Goal: Task Accomplishment & Management: Manage account settings

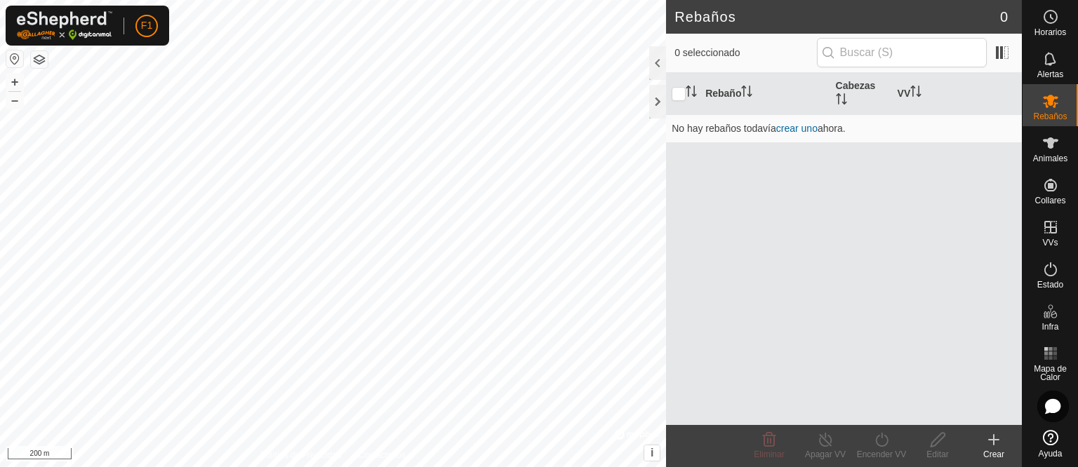
click at [36, 62] on button "button" at bounding box center [39, 59] width 17 height 17
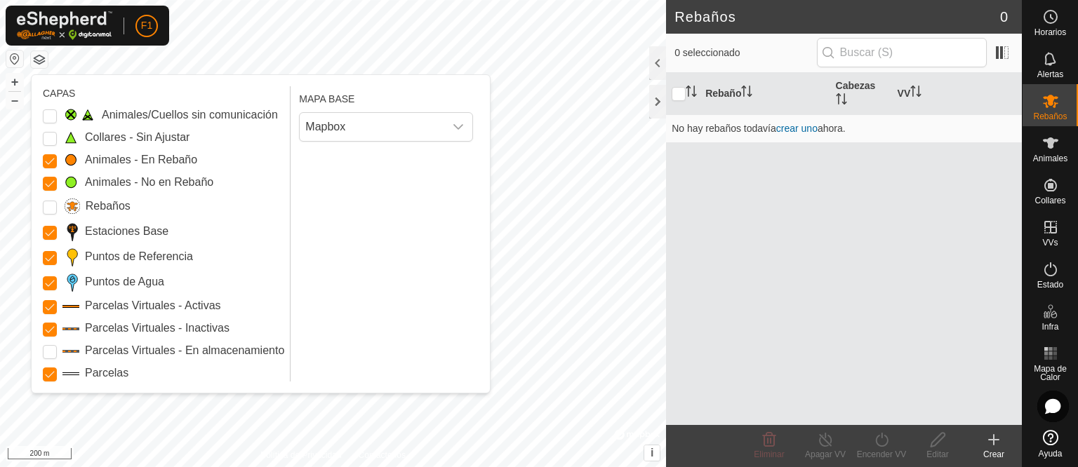
click at [36, 62] on button "button" at bounding box center [39, 59] width 17 height 17
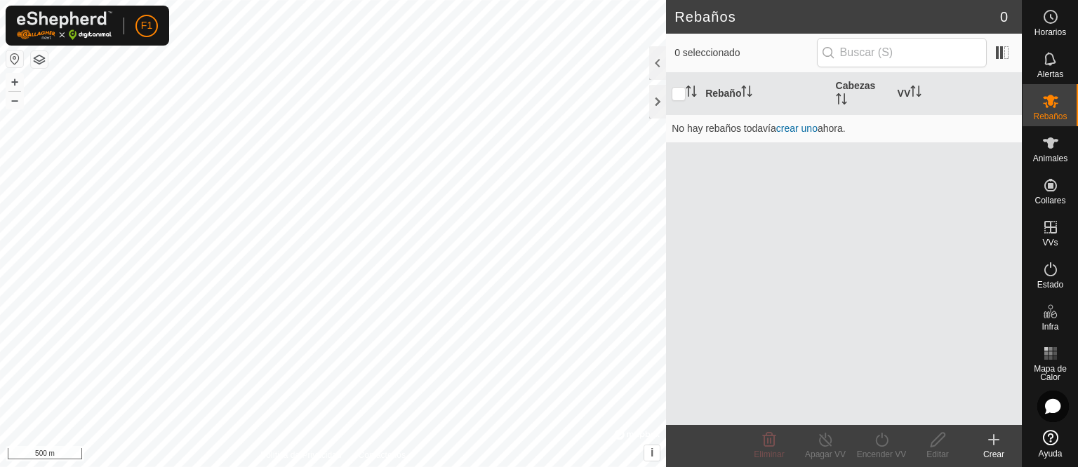
click at [714, 251] on div "Rebaños 0 0 seleccionado Rebaño Cabezas VV No hay rebaños todavía crear uno aho…" at bounding box center [511, 233] width 1022 height 467
click at [757, 80] on div "Rebaños 0 0 seleccionado Rebaño Cabezas VV No hay rebaños todavía crear uno aho…" at bounding box center [511, 233] width 1022 height 467
click at [294, 467] on html "F1 Horarios Alertas Rebaños Animales Collares VVs Estado Infra Mapa de Calor Ay…" at bounding box center [539, 233] width 1078 height 467
click at [556, 0] on html "F1 Horarios Alertas Rebaños Animales Collares VVs Estado Infra Mapa de Calor Ay…" at bounding box center [539, 233] width 1078 height 467
click at [833, 299] on div "Rebaños 0 0 seleccionado Rebaño Cabezas VV No hay rebaños todavía crear uno aho…" at bounding box center [511, 233] width 1022 height 467
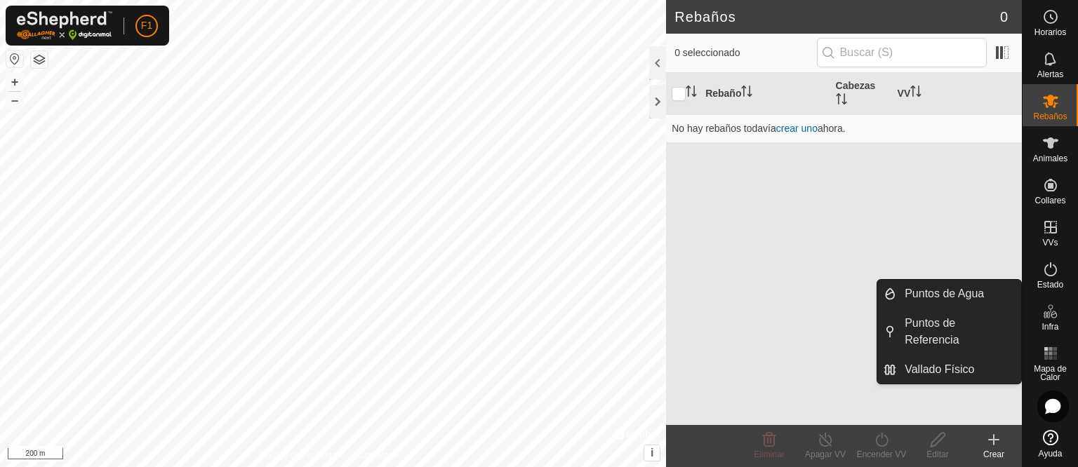
click at [1052, 317] on icon at bounding box center [1054, 315] width 6 height 8
click at [955, 358] on link "Vallado Físico" at bounding box center [958, 370] width 125 height 28
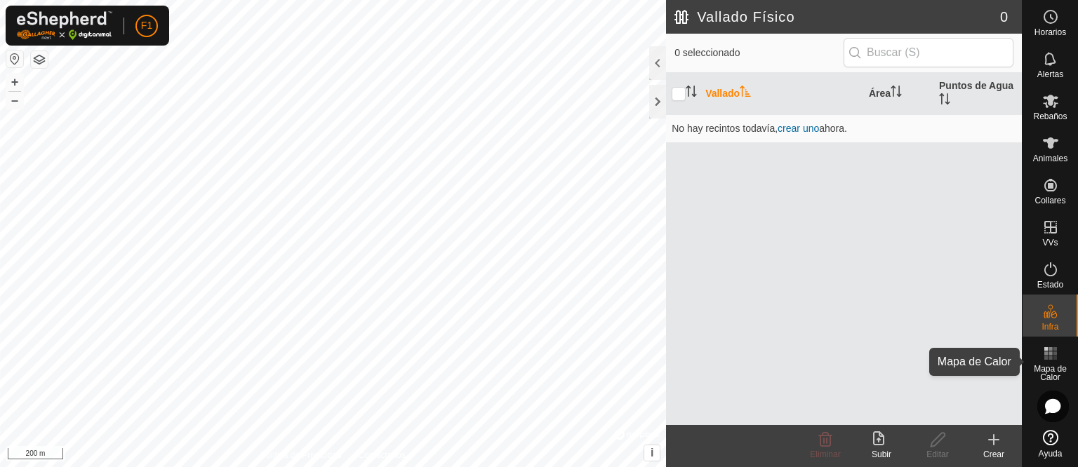
click at [1042, 350] on icon at bounding box center [1050, 353] width 17 height 17
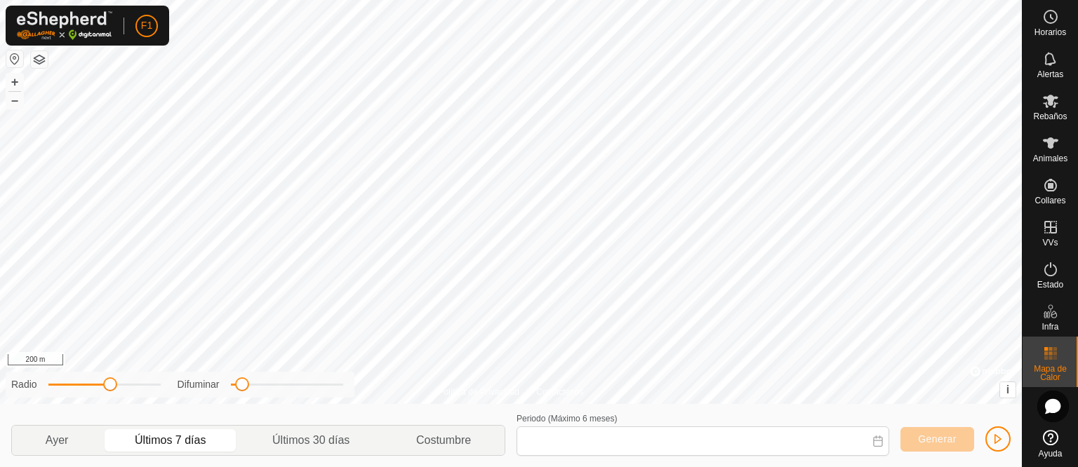
type input "[DATE] - [DATE]"
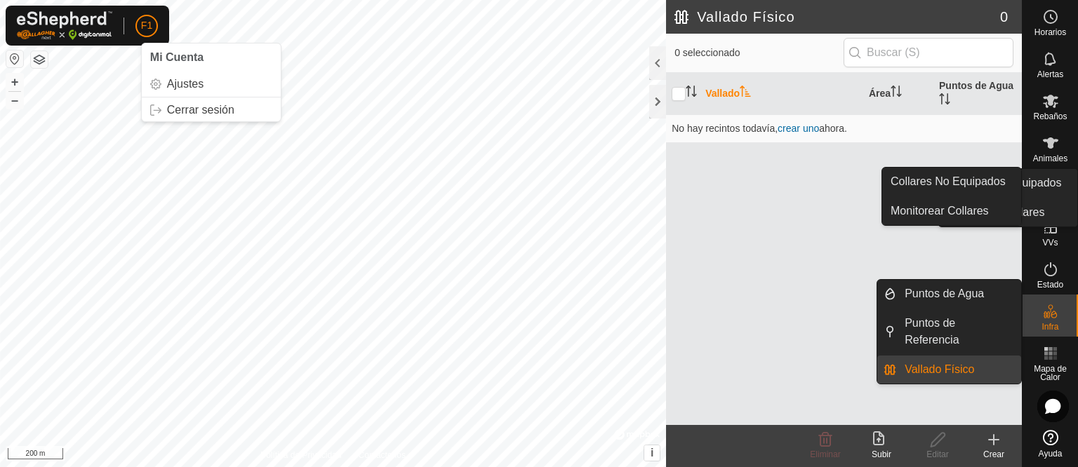
click at [1055, 184] on icon at bounding box center [1050, 185] width 13 height 13
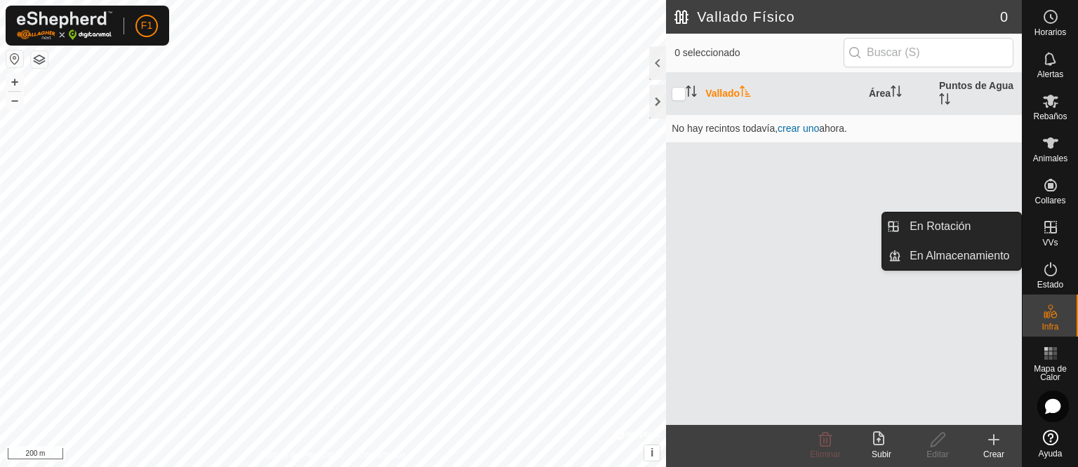
click at [1051, 224] on icon at bounding box center [1050, 227] width 17 height 17
click at [1050, 241] on span "VVs" at bounding box center [1049, 243] width 15 height 8
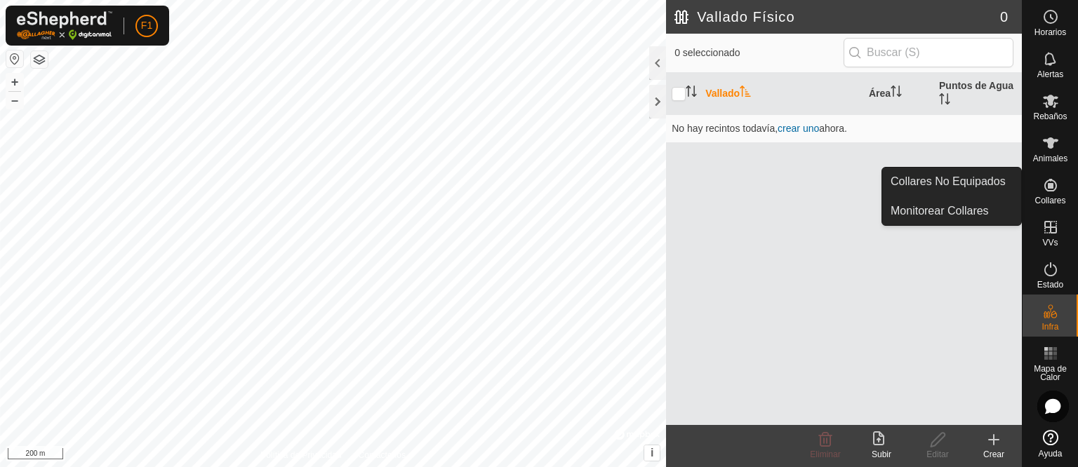
click at [1051, 192] on icon at bounding box center [1050, 185] width 17 height 17
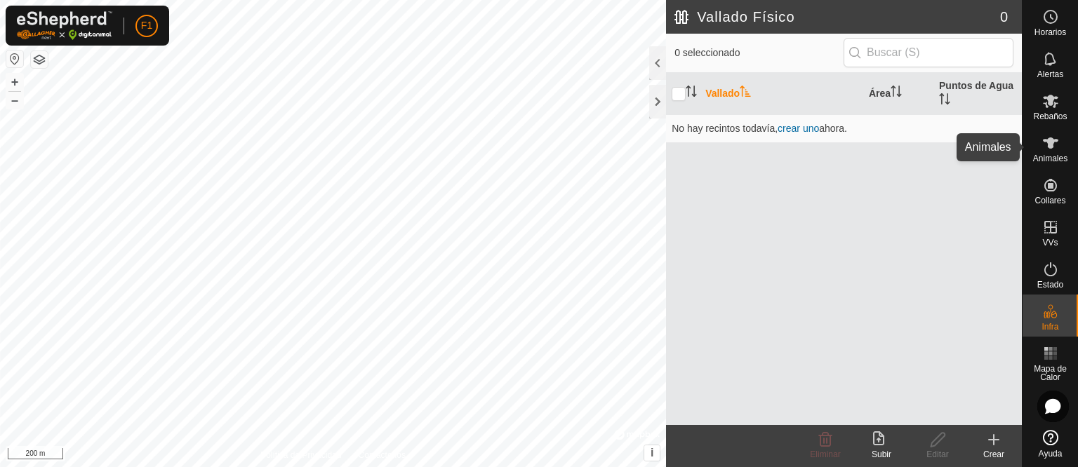
click at [1042, 150] on icon at bounding box center [1050, 143] width 17 height 17
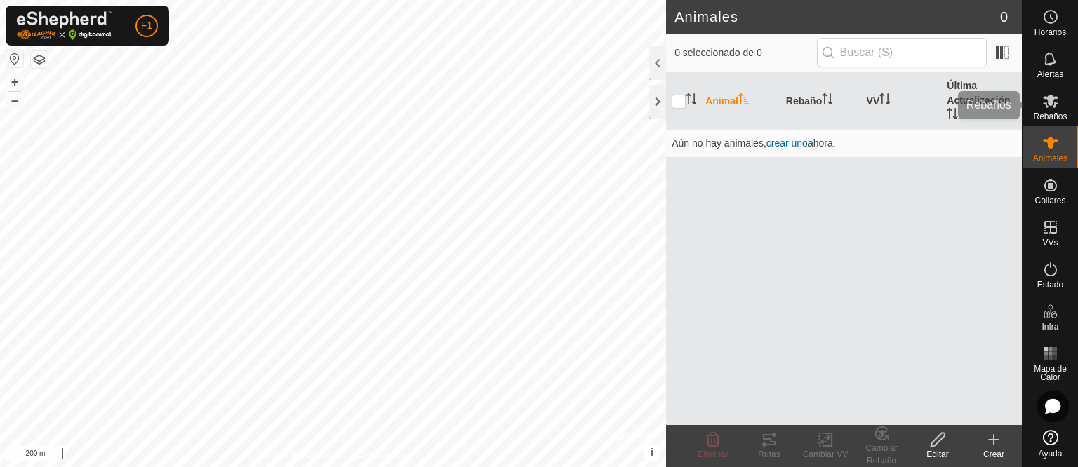
click at [1056, 94] on icon at bounding box center [1050, 101] width 17 height 17
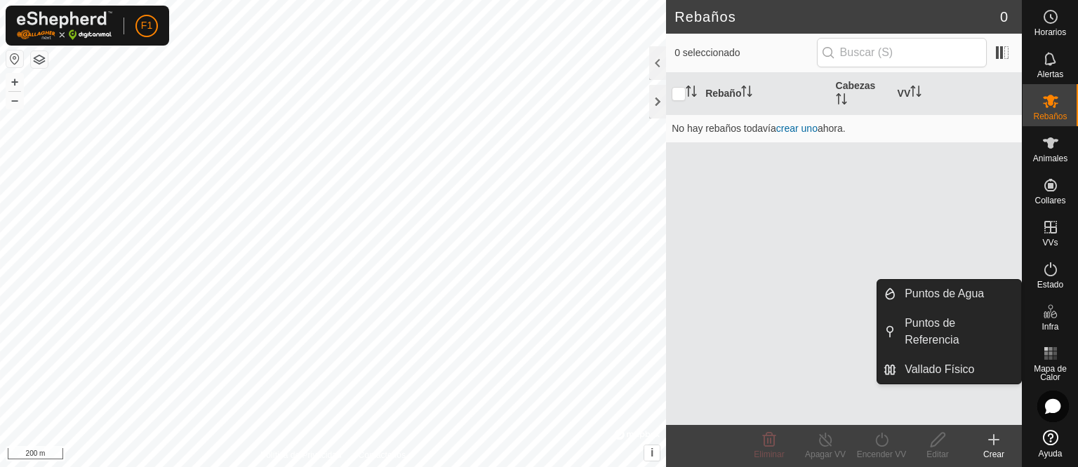
click at [1044, 318] on icon at bounding box center [1050, 311] width 17 height 17
click at [977, 356] on link "Vallado Físico" at bounding box center [958, 370] width 125 height 28
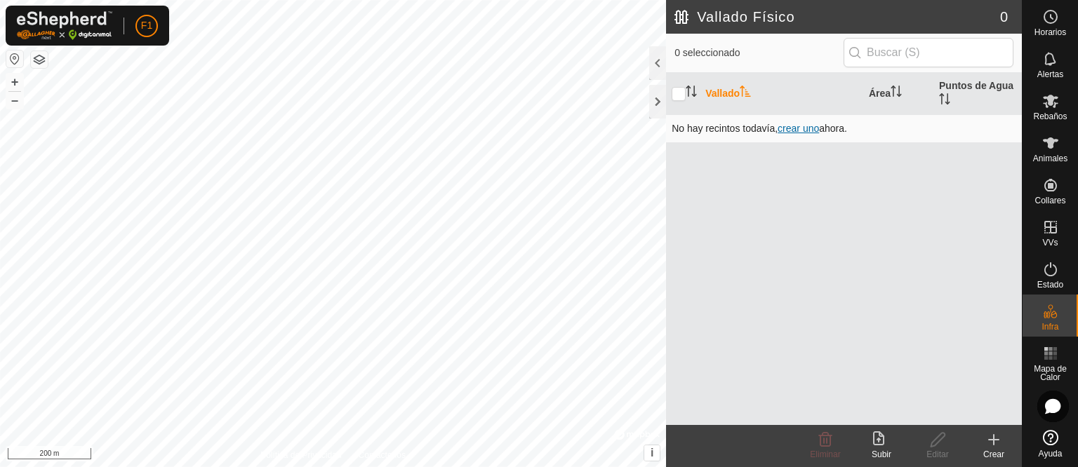
click at [803, 130] on span "crear uno" at bounding box center [798, 128] width 41 height 11
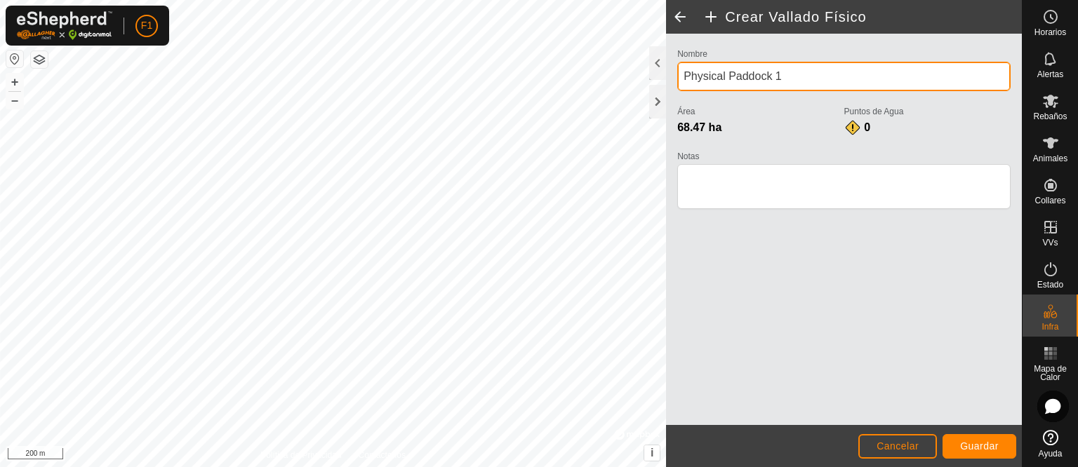
click at [778, 71] on input "Physical Paddock 1" at bounding box center [843, 76] width 333 height 29
drag, startPoint x: 780, startPoint y: 71, endPoint x: 689, endPoint y: 73, distance: 91.3
click at [689, 73] on input "Physical Paddock 1" at bounding box center [843, 76] width 333 height 29
type input "Belen"
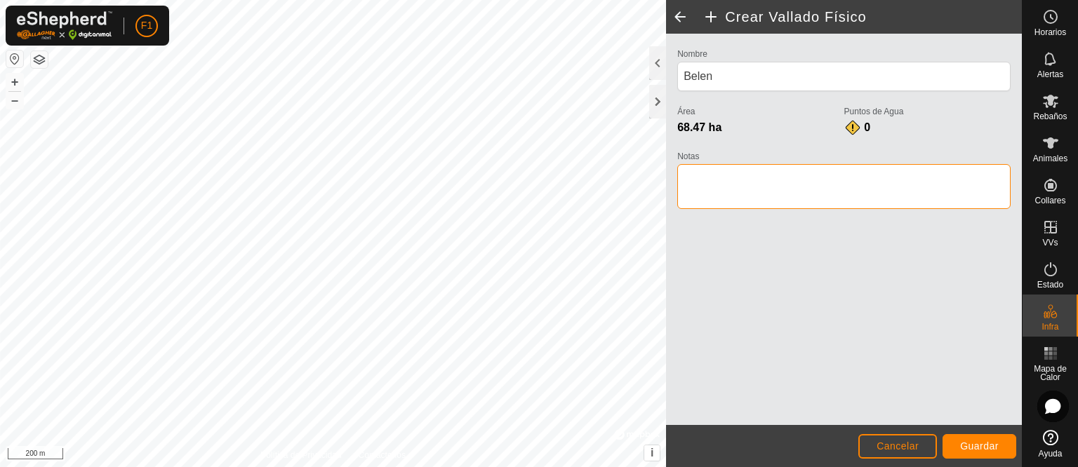
click at [746, 179] on textarea "Notas" at bounding box center [843, 186] width 333 height 45
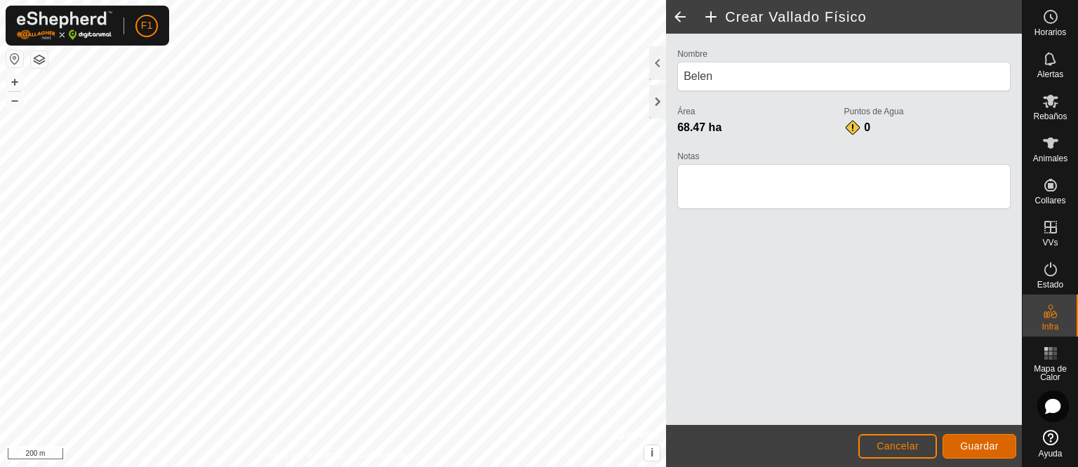
click at [988, 448] on span "Guardar" at bounding box center [979, 446] width 39 height 11
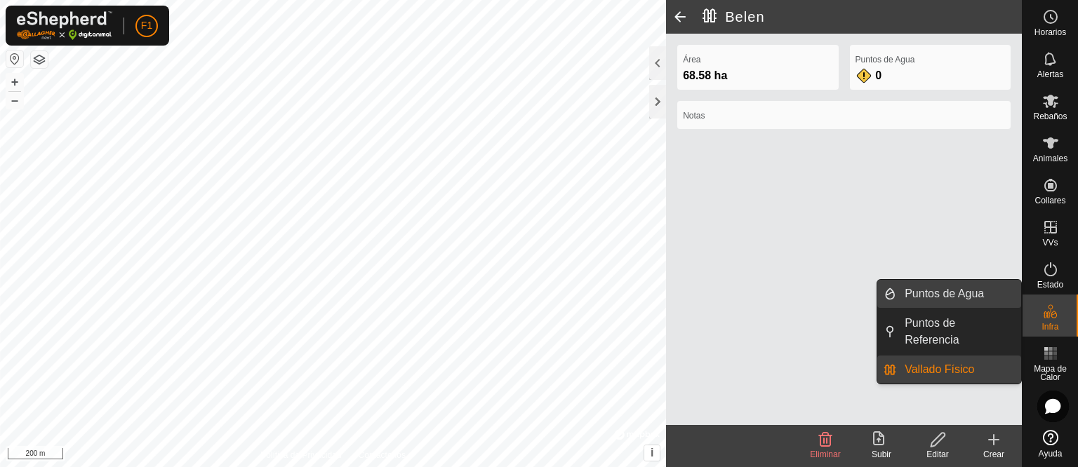
click at [963, 295] on link "Puntos de Agua" at bounding box center [958, 294] width 125 height 28
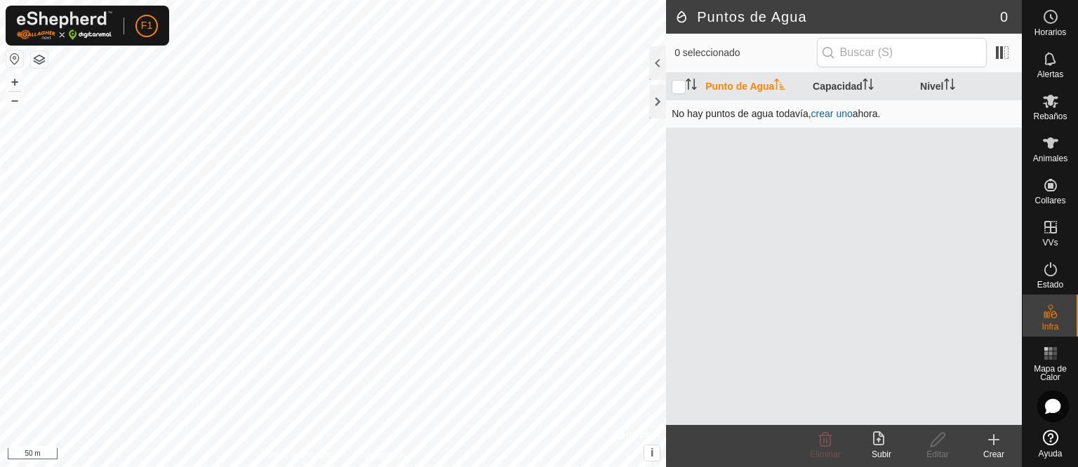
click at [829, 112] on link "crear uno" at bounding box center [831, 113] width 41 height 11
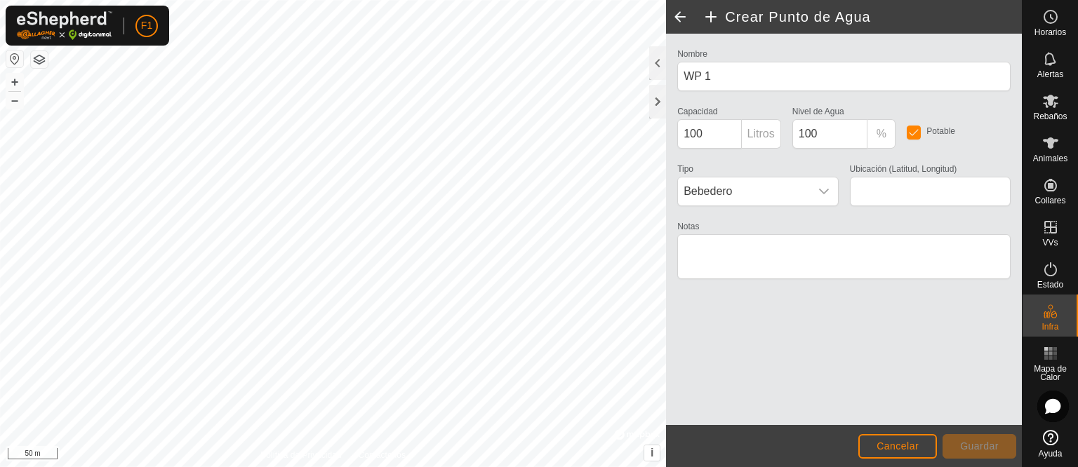
type input "39.852699, -6.208290"
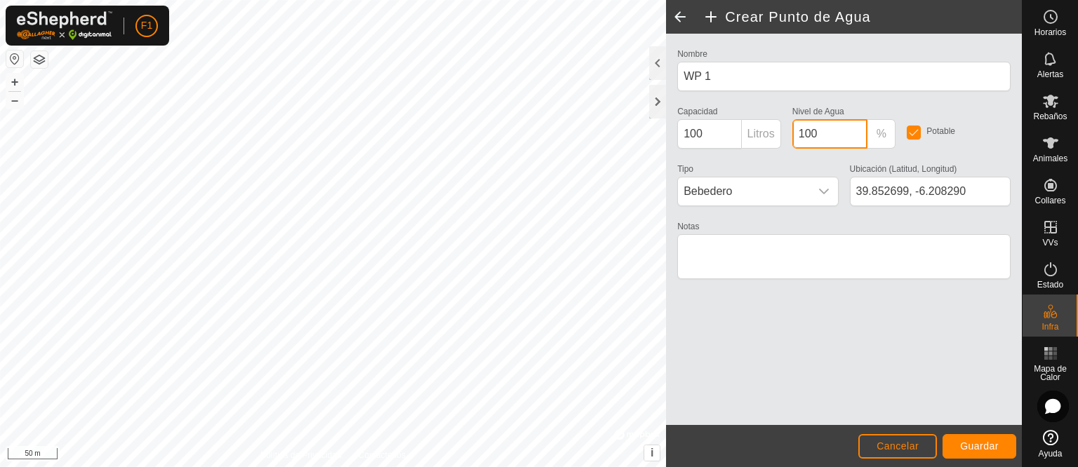
click at [842, 128] on input "100" at bounding box center [830, 133] width 76 height 29
type input "1"
type input "20"
click at [710, 131] on input "100" at bounding box center [709, 133] width 64 height 29
type input "10000"
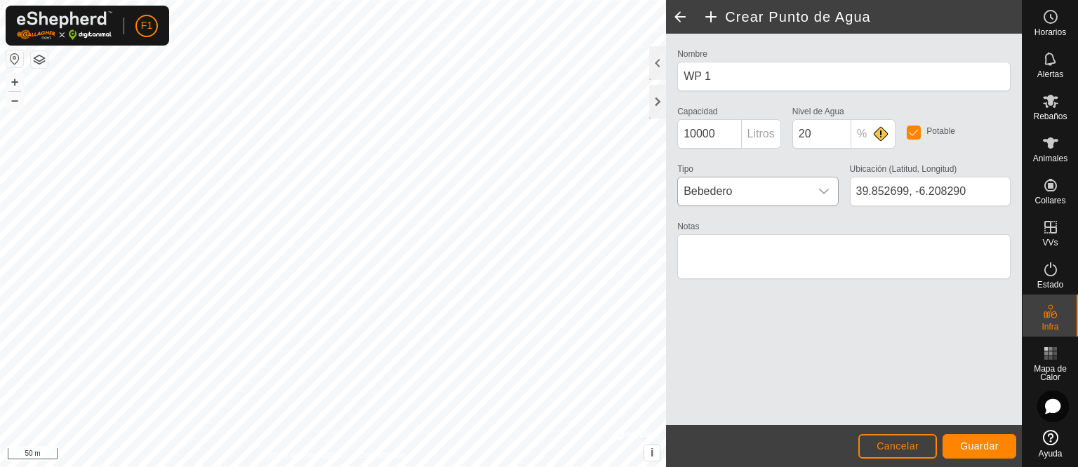
click at [769, 196] on span "Bebedero" at bounding box center [743, 192] width 131 height 28
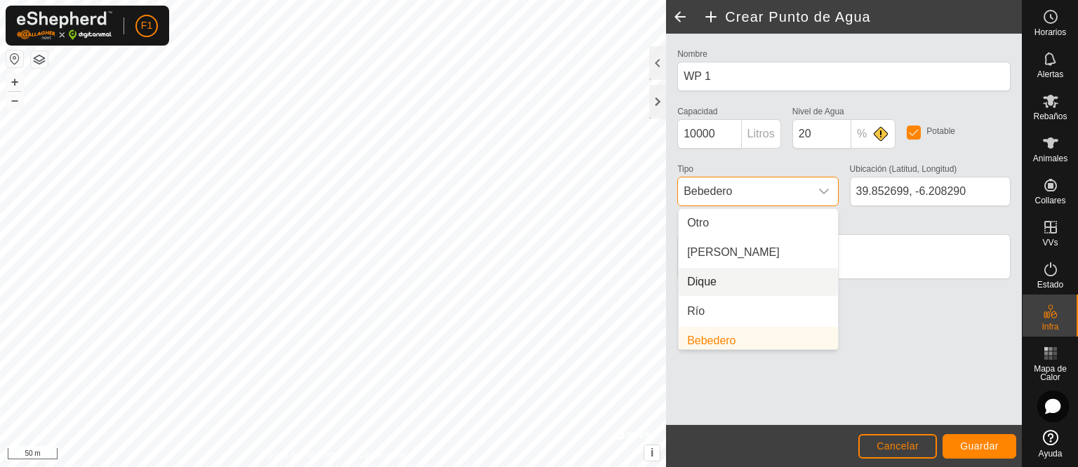
click at [731, 277] on li "Dique" at bounding box center [758, 282] width 159 height 28
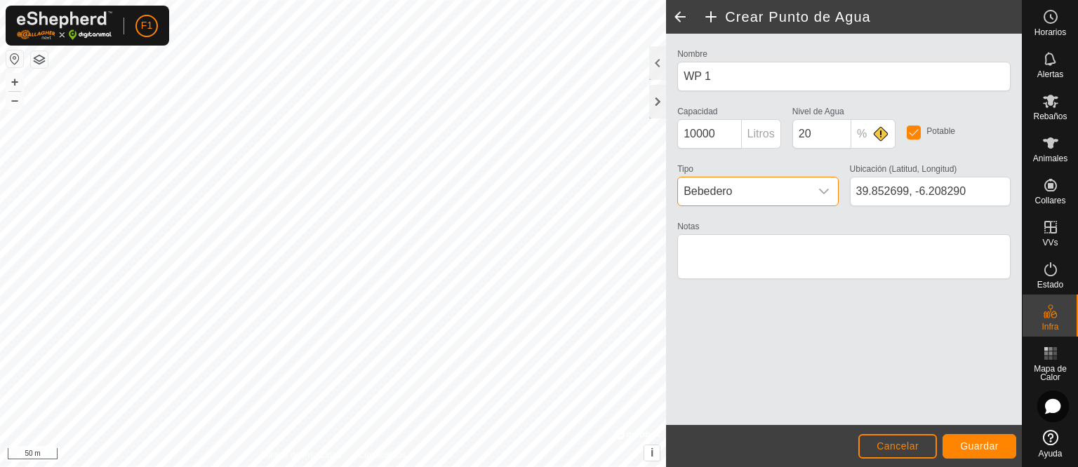
scroll to position [6, 0]
click at [985, 445] on span "Guardar" at bounding box center [979, 446] width 39 height 11
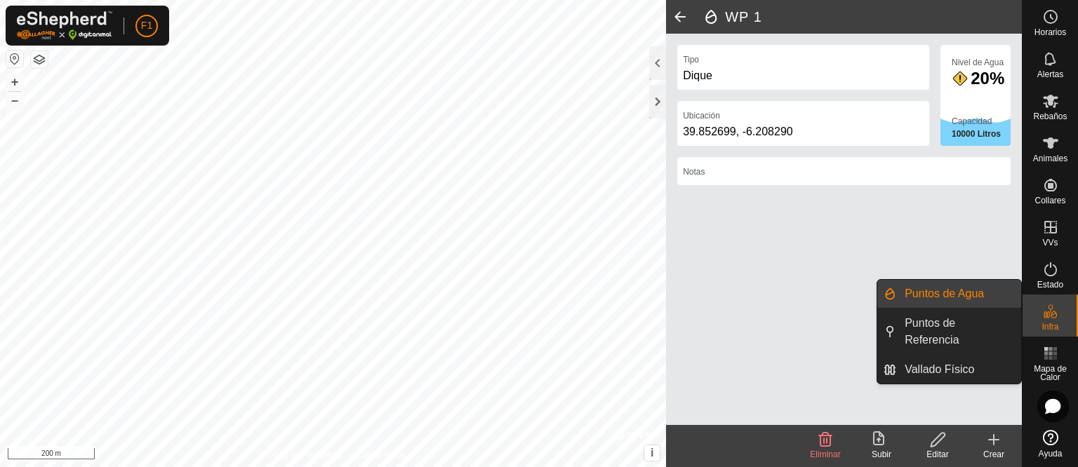
click at [943, 285] on link "Puntos de Agua" at bounding box center [958, 294] width 125 height 28
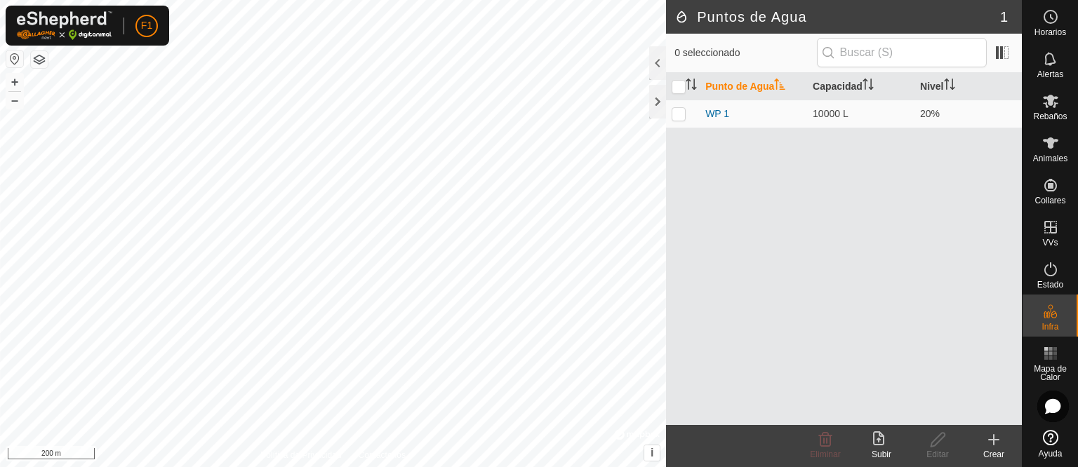
click at [997, 451] on div "Crear" at bounding box center [994, 454] width 56 height 13
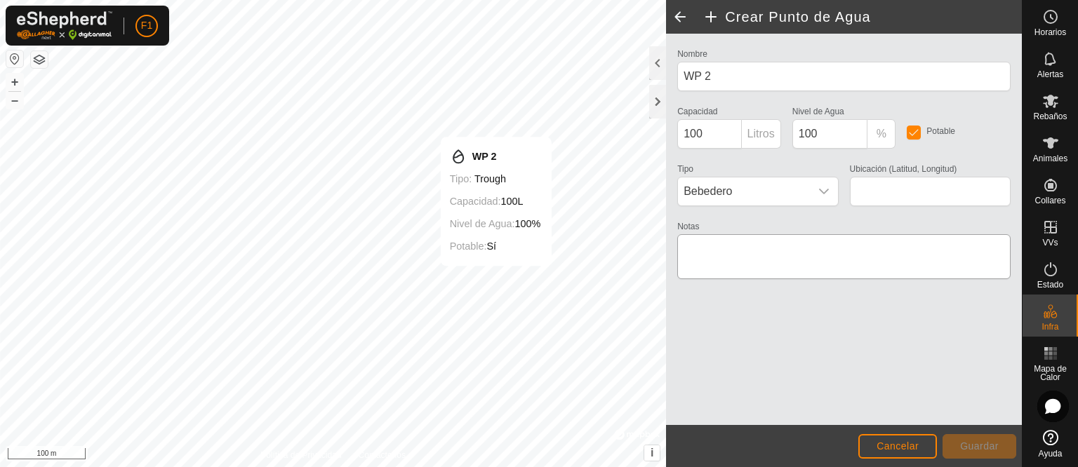
type input "39.853461, -6.205147"
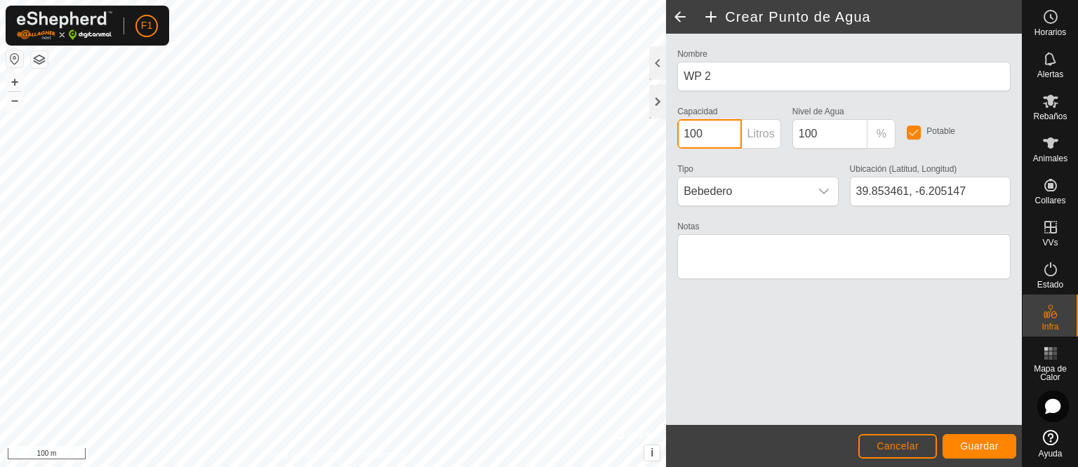
drag, startPoint x: 721, startPoint y: 139, endPoint x: 671, endPoint y: 138, distance: 49.8
click at [671, 138] on div "Nombre WP 2 Capacidad 100 Litros Nivel de Agua 100 % Potable Tipo Bebedero Ubic…" at bounding box center [844, 230] width 356 height 392
type input "30000"
drag, startPoint x: 846, startPoint y: 125, endPoint x: 792, endPoint y: 125, distance: 54.7
click at [792, 125] on input "100" at bounding box center [830, 133] width 76 height 29
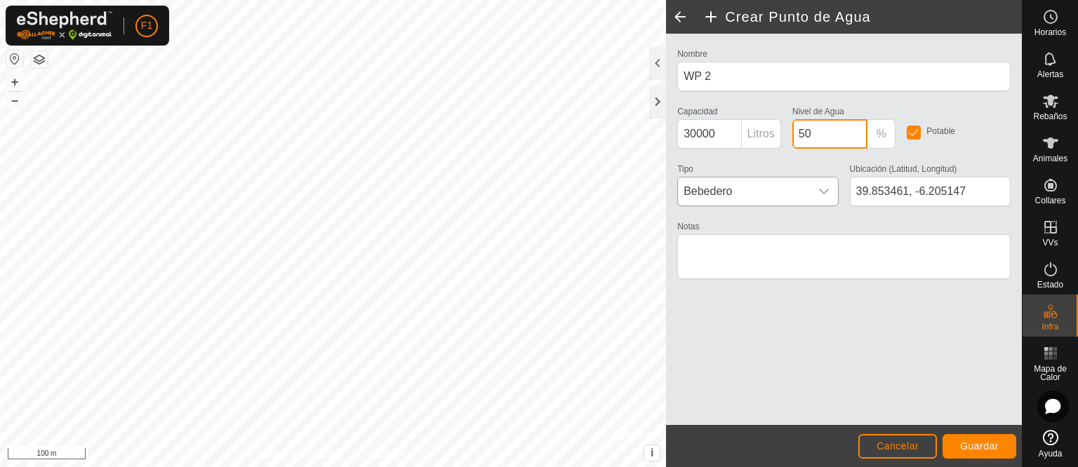
type input "50"
click at [801, 185] on span "Bebedero" at bounding box center [743, 192] width 131 height 28
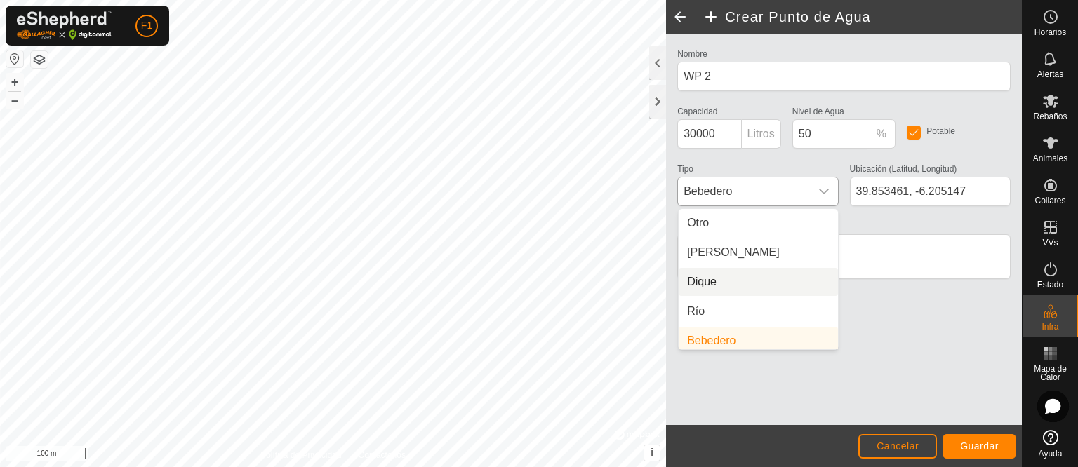
click at [734, 269] on li "Dique" at bounding box center [758, 282] width 159 height 28
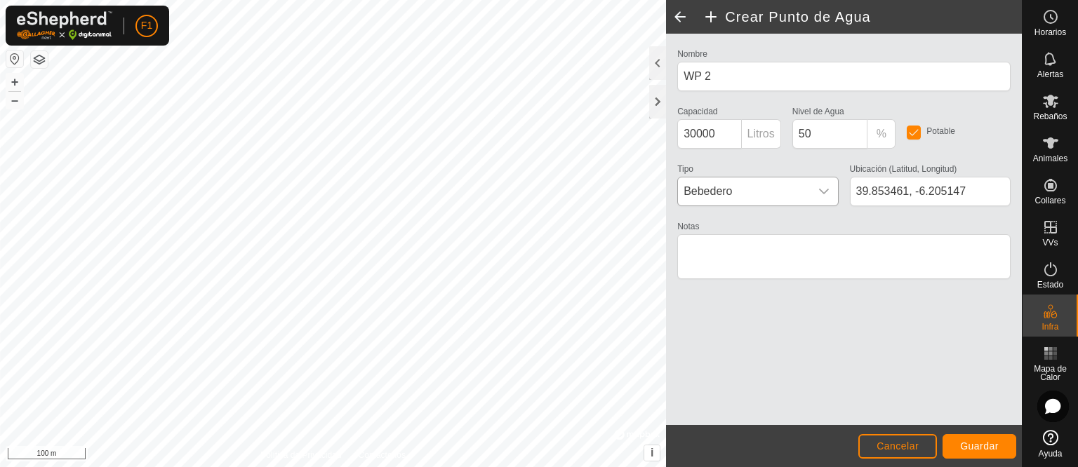
scroll to position [6, 0]
click at [982, 448] on span "Guardar" at bounding box center [979, 446] width 39 height 11
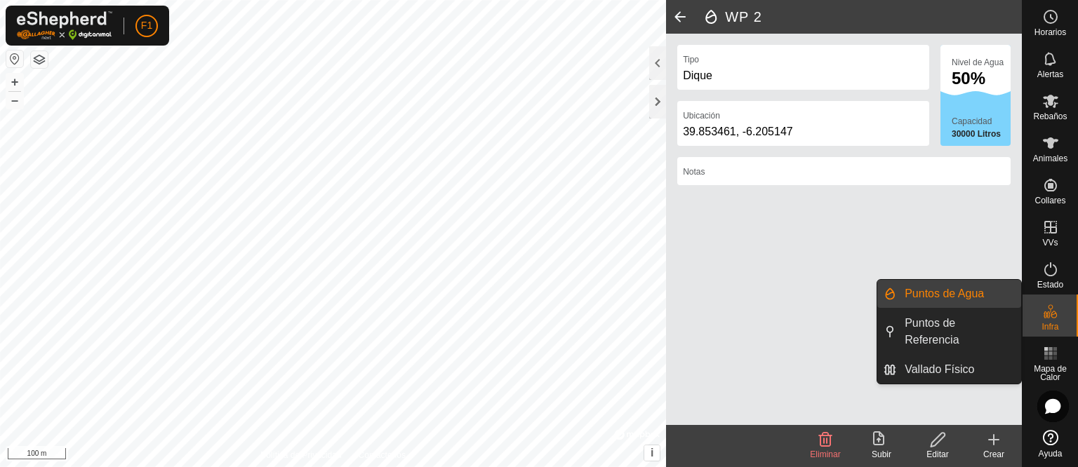
click at [1053, 317] on icon at bounding box center [1050, 311] width 17 height 17
click at [983, 327] on link "Puntos de Referencia" at bounding box center [958, 331] width 125 height 45
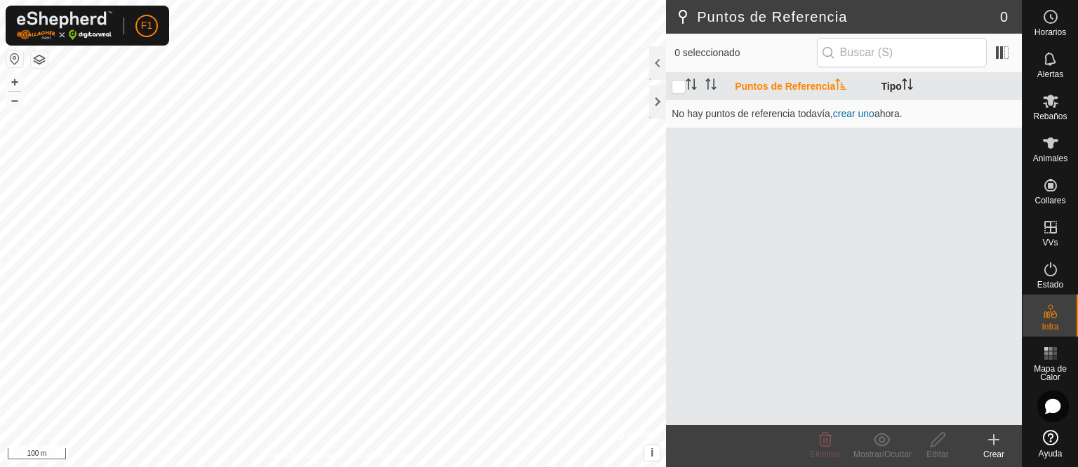
click at [890, 92] on th "Tipo" at bounding box center [949, 86] width 146 height 27
click at [855, 115] on link "crear uno" at bounding box center [853, 113] width 41 height 11
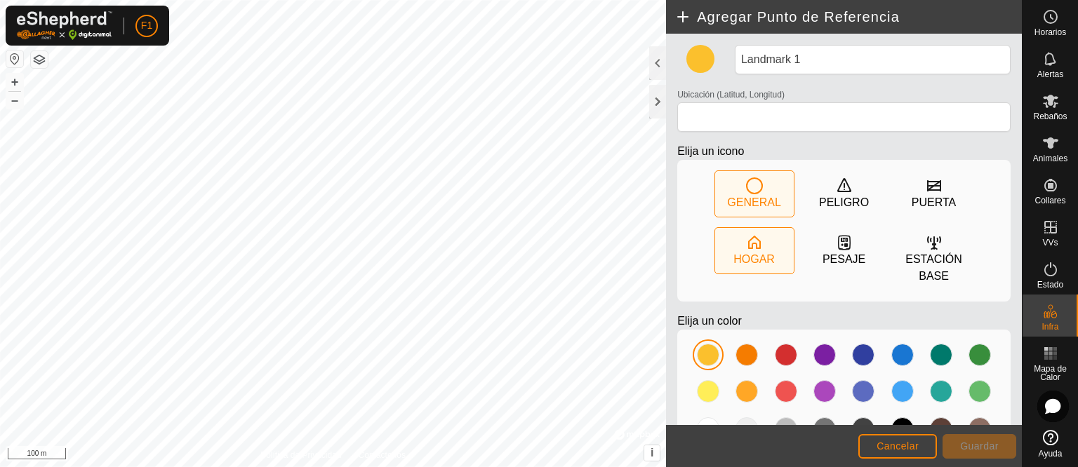
click at [775, 254] on div "HOGAR" at bounding box center [754, 251] width 79 height 46
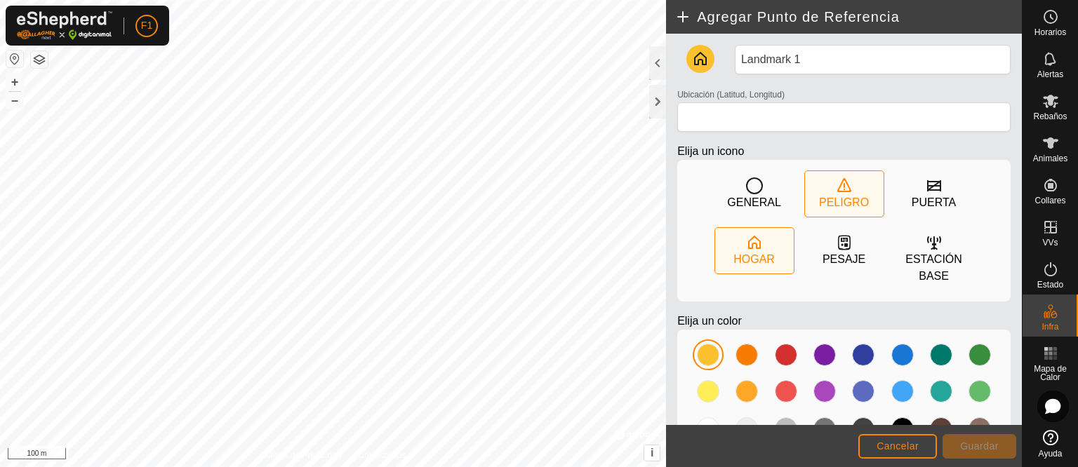
click at [824, 204] on div "PELIGRO" at bounding box center [844, 202] width 50 height 17
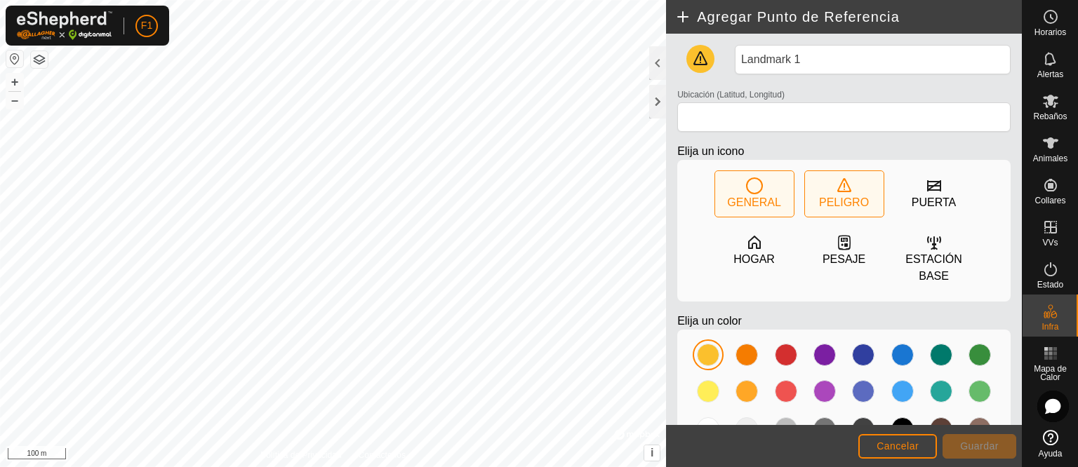
click at [764, 198] on div "GENERAL" at bounding box center [753, 202] width 53 height 17
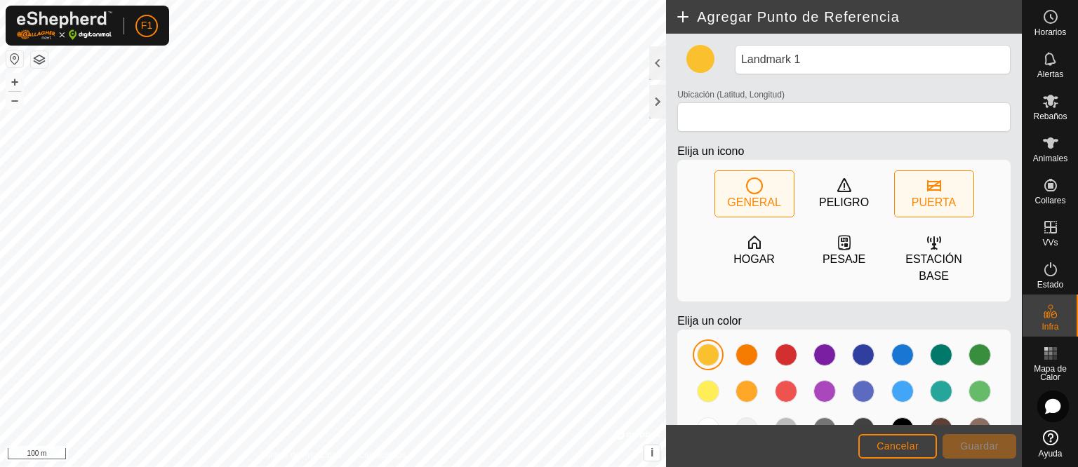
click at [920, 206] on div "PUERTA" at bounding box center [934, 202] width 44 height 17
type input "39.852122, -6.206979"
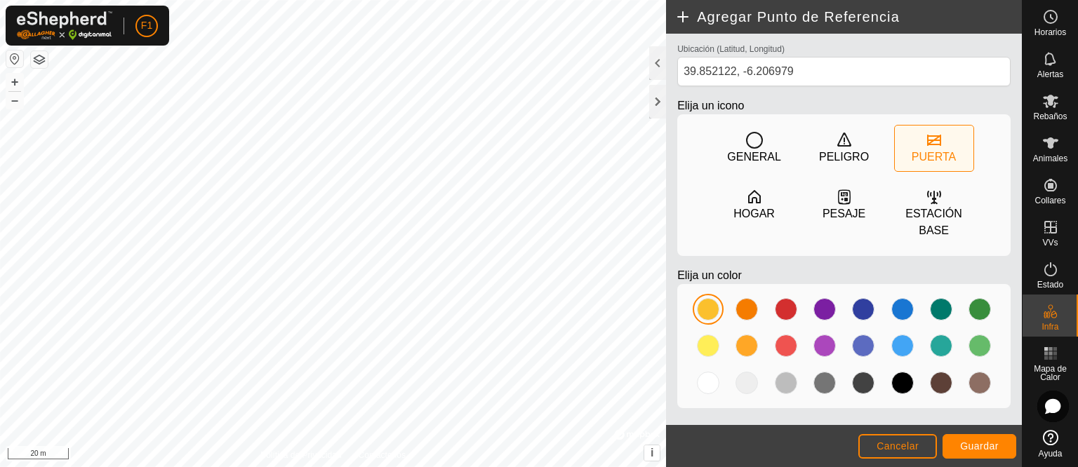
scroll to position [51, 0]
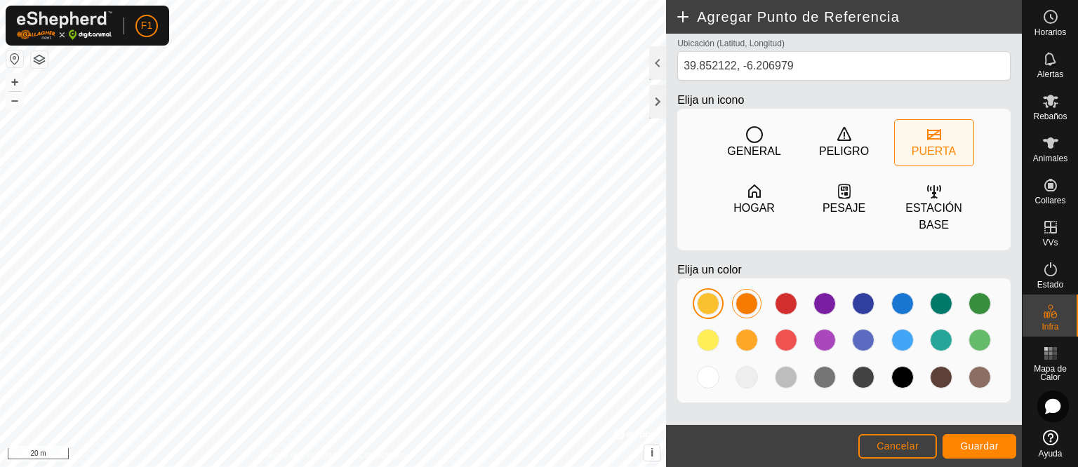
click at [745, 302] on div at bounding box center [746, 304] width 22 height 22
click at [990, 438] on button "Guardar" at bounding box center [980, 446] width 74 height 25
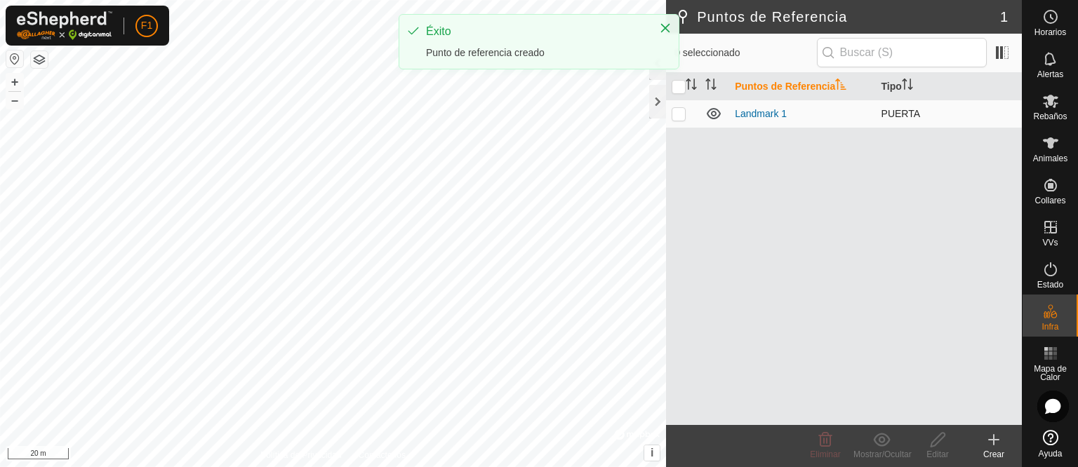
click at [719, 114] on icon at bounding box center [714, 113] width 14 height 11
click at [719, 114] on icon at bounding box center [719, 115] width 2 height 2
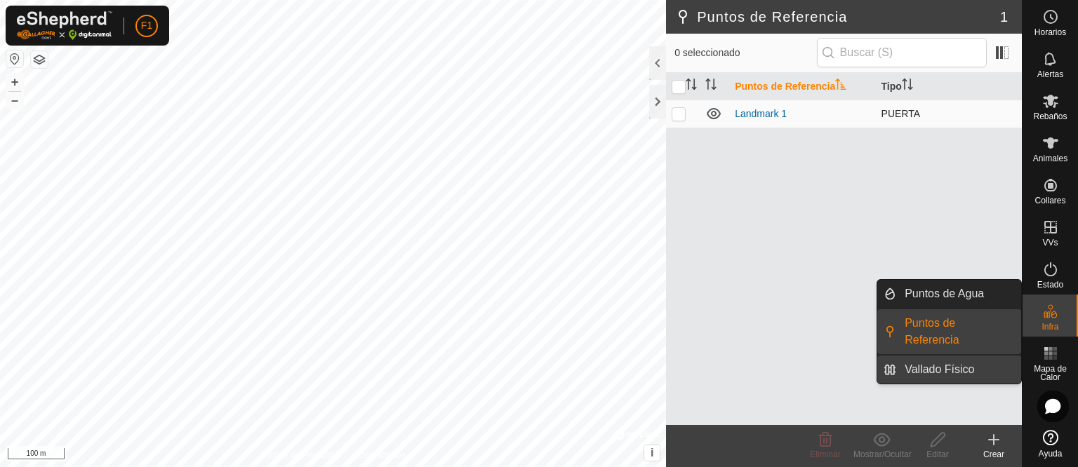
click at [981, 356] on link "Vallado Físico" at bounding box center [958, 370] width 125 height 28
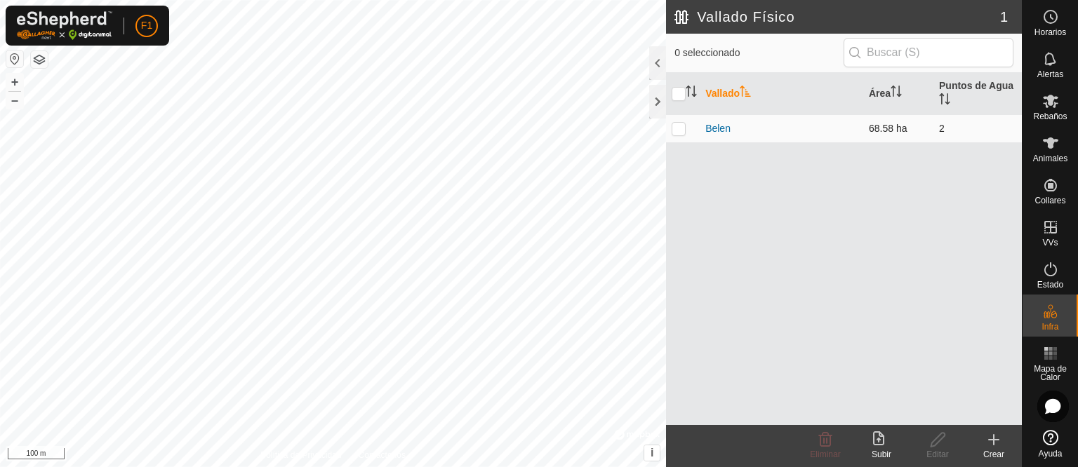
click at [821, 128] on td "Belen" at bounding box center [782, 128] width 164 height 28
click at [818, 127] on td "Belen" at bounding box center [782, 128] width 164 height 28
click at [676, 129] on p-checkbox at bounding box center [679, 128] width 14 height 11
checkbox input "true"
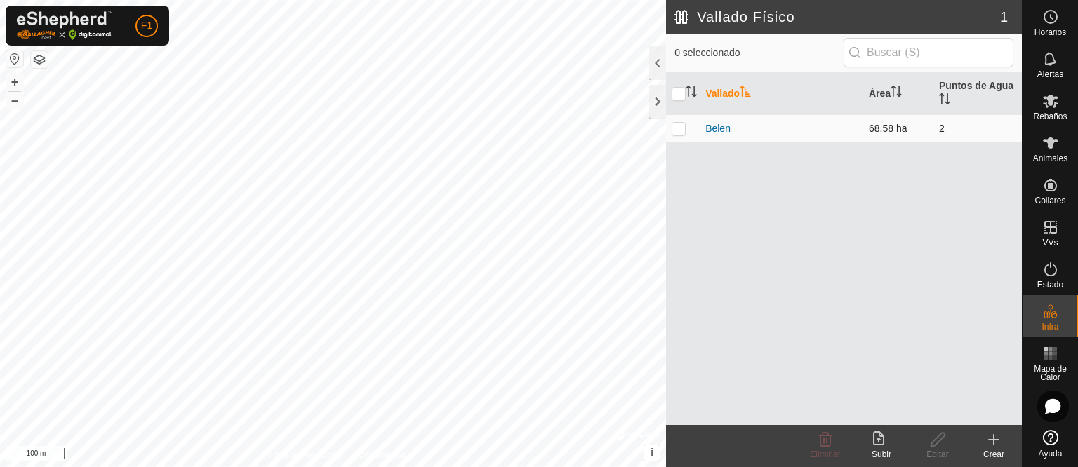
checkbox input "true"
click at [678, 128] on p-checkbox at bounding box center [679, 128] width 14 height 11
checkbox input "false"
click at [950, 98] on icon "Activar para ordenar" at bounding box center [944, 98] width 11 height 11
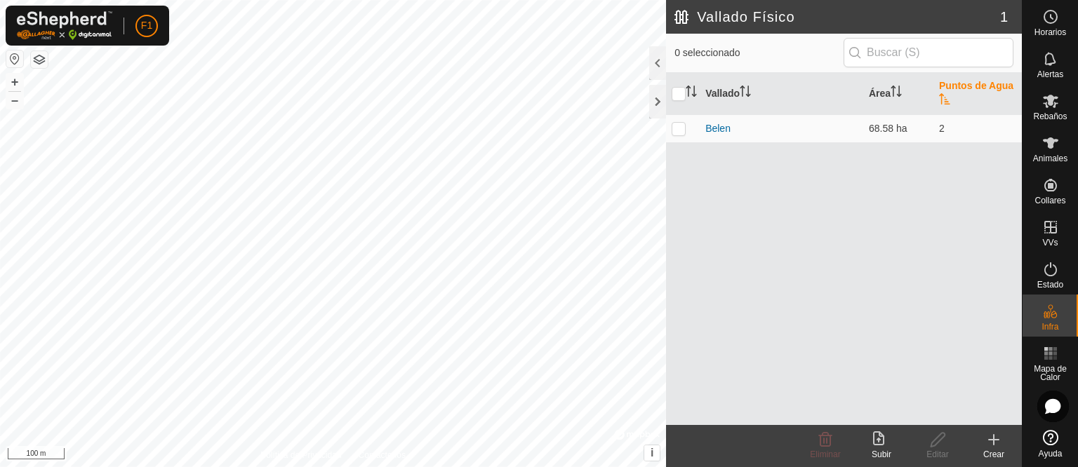
click at [950, 98] on icon "Activar para ordenar" at bounding box center [944, 98] width 11 height 11
click at [946, 98] on icon "Activar para ordenar" at bounding box center [944, 98] width 11 height 11
click at [939, 125] on td "2" at bounding box center [977, 128] width 88 height 28
click at [890, 99] on th "Área" at bounding box center [898, 94] width 70 height 42
click at [825, 128] on td "Belen" at bounding box center [782, 128] width 164 height 28
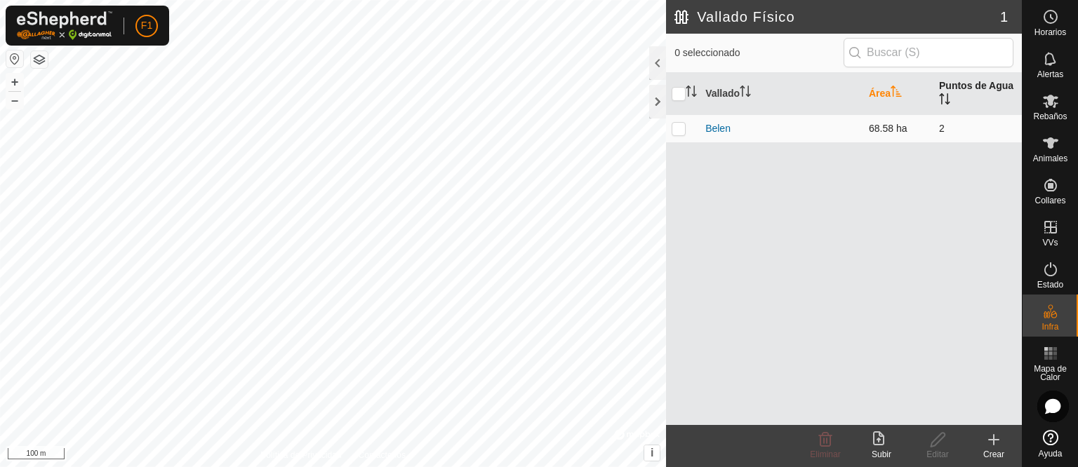
click at [825, 128] on td "Belen" at bounding box center [782, 128] width 164 height 28
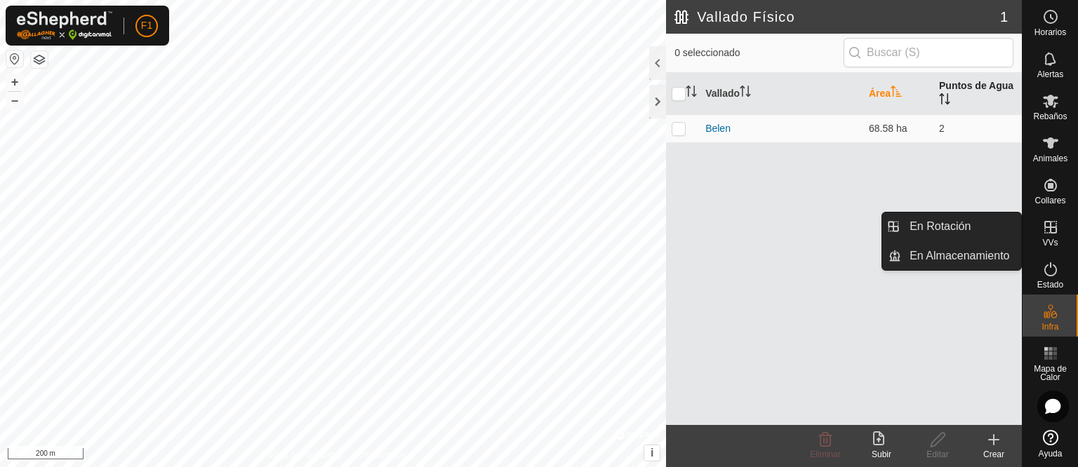
click at [1056, 235] on icon at bounding box center [1050, 227] width 17 height 17
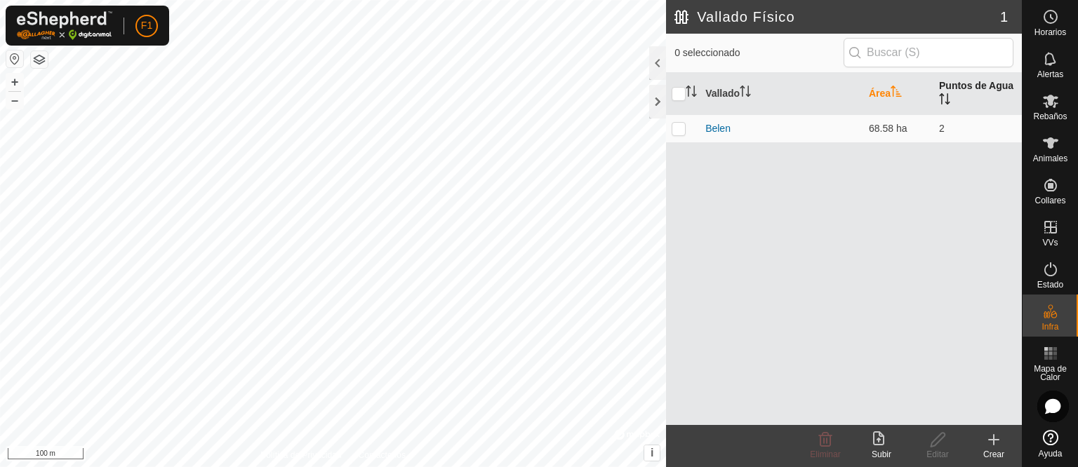
click at [996, 448] on div "Crear" at bounding box center [994, 454] width 56 height 13
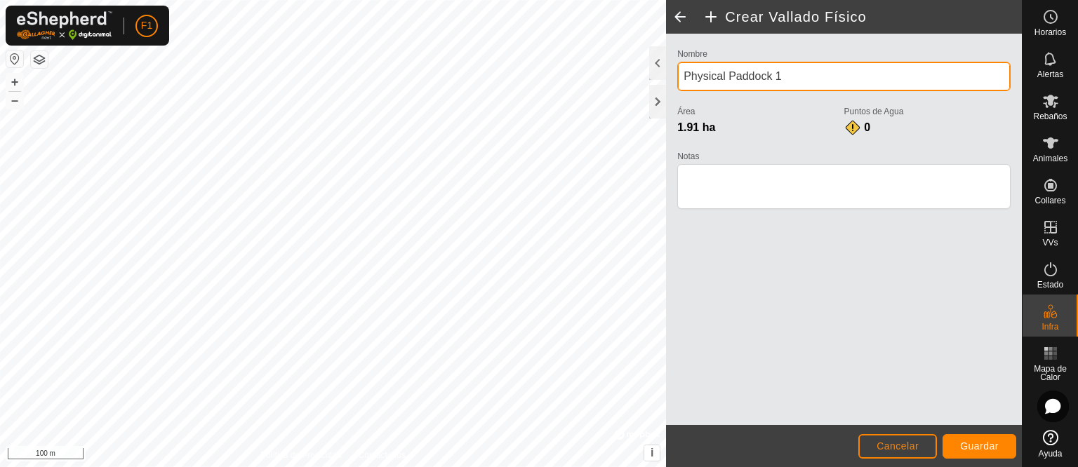
drag, startPoint x: 795, startPoint y: 77, endPoint x: 666, endPoint y: 77, distance: 129.1
click at [666, 77] on div "Nombre Physical Paddock 1 Área 1.91 ha Puntos de Agua 0 Notas" at bounding box center [844, 230] width 356 height 392
type input "b"
type input "belen_recinto_1"
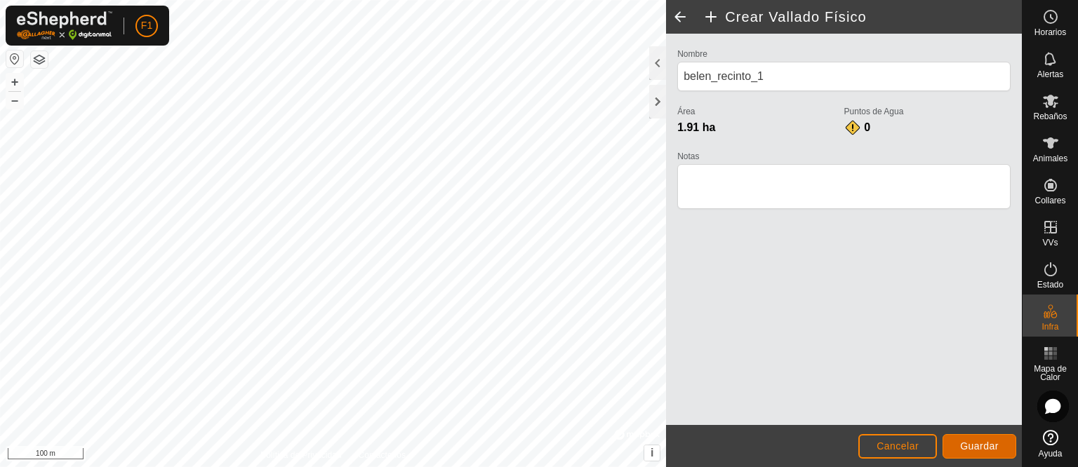
click at [960, 439] on button "Guardar" at bounding box center [980, 446] width 74 height 25
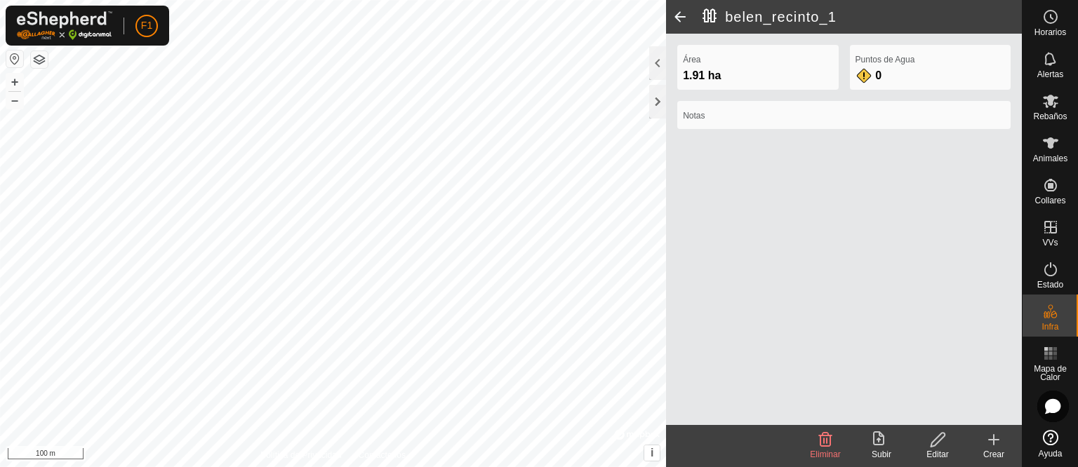
click at [678, 13] on span at bounding box center [680, 17] width 28 height 34
click at [678, 21] on span at bounding box center [680, 17] width 28 height 34
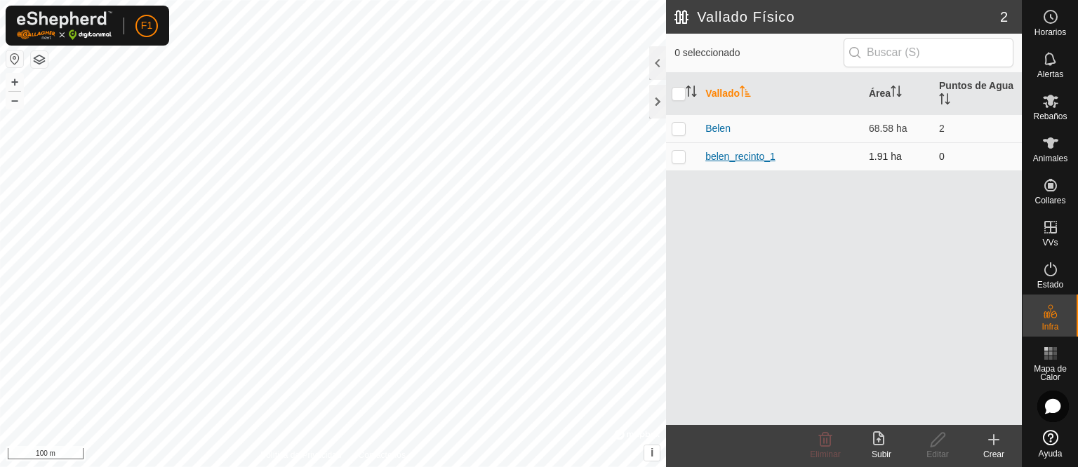
click at [773, 156] on link "belen_recinto_1" at bounding box center [740, 156] width 70 height 11
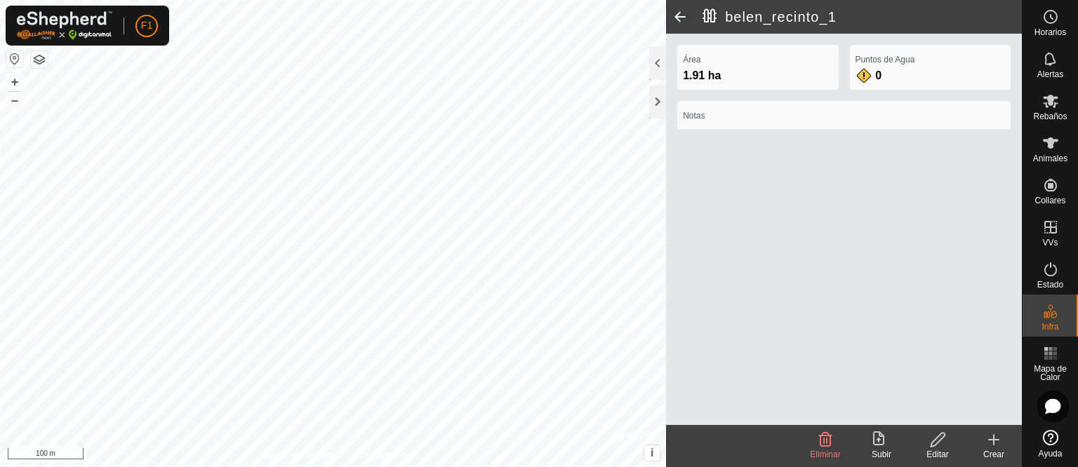
click at [682, 20] on span at bounding box center [680, 17] width 28 height 34
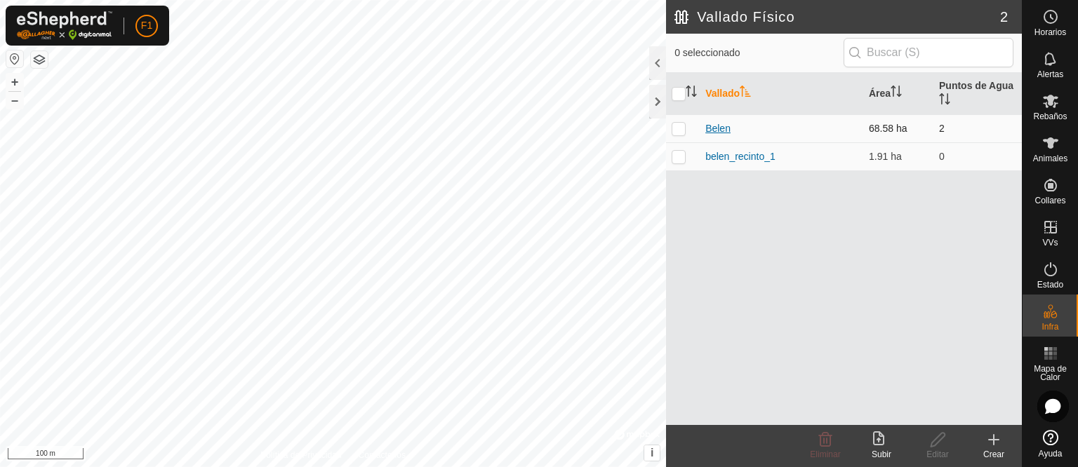
click at [719, 125] on link "Belen" at bounding box center [717, 128] width 25 height 11
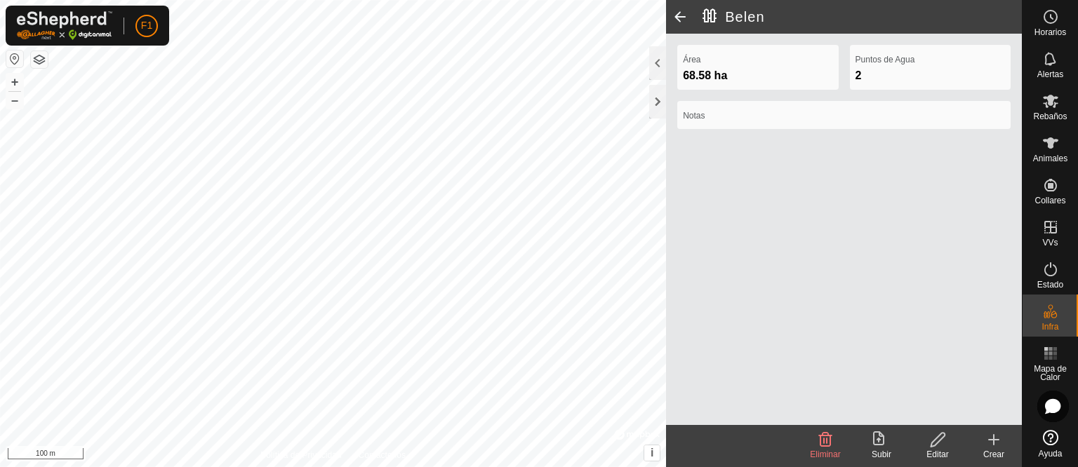
click at [683, 15] on span at bounding box center [680, 17] width 28 height 34
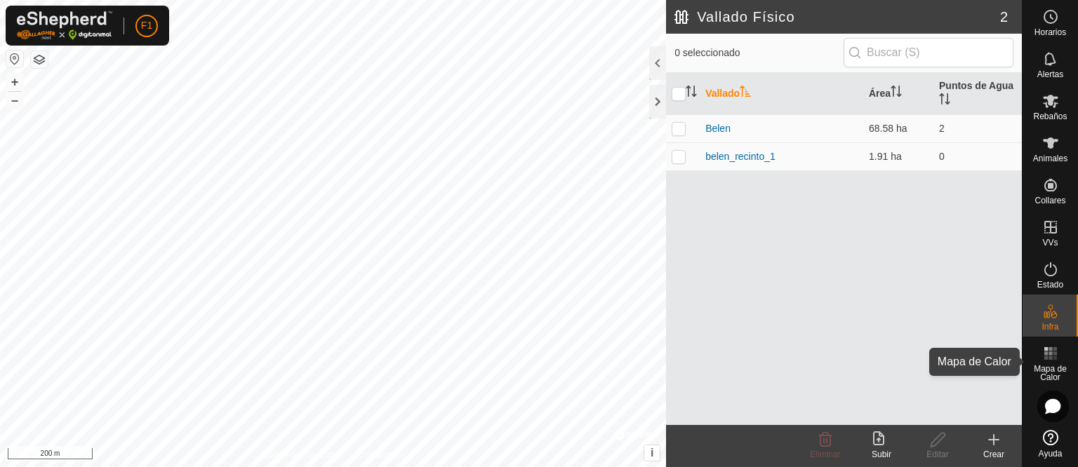
click at [1056, 355] on icon at bounding box center [1050, 353] width 17 height 17
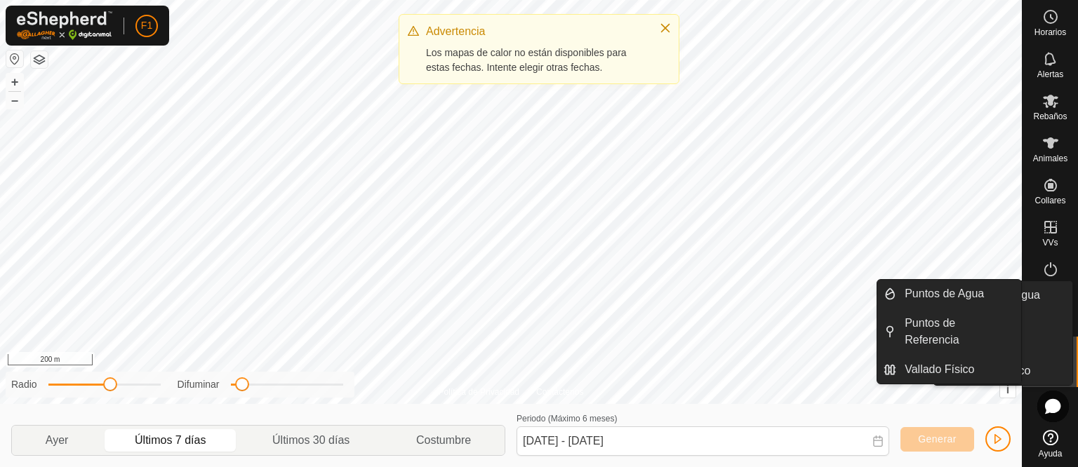
click at [1053, 310] on icon at bounding box center [1050, 311] width 17 height 17
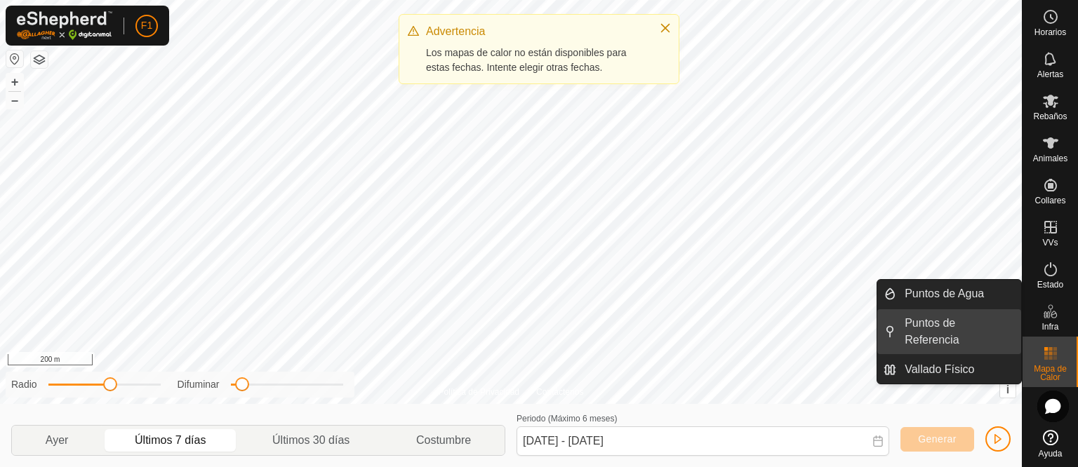
click at [966, 314] on link "Puntos de Referencia" at bounding box center [958, 331] width 125 height 45
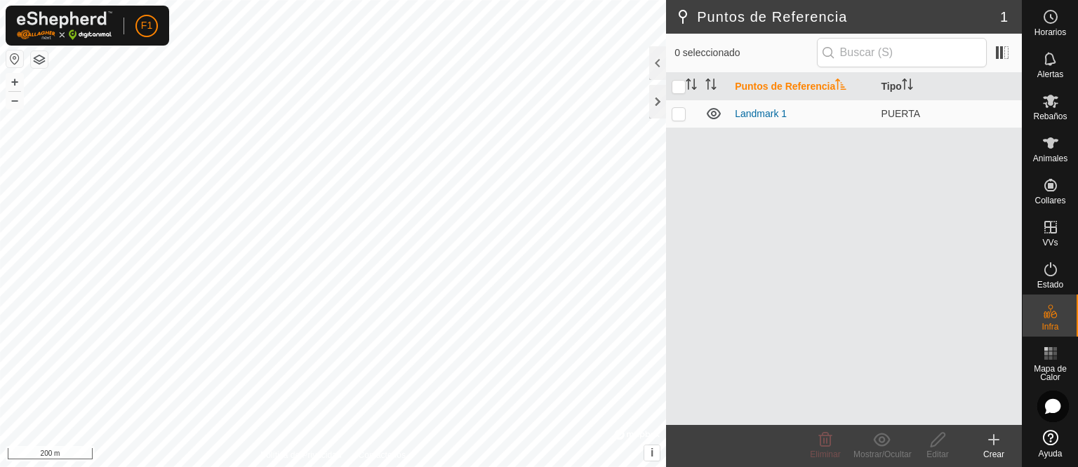
click at [992, 453] on div "Crear" at bounding box center [994, 454] width 56 height 13
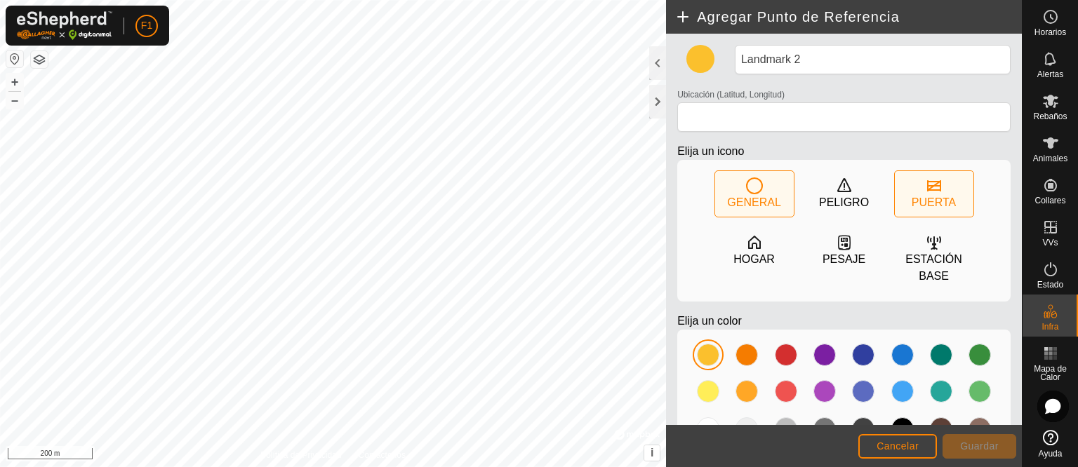
click at [927, 188] on icon at bounding box center [934, 185] width 14 height 11
type input "39.853023, -6.206893"
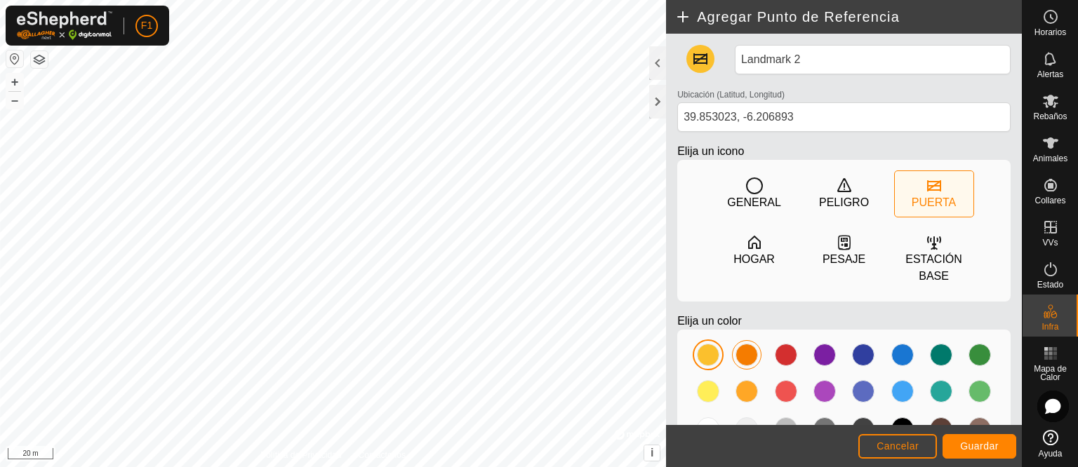
click at [738, 354] on div at bounding box center [746, 355] width 22 height 22
click at [960, 446] on span "Guardar" at bounding box center [979, 446] width 39 height 11
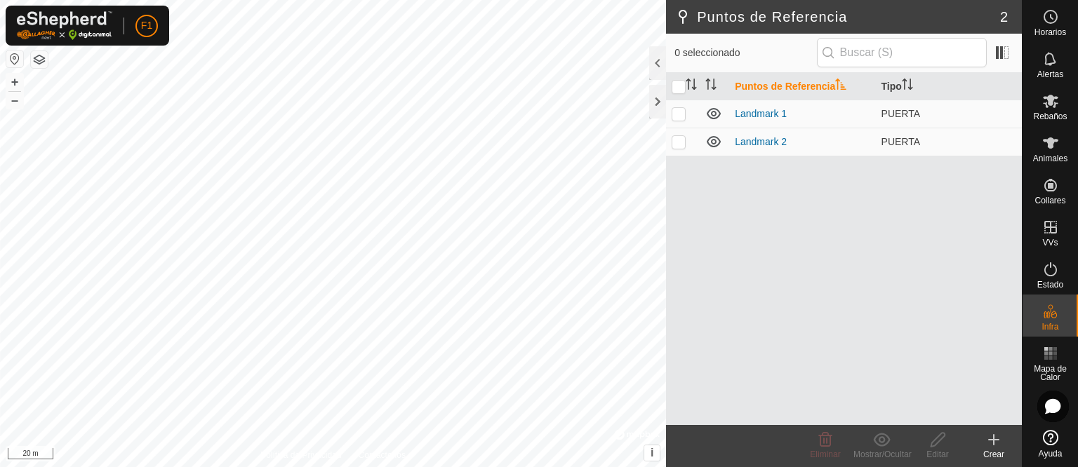
click at [999, 448] on icon at bounding box center [993, 440] width 17 height 17
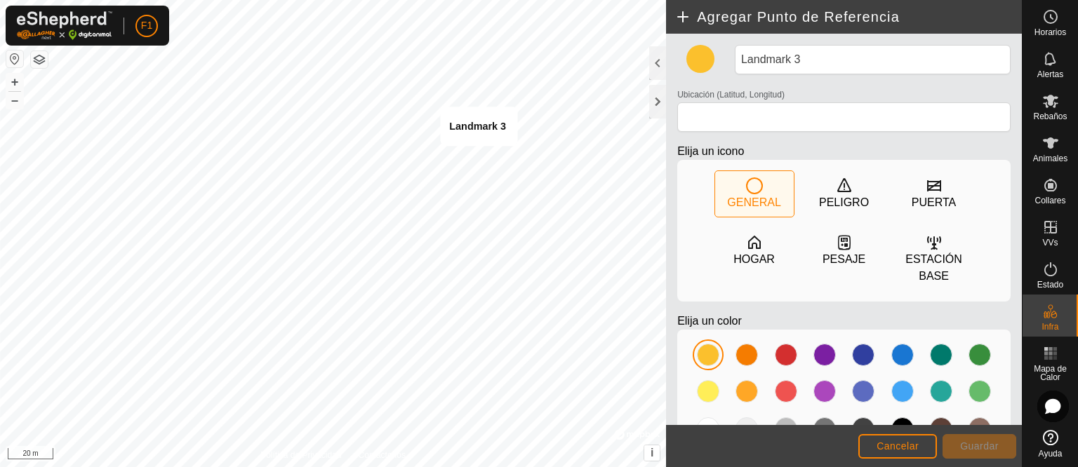
type input "39.853268, -6.206192"
click at [743, 348] on div at bounding box center [746, 355] width 22 height 22
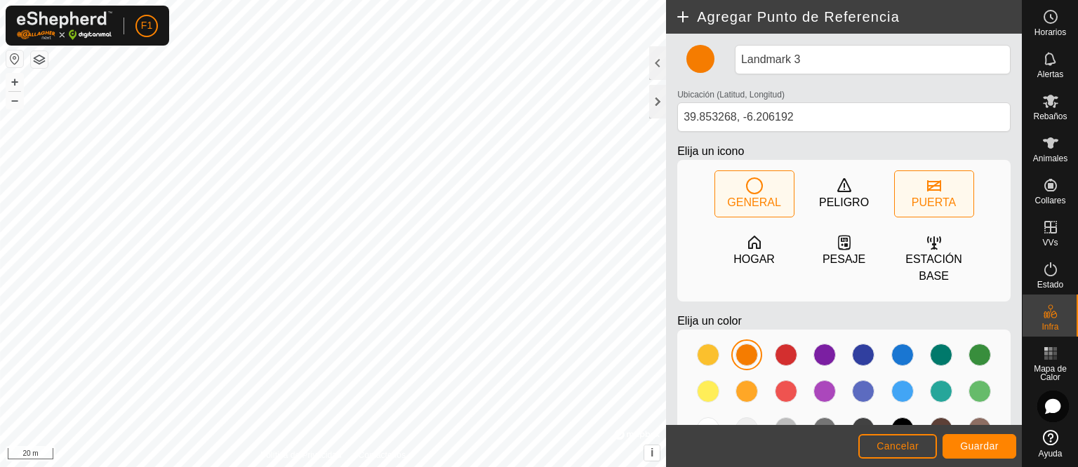
click at [933, 199] on div "PUERTA" at bounding box center [934, 202] width 44 height 17
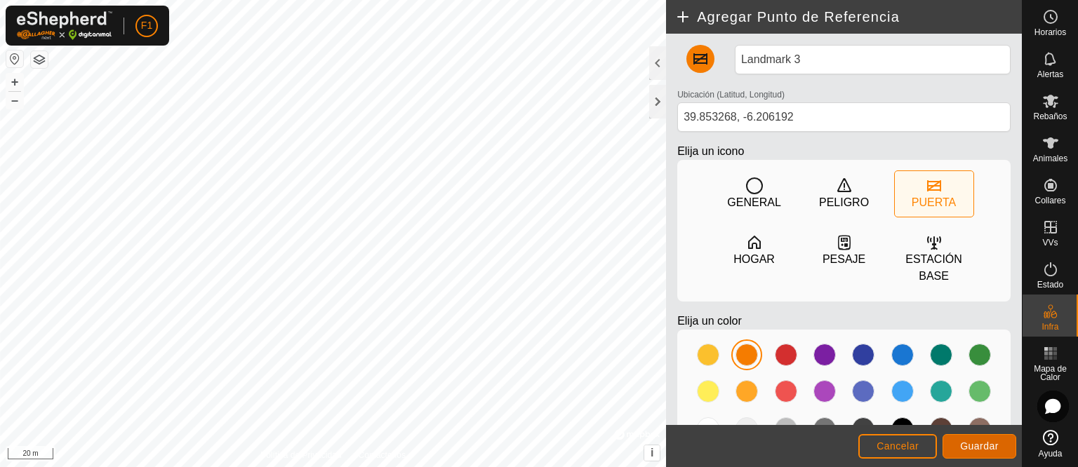
click at [955, 451] on button "Guardar" at bounding box center [980, 446] width 74 height 25
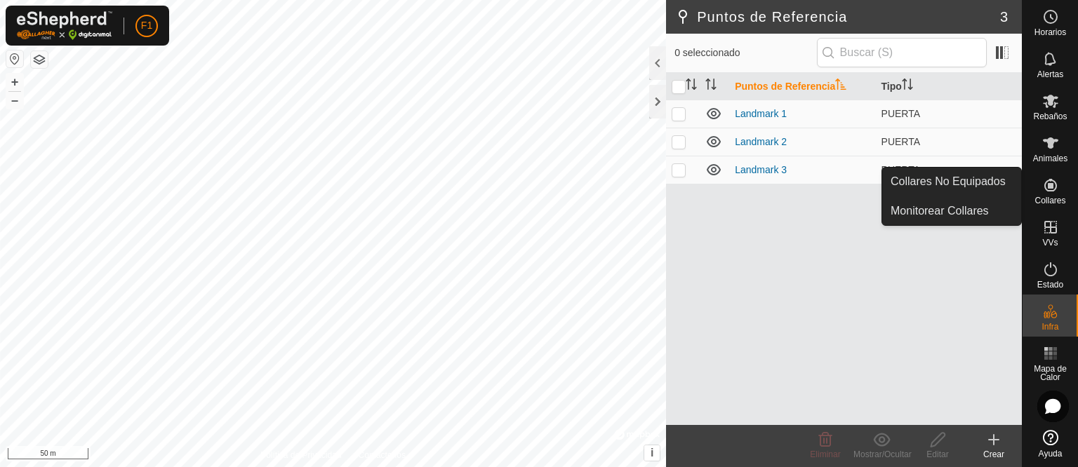
click at [1056, 184] on icon at bounding box center [1050, 185] width 17 height 17
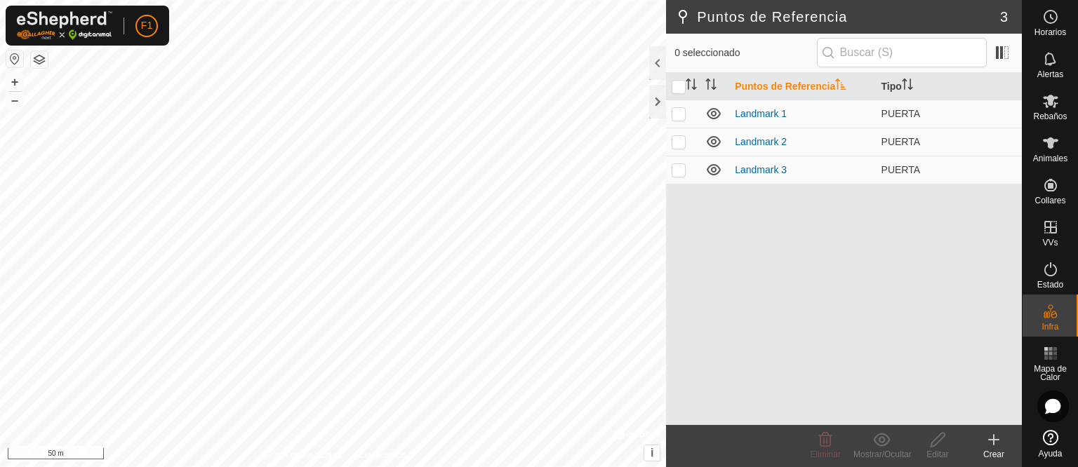
click at [996, 448] on div "Crear" at bounding box center [994, 454] width 56 height 13
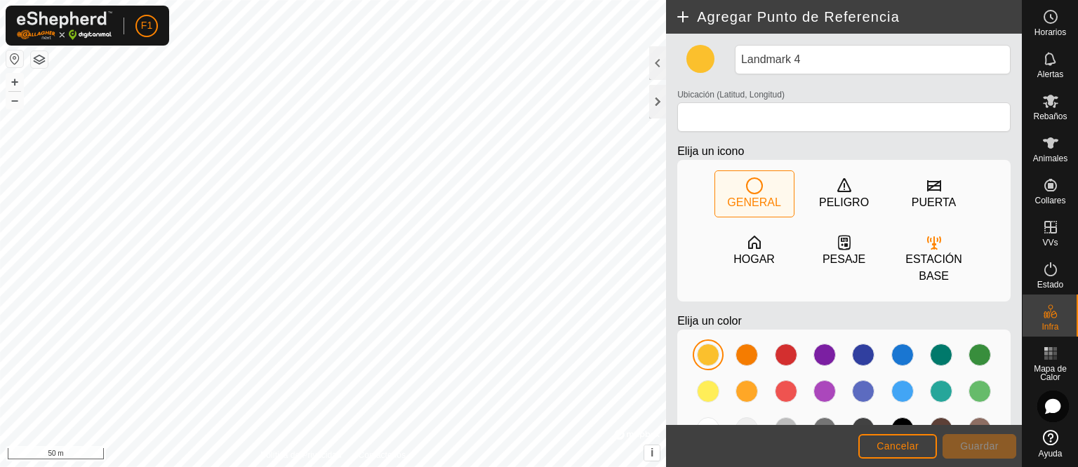
drag, startPoint x: 916, startPoint y: 279, endPoint x: 1008, endPoint y: 149, distance: 159.1
click at [1008, 149] on div "Landmark 4 Ubicación (Latitud, Longitud) Elija un icono GENERAL PELIGRO PUERTA …" at bounding box center [844, 230] width 356 height 392
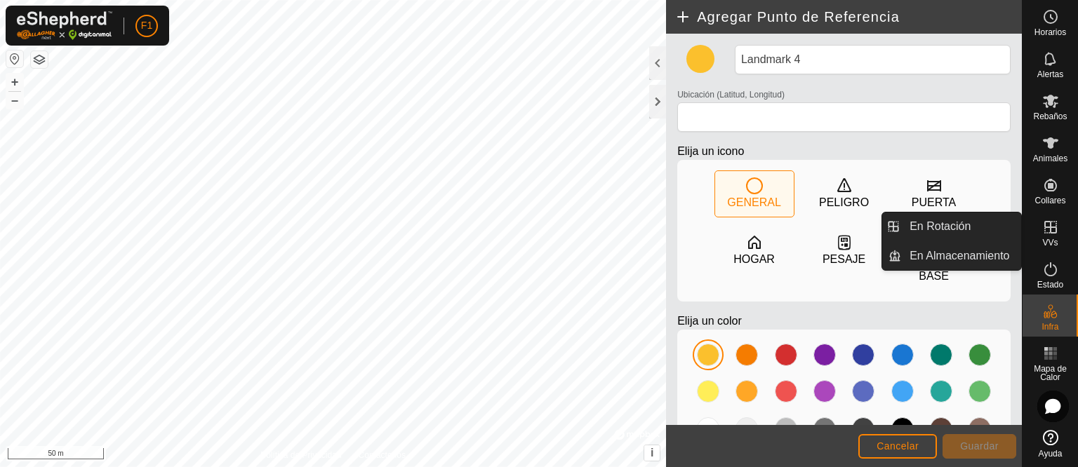
click at [1043, 232] on icon at bounding box center [1050, 227] width 17 height 17
click at [994, 227] on link "En Rotación" at bounding box center [961, 227] width 120 height 28
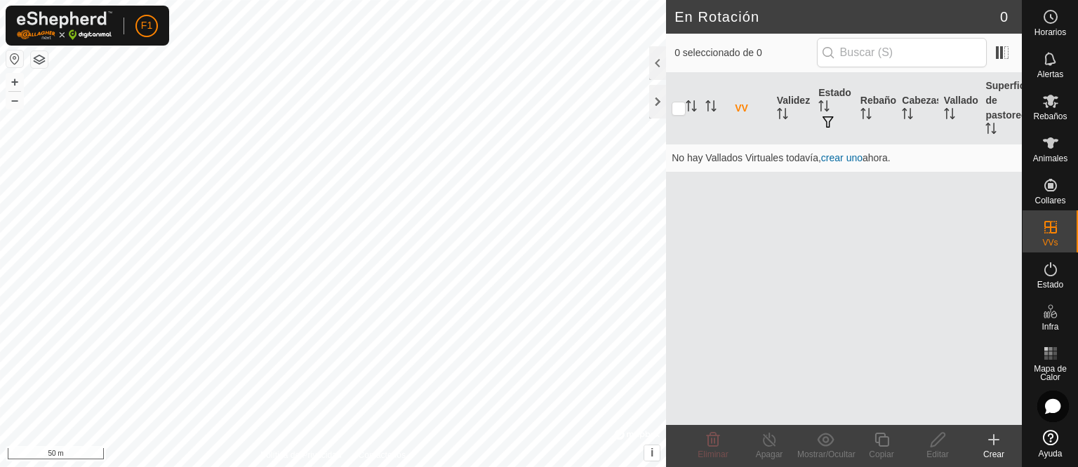
click at [990, 443] on icon at bounding box center [993, 440] width 17 height 17
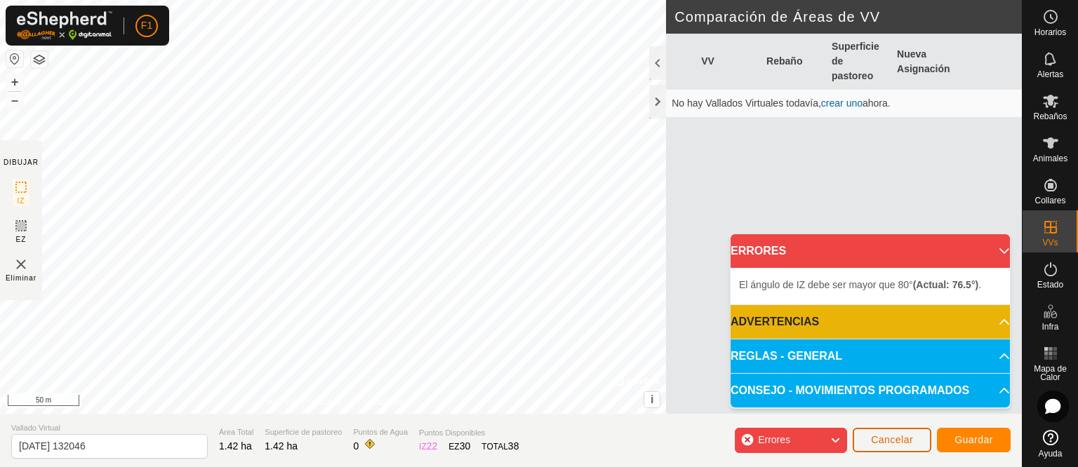
click at [860, 440] on button "Cancelar" at bounding box center [892, 440] width 79 height 25
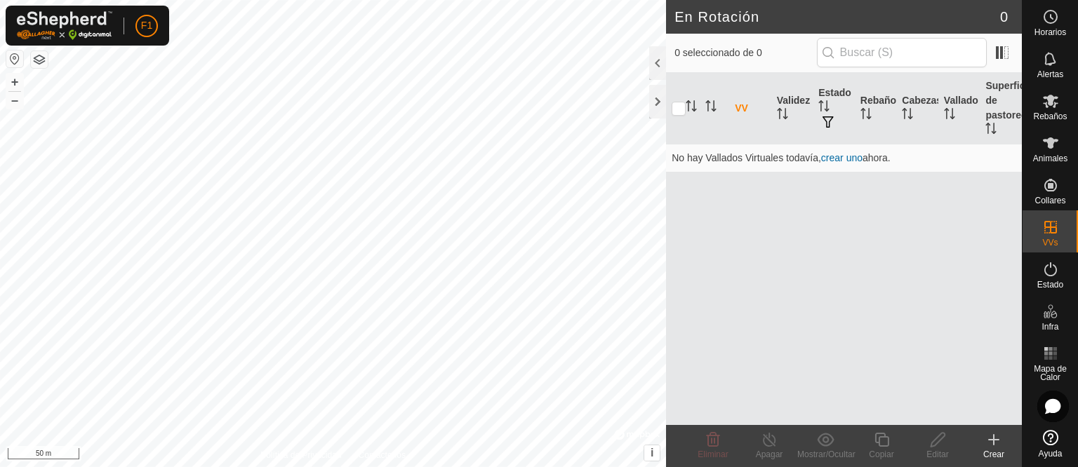
click at [999, 445] on icon at bounding box center [993, 440] width 17 height 17
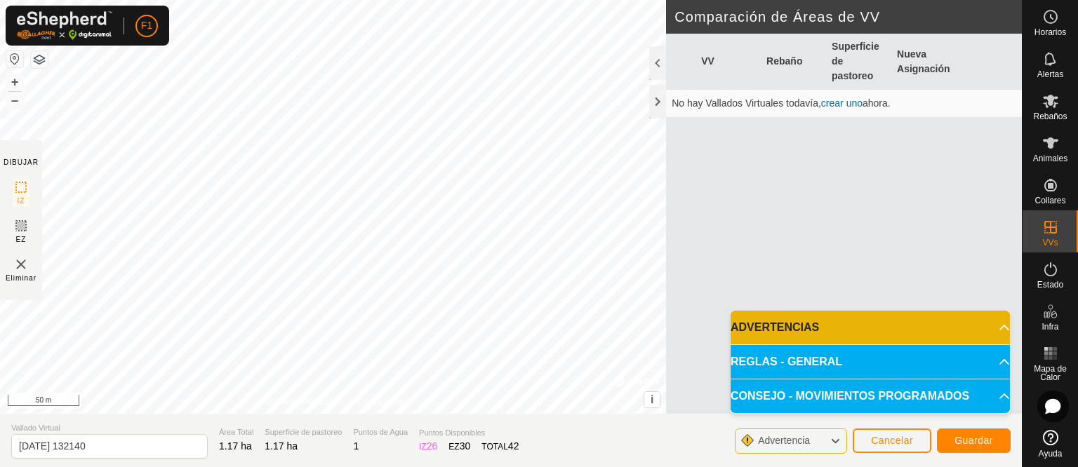
click at [941, 361] on p-accordion-header "REGLAS - GENERAL" at bounding box center [870, 362] width 279 height 34
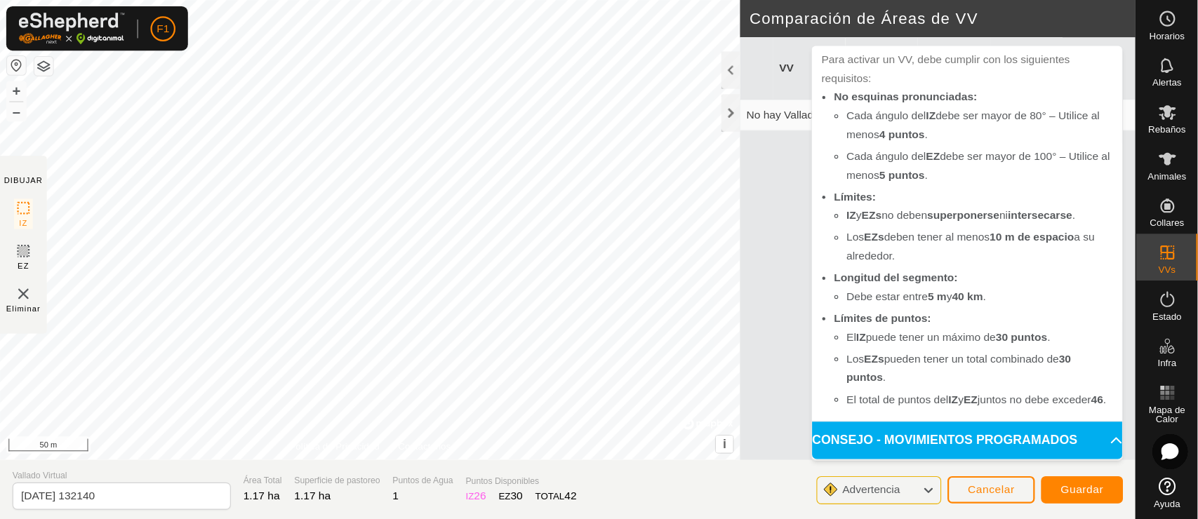
scroll to position [90, 0]
click at [904, 446] on span "Cancelar" at bounding box center [892, 440] width 42 height 11
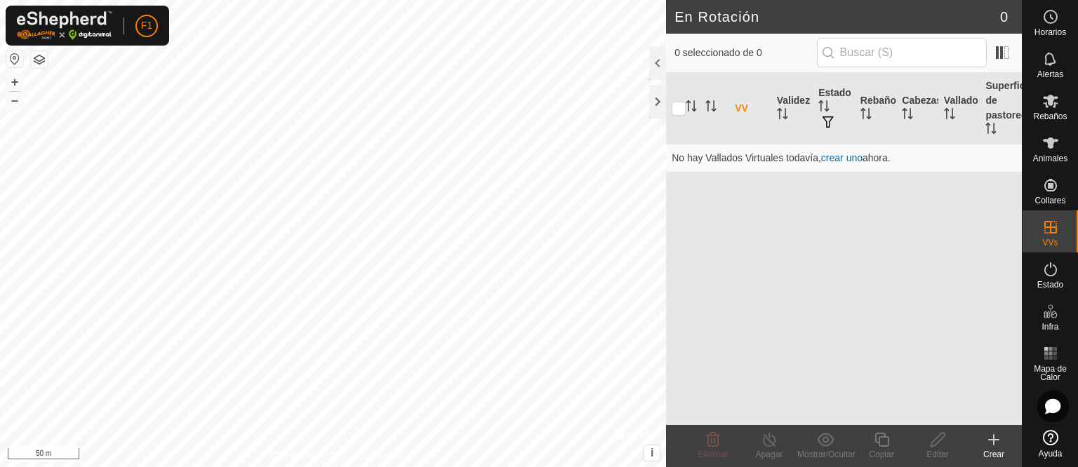
click at [992, 451] on div "Crear" at bounding box center [994, 454] width 56 height 13
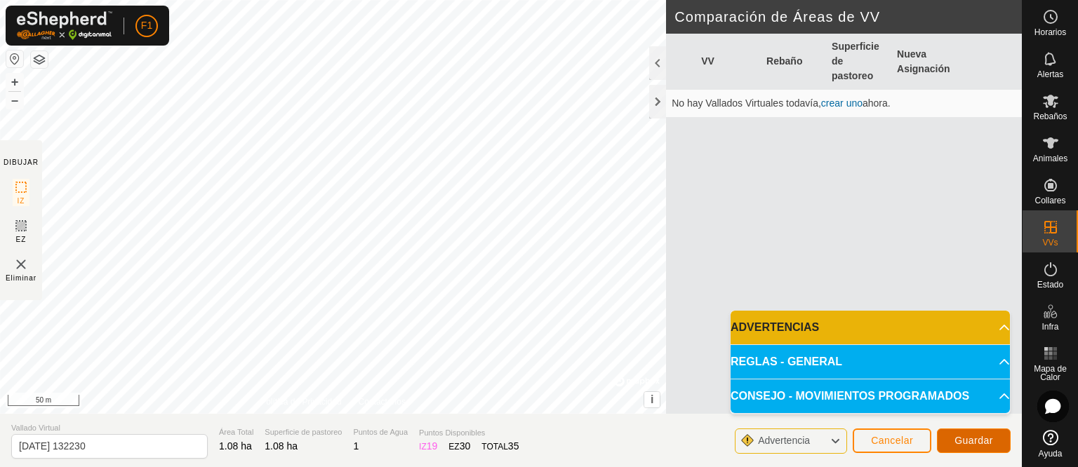
click at [970, 434] on button "Guardar" at bounding box center [974, 441] width 74 height 25
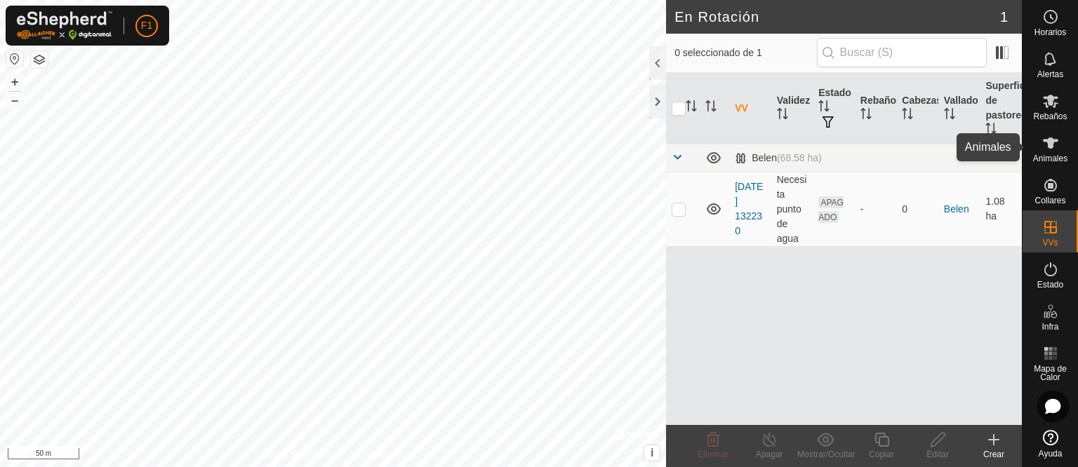
click at [1058, 158] on span "Animales" at bounding box center [1050, 158] width 34 height 8
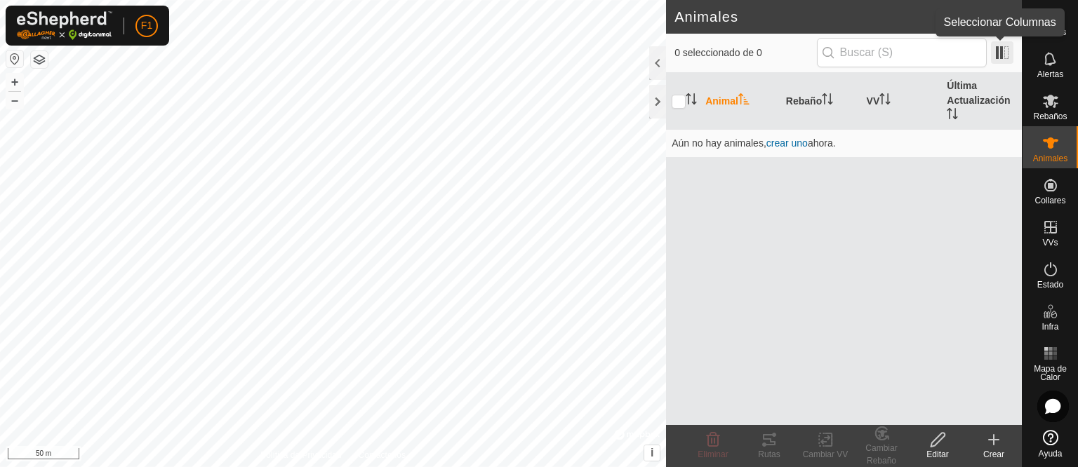
click at [1002, 48] on span at bounding box center [1002, 52] width 22 height 22
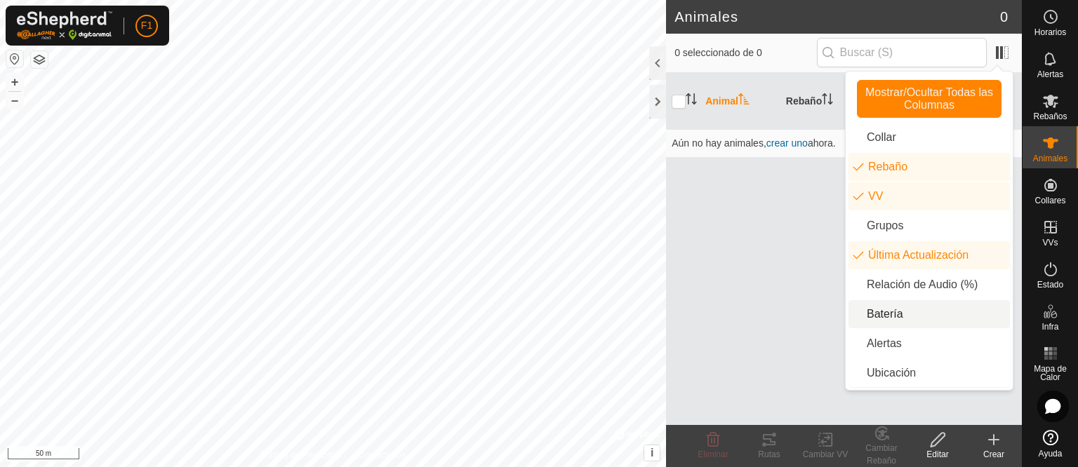
click at [888, 310] on li "Batería" at bounding box center [928, 314] width 161 height 28
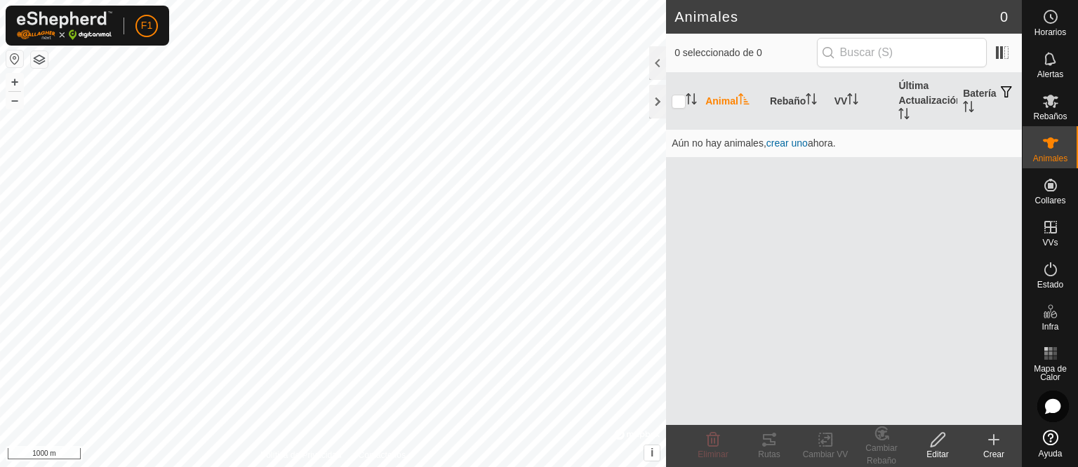
click at [469, 467] on html "F1 Horarios Alertas Rebaños Animales Collares VVs Estado Infra Mapa de Calor Ay…" at bounding box center [539, 233] width 1078 height 467
click at [670, 213] on div "Animales 0 0 seleccionado de 0 Animal Rebaño VV Última Actualización Batería Aú…" at bounding box center [511, 233] width 1022 height 467
click at [383, 467] on div at bounding box center [333, 233] width 666 height 467
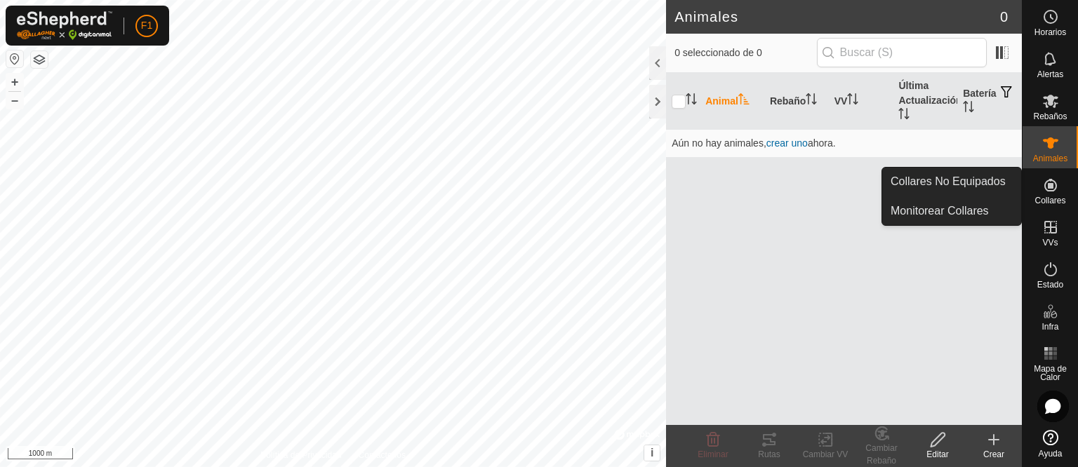
click at [1056, 181] on icon at bounding box center [1050, 185] width 17 height 17
click at [1053, 190] on icon at bounding box center [1050, 185] width 13 height 13
click at [959, 181] on link "Collares No Equipados" at bounding box center [951, 182] width 139 height 28
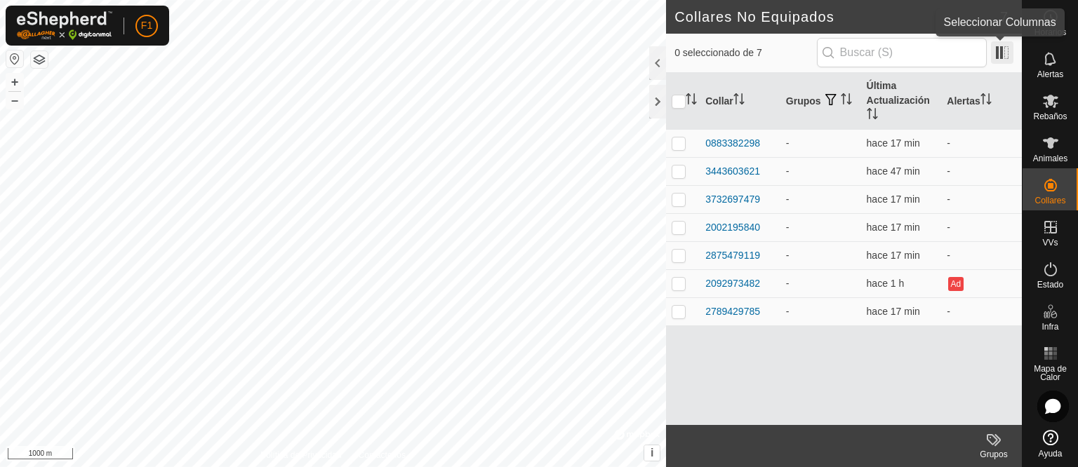
click at [1005, 57] on span at bounding box center [1002, 52] width 22 height 22
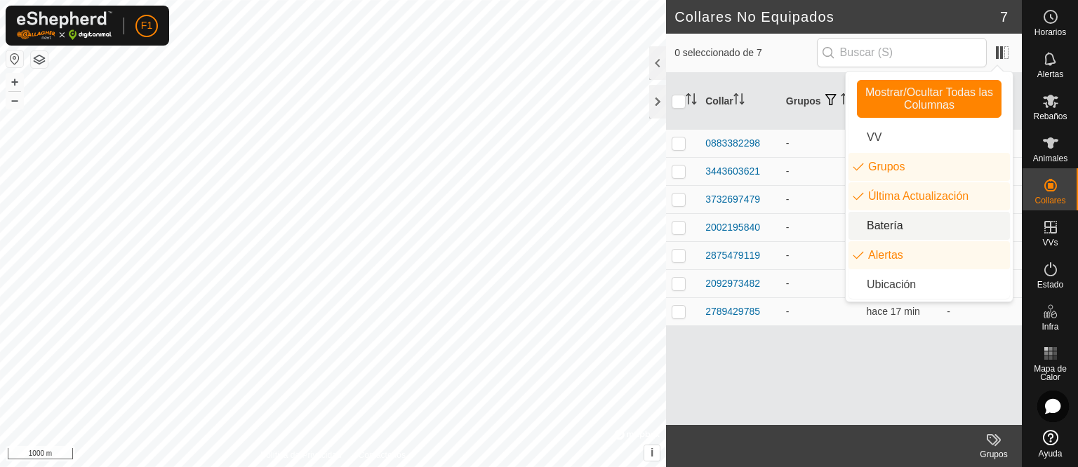
click at [905, 223] on li "Batería" at bounding box center [928, 226] width 161 height 28
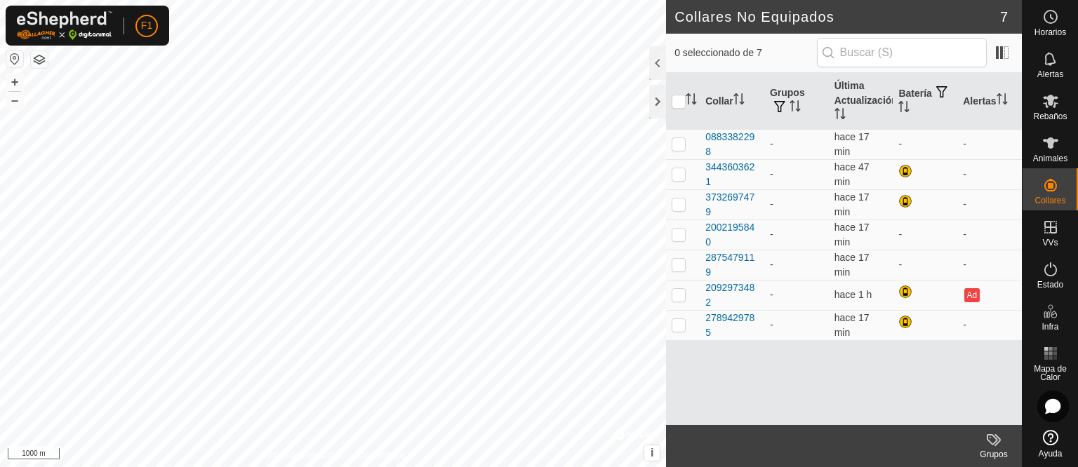
click at [567, 0] on html "F1 Horarios Alertas Rebaños Animales Collares VVs Estado Infra Mapa de Calor Ay…" at bounding box center [539, 233] width 1078 height 467
click at [434, 0] on html "F1 Horarios Alertas Rebaños Animales Collares VVs Estado Infra Mapa de Calor Ay…" at bounding box center [539, 233] width 1078 height 467
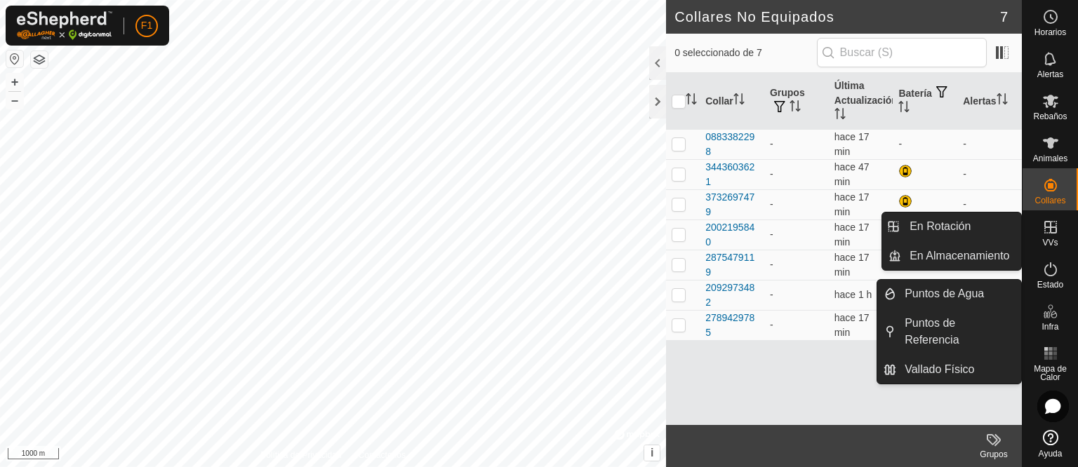
click at [1057, 315] on icon at bounding box center [1050, 311] width 17 height 17
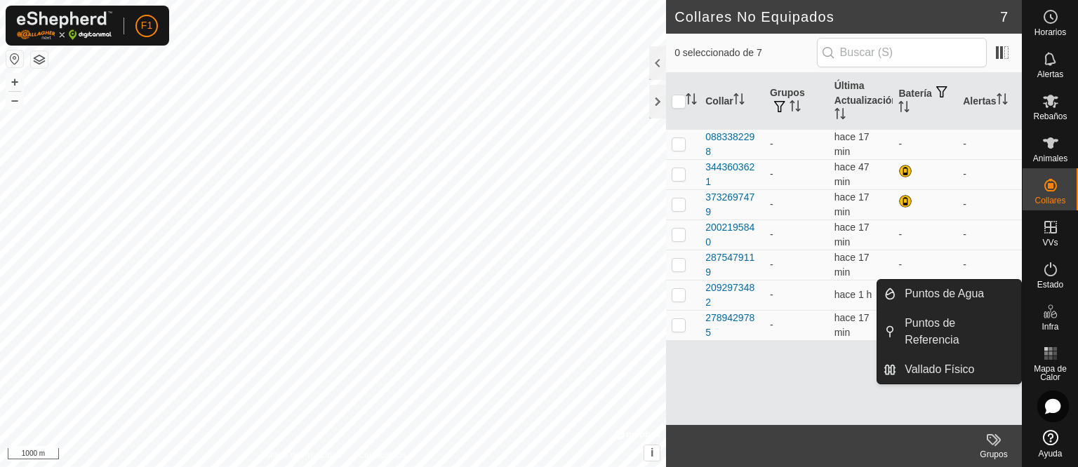
click at [1050, 318] on icon at bounding box center [1050, 311] width 17 height 17
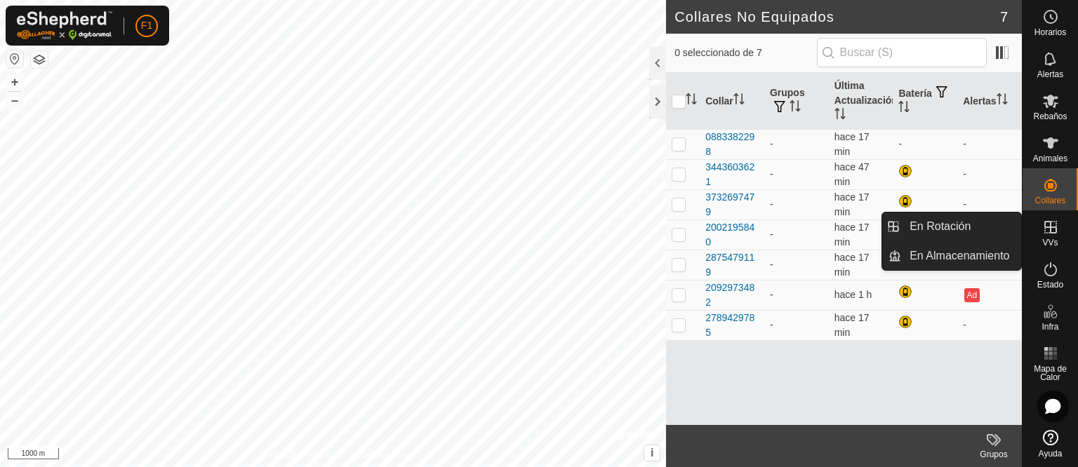
click at [1042, 226] on icon at bounding box center [1050, 227] width 17 height 17
click at [995, 232] on link "En Rotación" at bounding box center [961, 227] width 120 height 28
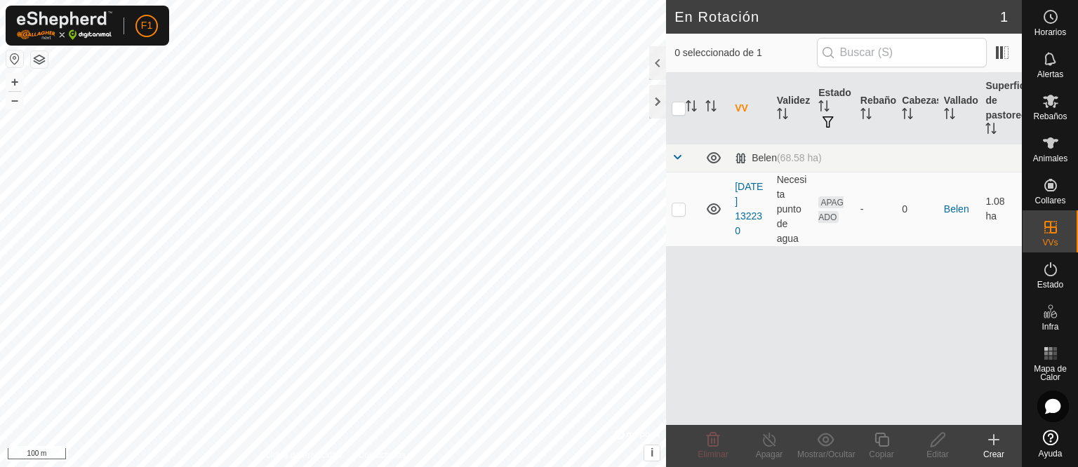
checkbox input "true"
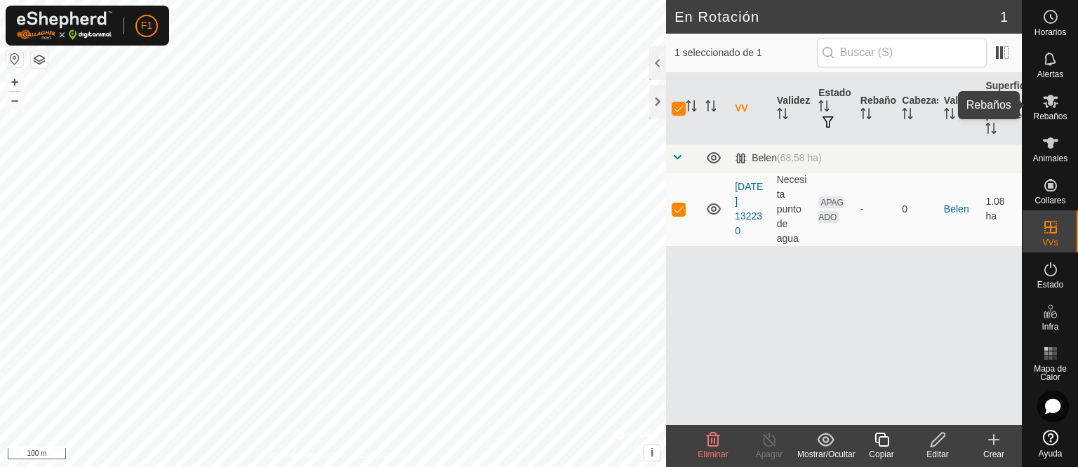
click at [1044, 105] on icon at bounding box center [1050, 101] width 17 height 17
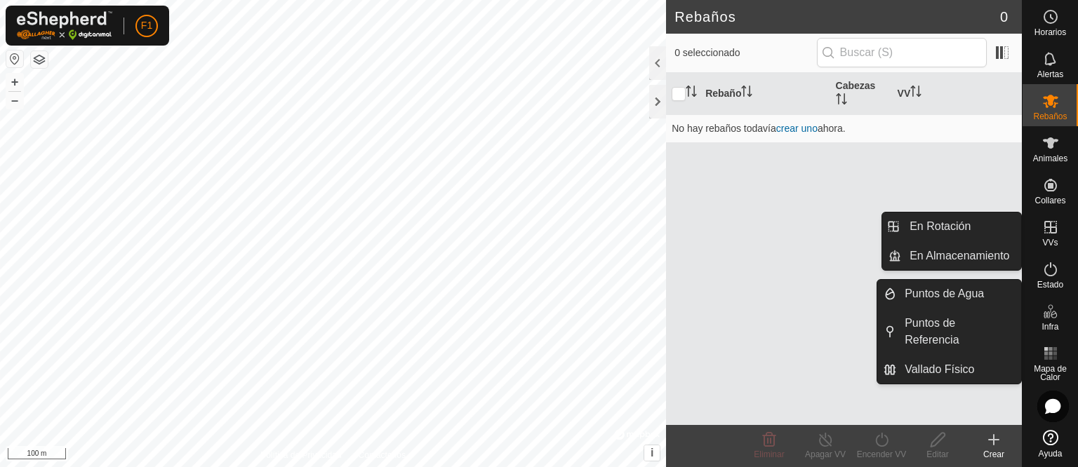
click at [1050, 222] on icon at bounding box center [1050, 227] width 13 height 13
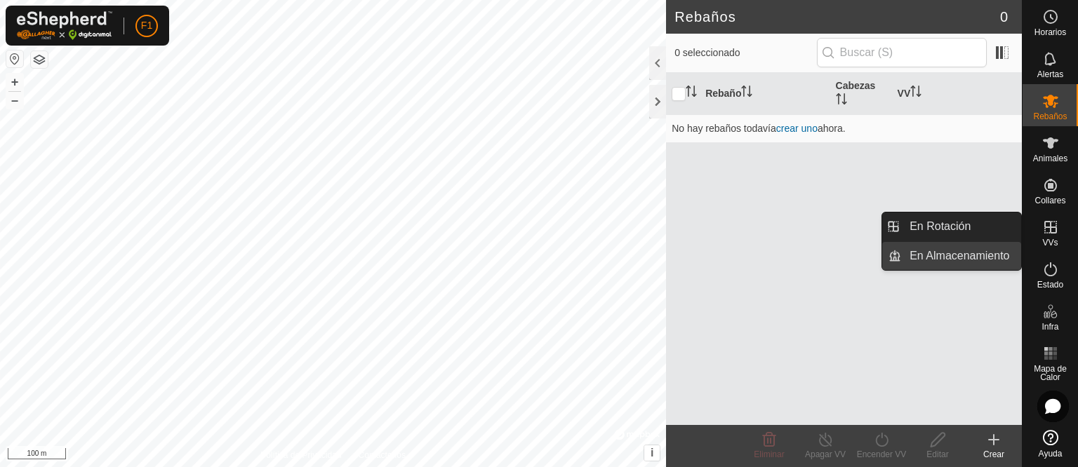
click at [967, 248] on link "En Almacenamiento" at bounding box center [961, 256] width 120 height 28
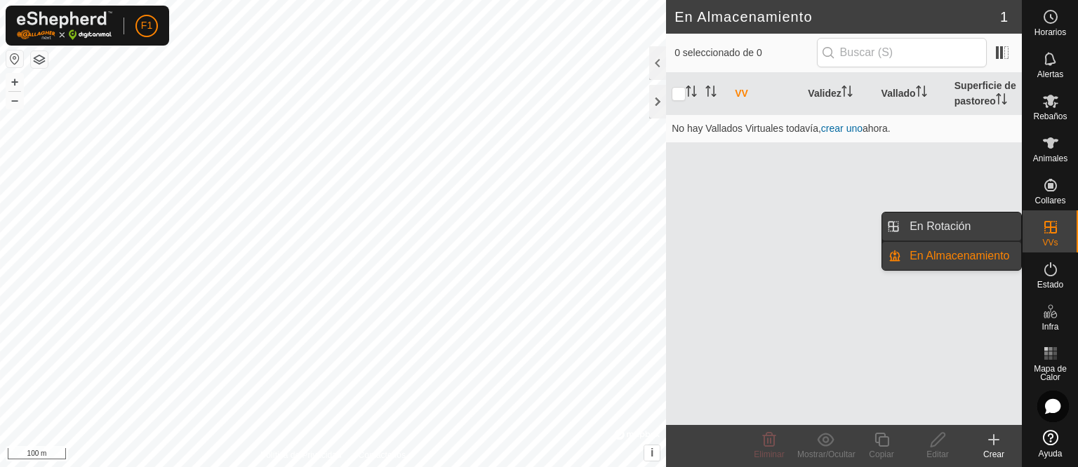
click at [973, 237] on link "En Rotación" at bounding box center [961, 227] width 120 height 28
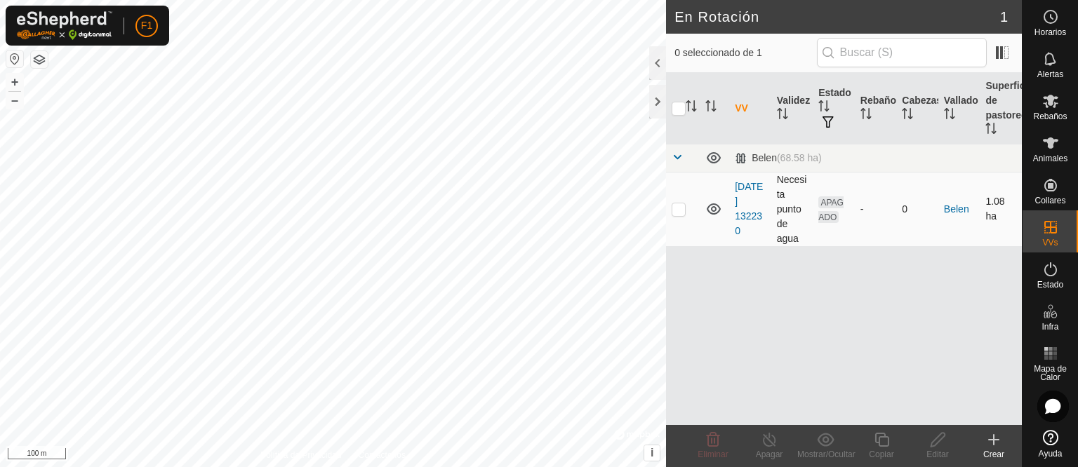
click at [747, 192] on td "[DATE] 132230" at bounding box center [750, 209] width 42 height 74
click at [747, 188] on link "[DATE] 132230" at bounding box center [749, 208] width 28 height 55
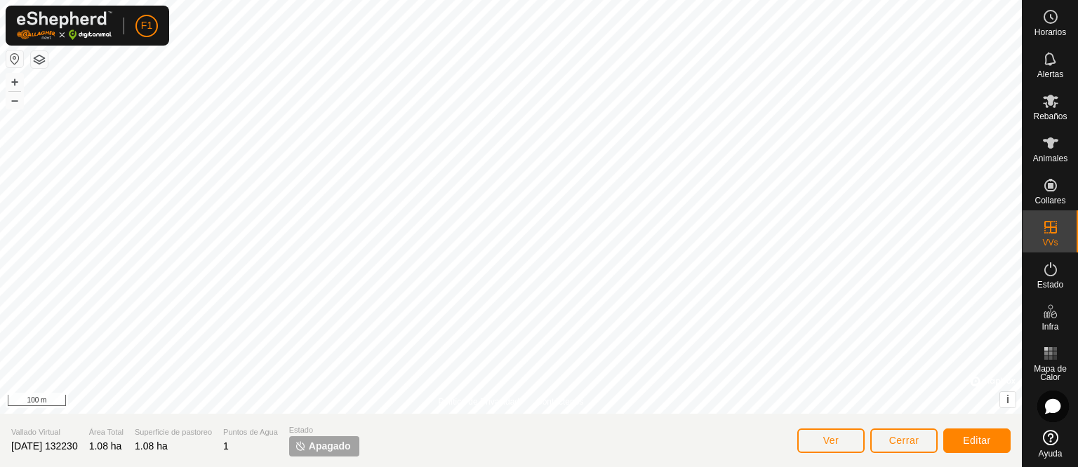
click at [329, 448] on span "Apagado" at bounding box center [330, 446] width 42 height 15
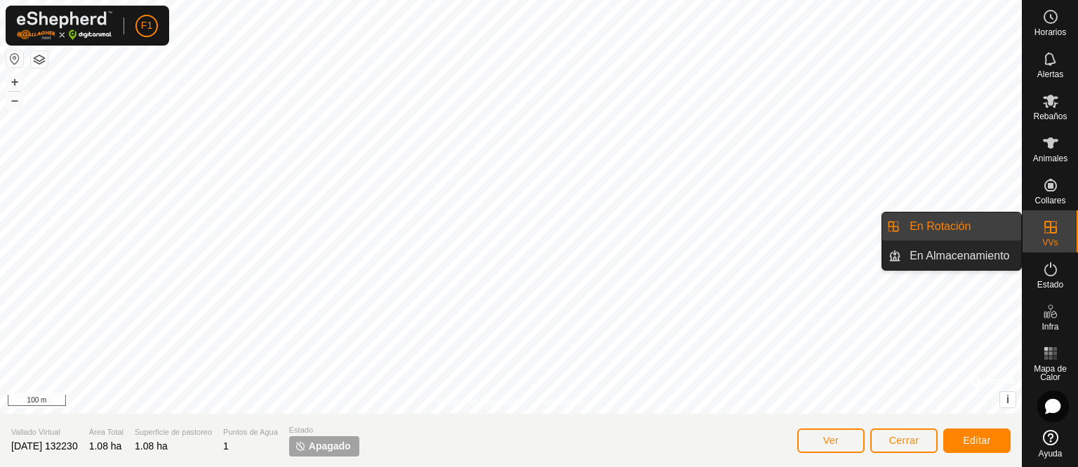
click at [1056, 219] on icon at bounding box center [1050, 227] width 17 height 17
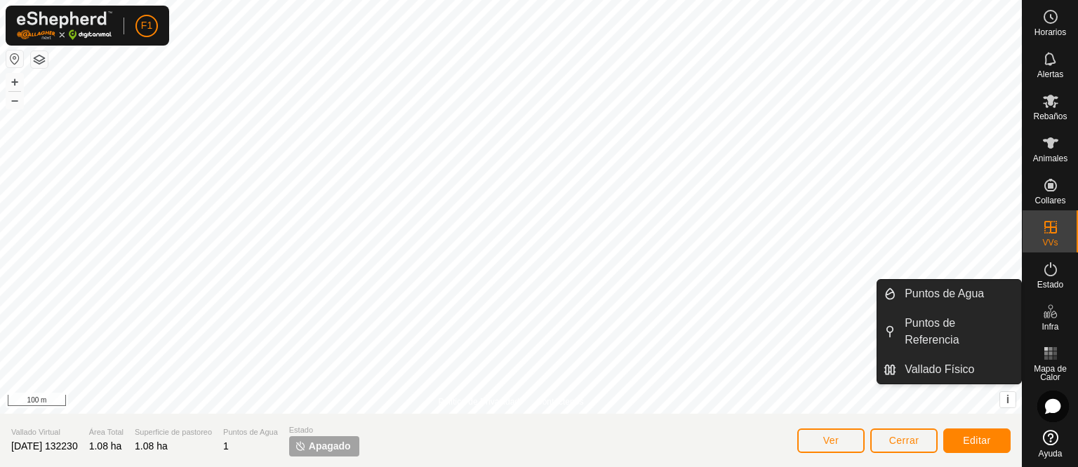
click at [1044, 323] on span "Infra" at bounding box center [1049, 327] width 17 height 8
click at [966, 356] on link "Vallado Físico" at bounding box center [958, 370] width 125 height 28
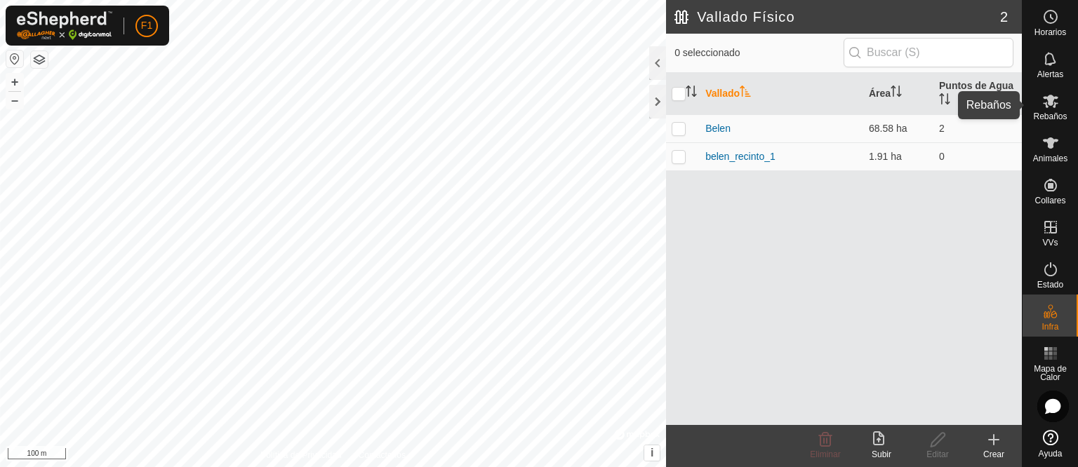
click at [1053, 102] on icon at bounding box center [1050, 101] width 17 height 17
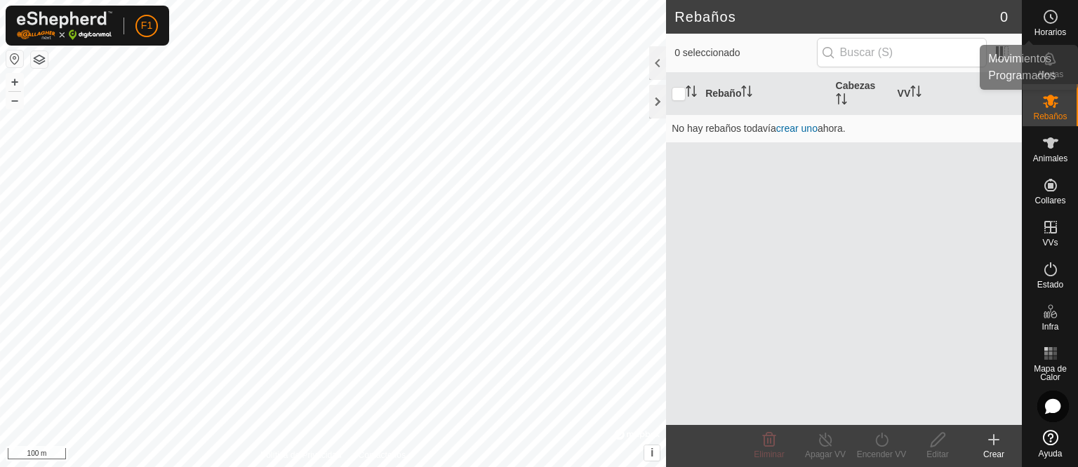
click at [1058, 26] on es-schedule-vp-svg-icon at bounding box center [1050, 17] width 25 height 22
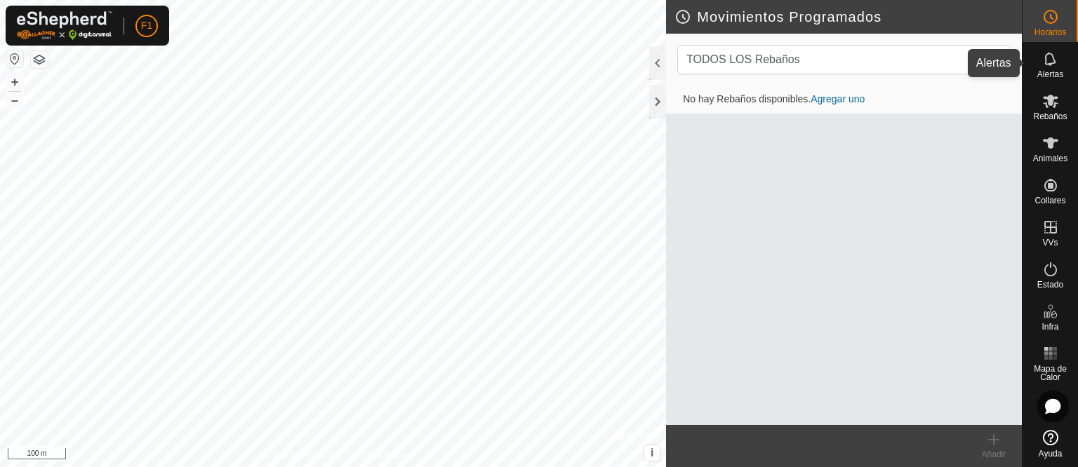
click at [1052, 63] on icon at bounding box center [1049, 58] width 11 height 13
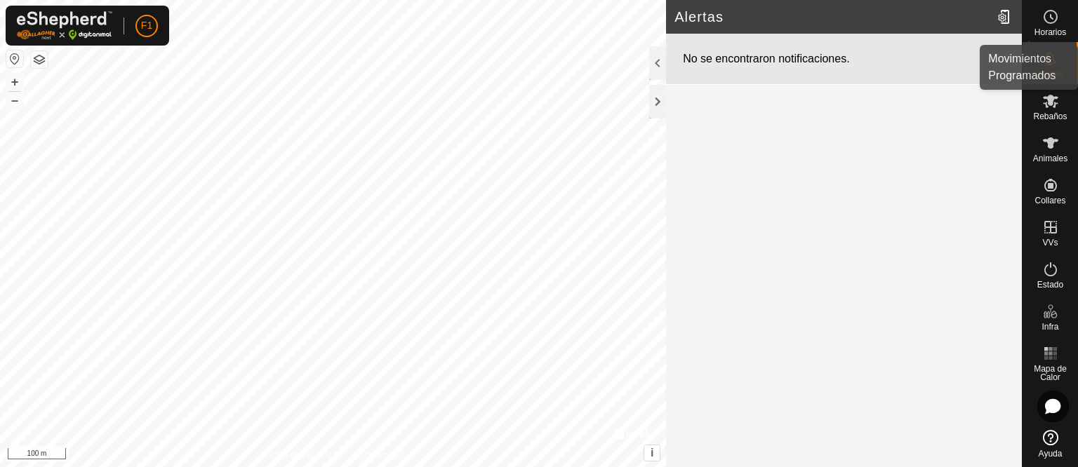
click at [1062, 28] on span "Horarios" at bounding box center [1050, 32] width 32 height 8
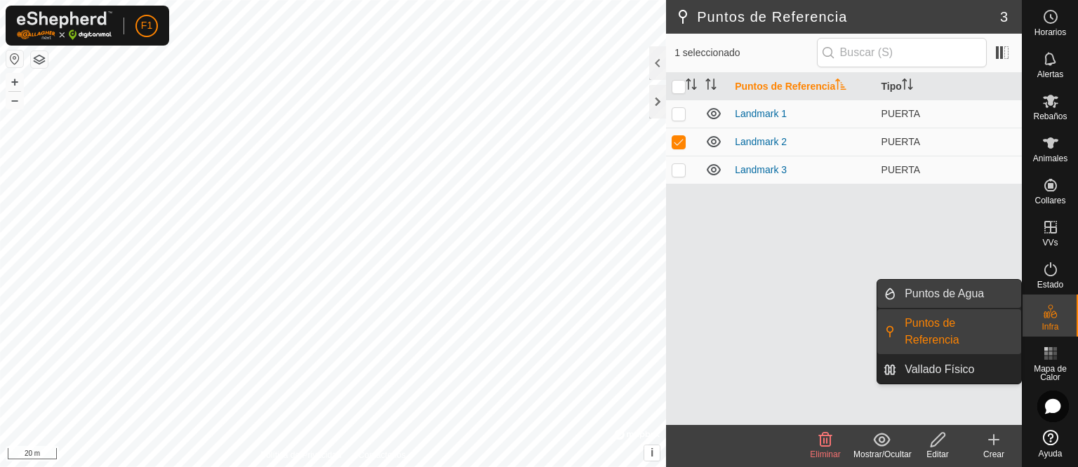
click at [968, 295] on link "Puntos de Agua" at bounding box center [958, 294] width 125 height 28
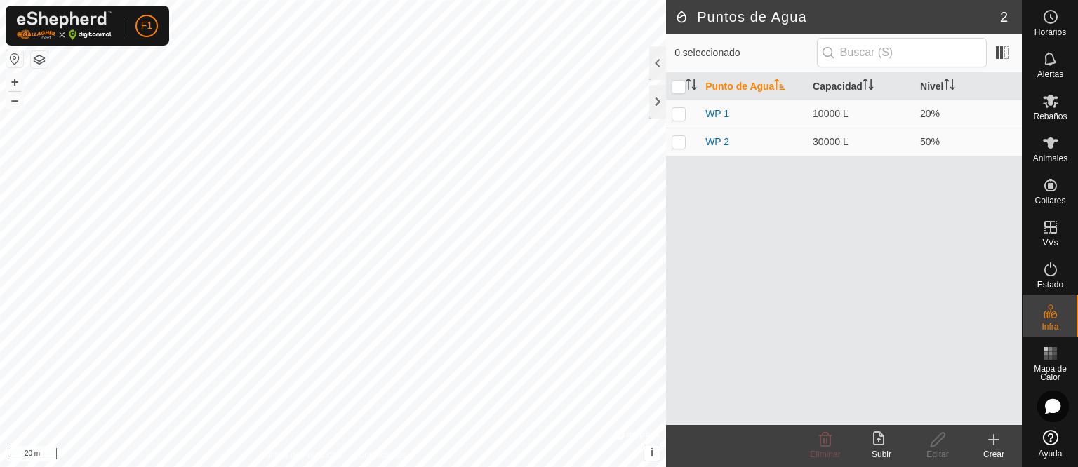
click at [992, 451] on div "Crear" at bounding box center [994, 454] width 56 height 13
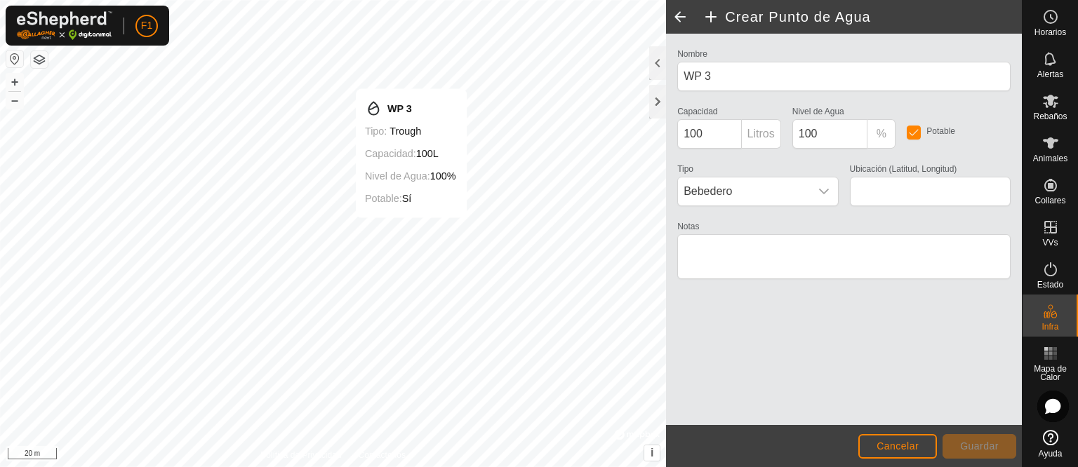
type input "39.851958, -6.206163"
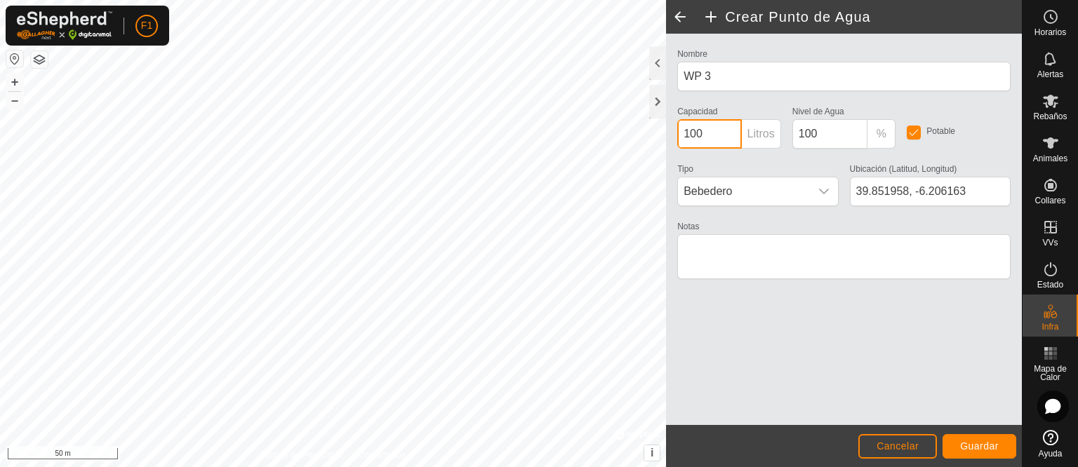
click at [709, 128] on input "100" at bounding box center [709, 133] width 64 height 29
type input "1"
type input "3000"
click at [849, 136] on input "100" at bounding box center [830, 133] width 76 height 29
type input "1"
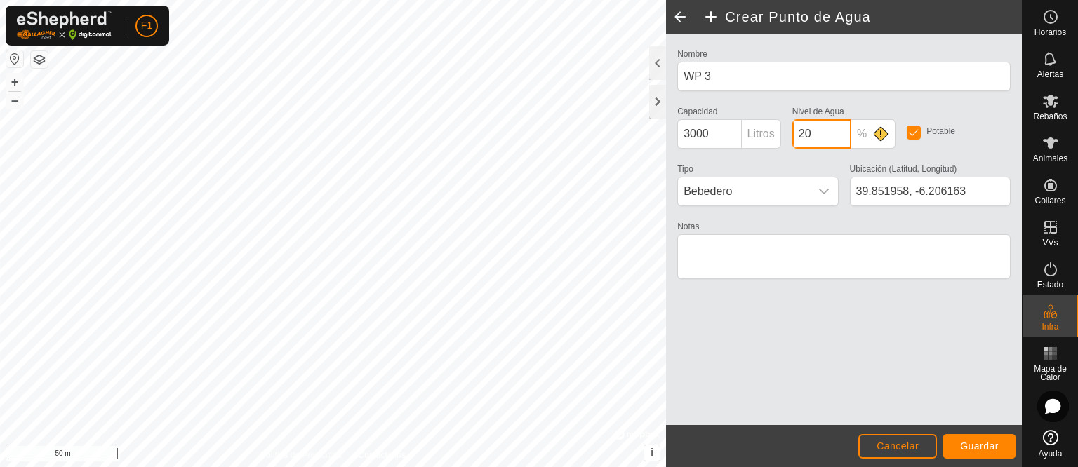
type input "20"
click at [966, 449] on span "Guardar" at bounding box center [979, 446] width 39 height 11
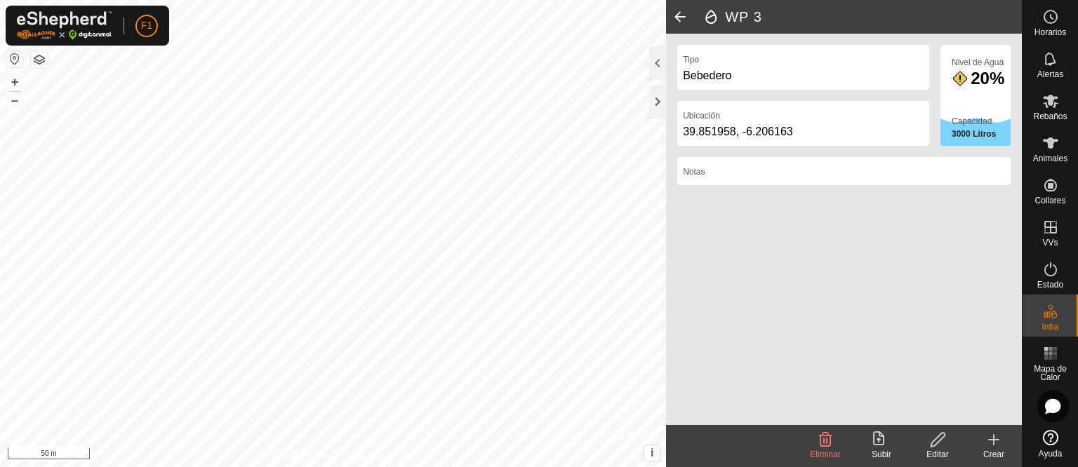
click at [962, 74] on div "20%" at bounding box center [981, 78] width 59 height 17
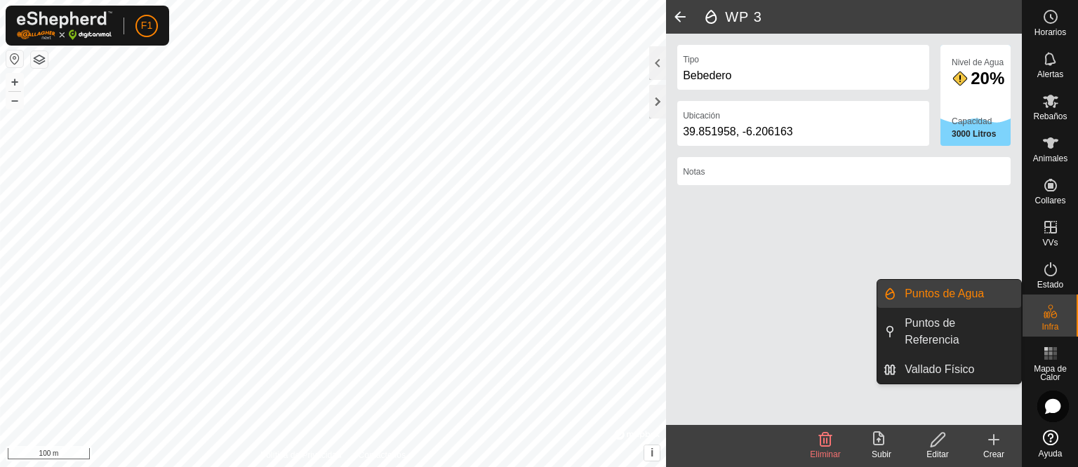
click at [1049, 308] on icon at bounding box center [1050, 307] width 5 height 5
click at [960, 356] on link "Vallado Físico" at bounding box center [958, 370] width 125 height 28
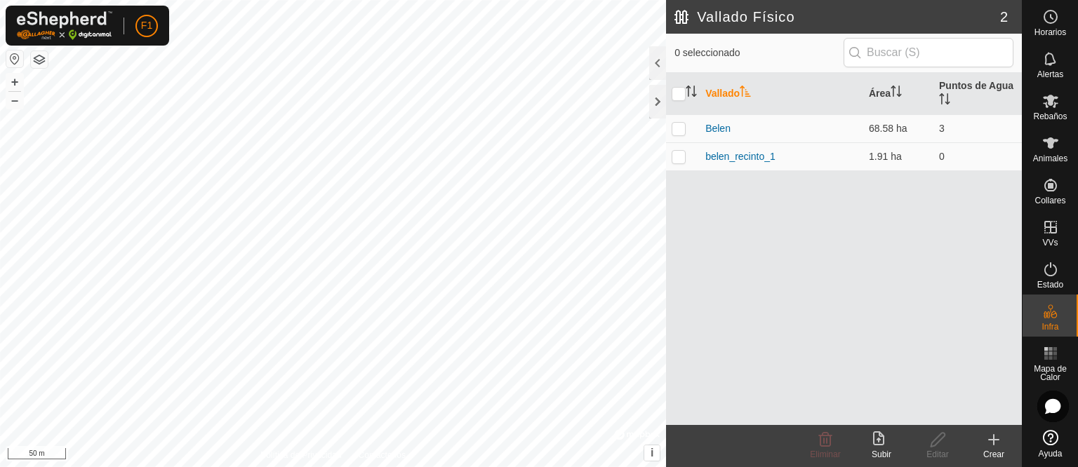
click at [688, 321] on div "Vallado Físico 2 0 seleccionado Vallado Área Puntos de [GEOGRAPHIC_DATA][PERSON…" at bounding box center [511, 233] width 1022 height 467
click at [990, 434] on icon at bounding box center [993, 440] width 17 height 17
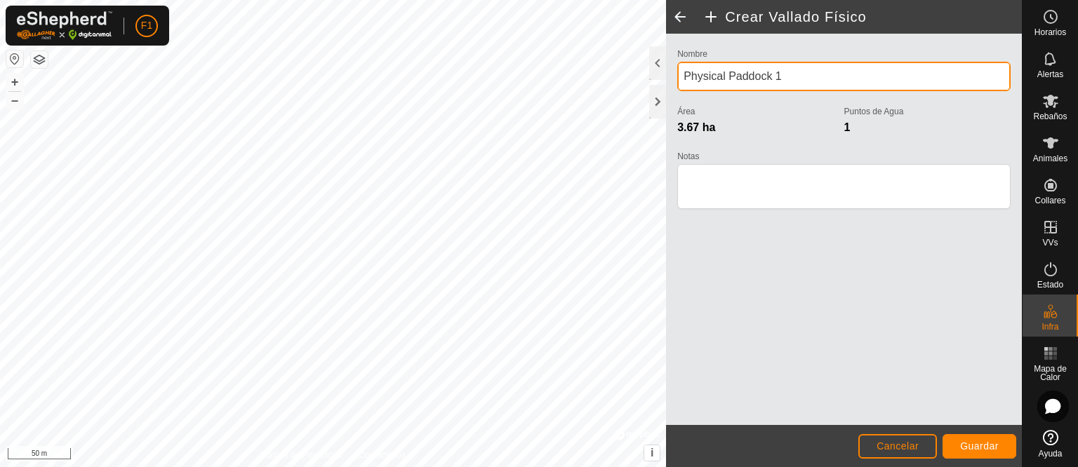
click at [643, 82] on div "Política de Privacidad Contáctenos Landmark 3 + – ⇧ i © Mapbox , © OpenStreetMa…" at bounding box center [511, 233] width 1022 height 467
drag, startPoint x: 812, startPoint y: 83, endPoint x: 683, endPoint y: 77, distance: 129.3
click at [683, 77] on input "Physical Paddock 1" at bounding box center [843, 76] width 333 height 29
type input "belen_recinto_2"
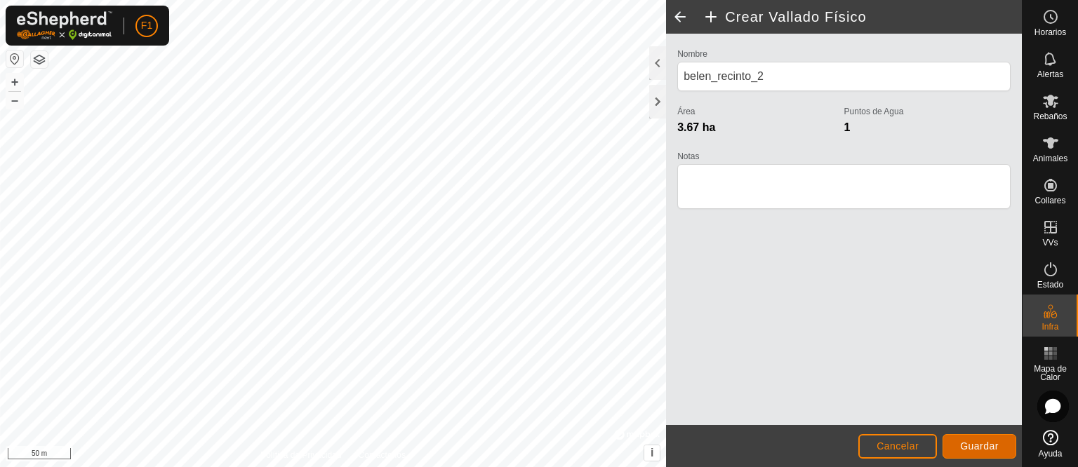
click at [992, 453] on button "Guardar" at bounding box center [980, 446] width 74 height 25
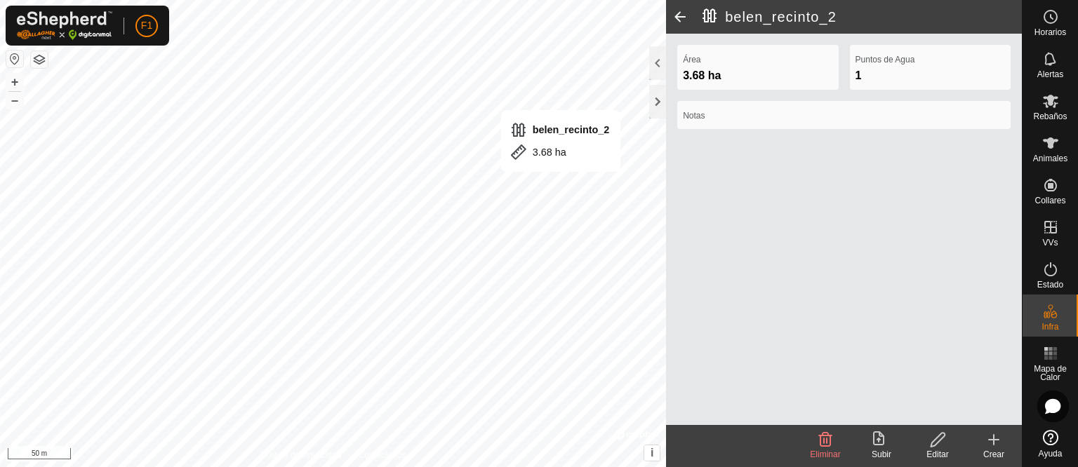
click at [680, 14] on span at bounding box center [680, 17] width 28 height 34
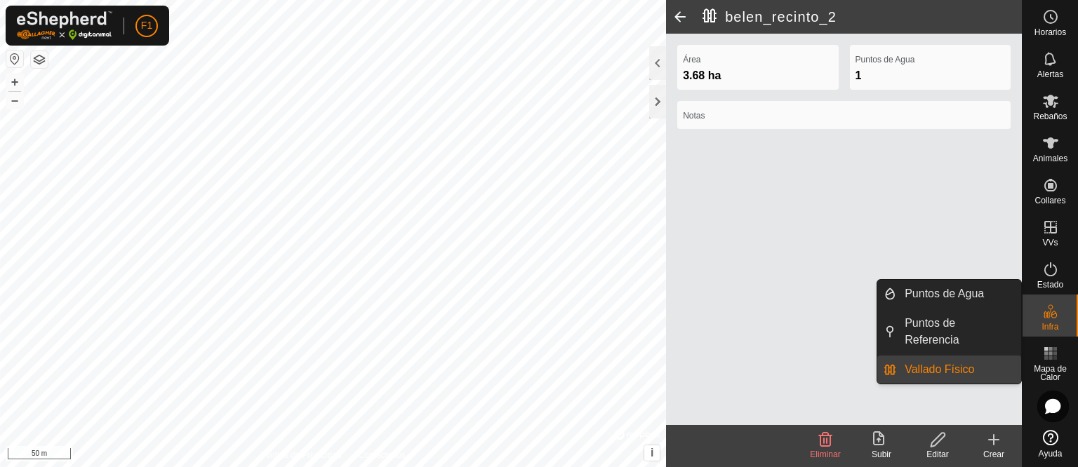
click at [1060, 330] on div "Infra" at bounding box center [1050, 316] width 55 height 42
click at [1053, 314] on icon at bounding box center [1050, 311] width 17 height 17
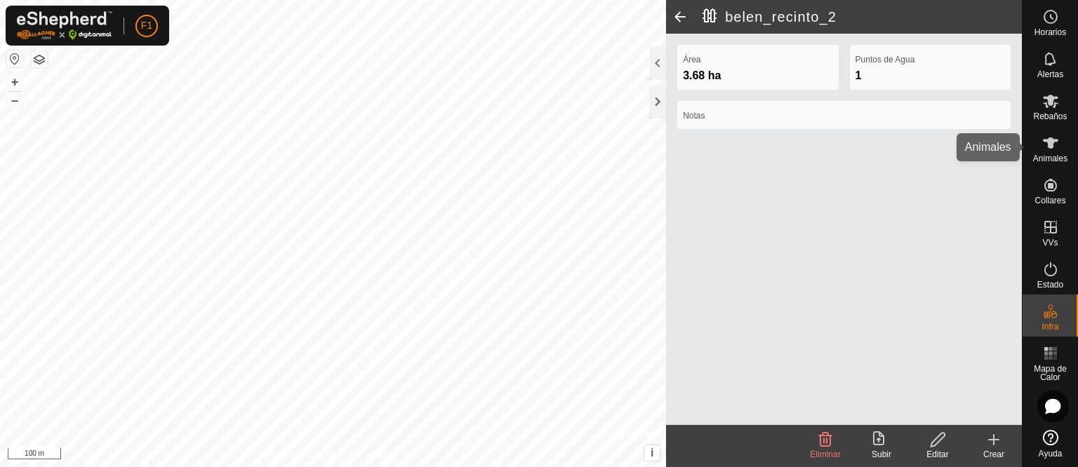
click at [1065, 153] on div "Animales" at bounding box center [1050, 147] width 55 height 42
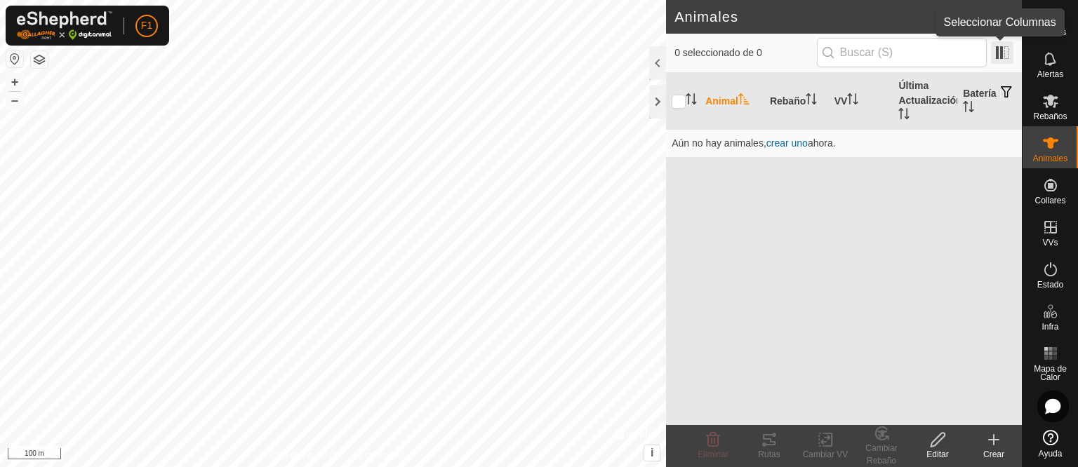
click at [999, 58] on span at bounding box center [1002, 52] width 22 height 22
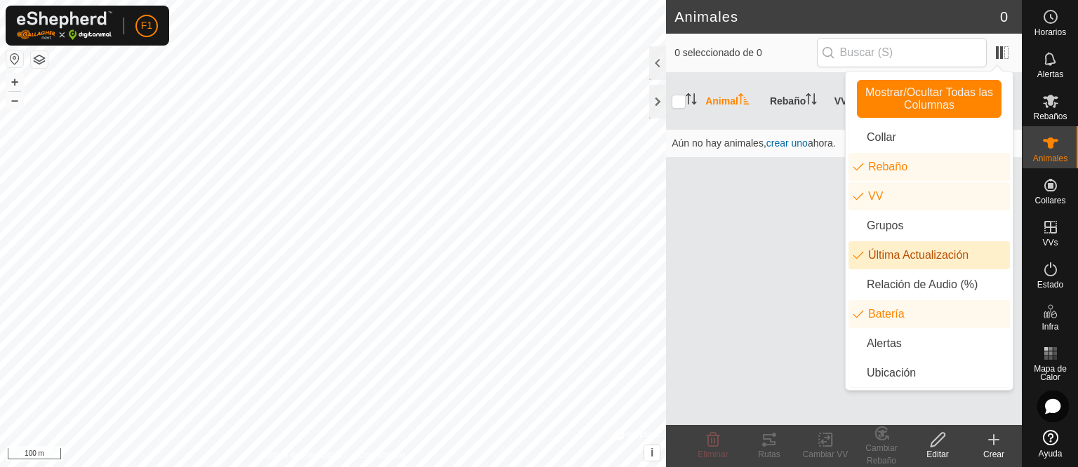
click at [748, 260] on div "Animal Rebaño VV Última Actualización Batería Aún no hay animales, crear uno ah…" at bounding box center [844, 249] width 356 height 352
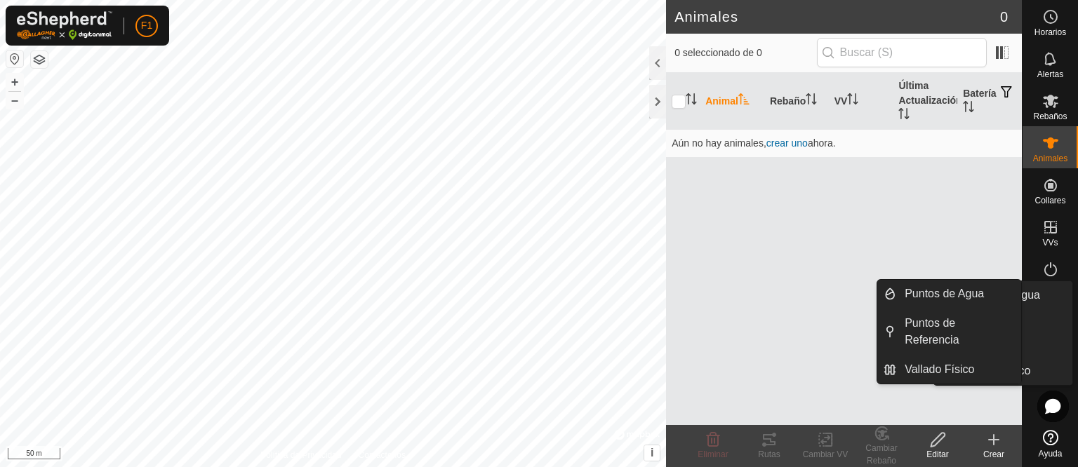
click at [1053, 328] on span "Infra" at bounding box center [1049, 327] width 17 height 8
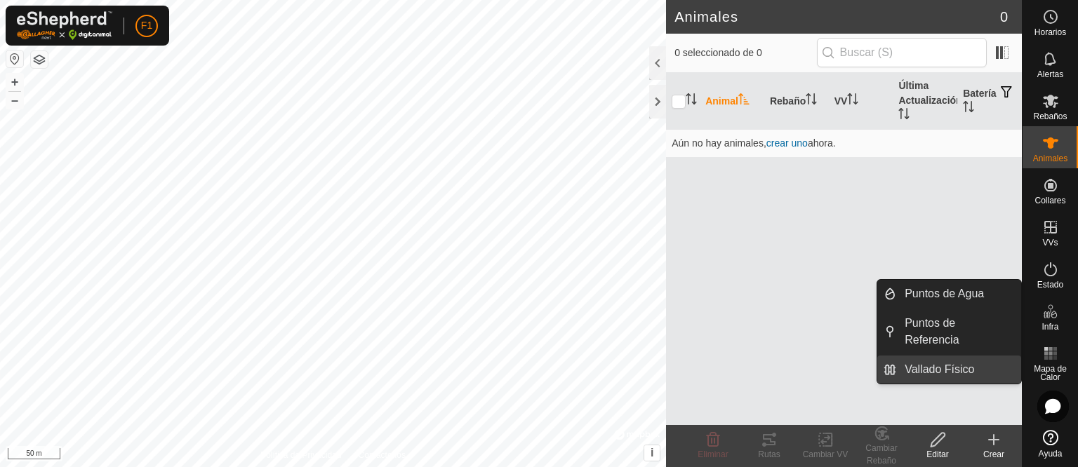
click at [950, 356] on link "Vallado Físico" at bounding box center [958, 370] width 125 height 28
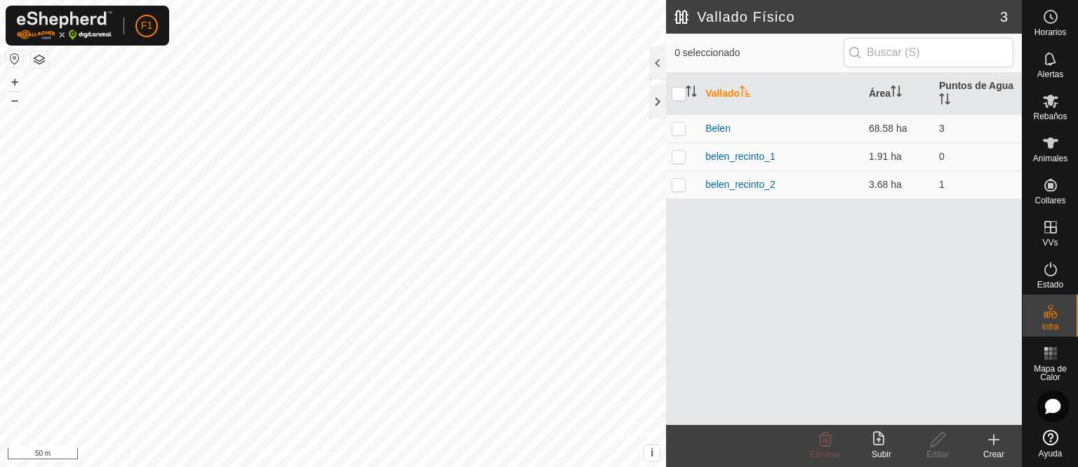
click at [994, 450] on div "Crear" at bounding box center [994, 454] width 56 height 13
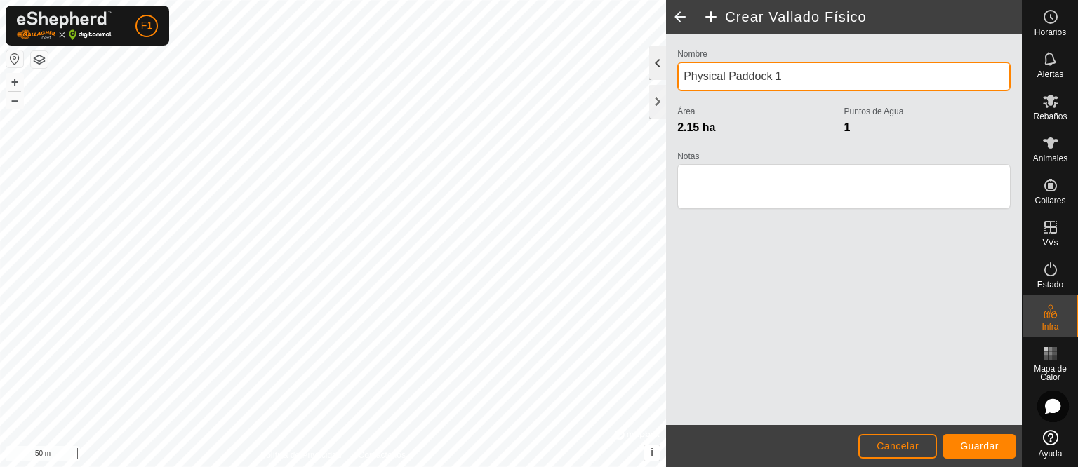
drag, startPoint x: 799, startPoint y: 72, endPoint x: 651, endPoint y: 70, distance: 147.4
click at [666, 70] on div "Crear Vallado Físico Nombre Physical Paddock 1 Área 2.15 ha Puntos de Agua 1 No…" at bounding box center [844, 233] width 356 height 467
type input "belen_recinto_3"
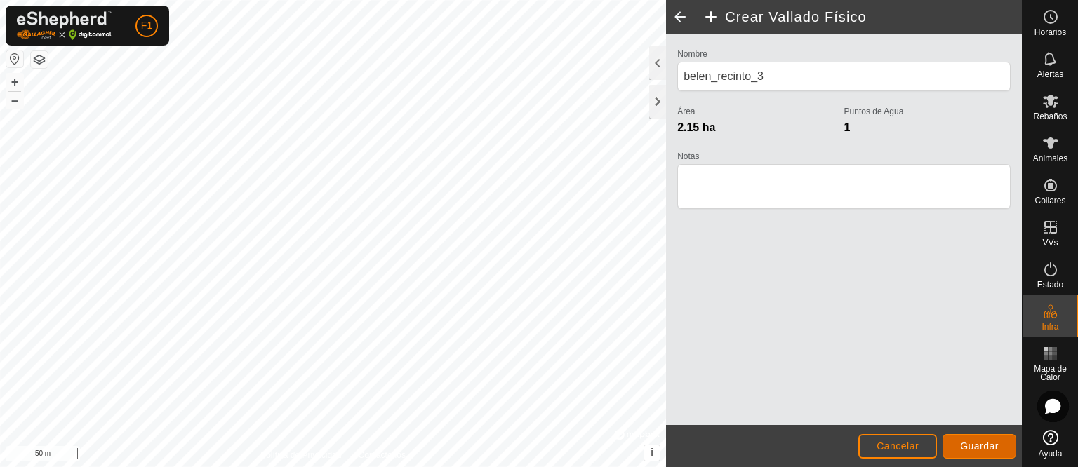
click at [966, 451] on span "Guardar" at bounding box center [979, 446] width 39 height 11
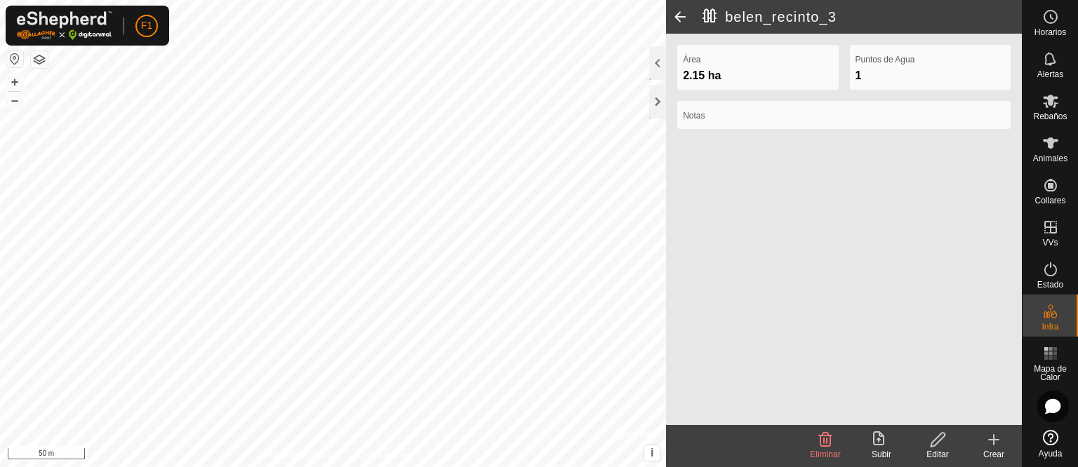
click at [682, 14] on span at bounding box center [680, 17] width 28 height 34
click at [674, 17] on span at bounding box center [680, 17] width 28 height 34
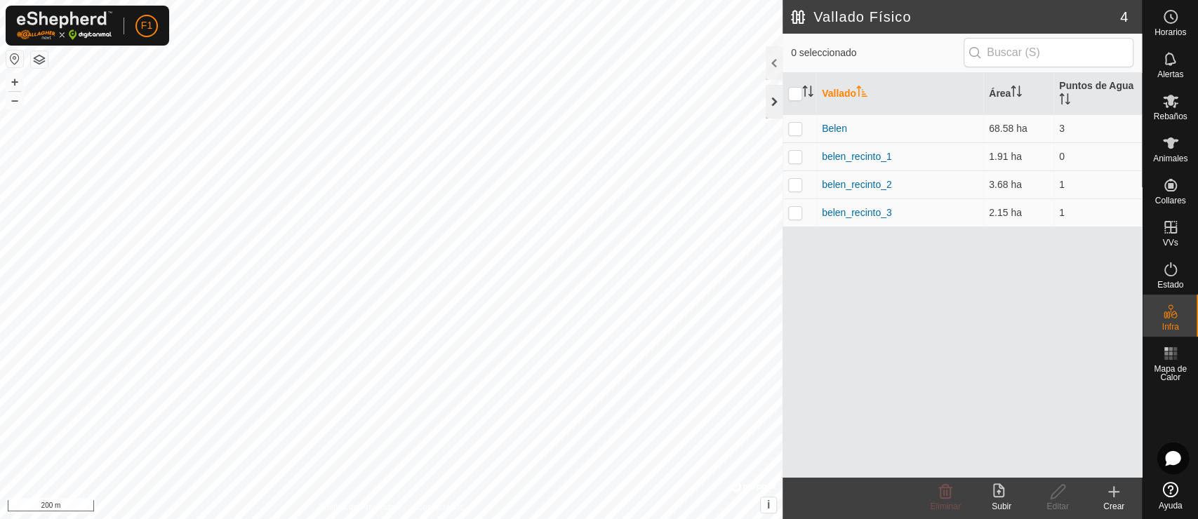
click at [775, 96] on div at bounding box center [774, 102] width 17 height 34
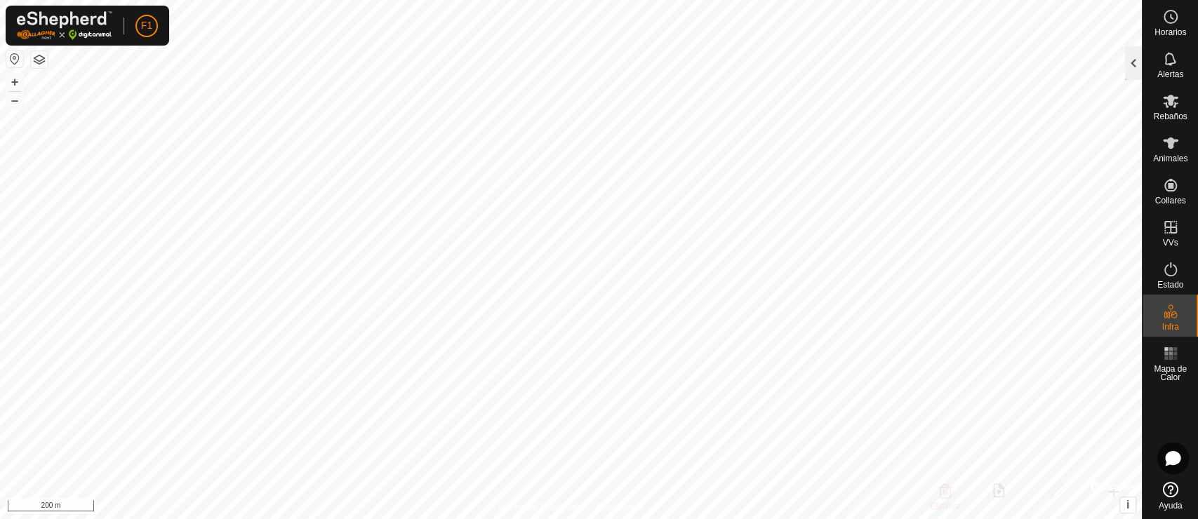
click at [1077, 59] on div at bounding box center [1133, 63] width 17 height 34
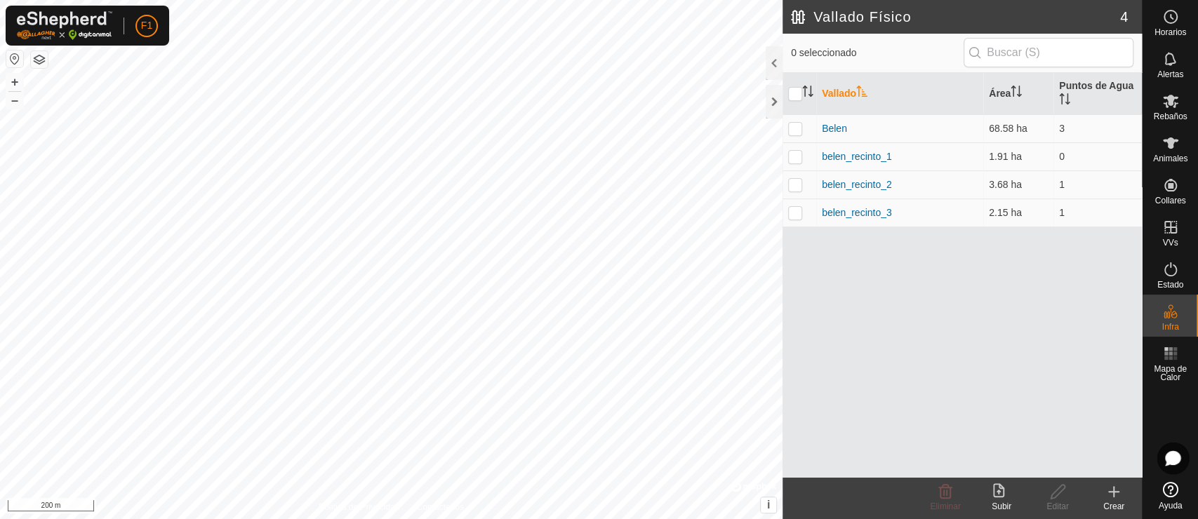
click at [36, 56] on button "button" at bounding box center [39, 59] width 17 height 17
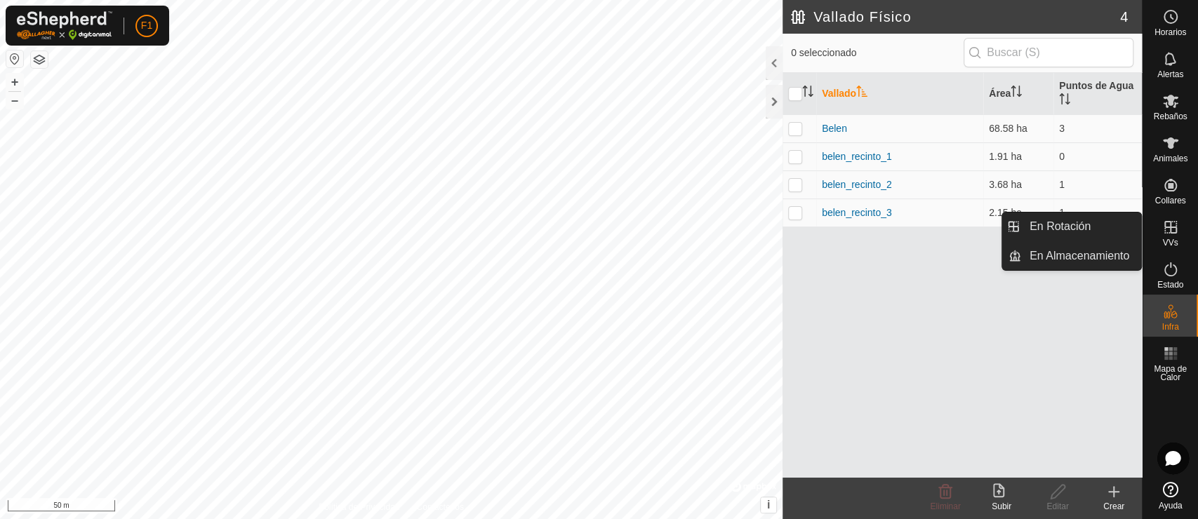
click at [1077, 240] on div "VVs" at bounding box center [1170, 232] width 55 height 42
click at [1077, 232] on link "En Rotación" at bounding box center [1081, 227] width 120 height 28
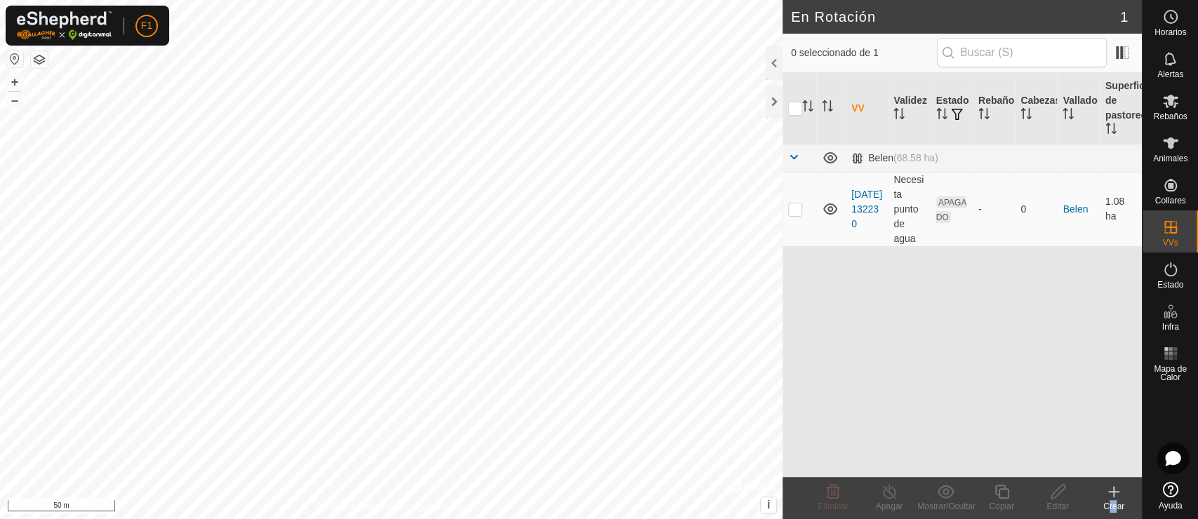
click at [1077, 467] on div "Crear" at bounding box center [1114, 498] width 56 height 42
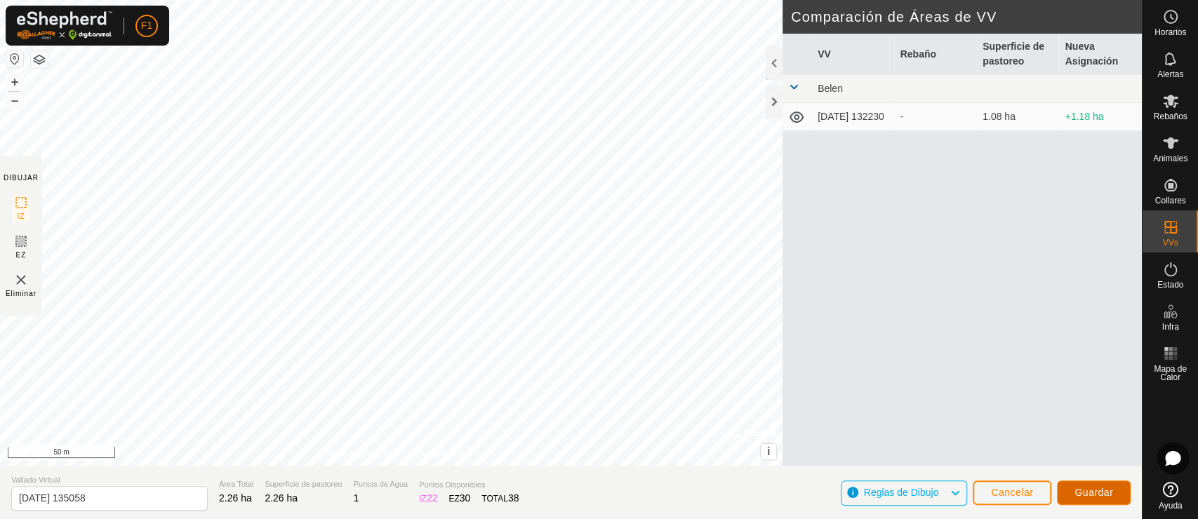
click at [1077, 467] on button "Guardar" at bounding box center [1094, 493] width 74 height 25
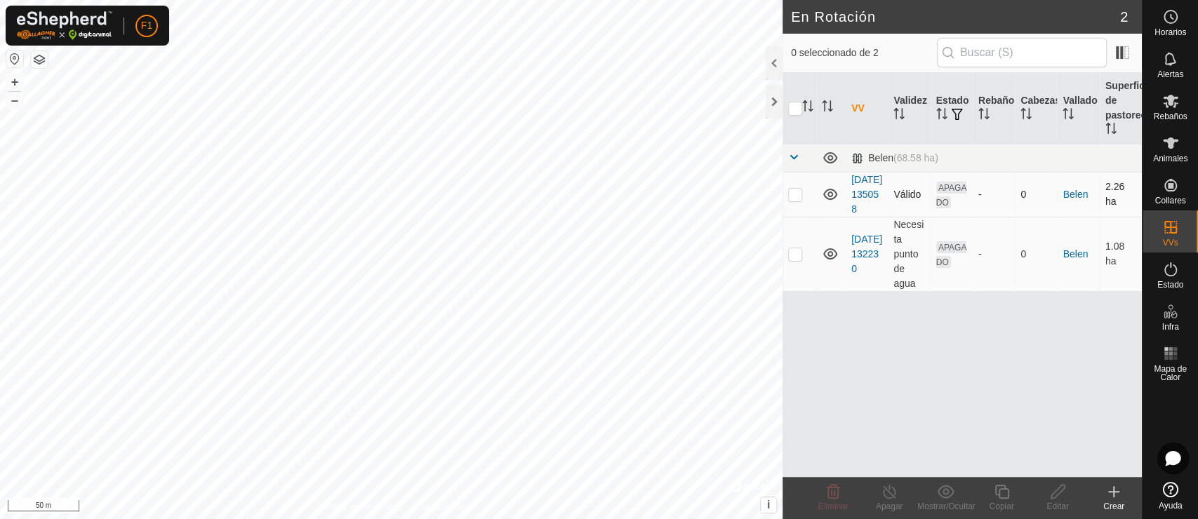
click at [983, 185] on td "-" at bounding box center [994, 194] width 42 height 45
click at [859, 209] on link "[DATE] 135058" at bounding box center [866, 194] width 31 height 41
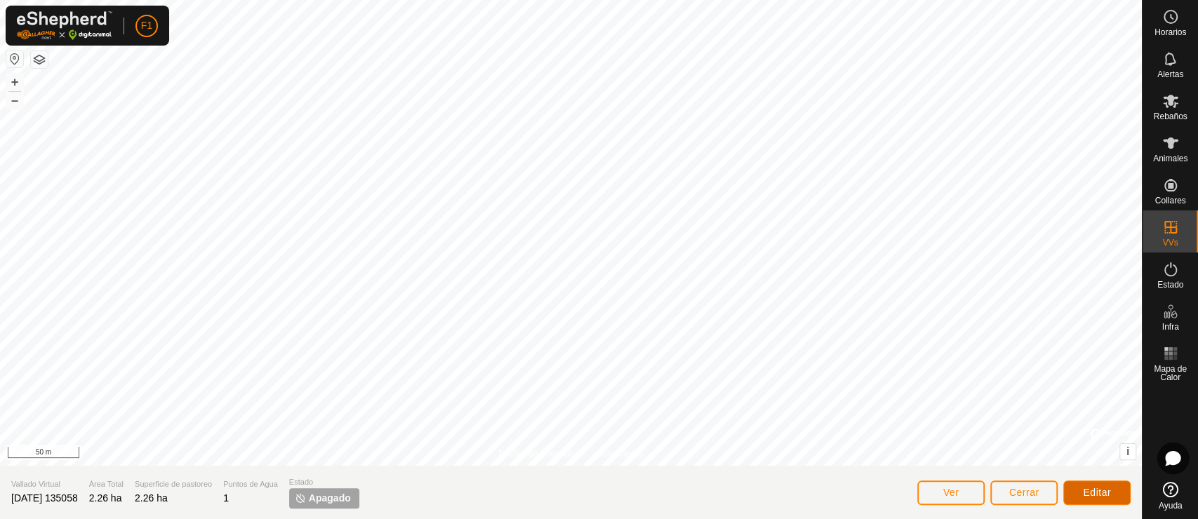
click at [1077, 467] on button "Editar" at bounding box center [1096, 493] width 67 height 25
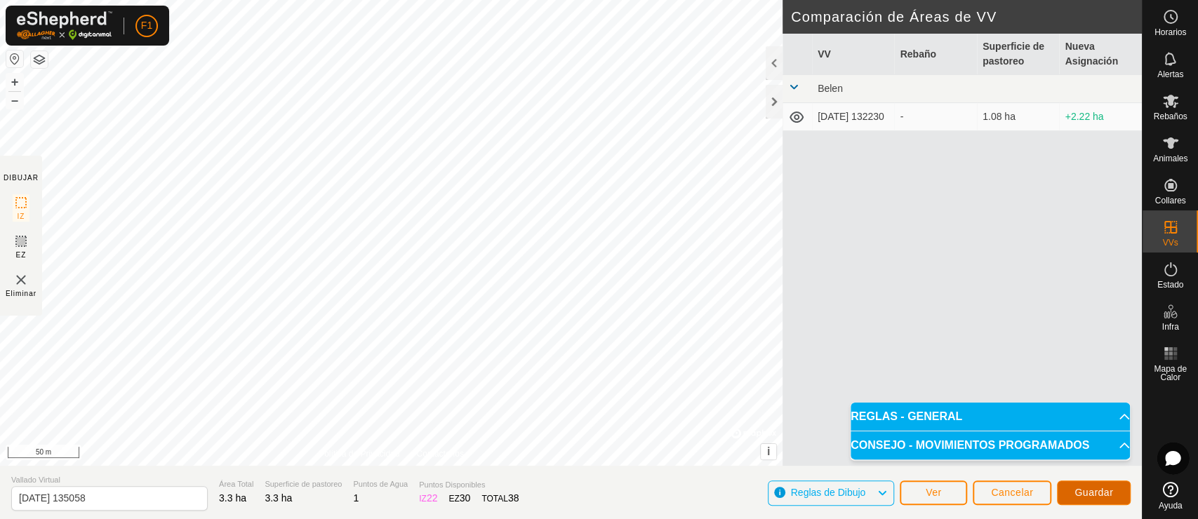
click at [1077, 467] on span "Guardar" at bounding box center [1093, 492] width 39 height 11
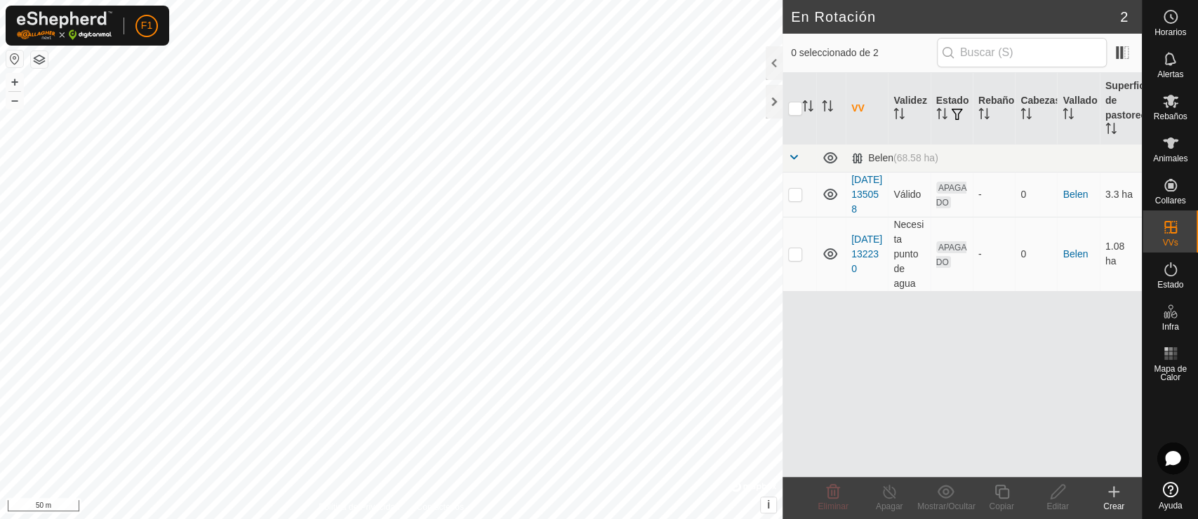
click at [1077, 467] on div "Crear" at bounding box center [1114, 506] width 56 height 13
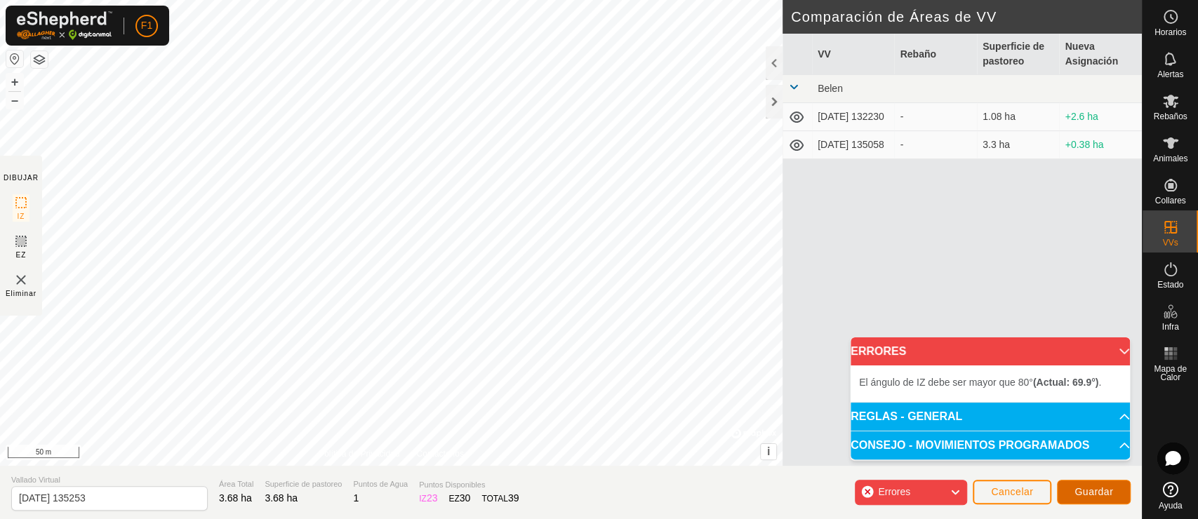
click at [1077, 467] on span "Guardar" at bounding box center [1093, 491] width 39 height 11
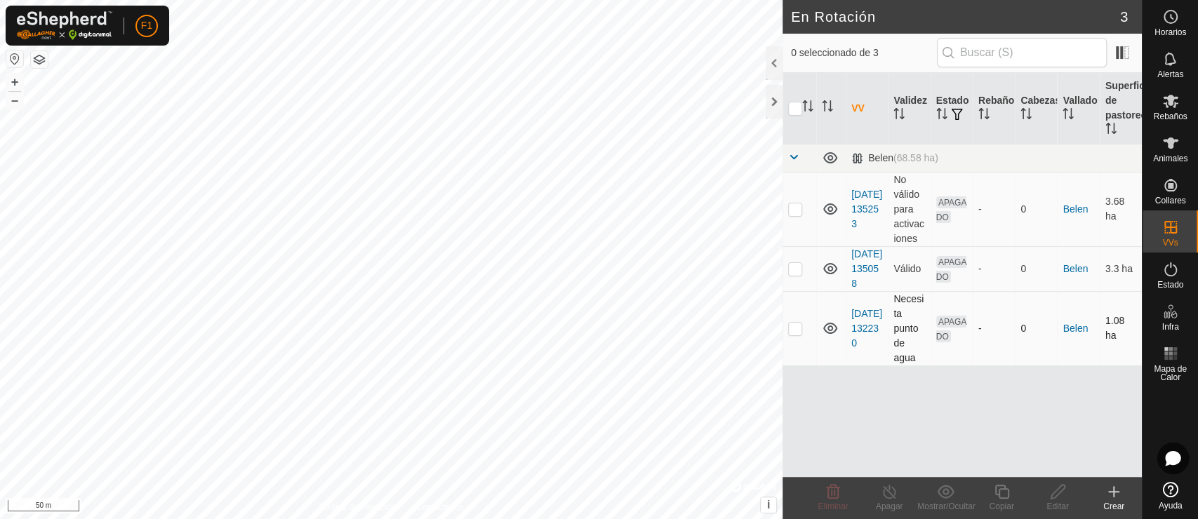
click at [832, 337] on icon at bounding box center [830, 328] width 17 height 17
click at [824, 211] on icon at bounding box center [830, 209] width 14 height 11
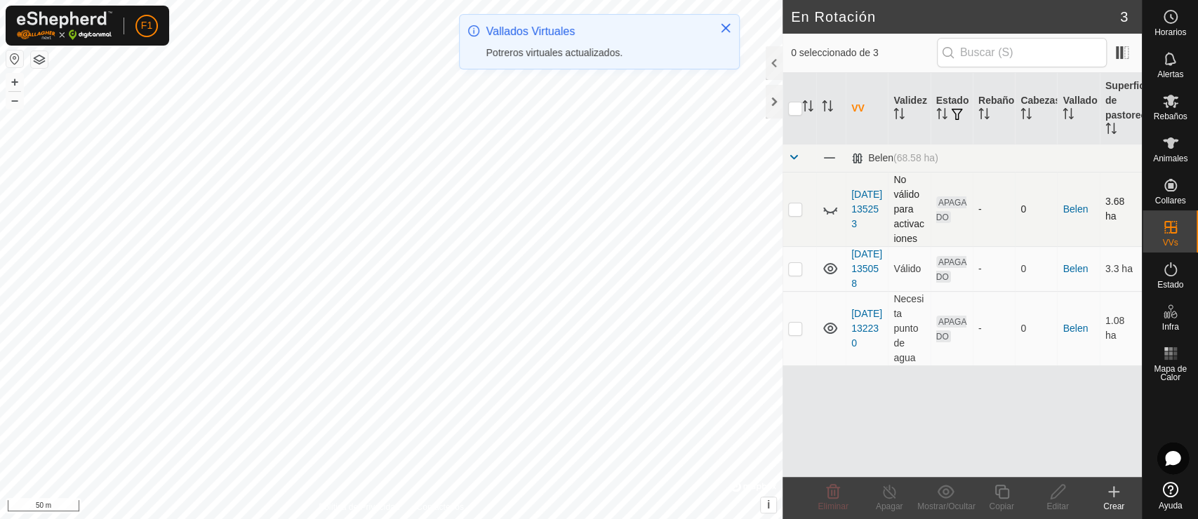
click at [827, 211] on icon at bounding box center [830, 209] width 17 height 17
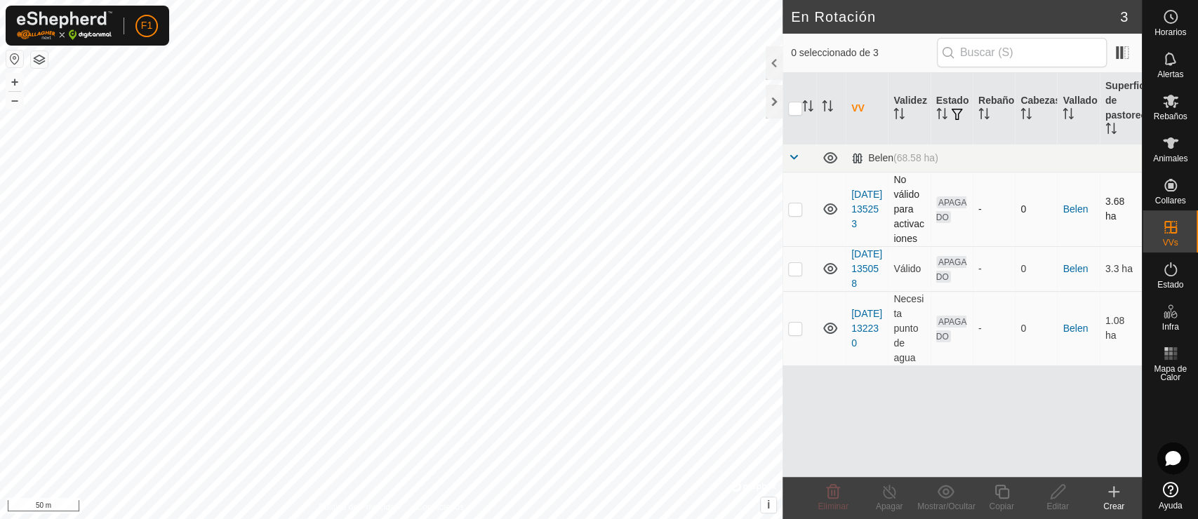
click at [827, 211] on icon at bounding box center [830, 209] width 17 height 17
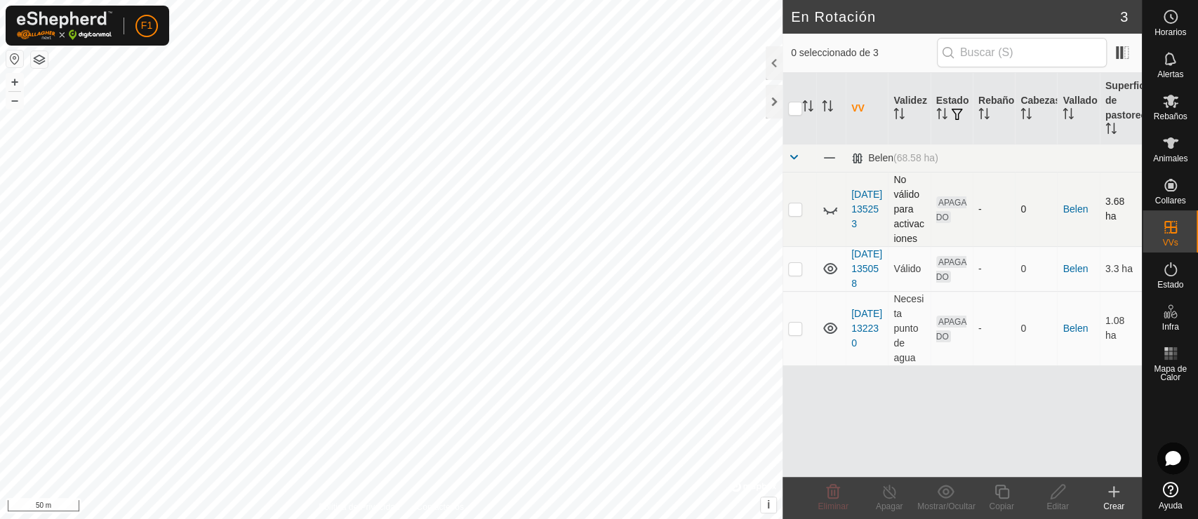
click at [827, 211] on icon at bounding box center [830, 209] width 17 height 17
click at [1077, 59] on icon at bounding box center [1170, 59] width 17 height 17
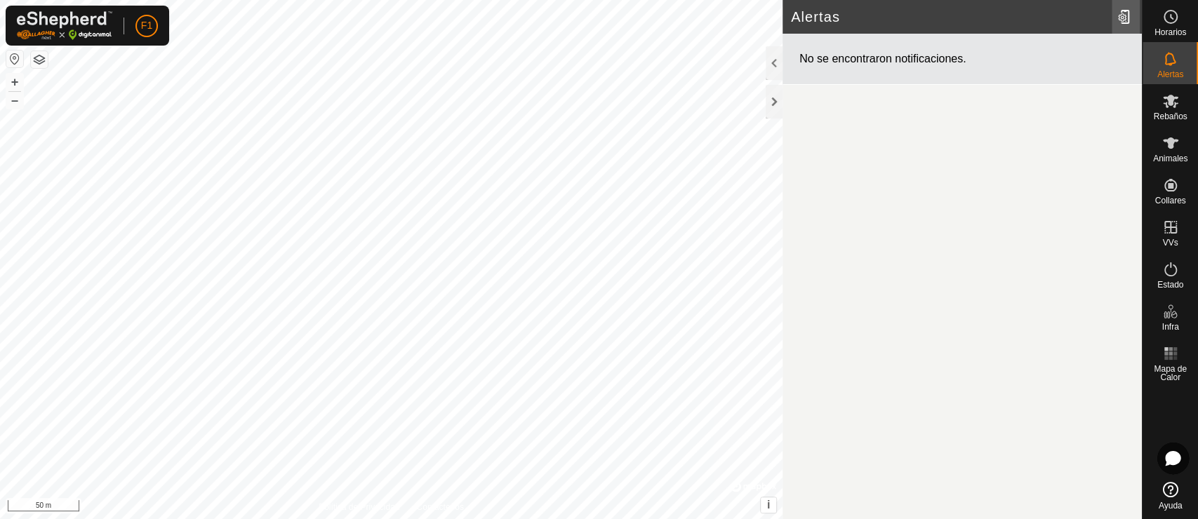
click at [1077, 20] on div at bounding box center [1126, 16] width 28 height 39
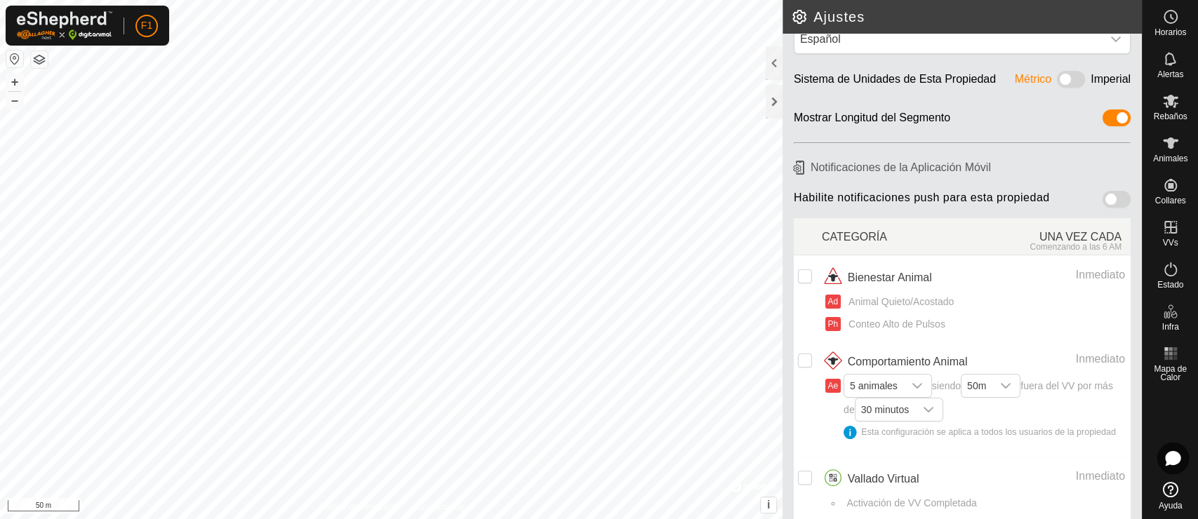
scroll to position [82, 0]
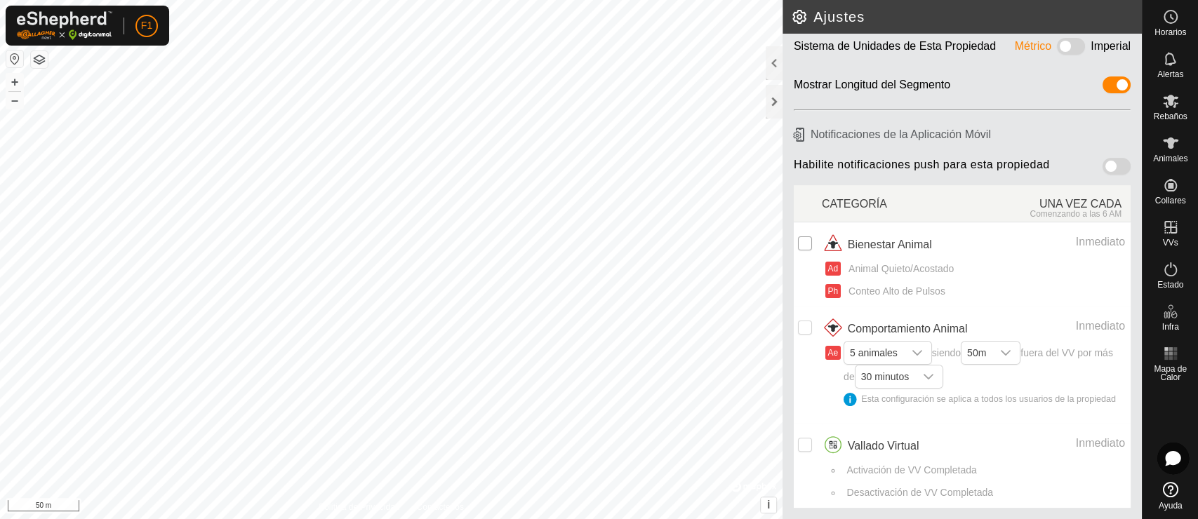
click at [804, 237] on input "checkbox" at bounding box center [805, 244] width 14 height 14
click at [804, 237] on input "Row Selected" at bounding box center [805, 244] width 14 height 14
checkbox input "false"
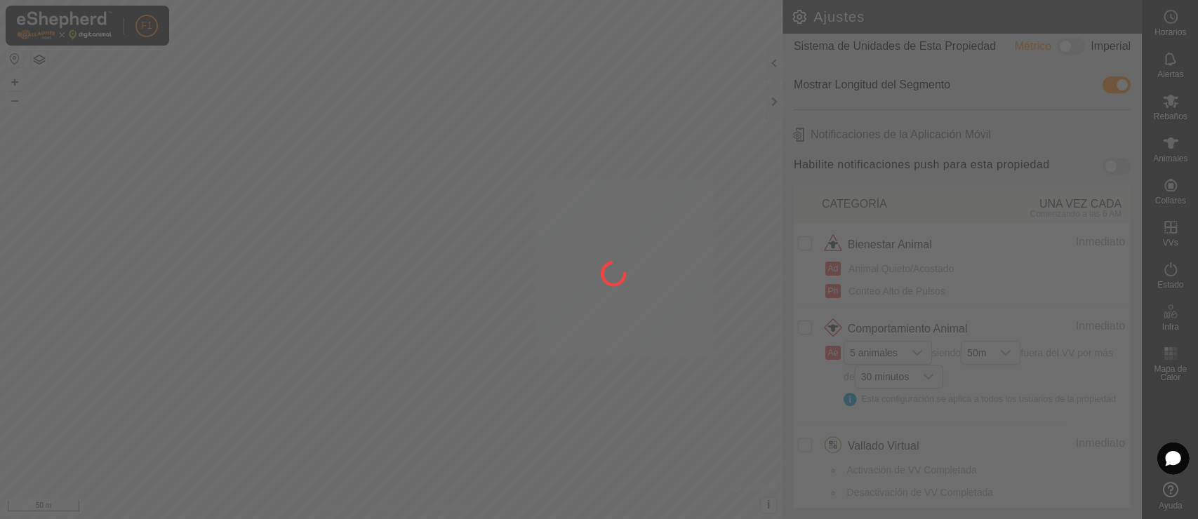
click at [1077, 224] on div at bounding box center [599, 259] width 1198 height 519
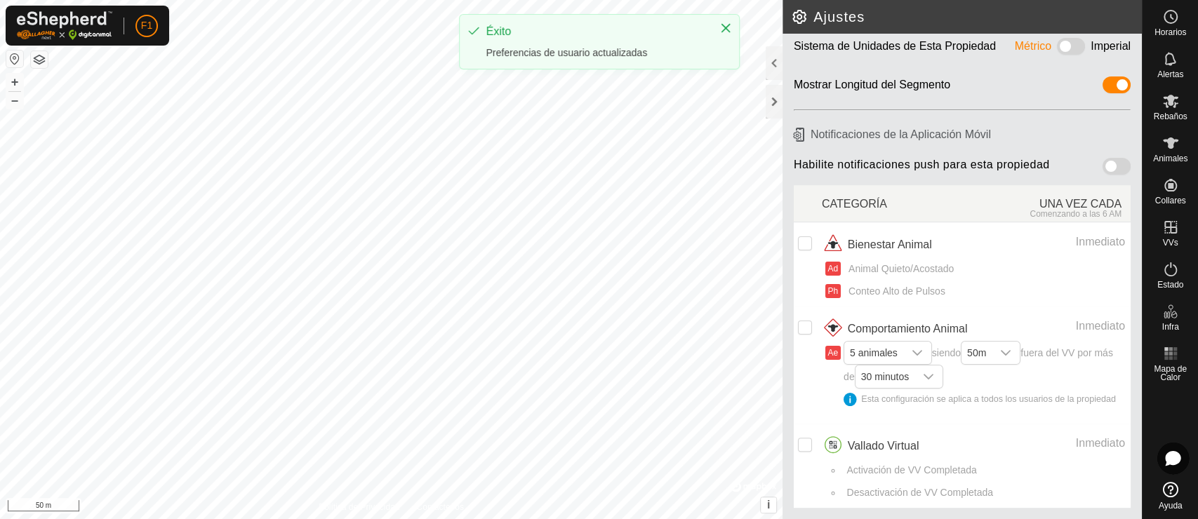
drag, startPoint x: 1128, startPoint y: 224, endPoint x: 1126, endPoint y: 239, distance: 14.9
click at [1077, 239] on article "Notificaciones de la Aplicación Móvil Habilite notificaciones push para esta pr…" at bounding box center [962, 318] width 359 height 403
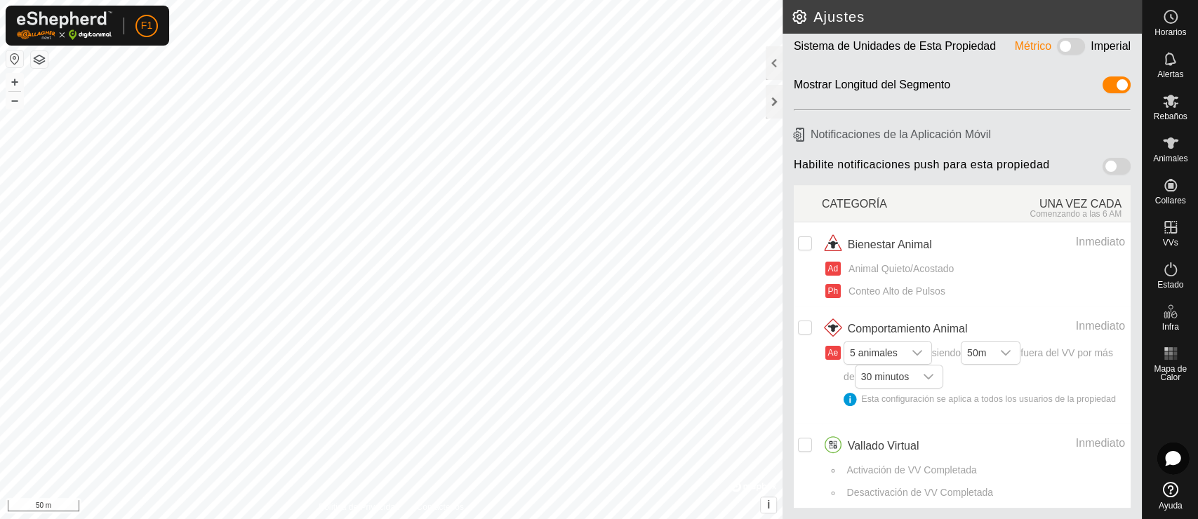
click at [1077, 160] on span at bounding box center [1117, 166] width 28 height 17
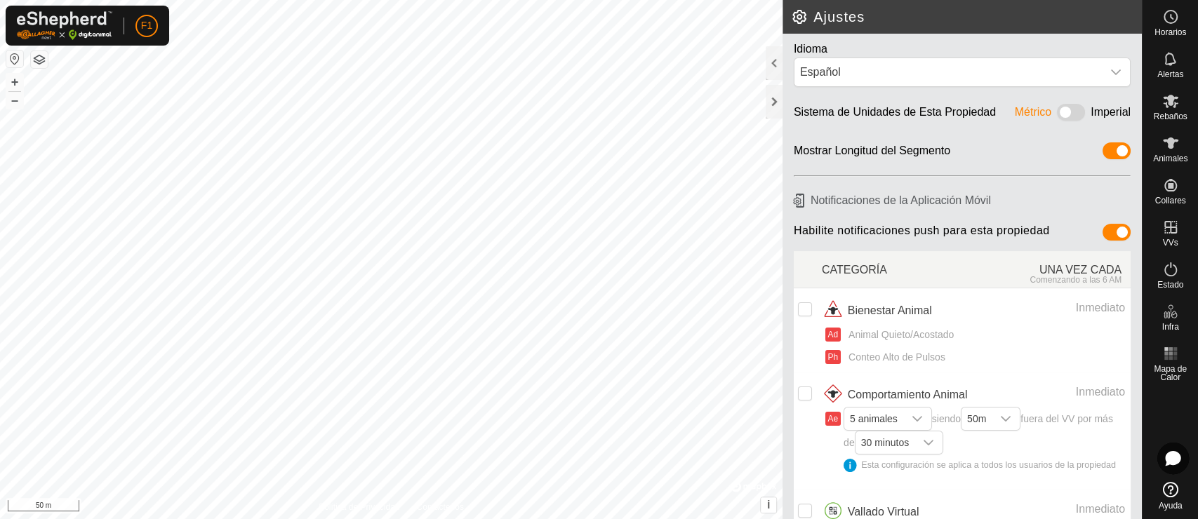
scroll to position [0, 0]
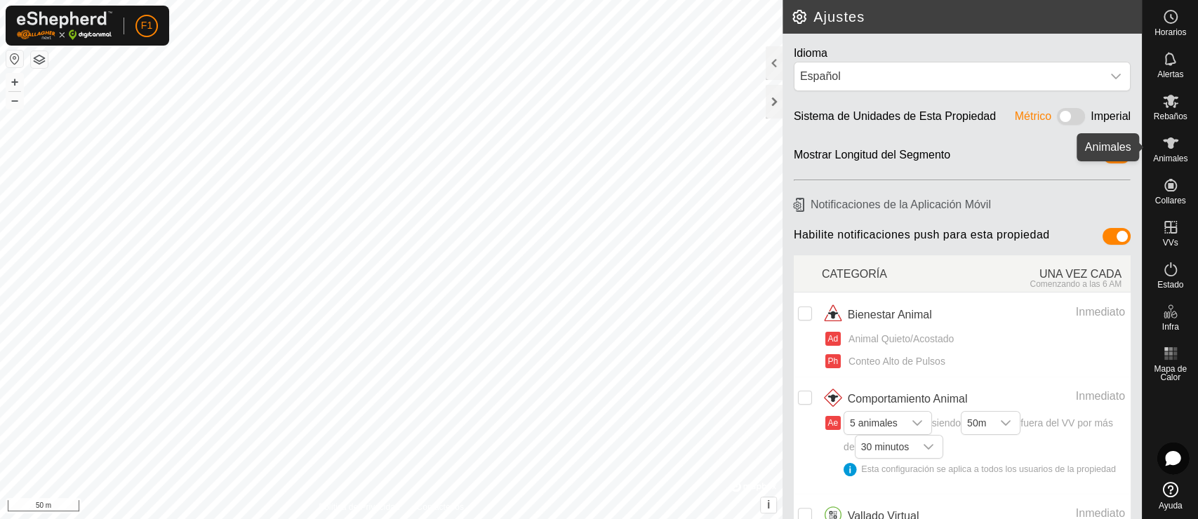
click at [1077, 147] on icon at bounding box center [1170, 143] width 17 height 17
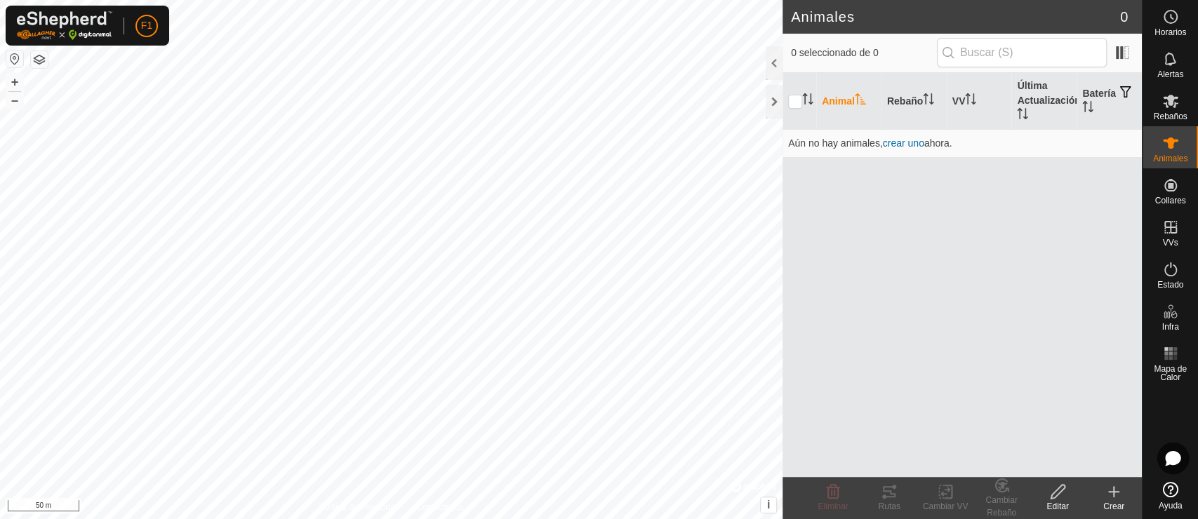
click at [1077, 467] on icon at bounding box center [1114, 492] width 10 height 0
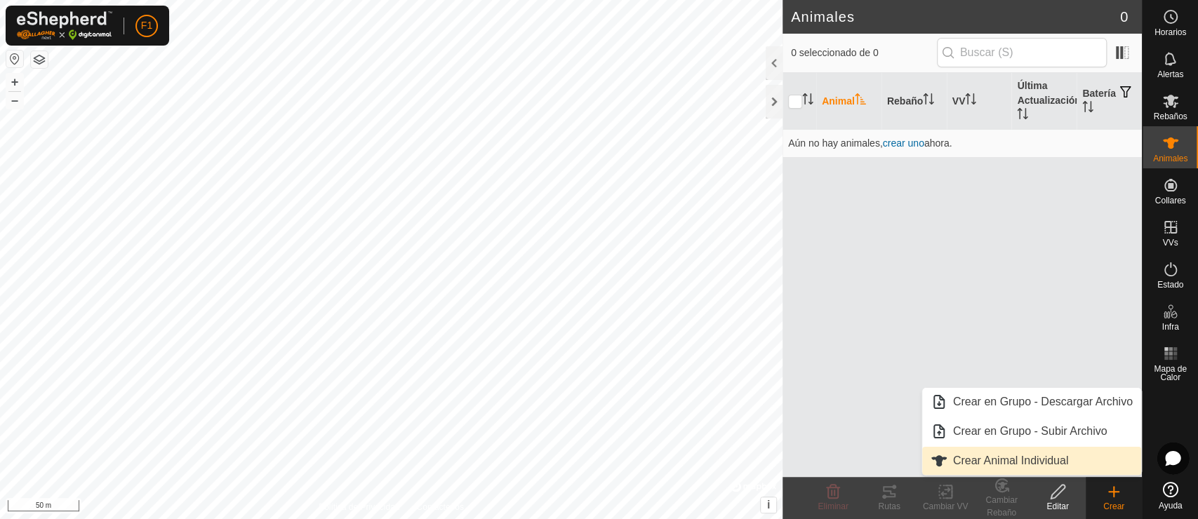
click at [1001, 460] on link "Crear Animal Individual" at bounding box center [1031, 461] width 219 height 28
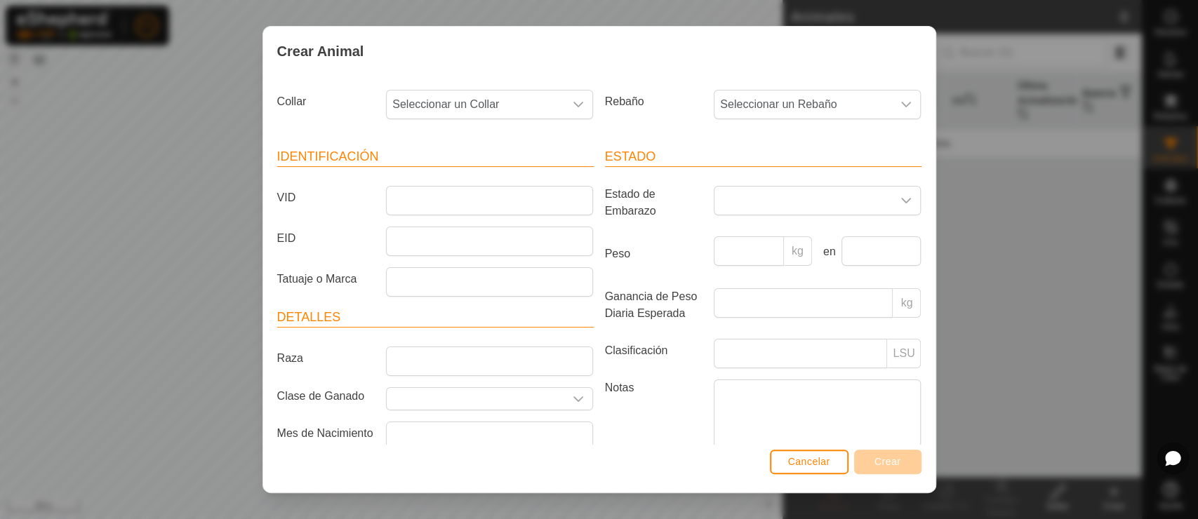
click at [525, 119] on div "Collar Seleccionar un Collar" at bounding box center [436, 110] width 328 height 52
click at [527, 105] on span "Seleccionar un Collar" at bounding box center [476, 105] width 178 height 28
click at [527, 103] on span "Seleccionar un Collar" at bounding box center [476, 105] width 178 height 28
click at [455, 190] on input "VID" at bounding box center [489, 200] width 207 height 29
click at [733, 187] on span at bounding box center [803, 201] width 178 height 28
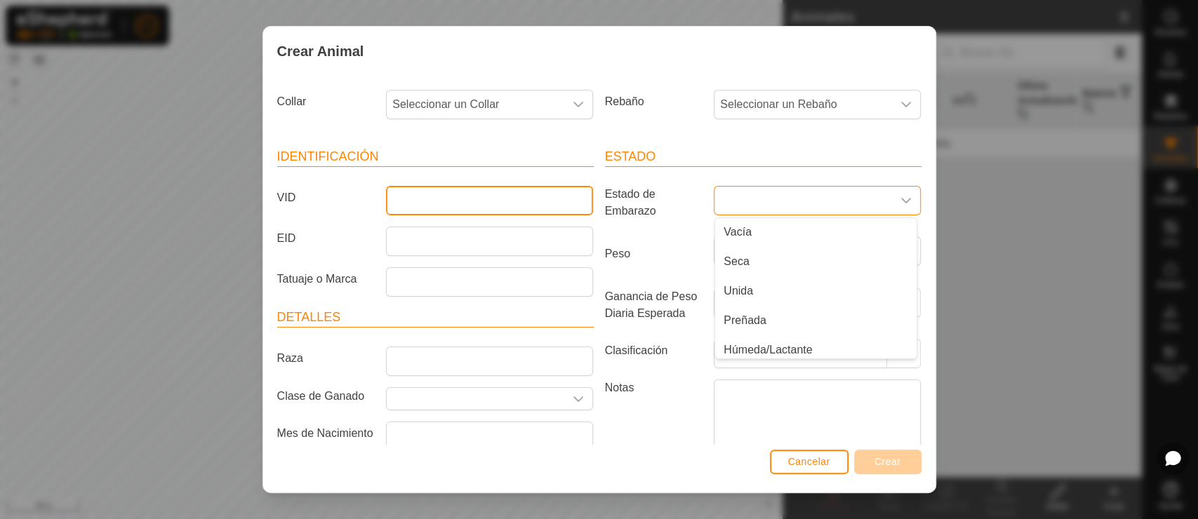
click at [510, 208] on input "VID" at bounding box center [489, 200] width 207 height 29
type input "f"
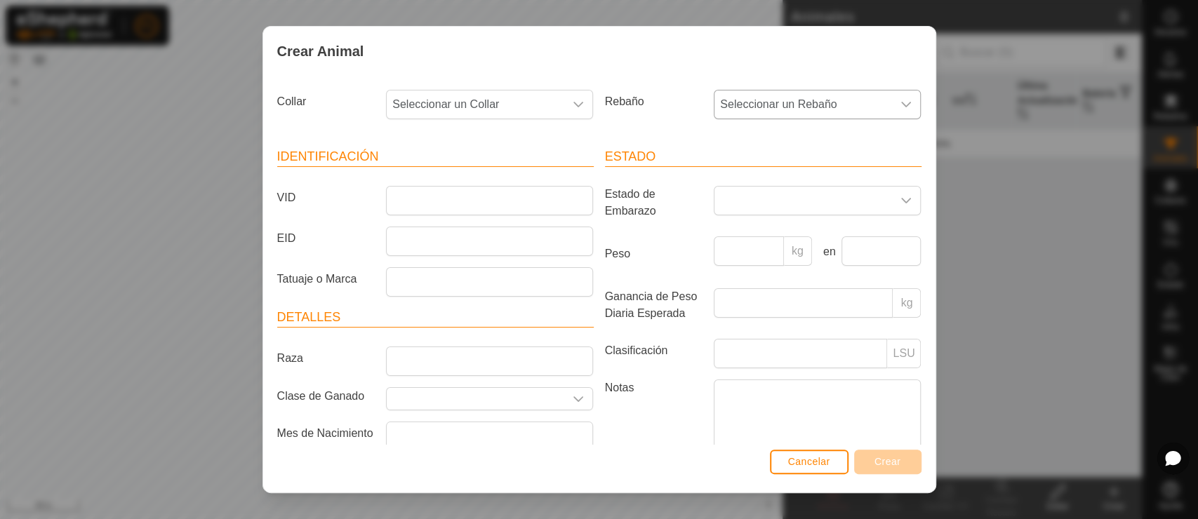
click at [858, 106] on span "Seleccionar un Rebaño" at bounding box center [803, 105] width 178 height 28
click at [550, 141] on div "Identificación VID EID Tatuaje o Marca Detalles Raza Clase de Ganado Mes de Nac…" at bounding box center [436, 316] width 328 height 371
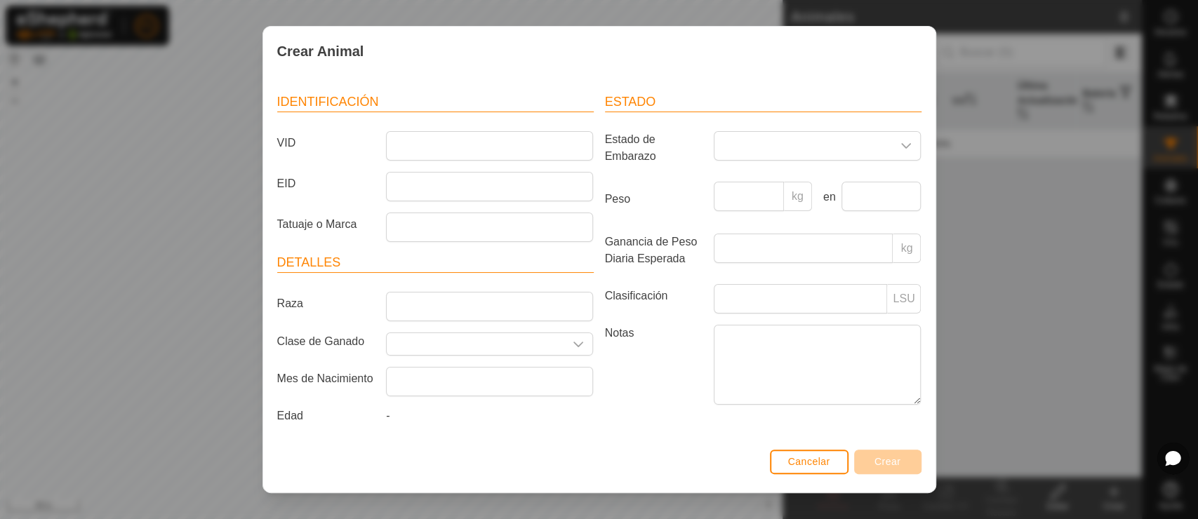
scroll to position [65, 0]
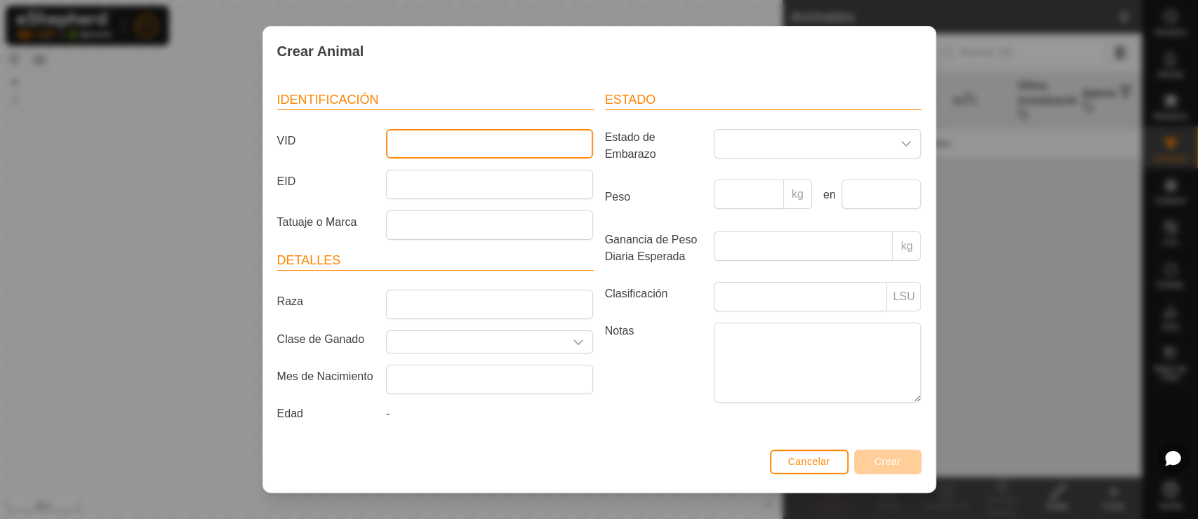
click at [476, 140] on input "VID" at bounding box center [489, 143] width 207 height 29
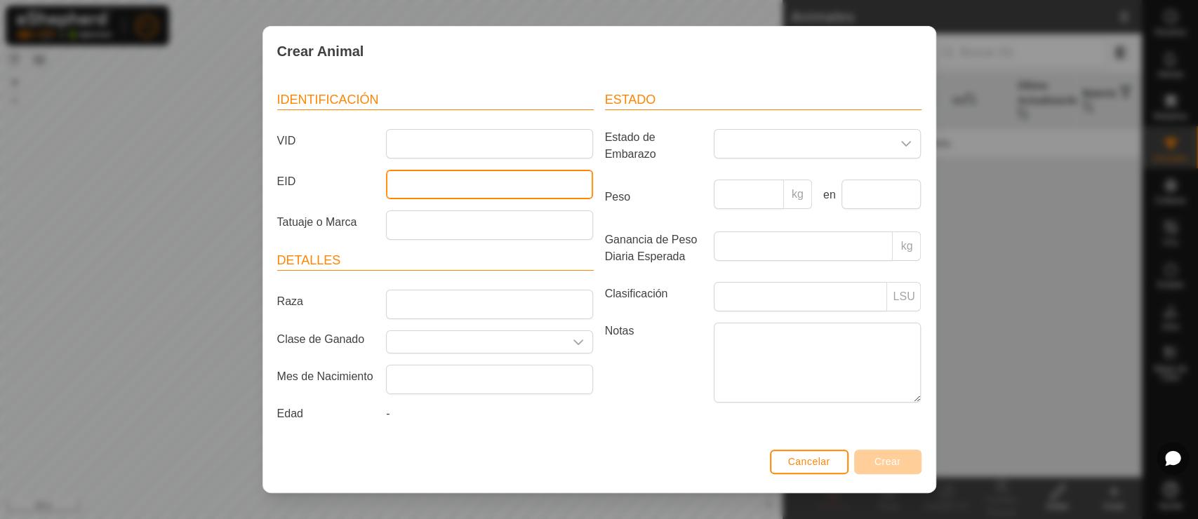
click at [473, 170] on input "EID" at bounding box center [489, 184] width 207 height 29
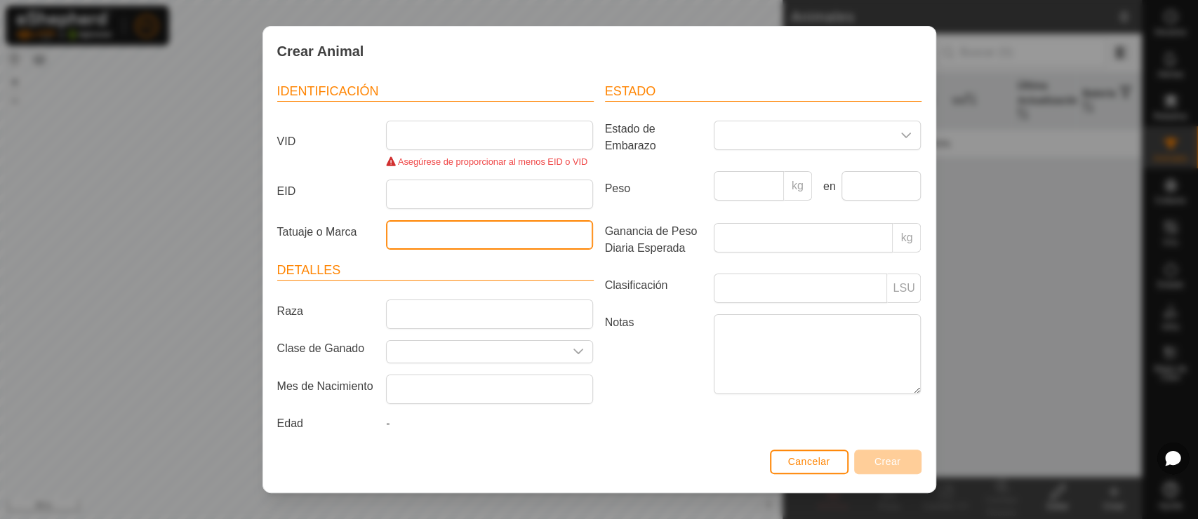
click at [467, 202] on article "Identificación VID Asegúrese de proporcionar al menos EID o VID EID Tatuaje o M…" at bounding box center [435, 166] width 317 height 168
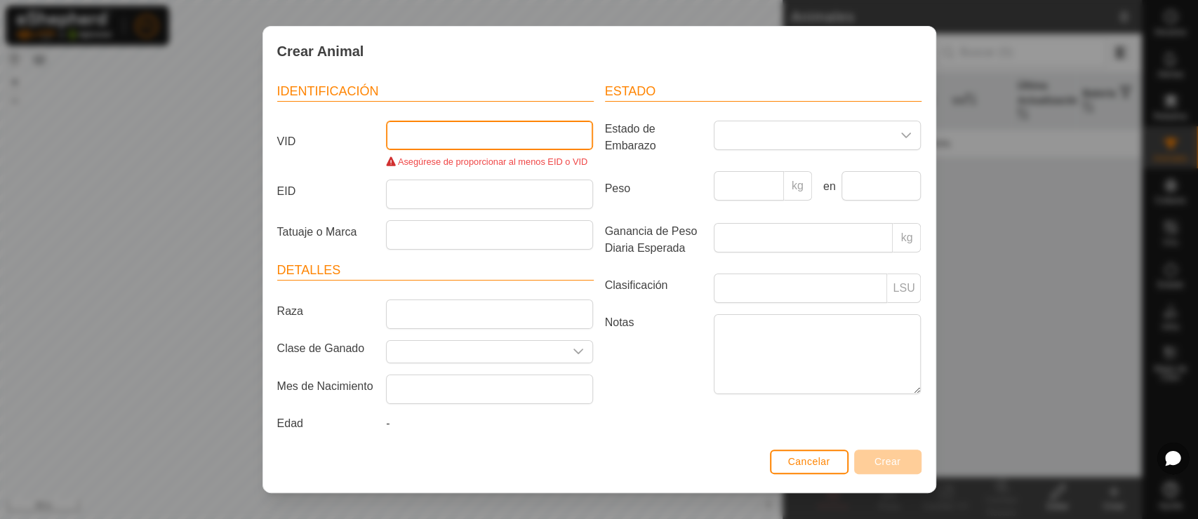
click at [498, 134] on input "VID" at bounding box center [489, 135] width 207 height 29
click at [748, 132] on span at bounding box center [803, 135] width 178 height 28
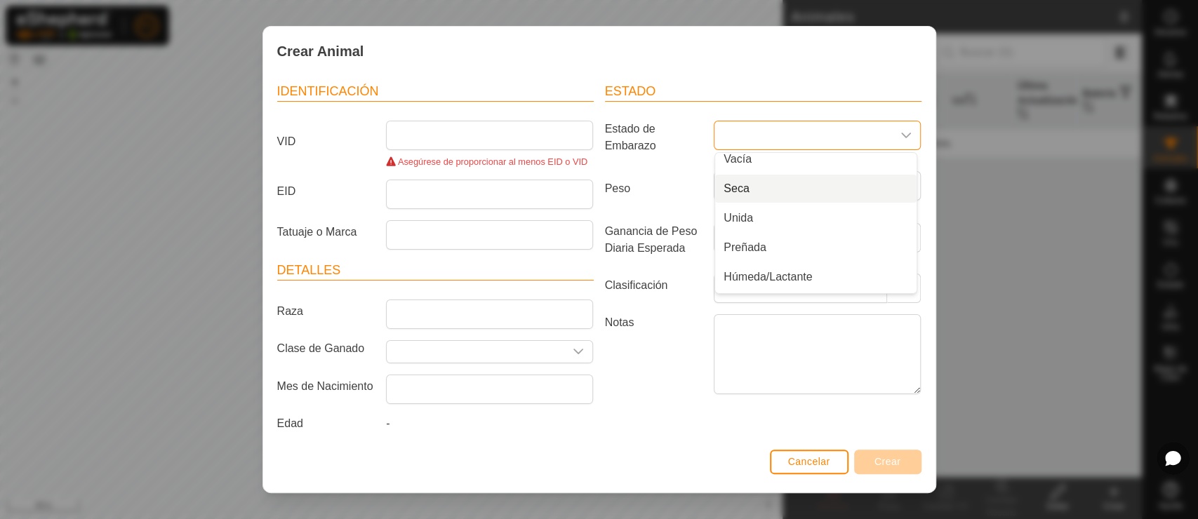
scroll to position [0, 0]
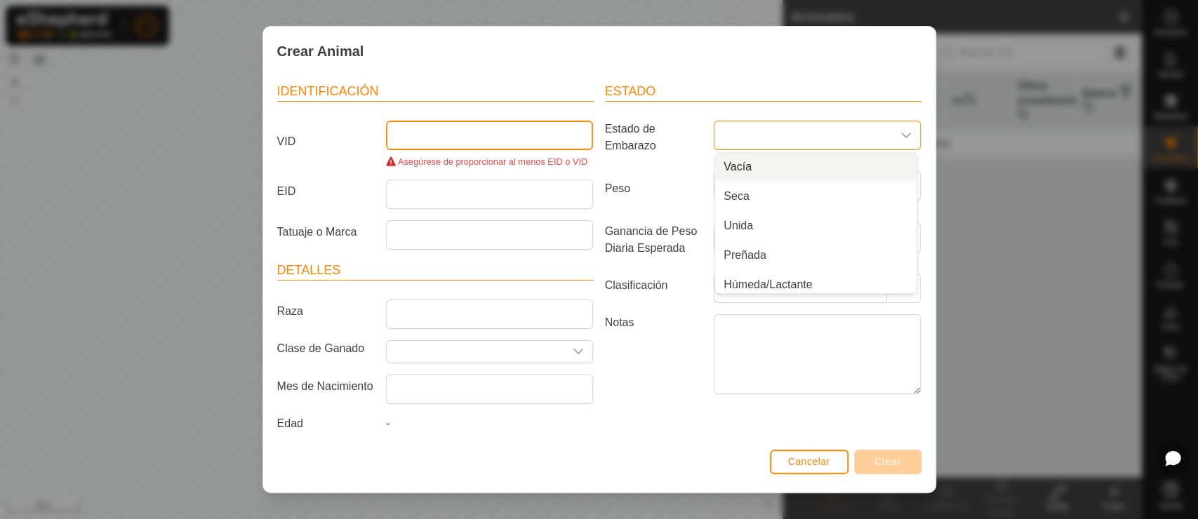
click at [439, 141] on input "VID" at bounding box center [489, 135] width 207 height 29
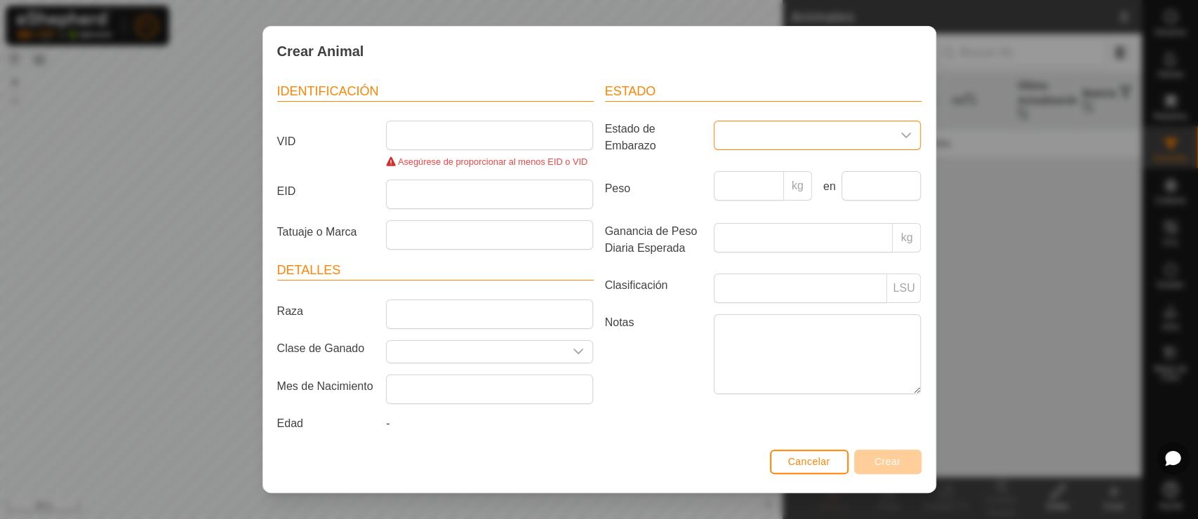
click at [760, 137] on span at bounding box center [803, 135] width 178 height 28
click at [450, 143] on input "VID" at bounding box center [489, 135] width 207 height 29
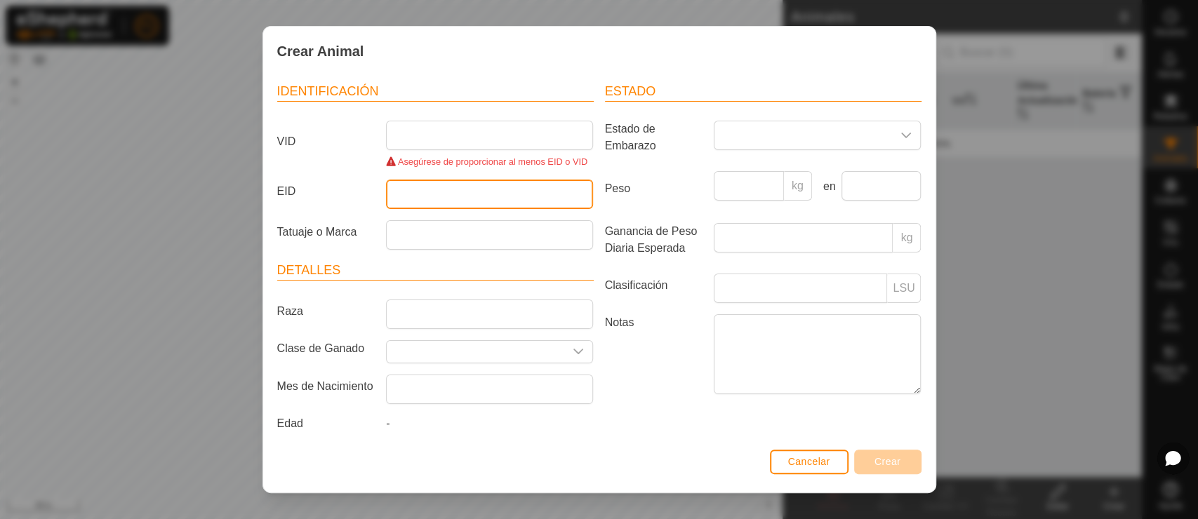
click at [440, 182] on input "EID" at bounding box center [489, 194] width 207 height 29
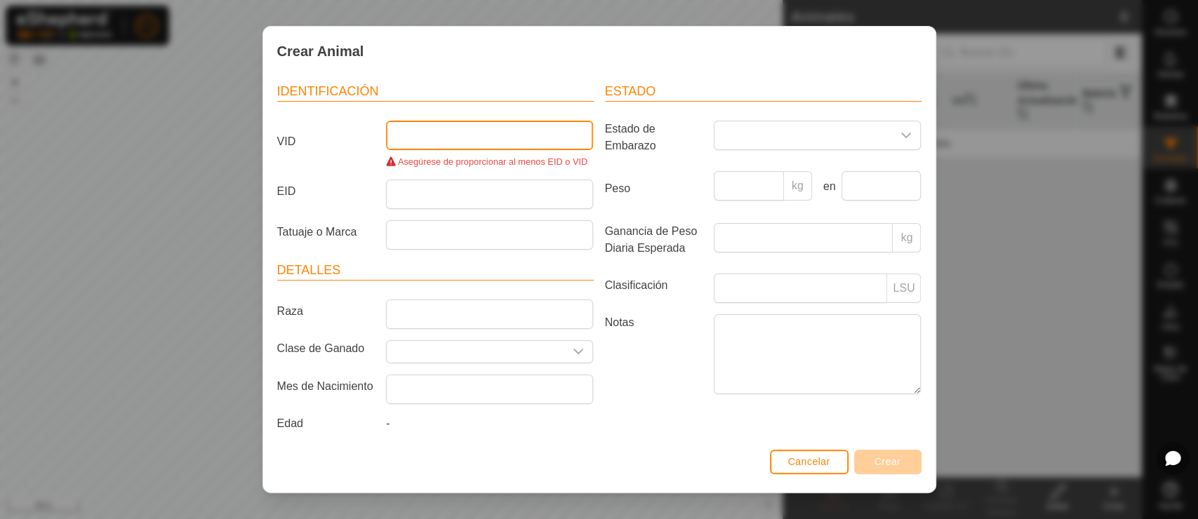
click at [455, 121] on input "VID" at bounding box center [489, 135] width 207 height 29
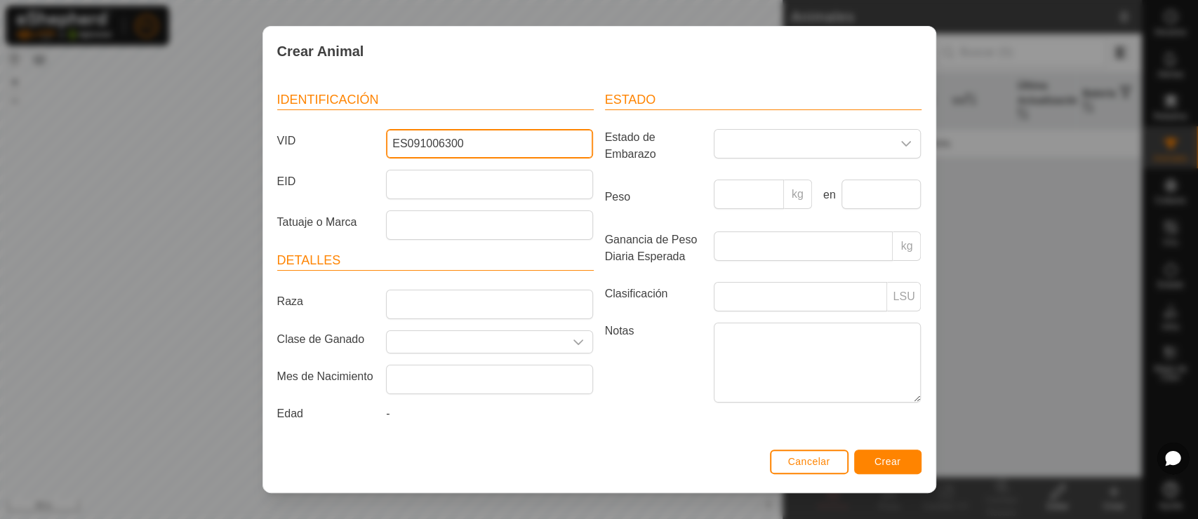
type input "ES091006300"
click at [817, 464] on span "Cancelar" at bounding box center [809, 461] width 42 height 11
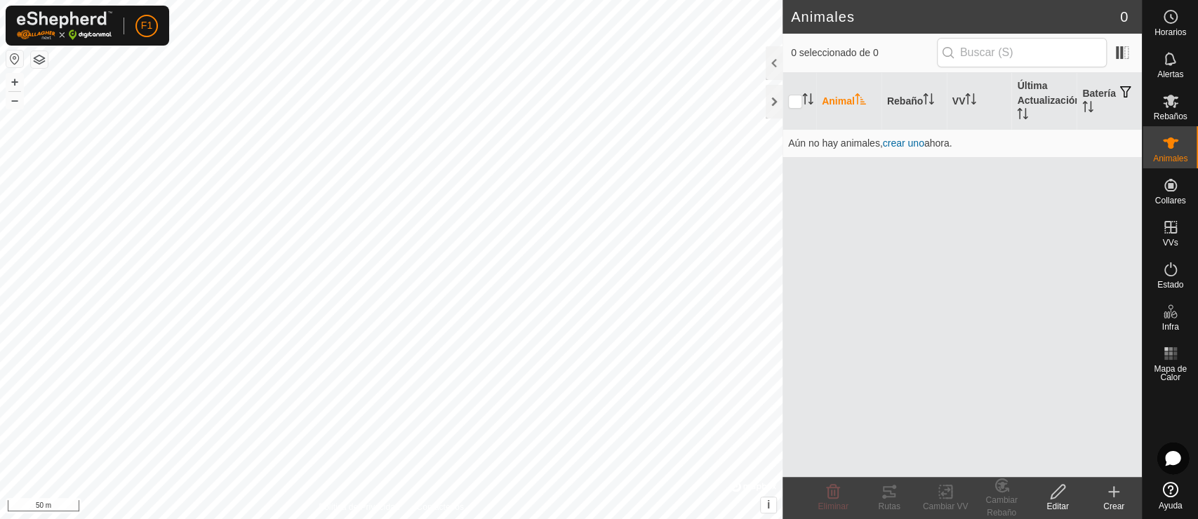
click at [1077, 467] on icon at bounding box center [1114, 492] width 0 height 10
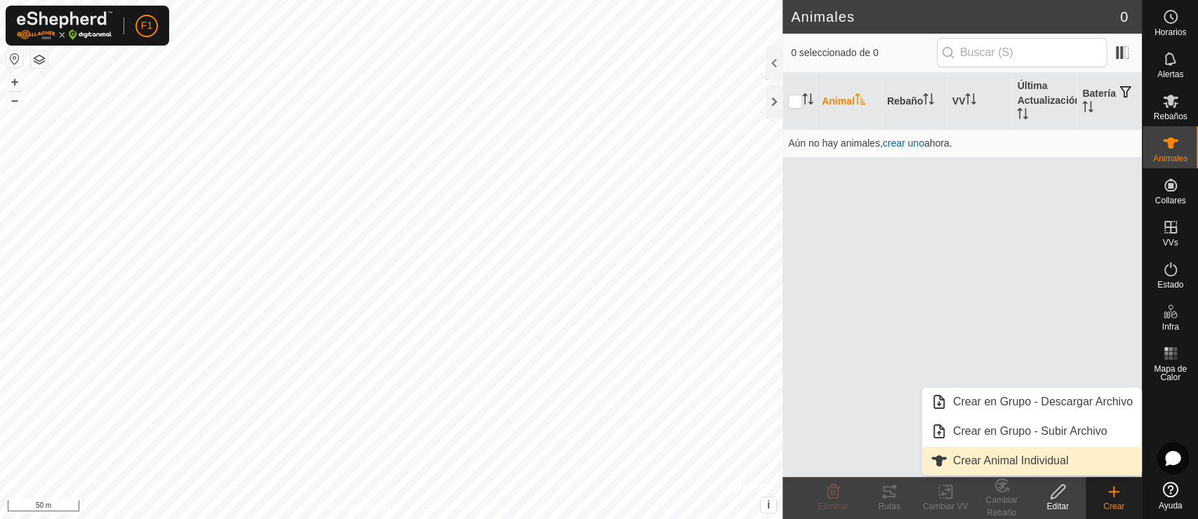
click at [1057, 455] on link "Crear Animal Individual" at bounding box center [1031, 461] width 219 height 28
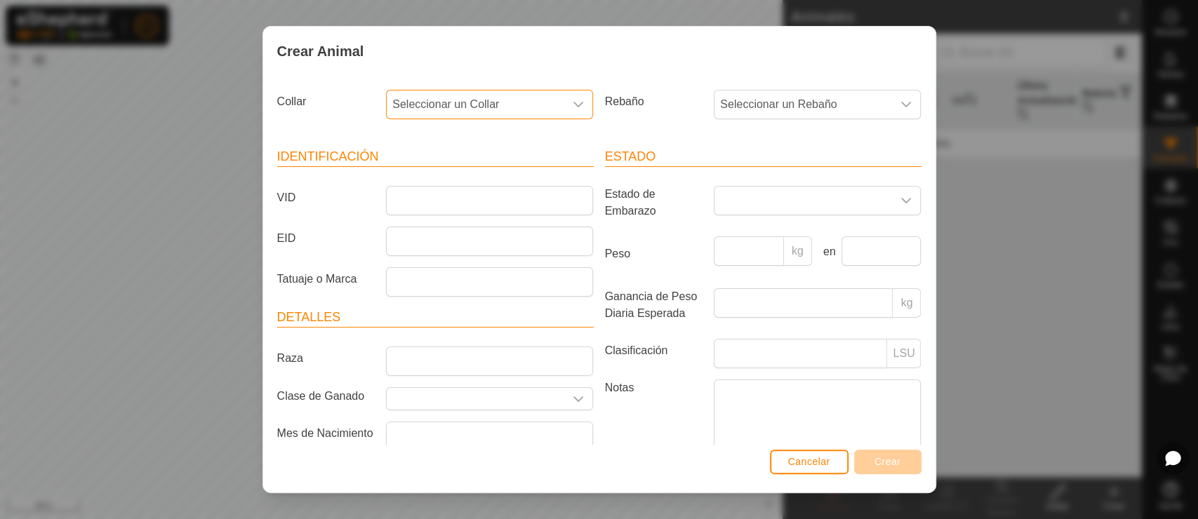
click at [535, 109] on span "Seleccionar un Collar" at bounding box center [476, 105] width 178 height 28
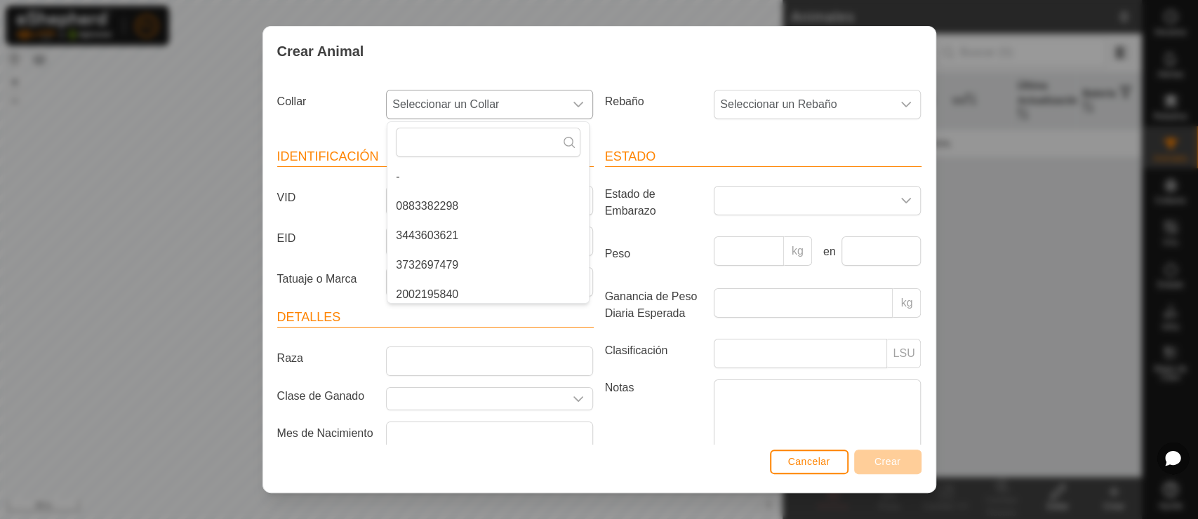
click at [535, 109] on span "Seleccionar un Collar" at bounding box center [476, 105] width 178 height 28
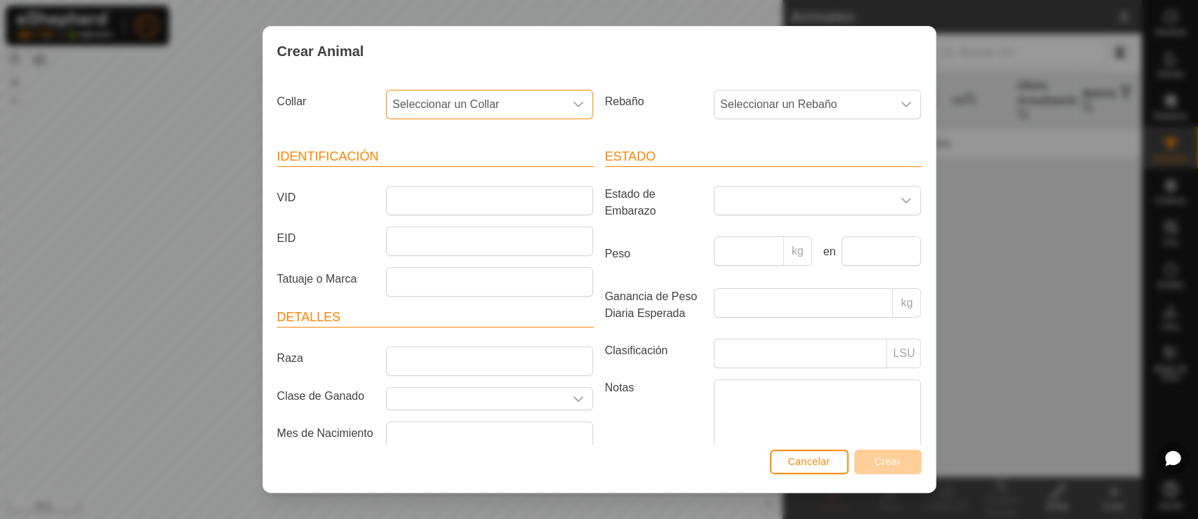
click at [521, 103] on span "Seleccionar un Collar" at bounding box center [476, 105] width 178 height 28
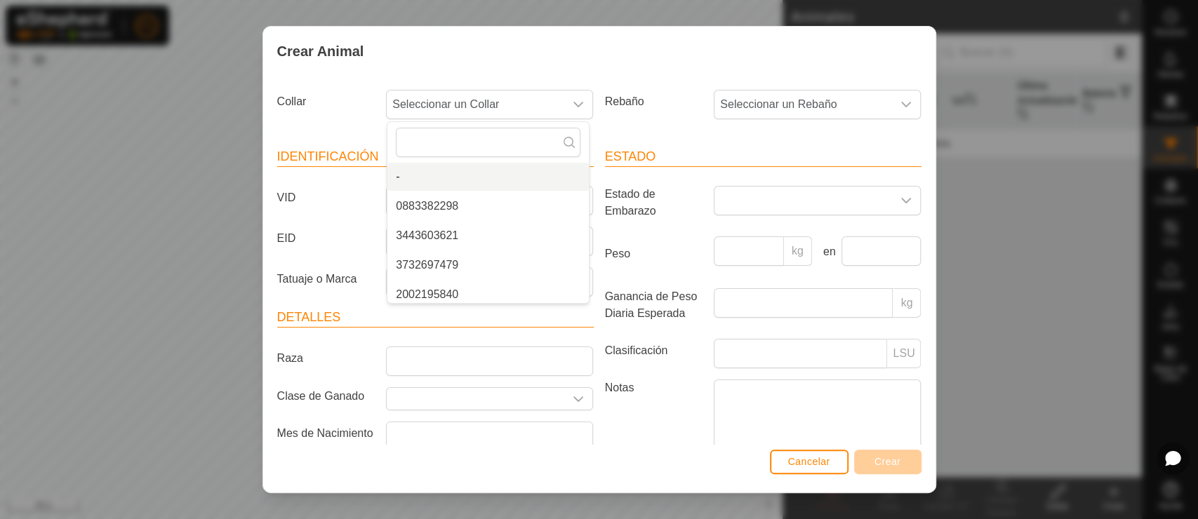
click at [333, 126] on div "Collar Seleccionar un Collar - 0883382298 3443603621 3732697479 2002195840 2875…" at bounding box center [436, 110] width 328 height 52
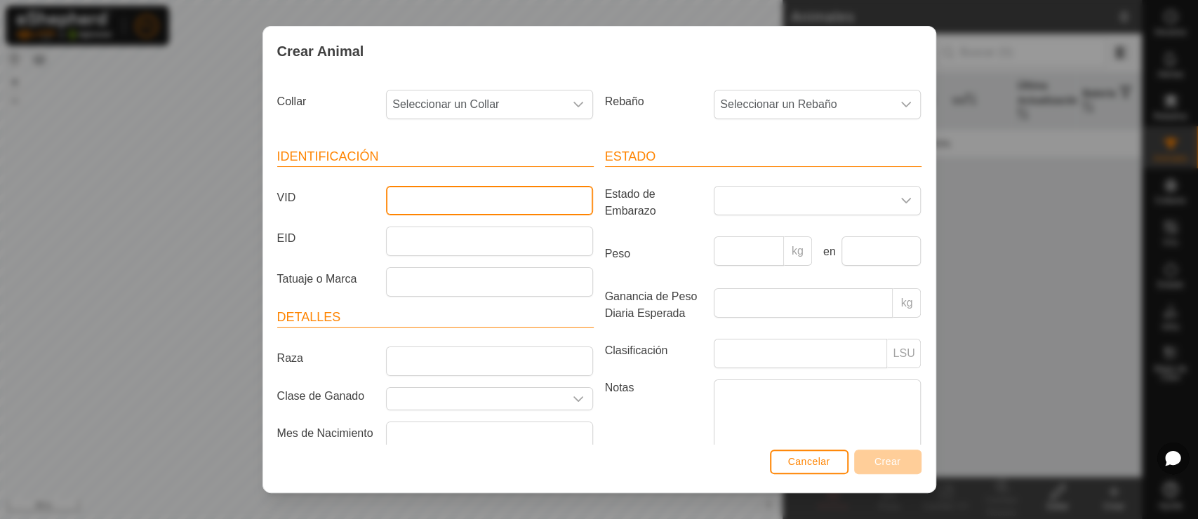
click at [421, 207] on input "VID" at bounding box center [489, 200] width 207 height 29
type input "e"
type input "ES"
click at [463, 112] on span "Seleccionar un Collar" at bounding box center [476, 105] width 178 height 28
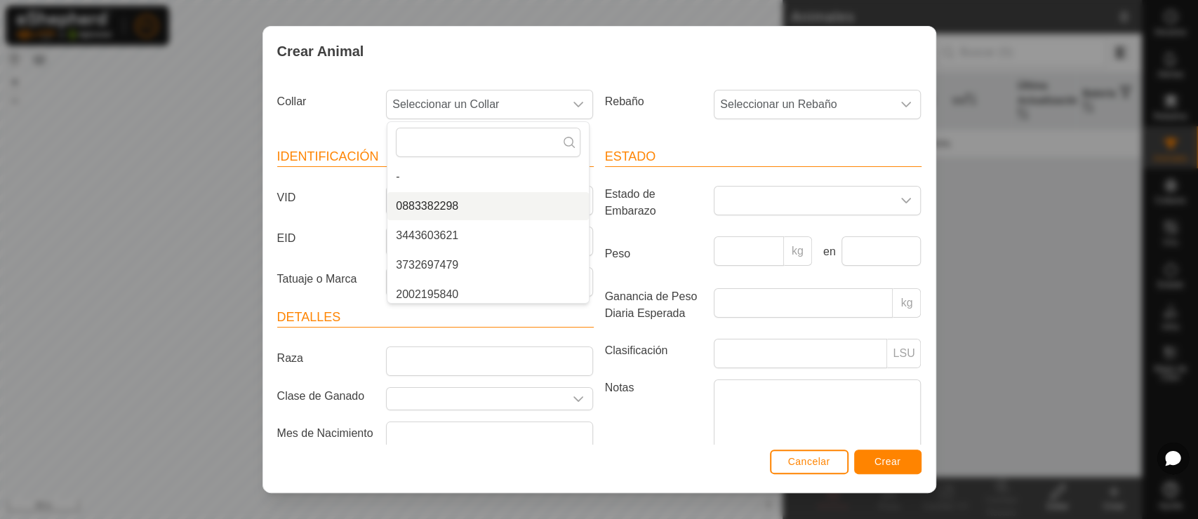
click at [519, 46] on div "Crear Animal" at bounding box center [599, 51] width 672 height 49
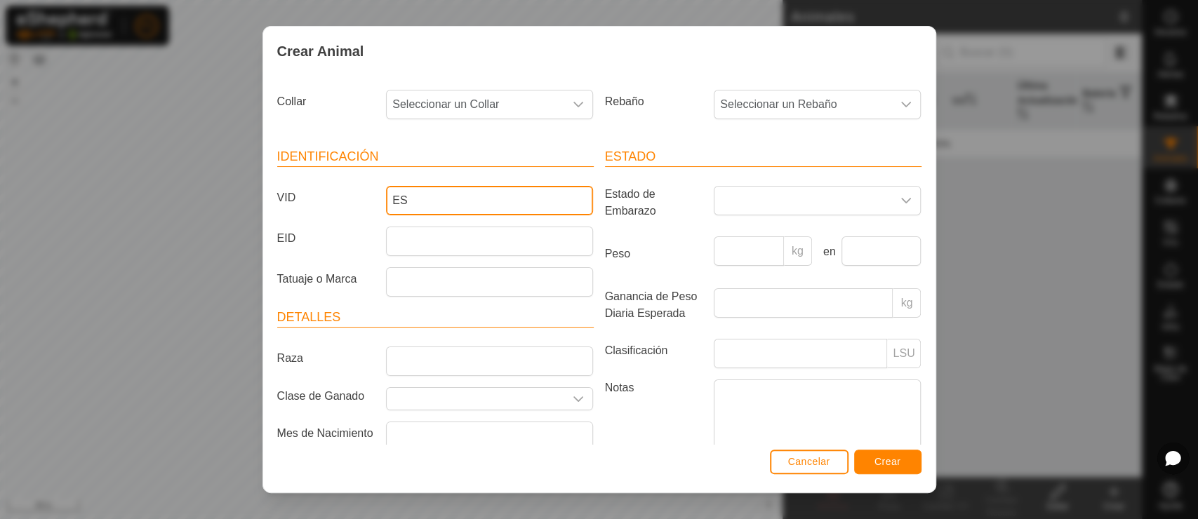
click at [465, 197] on input "ES" at bounding box center [489, 200] width 207 height 29
click at [491, 112] on span "Seleccionar un Collar" at bounding box center [476, 105] width 178 height 28
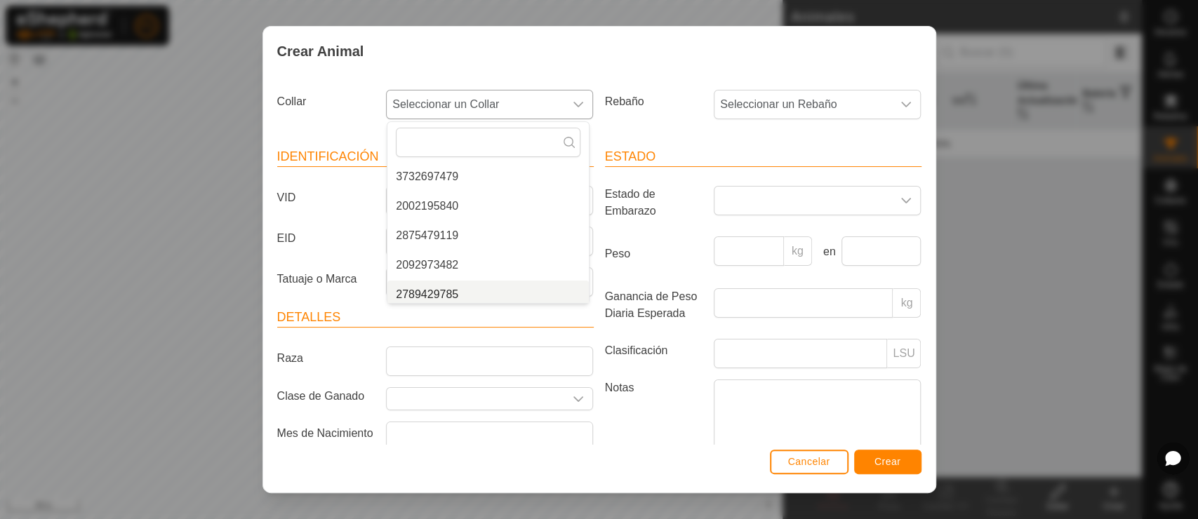
scroll to position [94, 0]
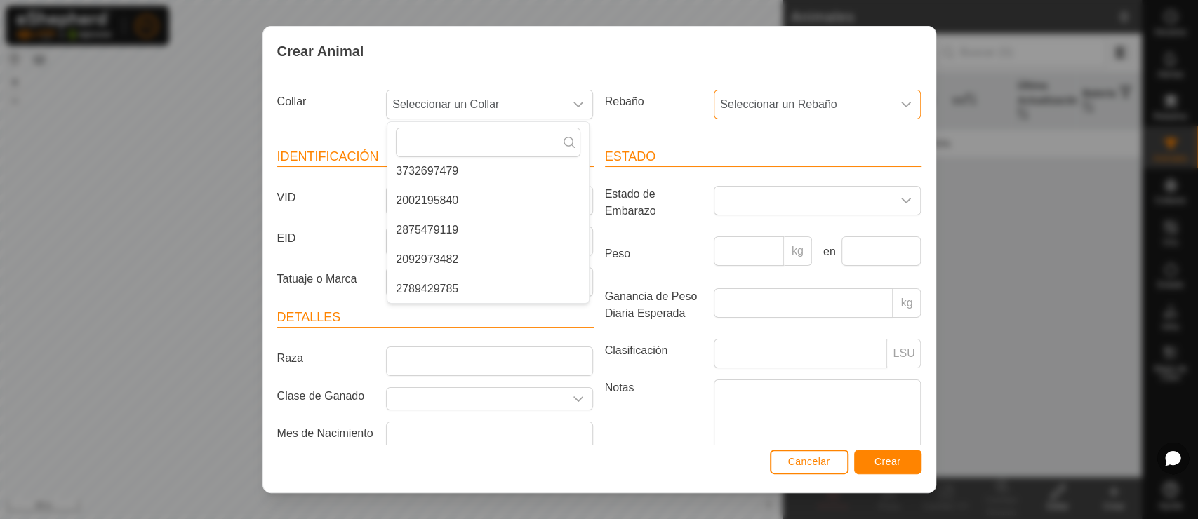
click at [860, 117] on span "Seleccionar un Rebaño" at bounding box center [803, 105] width 178 height 28
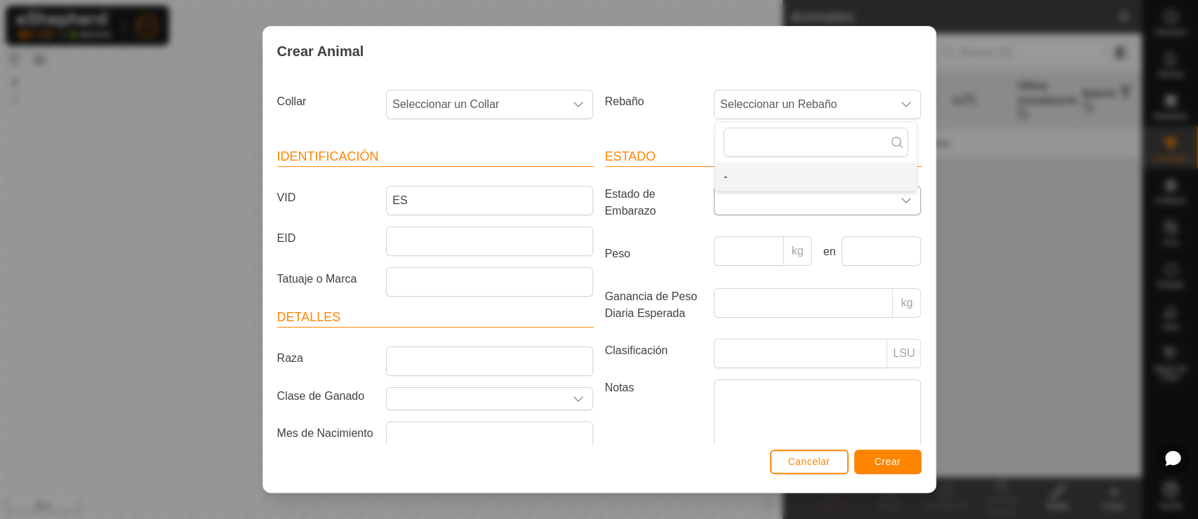
click at [808, 211] on span at bounding box center [803, 201] width 178 height 28
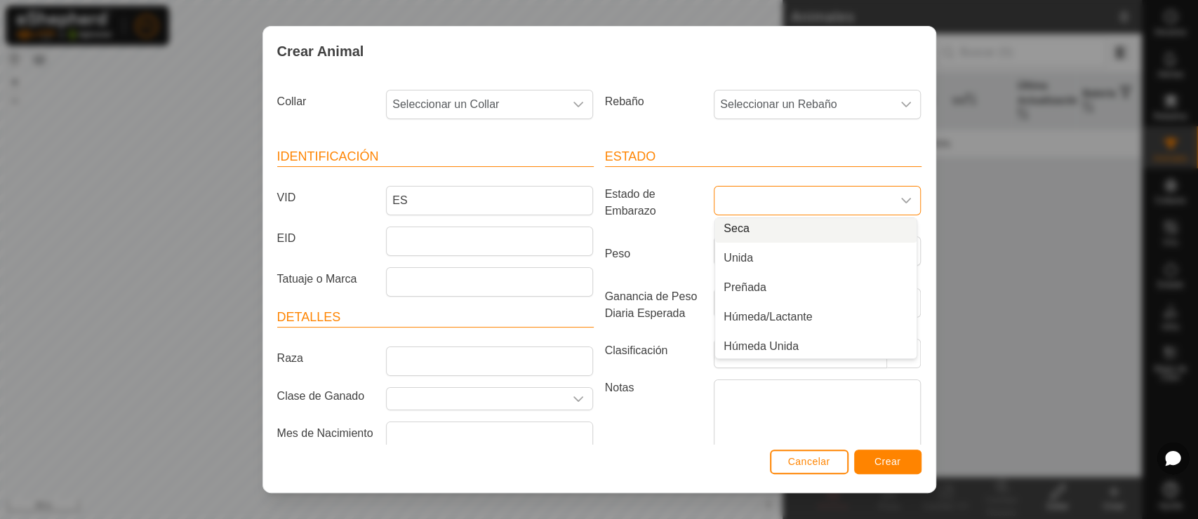
scroll to position [34, 0]
click at [688, 467] on div "Cancelar Crear" at bounding box center [599, 469] width 672 height 48
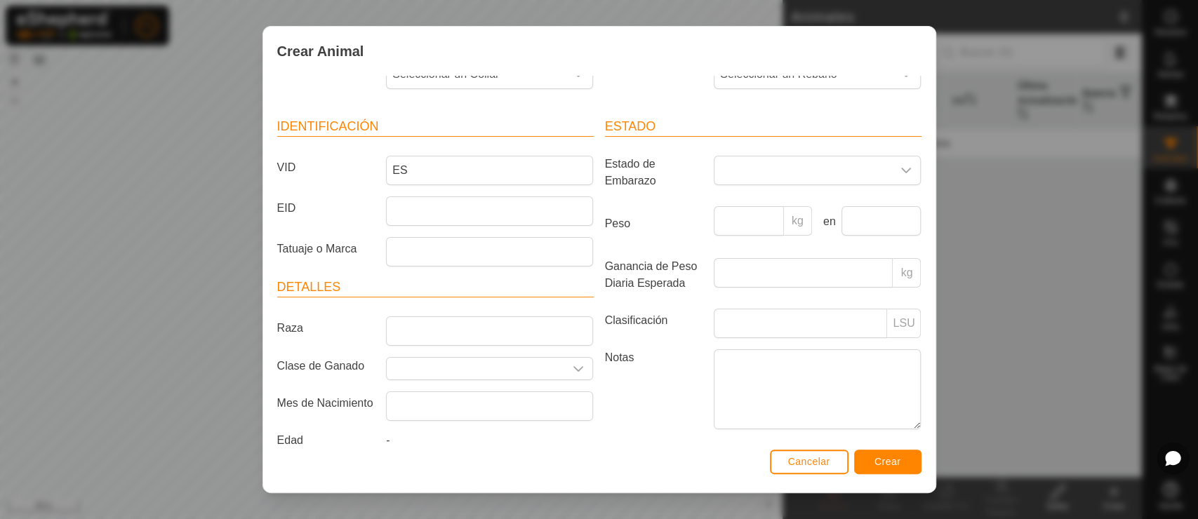
scroll to position [65, 0]
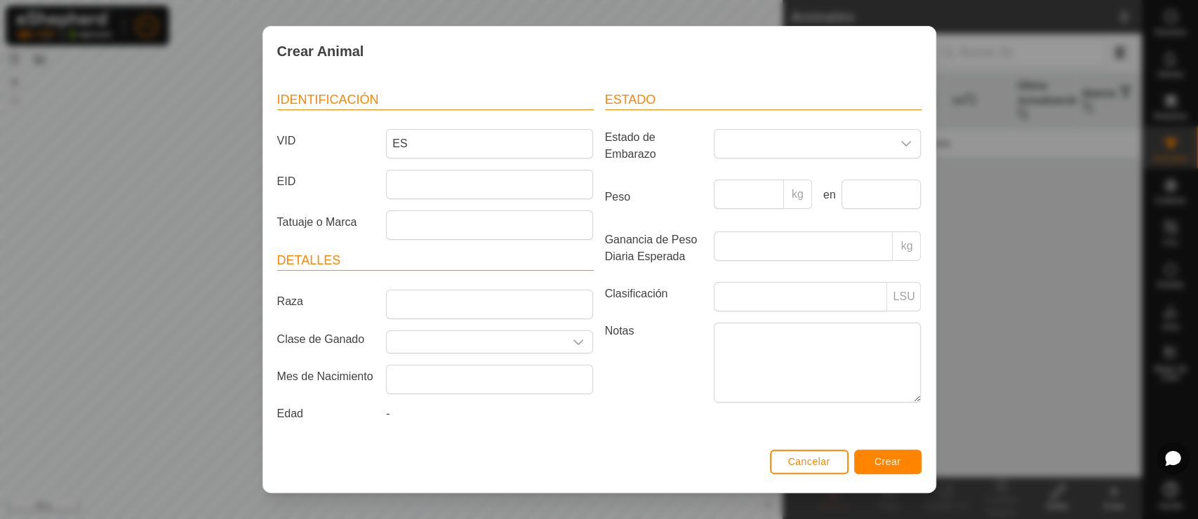
drag, startPoint x: 917, startPoint y: 205, endPoint x: 889, endPoint y: 220, distance: 31.4
click at [917, 165] on div "Collar Seleccionar un Collar Rebaño Seleccionar un Rebaño Identificación VID ES…" at bounding box center [599, 260] width 672 height 369
click at [816, 463] on span "Cancelar" at bounding box center [809, 461] width 42 height 11
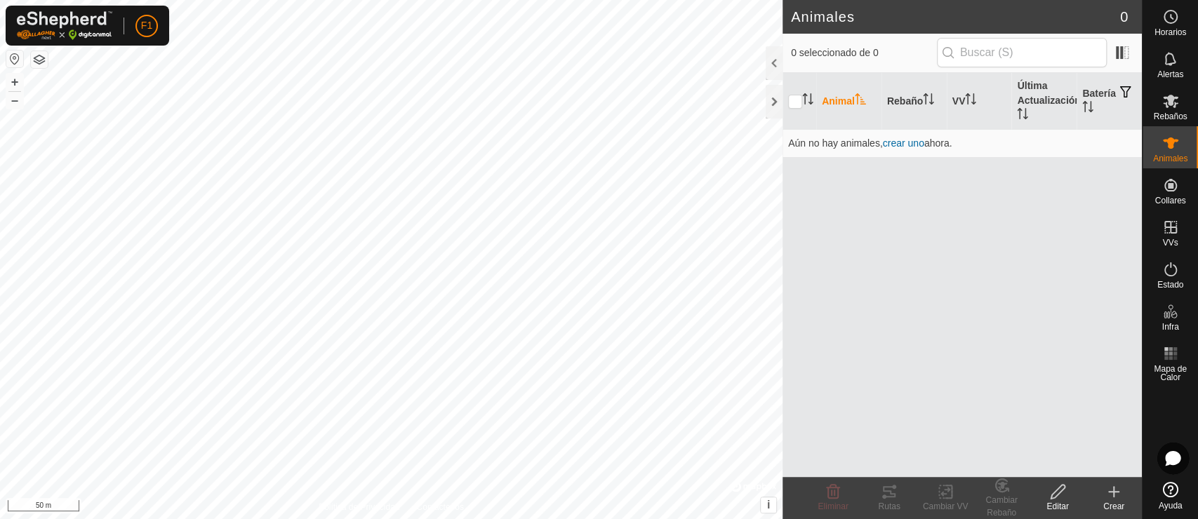
click at [1077, 467] on icon at bounding box center [1113, 492] width 17 height 17
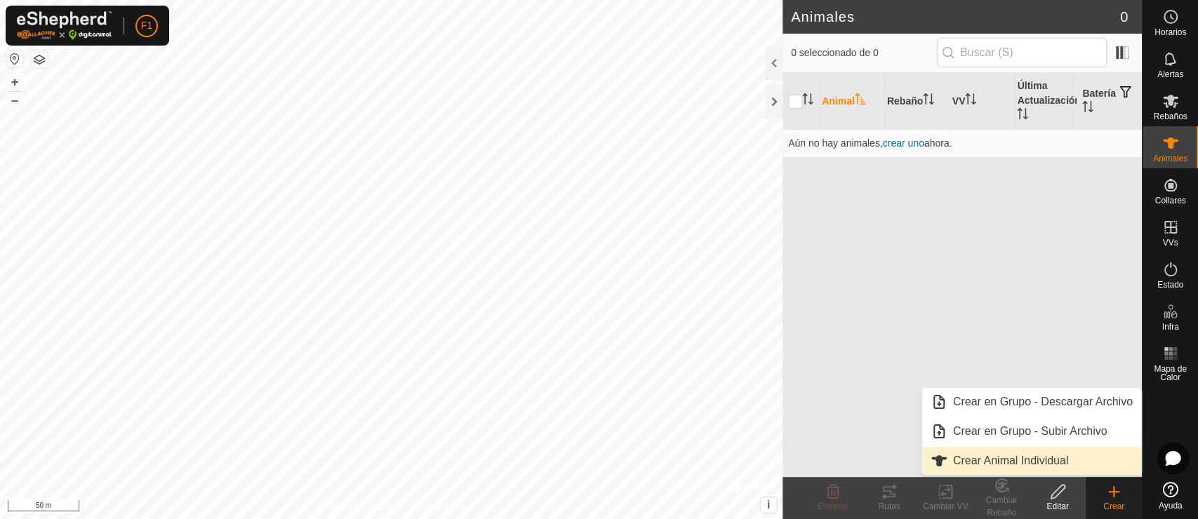
click at [1027, 449] on link "Crear Animal Individual" at bounding box center [1031, 461] width 219 height 28
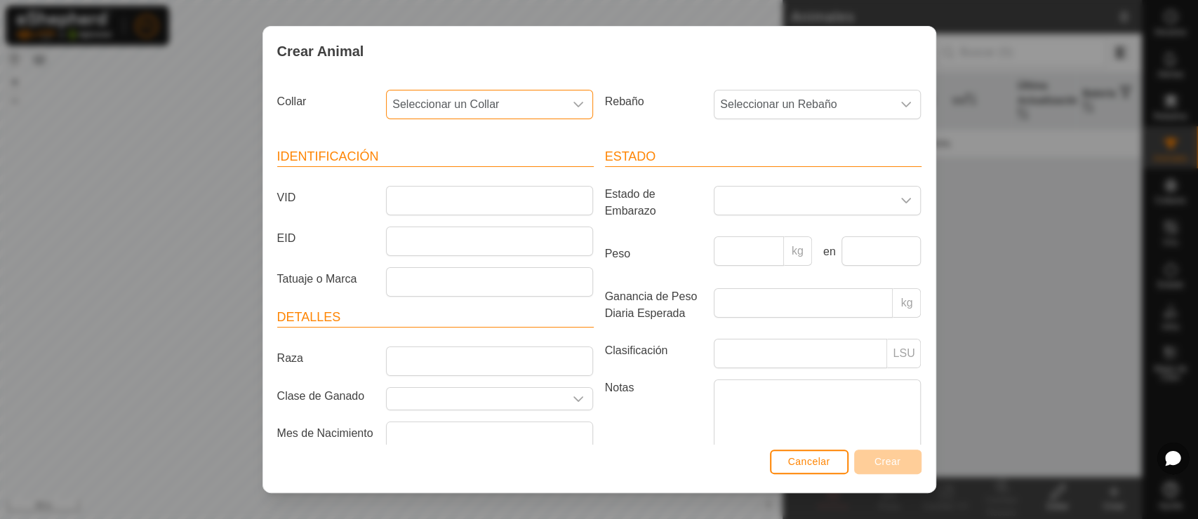
click at [510, 105] on span "Seleccionar un Collar" at bounding box center [476, 105] width 178 height 28
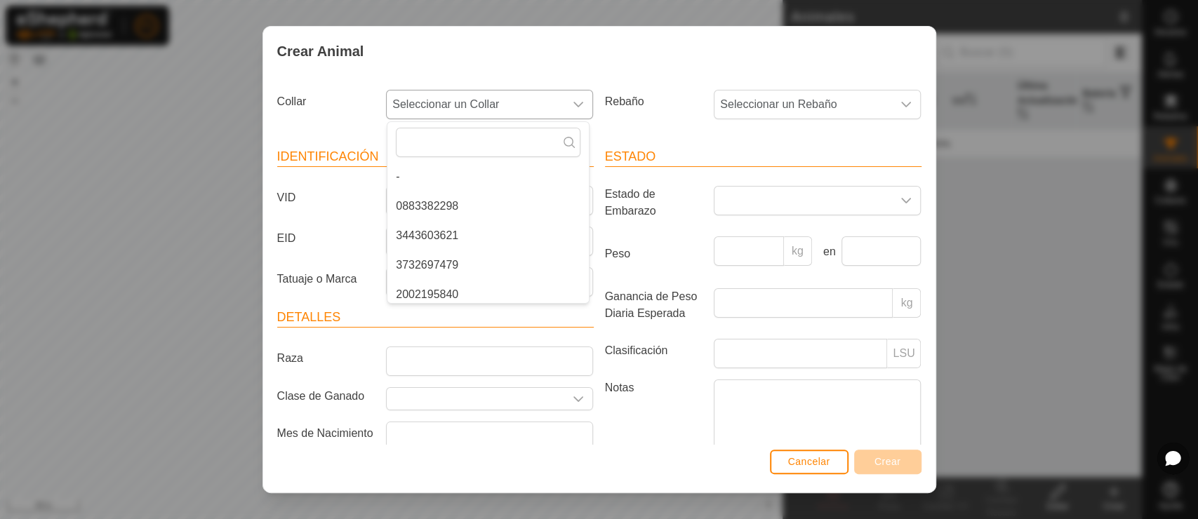
click at [510, 105] on span "Seleccionar un Collar" at bounding box center [476, 105] width 178 height 28
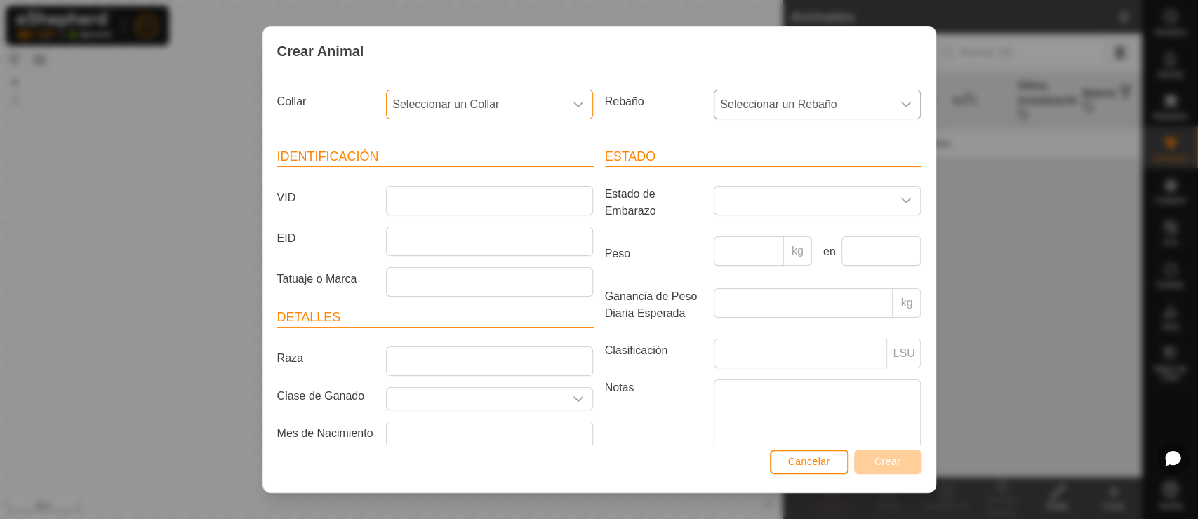
click at [780, 113] on span "Seleccionar un Rebaño" at bounding box center [803, 105] width 178 height 28
drag, startPoint x: 940, startPoint y: 168, endPoint x: 940, endPoint y: 197, distance: 28.8
click at [940, 197] on div "Crear Animal Collar Seleccionar un Collar Rebaño Seleccionar un Rebaño Identifi…" at bounding box center [599, 259] width 1198 height 519
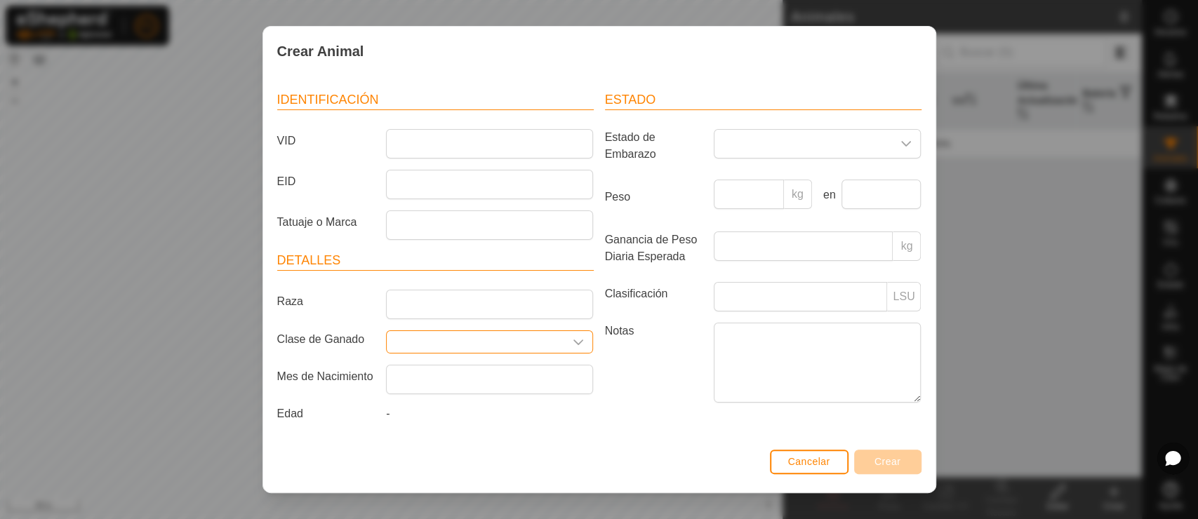
click at [550, 332] on input "Seleccione o ingrese una Clase de Ganado" at bounding box center [476, 342] width 178 height 22
click at [573, 337] on icon "dropdown trigger" at bounding box center [578, 342] width 11 height 11
click at [569, 331] on div "dropdown trigger" at bounding box center [578, 342] width 28 height 22
click at [512, 366] on input "text" at bounding box center [489, 379] width 207 height 29
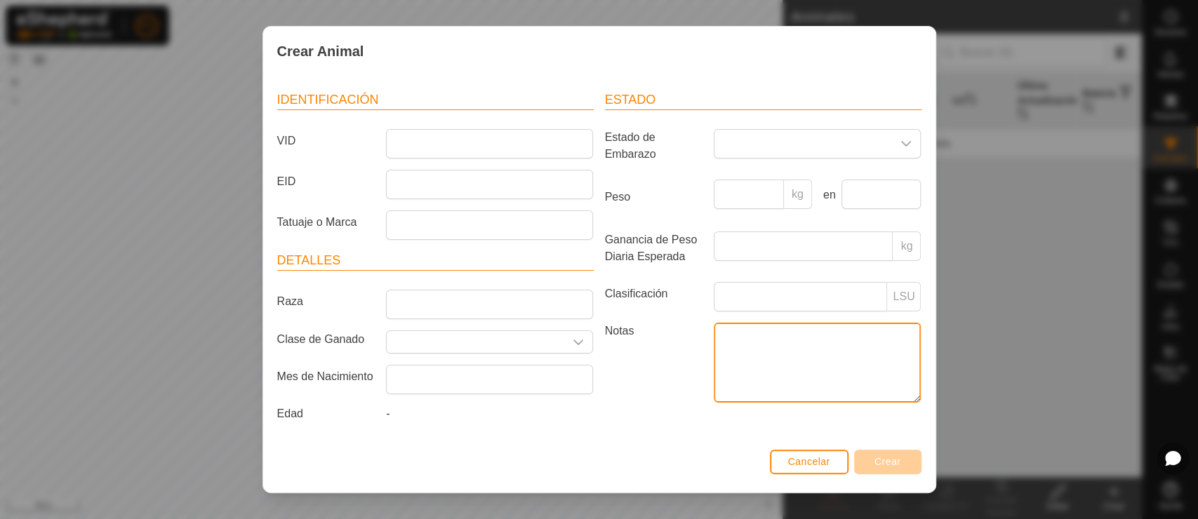
click at [781, 356] on textarea "Notas" at bounding box center [817, 363] width 207 height 80
click at [533, 338] on input "Seleccione o ingrese una Clase de Ganado" at bounding box center [476, 342] width 178 height 22
click at [578, 335] on div "dropdown trigger" at bounding box center [578, 342] width 28 height 22
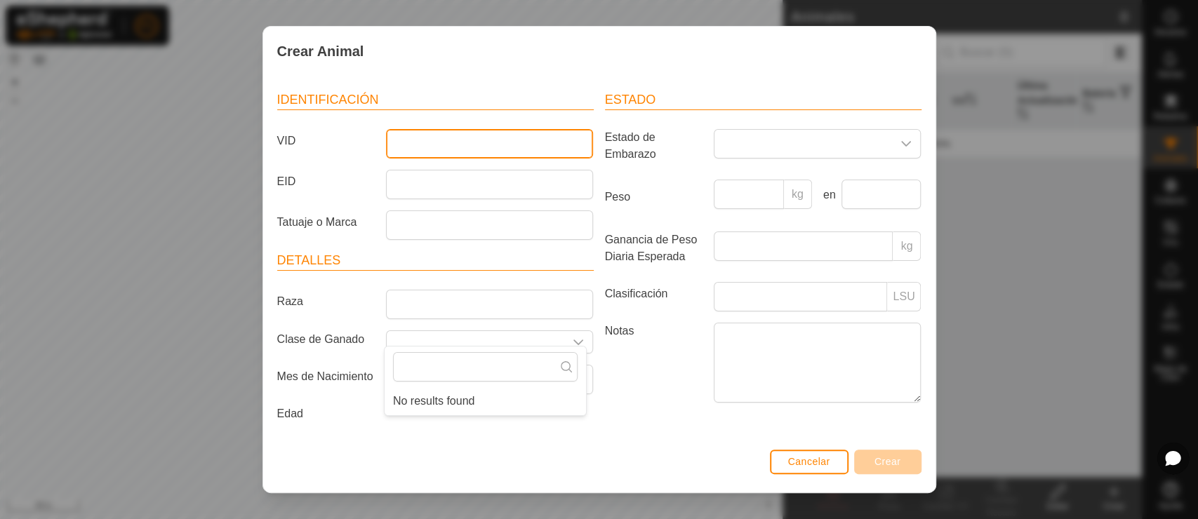
click at [437, 131] on input "VID" at bounding box center [489, 143] width 207 height 29
type input "ES091006300361"
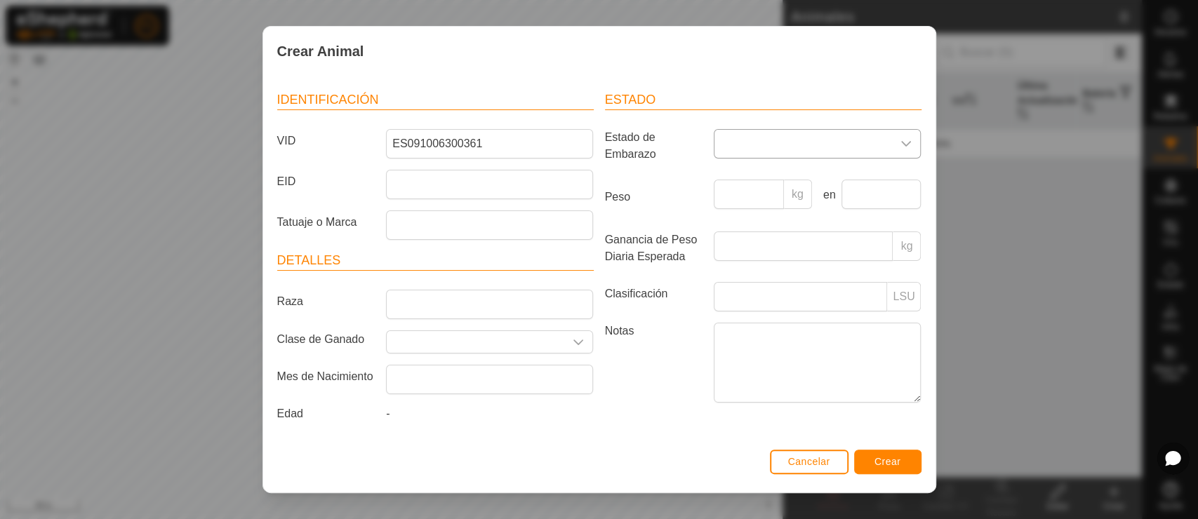
click at [774, 135] on span at bounding box center [803, 144] width 178 height 28
click at [432, 306] on input "Raza" at bounding box center [489, 304] width 207 height 29
type input "c"
type input "C"
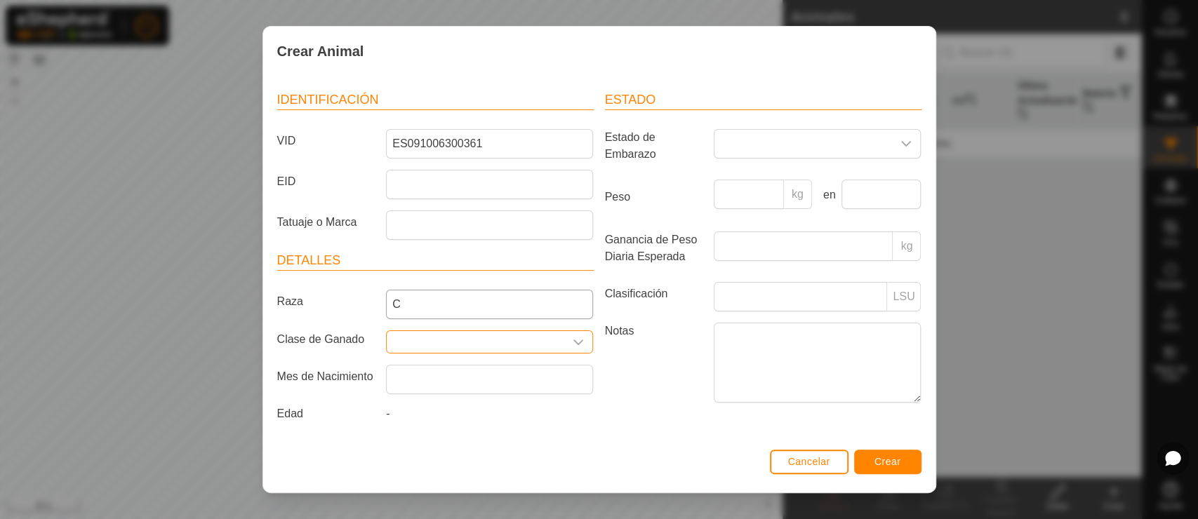
type input "r"
click at [386, 251] on header "Detalles" at bounding box center [435, 261] width 317 height 20
click at [474, 302] on input "C" at bounding box center [489, 304] width 207 height 29
type input "Cruzada"
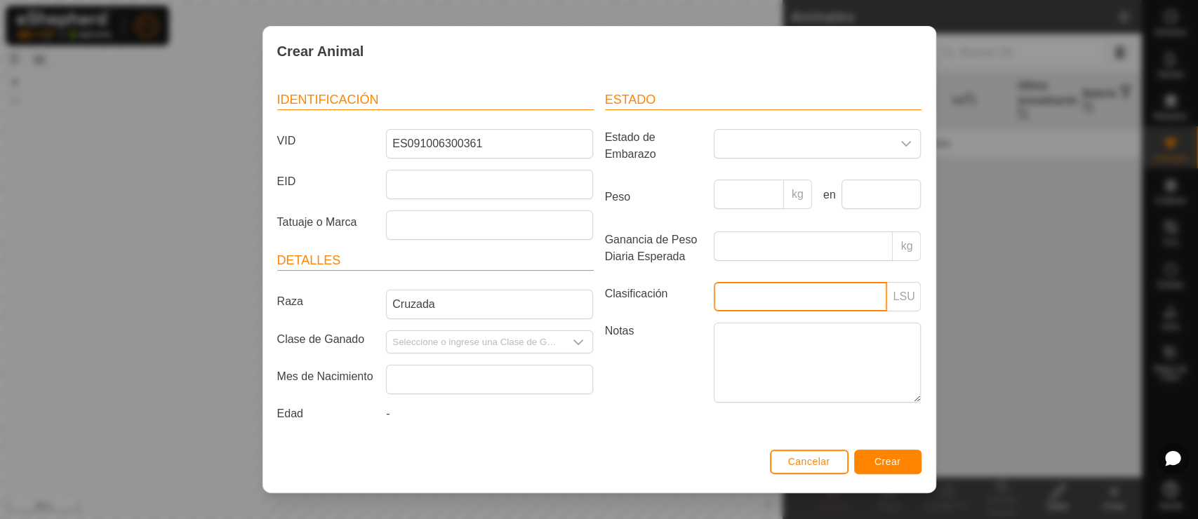
click at [797, 297] on input "Clasificación" at bounding box center [800, 296] width 173 height 29
click at [887, 282] on p-inputgroup-addon "LSU" at bounding box center [904, 296] width 34 height 29
click at [894, 287] on p-inputgroup-addon "LSU" at bounding box center [904, 296] width 34 height 29
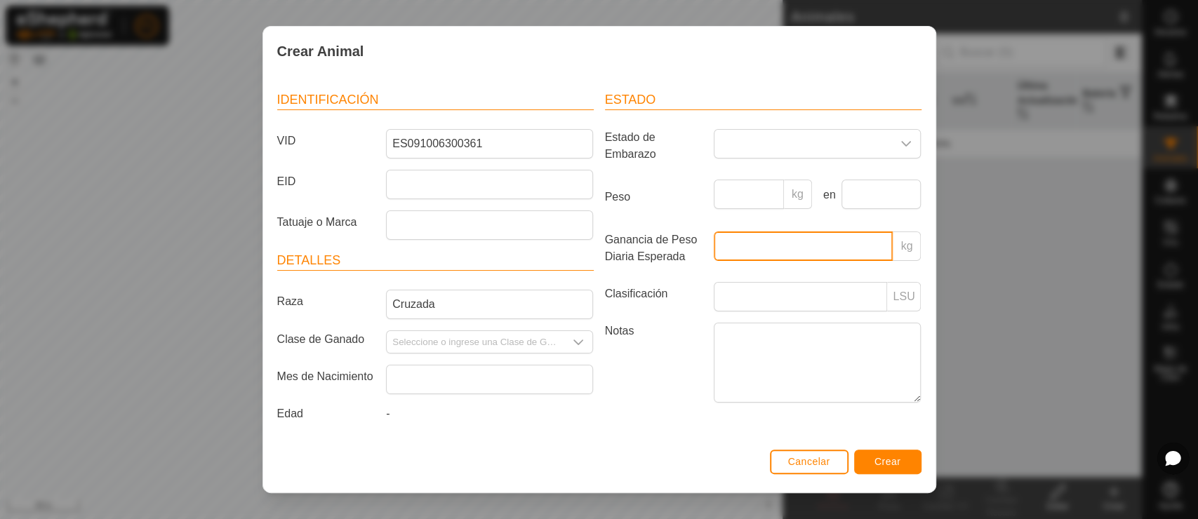
click at [803, 232] on input "Ganancia de Peso Diaria Esperada" at bounding box center [803, 246] width 179 height 29
click at [797, 114] on article "Estado Estado de Embarazo Peso kg en Ganancia de Peso Diaria Esperada kg Clasif…" at bounding box center [763, 249] width 317 height 317
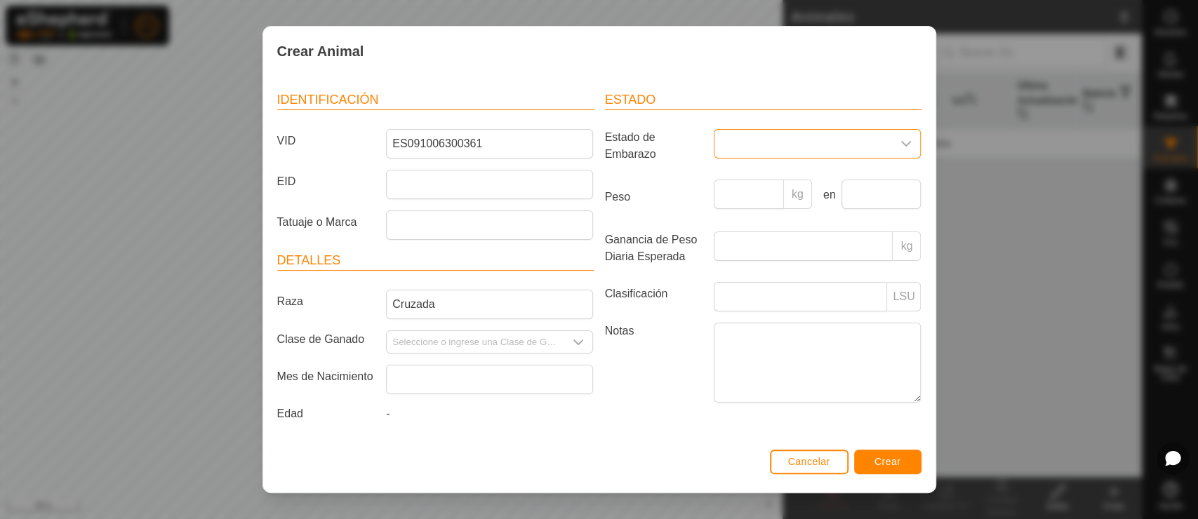
click at [790, 133] on span at bounding box center [803, 144] width 178 height 28
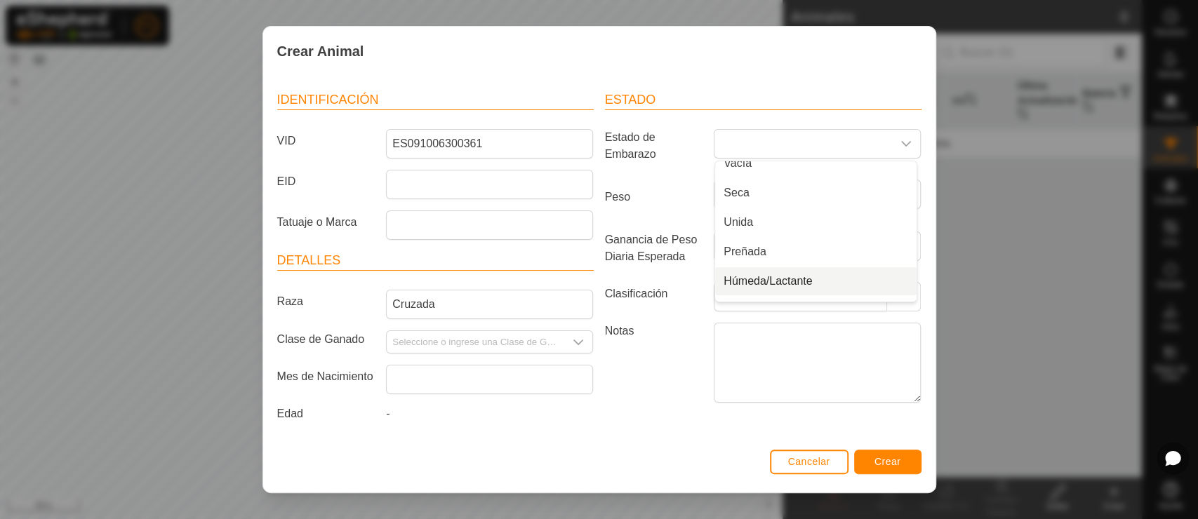
click at [668, 340] on label "Notas" at bounding box center [653, 362] width 109 height 79
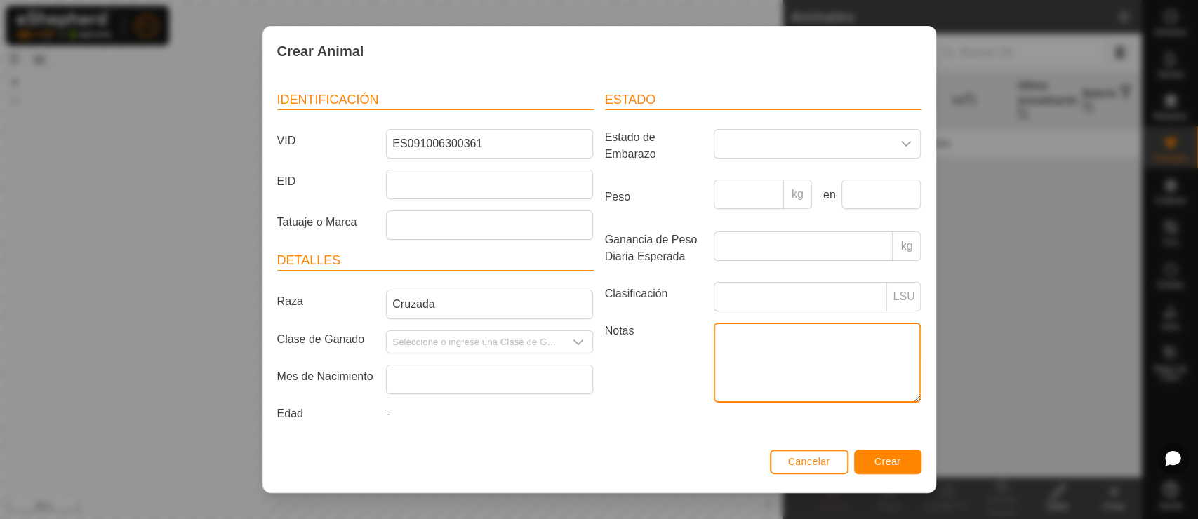
click at [714, 340] on textarea "Notas" at bounding box center [817, 363] width 207 height 80
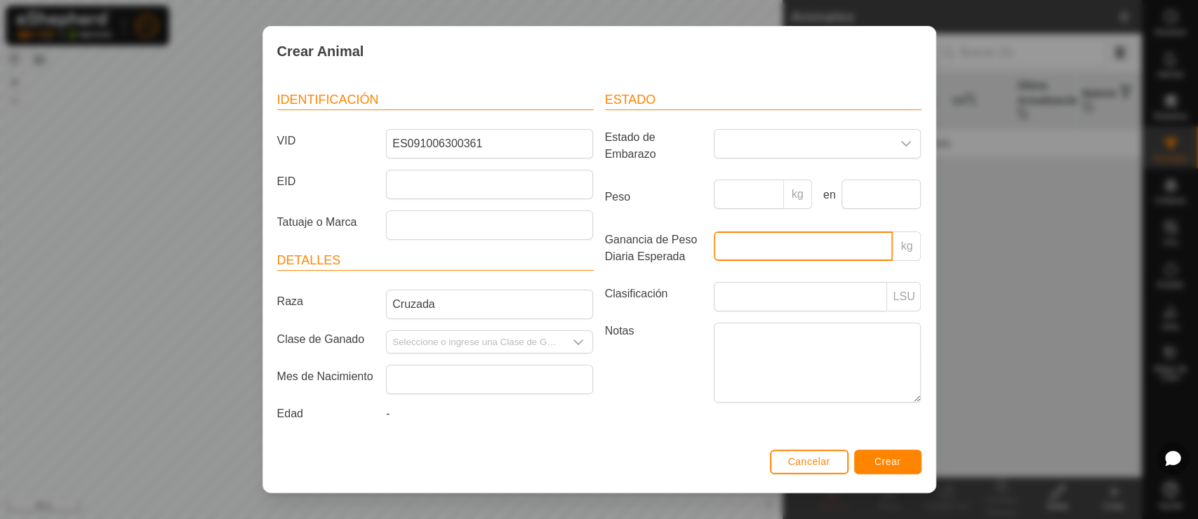
click at [764, 237] on input "Ganancia de Peso Diaria Esperada" at bounding box center [803, 246] width 179 height 29
click at [483, 337] on input "Seleccione o ingrese una Clase de Ganado" at bounding box center [476, 342] width 178 height 22
click at [583, 331] on div "dropdown trigger" at bounding box center [578, 342] width 28 height 22
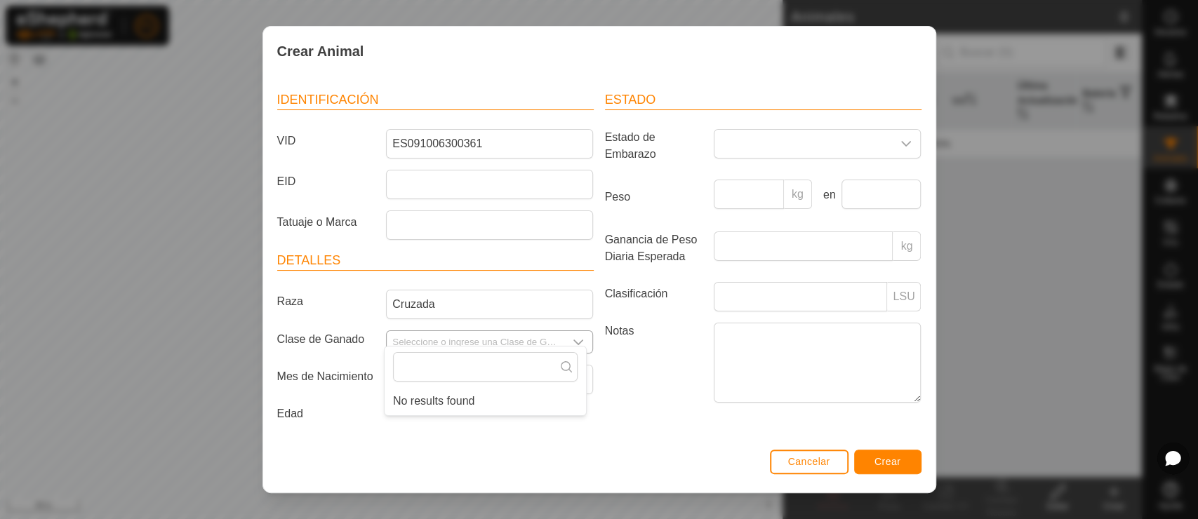
click at [576, 340] on icon "dropdown trigger" at bounding box center [579, 343] width 10 height 6
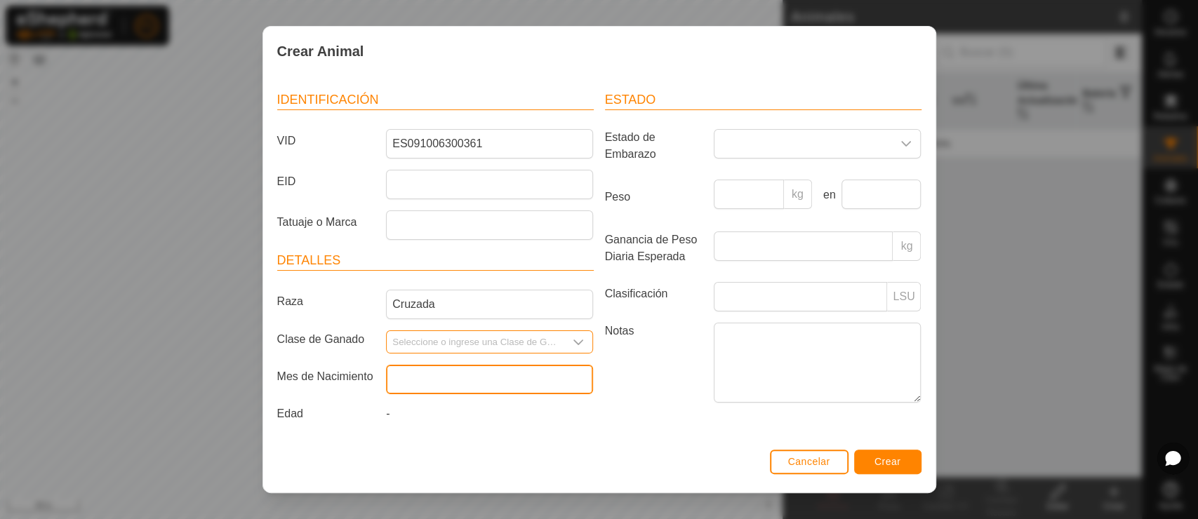
click at [502, 373] on input "text" at bounding box center [489, 379] width 207 height 29
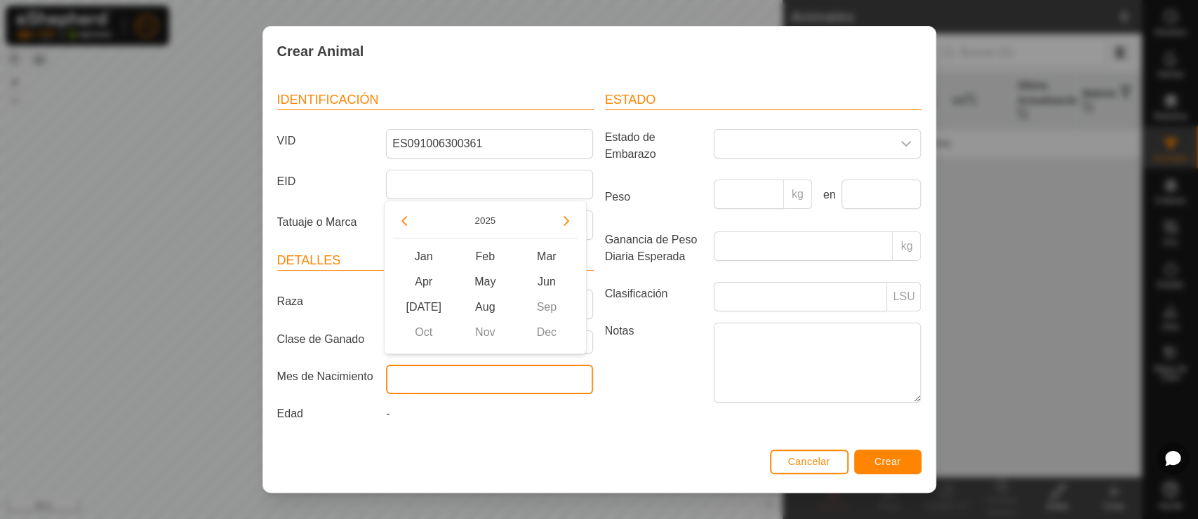
click at [465, 365] on input "text" at bounding box center [489, 379] width 207 height 29
click at [533, 379] on input "text" at bounding box center [489, 379] width 207 height 29
type input "2"
click at [410, 227] on button "Previous Year" at bounding box center [404, 221] width 22 height 22
click at [411, 228] on span "Previous Year" at bounding box center [411, 228] width 0 height 0
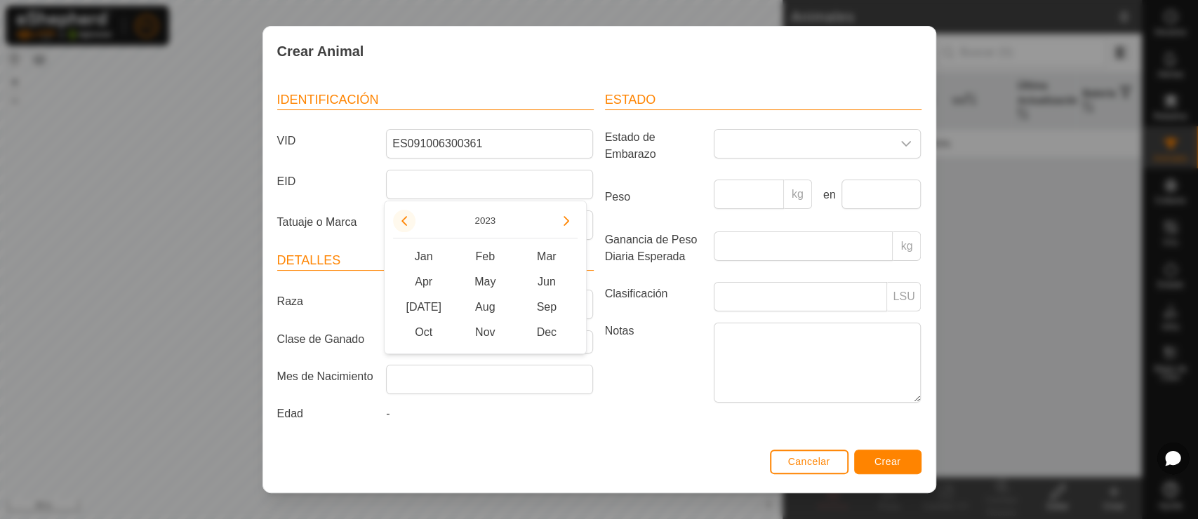
click at [410, 227] on button "Previous Year" at bounding box center [404, 221] width 22 height 22
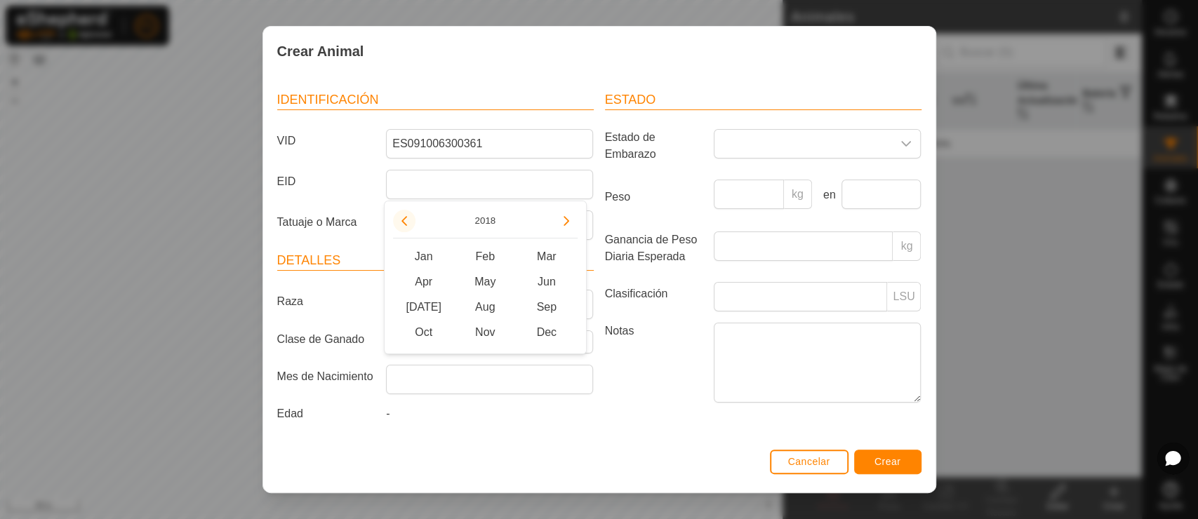
click at [410, 227] on button "Previous Year" at bounding box center [404, 221] width 22 height 22
click at [408, 228] on button "Previous Year" at bounding box center [404, 221] width 22 height 22
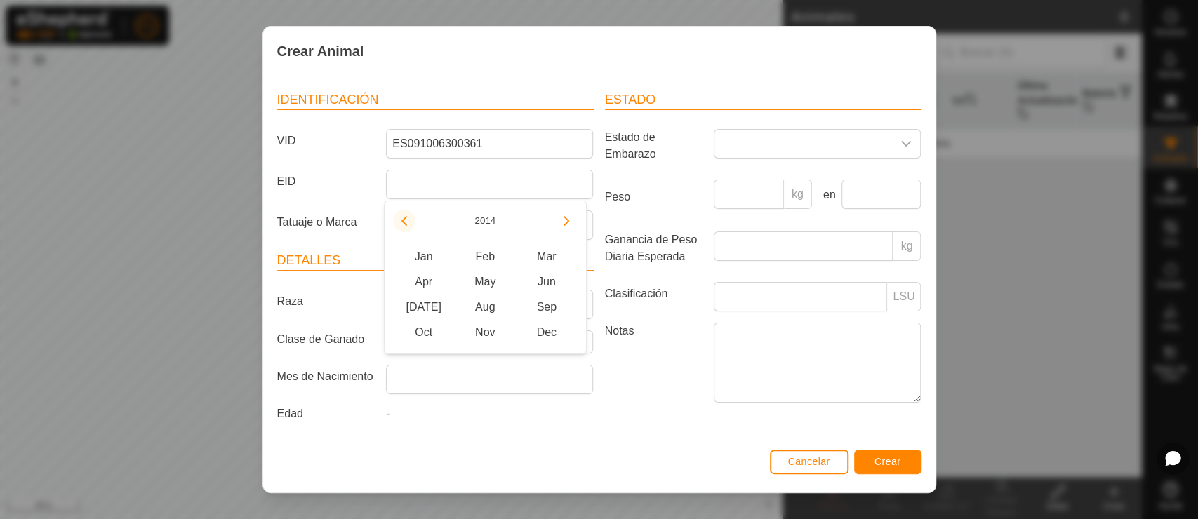
click at [408, 225] on icon "Previous Year" at bounding box center [404, 220] width 11 height 11
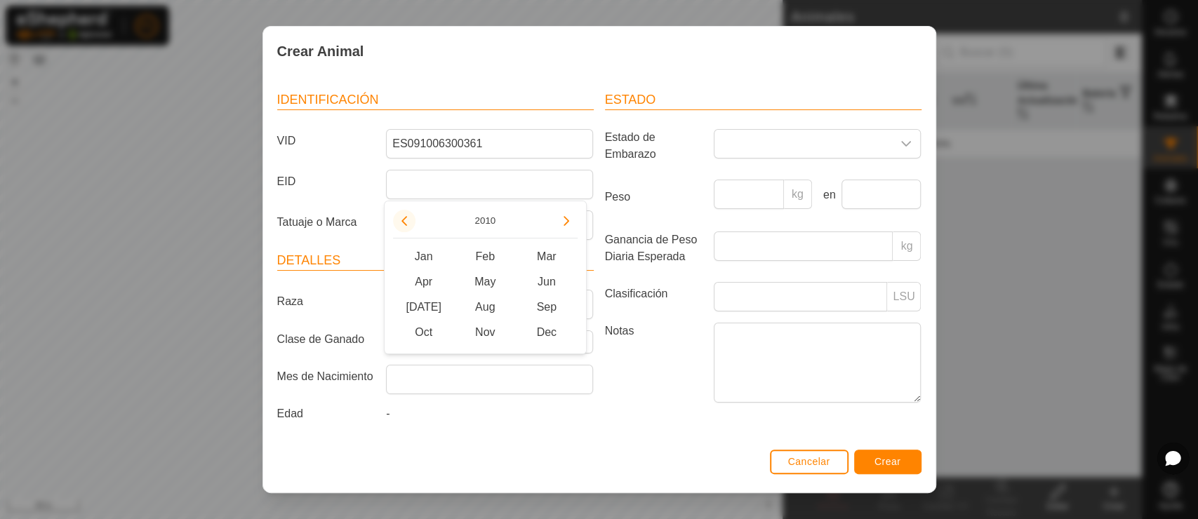
click at [408, 225] on icon "Previous Year" at bounding box center [404, 220] width 11 height 11
click at [572, 222] on button "Next Year" at bounding box center [566, 221] width 22 height 22
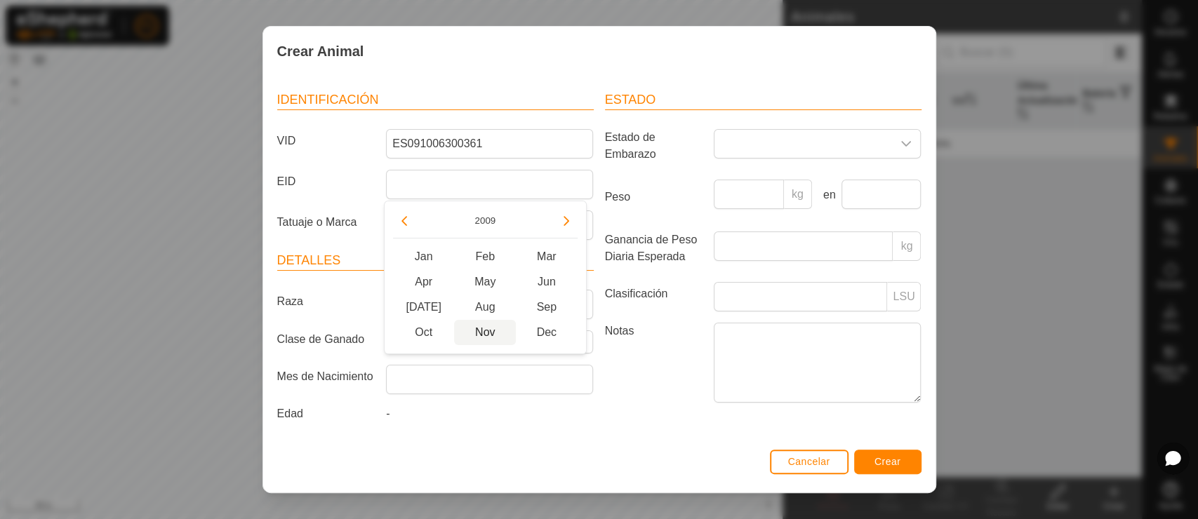
click at [486, 329] on span "Nov" at bounding box center [485, 332] width 62 height 25
type input "[DATE]"
click at [640, 430] on div "Estado Estado de Embarazo Peso kg en Ganancia de Peso Diaria Esperada kg Clasif…" at bounding box center [763, 259] width 328 height 371
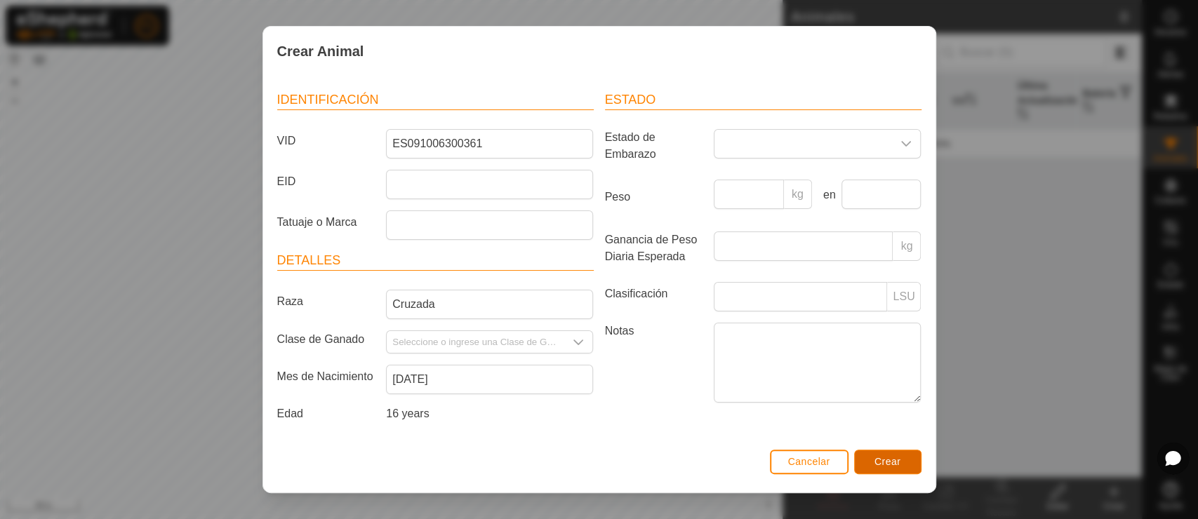
click at [877, 458] on span "Crear" at bounding box center [887, 461] width 27 height 11
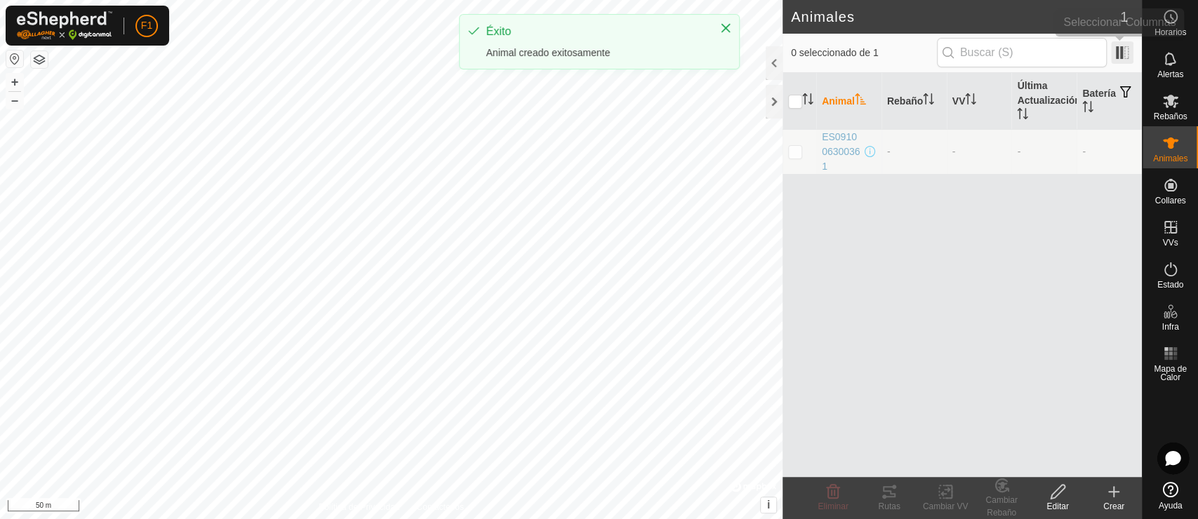
click at [1077, 51] on span at bounding box center [1122, 52] width 22 height 22
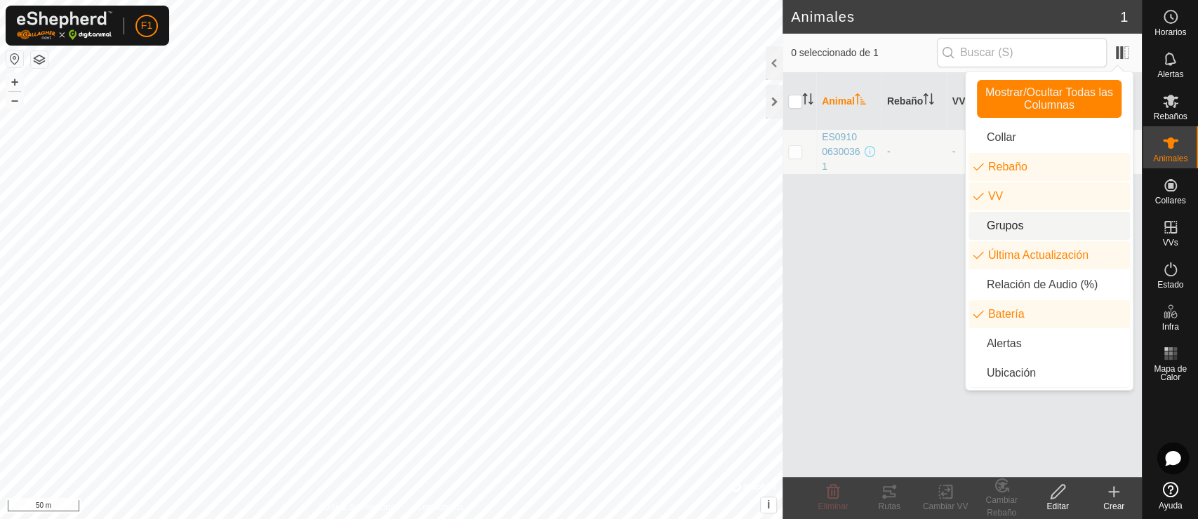
click at [914, 241] on div "Animal Rebaño VV Última Actualización Batería ES091006300361 - - - -" at bounding box center [962, 275] width 359 height 404
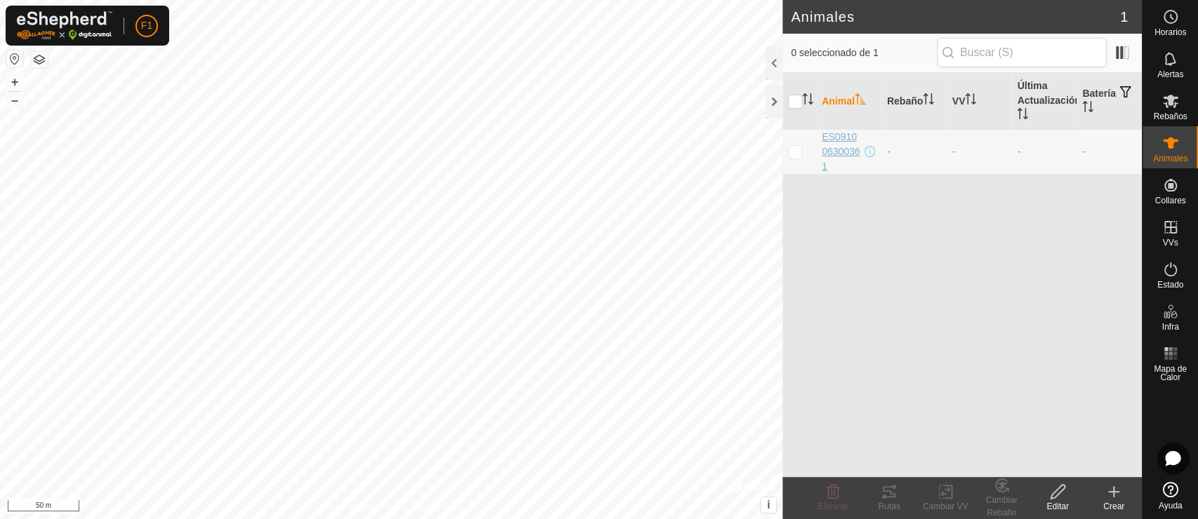
click at [837, 139] on span "ES091006300361" at bounding box center [842, 152] width 40 height 44
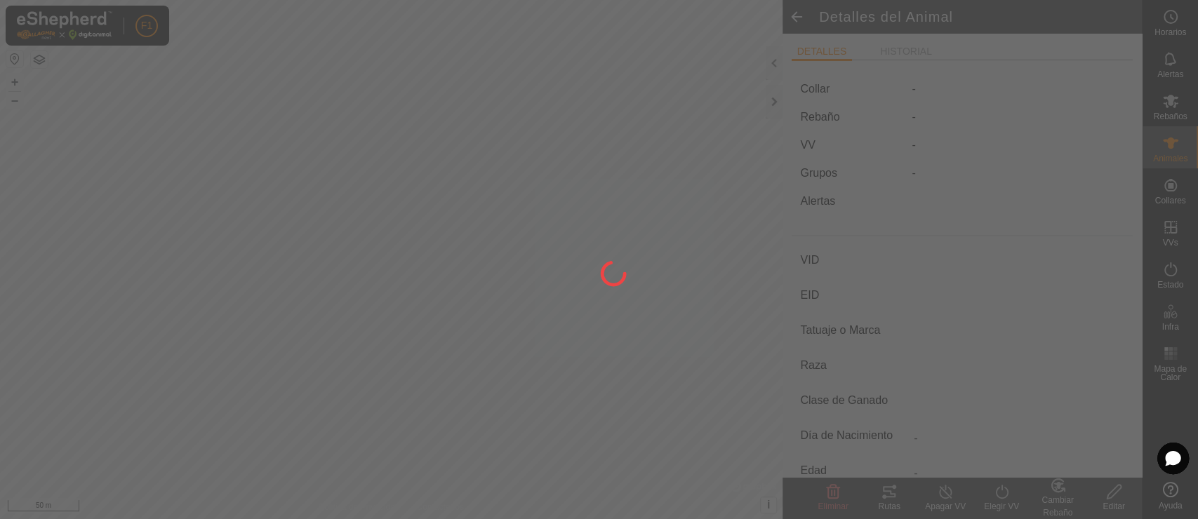
type input "ES091006300361"
type input "-"
type input "Cruzada"
type input "-"
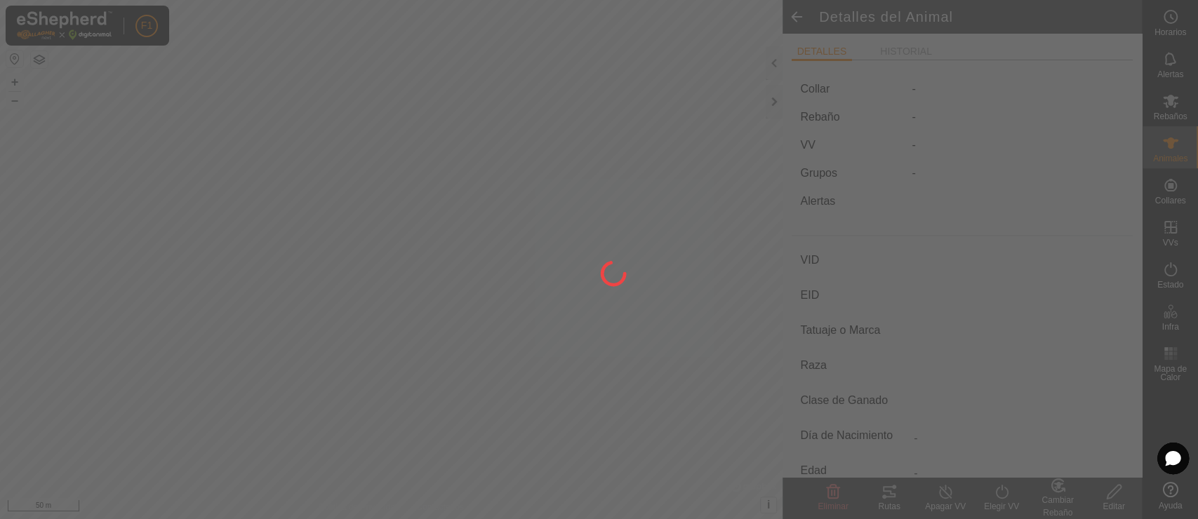
type input "11/2009"
type input "16 years"
type input "0 kg"
type input "-"
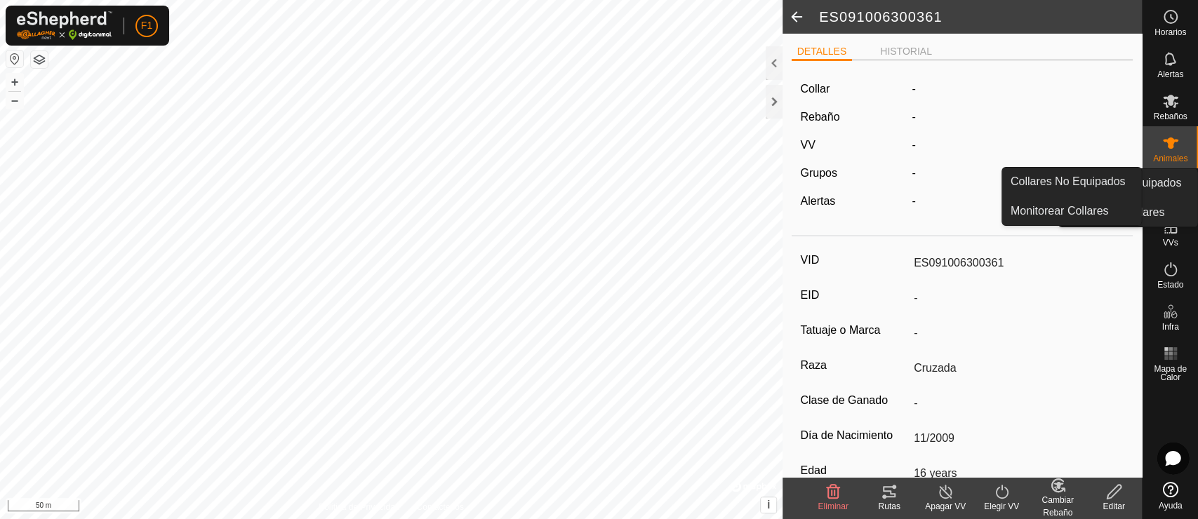
click at [1077, 201] on span "Collares" at bounding box center [1169, 201] width 31 height 8
click at [1077, 186] on icon at bounding box center [1170, 185] width 13 height 13
click at [1067, 188] on link "Collares No Equipados" at bounding box center [1071, 182] width 139 height 28
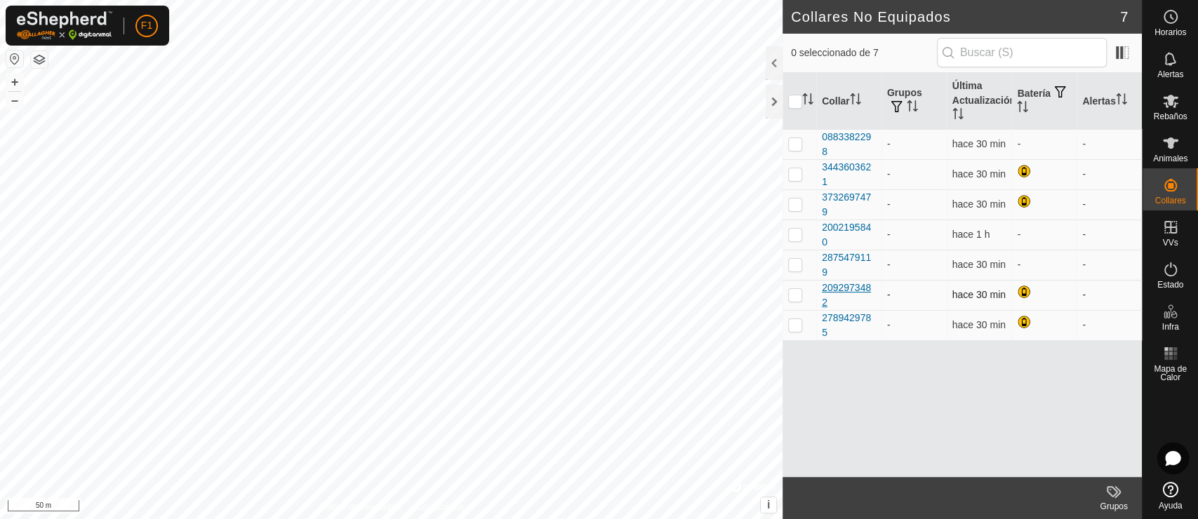
click at [860, 295] on div "2092973482" at bounding box center [849, 295] width 54 height 29
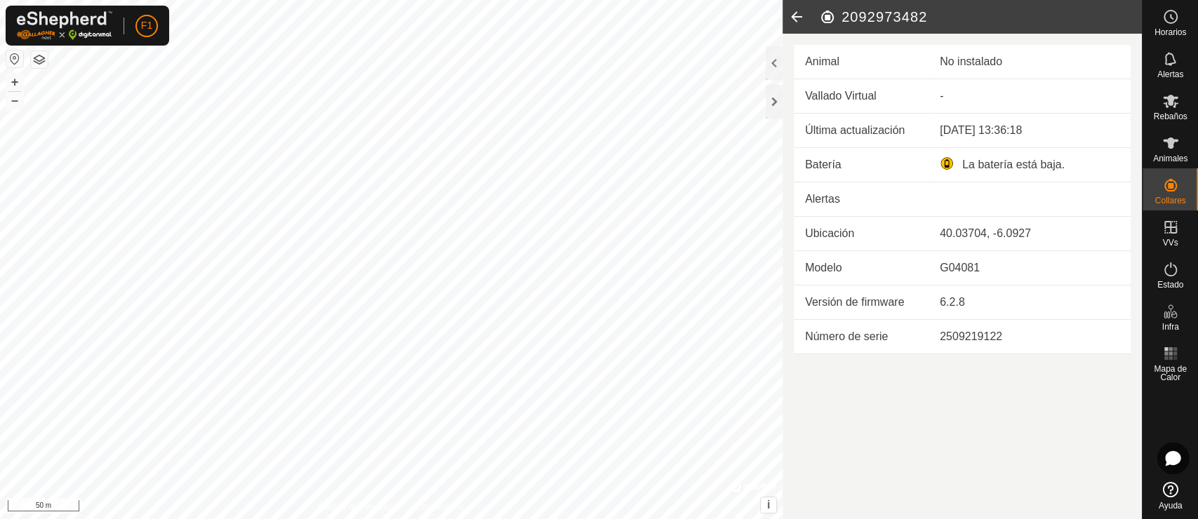
click at [794, 19] on icon at bounding box center [797, 17] width 28 height 34
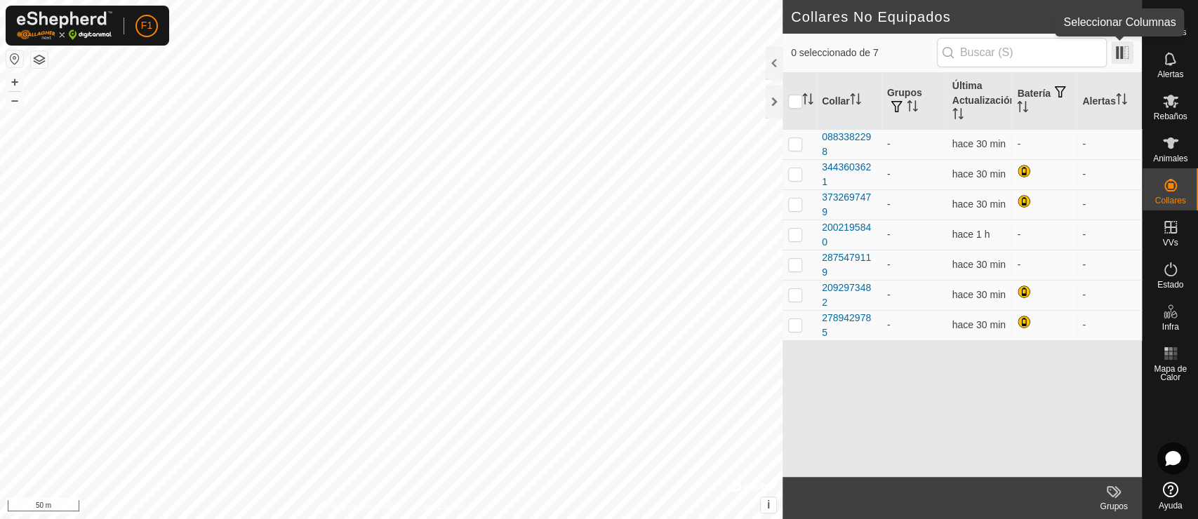
click at [1077, 53] on span at bounding box center [1122, 52] width 22 height 22
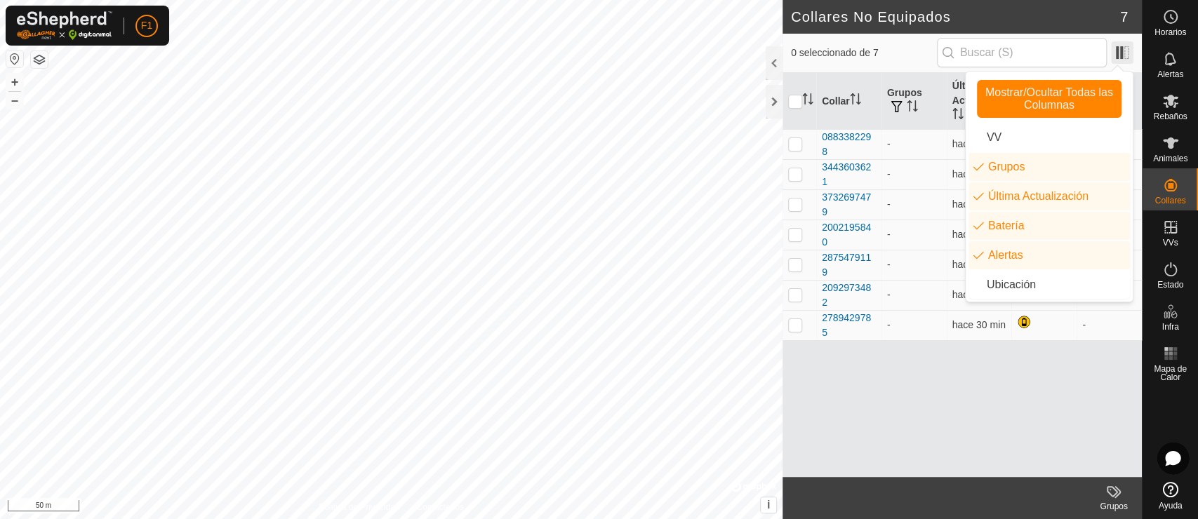
click at [1077, 53] on span at bounding box center [1122, 52] width 22 height 22
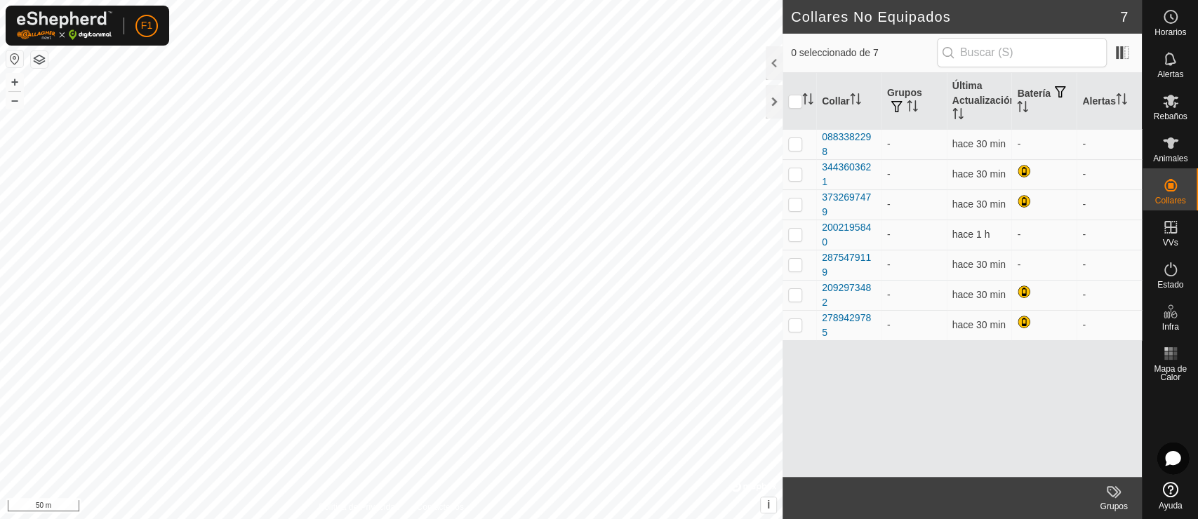
drag, startPoint x: 853, startPoint y: 220, endPoint x: 815, endPoint y: 362, distance: 147.4
click at [815, 362] on div "Collar Grupos Última Actualización Batería Alertas 0883382298 - hace 30 min - -…" at bounding box center [962, 275] width 359 height 404
click at [897, 92] on th "Grupos" at bounding box center [913, 101] width 65 height 57
click at [908, 101] on icon "Activar para ordenar" at bounding box center [912, 105] width 11 height 11
drag, startPoint x: 856, startPoint y: 135, endPoint x: 849, endPoint y: 138, distance: 7.6
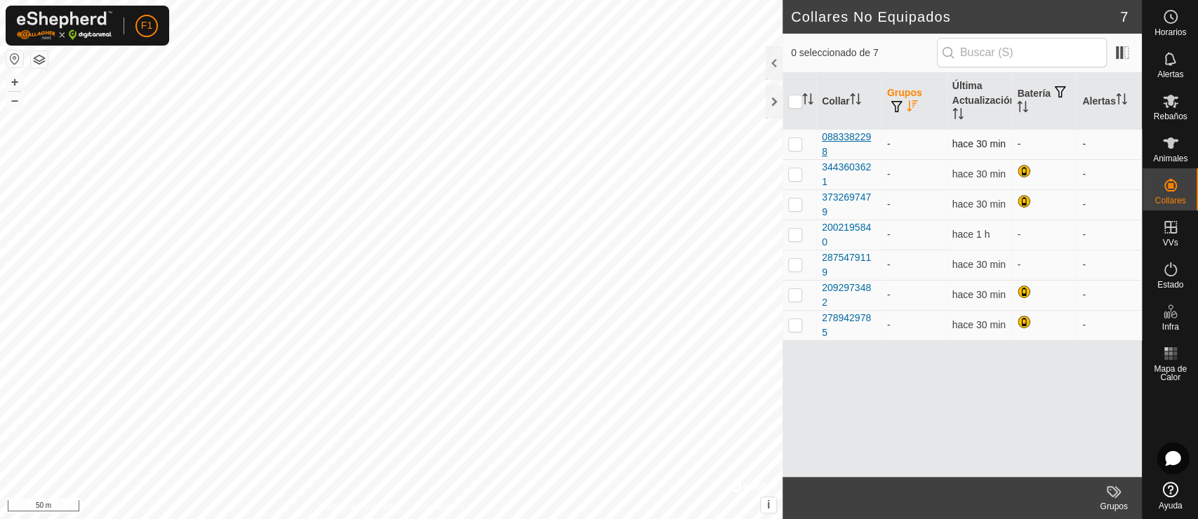
click at [849, 138] on div "0883382298" at bounding box center [849, 144] width 54 height 29
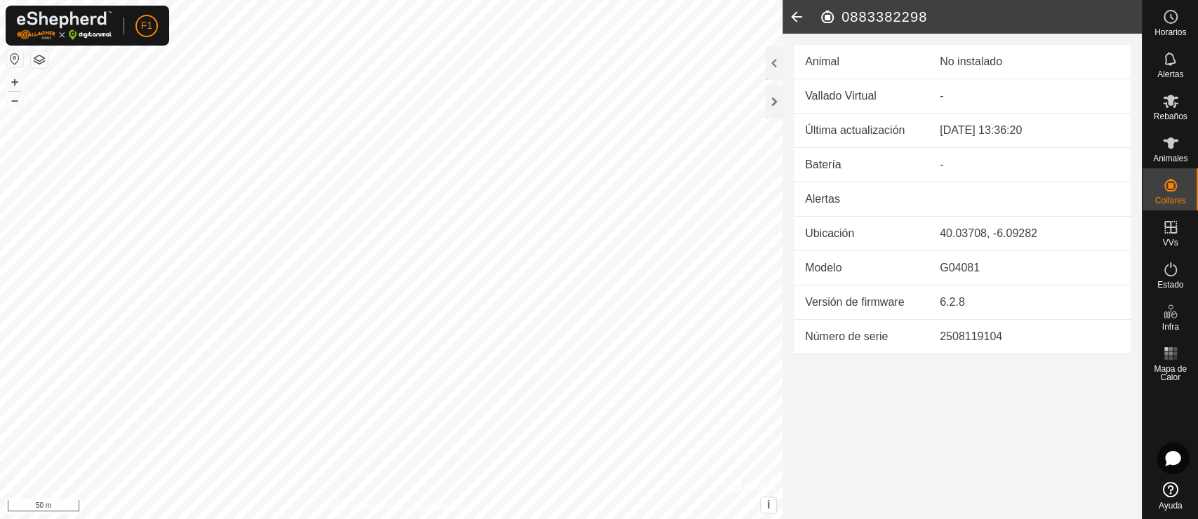
click at [847, 53] on td "Animal" at bounding box center [861, 62] width 135 height 34
click at [791, 14] on icon at bounding box center [797, 17] width 28 height 34
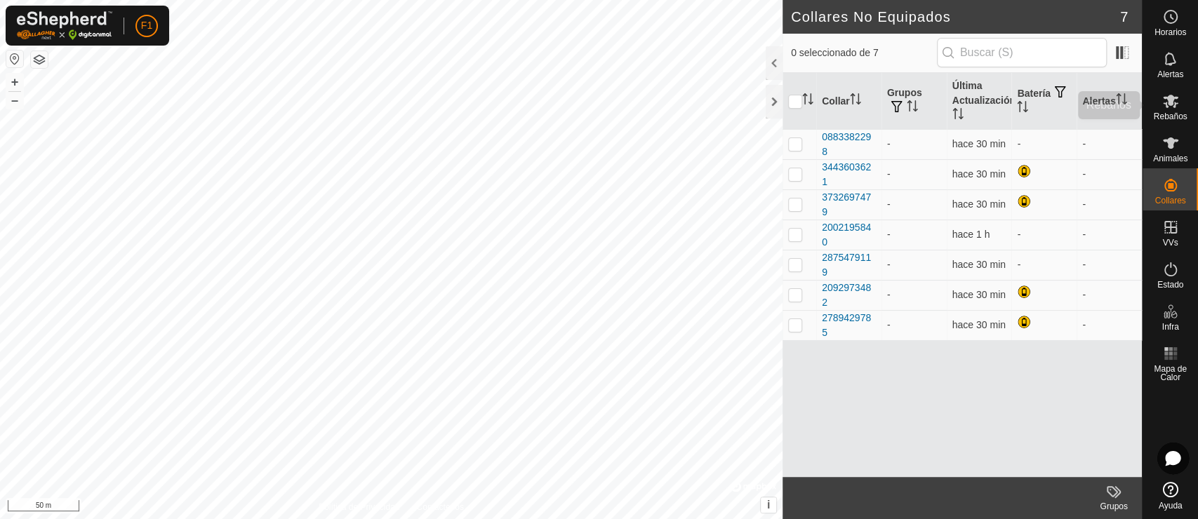
click at [1077, 98] on icon at bounding box center [1170, 101] width 15 height 13
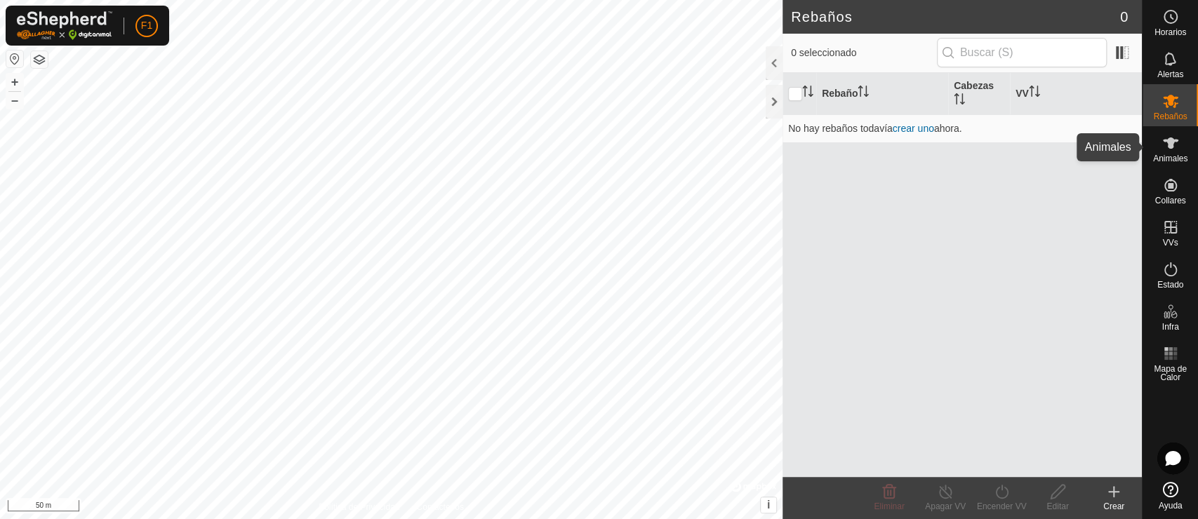
click at [1077, 147] on es-animals-svg-icon at bounding box center [1170, 143] width 25 height 22
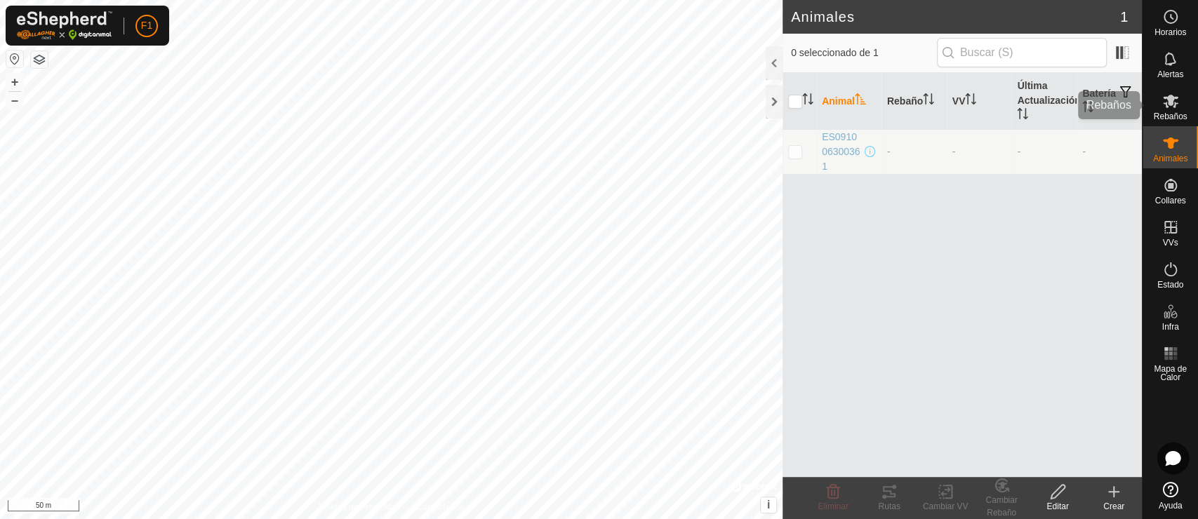
click at [1077, 110] on es-mob-svg-icon at bounding box center [1170, 101] width 25 height 22
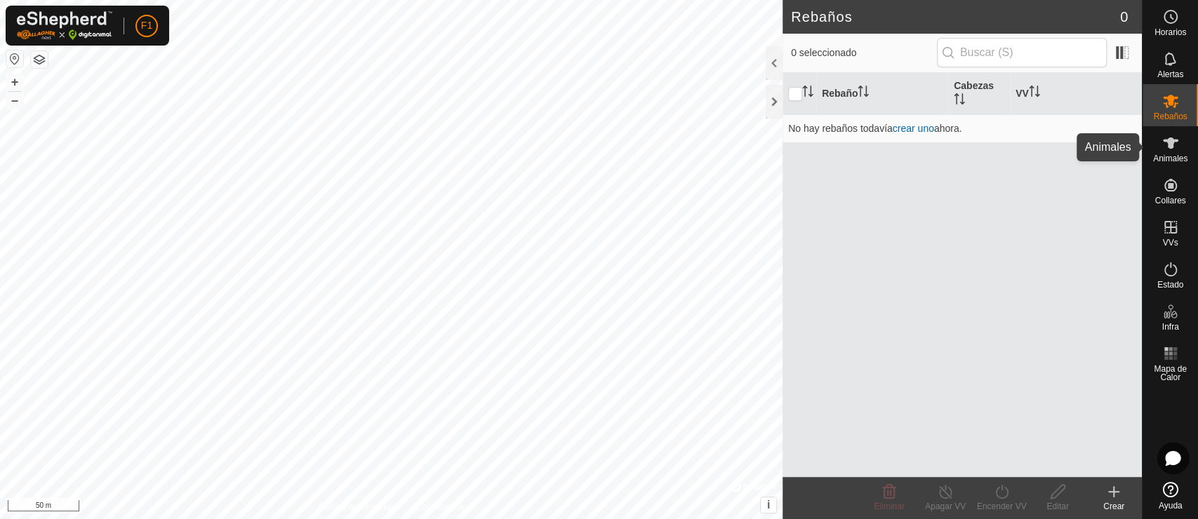
click at [1077, 157] on span "Animales" at bounding box center [1170, 158] width 34 height 8
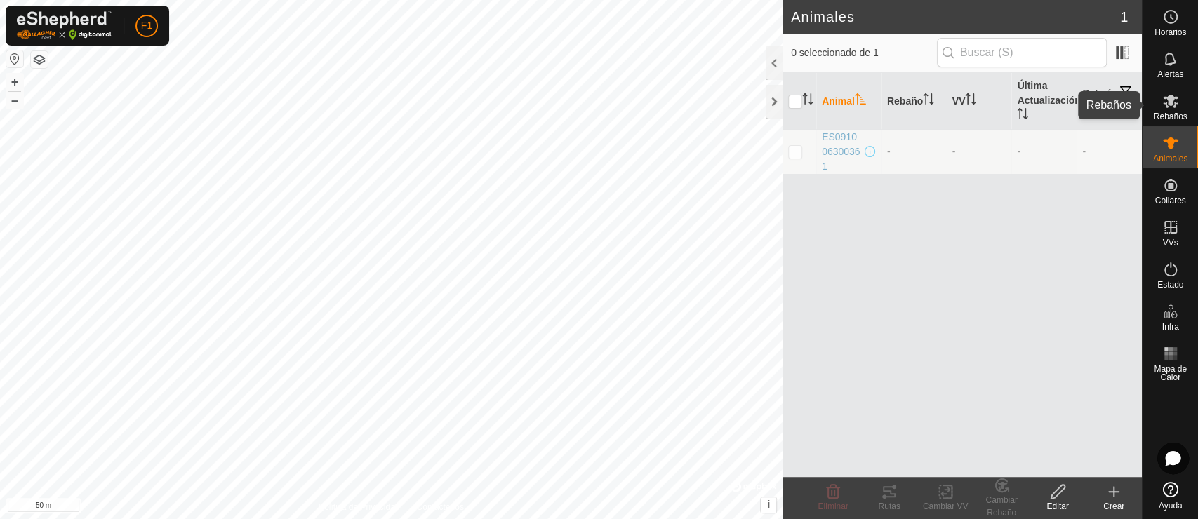
click at [1077, 107] on icon at bounding box center [1170, 101] width 17 height 17
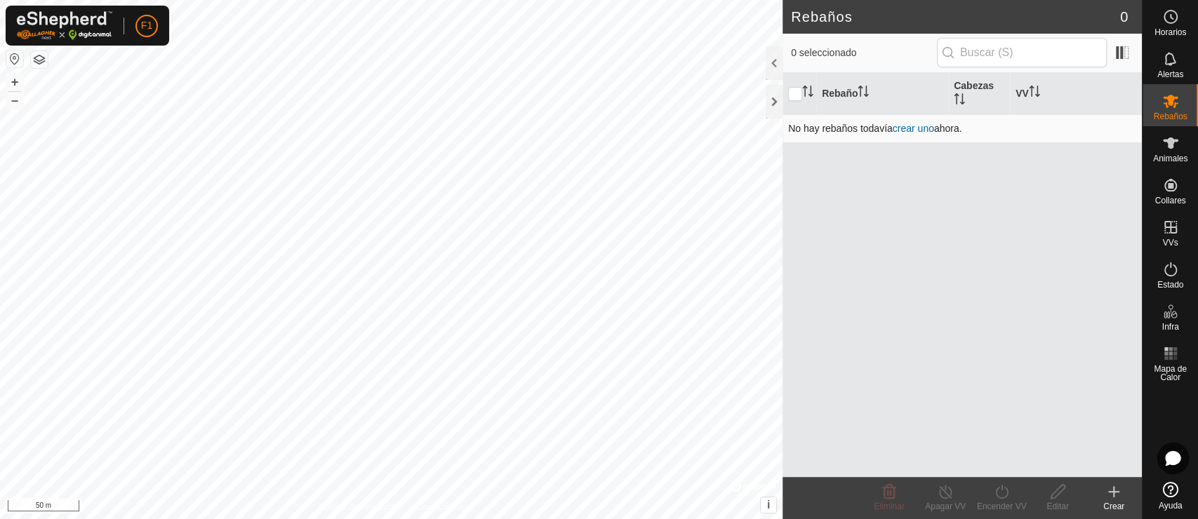
click at [921, 130] on link "crear uno" at bounding box center [913, 128] width 41 height 11
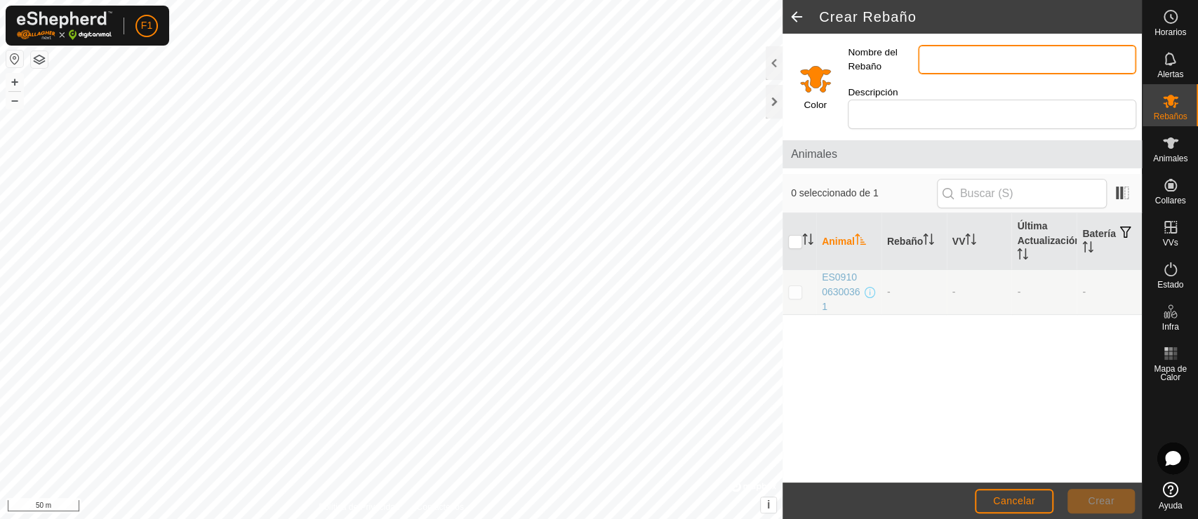
click at [965, 60] on input "Nombre del Rebaño" at bounding box center [1027, 59] width 218 height 29
type input "vacas"
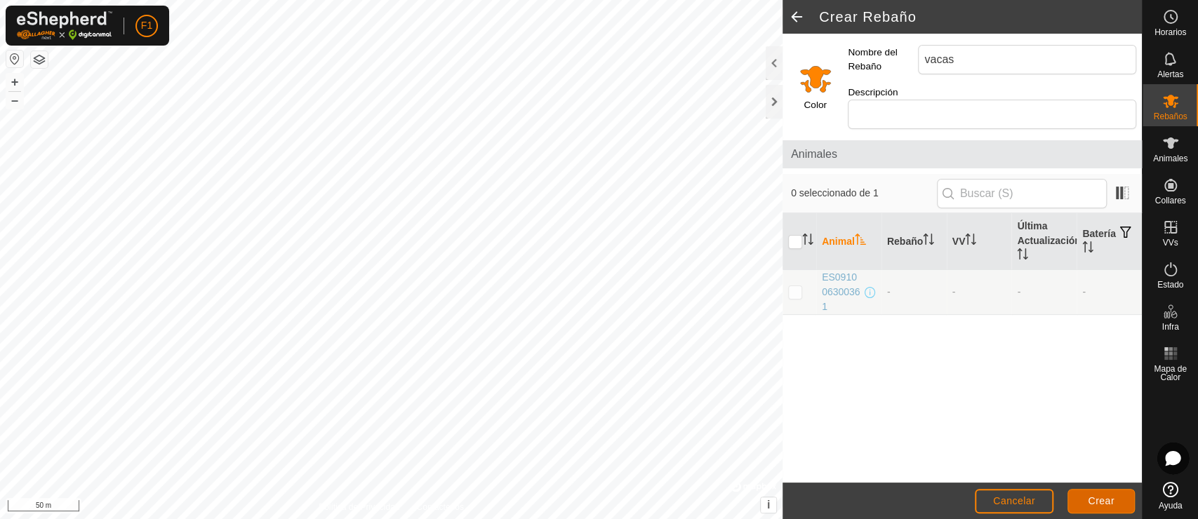
click at [1077, 467] on button "Crear" at bounding box center [1100, 501] width 67 height 25
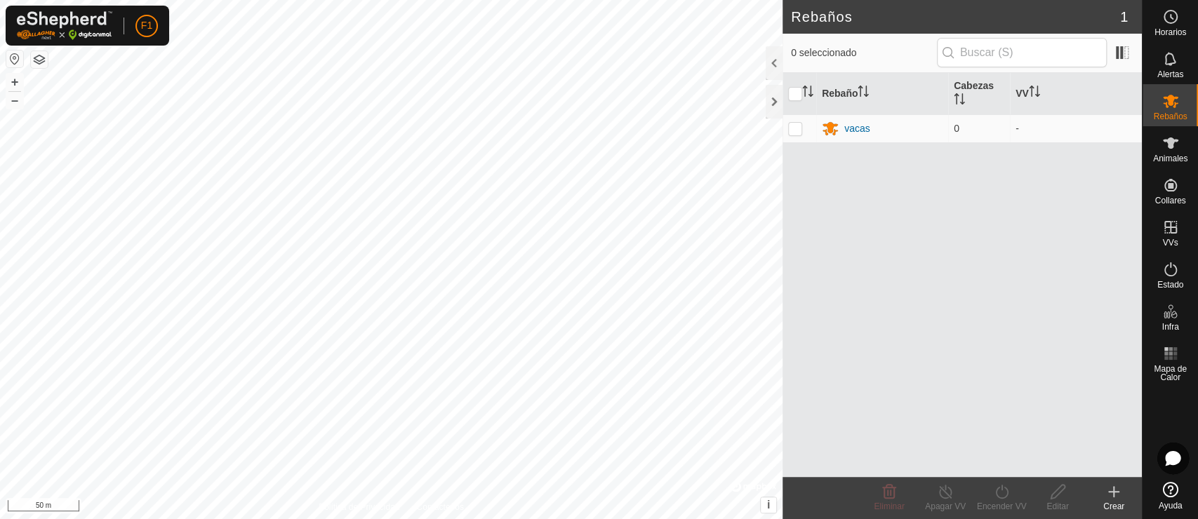
click at [1077, 467] on icon at bounding box center [1113, 492] width 17 height 17
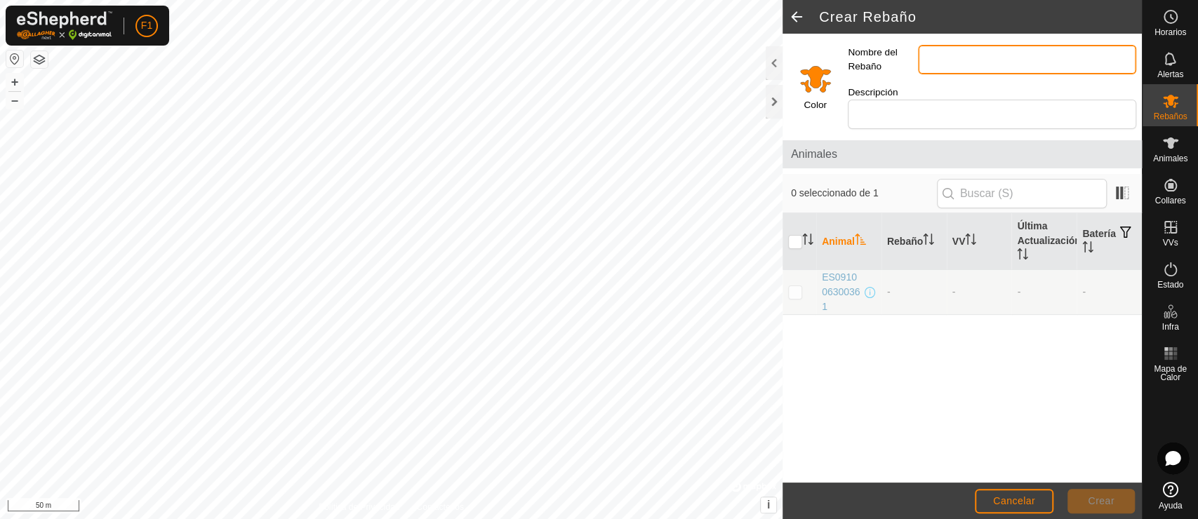
click at [958, 58] on input "Nombre del Rebaño" at bounding box center [1027, 59] width 218 height 29
type input "toros"
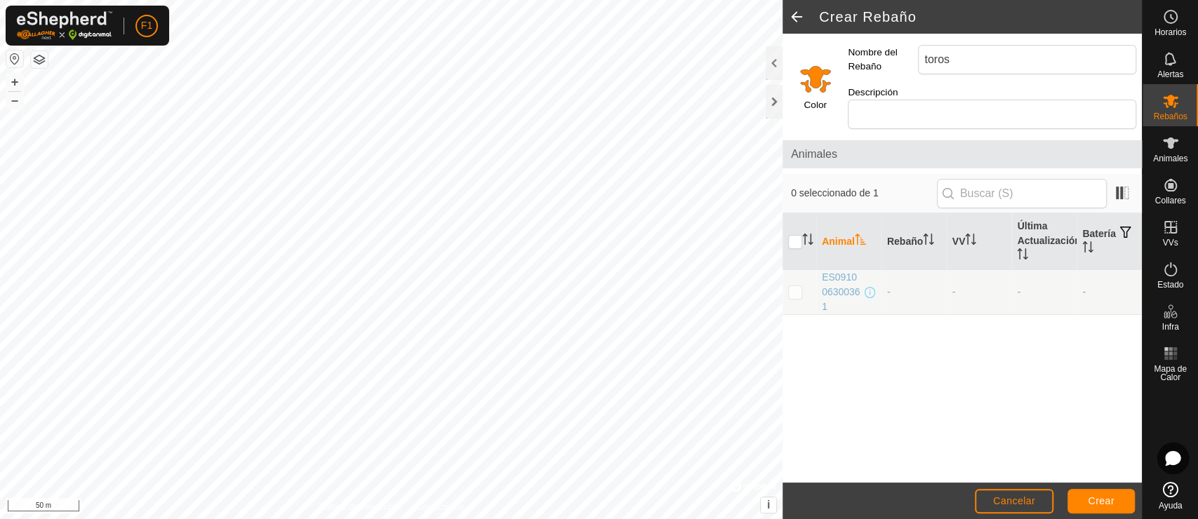
click at [822, 98] on label "Color" at bounding box center [815, 105] width 22 height 14
click at [811, 69] on input "Select a color" at bounding box center [816, 79] width 34 height 34
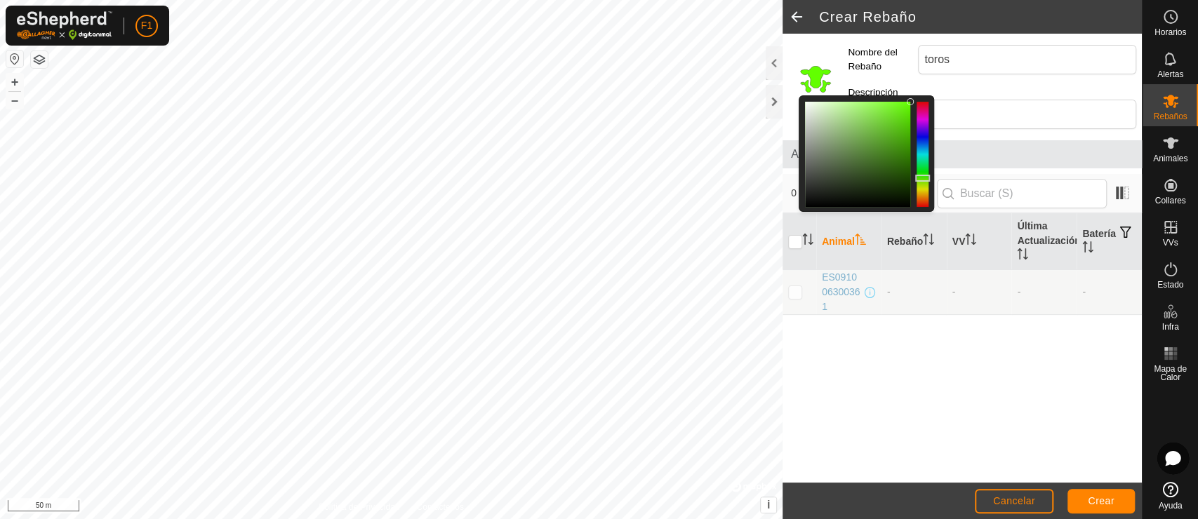
click at [926, 171] on div at bounding box center [923, 154] width 12 height 105
click at [924, 126] on div at bounding box center [923, 154] width 12 height 105
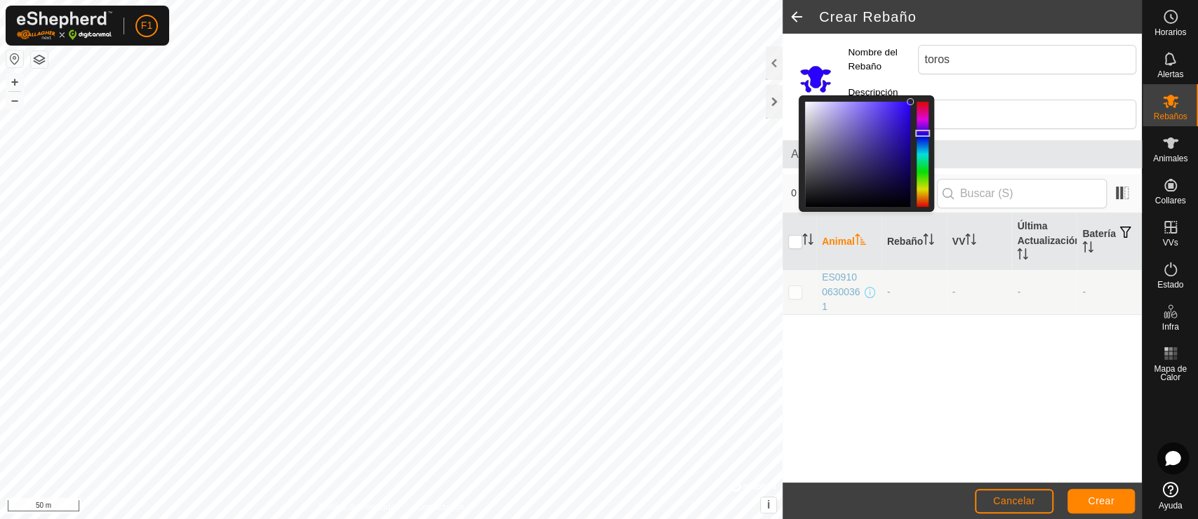
click at [921, 102] on div at bounding box center [923, 154] width 12 height 105
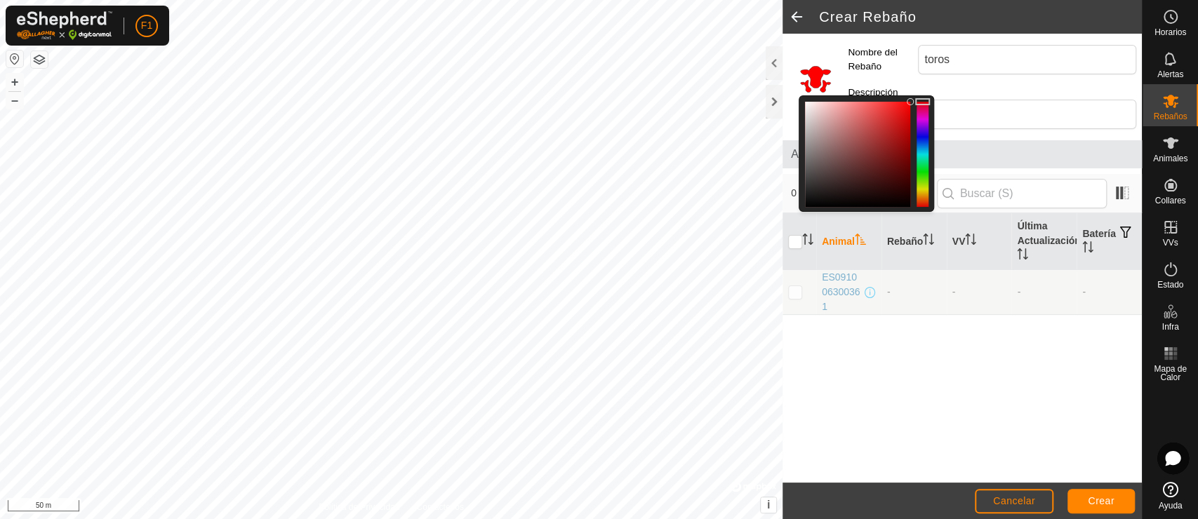
drag, startPoint x: 921, startPoint y: 102, endPoint x: 922, endPoint y: 91, distance: 11.3
click at [922, 98] on div at bounding box center [922, 101] width 15 height 7
click at [902, 122] on div at bounding box center [857, 154] width 105 height 105
drag, startPoint x: 897, startPoint y: 107, endPoint x: 897, endPoint y: 99, distance: 7.7
click at [897, 102] on div at bounding box center [857, 154] width 105 height 105
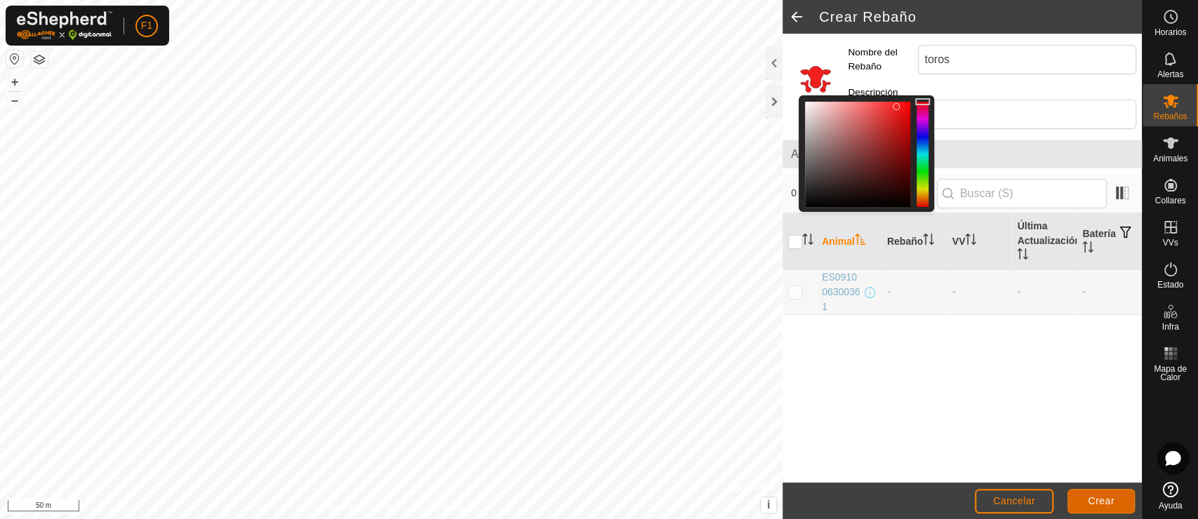
click at [1077, 467] on button "Crear" at bounding box center [1100, 501] width 67 height 25
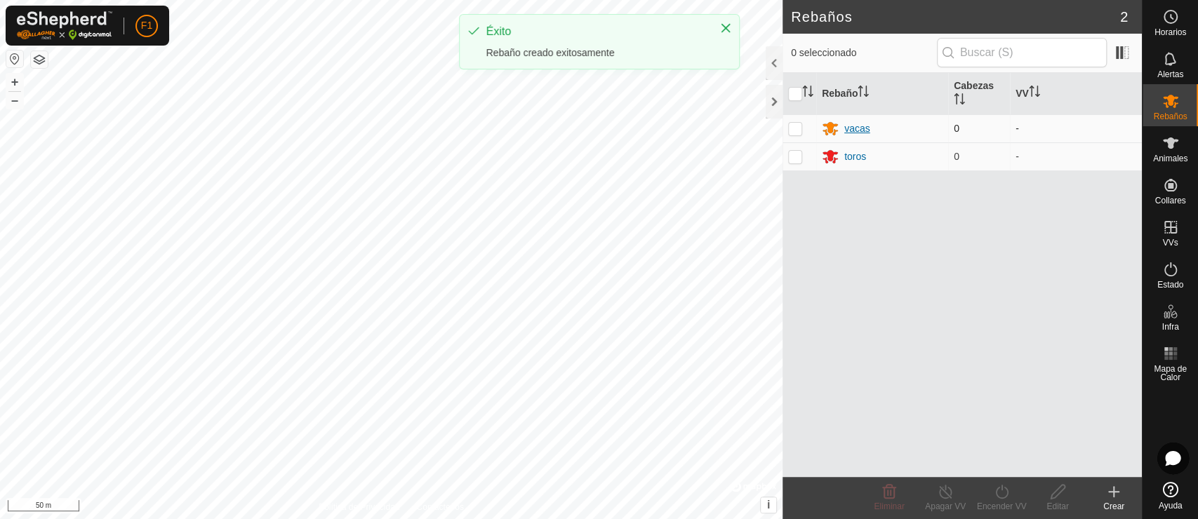
click at [854, 128] on div "vacas" at bounding box center [857, 128] width 26 height 15
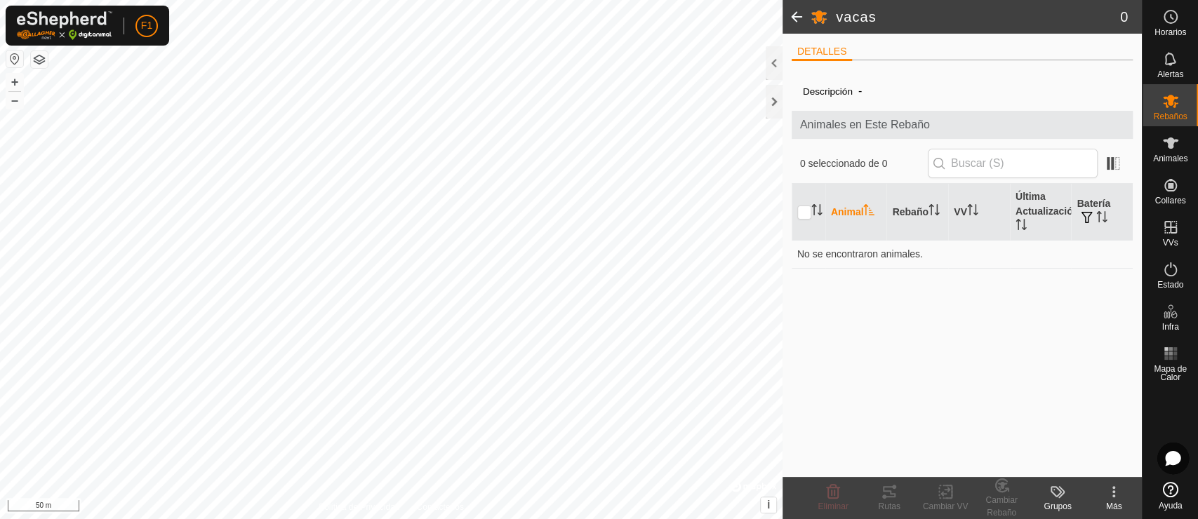
click at [784, 22] on span at bounding box center [797, 17] width 28 height 34
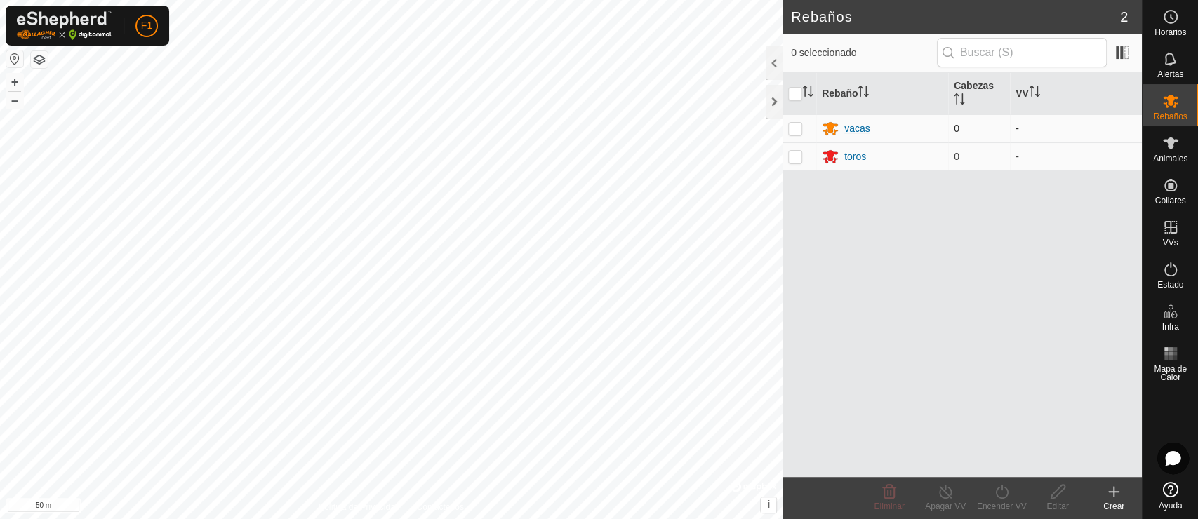
drag, startPoint x: 848, startPoint y: 136, endPoint x: 865, endPoint y: 121, distance: 23.4
click at [865, 121] on div "vacas" at bounding box center [882, 128] width 121 height 17
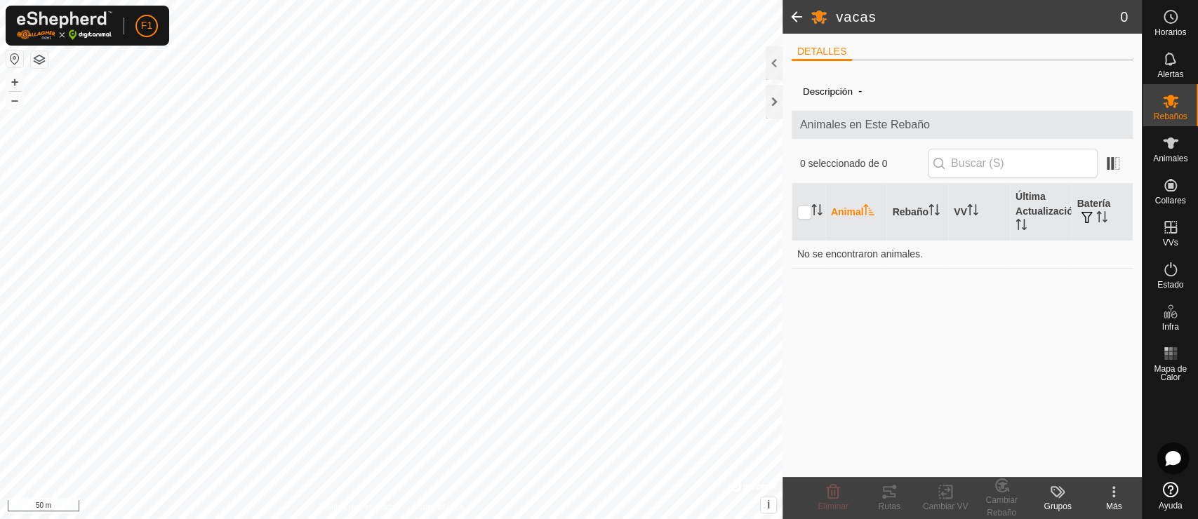
click at [829, 15] on header "vacas 0" at bounding box center [962, 17] width 359 height 34
click at [892, 125] on span "Animales en Este Rebaño" at bounding box center [962, 125] width 325 height 17
click at [1077, 467] on div "Más" at bounding box center [1114, 506] width 56 height 13
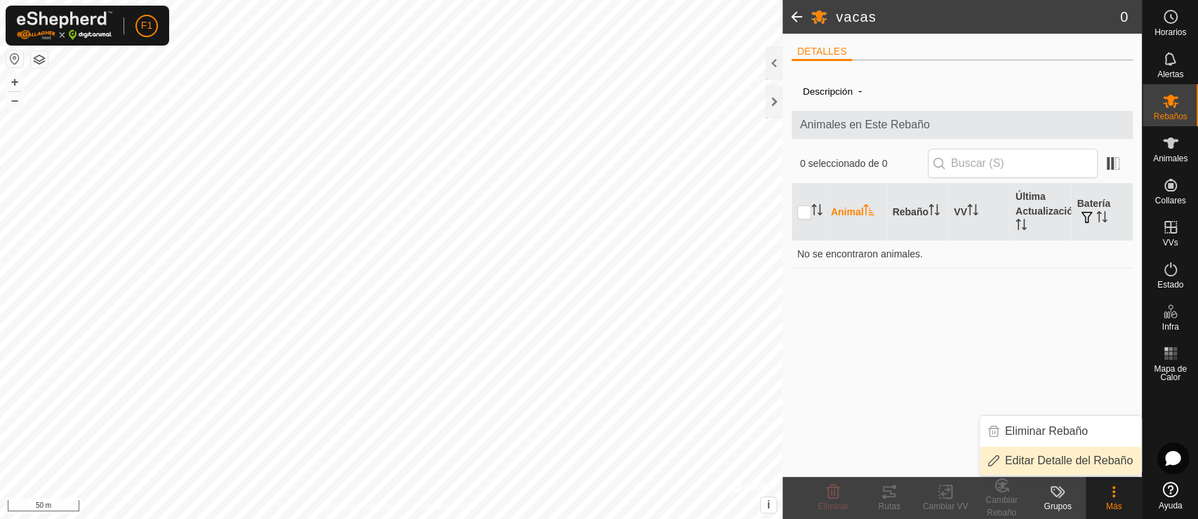
click at [1067, 454] on link "Editar Detalle del Rebaño" at bounding box center [1060, 461] width 161 height 28
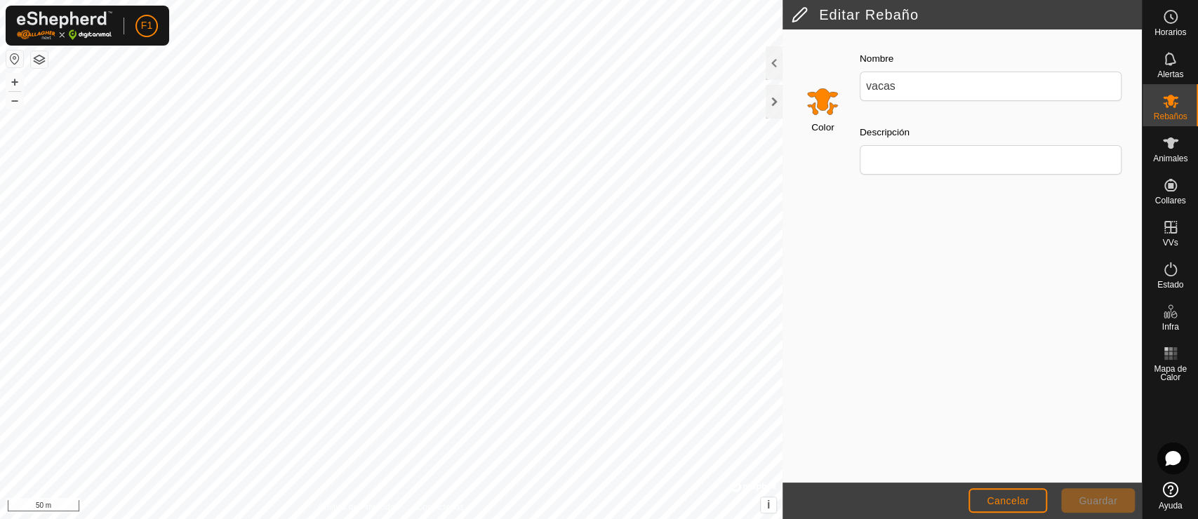
click at [823, 108] on input "Select a color" at bounding box center [823, 101] width 34 height 34
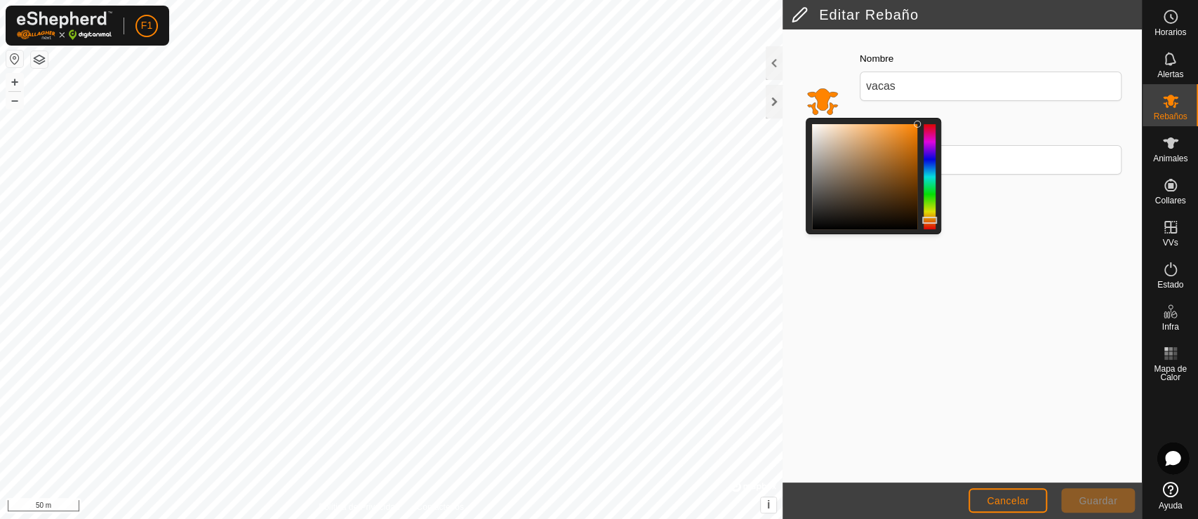
click at [926, 189] on div at bounding box center [930, 176] width 12 height 105
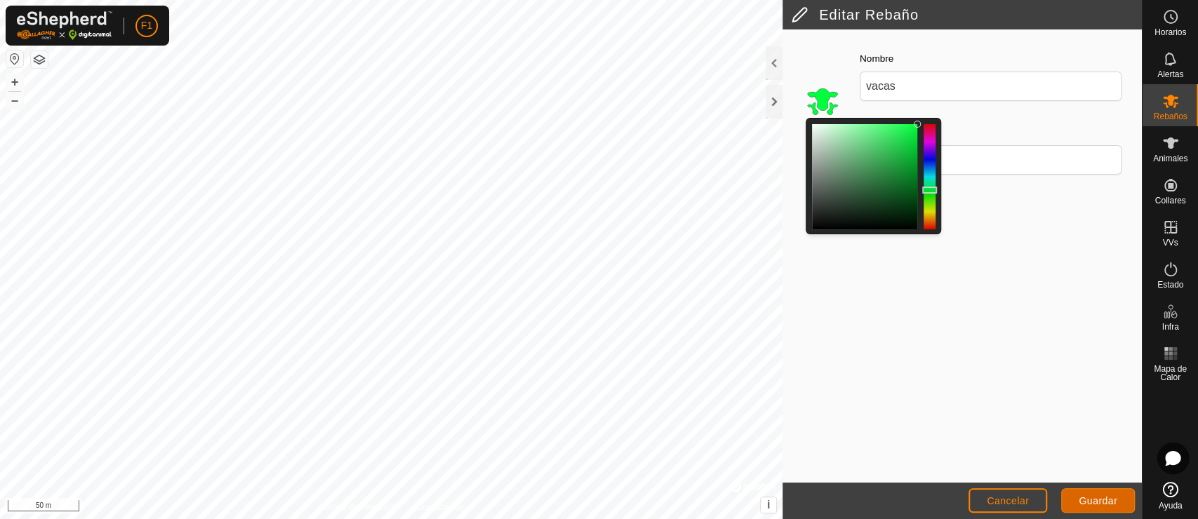
click at [1077, 467] on span "Guardar" at bounding box center [1098, 500] width 39 height 11
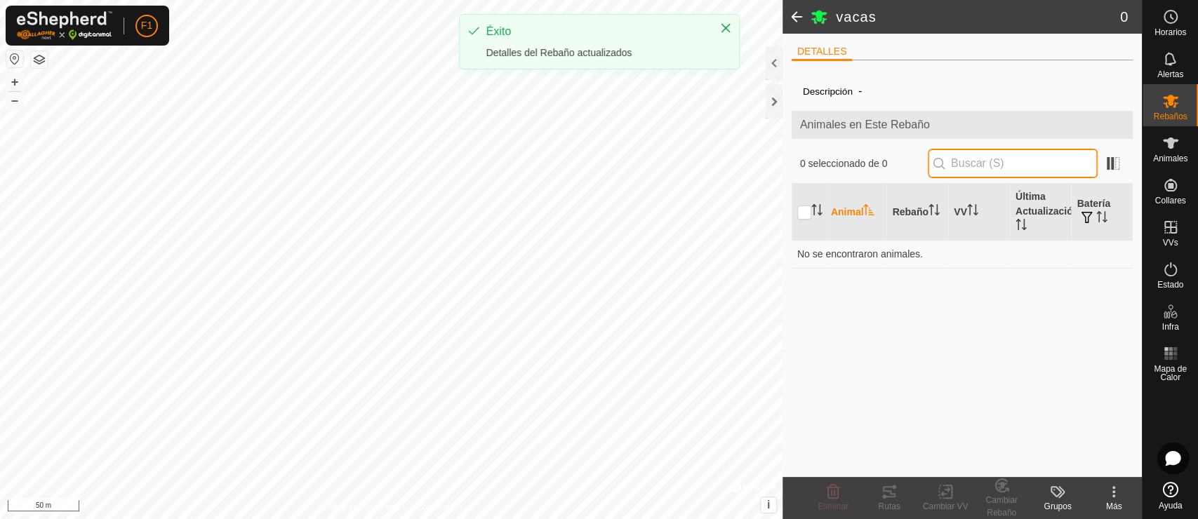
click at [971, 170] on input "text" at bounding box center [1013, 163] width 170 height 29
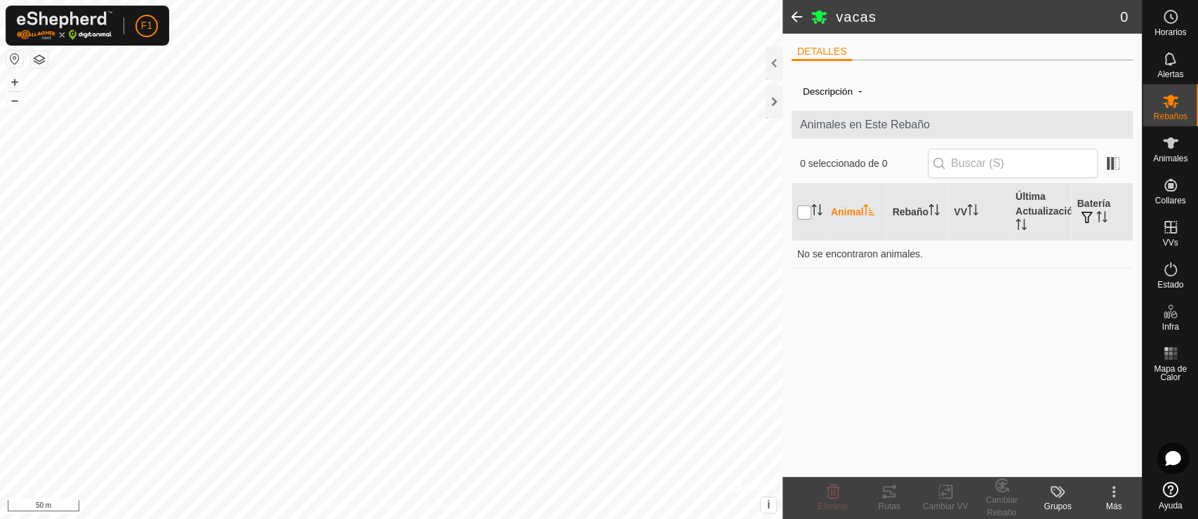
click at [808, 211] on input "checkbox" at bounding box center [804, 213] width 14 height 14
checkbox input "true"
click at [838, 88] on label "Descripción" at bounding box center [828, 91] width 50 height 11
click at [858, 87] on span "-" at bounding box center [860, 90] width 15 height 23
click at [1077, 165] on span at bounding box center [1113, 163] width 22 height 22
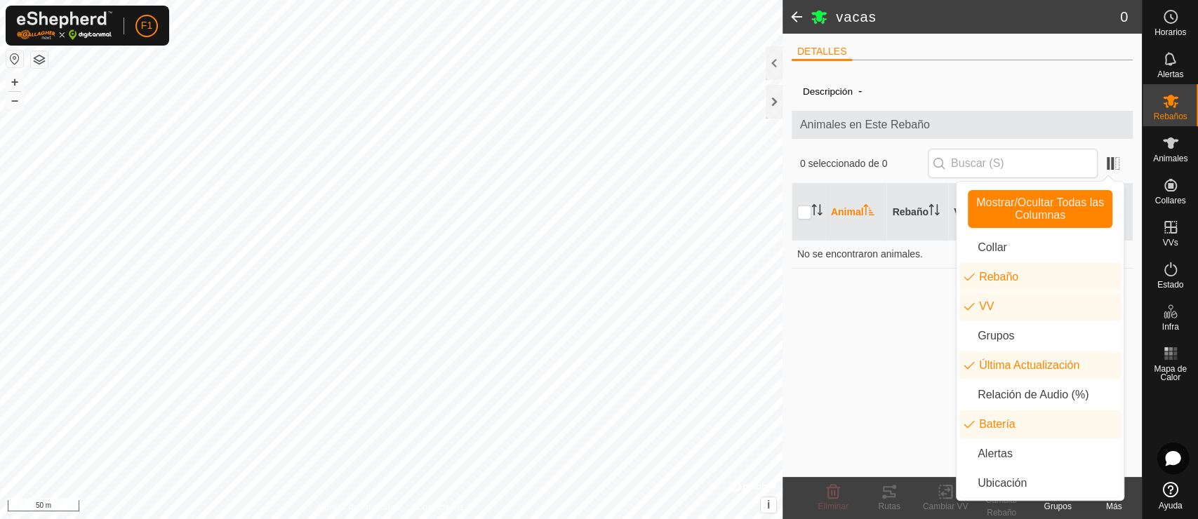
click at [838, 328] on div "Descripción - Animales en Este Rebaño 0 seleccionado de 0 Animal Rebaño VV Últi…" at bounding box center [963, 275] width 342 height 406
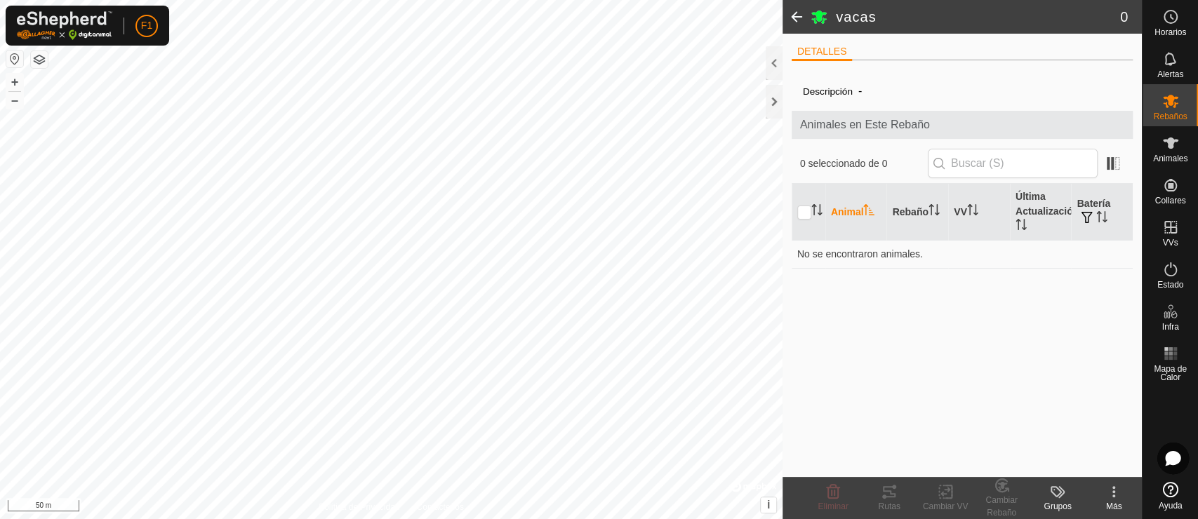
click at [786, 15] on span at bounding box center [797, 17] width 28 height 34
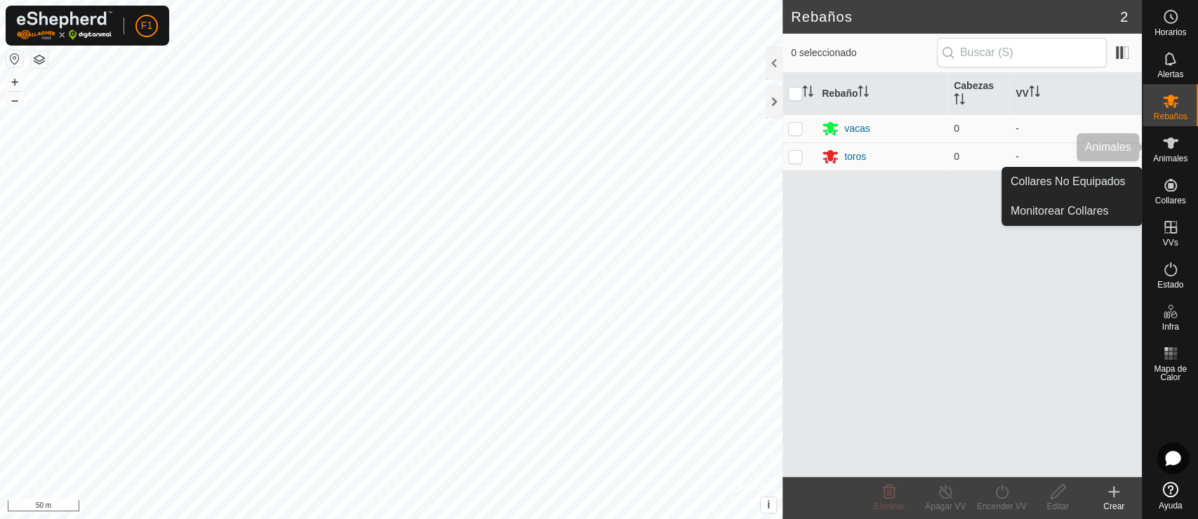
click at [1077, 132] on es-animals-svg-icon at bounding box center [1170, 143] width 25 height 22
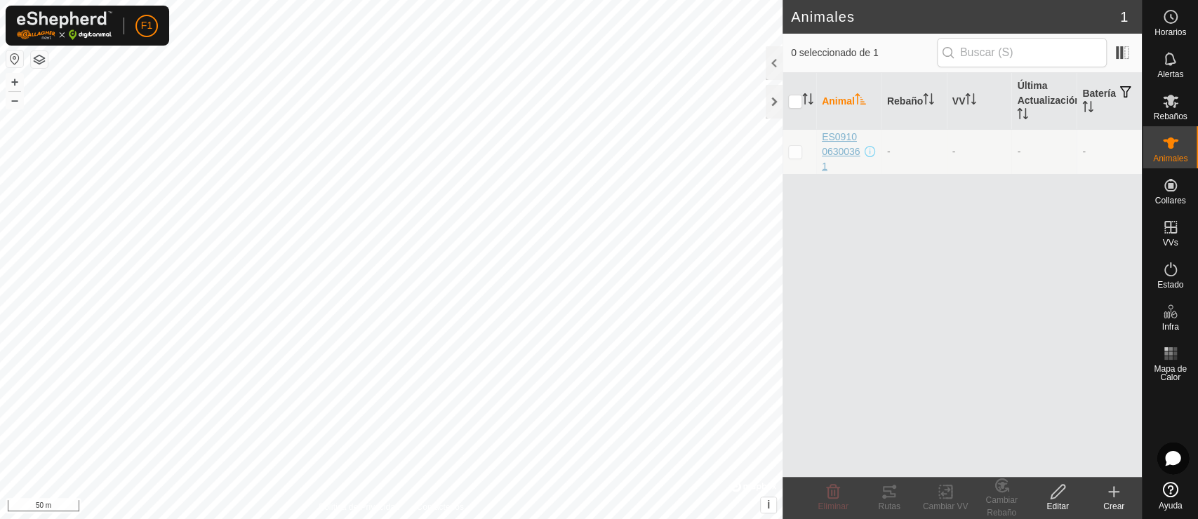
click at [842, 153] on span "ES091006300361" at bounding box center [842, 152] width 40 height 44
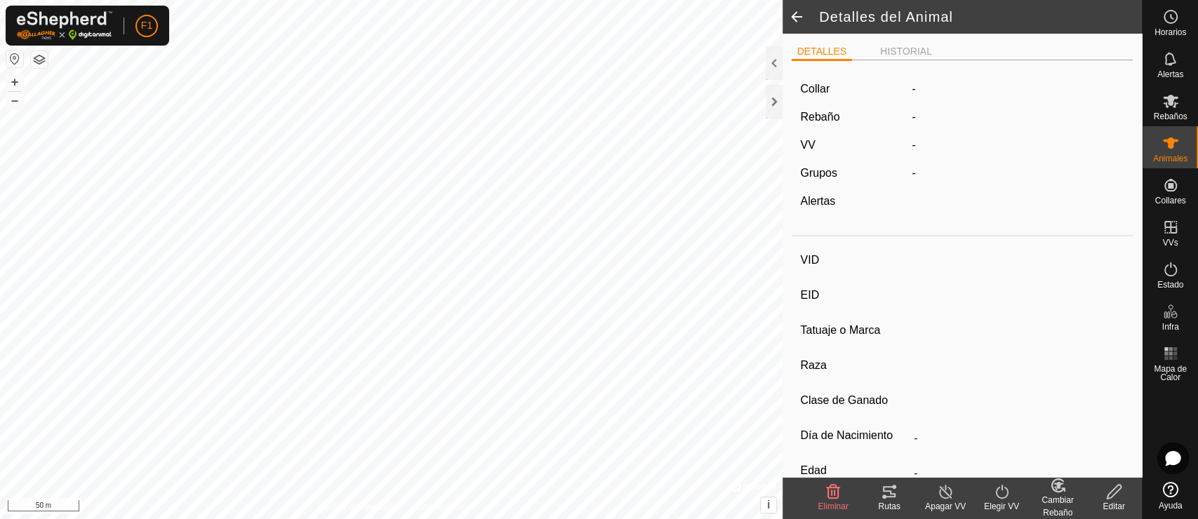
type input "ES091006300361"
type input "-"
type input "Cruzada"
type input "-"
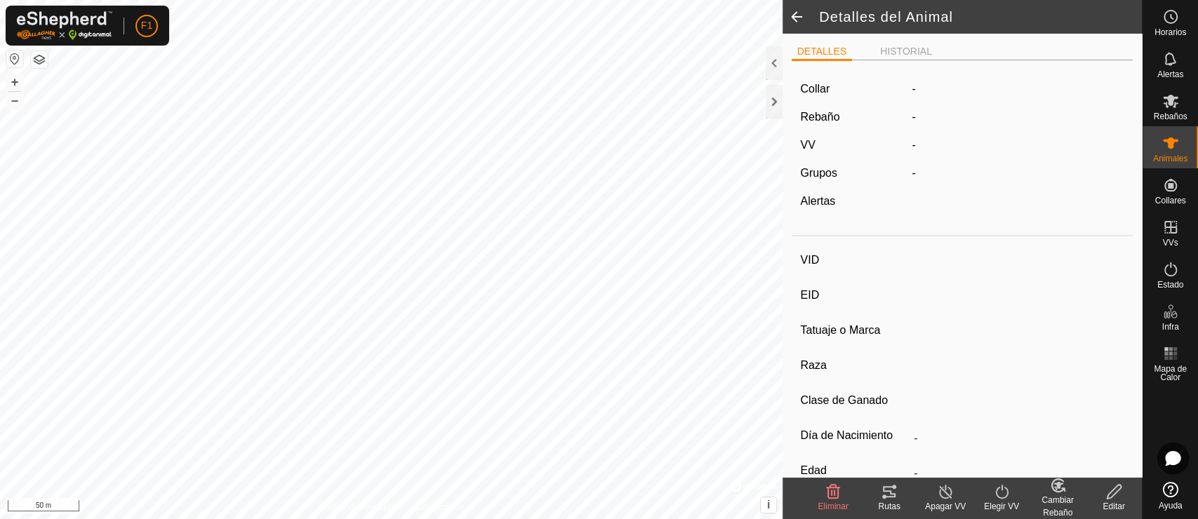
type input "11/2009"
type input "16 years"
type input "0 kg"
type input "-"
click at [796, 25] on span at bounding box center [797, 17] width 28 height 34
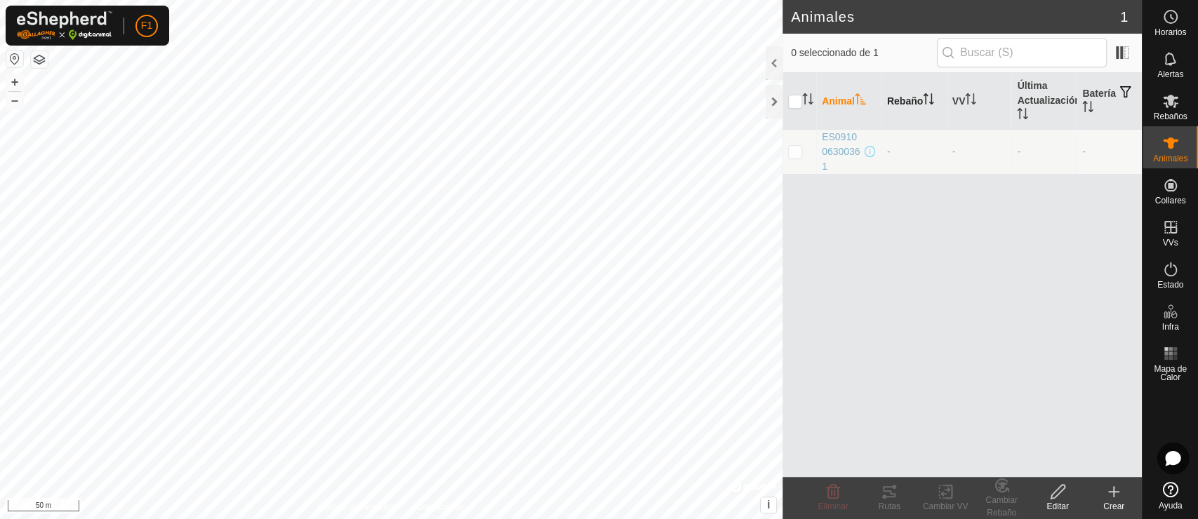
click at [903, 98] on th "Rebaño" at bounding box center [913, 101] width 65 height 57
click at [841, 147] on span "ES091006300361" at bounding box center [842, 152] width 40 height 44
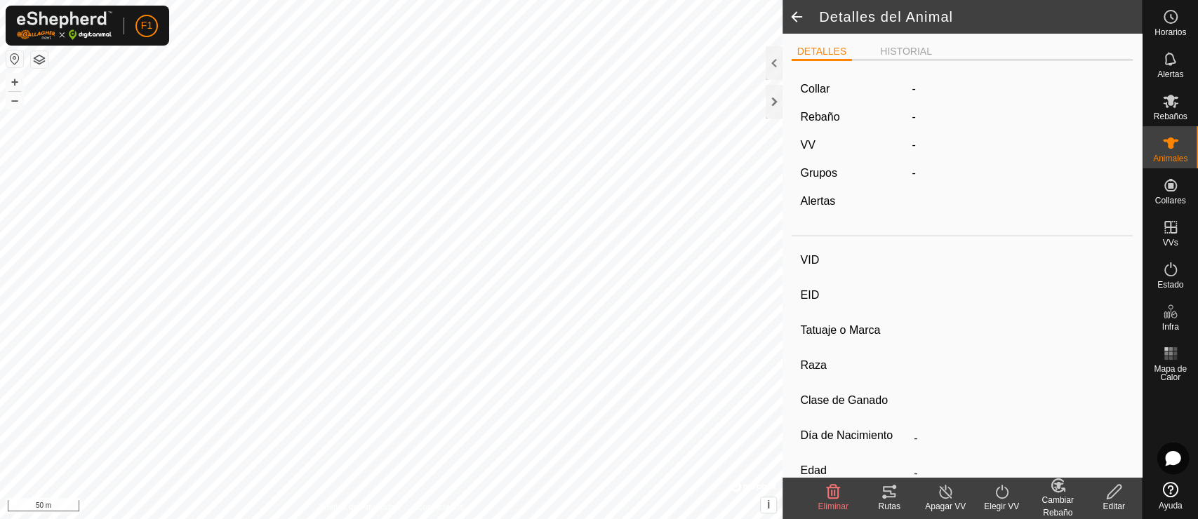
type input "ES091006300361"
type input "-"
type input "Cruzada"
type input "-"
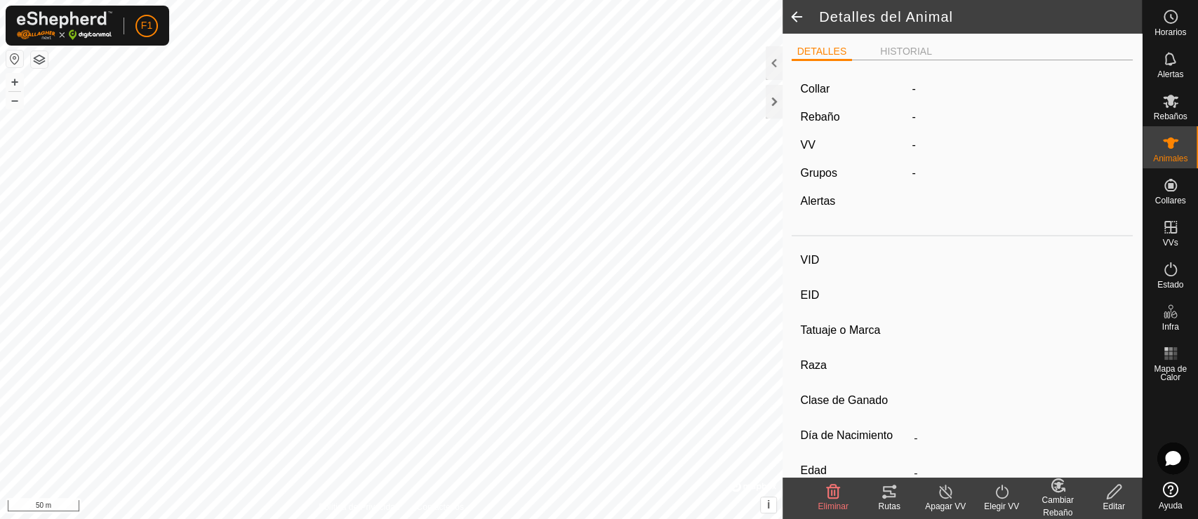
type input "11/2009"
type input "16 years"
type input "0 kg"
type input "-"
click at [1061, 467] on div "Cambiar Rebaño" at bounding box center [1058, 506] width 56 height 25
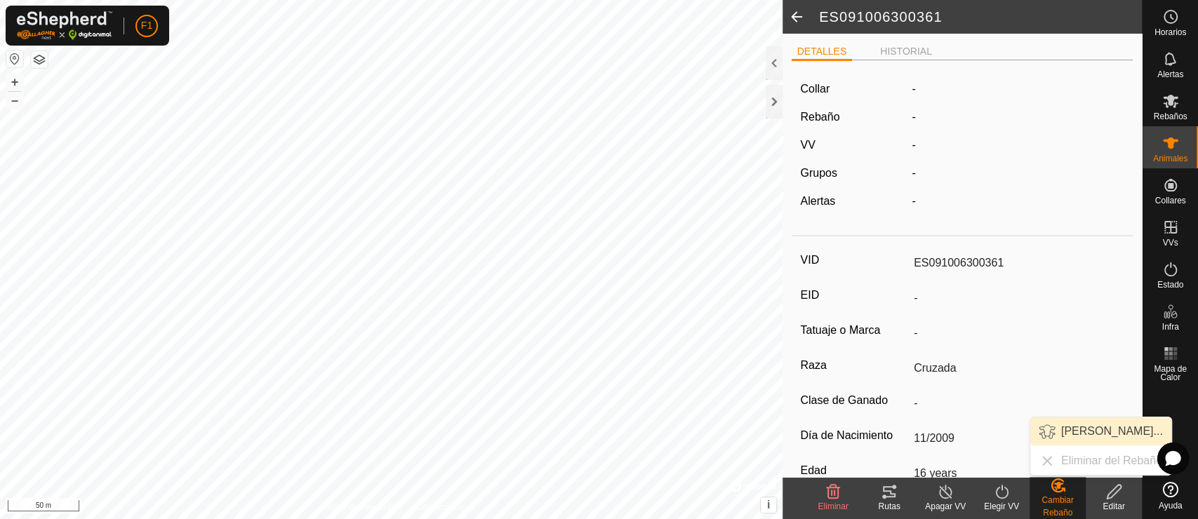
click at [1070, 430] on link "[PERSON_NAME]..." at bounding box center [1100, 432] width 141 height 28
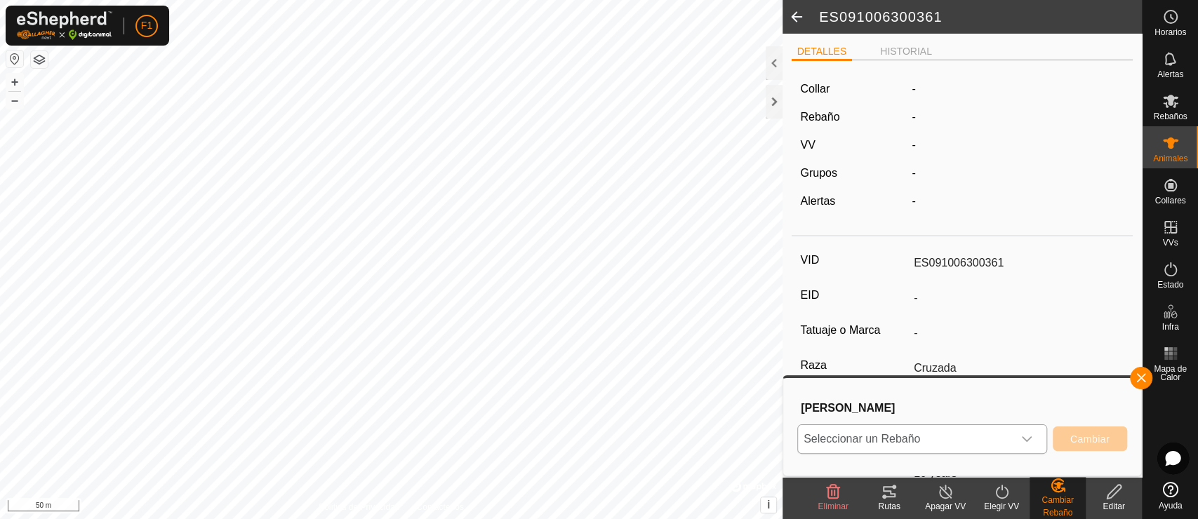
click at [1000, 437] on span "Seleccionar un Rebaño" at bounding box center [905, 439] width 215 height 28
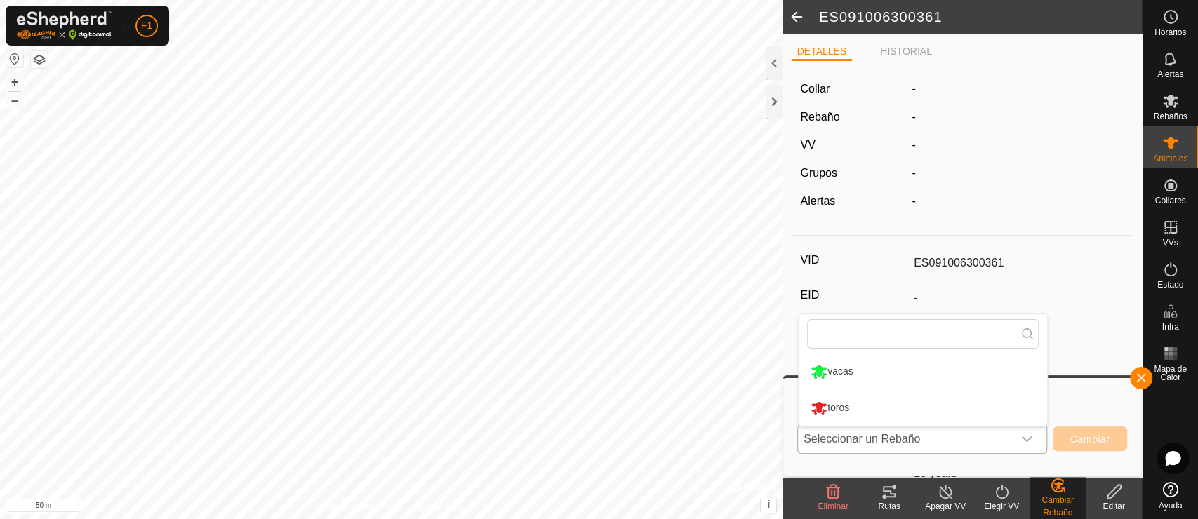
click at [874, 367] on li "vacas" at bounding box center [923, 371] width 248 height 35
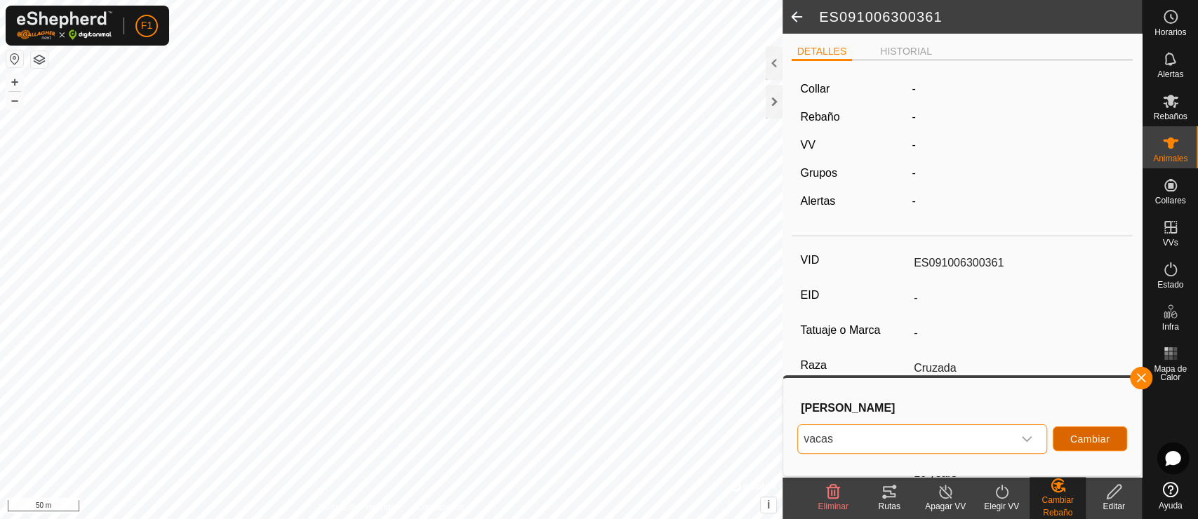
click at [1070, 438] on span "Cambiar" at bounding box center [1089, 439] width 39 height 11
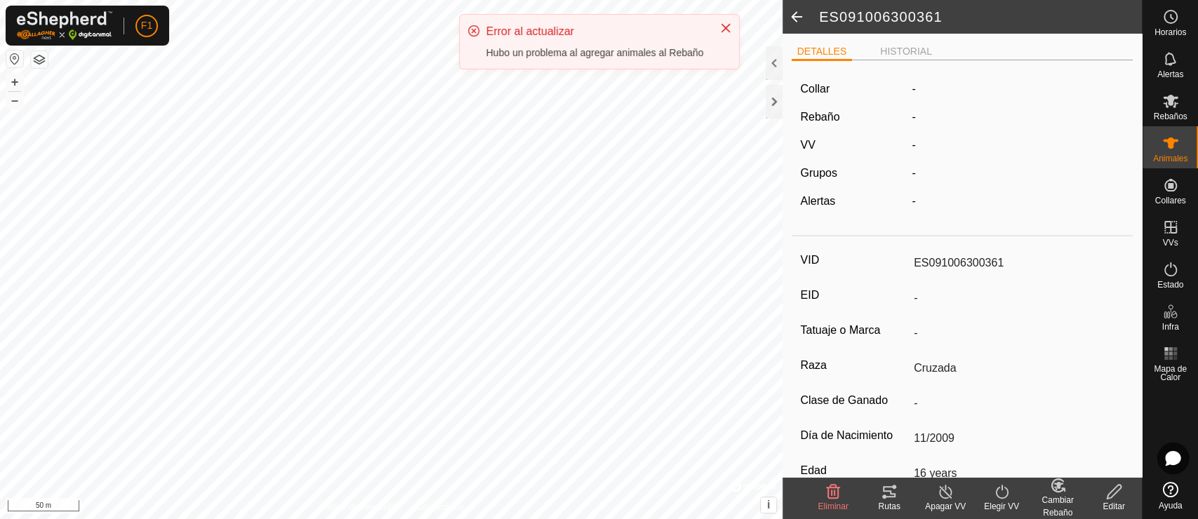
click at [794, 19] on span at bounding box center [797, 17] width 28 height 34
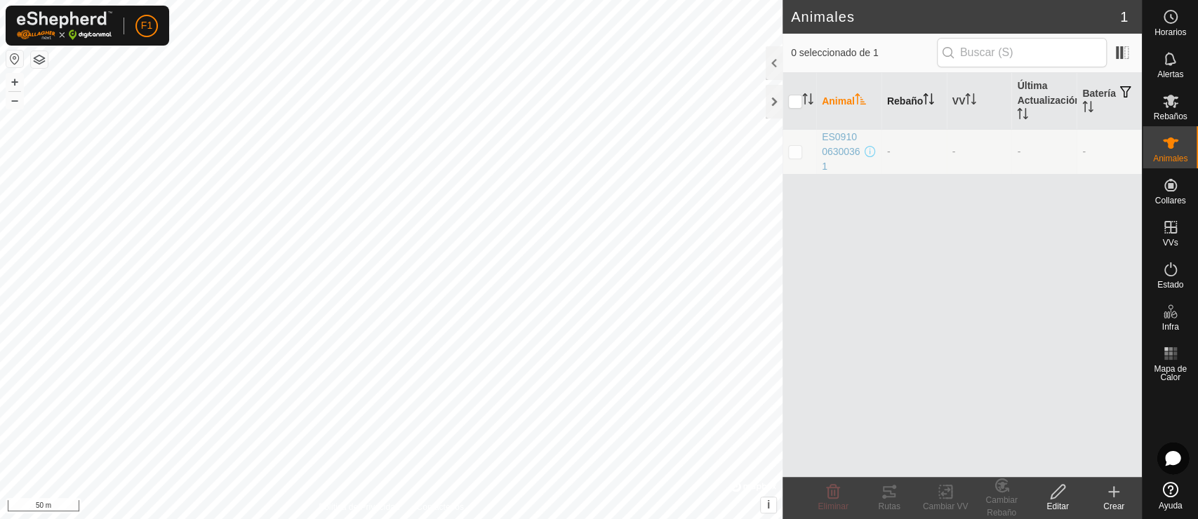
click at [900, 109] on th "Rebaño" at bounding box center [913, 101] width 65 height 57
click at [1077, 104] on icon at bounding box center [1170, 101] width 15 height 13
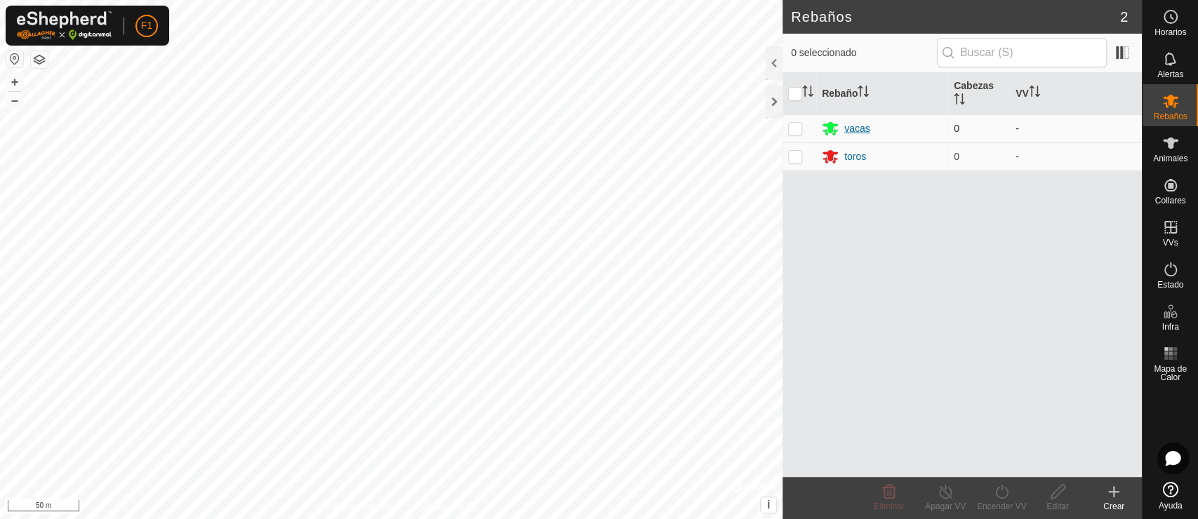
click at [871, 129] on div "vacas" at bounding box center [882, 128] width 121 height 17
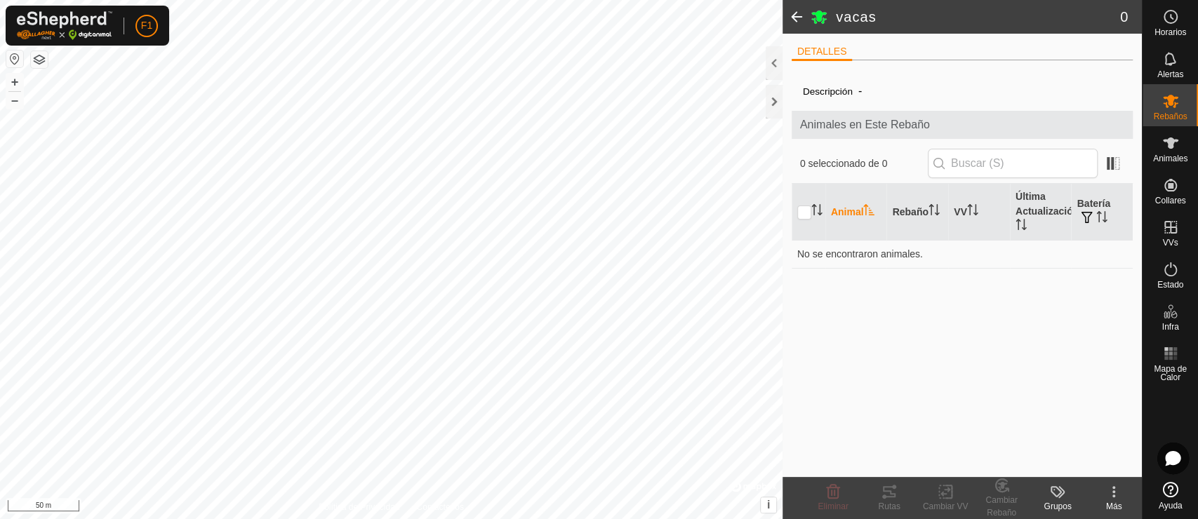
click at [871, 129] on span "Animales en Este Rebaño" at bounding box center [962, 125] width 325 height 17
click at [792, 16] on span at bounding box center [797, 17] width 28 height 34
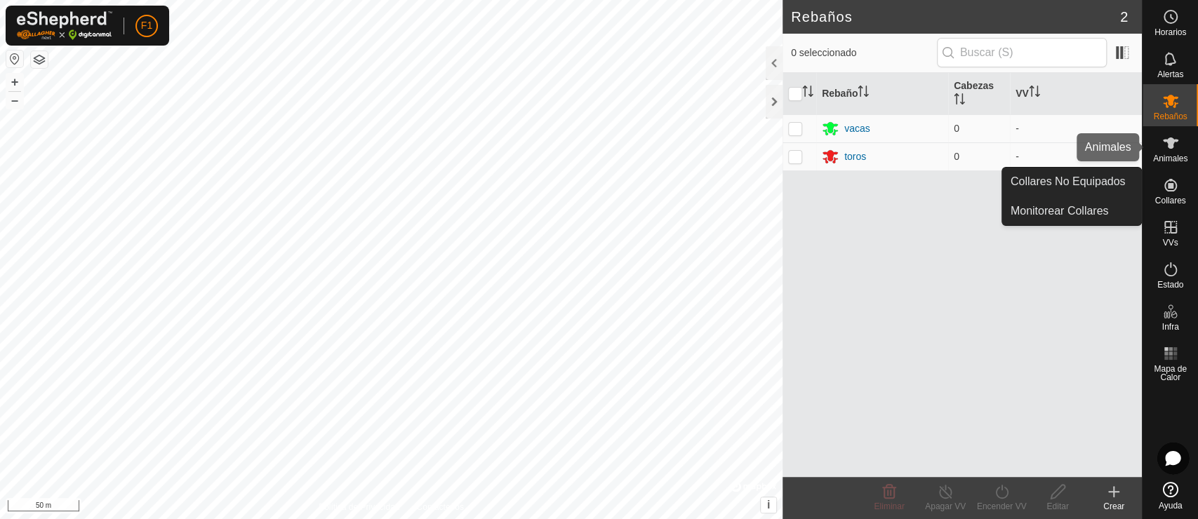
click at [1077, 152] on es-animals-svg-icon at bounding box center [1170, 143] width 25 height 22
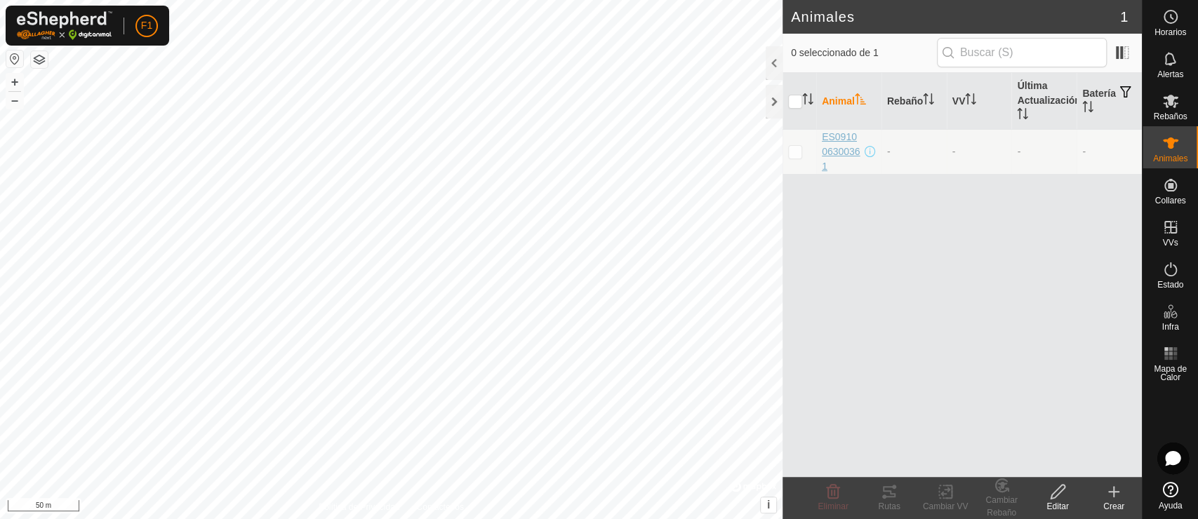
click at [830, 153] on span "ES091006300361" at bounding box center [842, 152] width 40 height 44
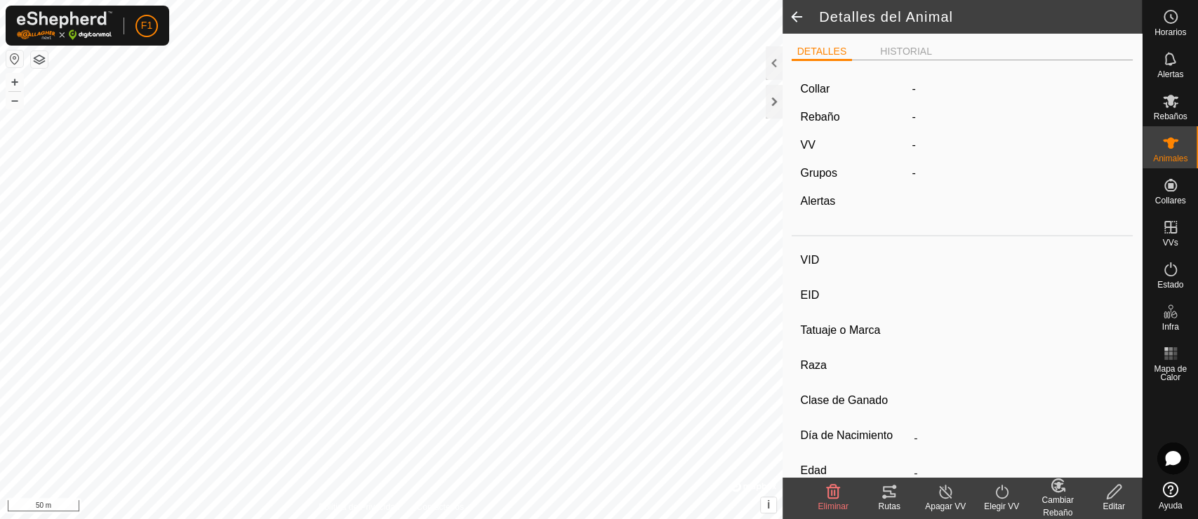
type input "ES091006300361"
type input "-"
type input "Cruzada"
type input "-"
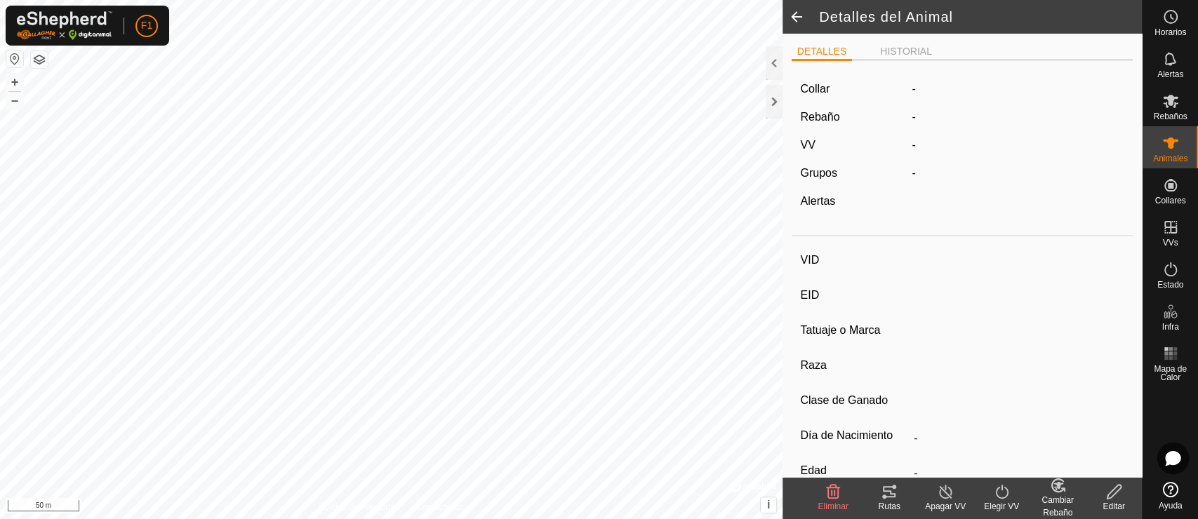
type input "11/2009"
type input "16 years"
type input "0 kg"
type input "-"
click at [1067, 467] on div "Cambiar Rebaño" at bounding box center [1058, 506] width 56 height 25
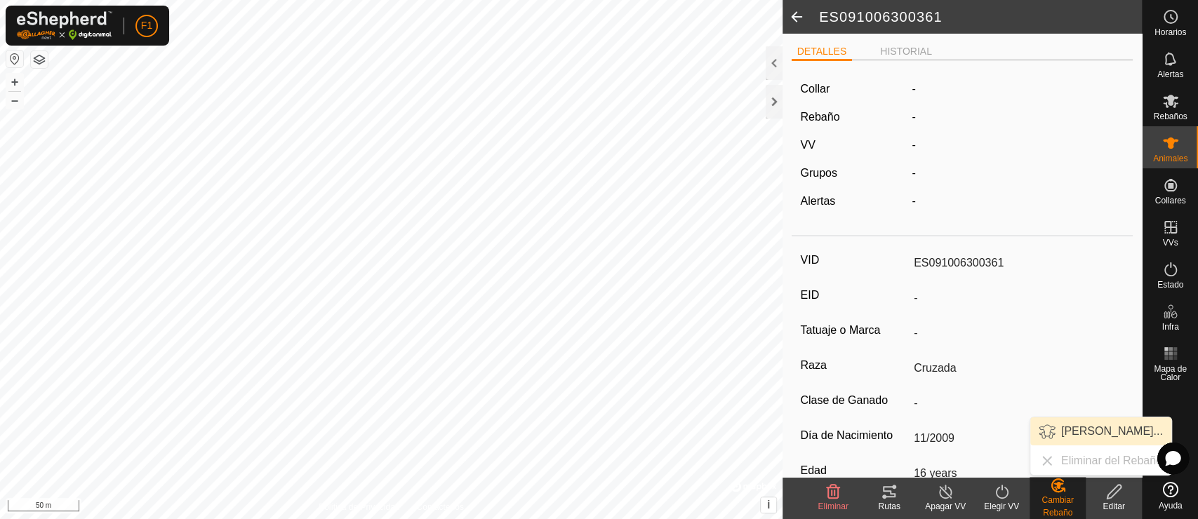
click at [1077, 427] on link "[PERSON_NAME]..." at bounding box center [1100, 432] width 141 height 28
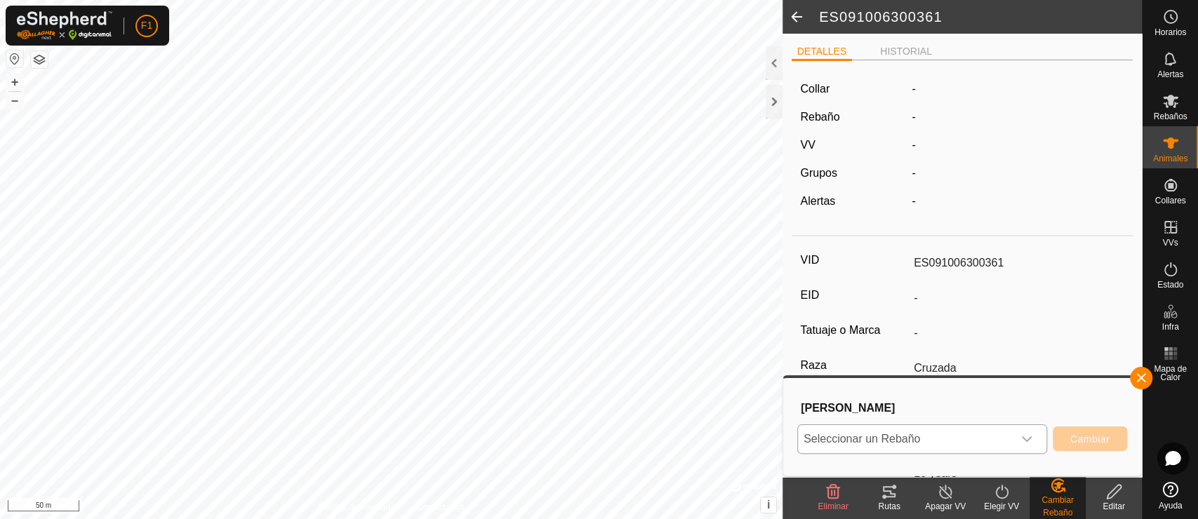
click at [1029, 439] on icon "dropdown trigger" at bounding box center [1026, 439] width 11 height 11
click at [901, 359] on li "vacas" at bounding box center [923, 371] width 248 height 35
click at [1066, 433] on button "Cambiar" at bounding box center [1090, 439] width 74 height 25
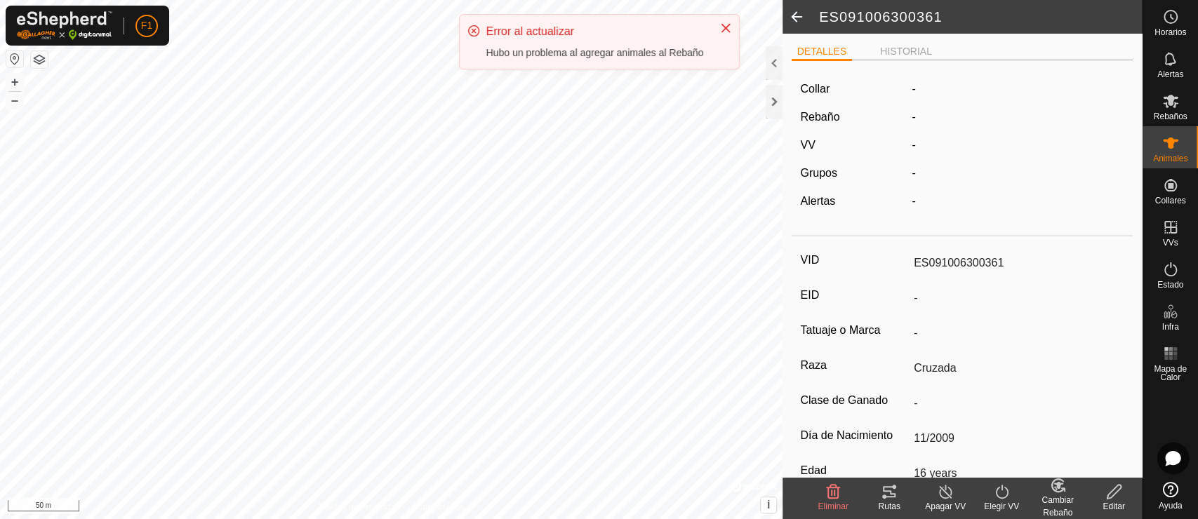
click at [915, 112] on div "-" at bounding box center [1017, 117] width 223 height 17
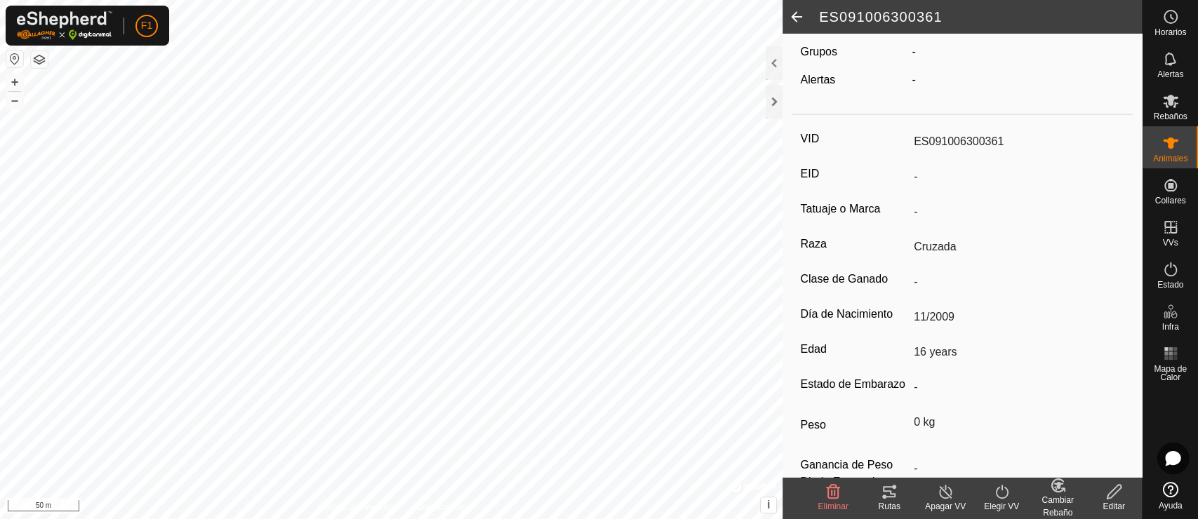
scroll to position [179, 0]
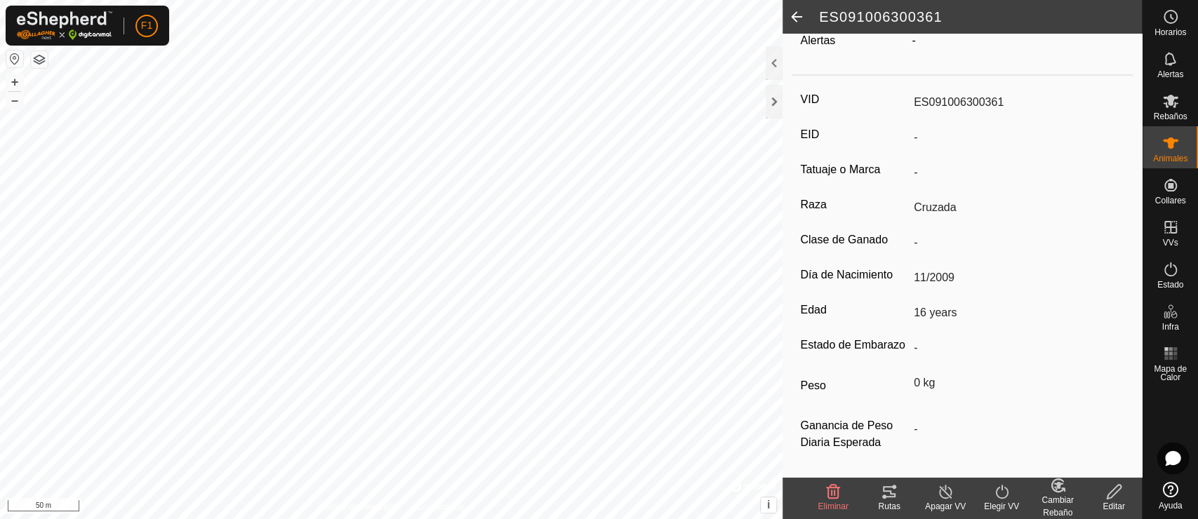
click at [1062, 467] on div "Cambiar Rebaño" at bounding box center [1058, 506] width 56 height 25
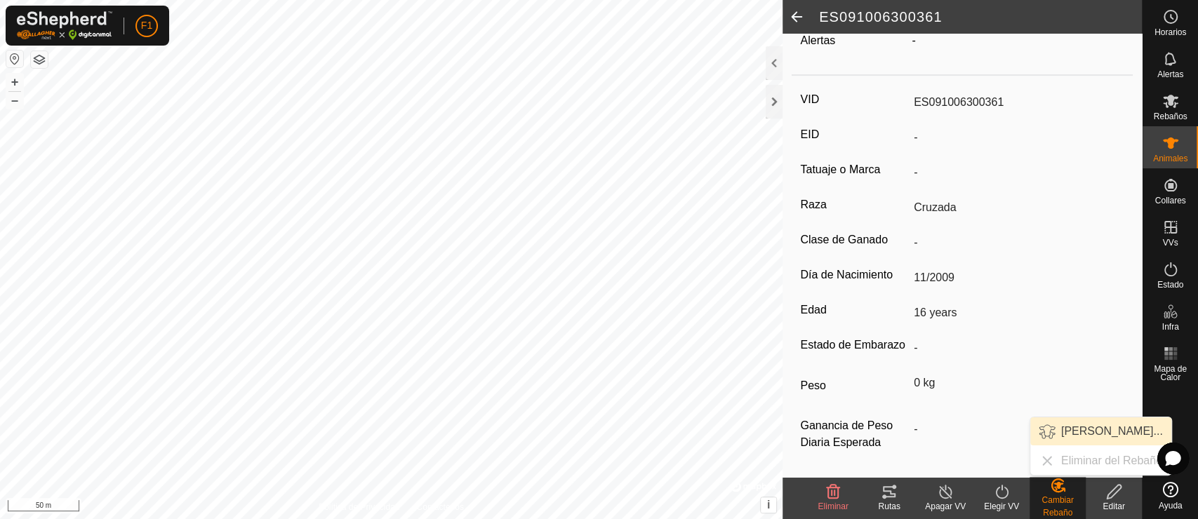
click at [1067, 424] on link "[PERSON_NAME]..." at bounding box center [1100, 432] width 141 height 28
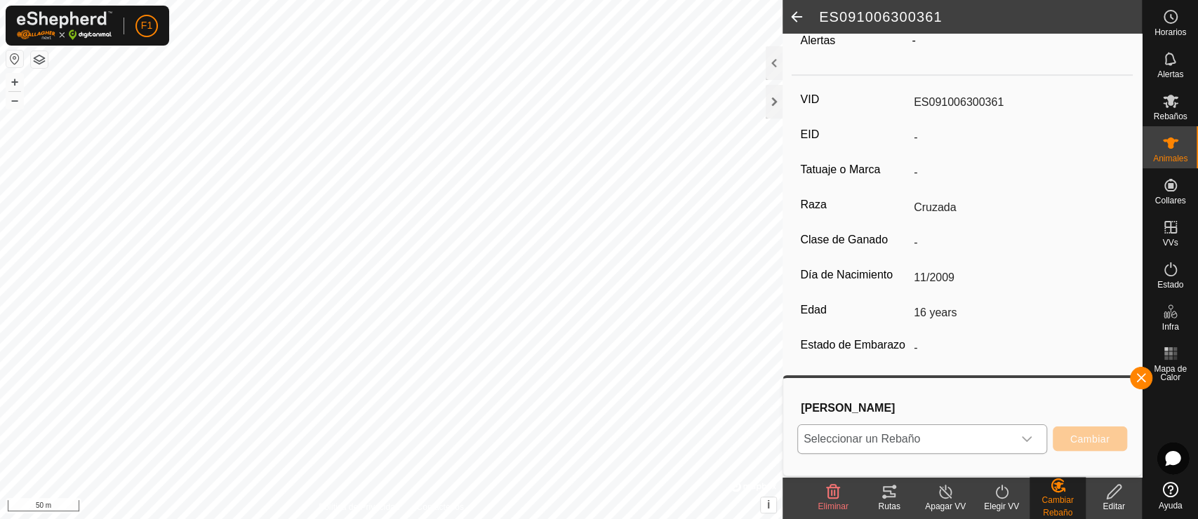
click at [958, 438] on span "Seleccionar un Rebaño" at bounding box center [905, 439] width 215 height 28
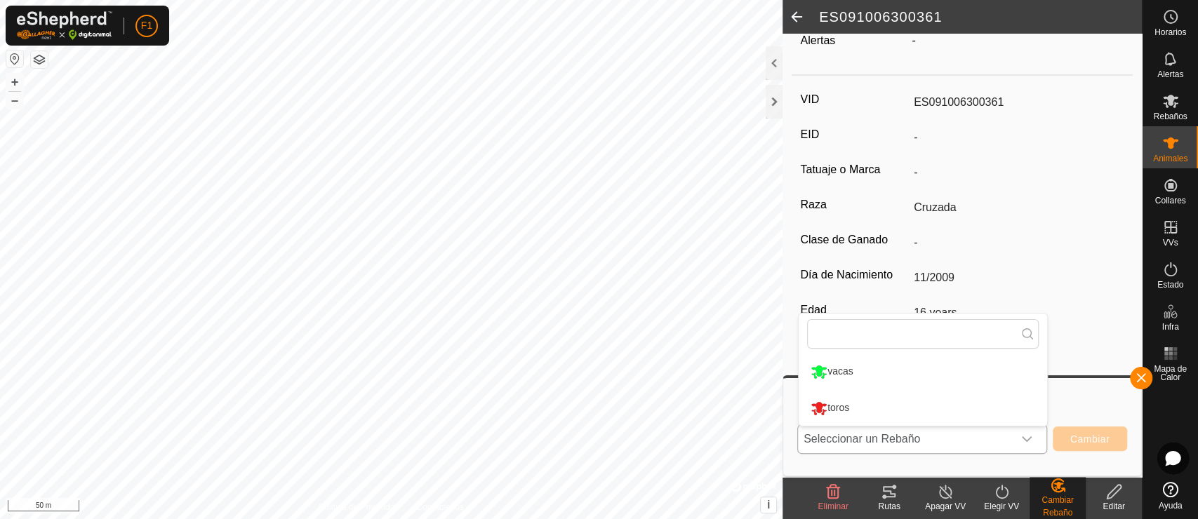
click at [865, 378] on li "vacas" at bounding box center [923, 371] width 248 height 35
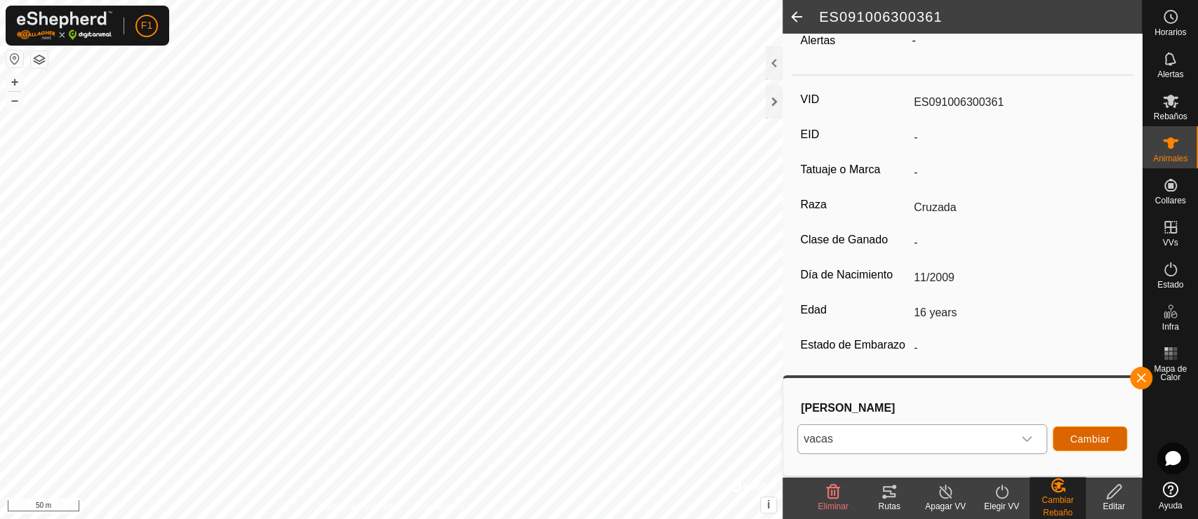
click at [1073, 434] on span "Cambiar" at bounding box center [1089, 439] width 39 height 11
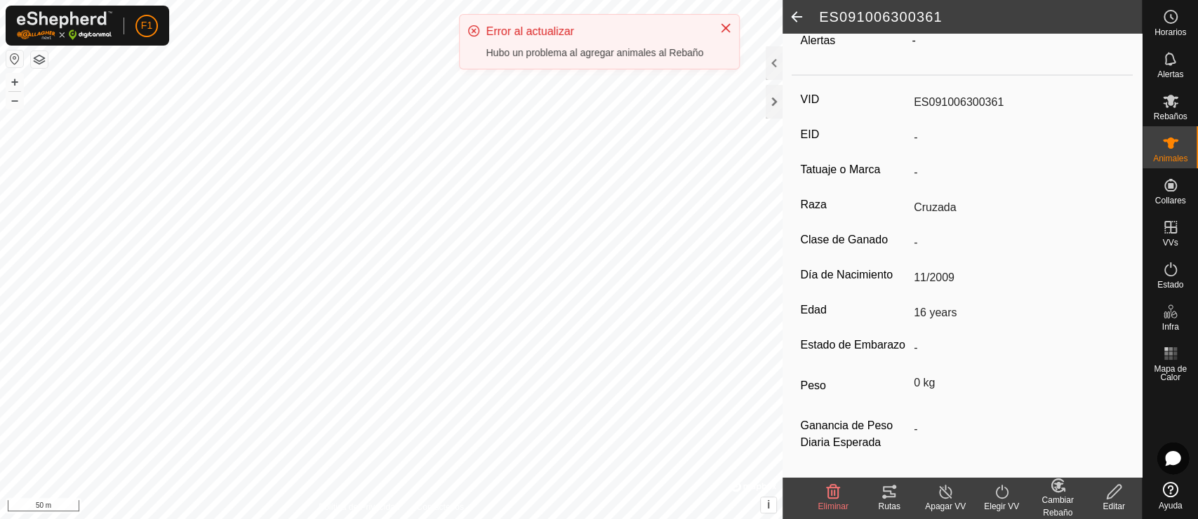
click at [785, 31] on span at bounding box center [797, 17] width 28 height 34
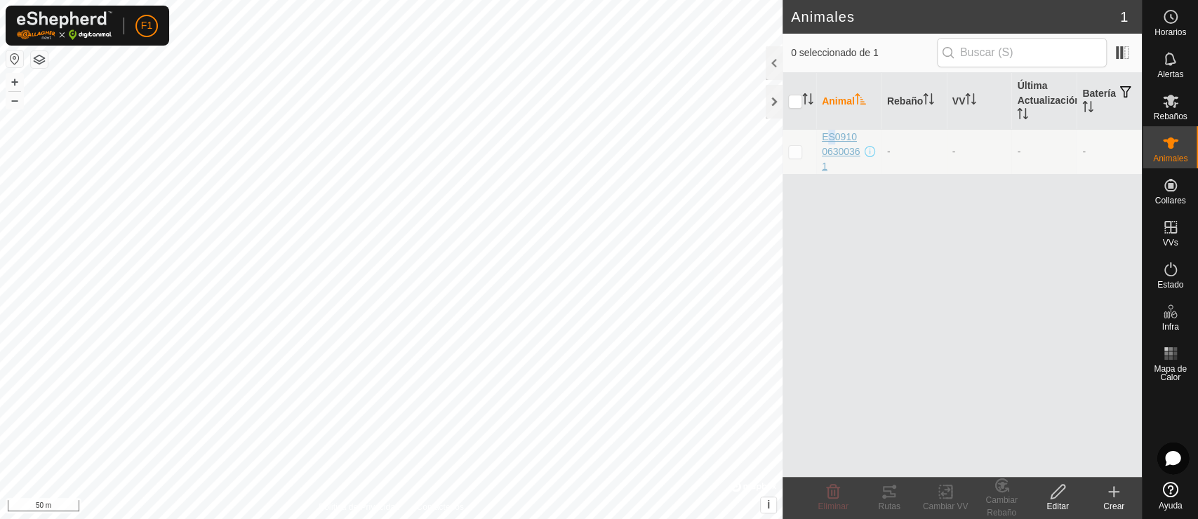
drag, startPoint x: 806, startPoint y: 144, endPoint x: 825, endPoint y: 134, distance: 22.0
click at [825, 134] on span "ES091006300361" at bounding box center [842, 152] width 40 height 44
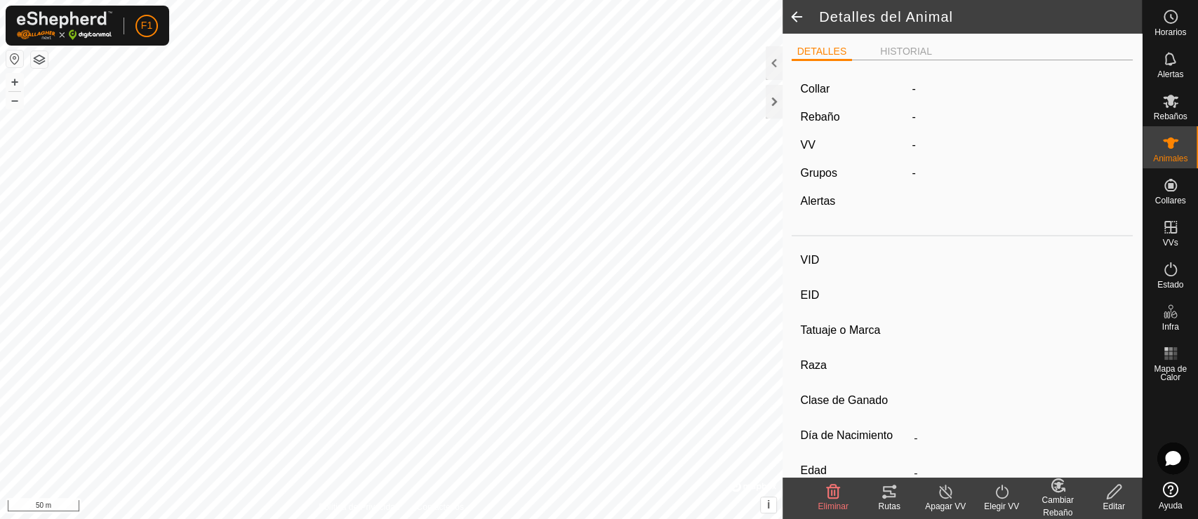
type input "ES091006300361"
type input "-"
type input "Cruzada"
type input "-"
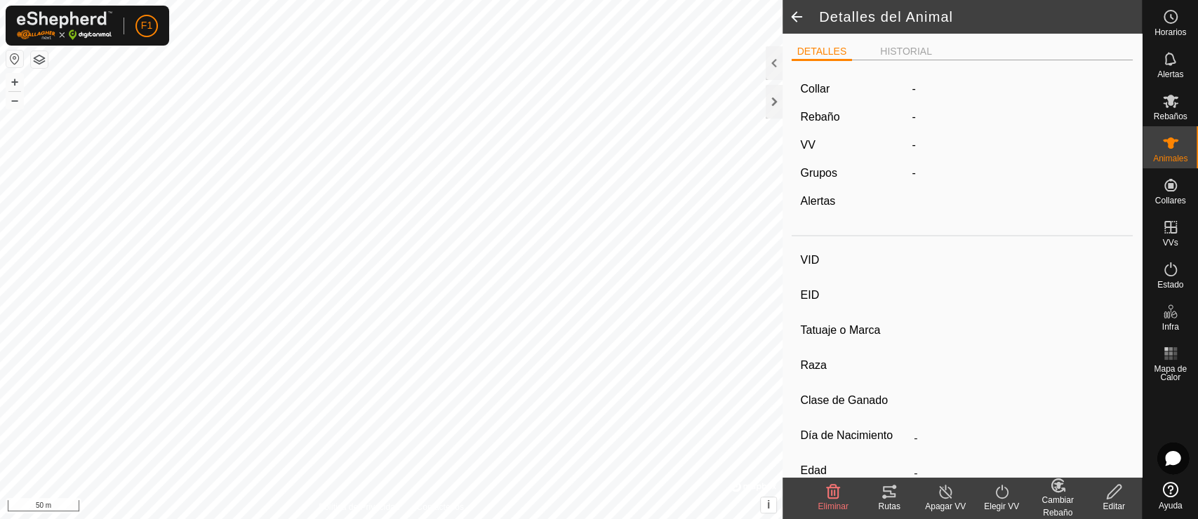
type input "11/2009"
type input "16 years"
type input "0 kg"
type input "-"
drag, startPoint x: 826, startPoint y: 134, endPoint x: 791, endPoint y: 18, distance: 121.7
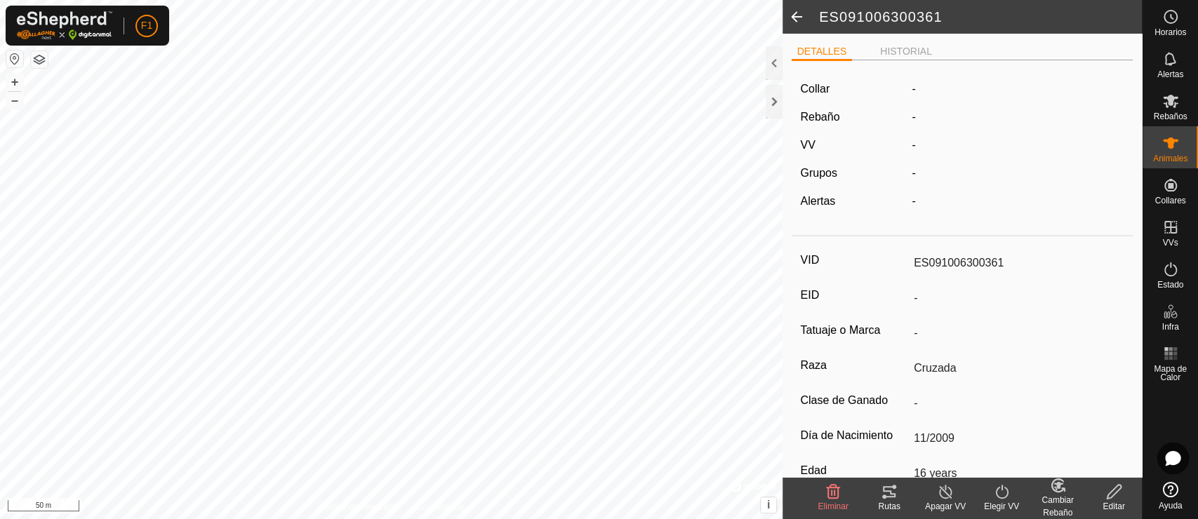
click at [791, 18] on span at bounding box center [797, 17] width 28 height 34
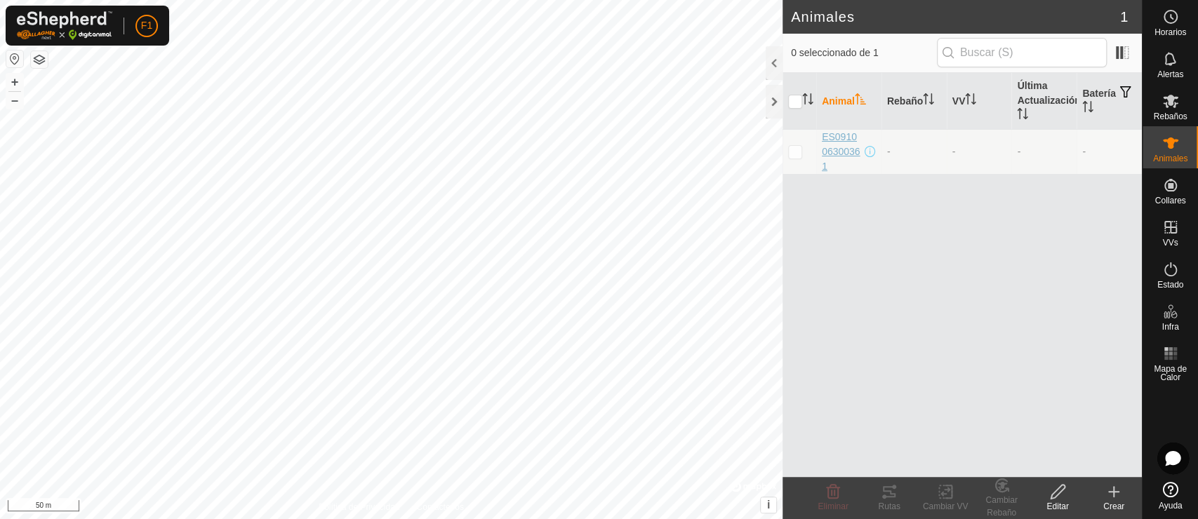
click at [844, 138] on span "ES091006300361" at bounding box center [842, 152] width 40 height 44
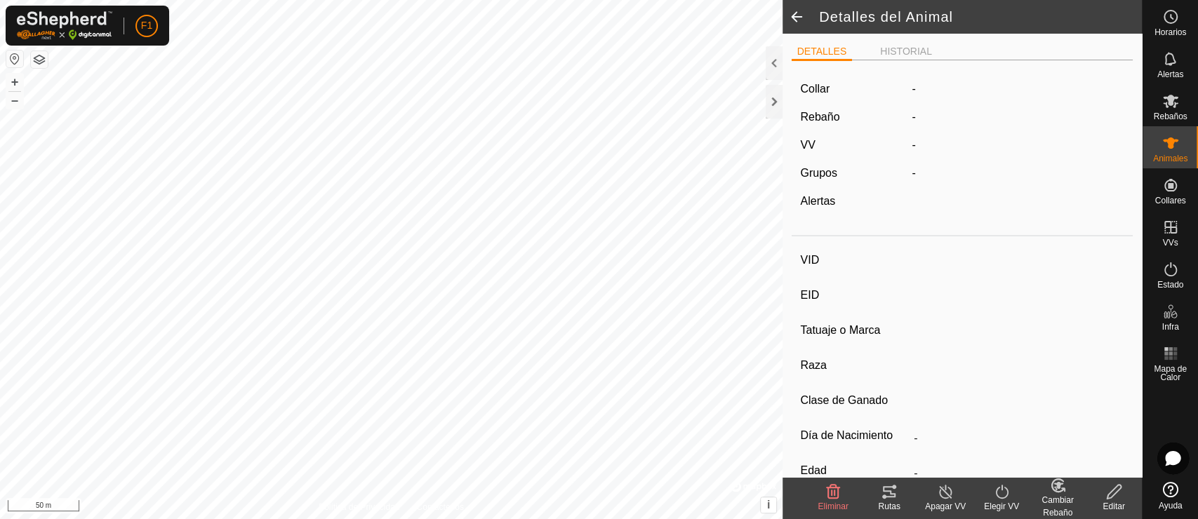
type input "ES091006300361"
type input "-"
type input "Cruzada"
type input "-"
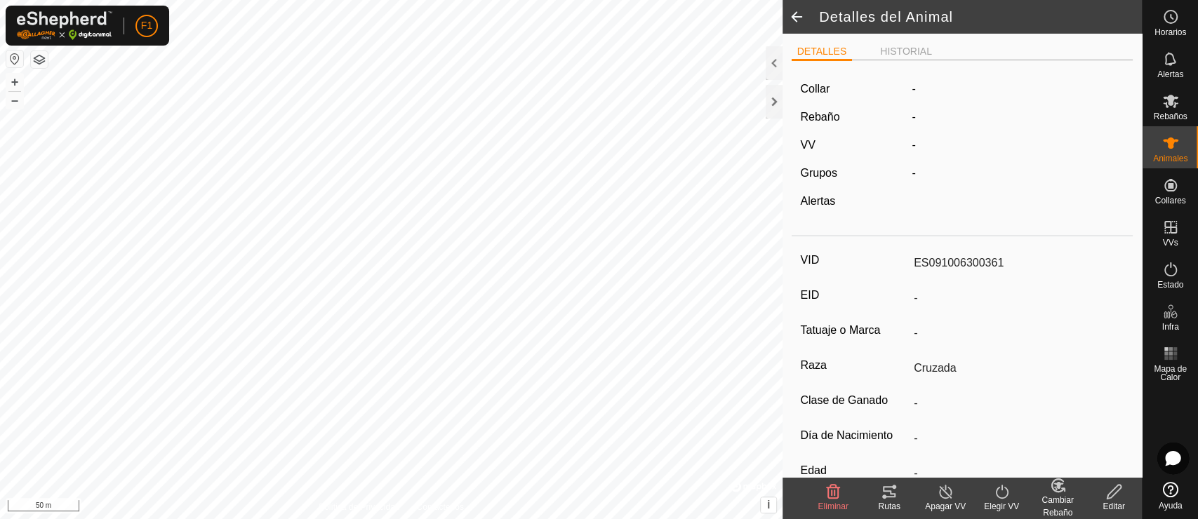
type input "11/2009"
type input "16 years"
type input "0 kg"
type input "-"
click at [1077, 467] on div "Editar" at bounding box center [1114, 506] width 56 height 13
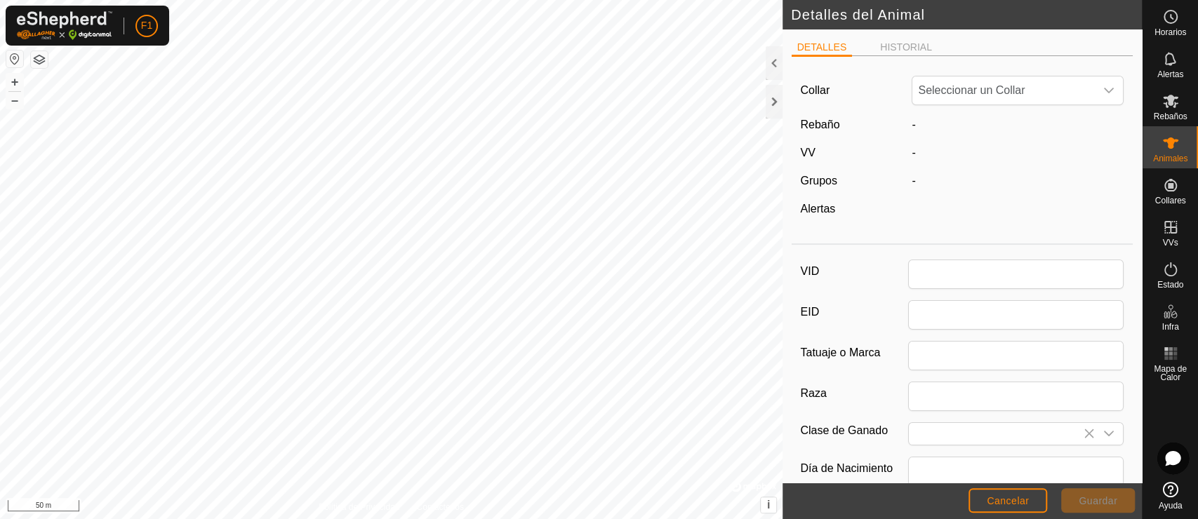
type input "ES091006300361"
type input "Cruzada"
type input "11/2009"
type input "16 years"
type input "0"
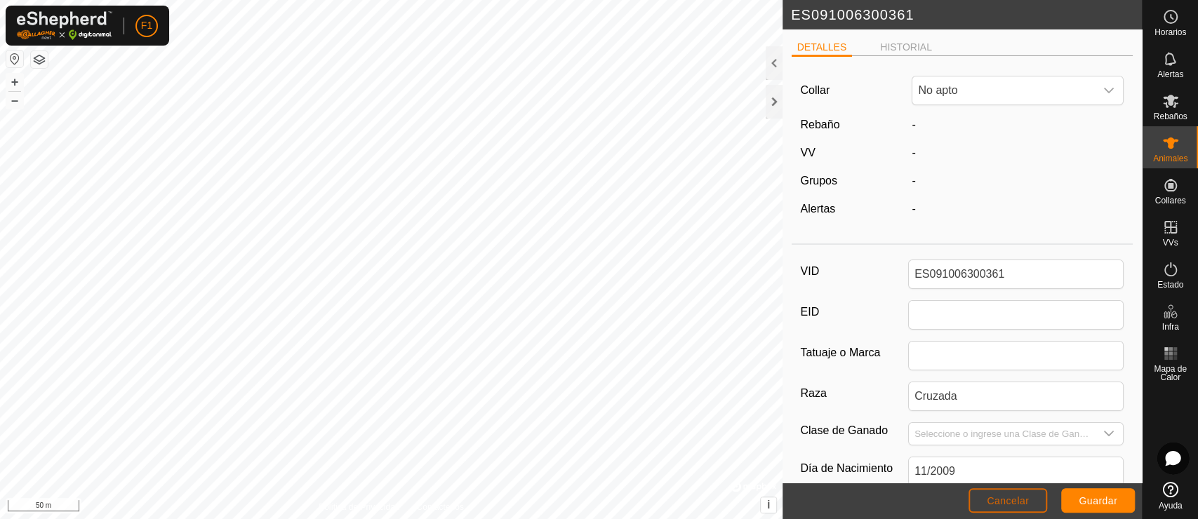
click at [1027, 467] on span "Cancelar" at bounding box center [1008, 500] width 42 height 11
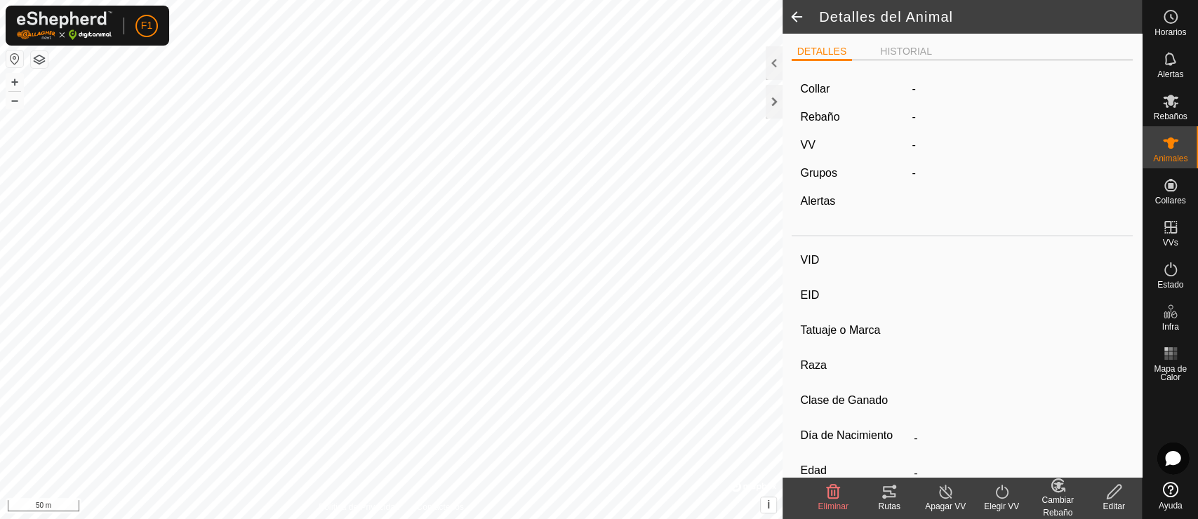
type input "ES091006300361"
type input "-"
type input "Cruzada"
type input "-"
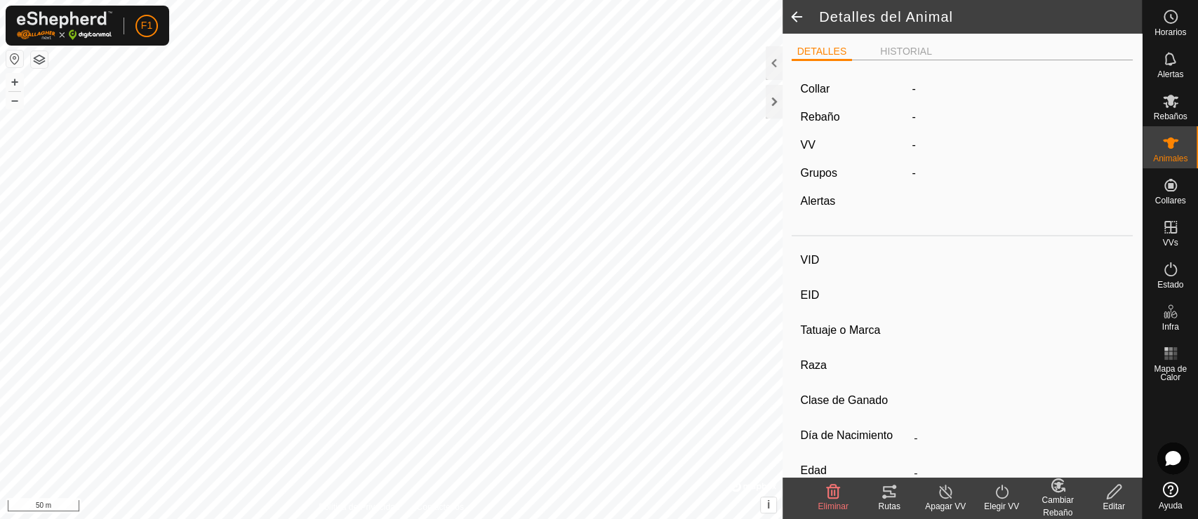
type input "11/2009"
type input "16 years"
type input "0 kg"
type input "-"
click at [832, 467] on div "Eliminar" at bounding box center [833, 506] width 56 height 13
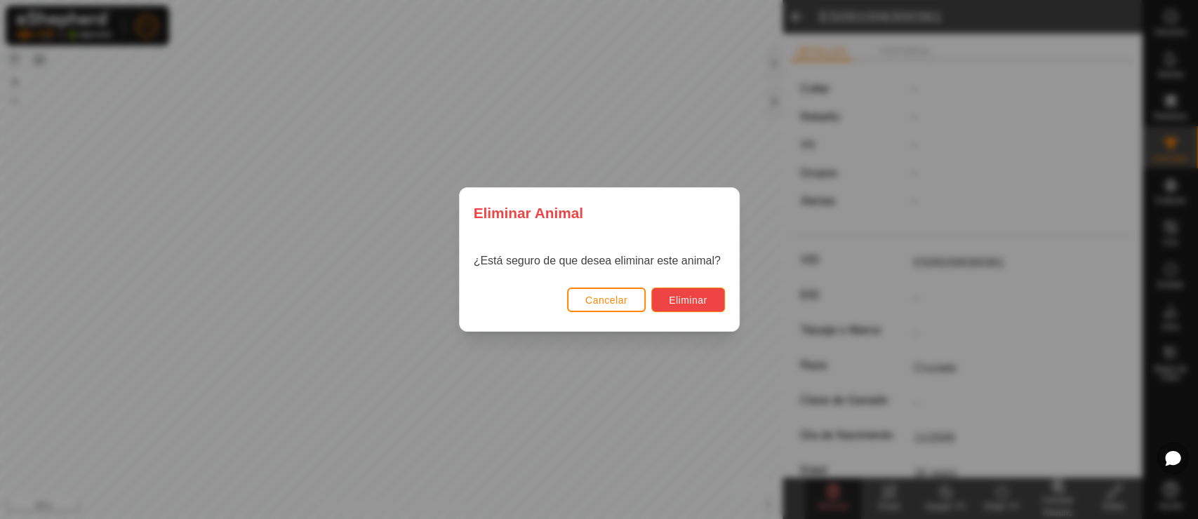
click at [699, 297] on span "Eliminar" at bounding box center [688, 300] width 39 height 11
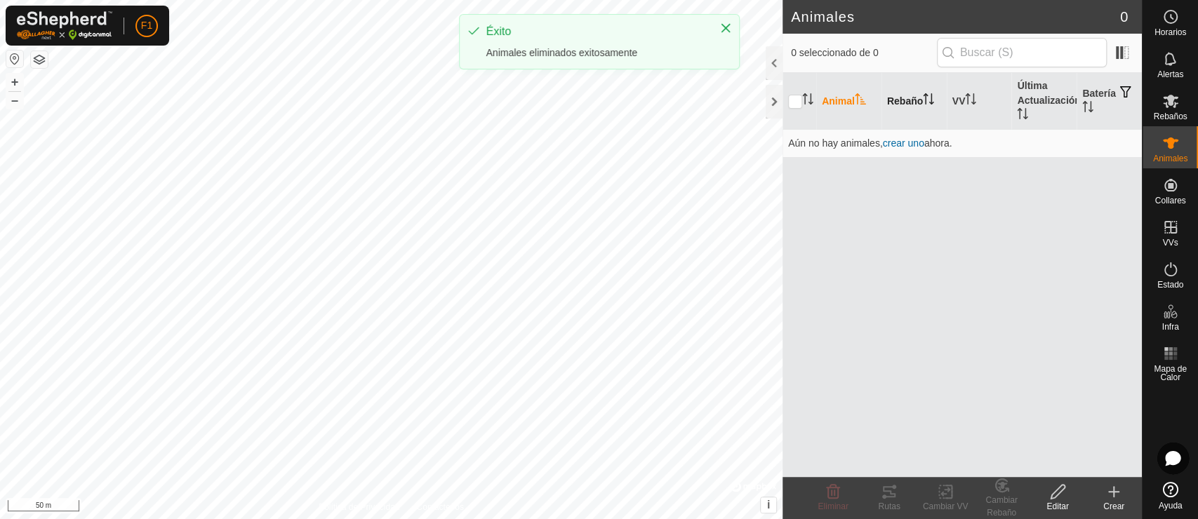
click at [887, 113] on th "Rebaño" at bounding box center [913, 101] width 65 height 57
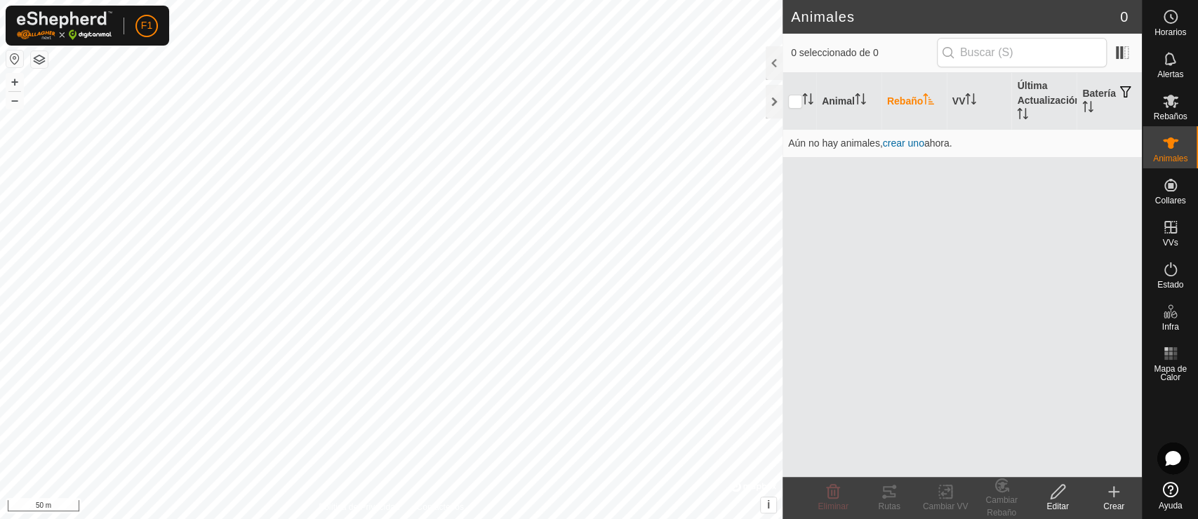
click at [907, 100] on th "Rebaño" at bounding box center [913, 101] width 65 height 57
click at [1077, 113] on span "Rebaños" at bounding box center [1170, 116] width 34 height 8
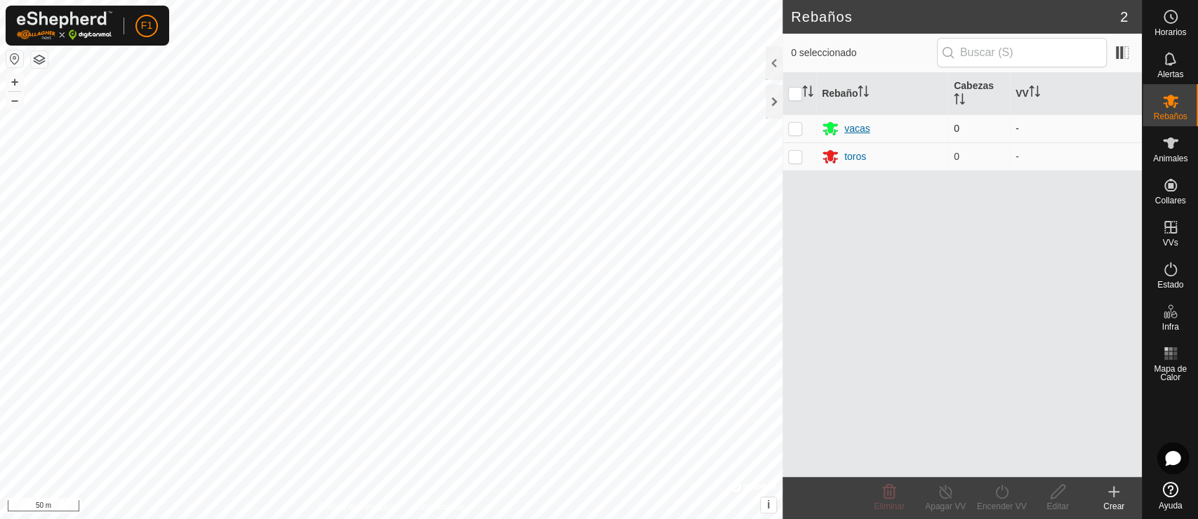
click at [848, 128] on div "vacas" at bounding box center [857, 128] width 26 height 15
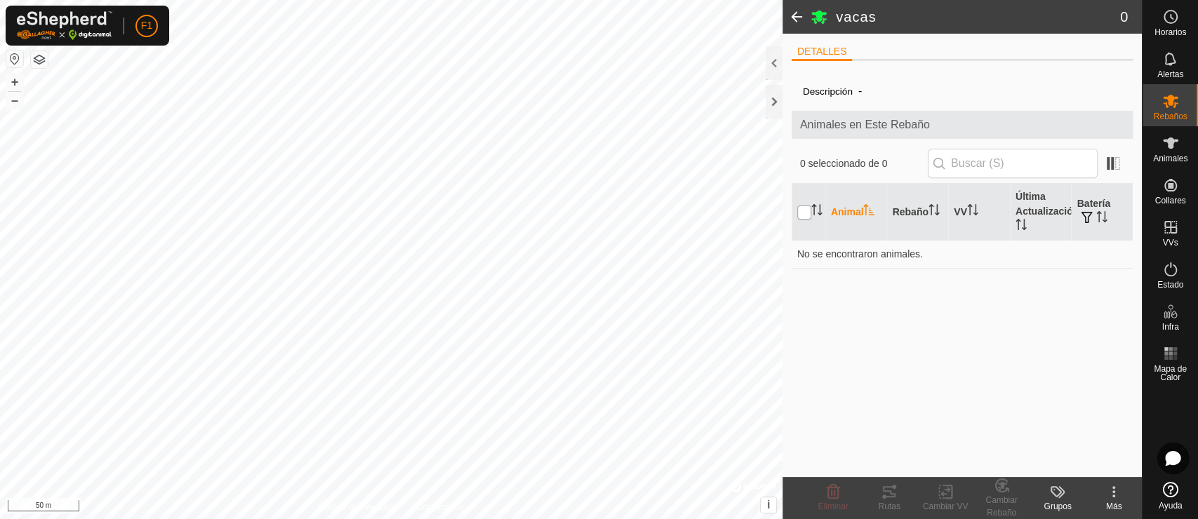
click at [798, 208] on input "checkbox" at bounding box center [804, 213] width 14 height 14
click at [804, 214] on input "checkbox" at bounding box center [804, 213] width 14 height 14
checkbox input "false"
click at [1077, 467] on kebab-svg-icon at bounding box center [1114, 492] width 56 height 17
click at [1054, 467] on icon at bounding box center [1057, 492] width 17 height 17
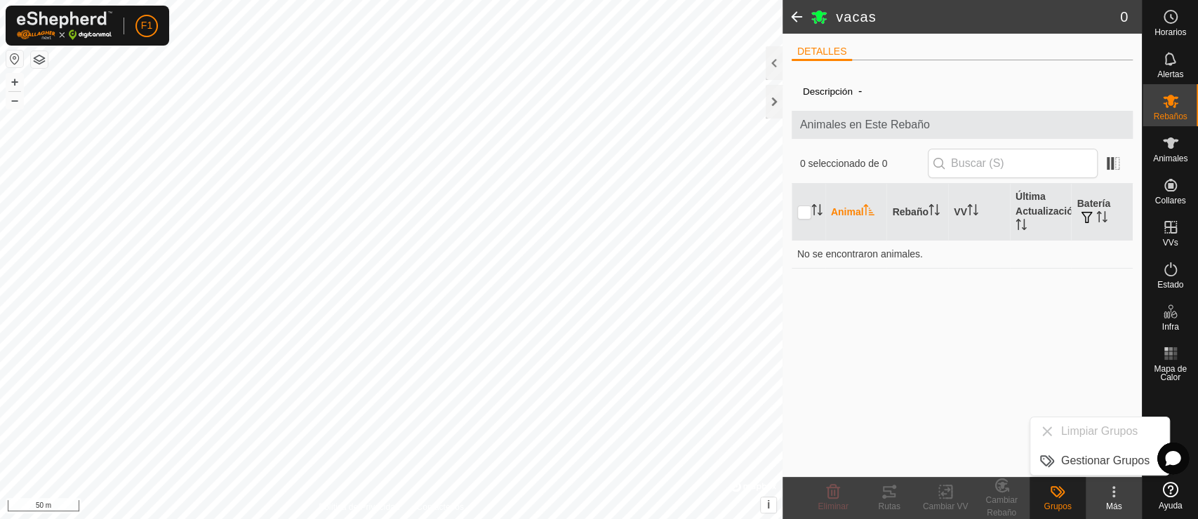
click at [1077, 467] on div "Más" at bounding box center [1114, 506] width 56 height 13
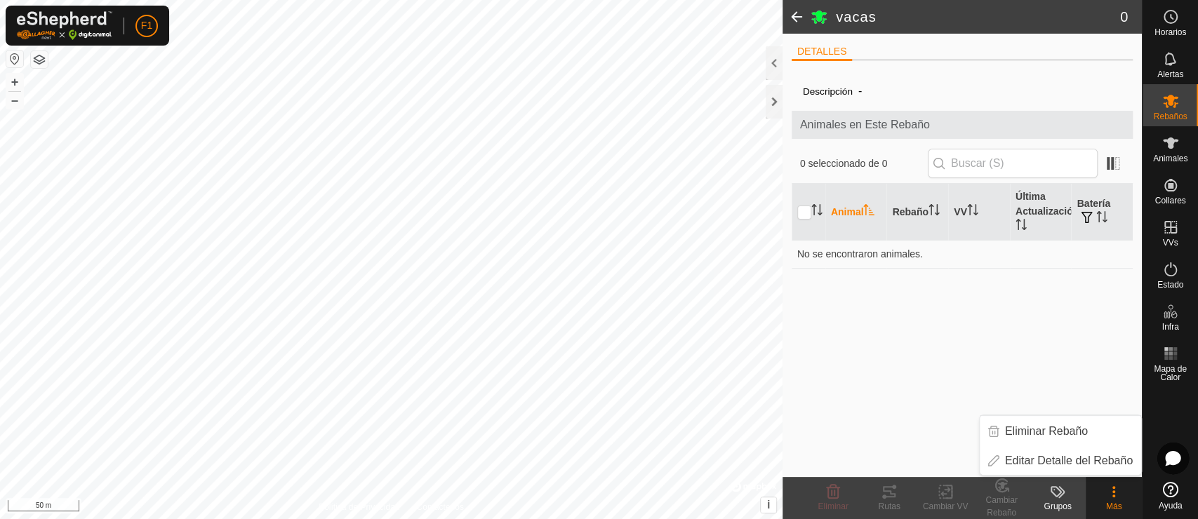
click at [1063, 467] on div "Grupos" at bounding box center [1058, 506] width 56 height 13
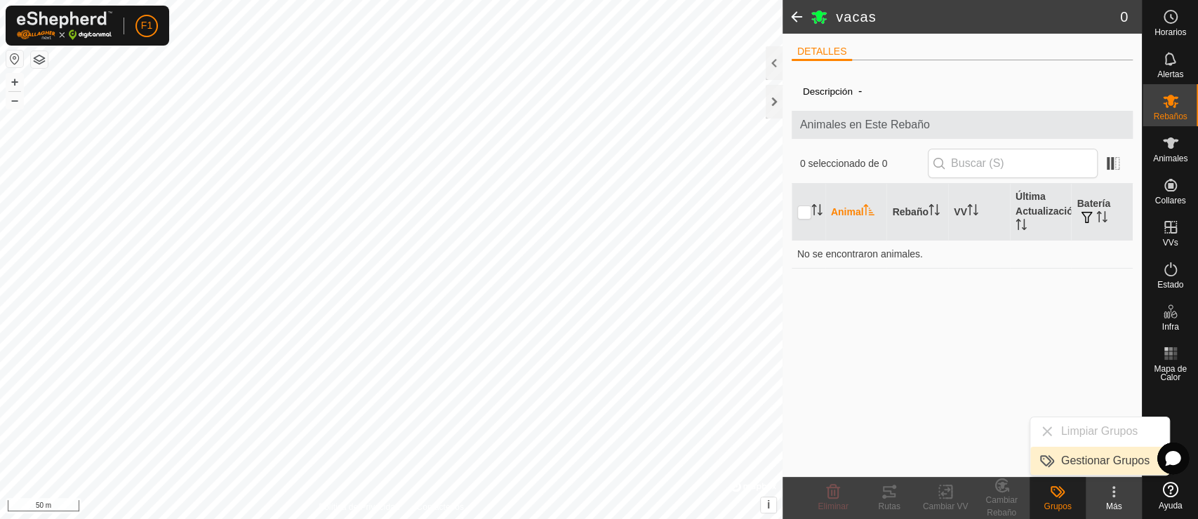
click at [1061, 462] on link "Gestionar Grupos" at bounding box center [1099, 461] width 139 height 28
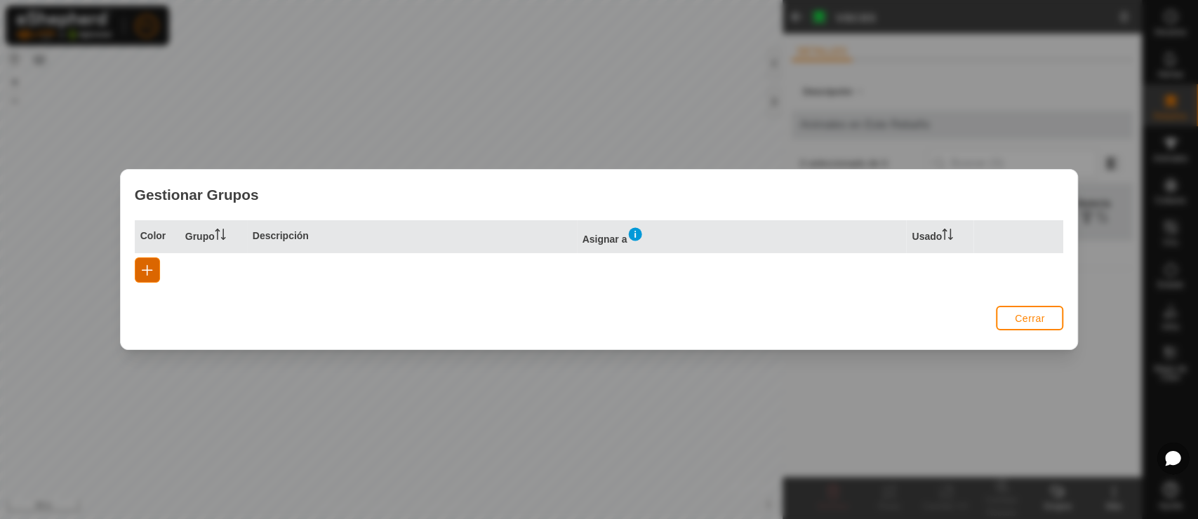
click at [150, 270] on span "button" at bounding box center [147, 270] width 11 height 11
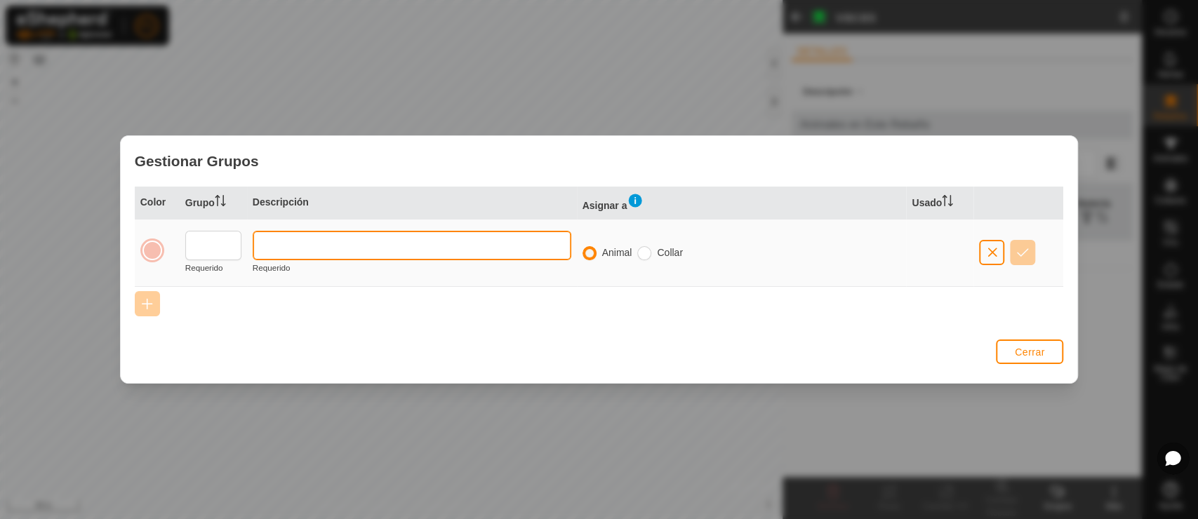
click at [437, 247] on input "text" at bounding box center [412, 245] width 319 height 29
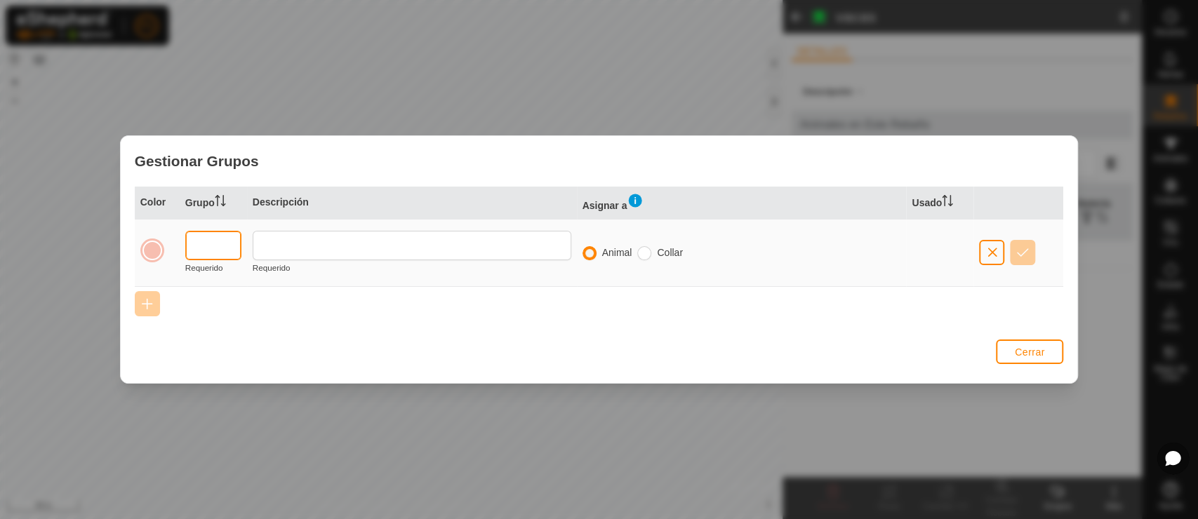
click at [192, 251] on input "text" at bounding box center [213, 245] width 56 height 29
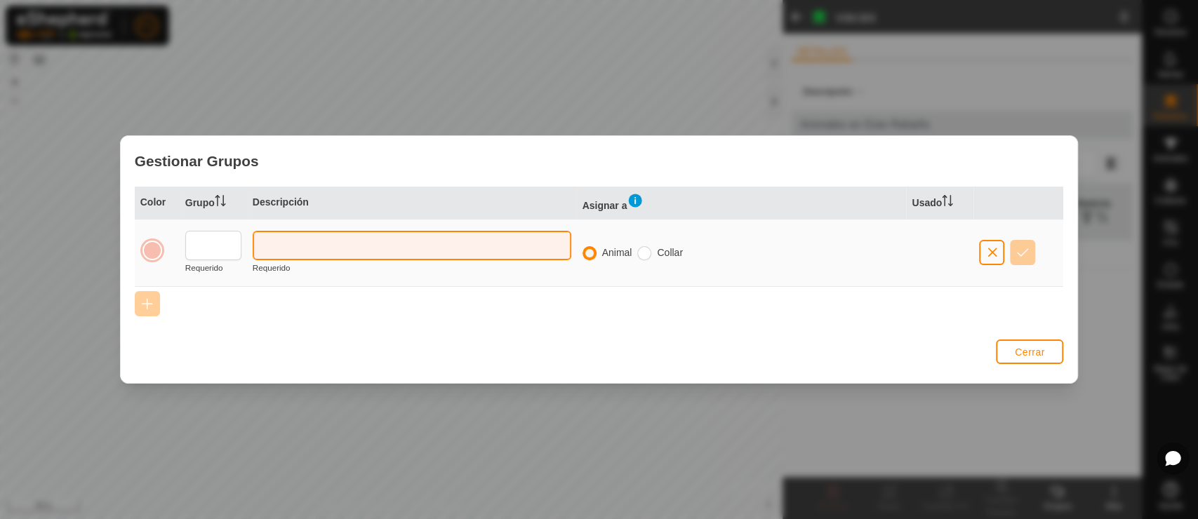
click at [278, 252] on input "text" at bounding box center [412, 245] width 319 height 29
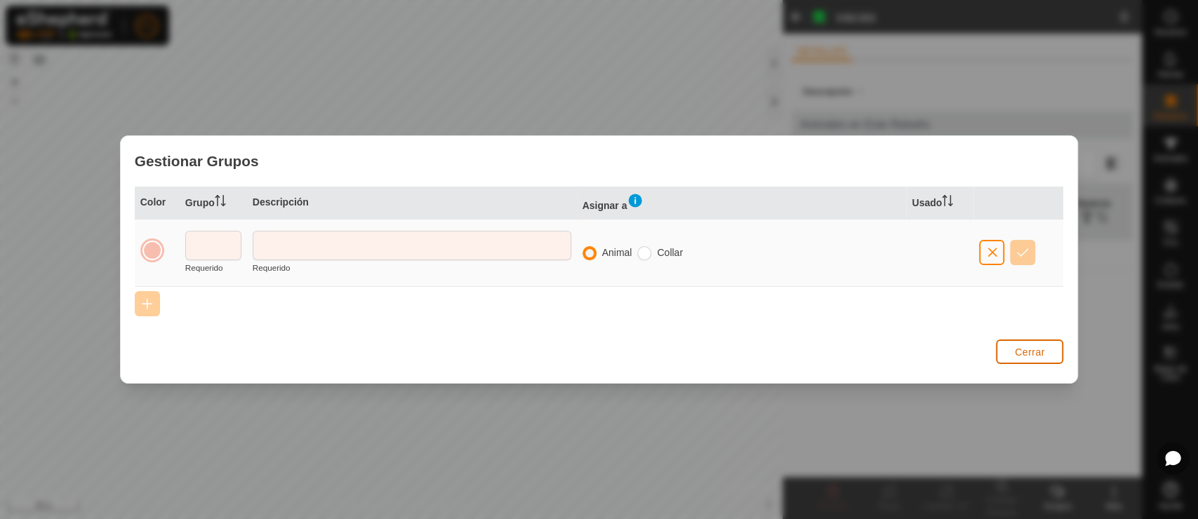
click at [1021, 355] on span "Cerrar" at bounding box center [1030, 352] width 30 height 11
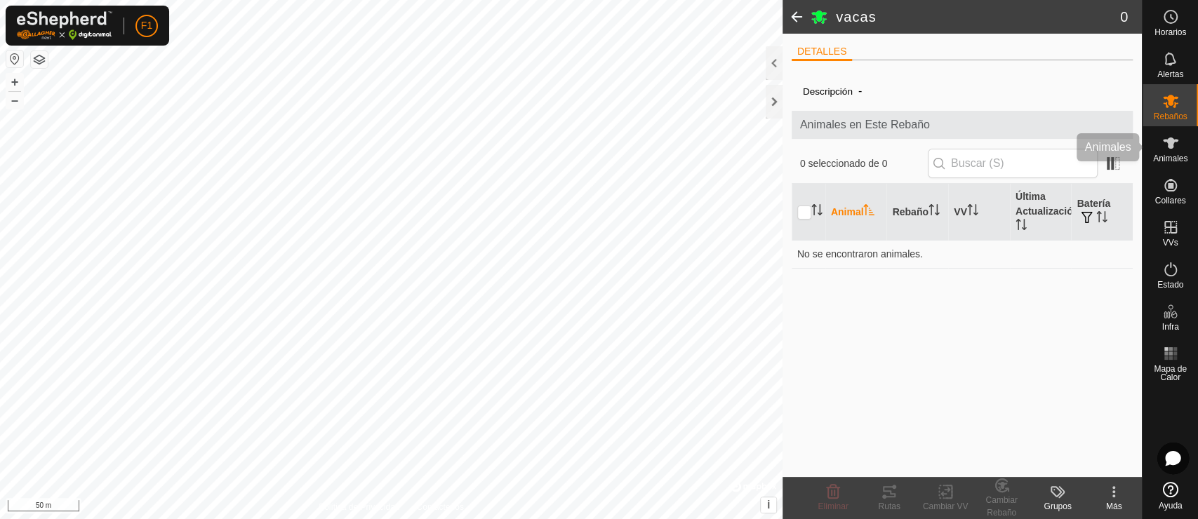
click at [1077, 147] on es-animals-svg-icon at bounding box center [1170, 143] width 25 height 22
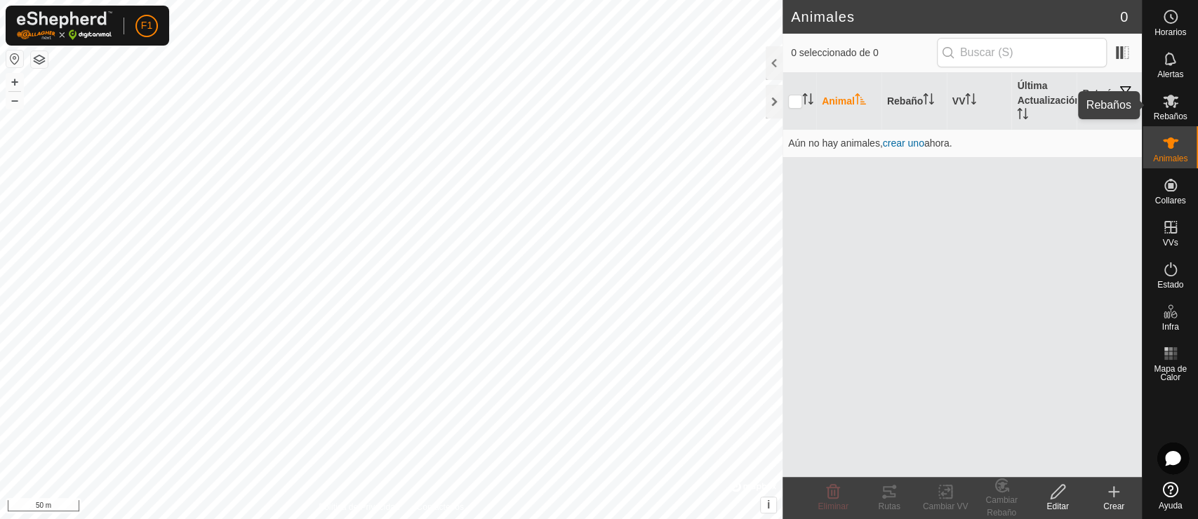
click at [1077, 102] on icon at bounding box center [1170, 101] width 17 height 17
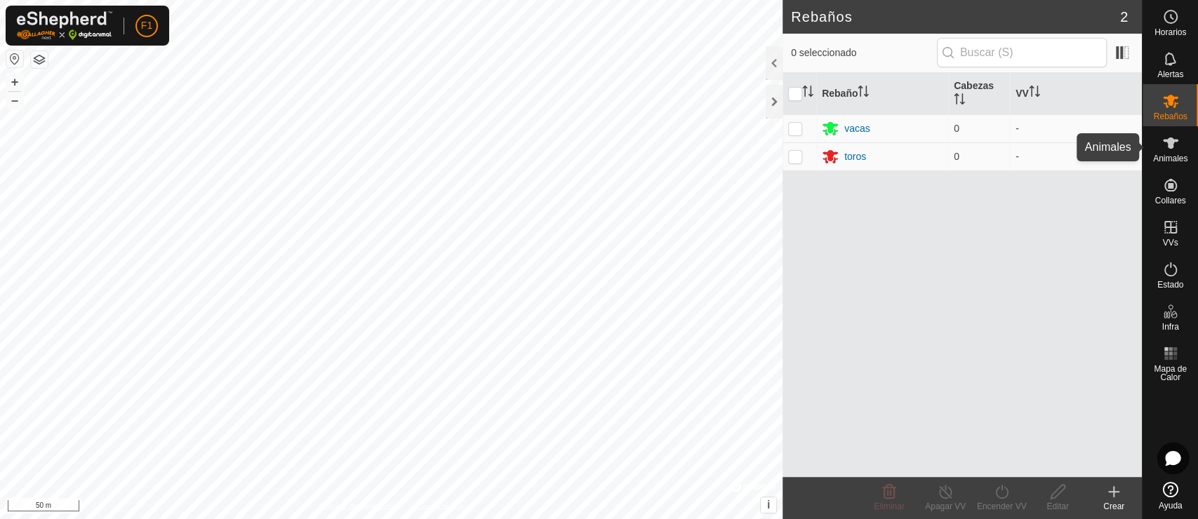
click at [1077, 157] on span "Animales" at bounding box center [1170, 158] width 34 height 8
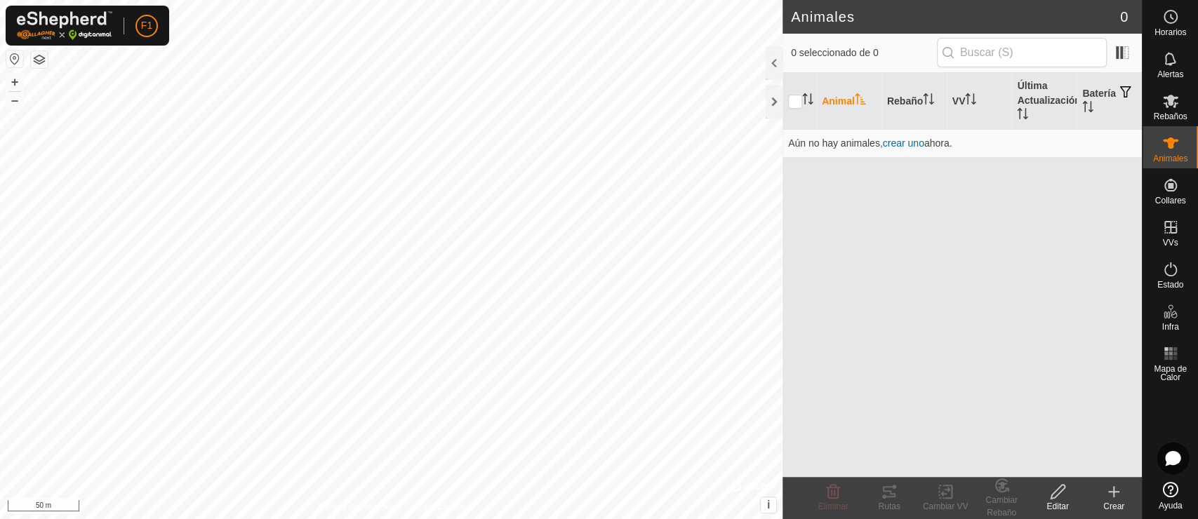
click at [1077, 467] on create-svg-icon at bounding box center [1114, 492] width 56 height 17
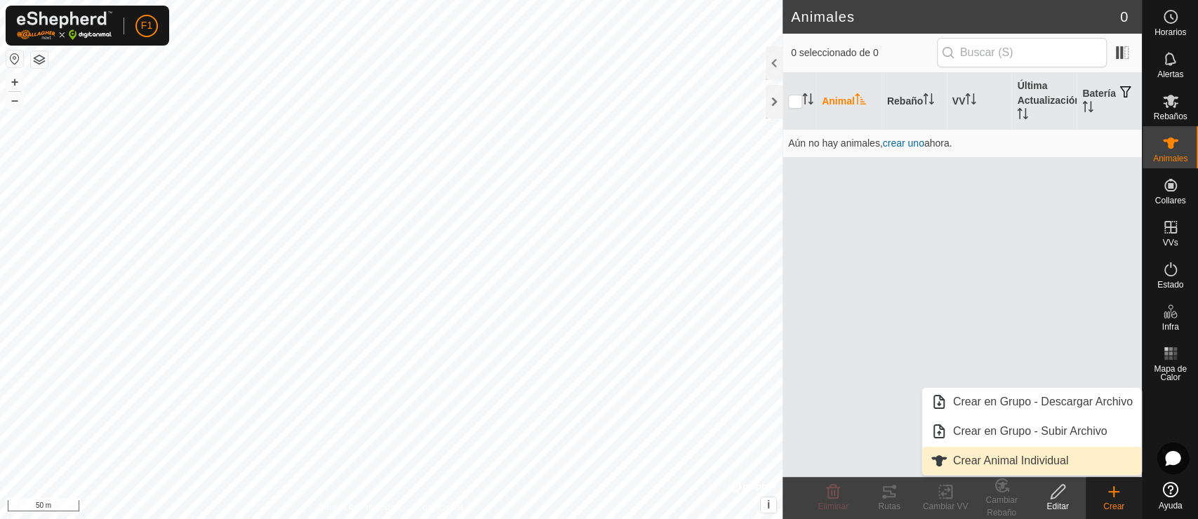
click at [1054, 455] on link "Crear Animal Individual" at bounding box center [1031, 461] width 219 height 28
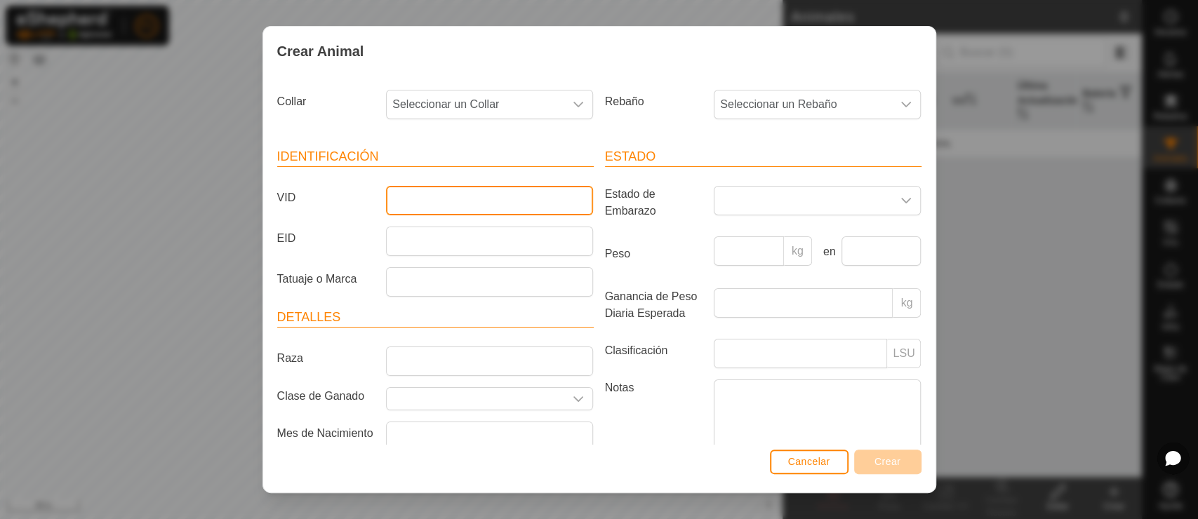
click at [472, 194] on input "VID" at bounding box center [489, 200] width 207 height 29
click at [876, 111] on span "Seleccionar un Rebaño" at bounding box center [803, 105] width 178 height 28
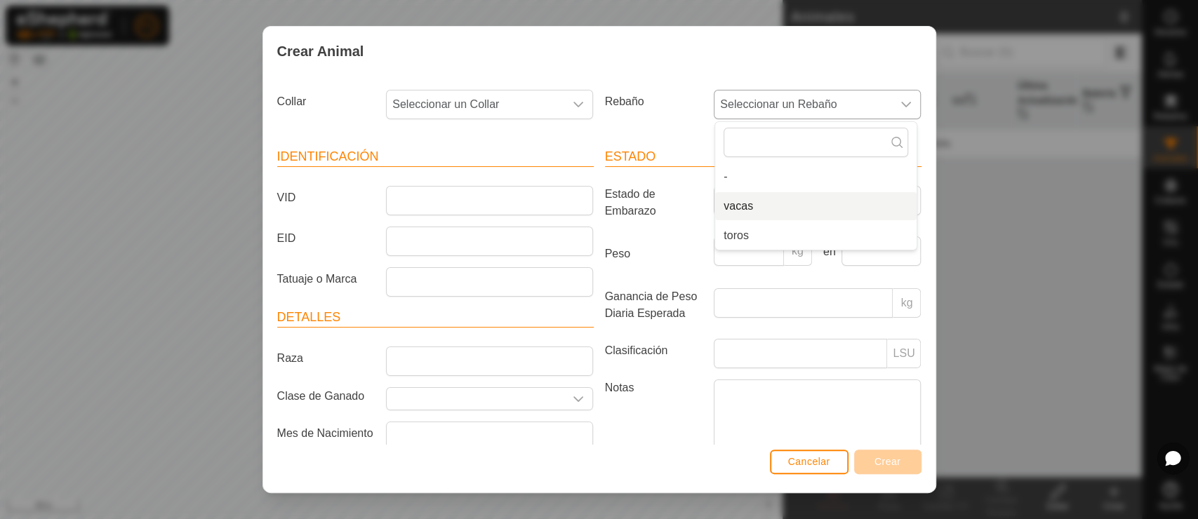
click at [754, 204] on li "vacas" at bounding box center [815, 206] width 201 height 28
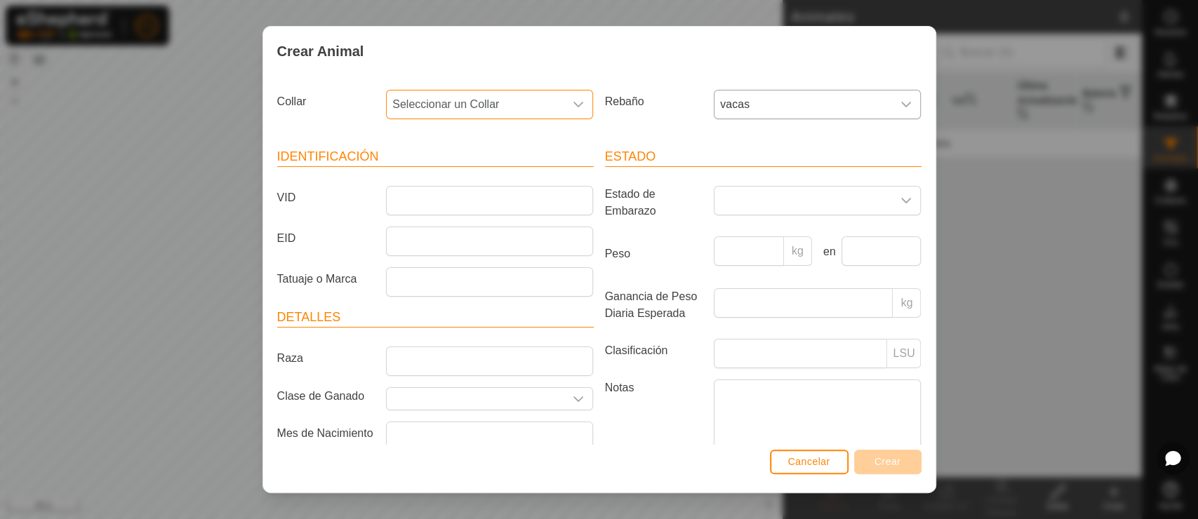
click at [488, 112] on span "Seleccionar un Collar" at bounding box center [476, 105] width 178 height 28
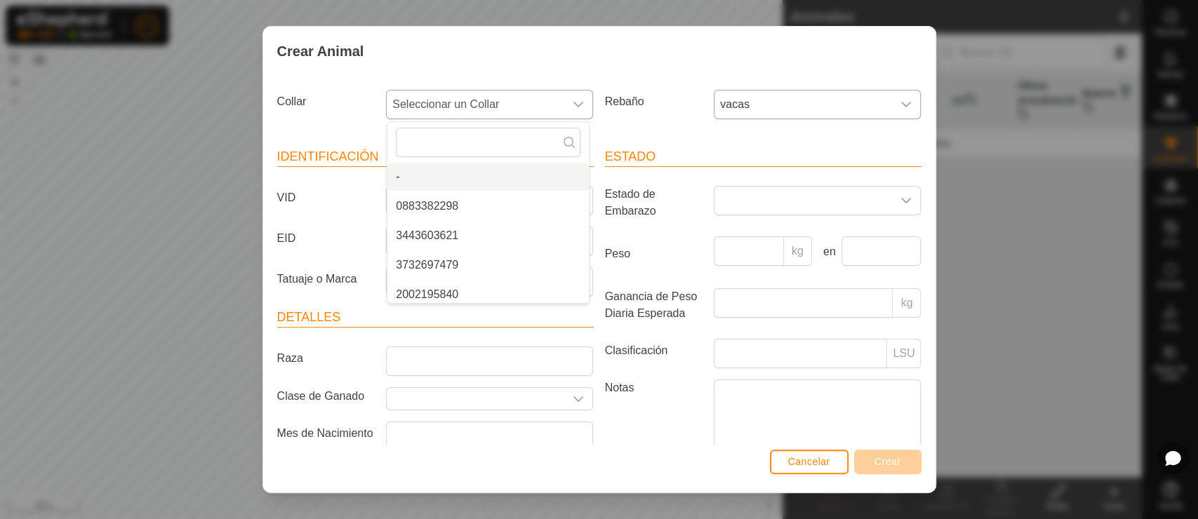
click at [481, 97] on span "Seleccionar un Collar" at bounding box center [476, 105] width 178 height 28
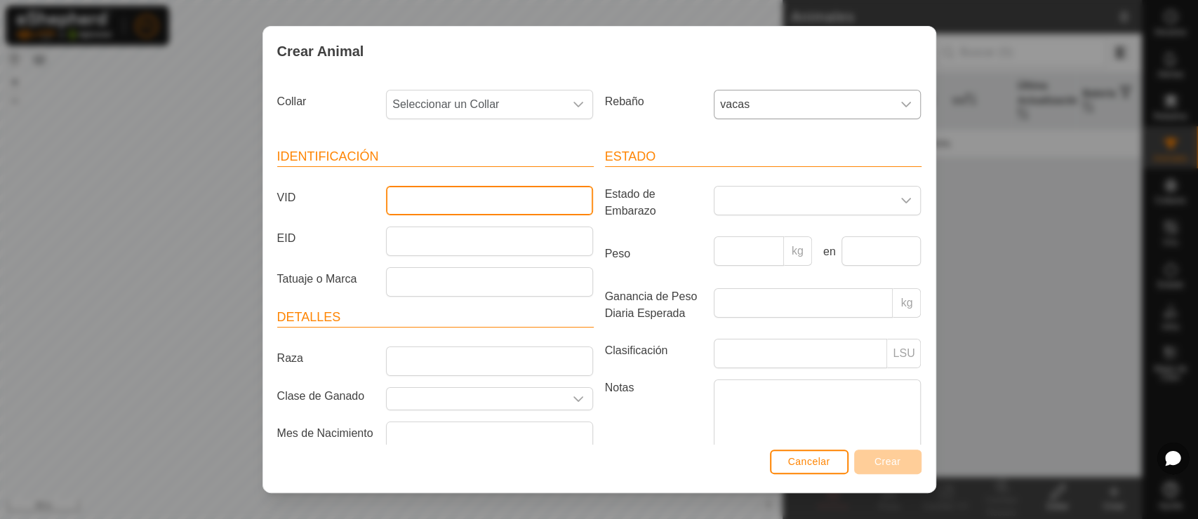
click at [453, 196] on input "VID" at bounding box center [489, 200] width 207 height 29
type input "ES091006300361"
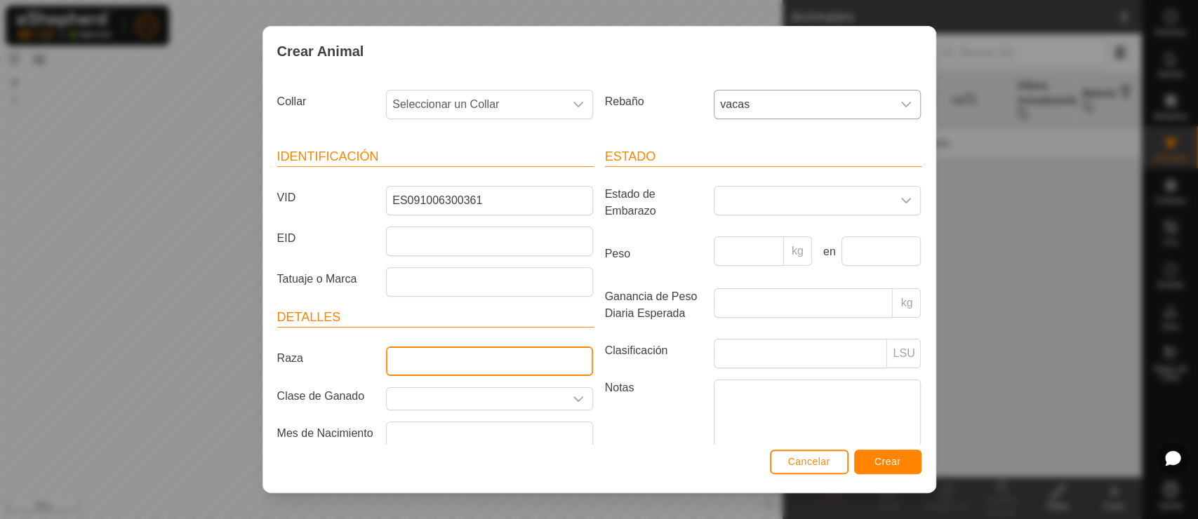
click at [401, 360] on input "Raza" at bounding box center [489, 361] width 207 height 29
type input "c"
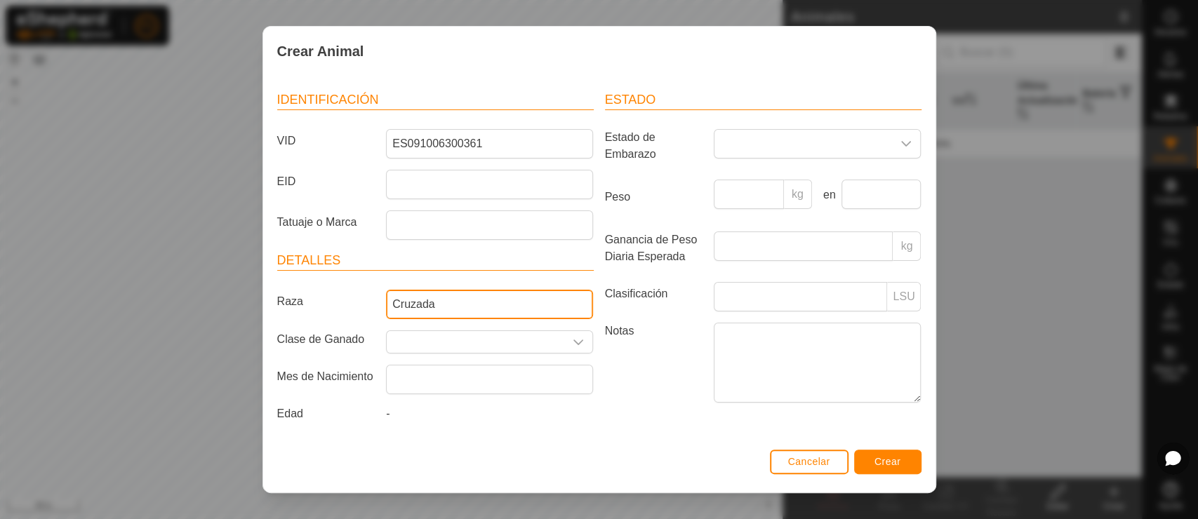
scroll to position [65, 0]
type input "Cruzada"
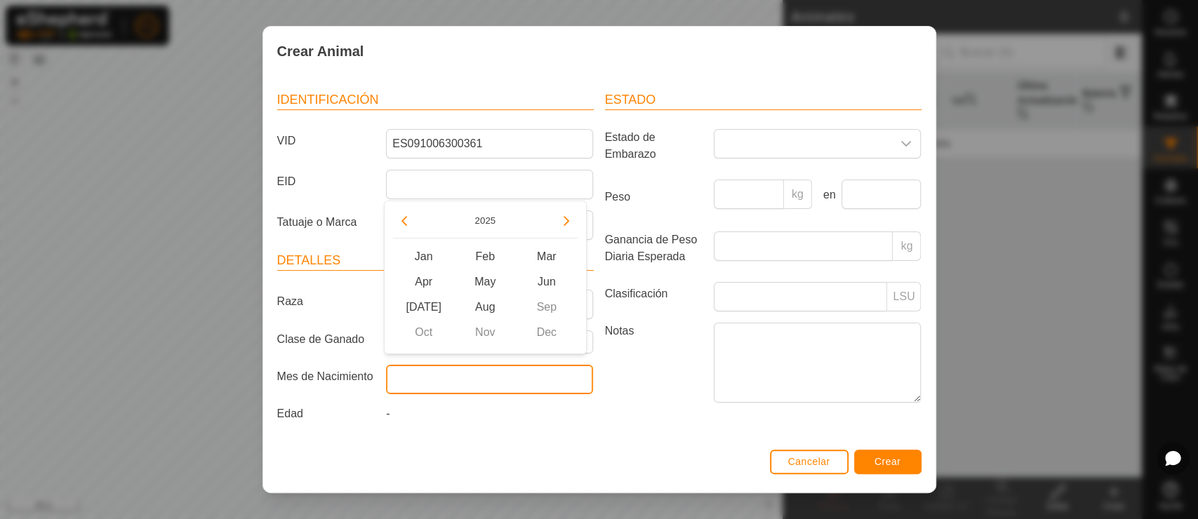
click at [446, 377] on input "text" at bounding box center [489, 379] width 207 height 29
click at [405, 223] on button "Previous Year" at bounding box center [404, 221] width 22 height 22
click at [406, 224] on span "Previous Year" at bounding box center [406, 224] width 0 height 0
click at [405, 223] on button "Previous Year" at bounding box center [404, 221] width 22 height 22
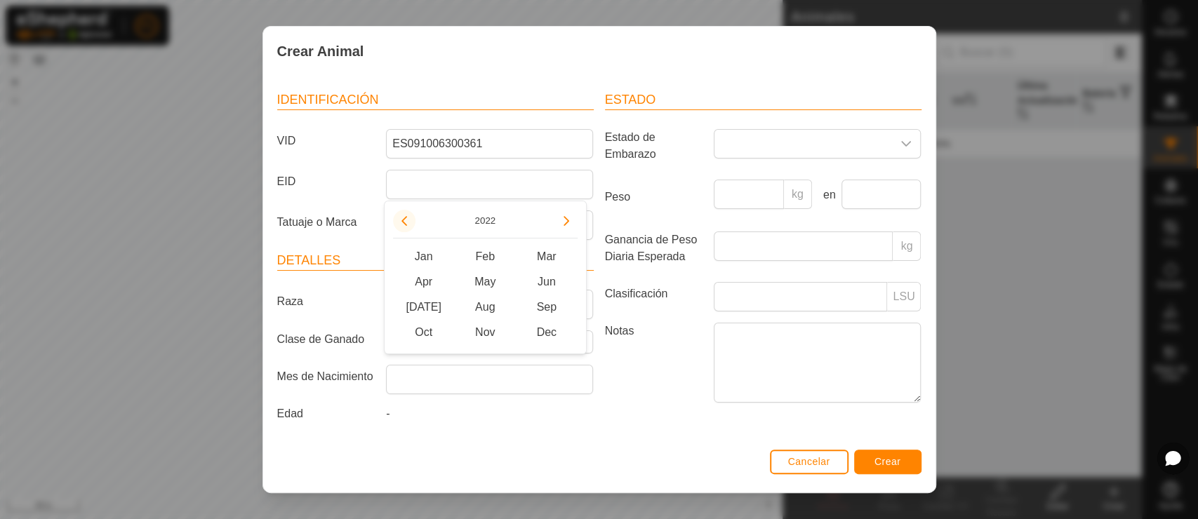
click at [405, 223] on button "Previous Year" at bounding box center [404, 221] width 22 height 22
click at [405, 223] on icon "Previous Year" at bounding box center [404, 221] width 6 height 10
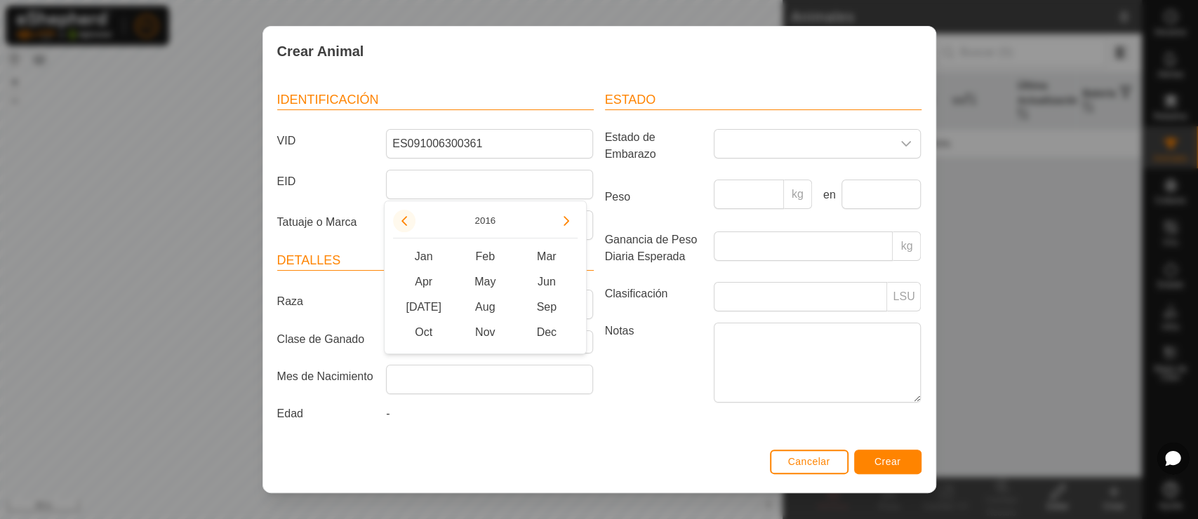
click at [405, 223] on icon "Previous Year" at bounding box center [404, 221] width 6 height 10
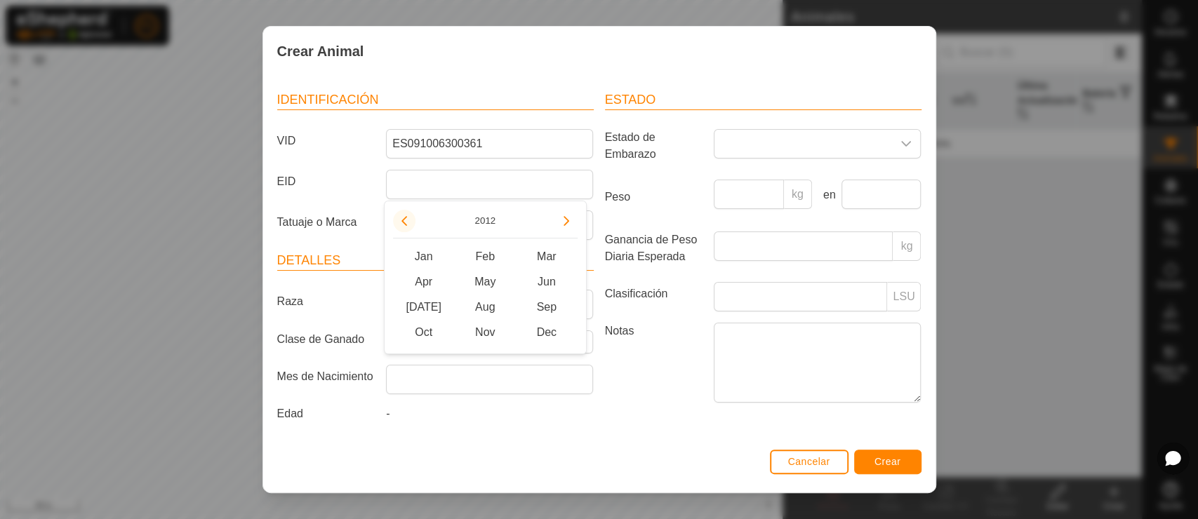
click at [405, 223] on icon "Previous Year" at bounding box center [404, 221] width 6 height 10
click at [405, 223] on button "Previous Year" at bounding box center [404, 221] width 22 height 22
click at [486, 335] on span "Nov" at bounding box center [485, 332] width 62 height 25
type input "[DATE]"
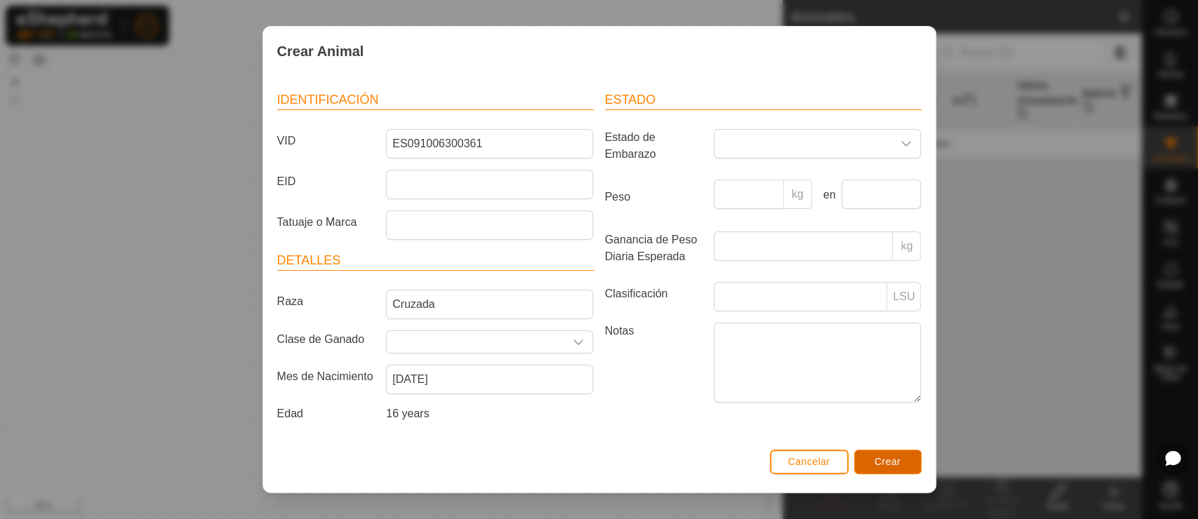
click at [903, 467] on button "Crear" at bounding box center [887, 462] width 67 height 25
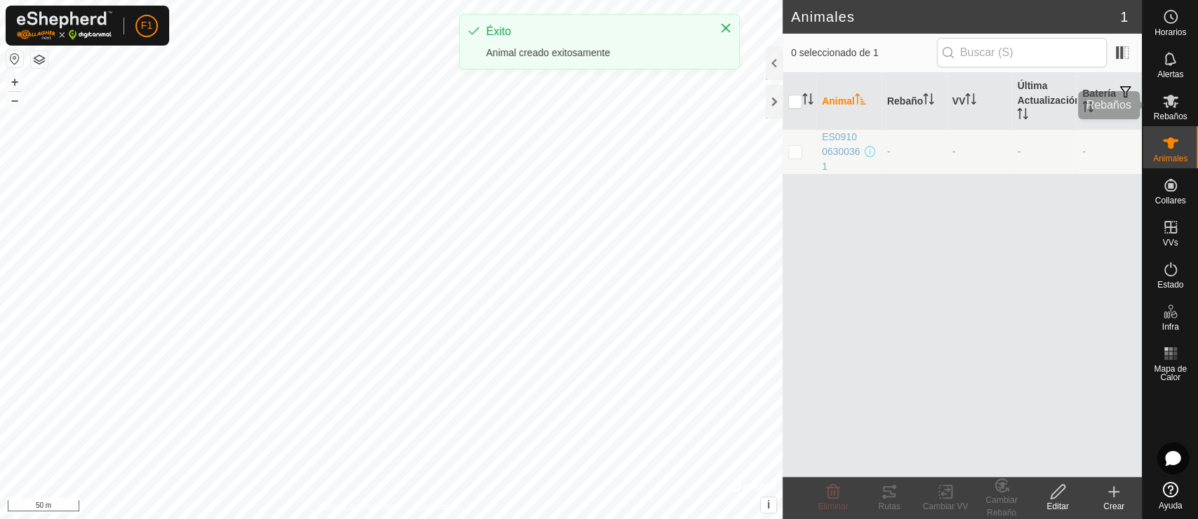
click at [1077, 102] on icon at bounding box center [1170, 101] width 15 height 13
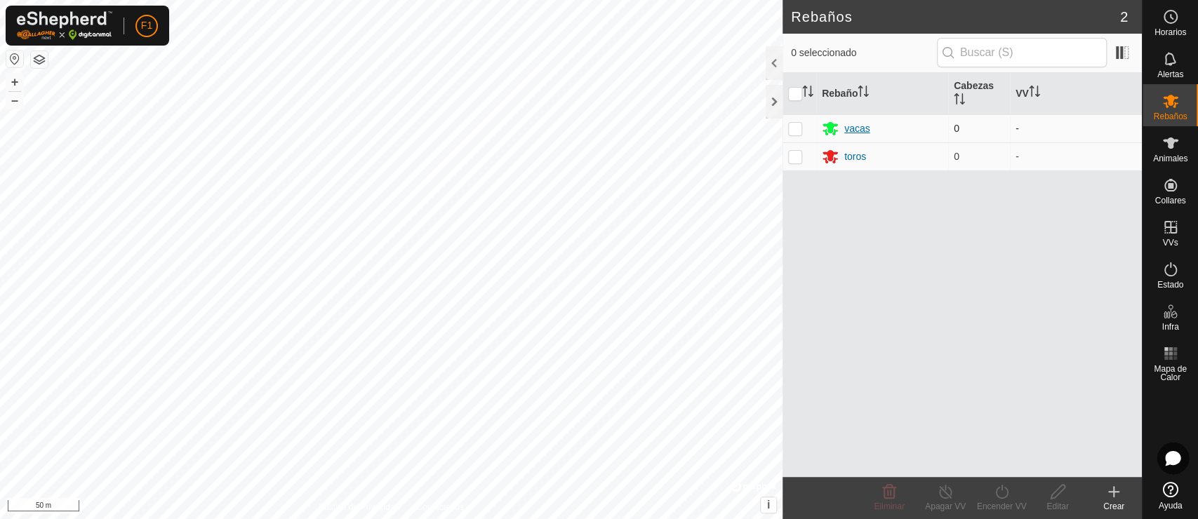
click at [865, 126] on div "vacas" at bounding box center [857, 128] width 26 height 15
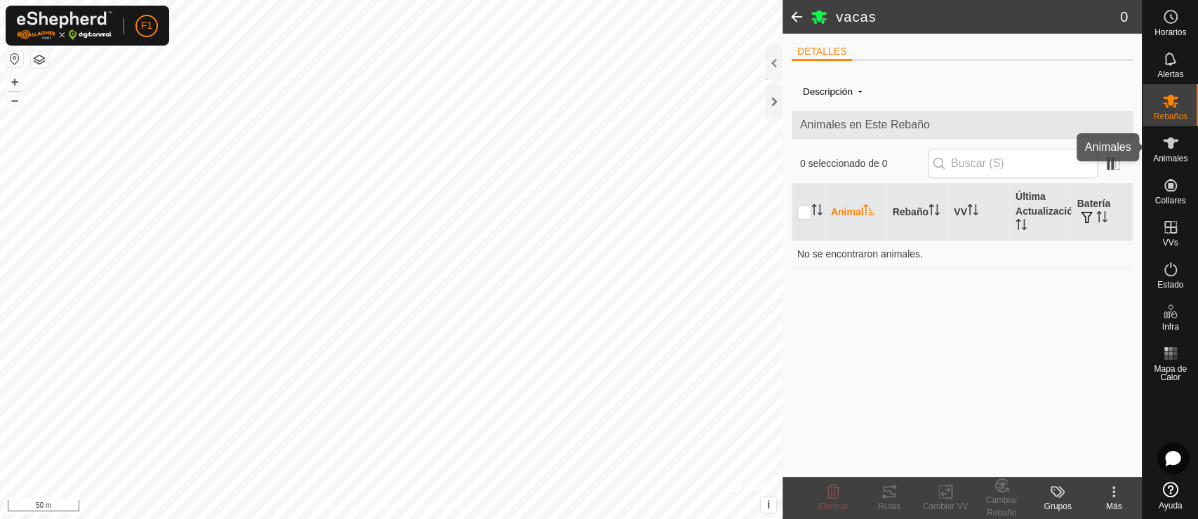
click at [1077, 147] on icon at bounding box center [1170, 143] width 15 height 11
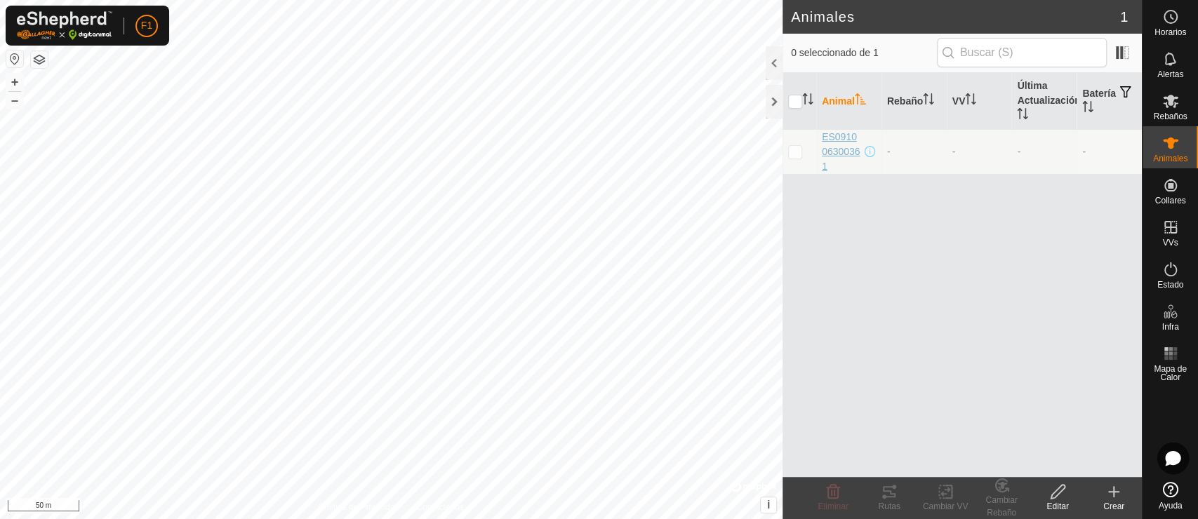
click at [836, 133] on span "ES091006300361" at bounding box center [842, 152] width 40 height 44
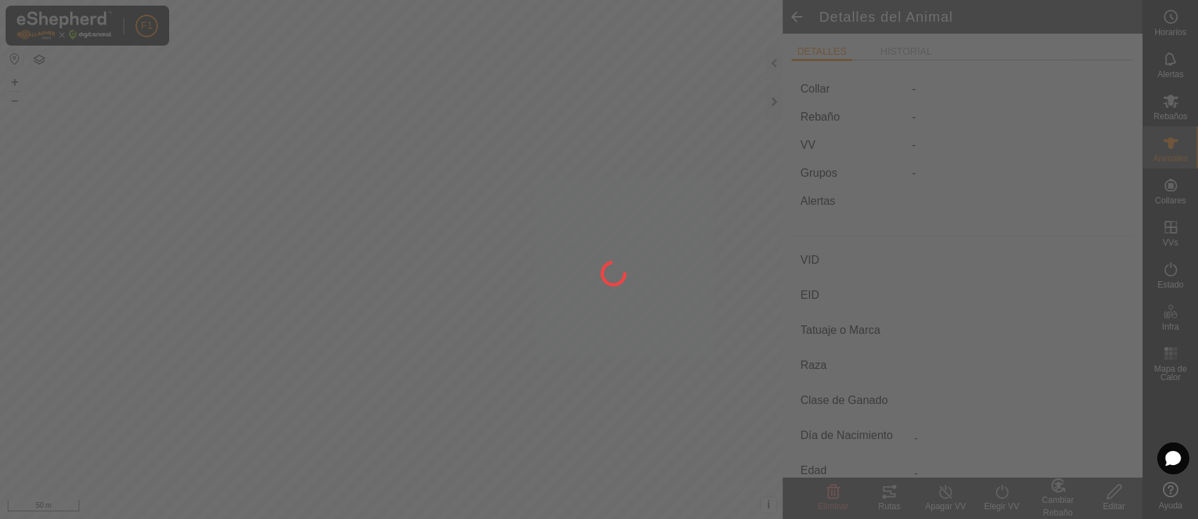
type input "ES091006300361"
type input "-"
type input "Cruzada"
type input "-"
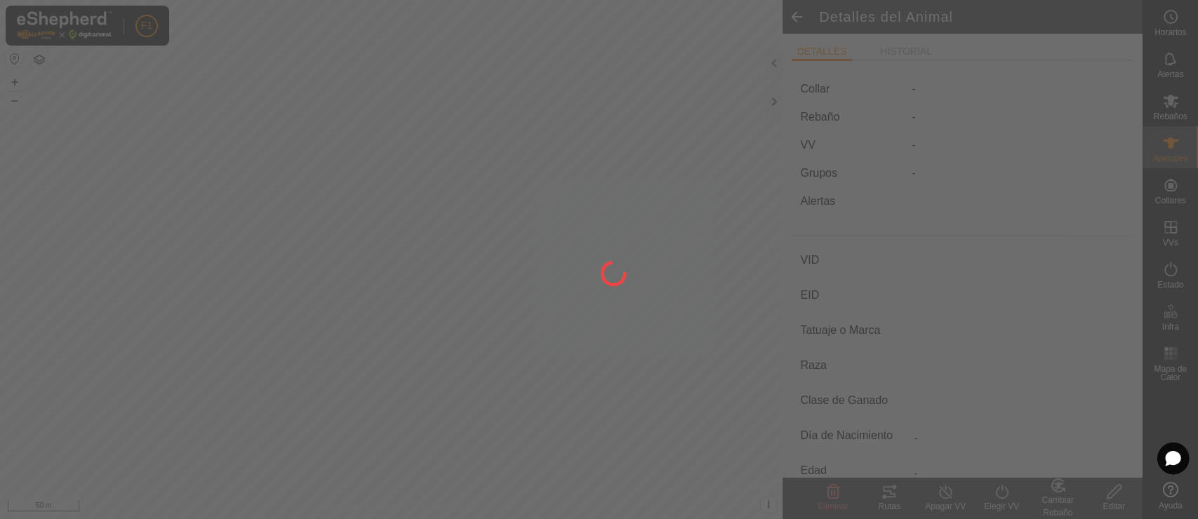
type input "11/2009"
type input "16 years"
type input "0 kg"
type input "-"
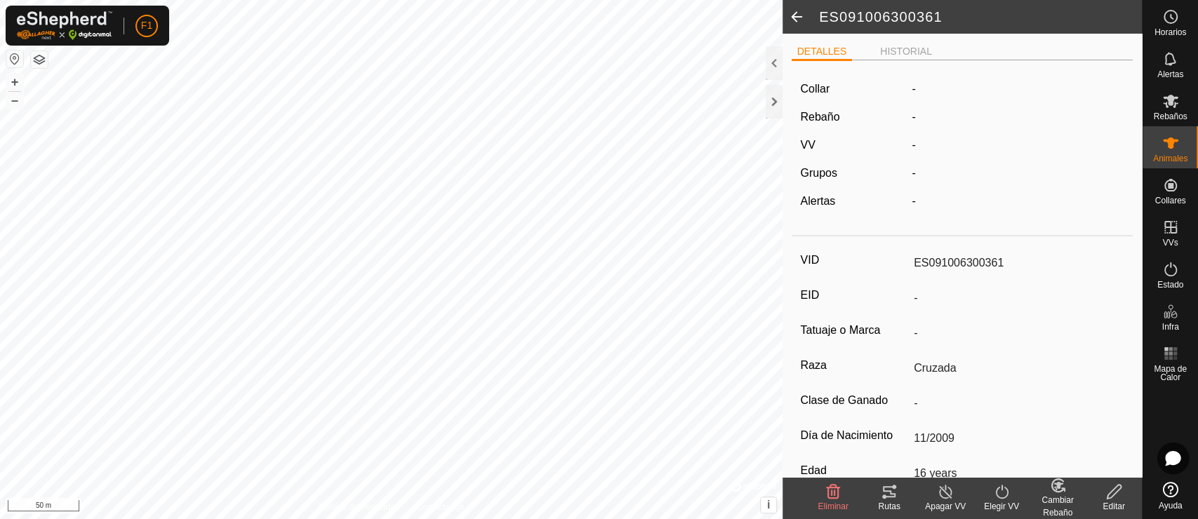
click at [912, 118] on span "-" at bounding box center [914, 117] width 4 height 12
click at [895, 53] on li "HISTORIAL" at bounding box center [905, 51] width 63 height 15
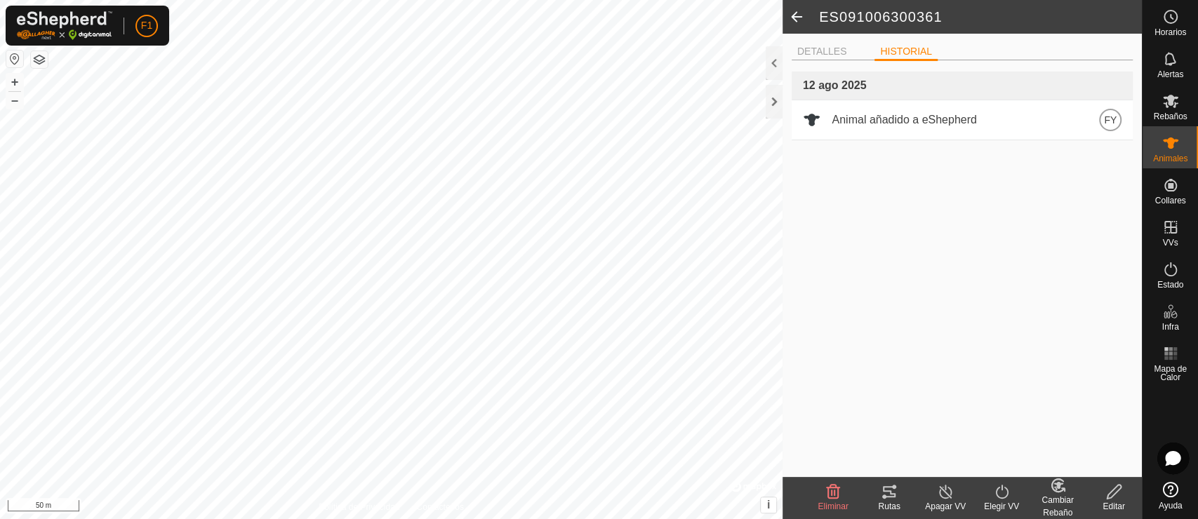
click at [791, 25] on span at bounding box center [797, 17] width 28 height 34
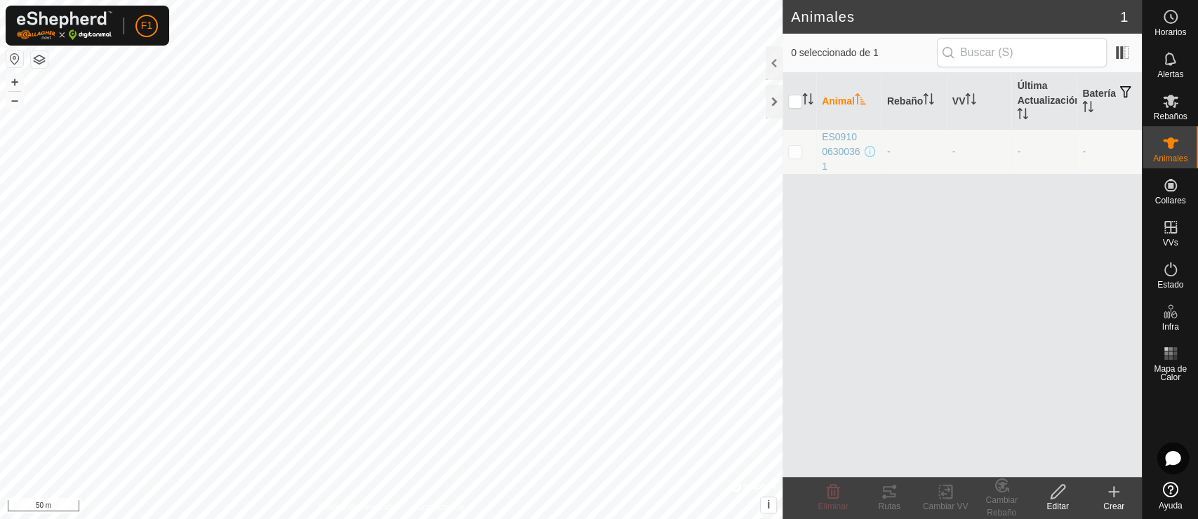
click at [1077, 467] on div "Crear" at bounding box center [1114, 506] width 56 height 13
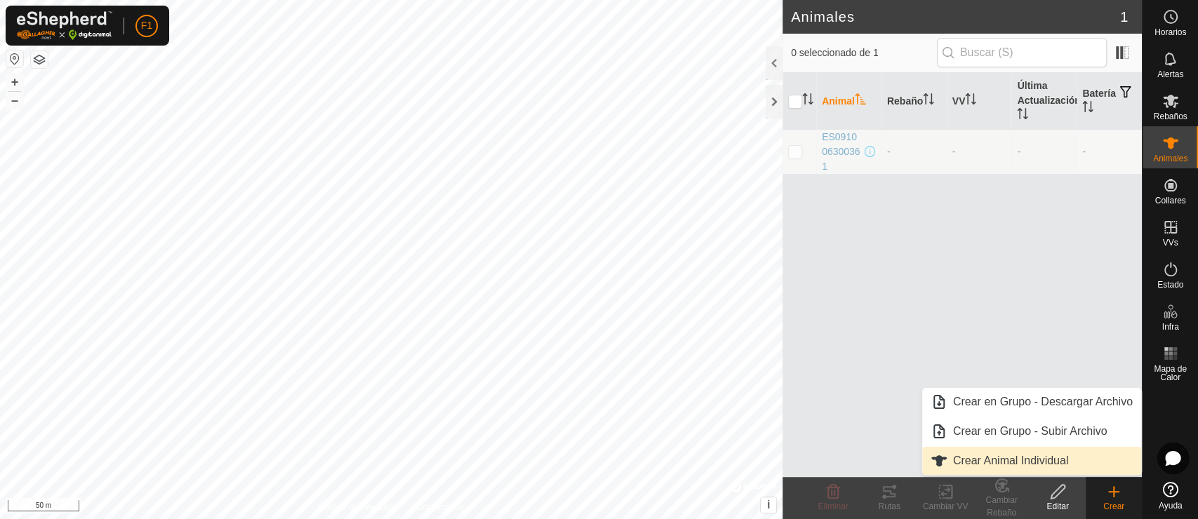
click at [1020, 465] on link "Crear Animal Individual" at bounding box center [1031, 461] width 219 height 28
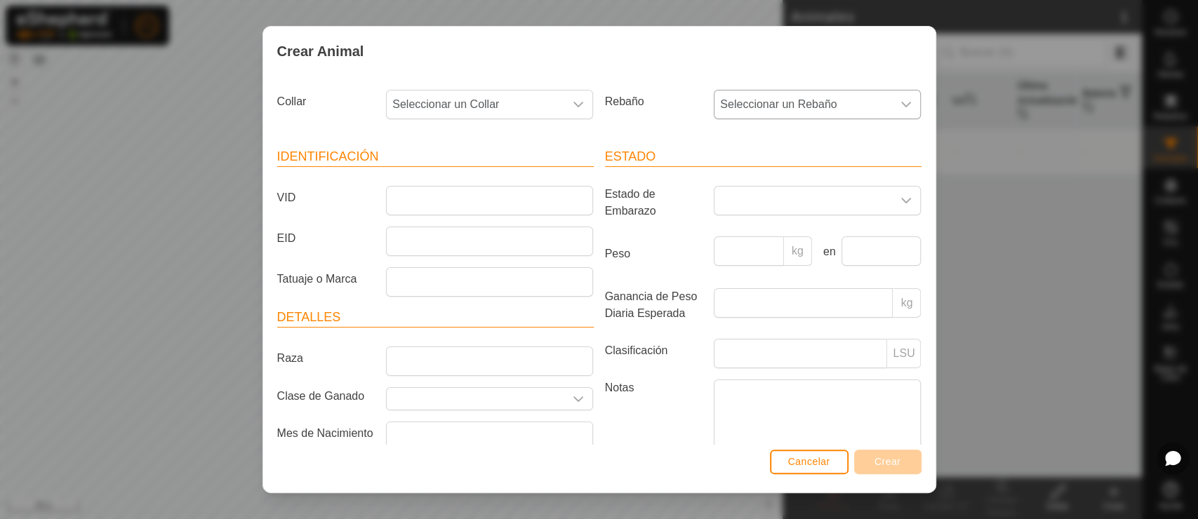
click at [775, 99] on span "Seleccionar un Rebaño" at bounding box center [803, 105] width 178 height 28
click at [758, 205] on li "vacas" at bounding box center [815, 206] width 201 height 28
click at [507, 98] on span "Seleccionar un Collar" at bounding box center [476, 105] width 178 height 28
click at [533, 109] on span "Seleccionar un Collar" at bounding box center [476, 105] width 178 height 28
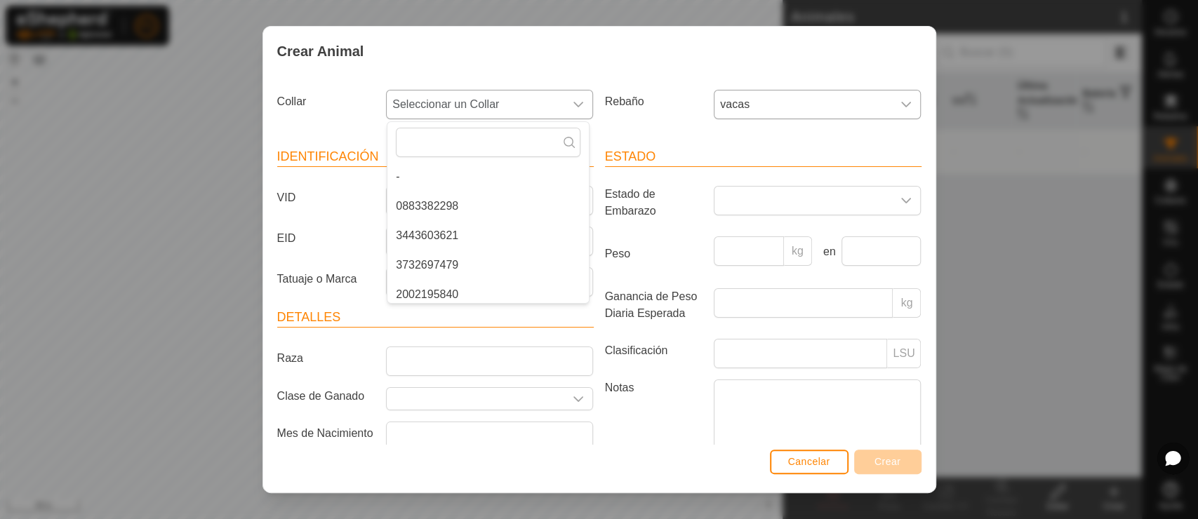
click at [465, 196] on li "0883382298" at bounding box center [487, 206] width 201 height 28
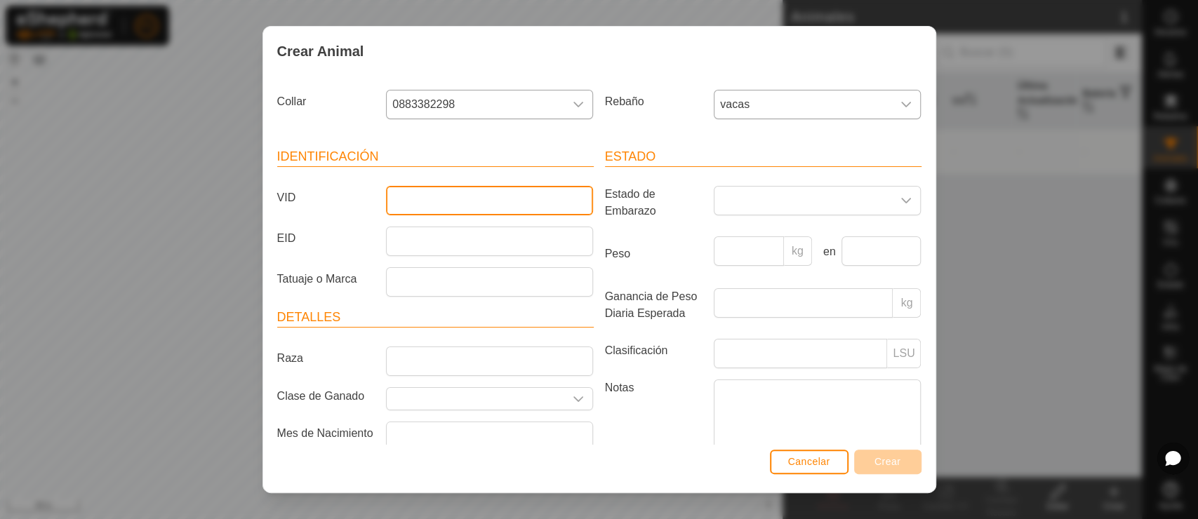
click at [502, 194] on input "VID" at bounding box center [489, 200] width 207 height 29
type input "ES001006300373"
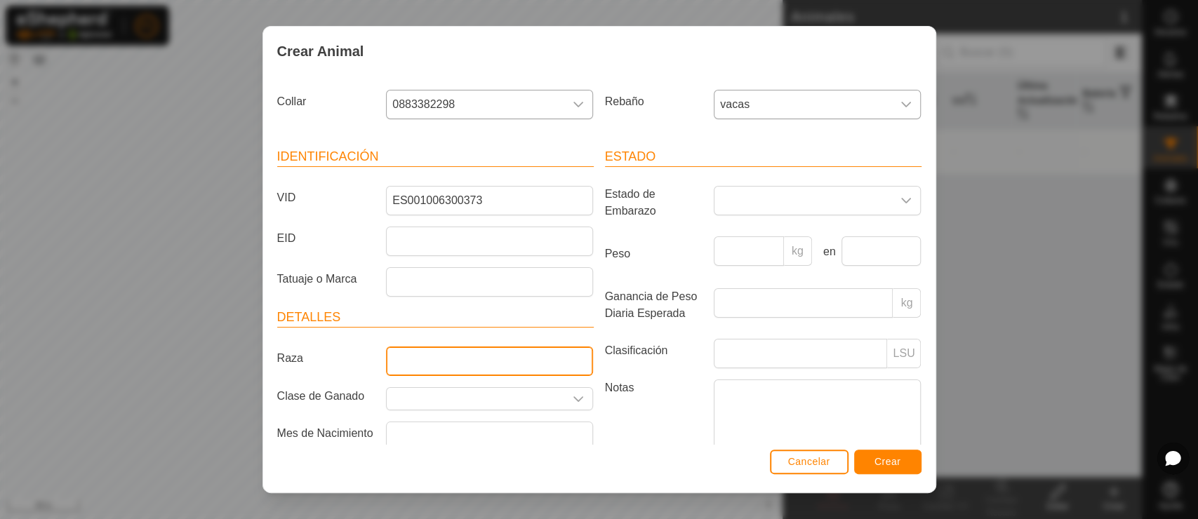
click at [397, 361] on input "Raza" at bounding box center [489, 361] width 207 height 29
type input "c"
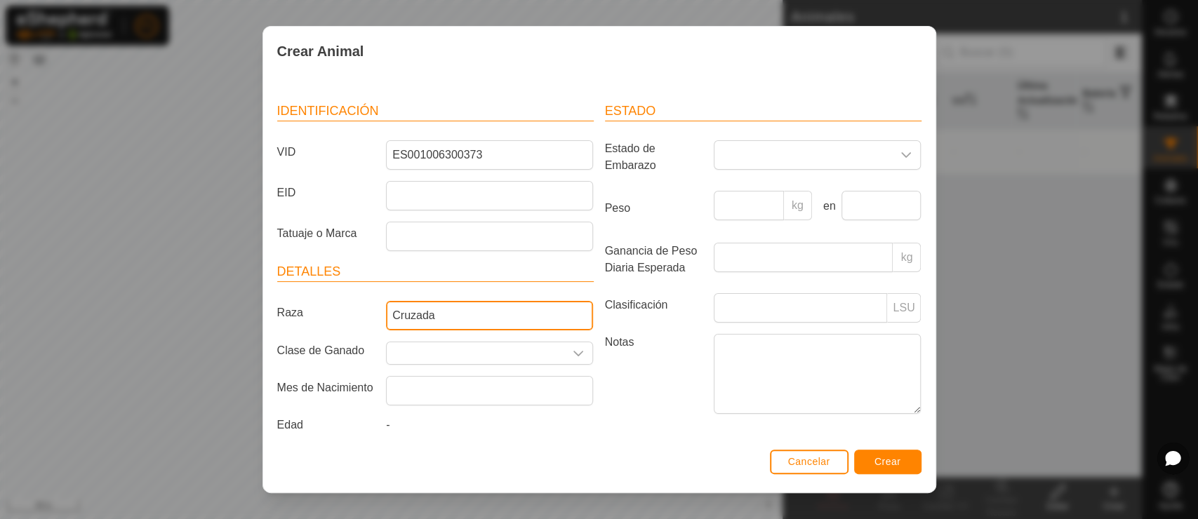
scroll to position [65, 0]
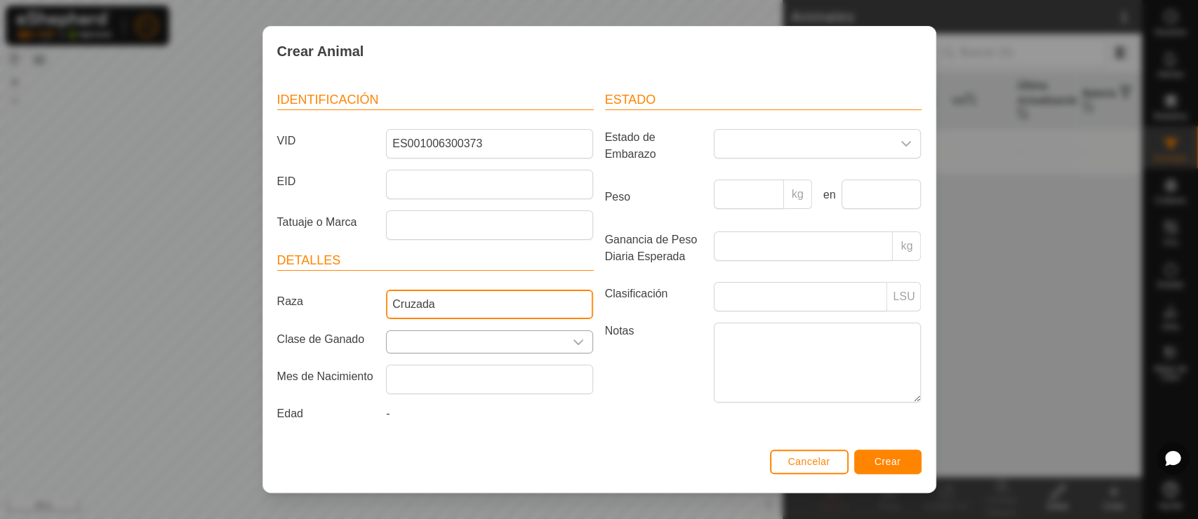
type input "Cruzada"
click at [459, 331] on input "text" at bounding box center [476, 342] width 178 height 22
click at [573, 337] on icon "dropdown trigger" at bounding box center [578, 342] width 11 height 11
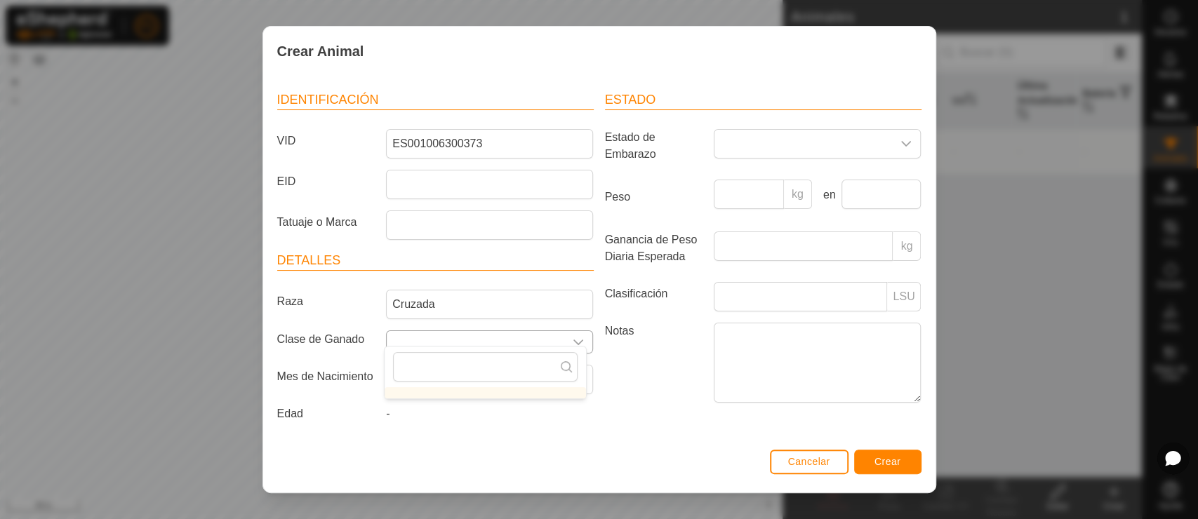
click at [573, 337] on icon "dropdown trigger" at bounding box center [578, 342] width 11 height 11
click at [475, 377] on input "text" at bounding box center [489, 379] width 207 height 29
click at [407, 222] on button "Previous Year" at bounding box center [404, 221] width 22 height 22
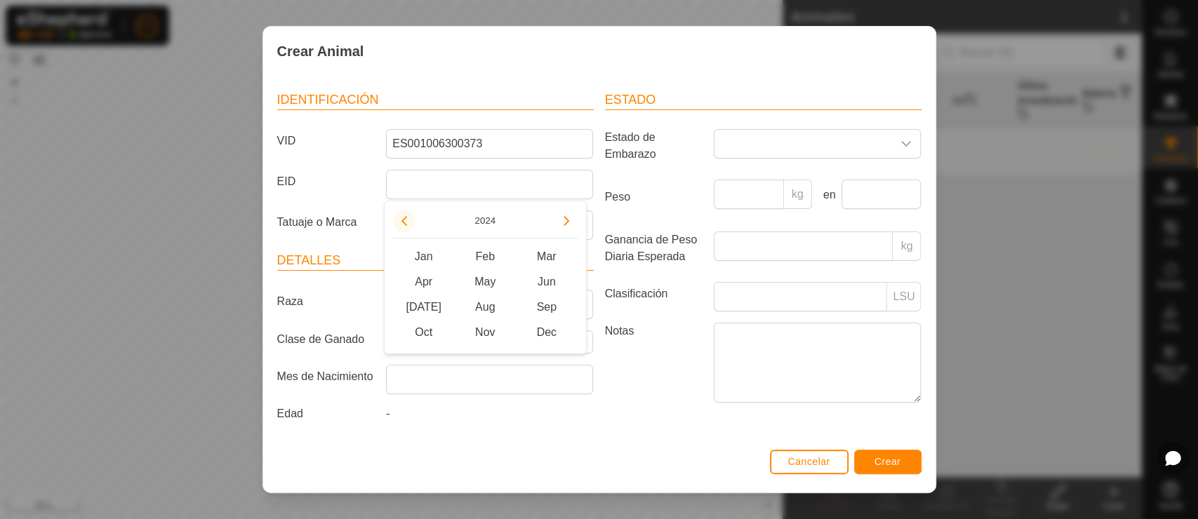
click at [408, 223] on span "Previous Year" at bounding box center [408, 223] width 0 height 0
click at [407, 222] on button "Previous Year" at bounding box center [404, 221] width 22 height 22
click at [407, 222] on icon "Previous Year" at bounding box center [404, 220] width 11 height 11
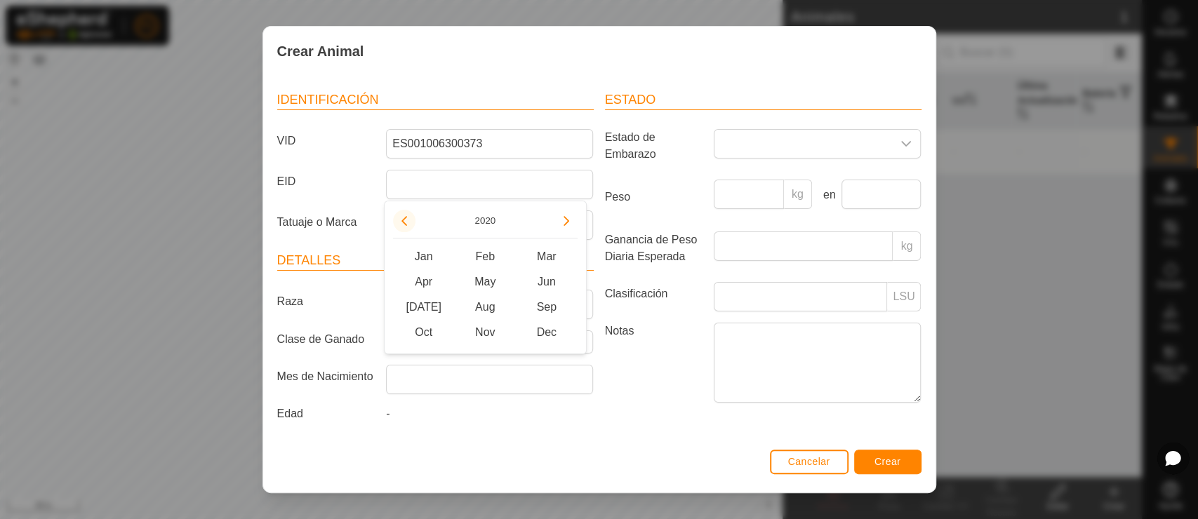
click at [407, 222] on icon "Previous Year" at bounding box center [404, 220] width 11 height 11
click at [407, 222] on button "Previous Year" at bounding box center [404, 221] width 22 height 22
click at [407, 222] on icon "Previous Year" at bounding box center [404, 220] width 11 height 11
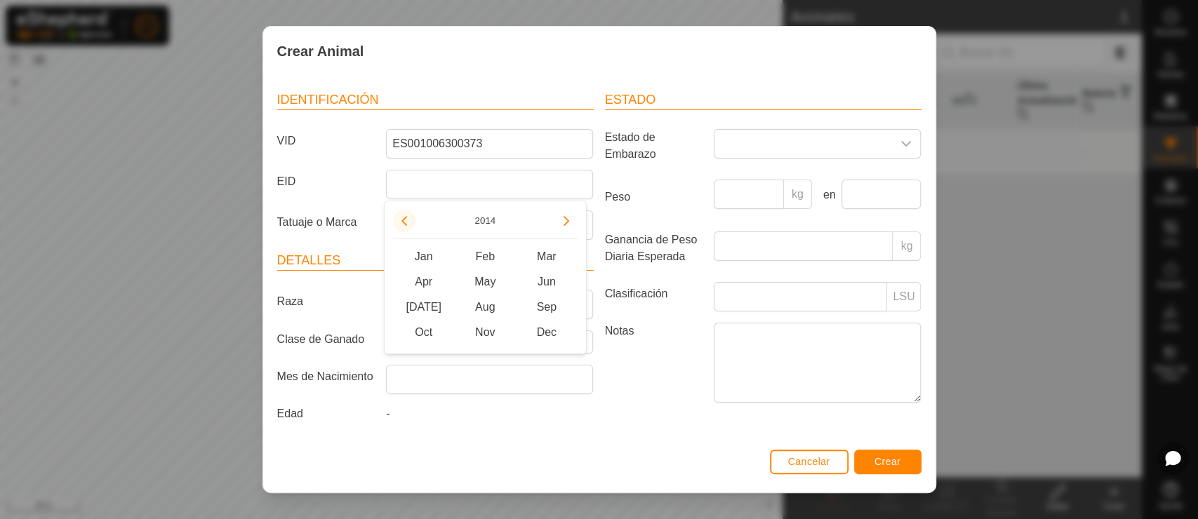
click at [407, 222] on icon "Previous Year" at bounding box center [404, 220] width 11 height 11
click at [407, 222] on button "Previous Year" at bounding box center [404, 221] width 22 height 22
click at [485, 251] on span "Feb" at bounding box center [485, 256] width 62 height 25
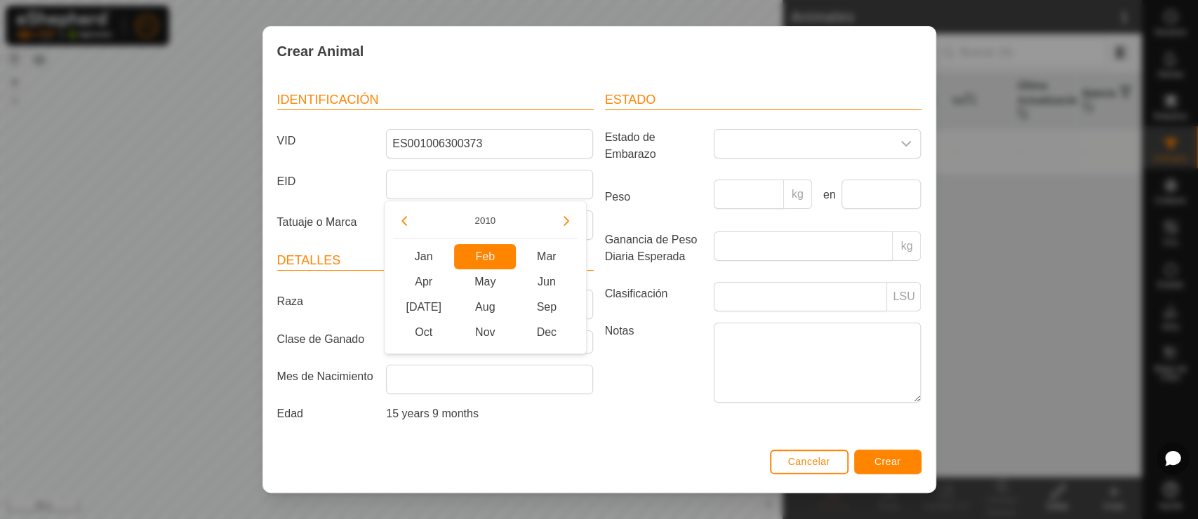
type input "[DATE]"
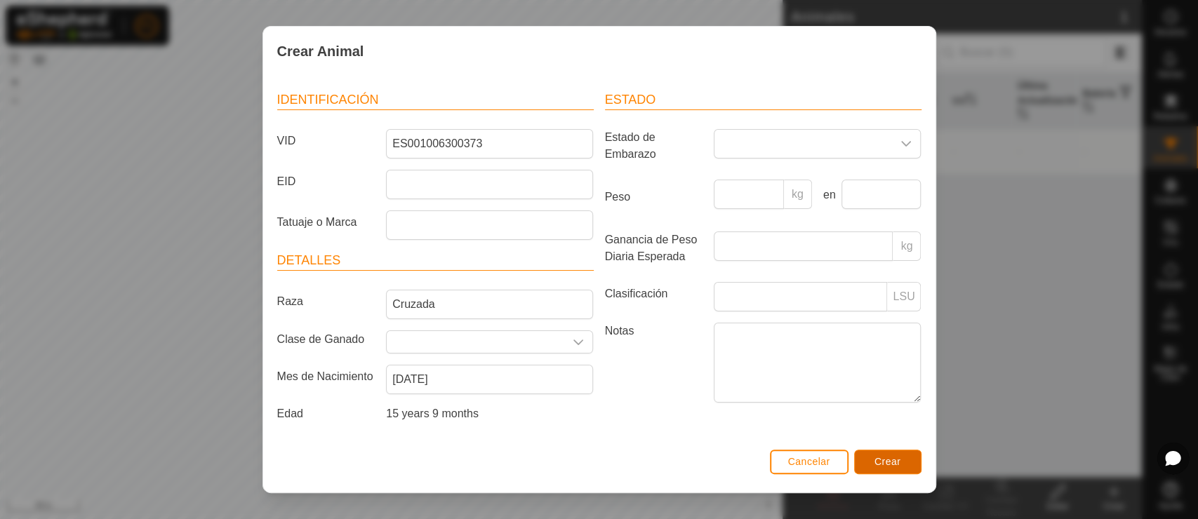
click at [903, 459] on button "Crear" at bounding box center [887, 462] width 67 height 25
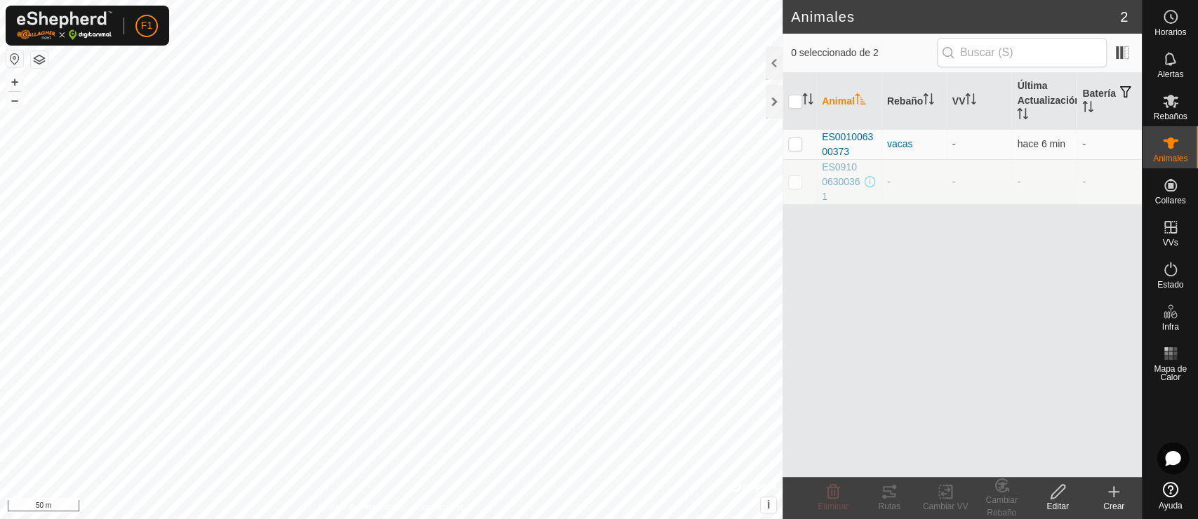
click at [1077, 467] on icon at bounding box center [1114, 492] width 10 height 0
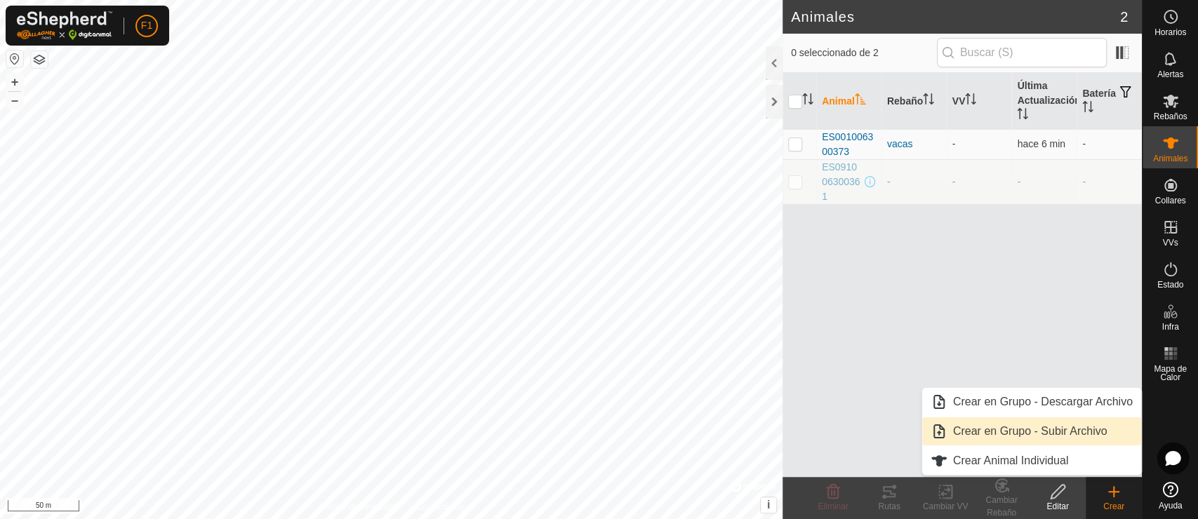
click at [1027, 427] on link "Crear en Grupo - Subir Archivo" at bounding box center [1031, 432] width 219 height 28
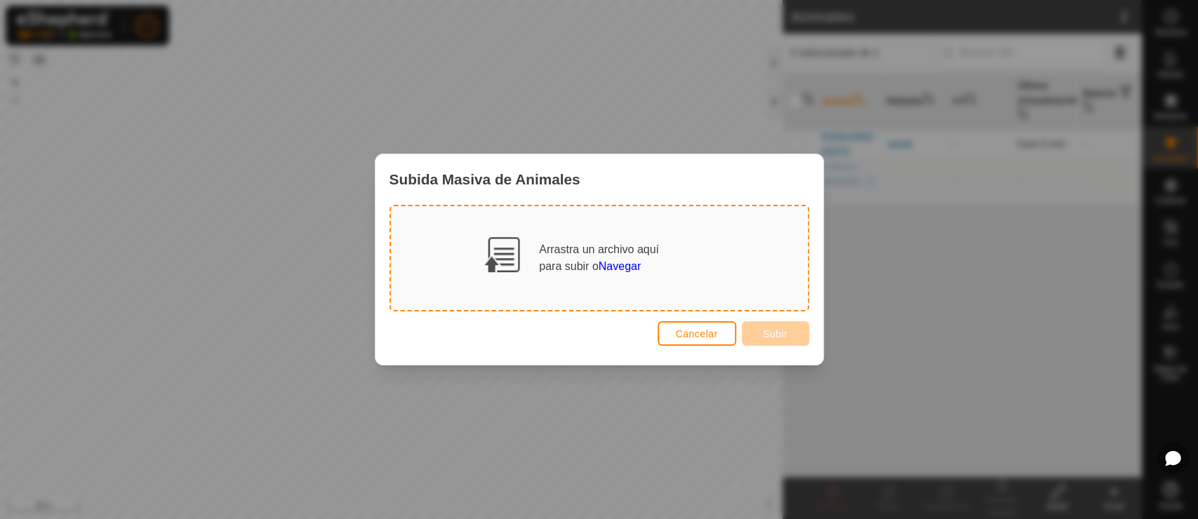
click at [539, 245] on div "Arrastra un archivo aquí para subir o Navegar" at bounding box center [599, 258] width 120 height 34
click at [677, 340] on button "Cancelar" at bounding box center [697, 333] width 79 height 25
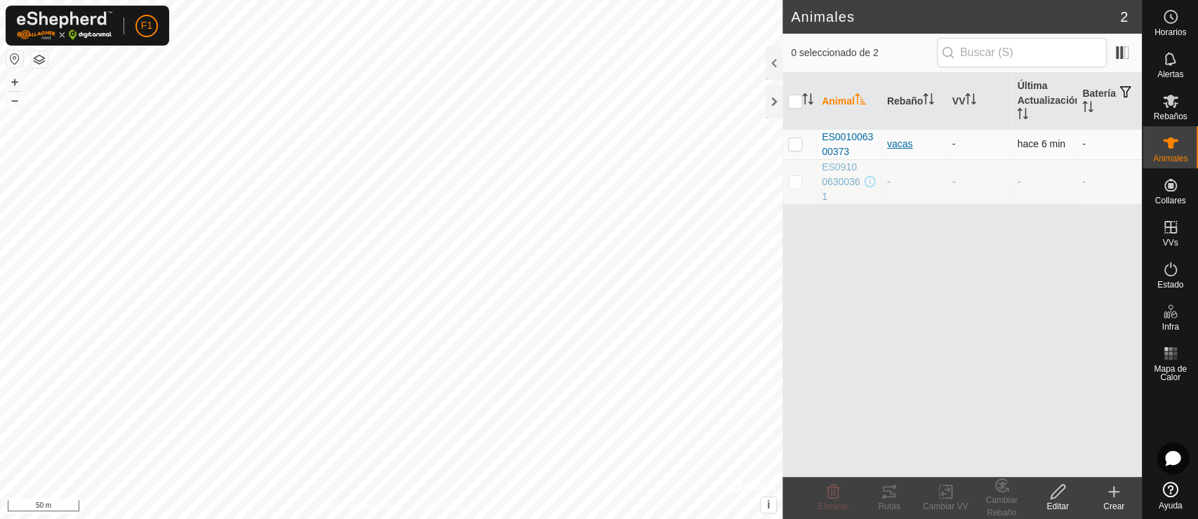
click at [904, 140] on div "vacas" at bounding box center [914, 144] width 54 height 15
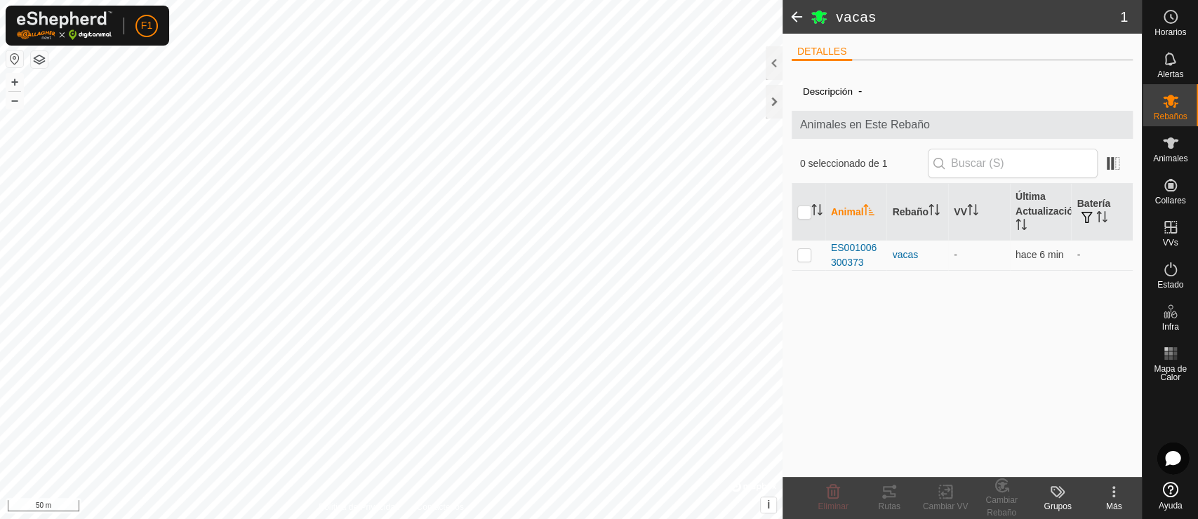
click at [792, 18] on span at bounding box center [797, 17] width 28 height 34
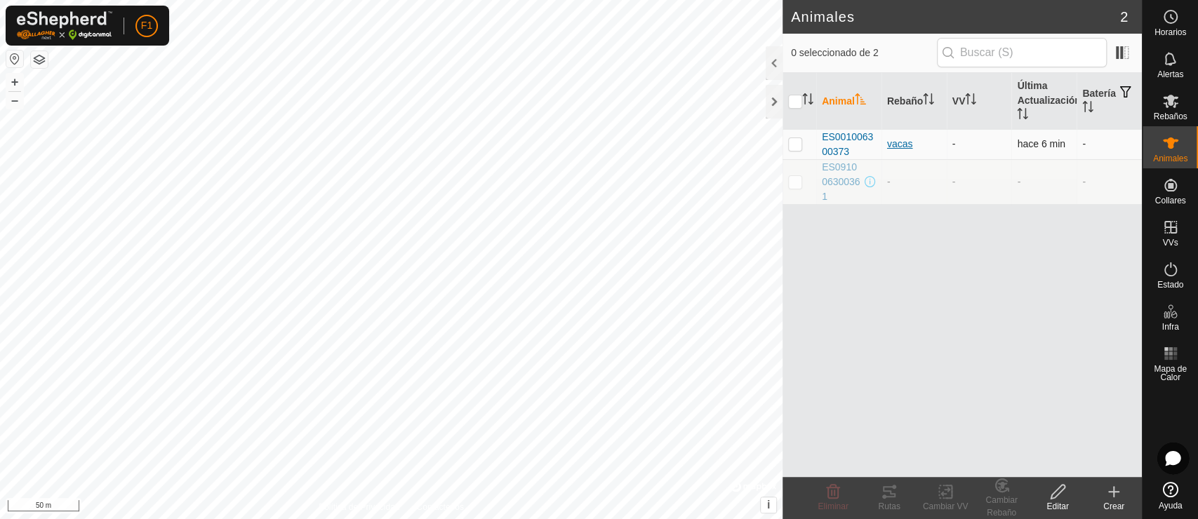
click at [908, 142] on div "vacas" at bounding box center [914, 144] width 54 height 15
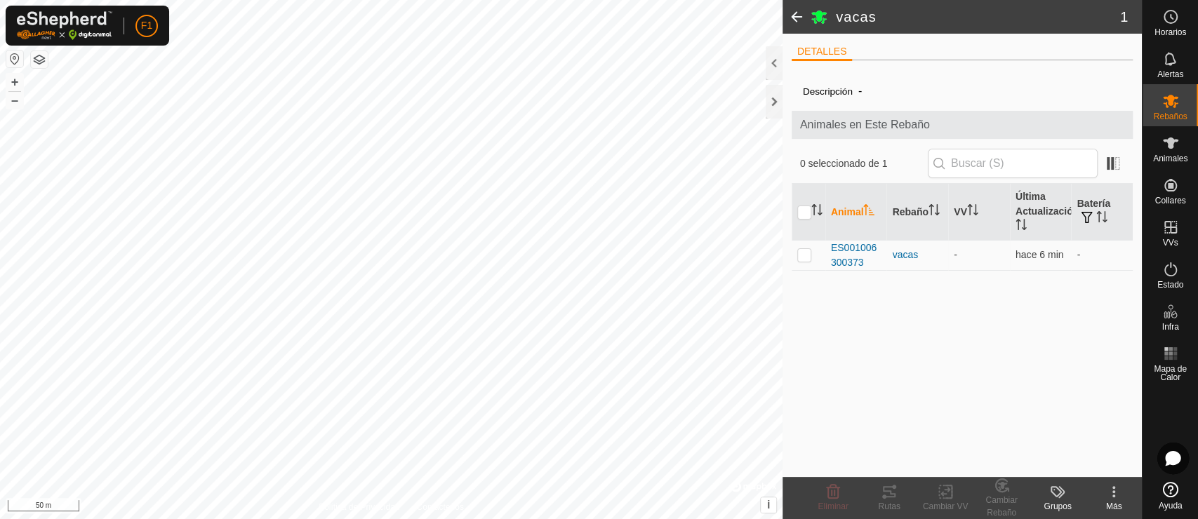
click at [792, 19] on span at bounding box center [797, 17] width 28 height 34
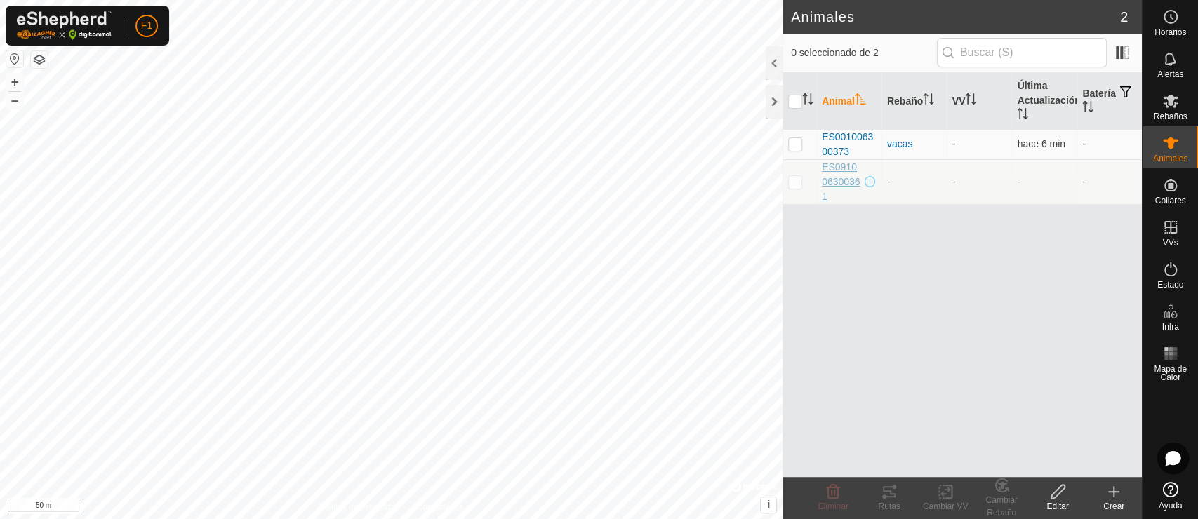
click at [843, 177] on span "ES091006300361" at bounding box center [842, 182] width 40 height 44
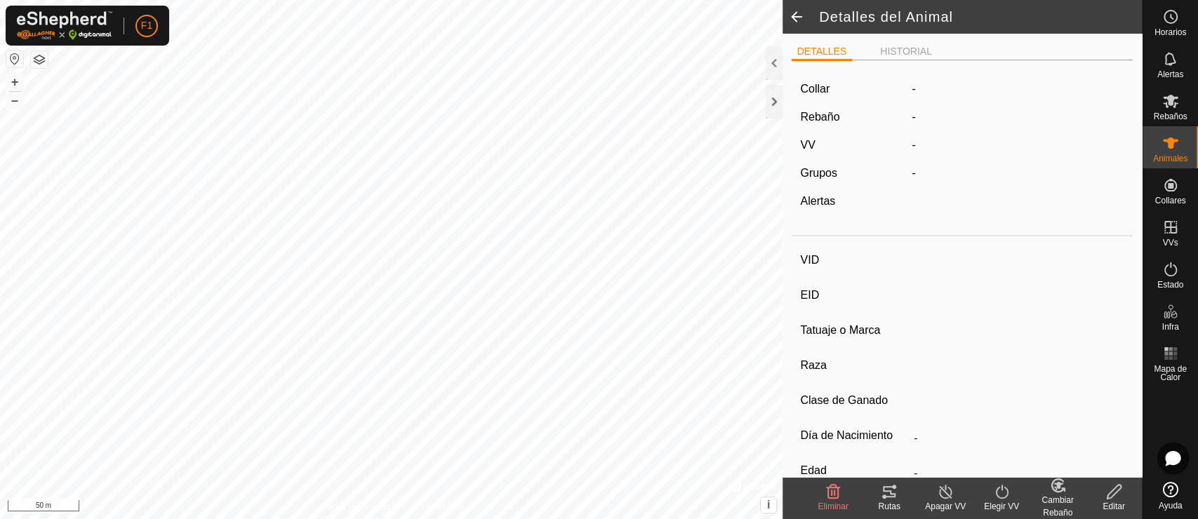
type input "ES091006300361"
type input "-"
type input "Cruzada"
type input "-"
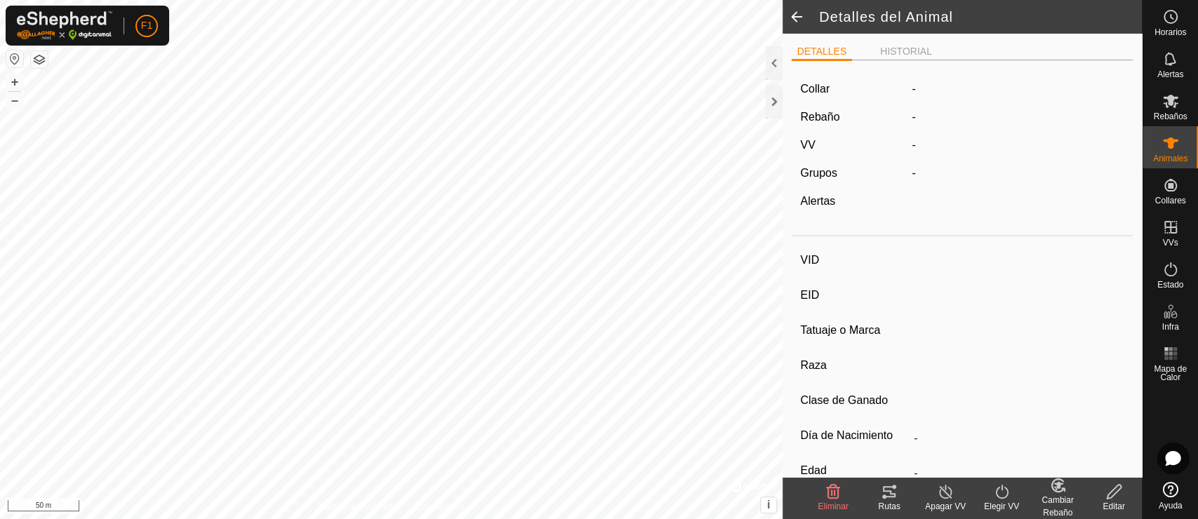
type input "11/2009"
type input "16 years"
type input "0 kg"
type input "-"
click at [794, 22] on span at bounding box center [797, 17] width 28 height 34
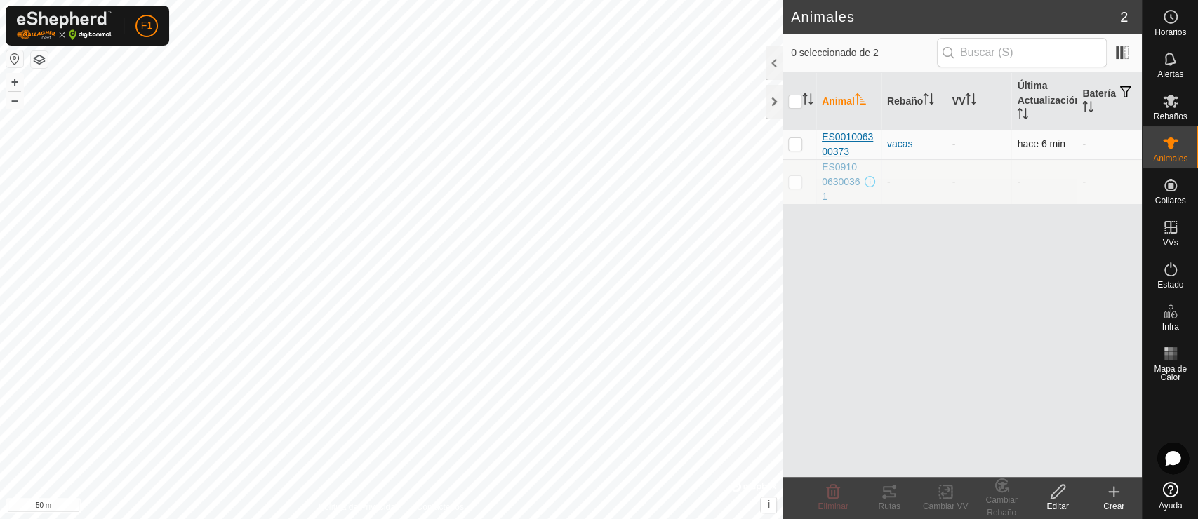
click at [862, 140] on span "ES001006300373" at bounding box center [849, 144] width 54 height 29
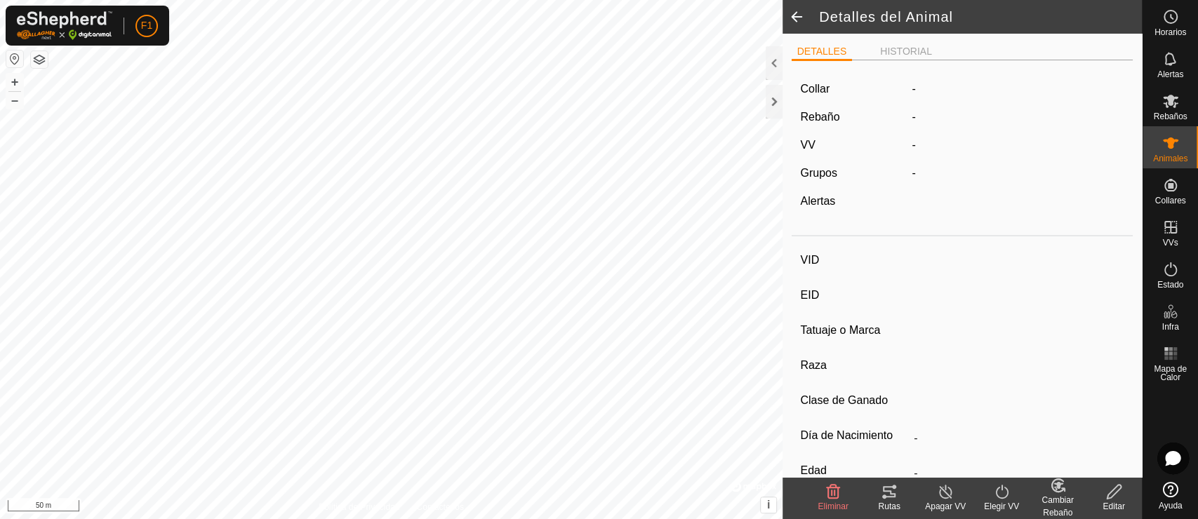
type input "ES001006300373"
type input "-"
type input "Cruzada"
type input "-"
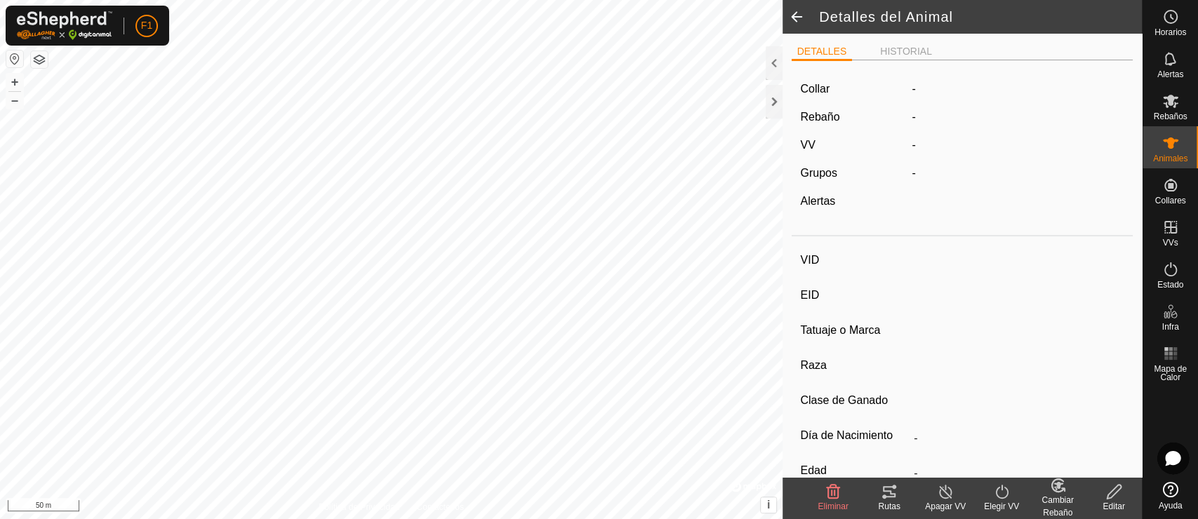
type input "02/2010"
type input "15 years 9 months"
type input "0 kg"
type input "-"
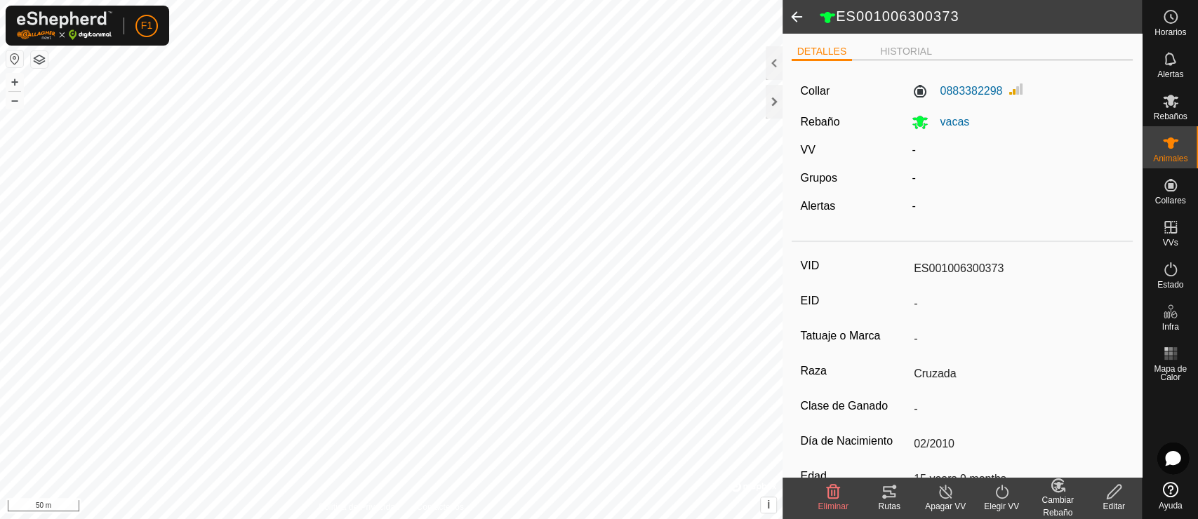
click at [1077, 467] on div "Editar" at bounding box center [1114, 506] width 56 height 13
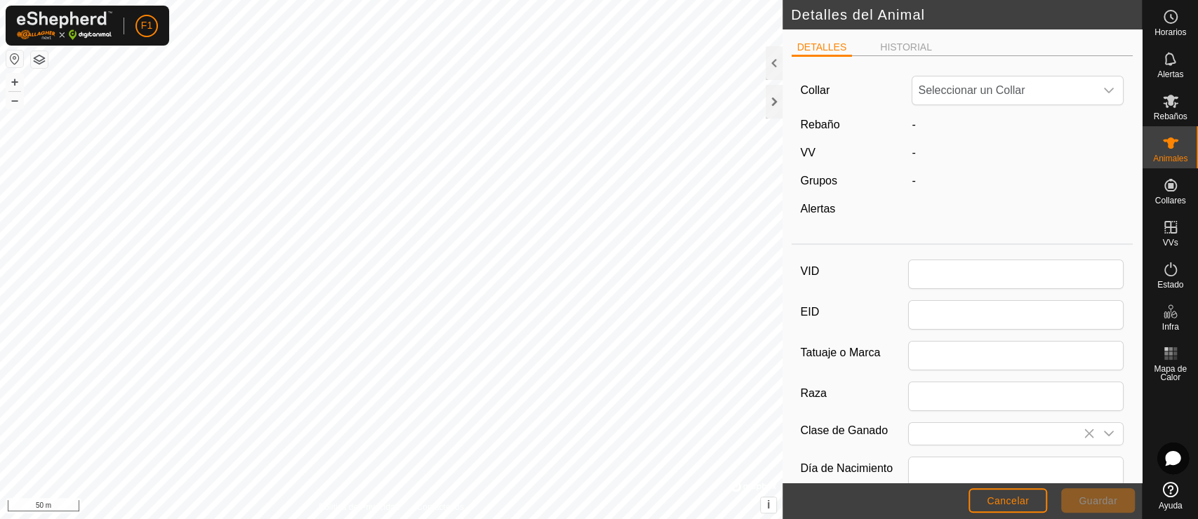
type input "ES001006300373"
type input "Cruzada"
type input "02/2010"
type input "15 years 9 months"
type input "0"
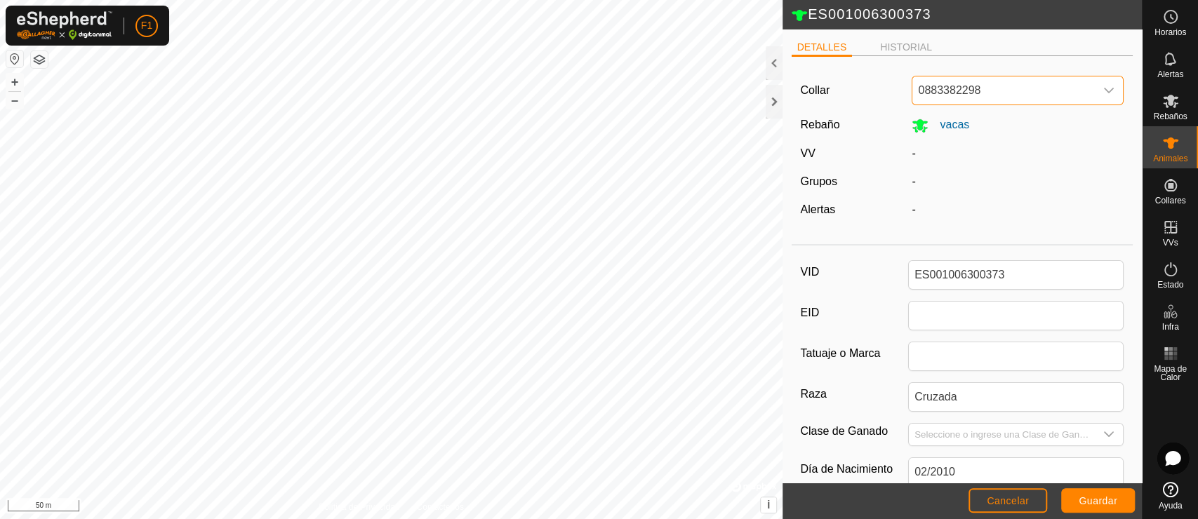
click at [990, 91] on span "0883382298" at bounding box center [1003, 90] width 182 height 28
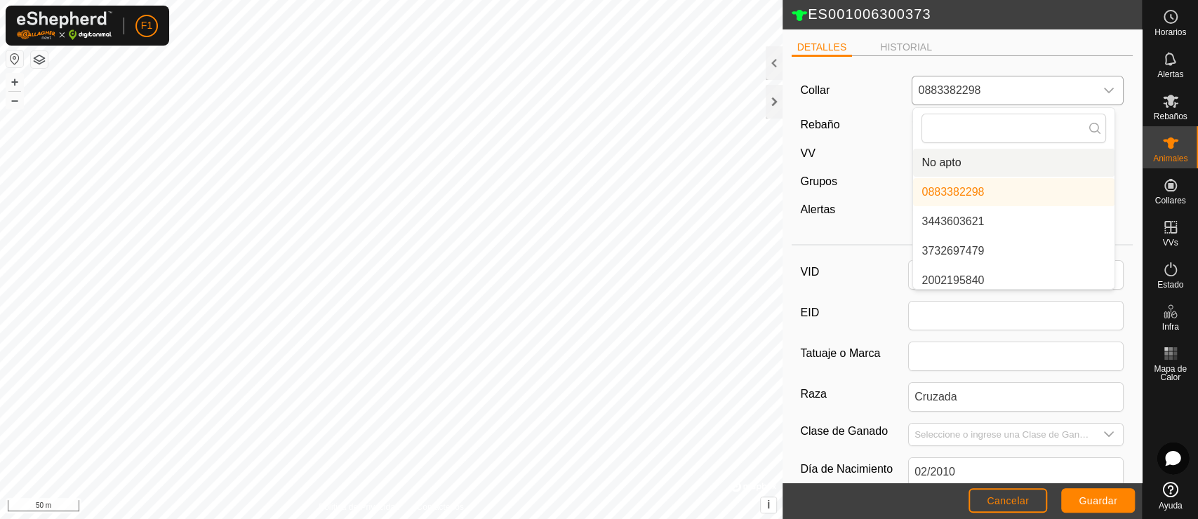
click at [1003, 162] on li "No apto" at bounding box center [1013, 163] width 201 height 28
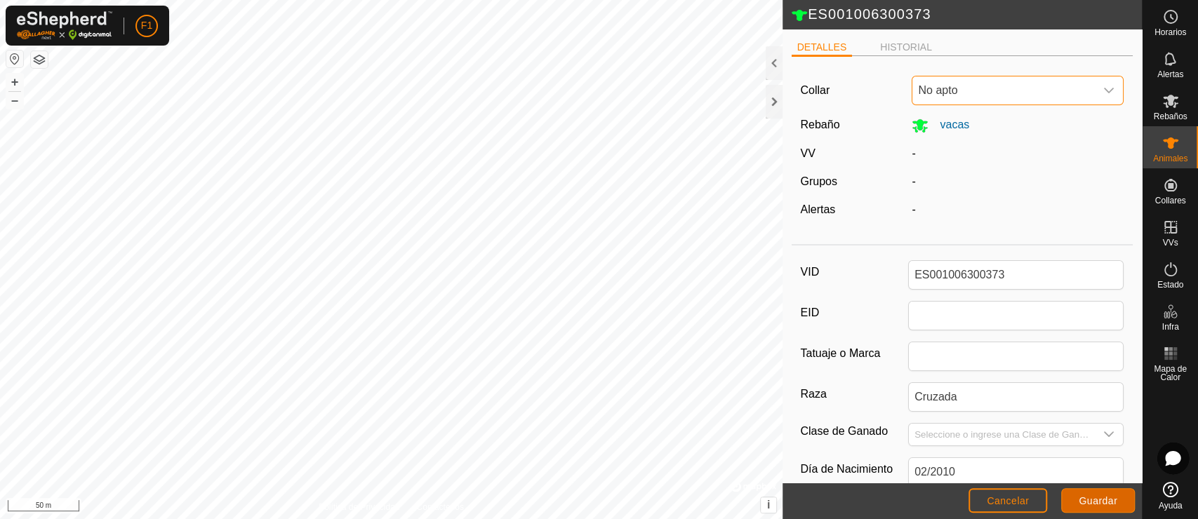
click at [1077, 467] on span "Guardar" at bounding box center [1098, 500] width 39 height 11
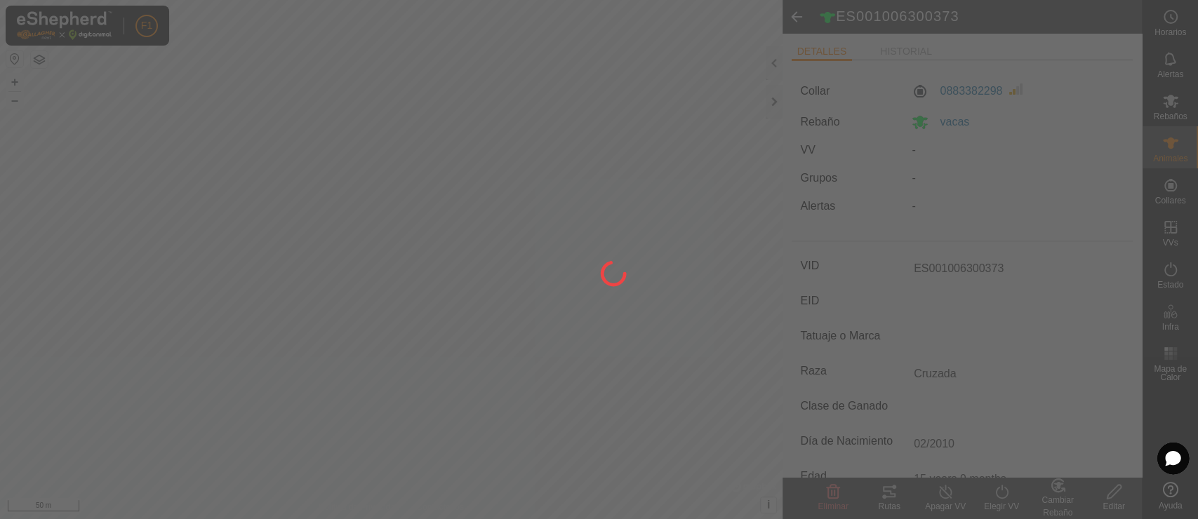
type input "-"
type input "0 kg"
type input "-"
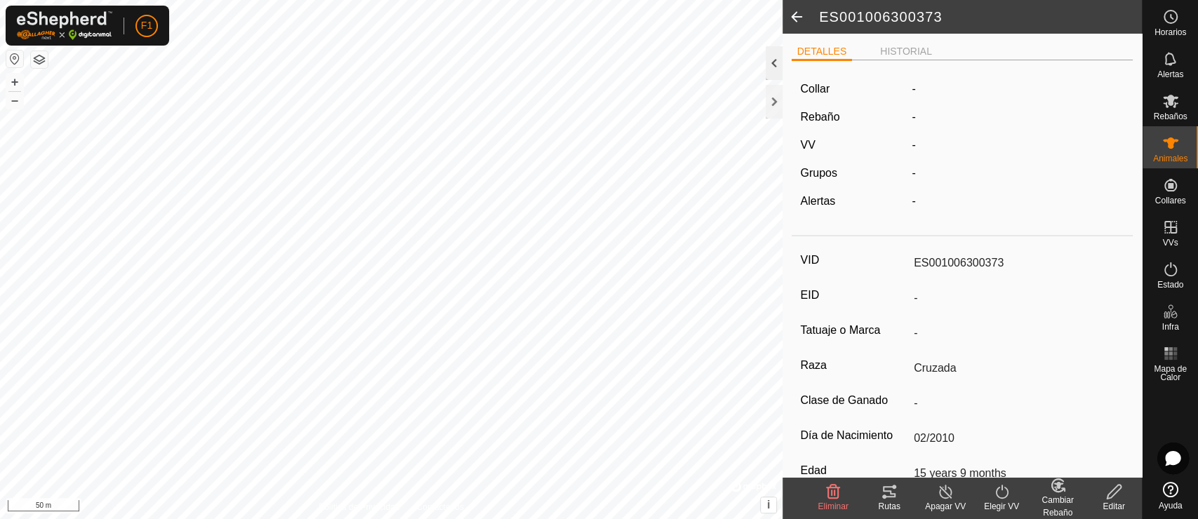
click at [769, 65] on div at bounding box center [774, 63] width 17 height 34
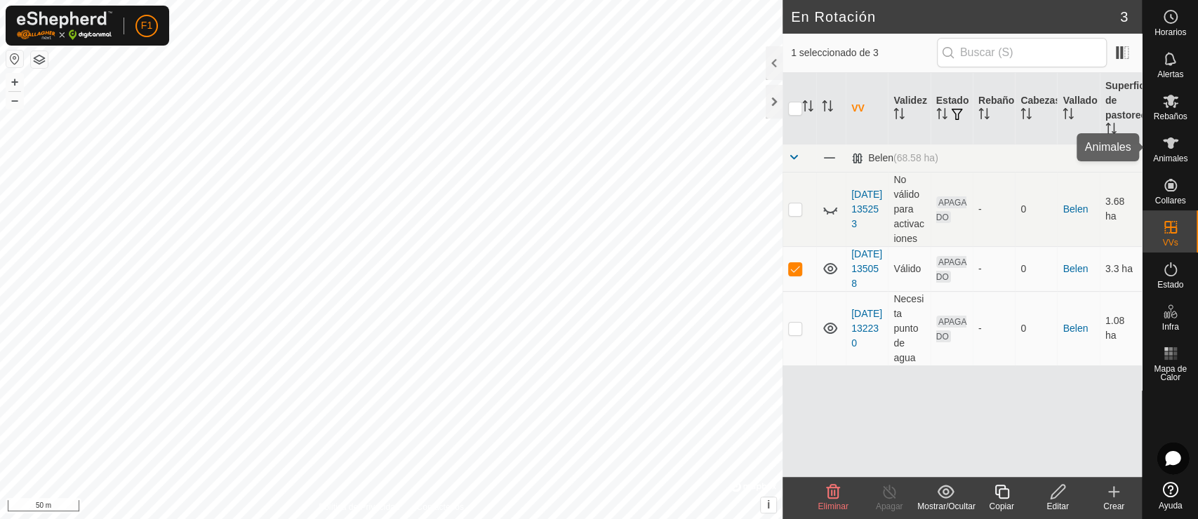
click at [1077, 138] on icon at bounding box center [1170, 143] width 17 height 17
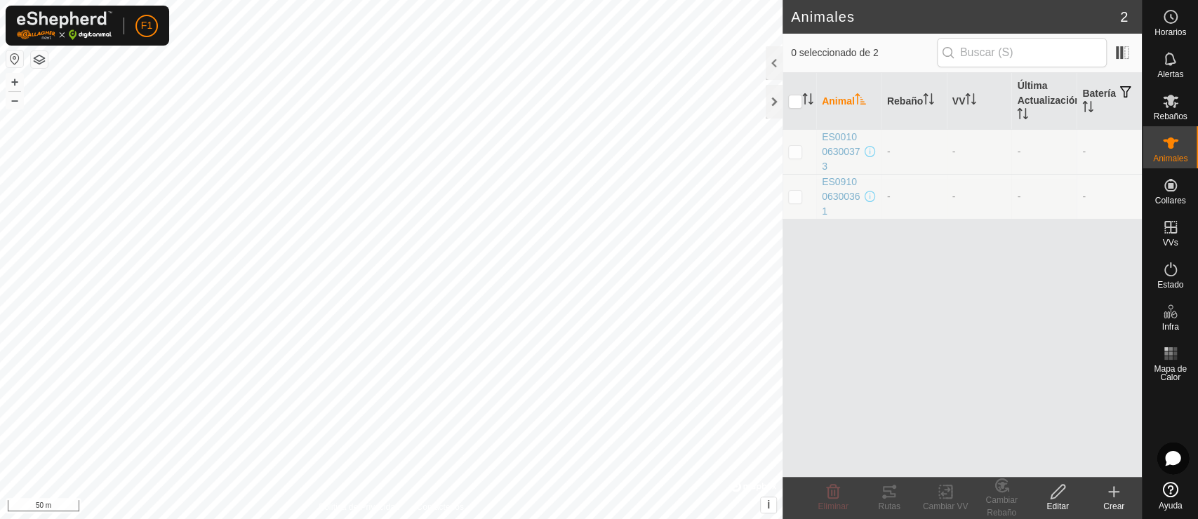
click at [833, 101] on th "Animal" at bounding box center [848, 101] width 65 height 57
click at [840, 101] on th "Animal" at bounding box center [848, 101] width 65 height 57
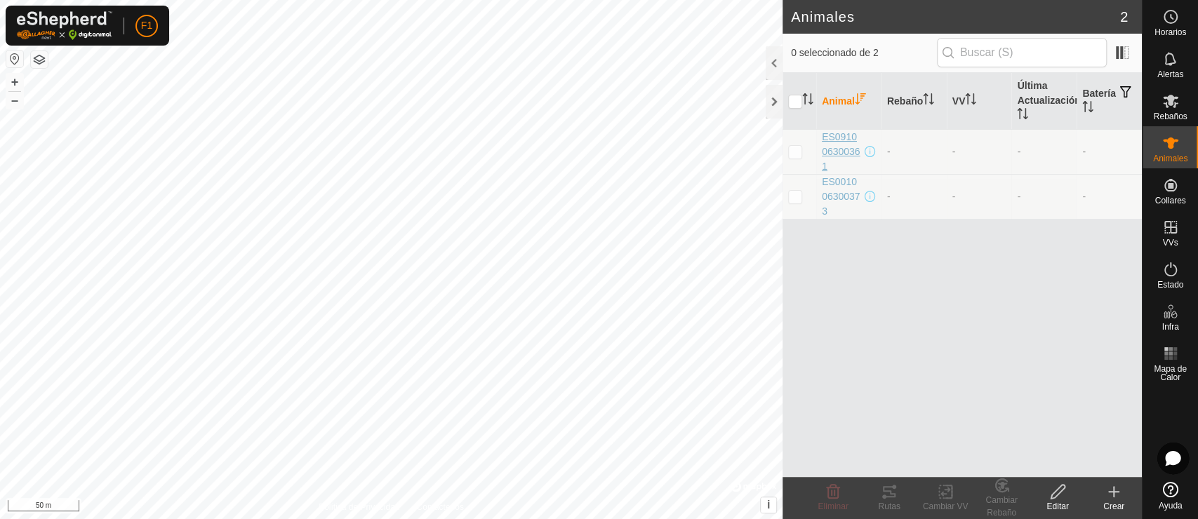
click at [844, 159] on span "ES091006300361" at bounding box center [842, 152] width 40 height 44
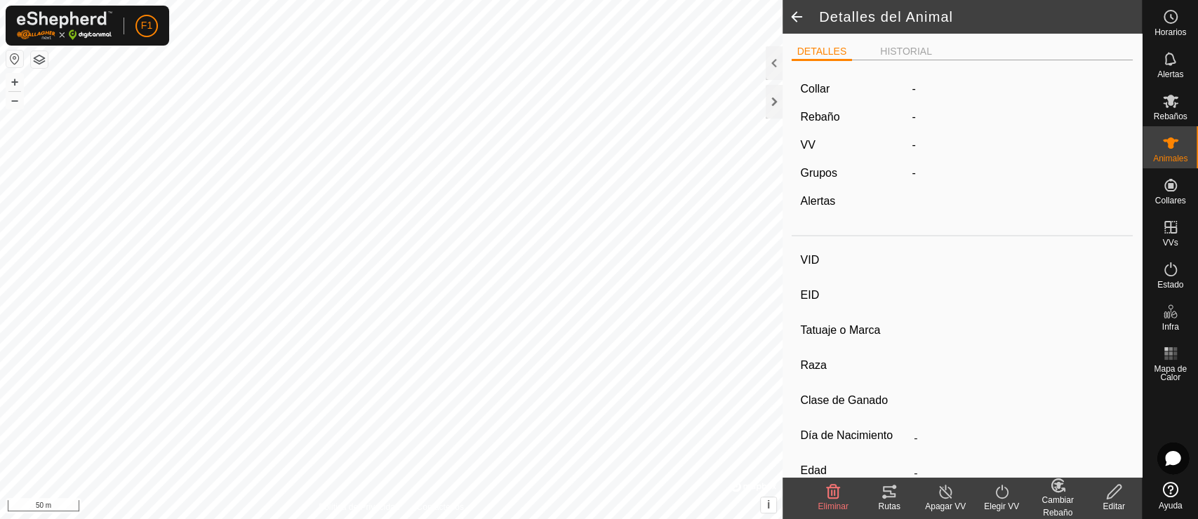
type input "ES091006300361"
type input "-"
type input "Cruzada"
type input "-"
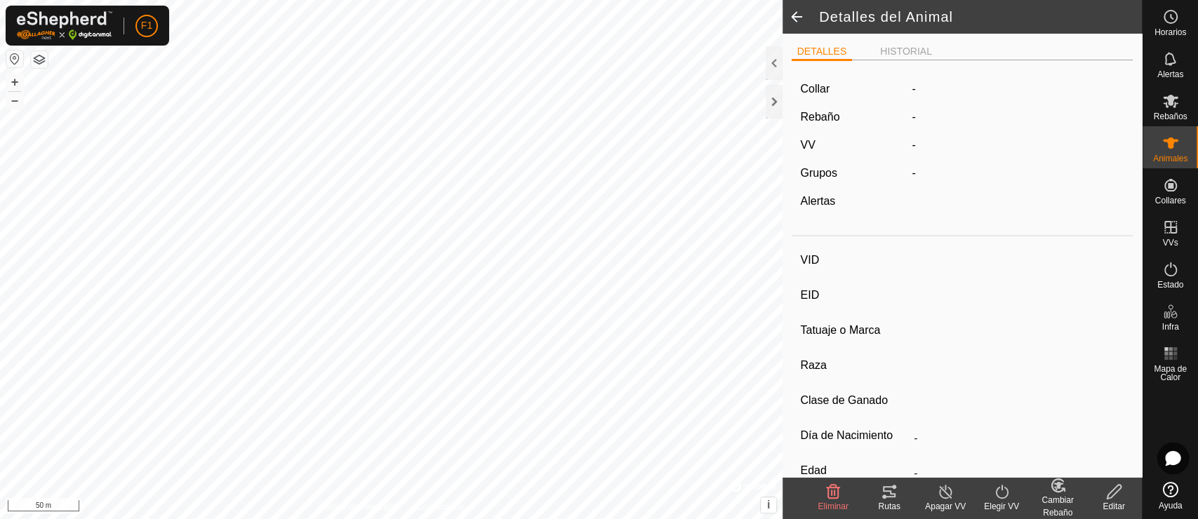
type input "11/2009"
type input "16 years"
type input "0 kg"
type input "-"
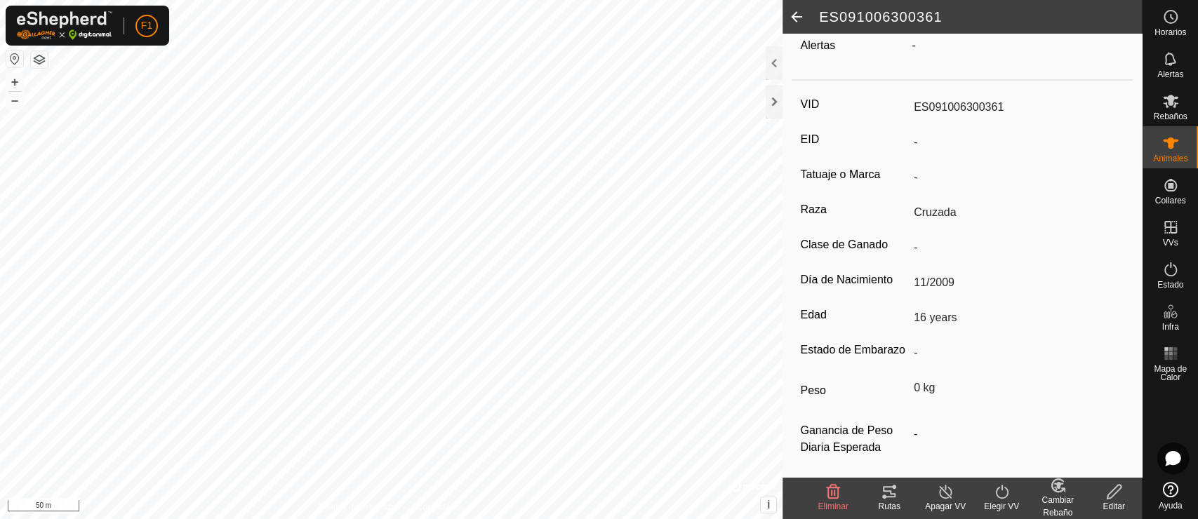
click at [794, 17] on span at bounding box center [797, 17] width 28 height 34
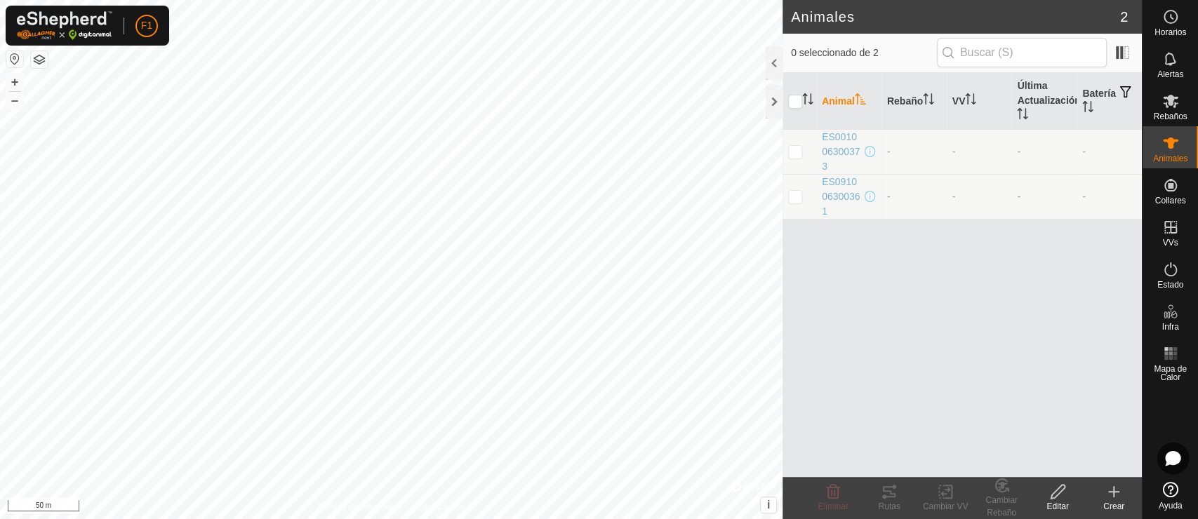
click at [1056, 467] on icon at bounding box center [1058, 492] width 18 height 17
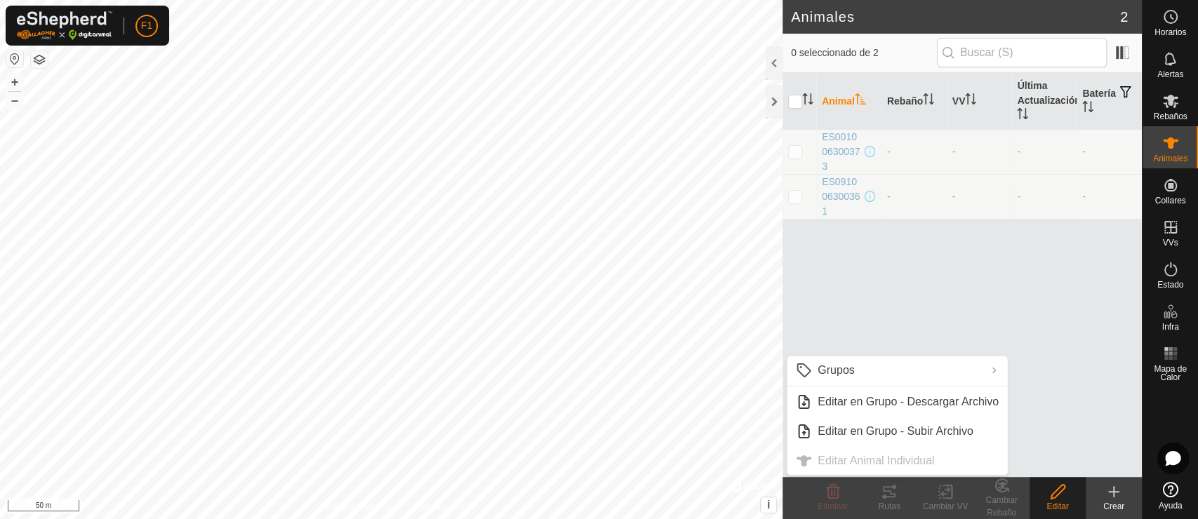
click at [900, 457] on ul "Grupos Limpiar Grupos Gestionar Grupos Editar en Grupo - Descargar Archivo Edit…" at bounding box center [897, 416] width 220 height 119
click at [1077, 467] on icon at bounding box center [1113, 492] width 17 height 17
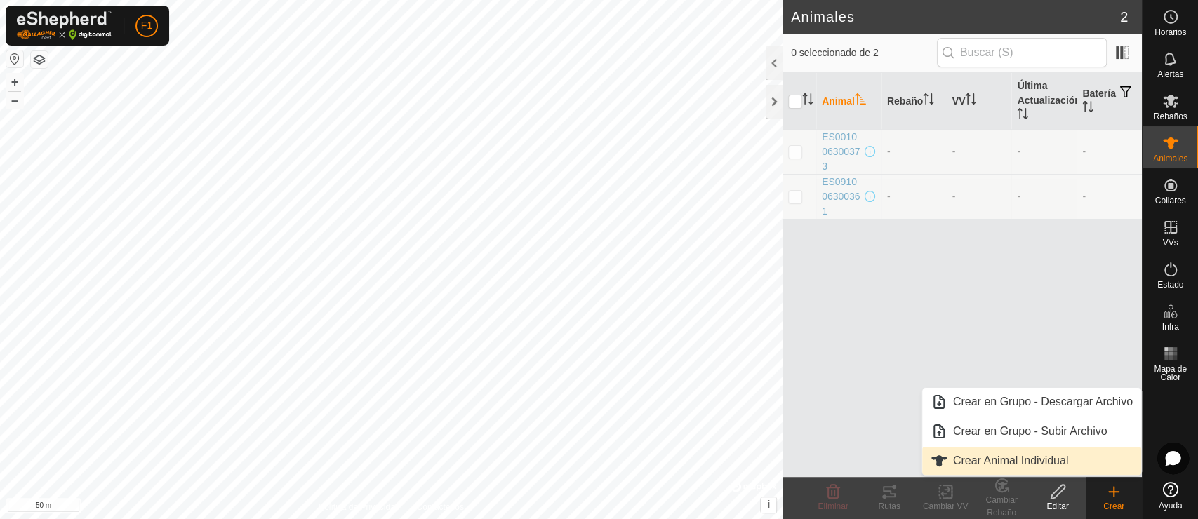
click at [1022, 459] on link "Crear Animal Individual" at bounding box center [1031, 461] width 219 height 28
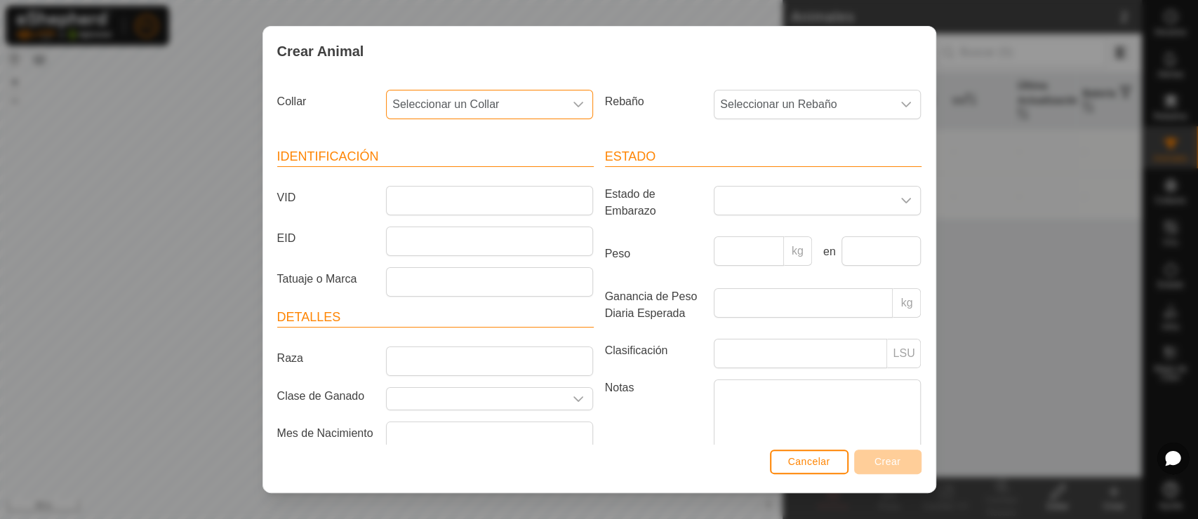
click at [509, 98] on span "Seleccionar un Collar" at bounding box center [476, 105] width 178 height 28
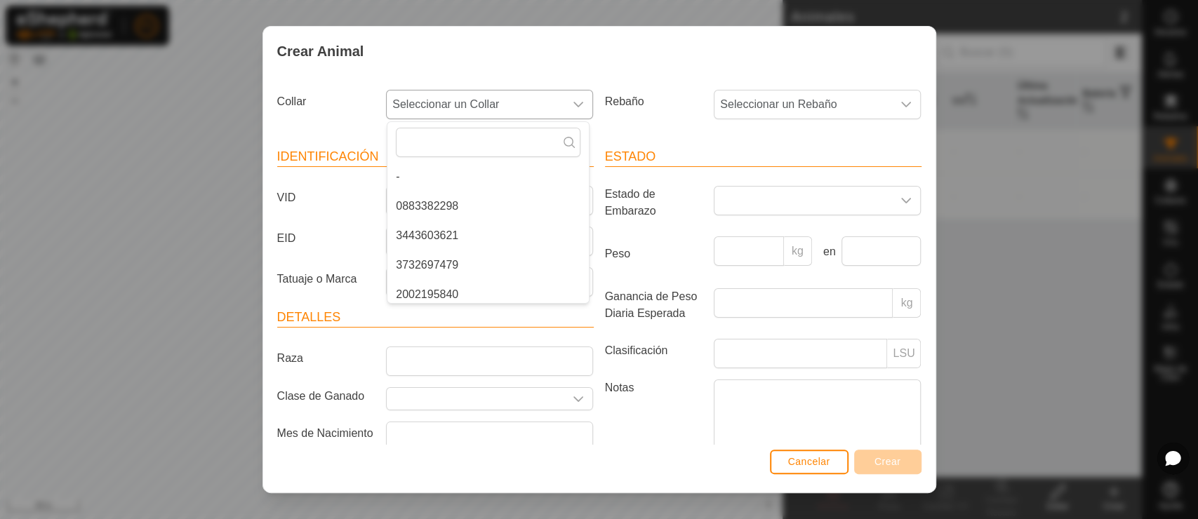
click at [509, 98] on span "Seleccionar un Collar" at bounding box center [476, 105] width 178 height 28
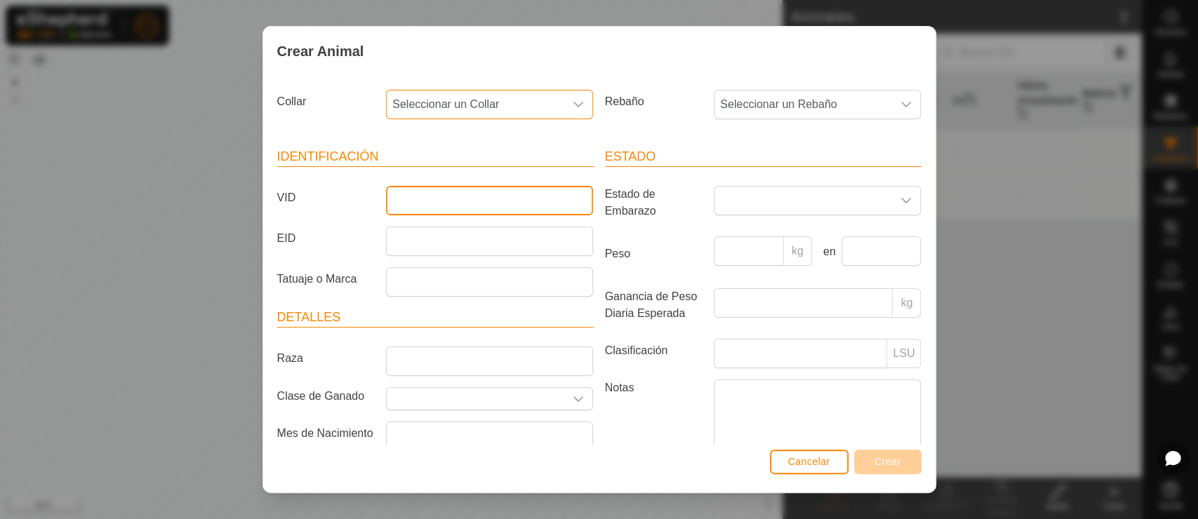
click at [427, 211] on input "VID" at bounding box center [489, 200] width 207 height 29
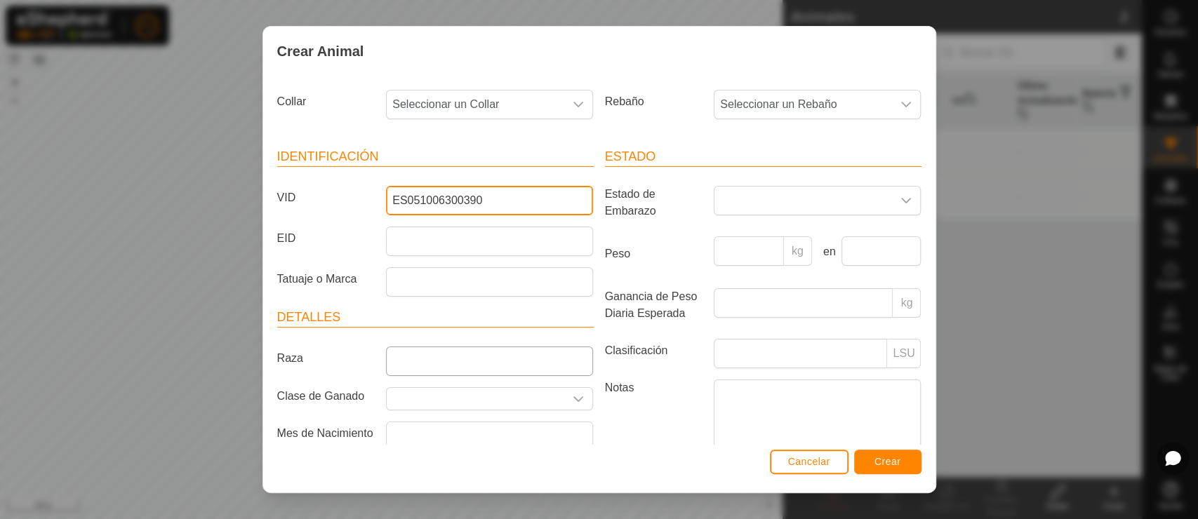
type input "ES051006300390"
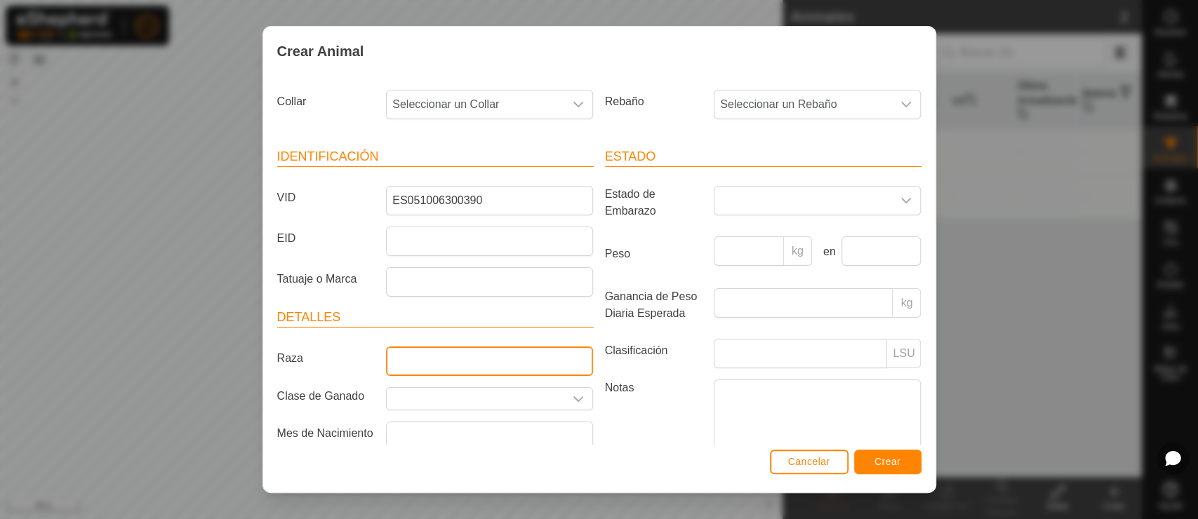
click at [446, 364] on input "Raza" at bounding box center [489, 361] width 207 height 29
type input "c"
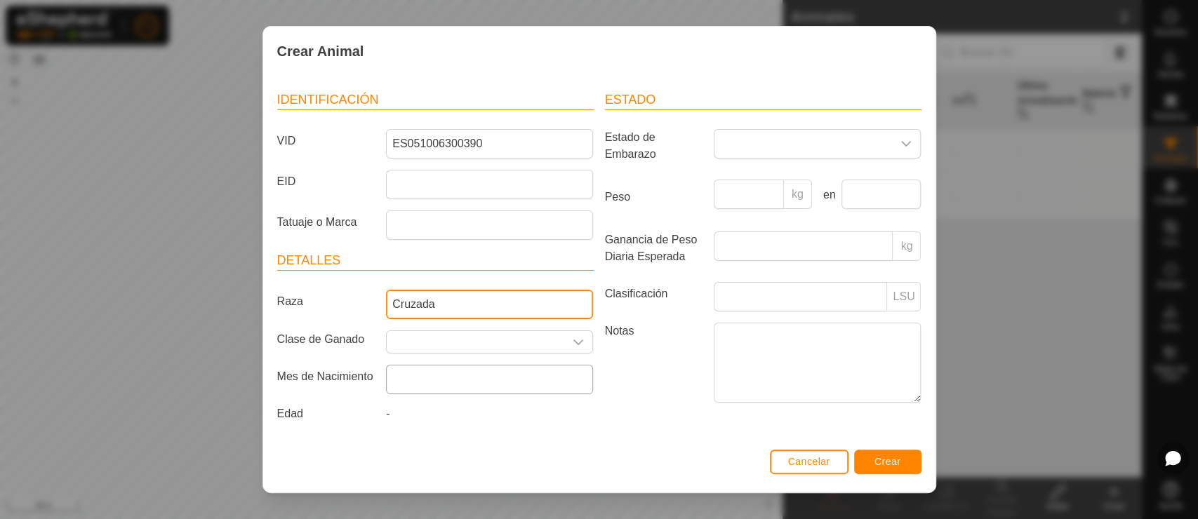
type input "Cruzada"
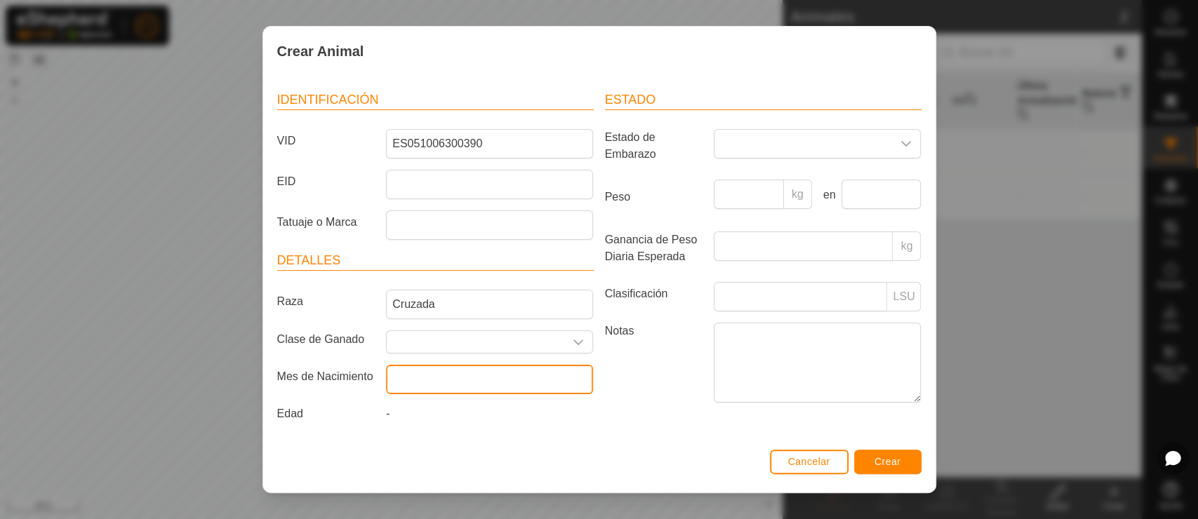
click at [455, 375] on input "text" at bounding box center [489, 379] width 207 height 29
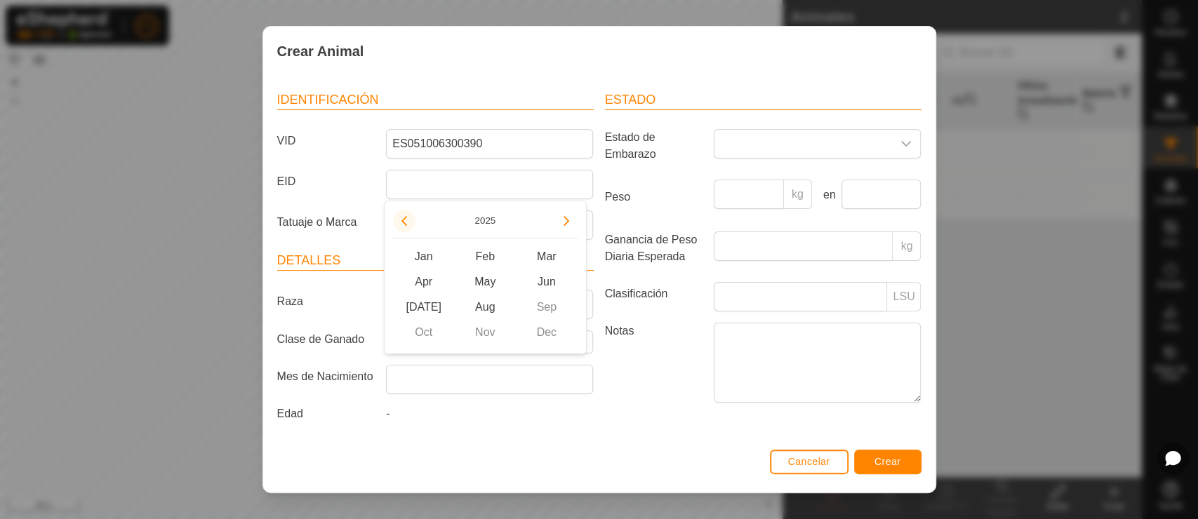
click at [410, 222] on button "Previous Year" at bounding box center [404, 221] width 22 height 22
click at [411, 223] on span "Previous Year" at bounding box center [411, 223] width 0 height 0
click at [409, 222] on button "Previous Year" at bounding box center [404, 221] width 22 height 22
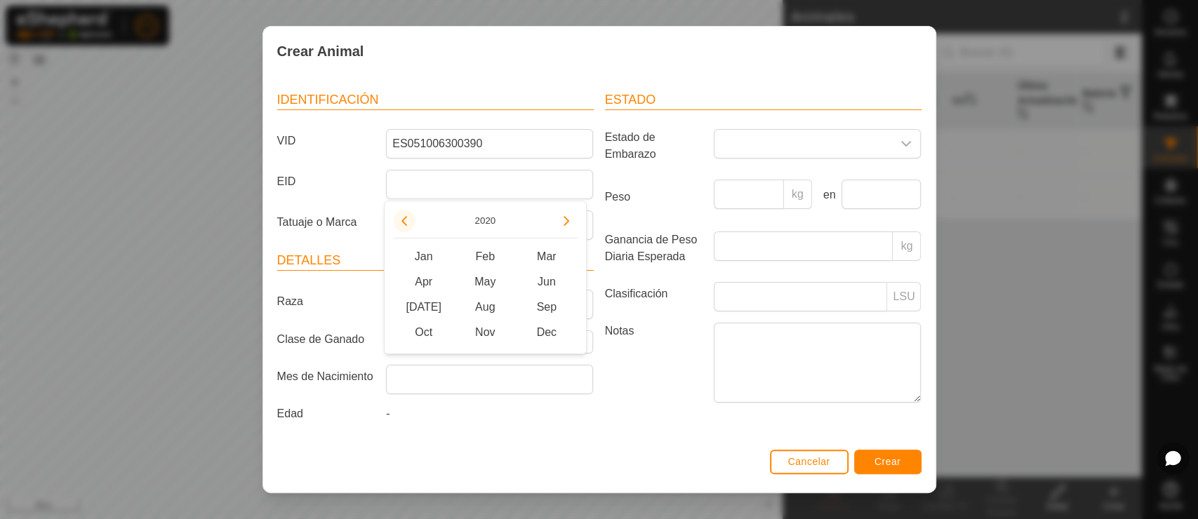
click at [409, 222] on icon "Previous Year" at bounding box center [404, 220] width 11 height 11
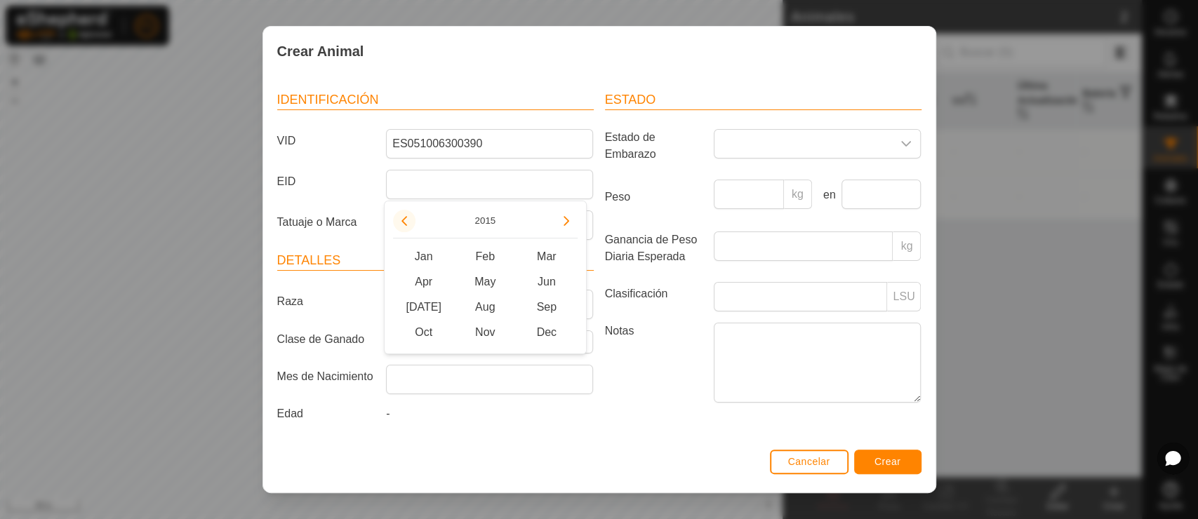
click at [409, 222] on button "Previous Year" at bounding box center [404, 221] width 22 height 22
click at [409, 222] on icon "Previous Year" at bounding box center [404, 220] width 11 height 11
click at [409, 222] on button "Previous Year" at bounding box center [404, 221] width 22 height 22
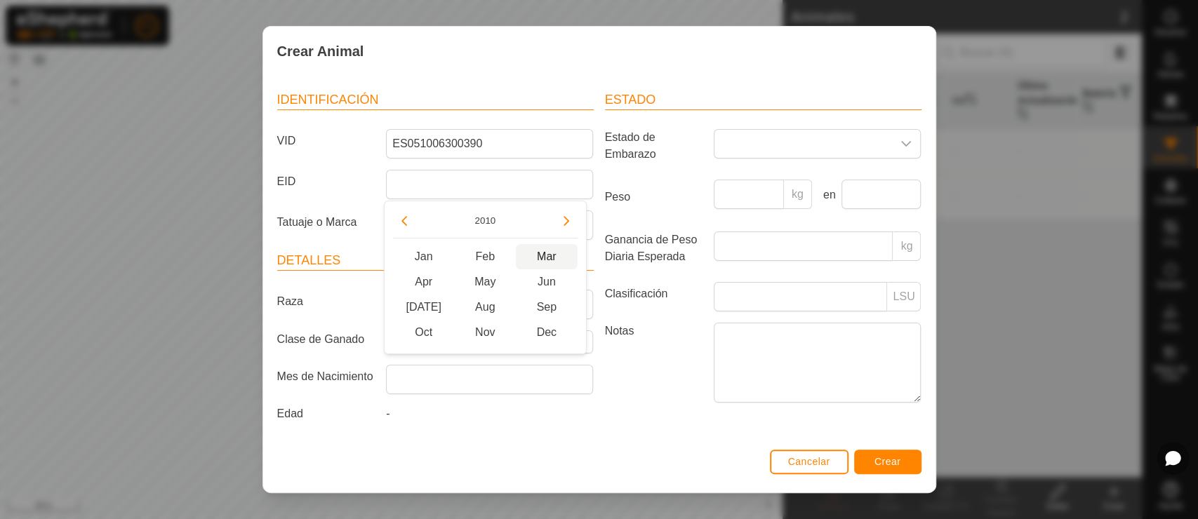
click at [533, 250] on span "Mar" at bounding box center [547, 256] width 62 height 25
type input "[DATE]"
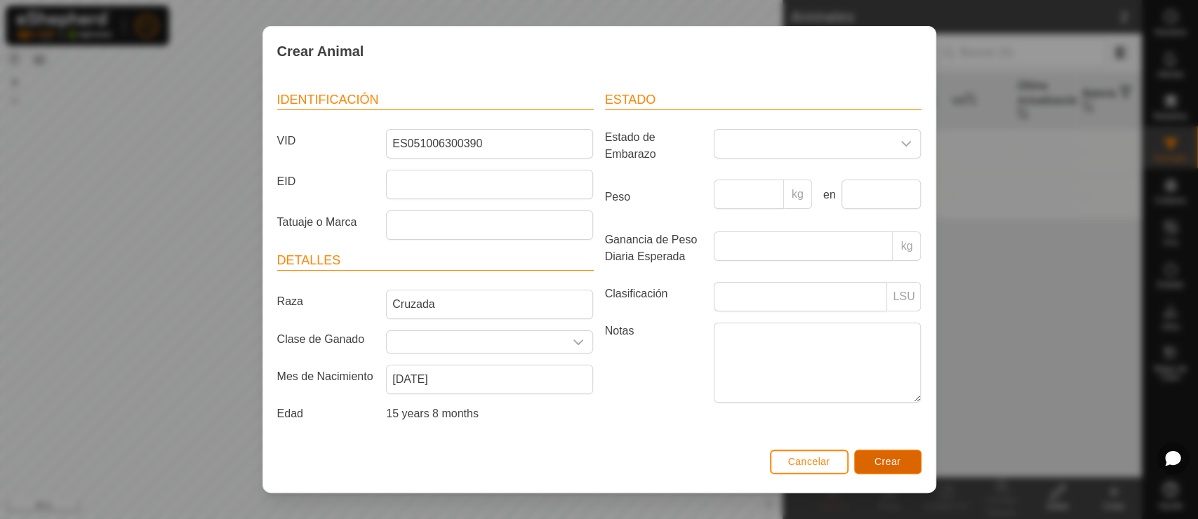
click at [887, 462] on span "Crear" at bounding box center [887, 461] width 27 height 11
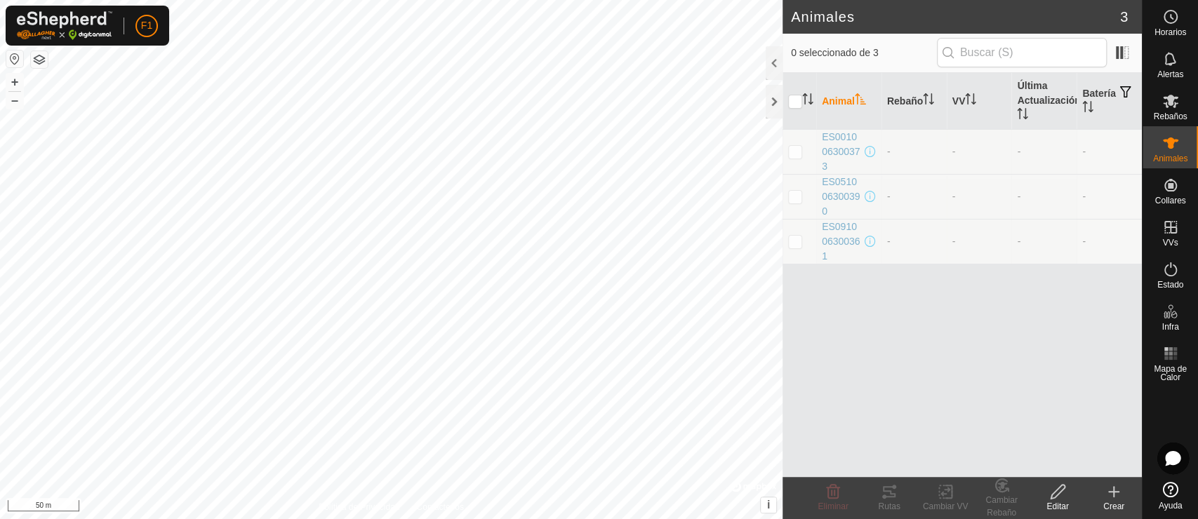
click at [1077, 467] on icon at bounding box center [1113, 492] width 17 height 17
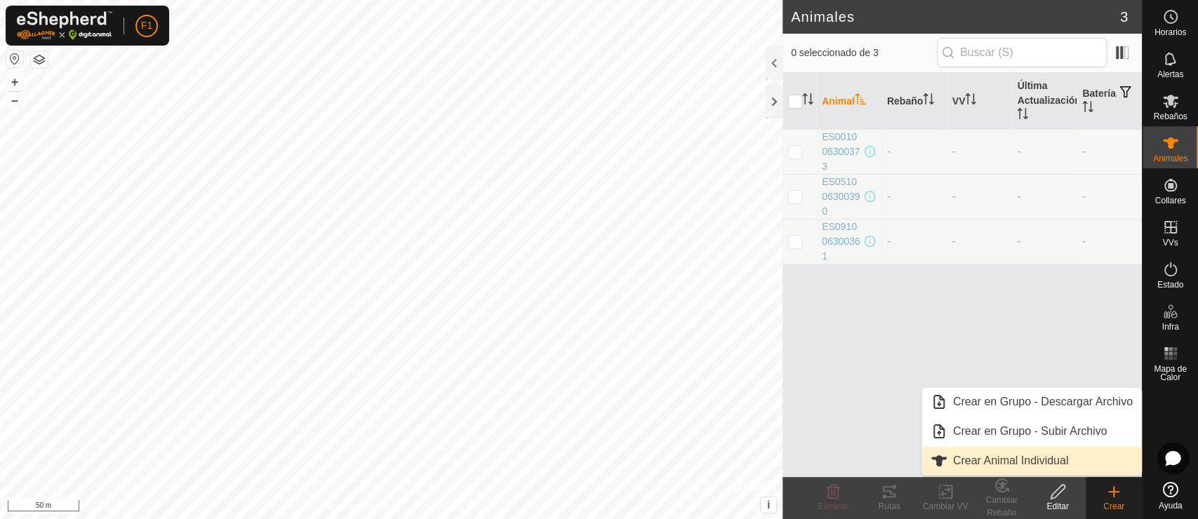
click at [1044, 454] on link "Crear Animal Individual" at bounding box center [1031, 461] width 219 height 28
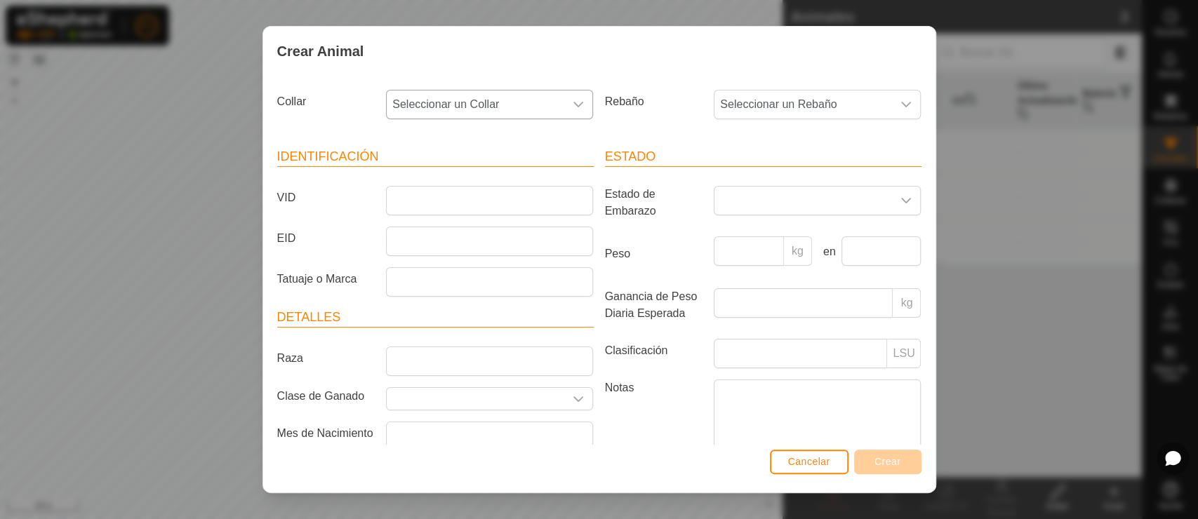
click at [487, 109] on span "Seleccionar un Collar" at bounding box center [476, 105] width 178 height 28
click at [494, 105] on span "Seleccionar un Collar" at bounding box center [476, 105] width 178 height 28
click at [464, 199] on input "VID" at bounding box center [489, 200] width 207 height 29
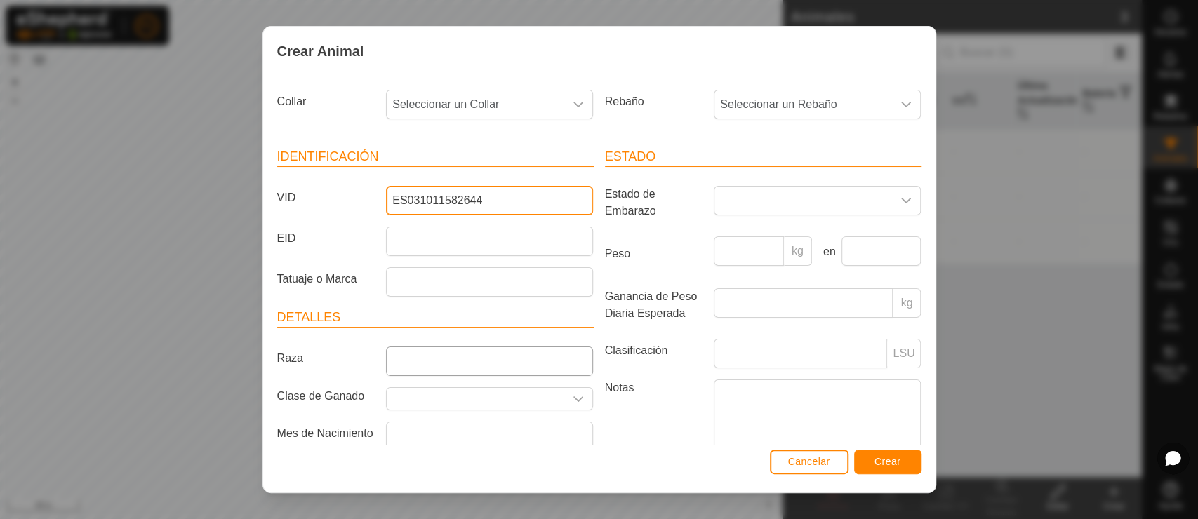
type input "ES031011582644"
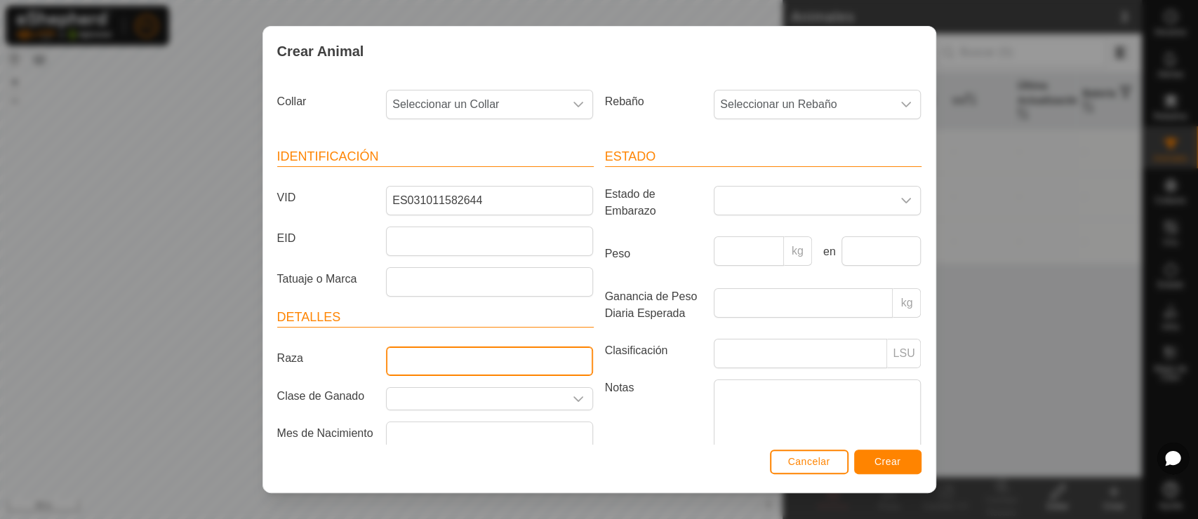
click at [458, 358] on input "Raza" at bounding box center [489, 361] width 207 height 29
type input "c"
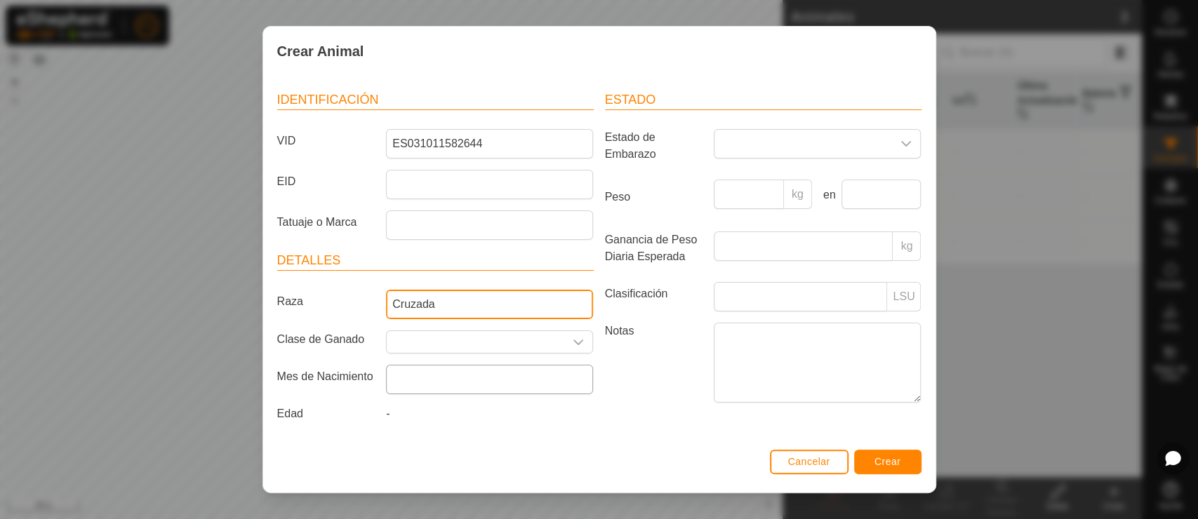
type input "Cruzada"
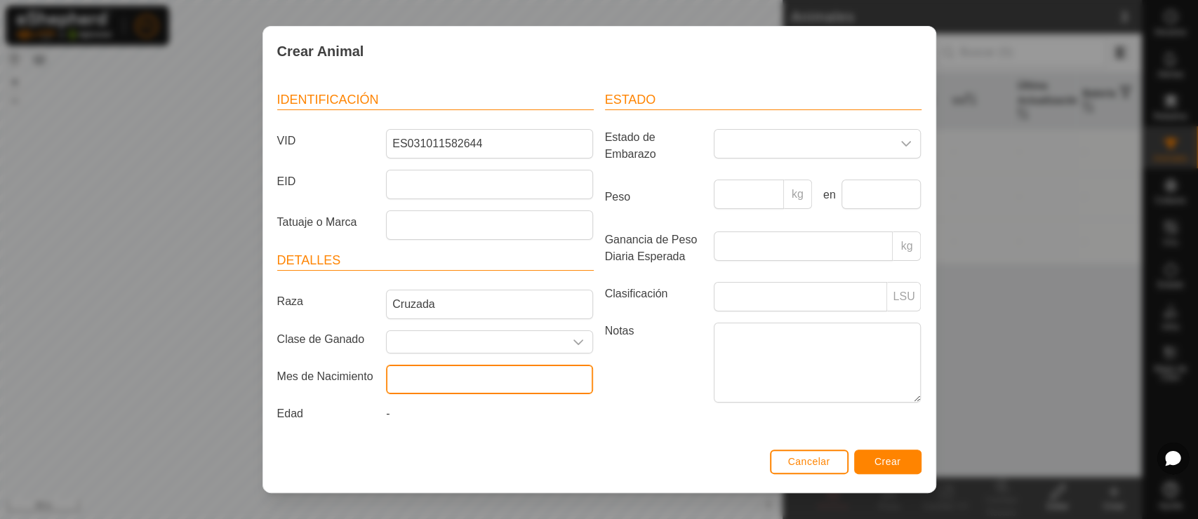
click at [505, 370] on input "text" at bounding box center [489, 379] width 207 height 29
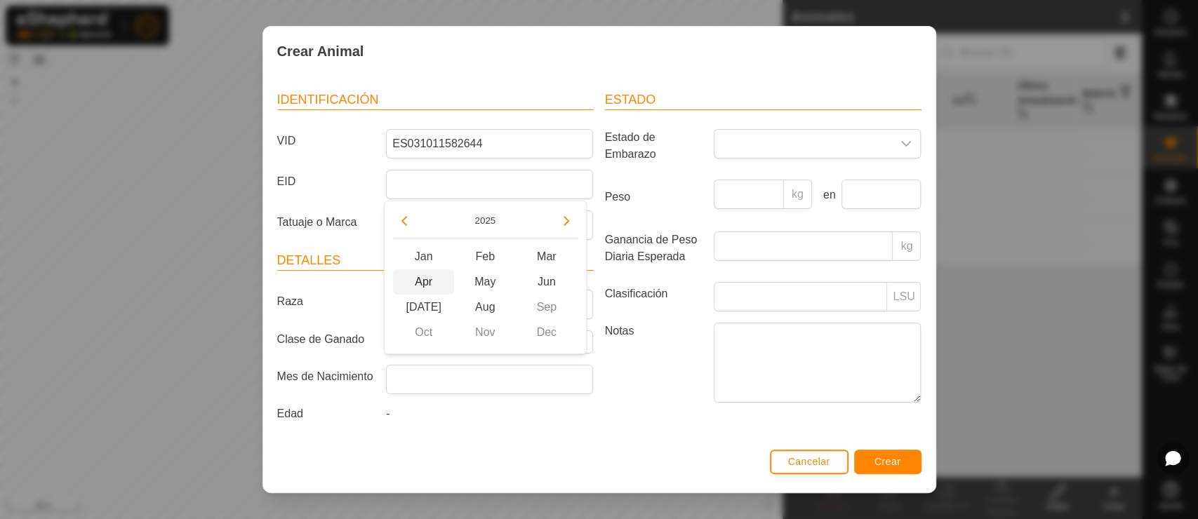
click at [422, 284] on span "Apr" at bounding box center [424, 281] width 62 height 25
type input "[DATE]"
click at [894, 461] on span "Crear" at bounding box center [887, 461] width 27 height 11
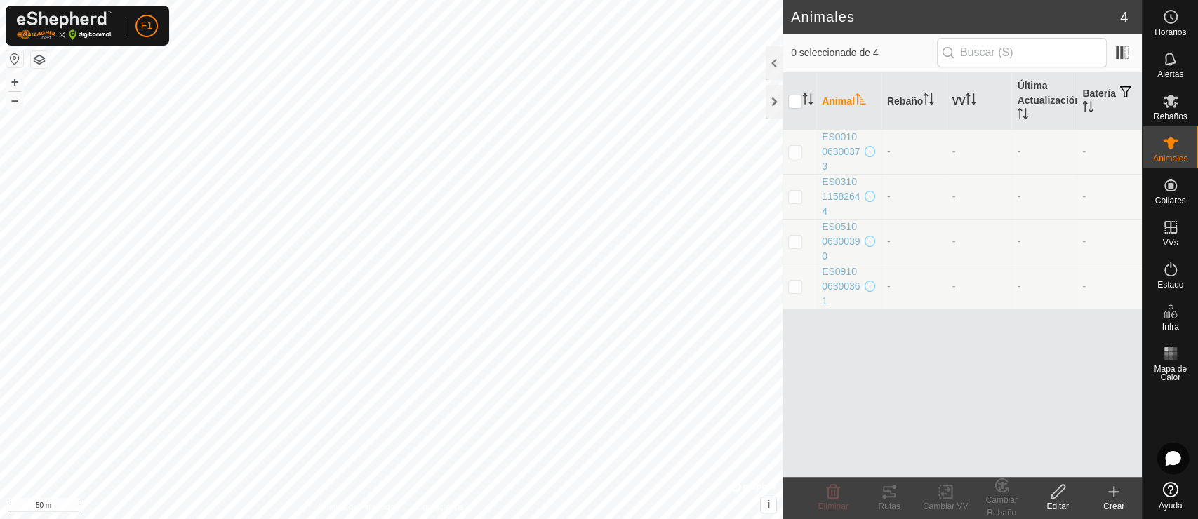
click at [1077, 467] on div "Crear" at bounding box center [1114, 506] width 56 height 13
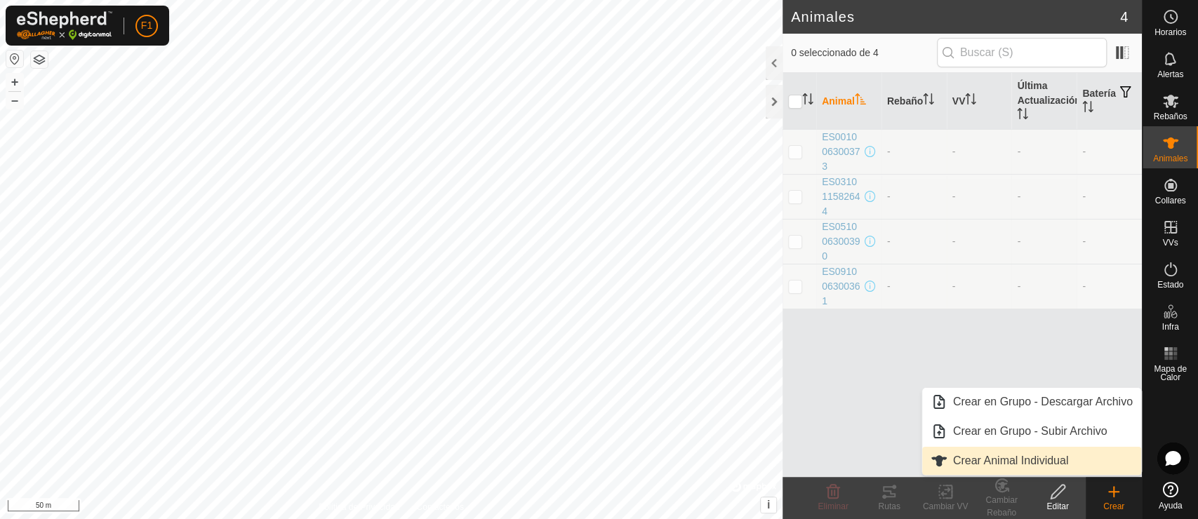
click at [1018, 458] on link "Crear Animal Individual" at bounding box center [1031, 461] width 219 height 28
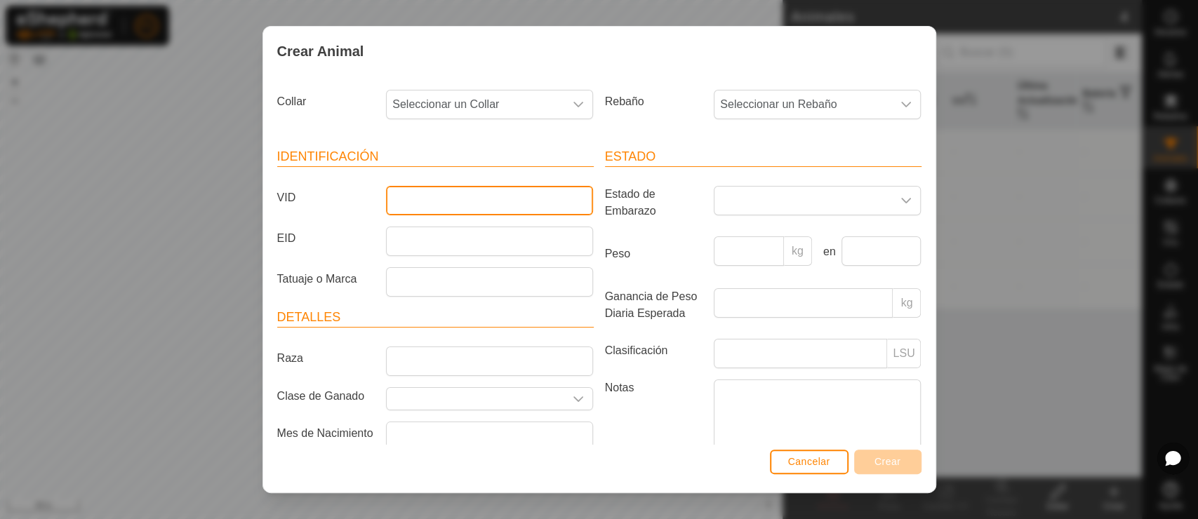
click at [440, 201] on input "VID" at bounding box center [489, 200] width 207 height 29
type input "e"
type input "ES011011153596"
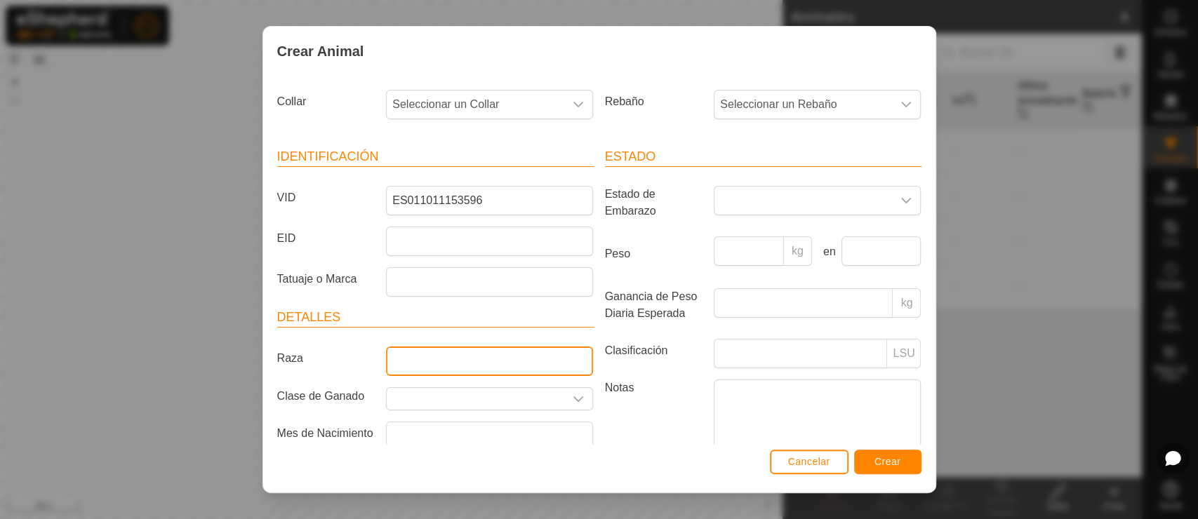
click at [420, 365] on input "Raza" at bounding box center [489, 361] width 207 height 29
click at [474, 396] on input "text" at bounding box center [476, 399] width 178 height 22
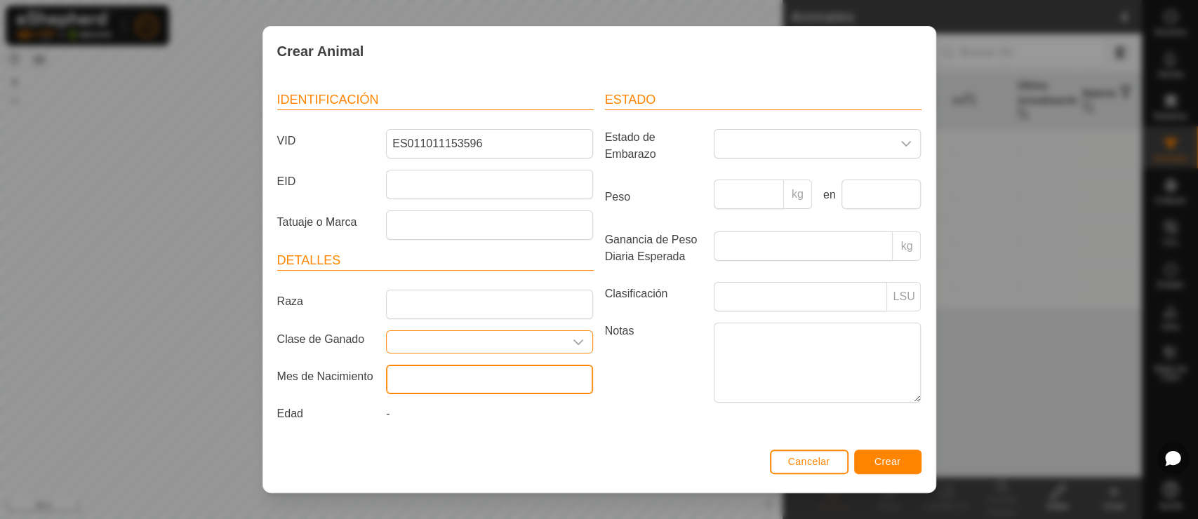
click at [404, 380] on input "text" at bounding box center [489, 379] width 207 height 29
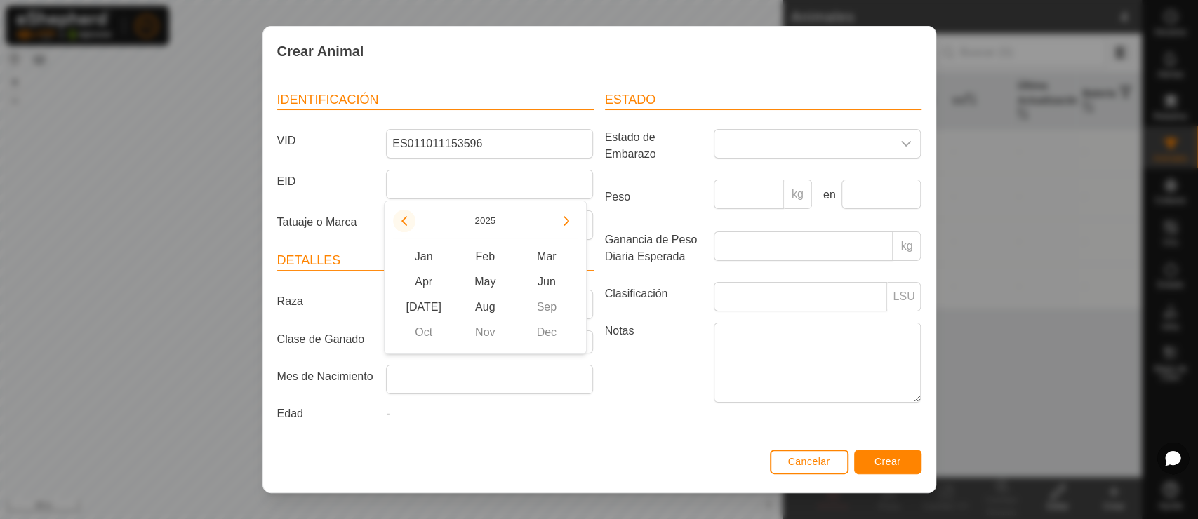
click at [396, 222] on button "Previous Year" at bounding box center [404, 221] width 22 height 22
click at [397, 222] on span "Previous Year" at bounding box center [397, 222] width 0 height 0
click at [540, 304] on span "Sep" at bounding box center [547, 307] width 62 height 25
type input "[DATE]"
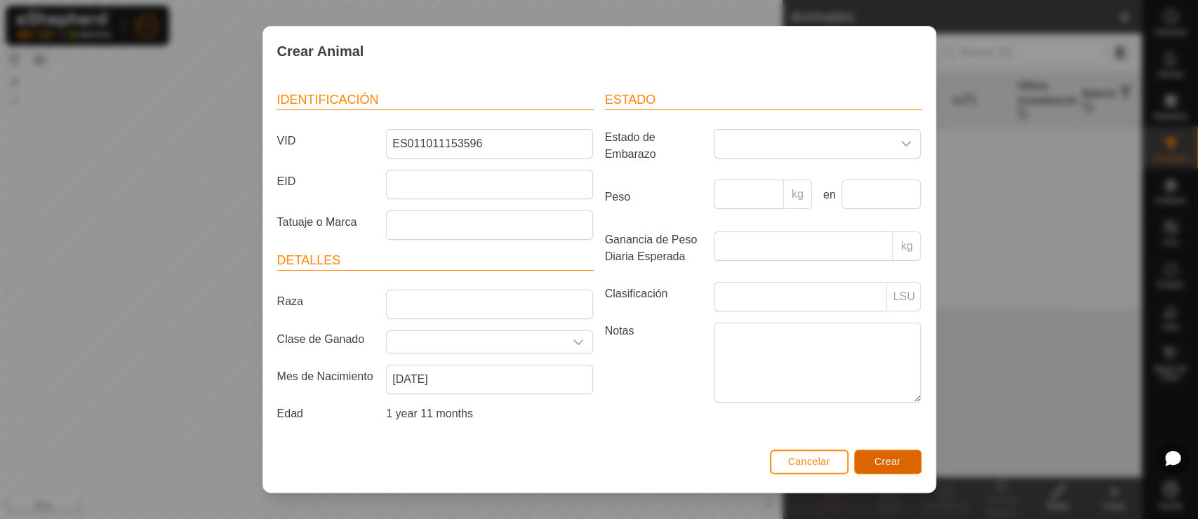
click at [906, 462] on button "Crear" at bounding box center [887, 462] width 67 height 25
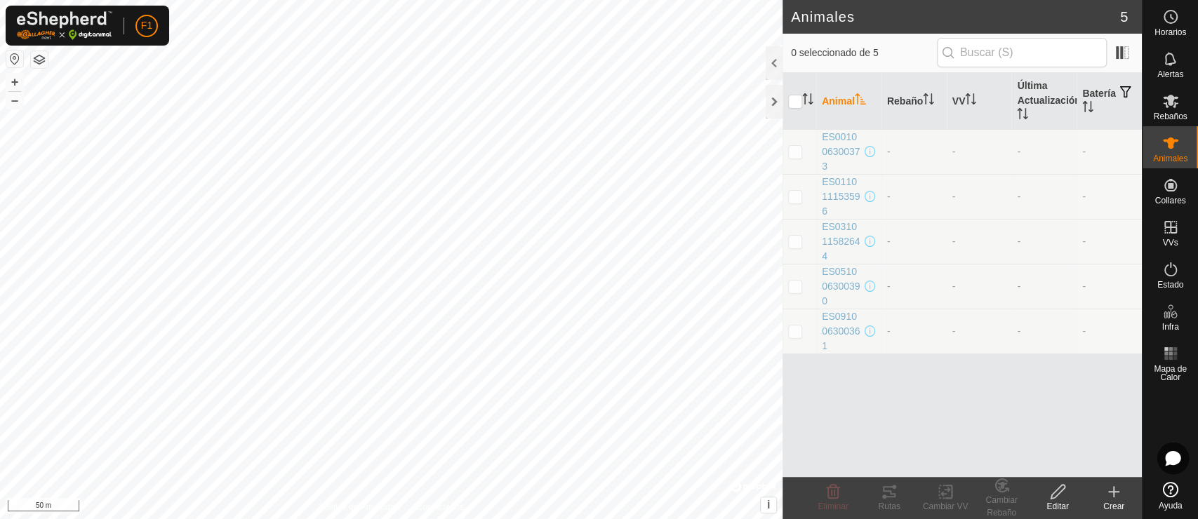
click at [1077, 467] on div "Crear" at bounding box center [1114, 506] width 56 height 13
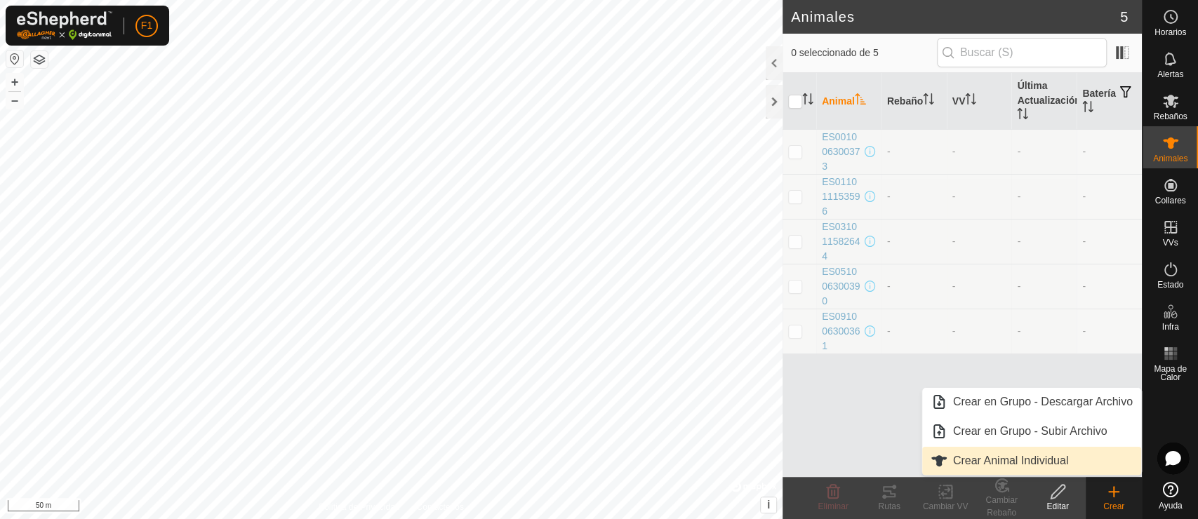
click at [1034, 452] on link "Crear Animal Individual" at bounding box center [1031, 461] width 219 height 28
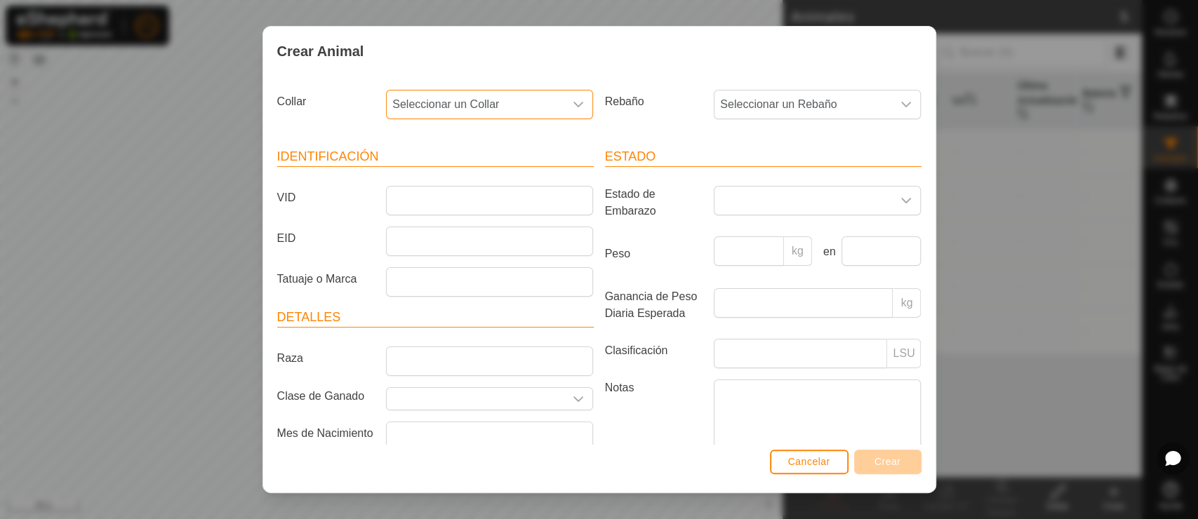
click at [508, 110] on span "Seleccionar un Collar" at bounding box center [476, 105] width 178 height 28
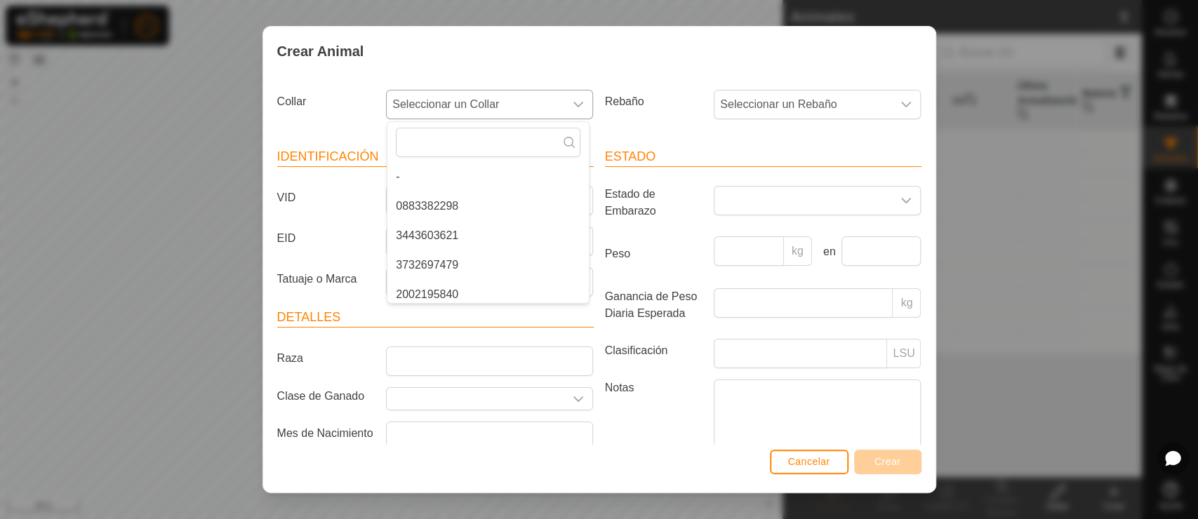
click at [508, 110] on span "Seleccionar un Collar" at bounding box center [476, 105] width 178 height 28
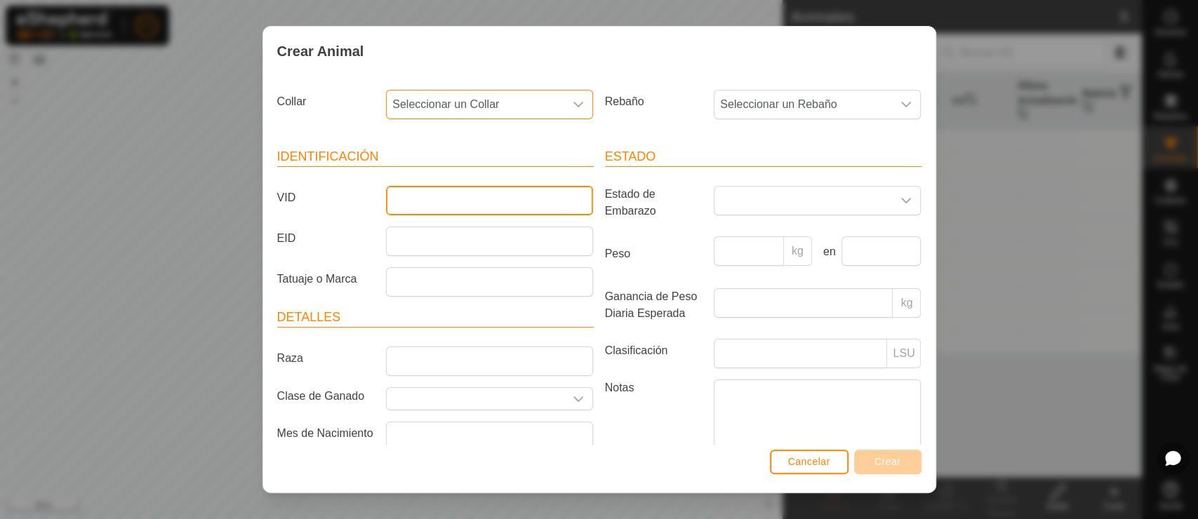
click at [466, 191] on input "VID" at bounding box center [489, 200] width 207 height 29
type input "e"
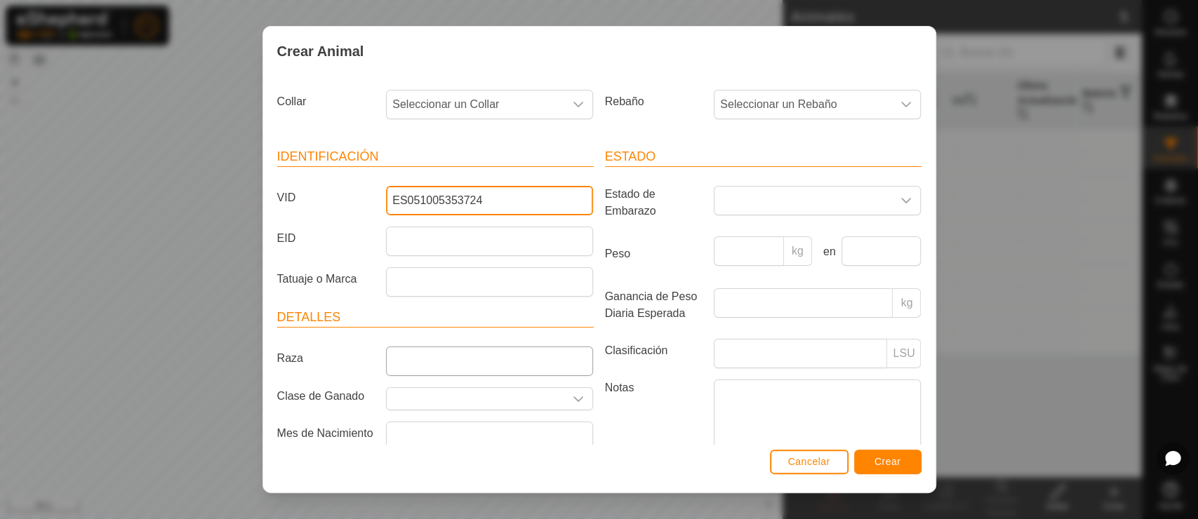
type input "ES051005353724"
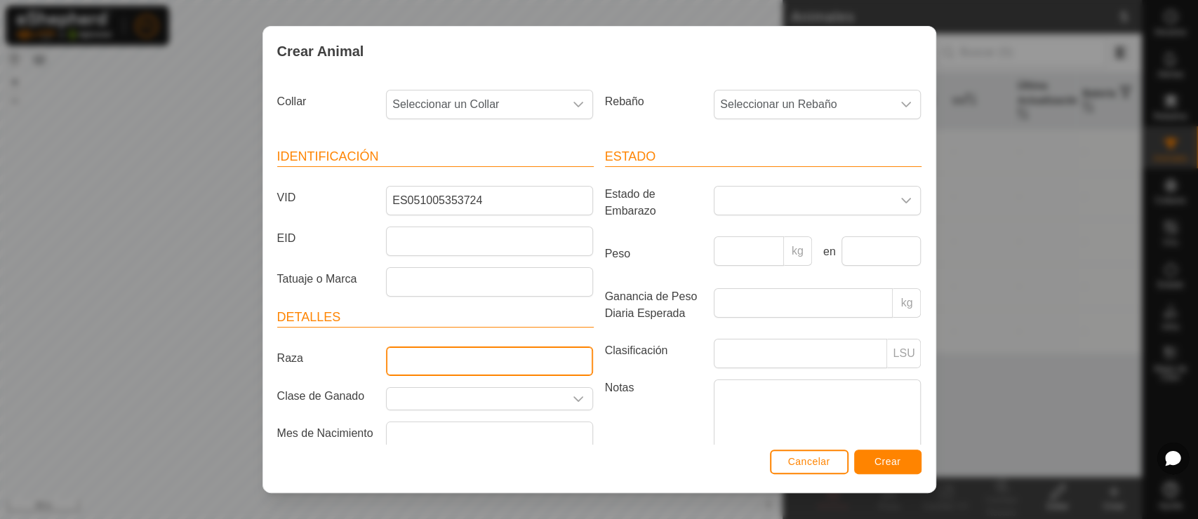
click at [453, 368] on input "Raza" at bounding box center [489, 361] width 207 height 29
type input "c"
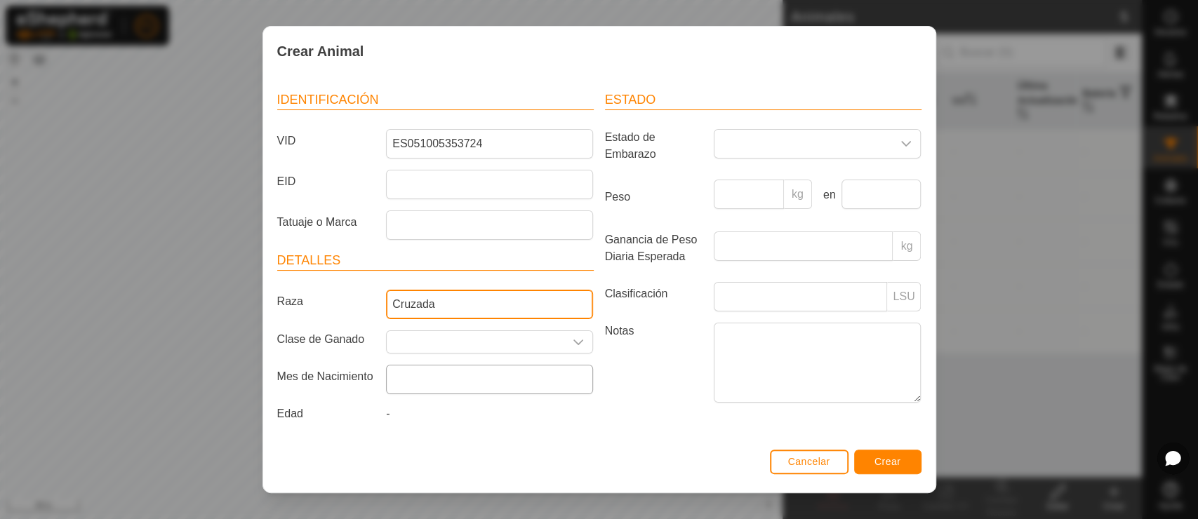
type input "Cruzada"
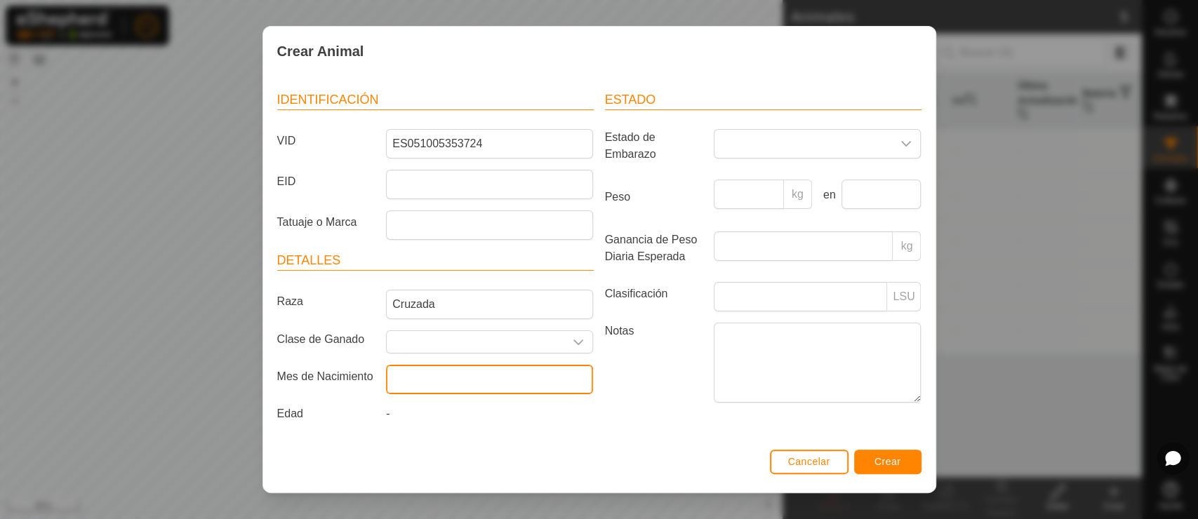
click at [444, 371] on input "text" at bounding box center [489, 379] width 207 height 29
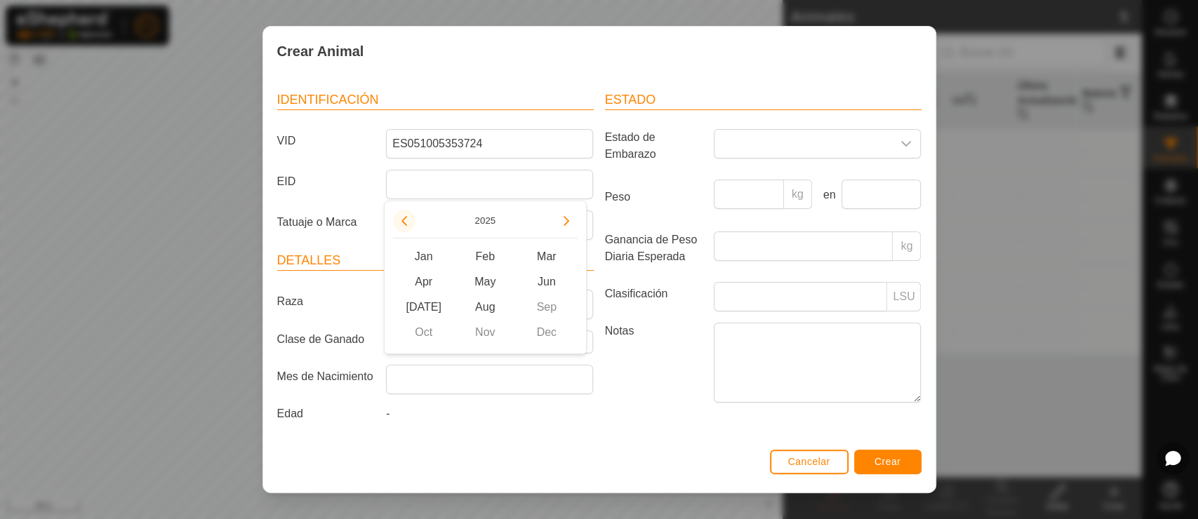
click at [406, 227] on button "Previous Year" at bounding box center [404, 221] width 22 height 22
click at [406, 229] on span "Previous Year" at bounding box center [406, 229] width 0 height 0
click at [405, 227] on button "Previous Year" at bounding box center [404, 221] width 22 height 22
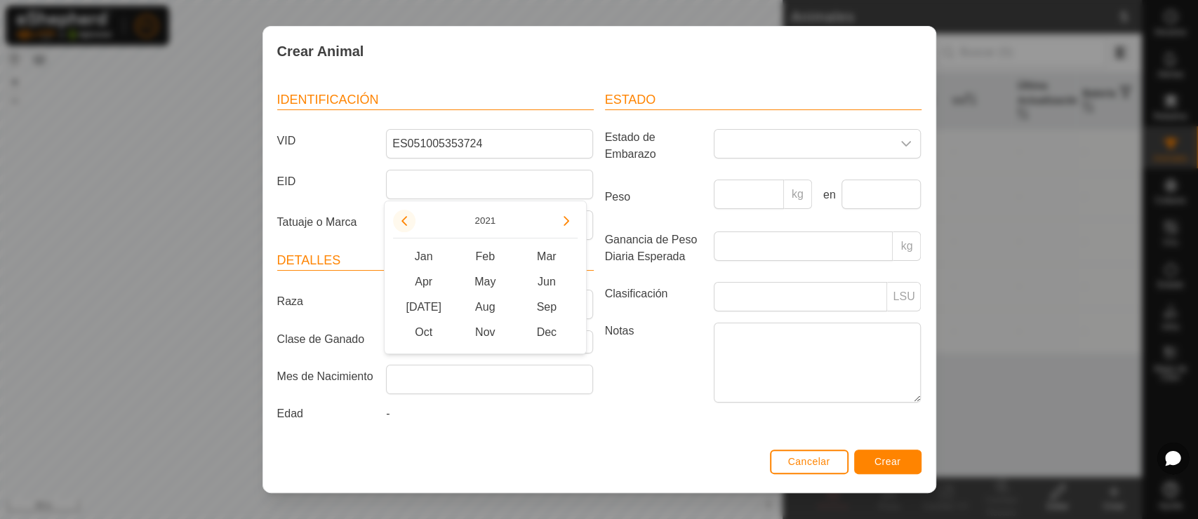
click at [405, 227] on button "Previous Year" at bounding box center [404, 221] width 22 height 22
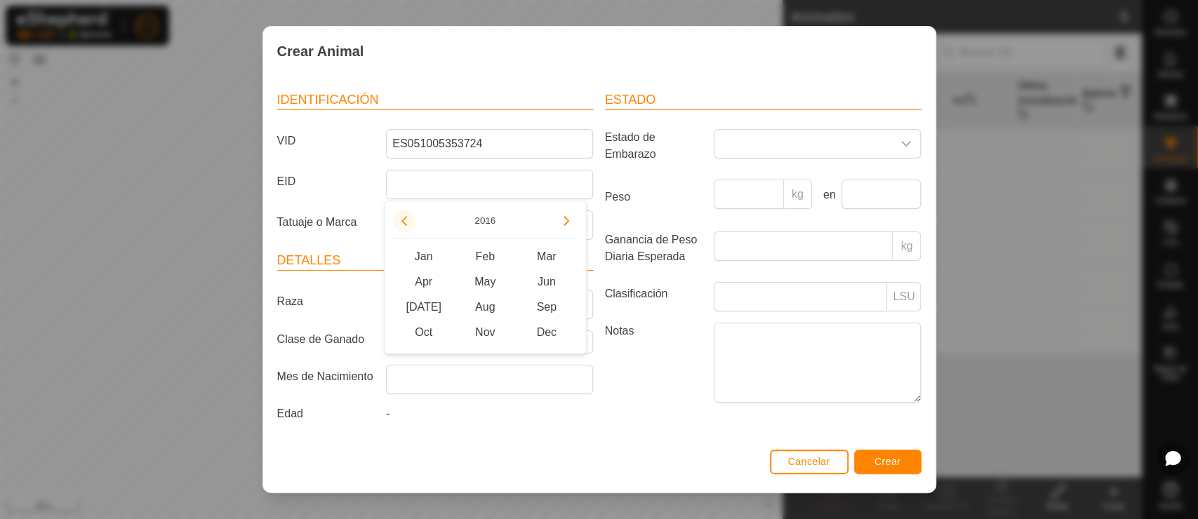
click at [405, 227] on button "Previous Year" at bounding box center [404, 221] width 22 height 22
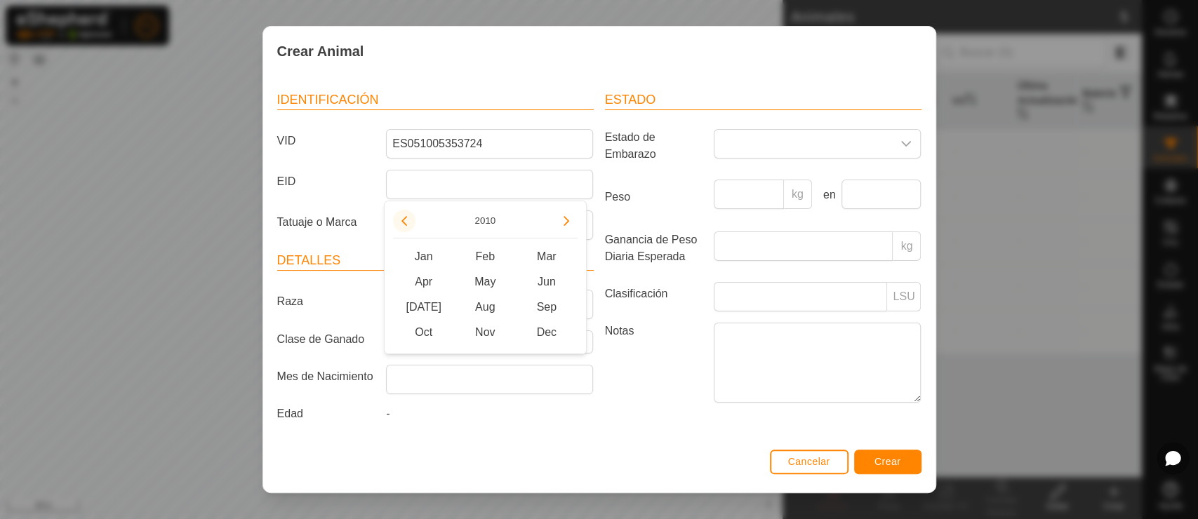
click at [405, 227] on button "Previous Year" at bounding box center [404, 221] width 22 height 22
click at [568, 219] on button "Next Year" at bounding box center [566, 221] width 22 height 22
click at [477, 277] on span "May" at bounding box center [485, 281] width 62 height 25
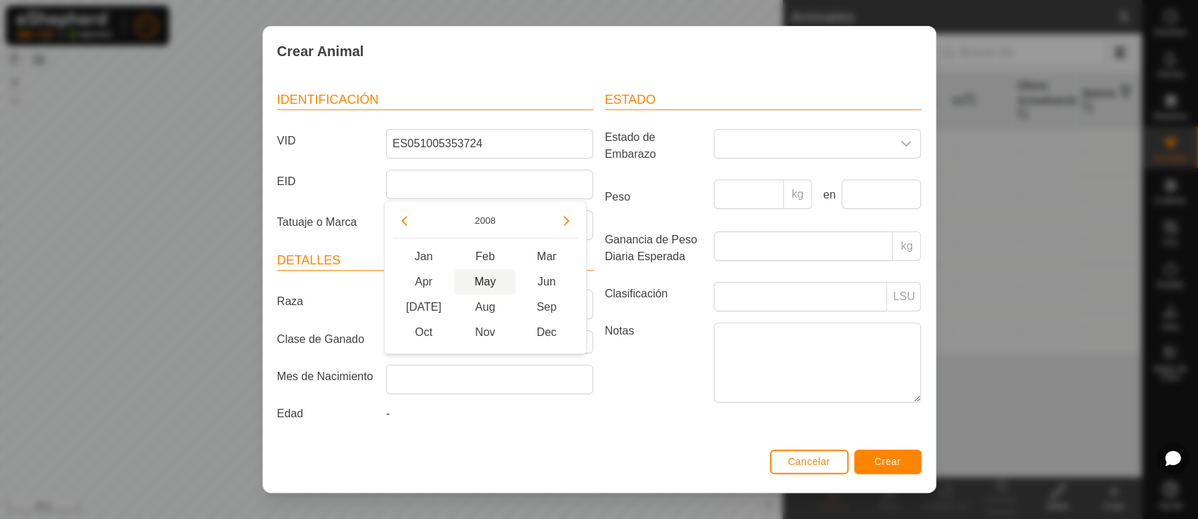
type input "[DATE]"
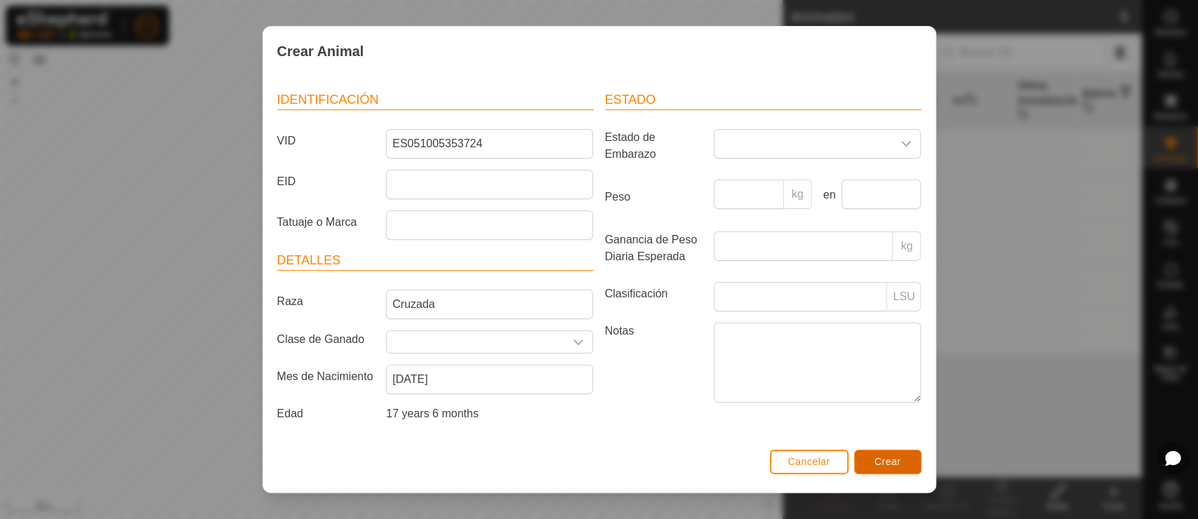
drag, startPoint x: 884, startPoint y: 462, endPoint x: 878, endPoint y: 470, distance: 10.0
click at [878, 467] on button "Crear" at bounding box center [887, 462] width 67 height 25
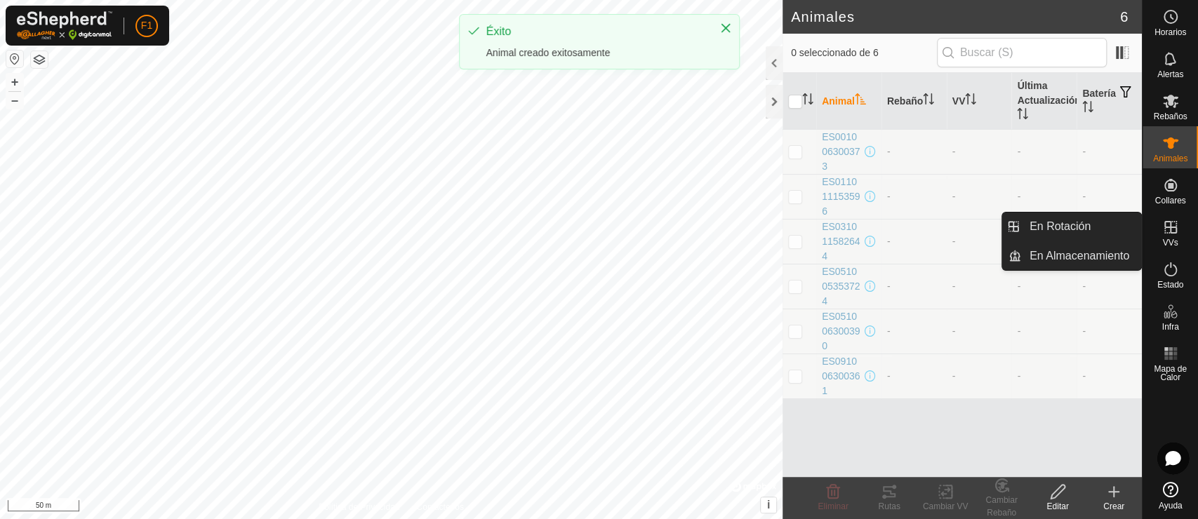
click at [1077, 232] on icon at bounding box center [1170, 227] width 13 height 13
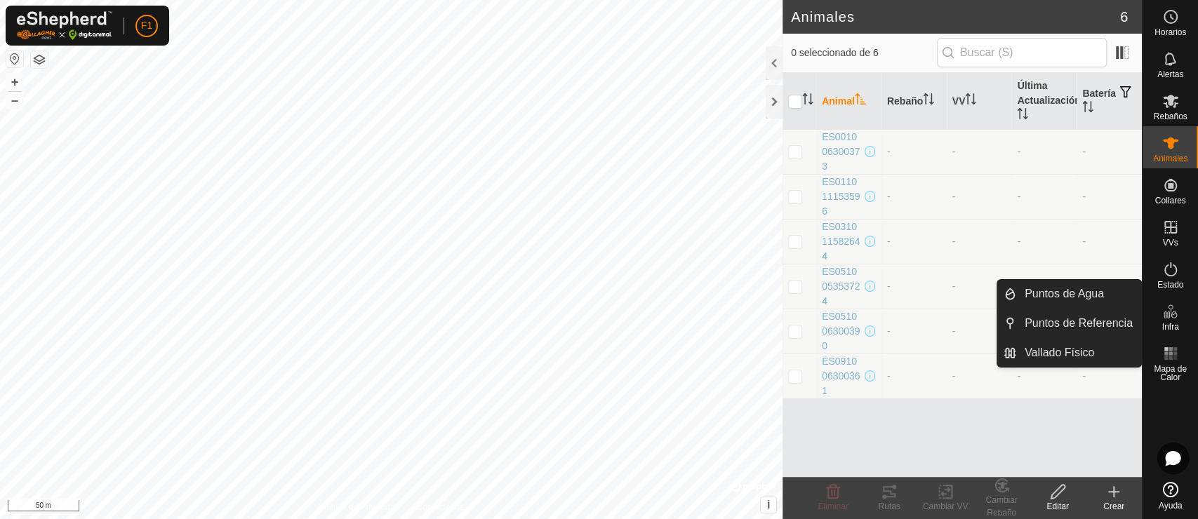
click at [1077, 323] on span "Infra" at bounding box center [1169, 327] width 17 height 8
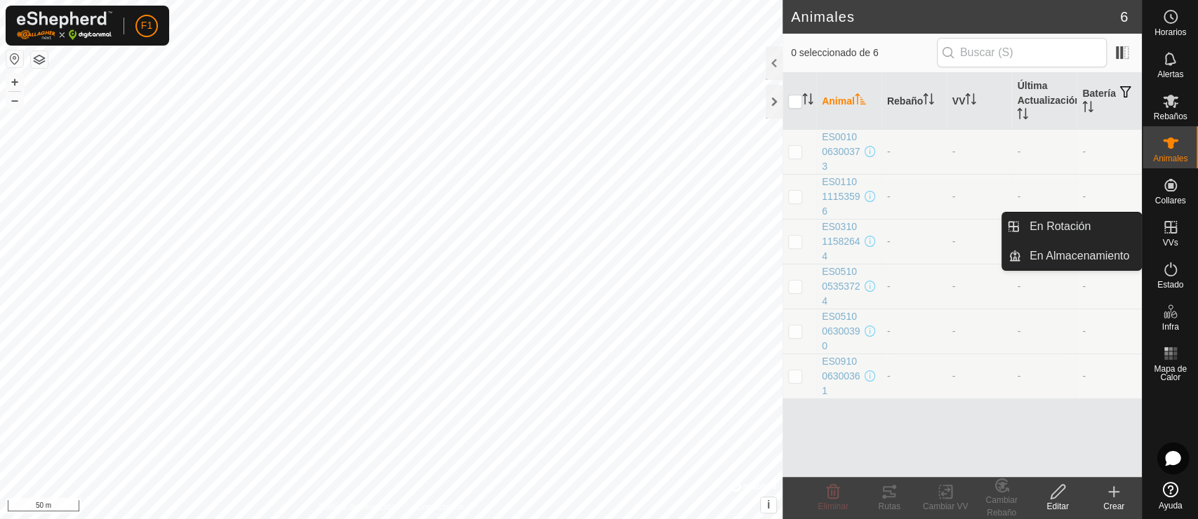
click at [1077, 233] on icon at bounding box center [1170, 227] width 13 height 13
click at [1077, 230] on link "En Rotación" at bounding box center [1081, 227] width 120 height 28
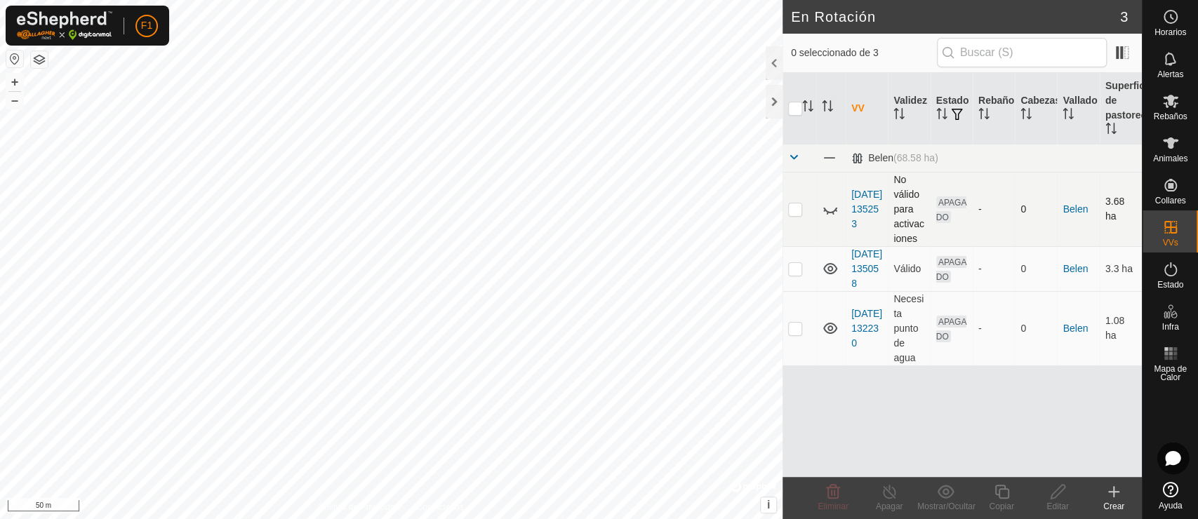
click at [831, 204] on icon at bounding box center [830, 209] width 17 height 17
click at [830, 211] on icon at bounding box center [830, 209] width 14 height 11
click at [825, 211] on icon at bounding box center [830, 209] width 17 height 17
click at [828, 213] on icon at bounding box center [830, 209] width 14 height 11
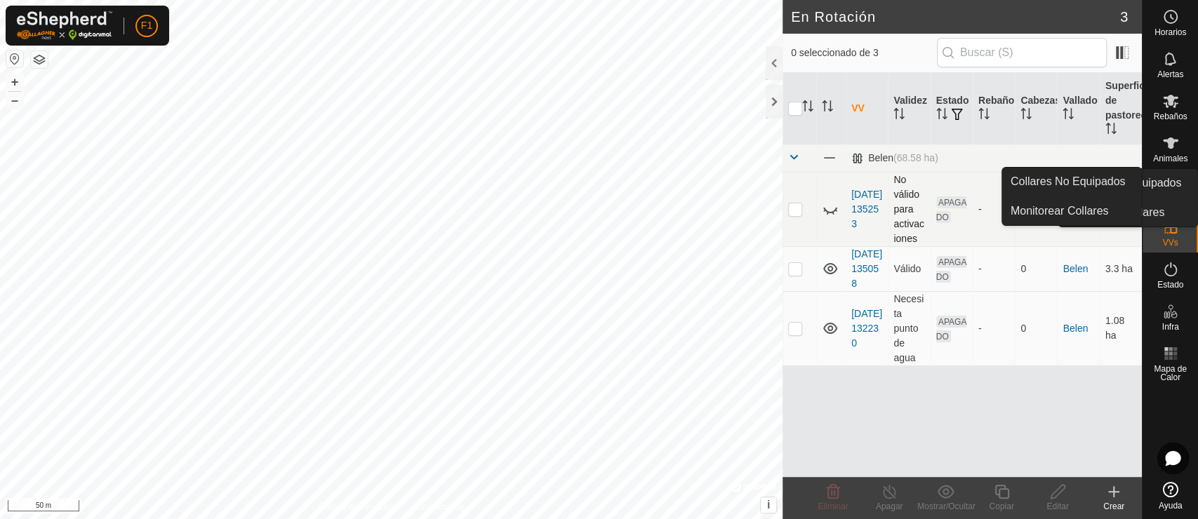
click at [1077, 177] on es-neckbands-svg-icon at bounding box center [1170, 185] width 25 height 22
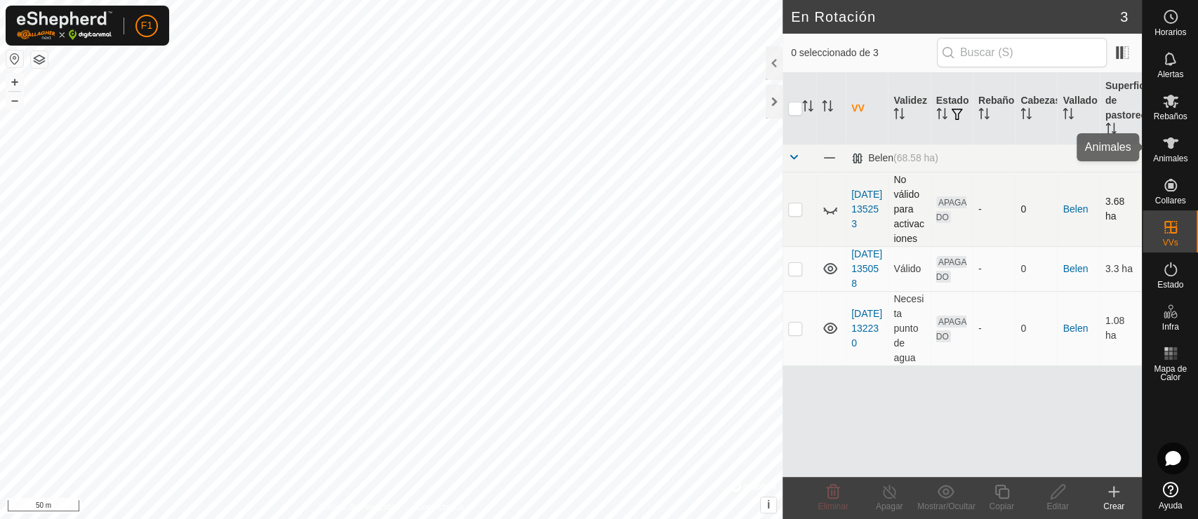
click at [1077, 158] on span "Animales" at bounding box center [1170, 158] width 34 height 8
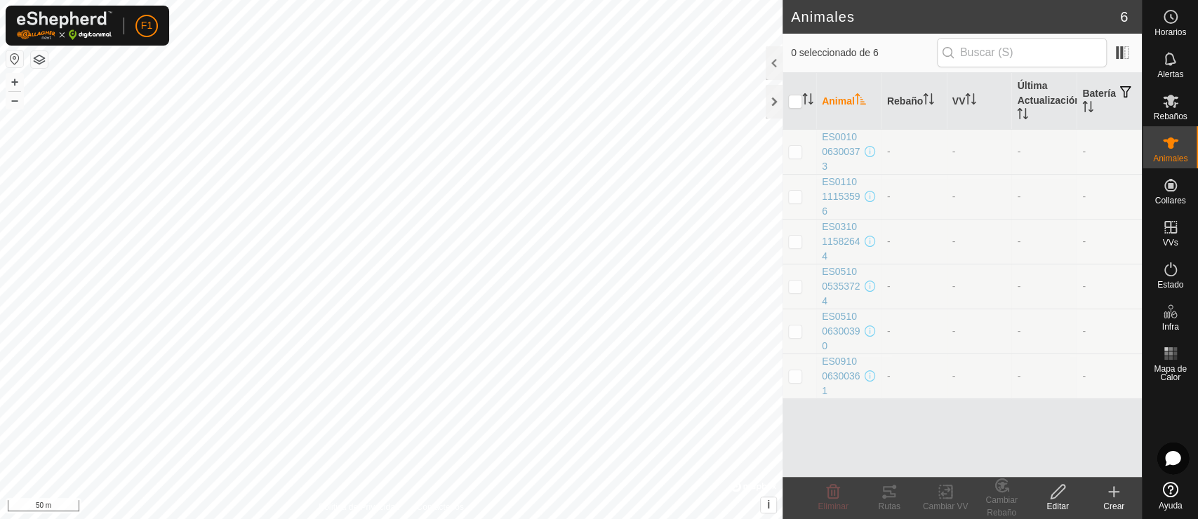
click at [1077, 467] on div "Crear" at bounding box center [1114, 506] width 56 height 13
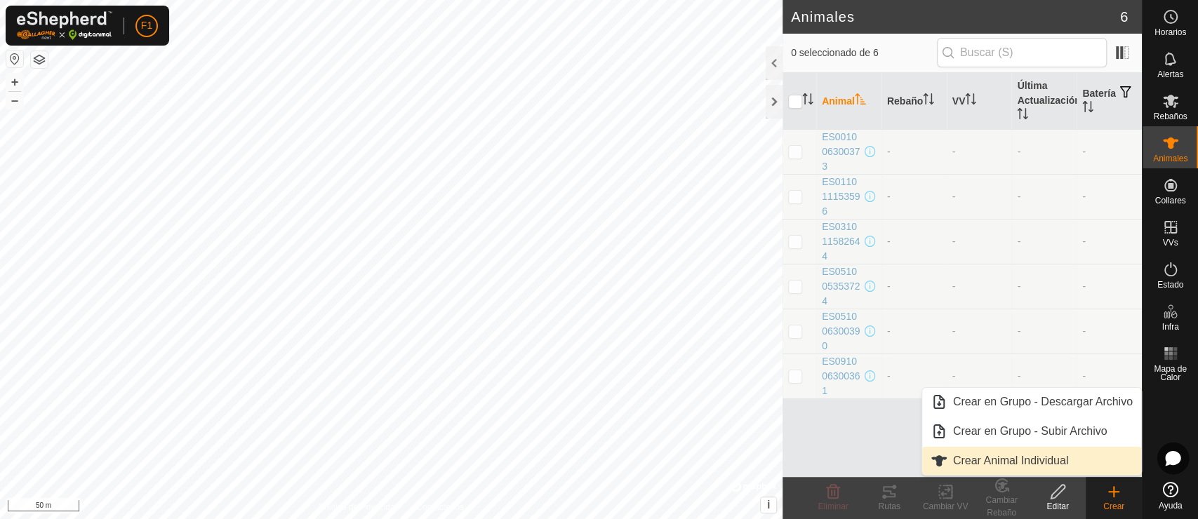
click at [1006, 454] on link "Crear Animal Individual" at bounding box center [1031, 461] width 219 height 28
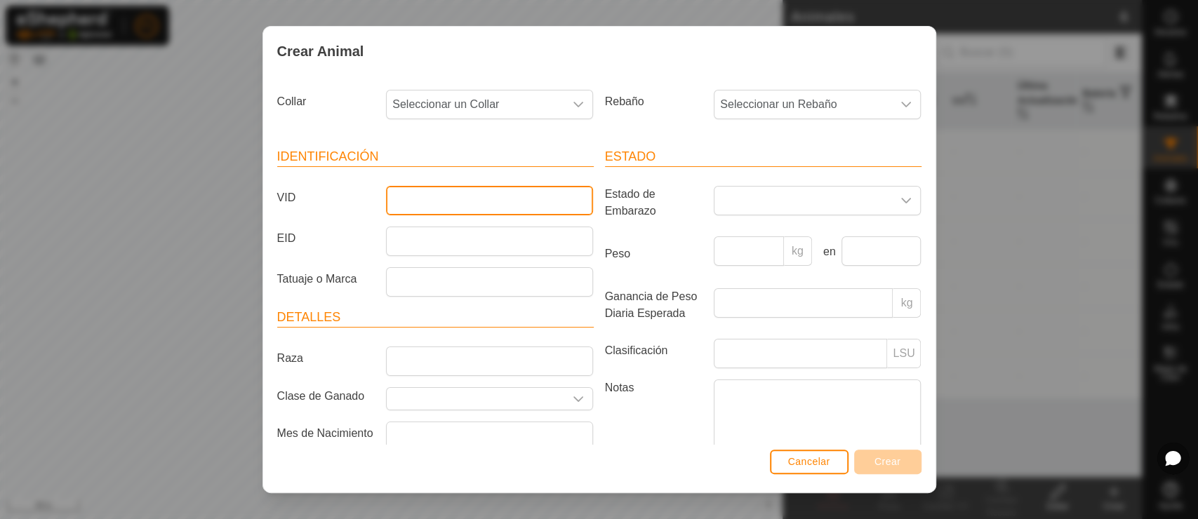
drag, startPoint x: 438, startPoint y: 214, endPoint x: 454, endPoint y: 197, distance: 23.8
click at [438, 212] on input "VID" at bounding box center [489, 200] width 207 height 29
type input "e"
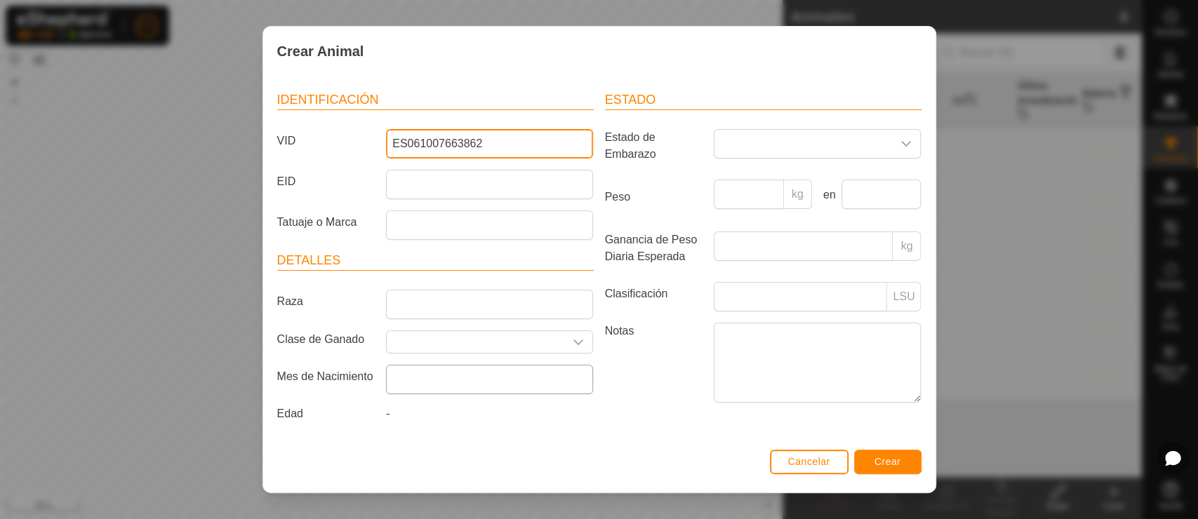
type input "ES061007663862"
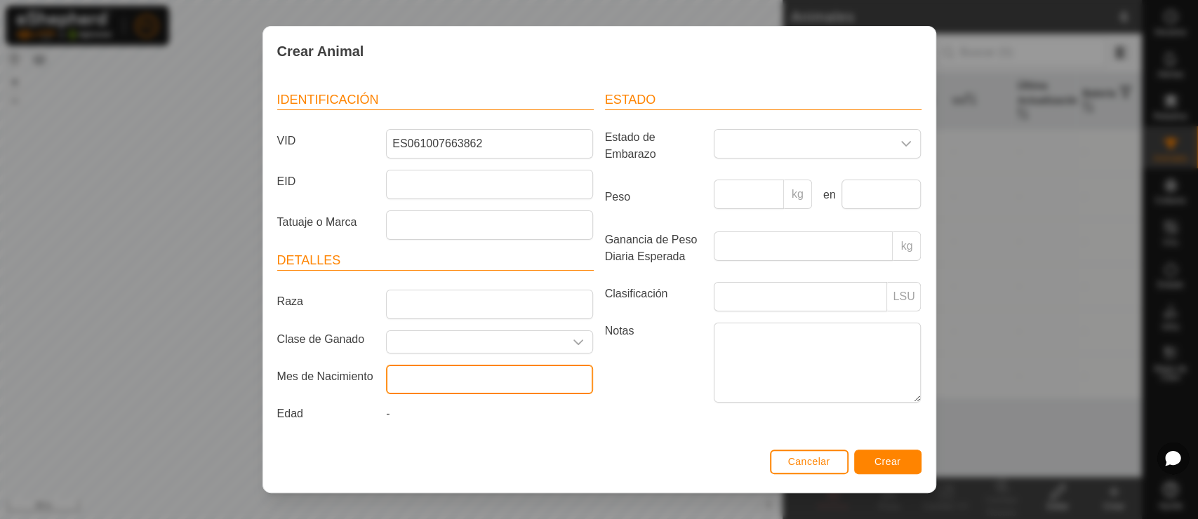
click at [481, 377] on input "text" at bounding box center [489, 379] width 207 height 29
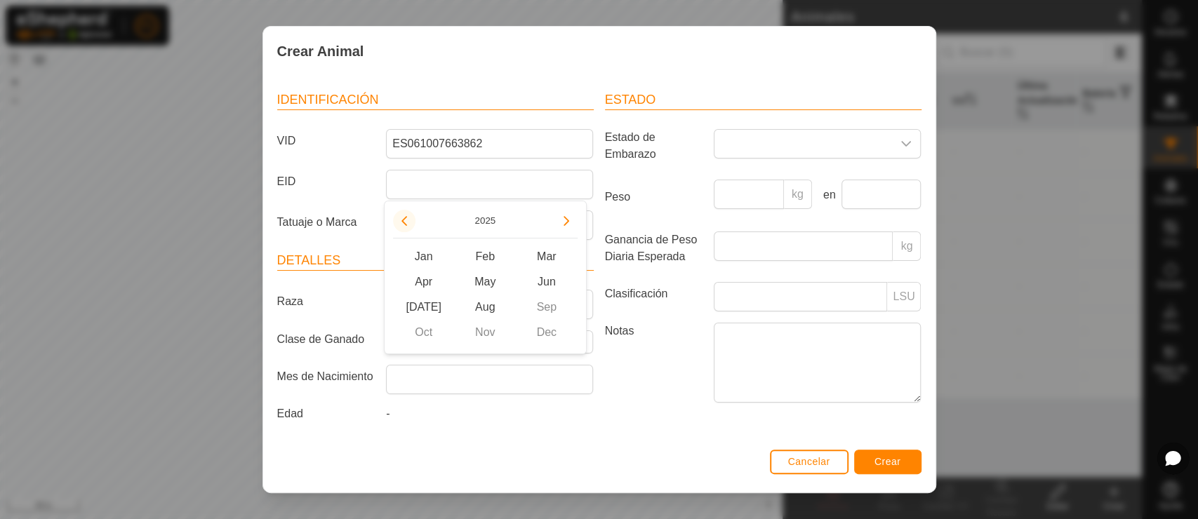
click at [410, 219] on button "Previous Year" at bounding box center [404, 221] width 22 height 22
click at [411, 220] on span "Previous Year" at bounding box center [411, 220] width 0 height 0
click at [410, 219] on button "Previous Year" at bounding box center [404, 221] width 22 height 22
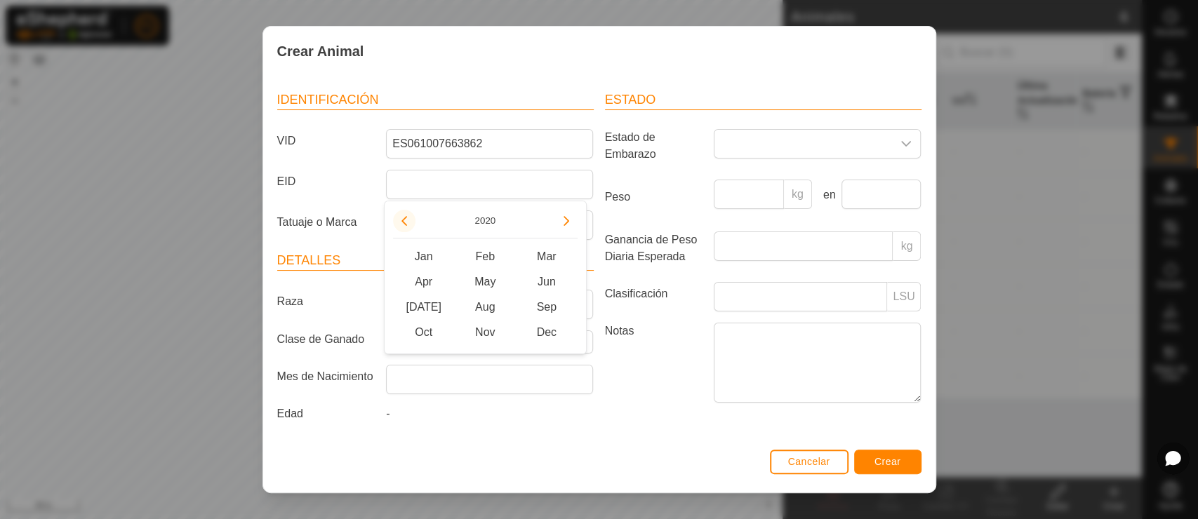
click at [410, 219] on button "Previous Year" at bounding box center [404, 221] width 22 height 22
click at [479, 250] on span "Feb" at bounding box center [485, 256] width 62 height 25
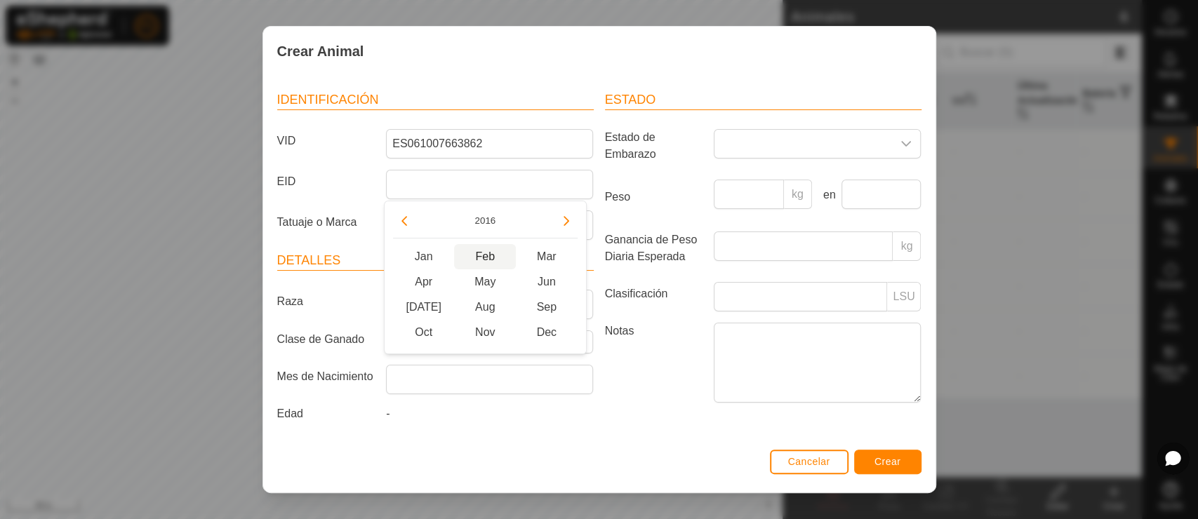
type input "[DATE]"
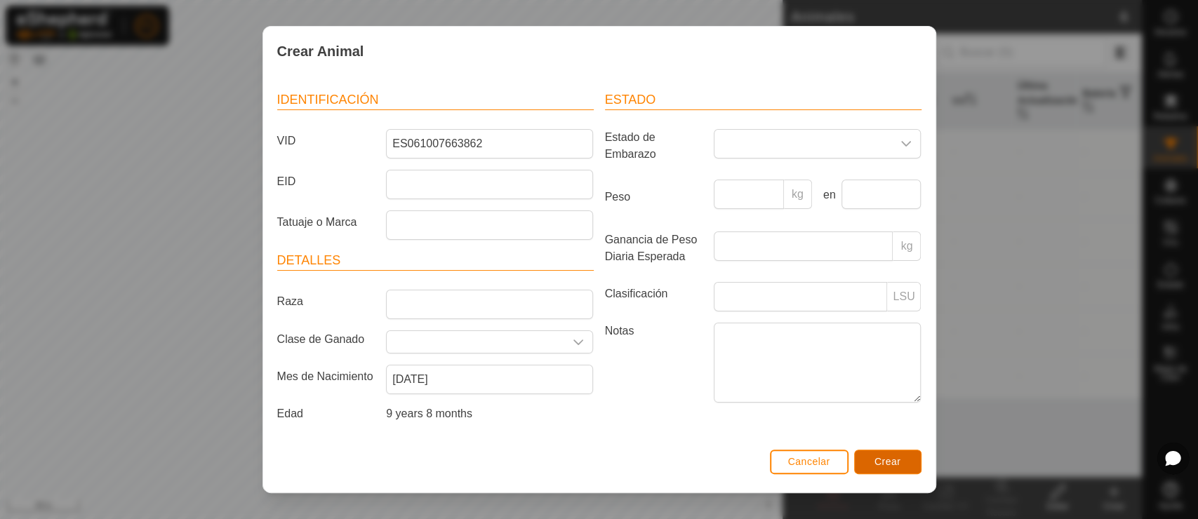
click at [885, 455] on button "Crear" at bounding box center [887, 462] width 67 height 25
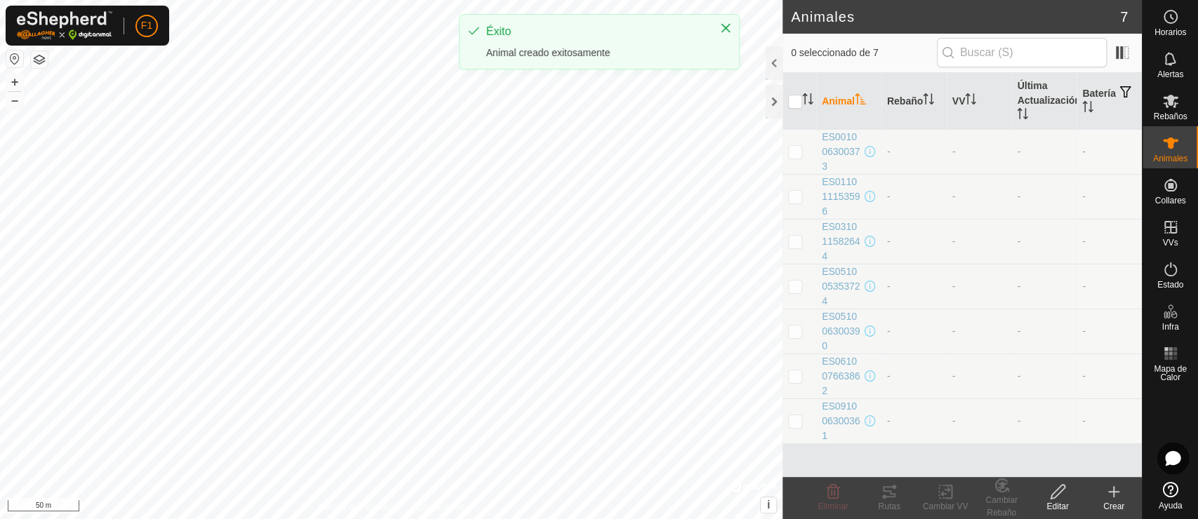
click at [1077, 467] on div "Crear" at bounding box center [1114, 506] width 56 height 13
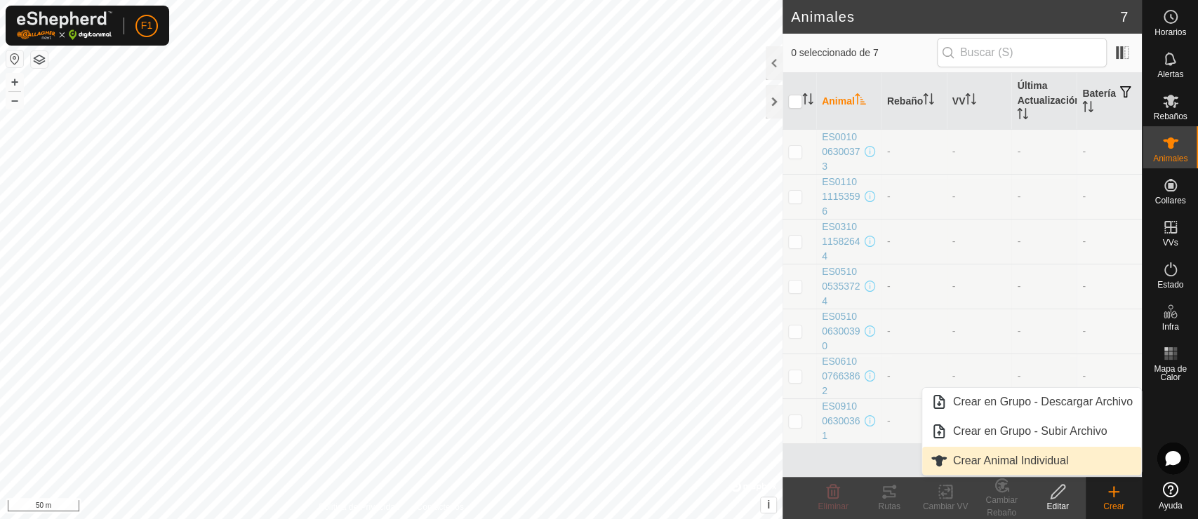
click at [1018, 457] on link "Crear Animal Individual" at bounding box center [1031, 461] width 219 height 28
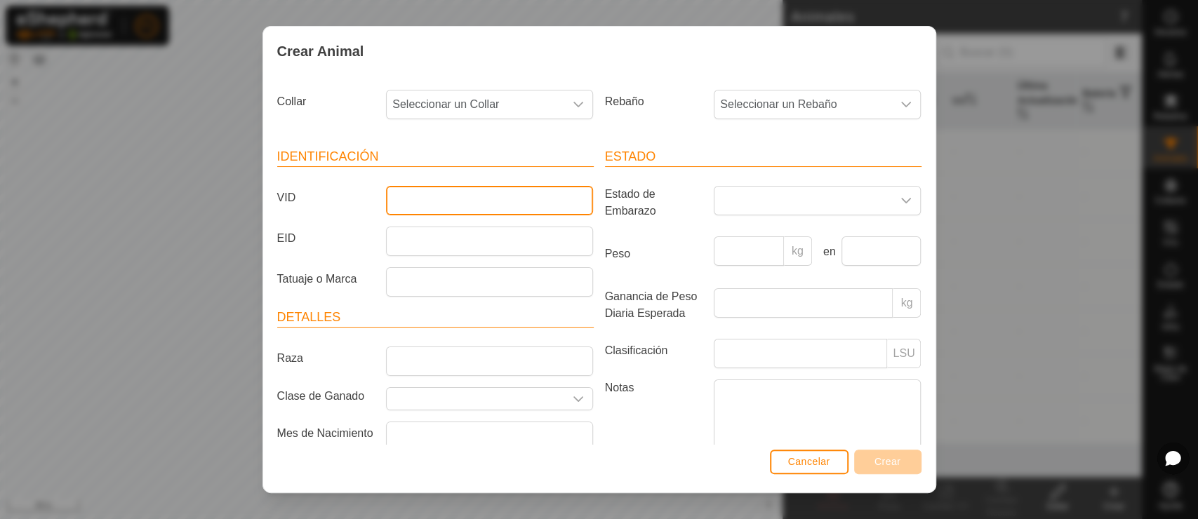
click at [437, 194] on input "VID" at bounding box center [489, 200] width 207 height 29
type input "ES"
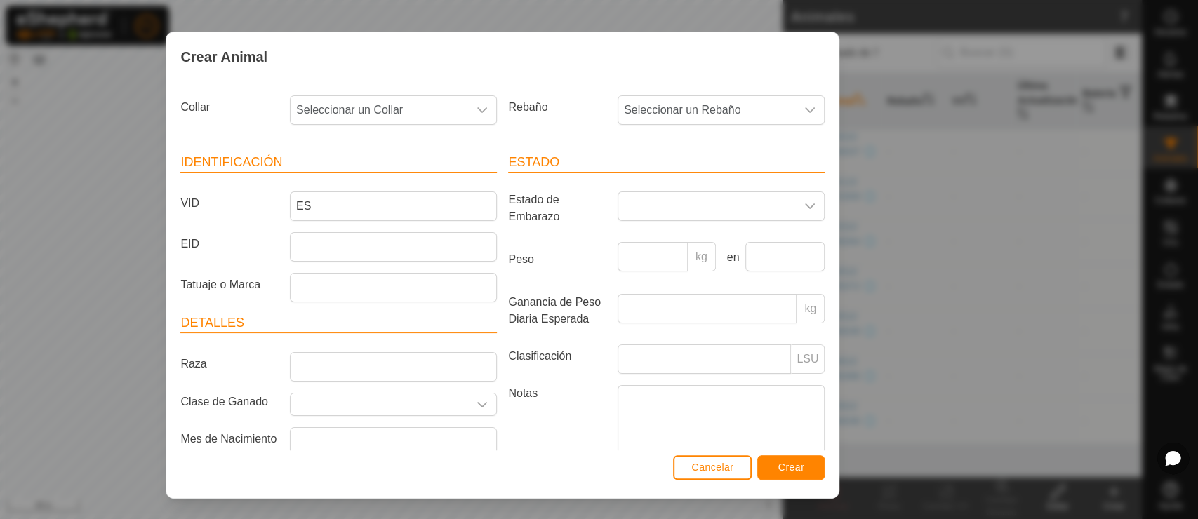
drag, startPoint x: 585, startPoint y: 47, endPoint x: 747, endPoint y: 276, distance: 280.4
click at [474, 53] on div "Crear Animal" at bounding box center [502, 56] width 672 height 49
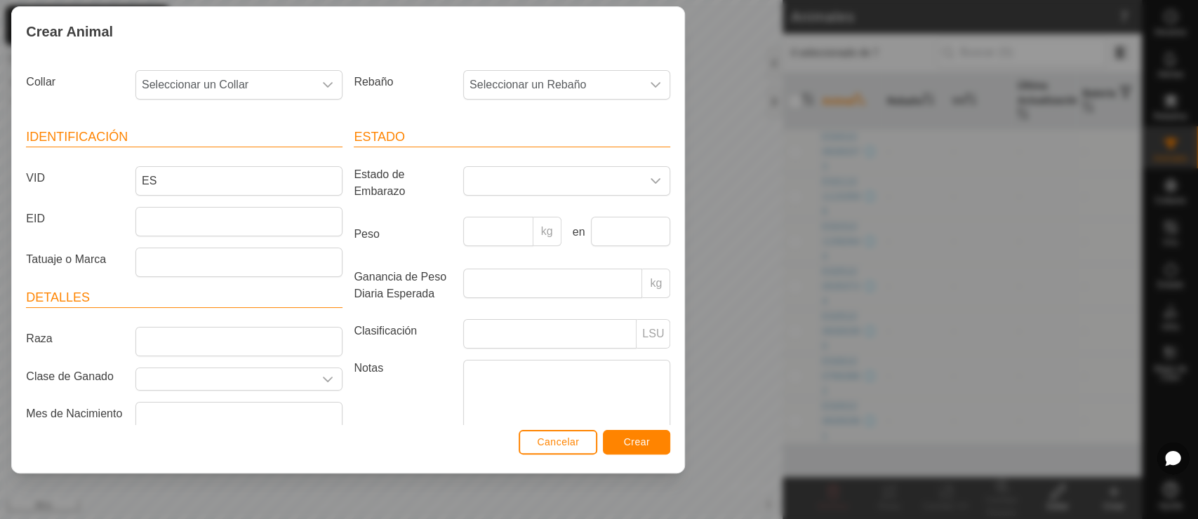
drag, startPoint x: 494, startPoint y: 49, endPoint x: 164, endPoint y: -13, distance: 336.4
click at [164, 0] on html "F1 Horarios Alertas Rebaños Animales Collares VVs Estado Infra Mapa de Calor Ay…" at bounding box center [599, 259] width 1198 height 519
click at [550, 437] on span "Cancelar" at bounding box center [558, 442] width 42 height 11
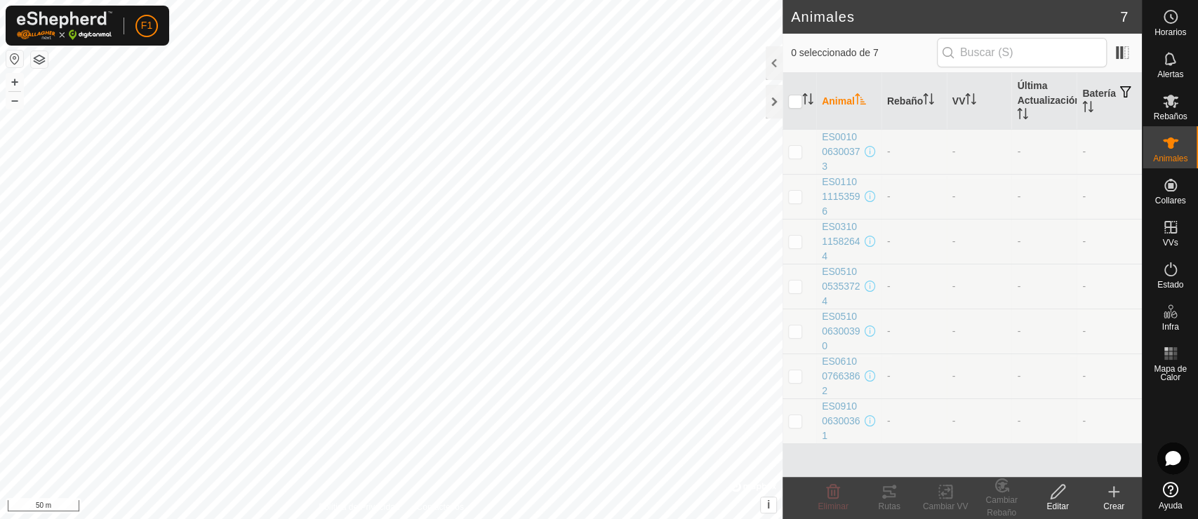
click at [848, 105] on th "Animal" at bounding box center [848, 101] width 65 height 57
click at [856, 104] on icon "Activar para ordenar" at bounding box center [860, 98] width 11 height 11
click at [797, 102] on input "checkbox" at bounding box center [795, 102] width 14 height 14
checkbox input "true"
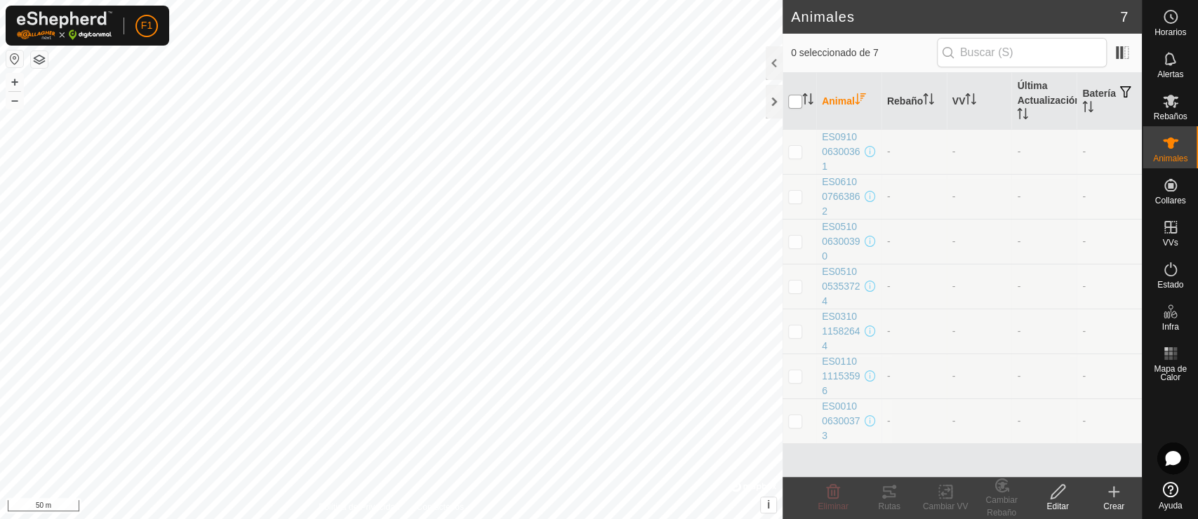
checkbox input "true"
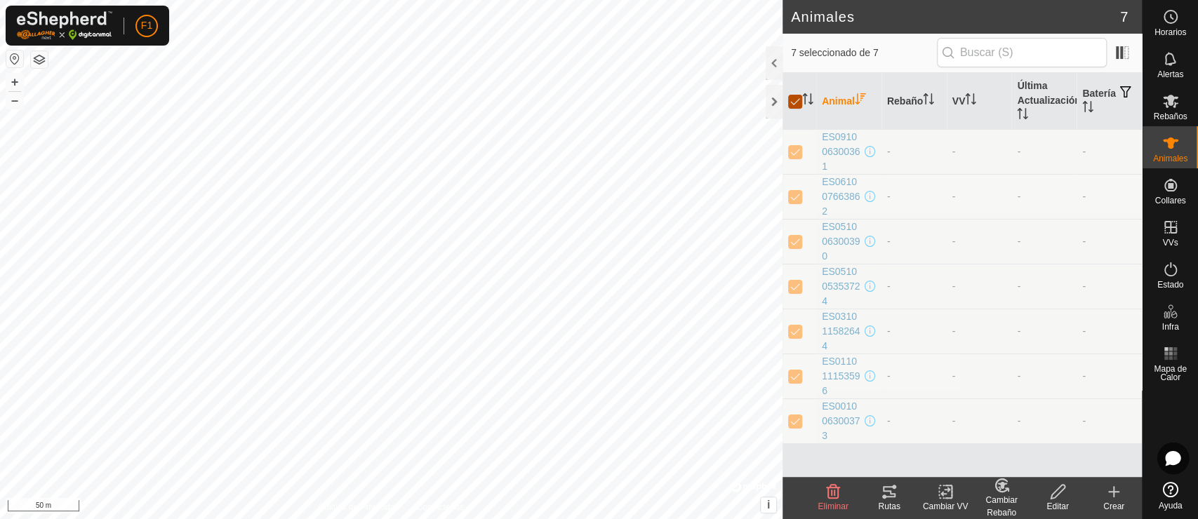
click at [797, 102] on input "checkbox" at bounding box center [795, 102] width 14 height 14
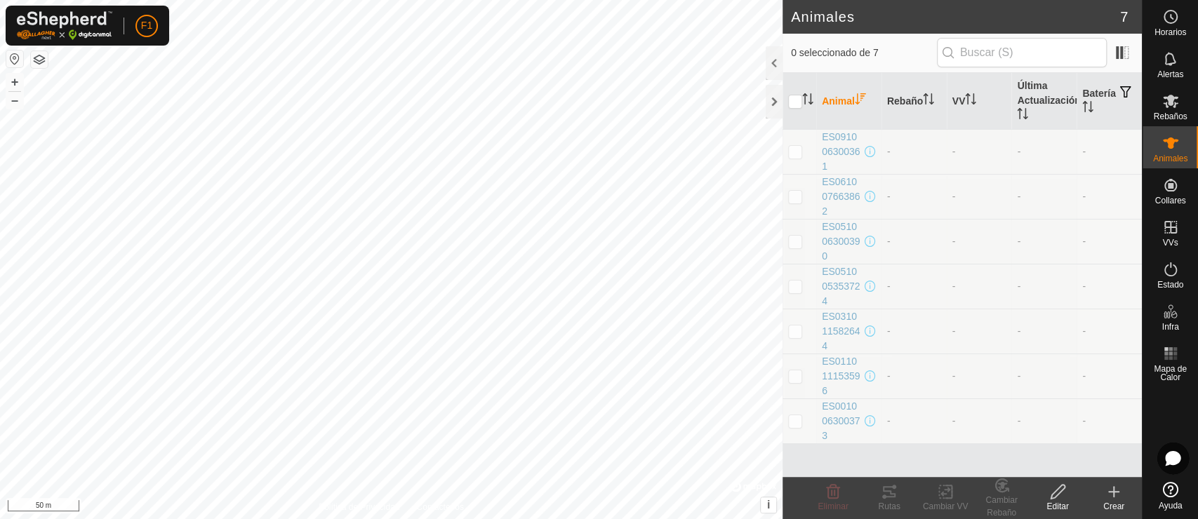
click at [1077, 467] on div "Crear" at bounding box center [1114, 506] width 56 height 13
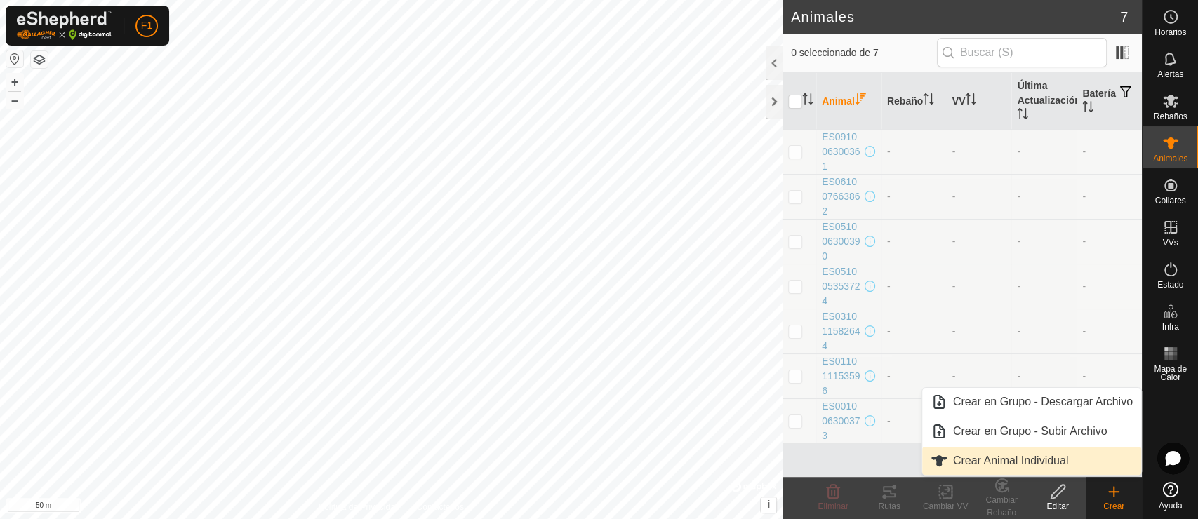
click at [1020, 453] on link "Crear Animal Individual" at bounding box center [1031, 461] width 219 height 28
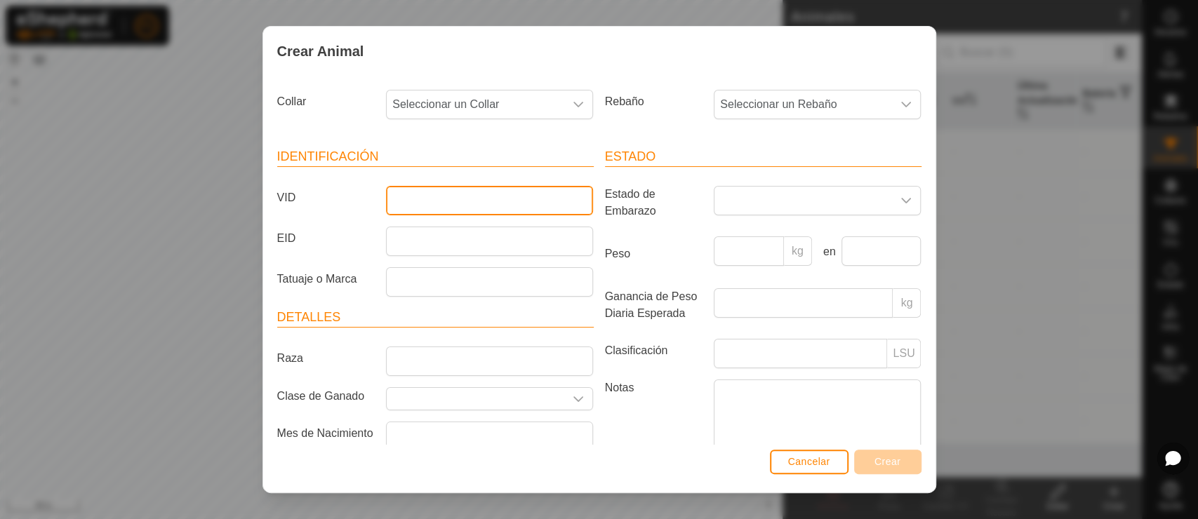
click at [429, 199] on input "VID" at bounding box center [489, 200] width 207 height 29
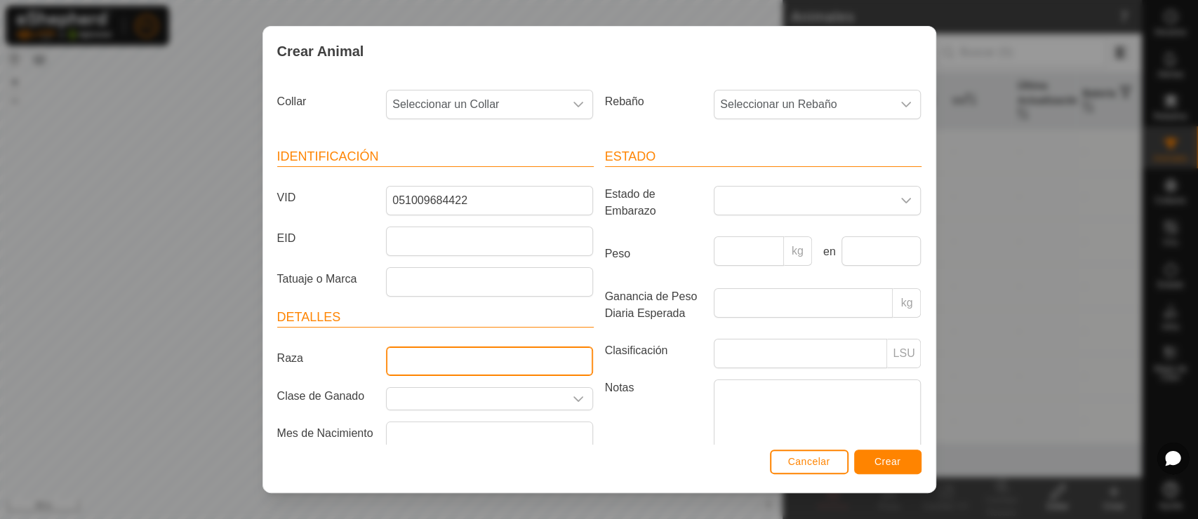
click at [404, 366] on input "Raza" at bounding box center [489, 361] width 207 height 29
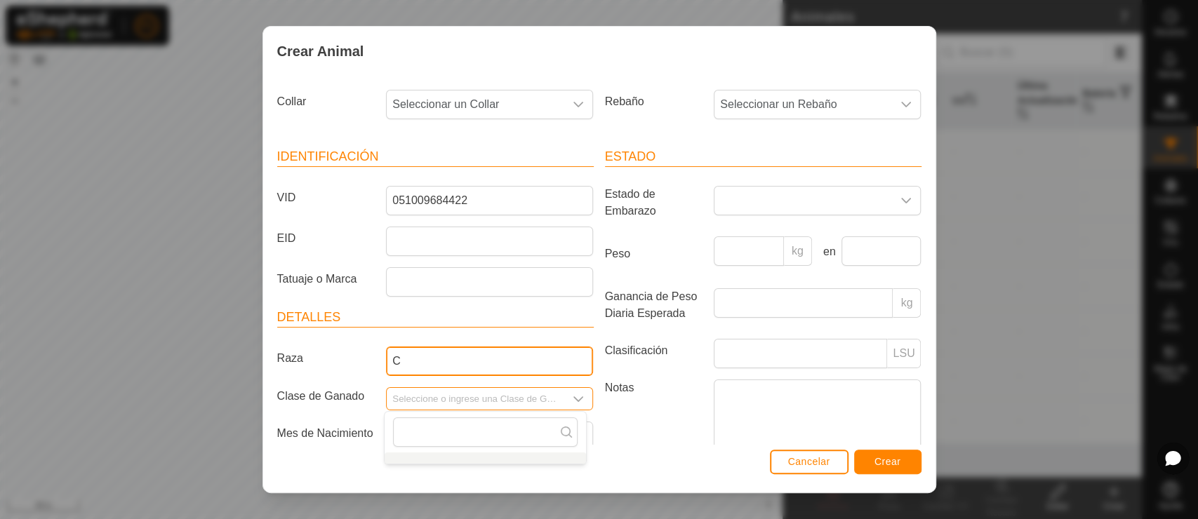
click at [434, 356] on input "C" at bounding box center [489, 361] width 207 height 29
click at [435, 355] on input "C" at bounding box center [489, 361] width 207 height 29
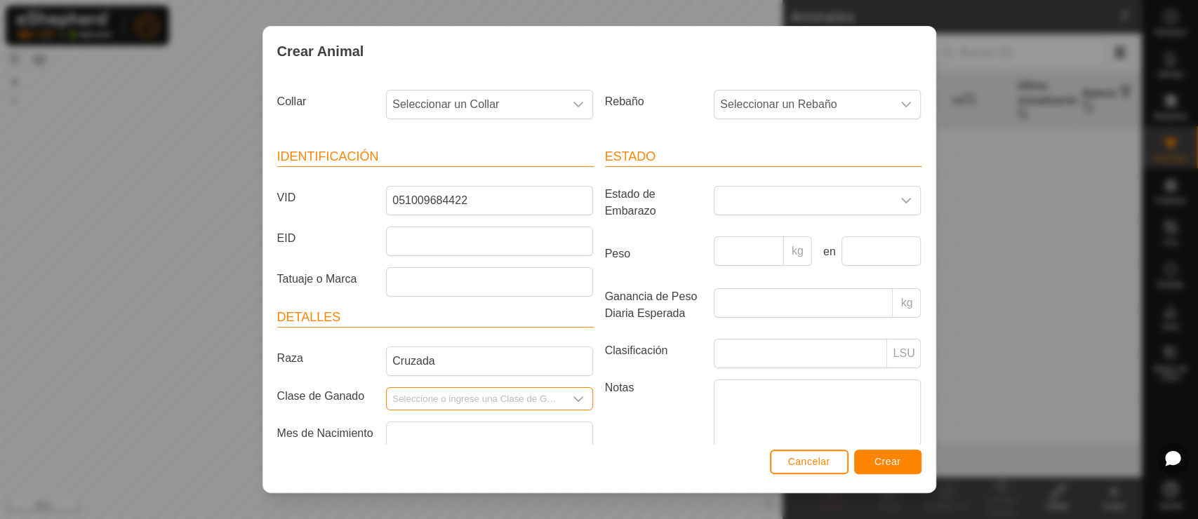
click at [414, 397] on input "Seleccione o ingrese una Clase de Ganado" at bounding box center [476, 399] width 178 height 22
click at [544, 394] on input "Seleccione o ingrese una Clase de Ganado" at bounding box center [476, 399] width 178 height 22
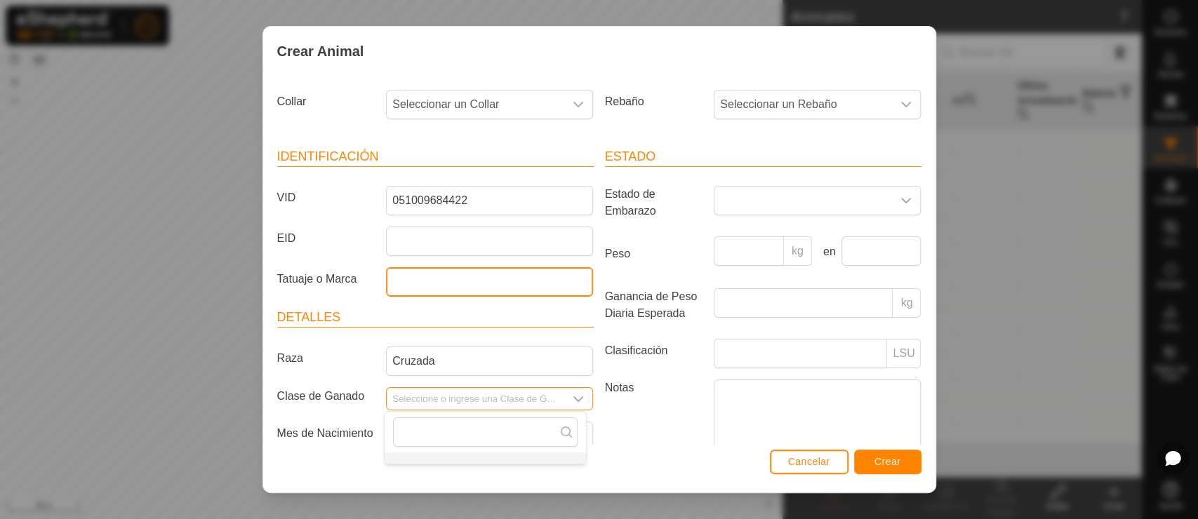
click at [402, 281] on input "Tatuaje o Marca" at bounding box center [489, 281] width 207 height 29
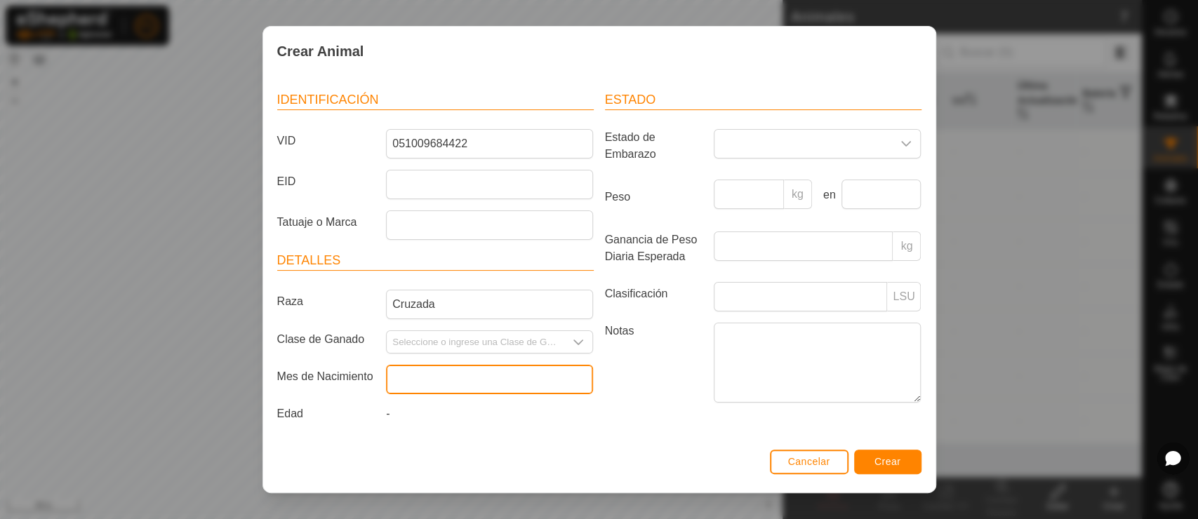
click at [449, 368] on input "text" at bounding box center [489, 379] width 207 height 29
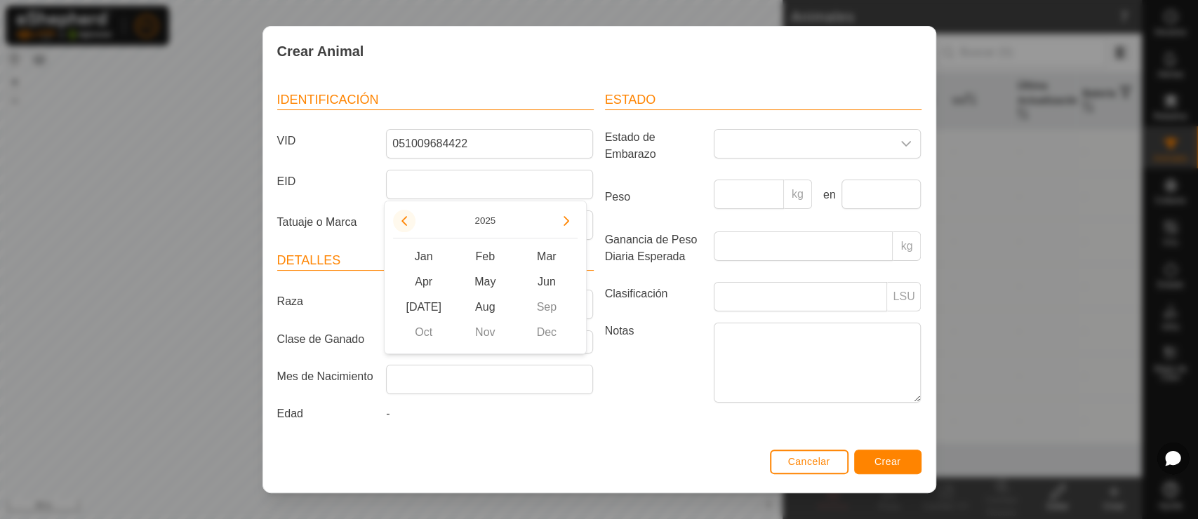
click at [408, 227] on button "Previous Year" at bounding box center [404, 221] width 22 height 22
click at [408, 228] on span "Previous Year" at bounding box center [408, 228] width 0 height 0
click at [408, 227] on button "Previous Year" at bounding box center [404, 221] width 22 height 22
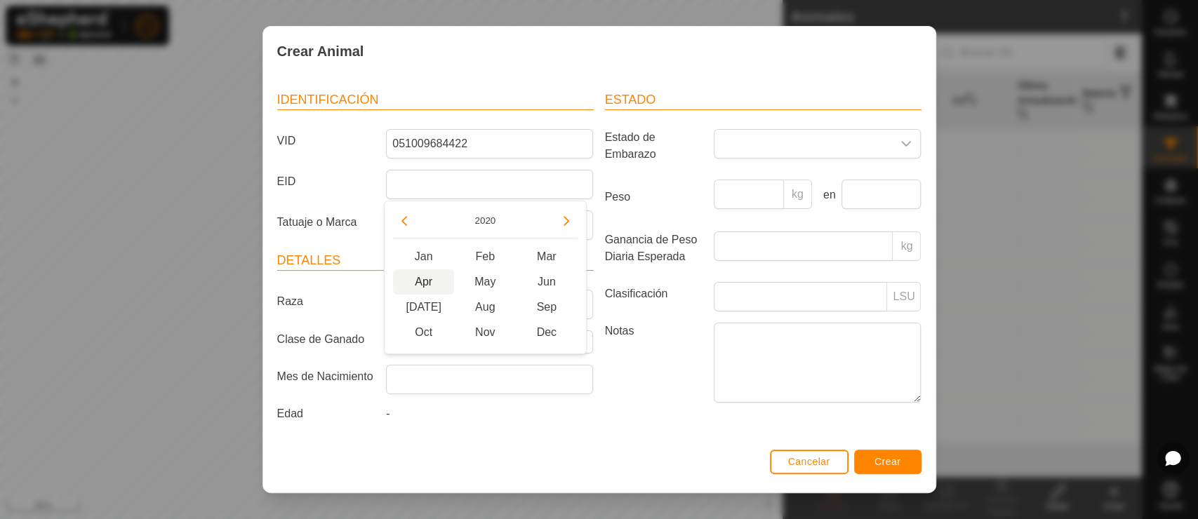
click at [429, 279] on span "Apr" at bounding box center [424, 281] width 62 height 25
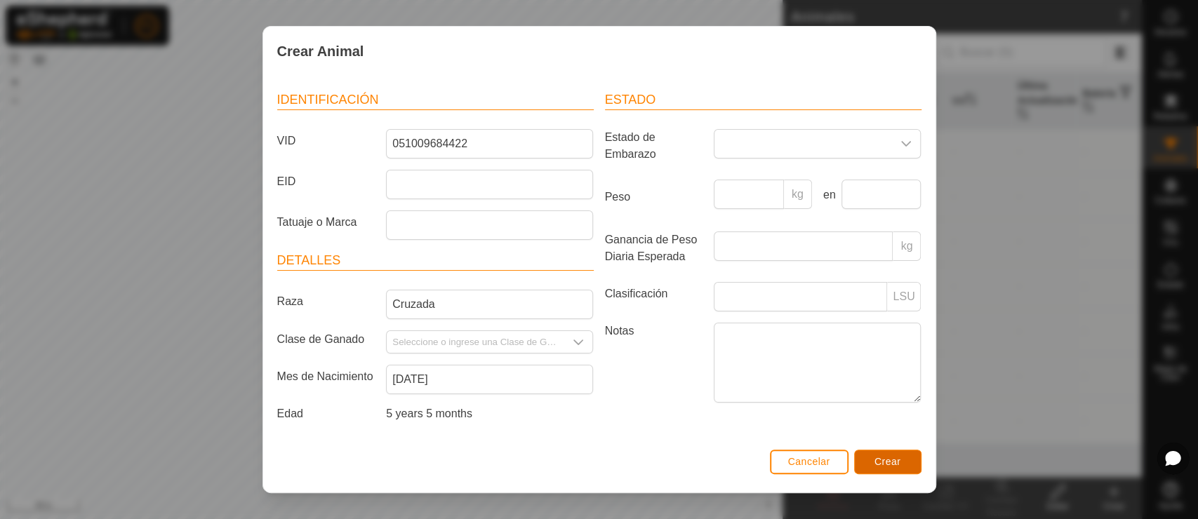
click at [899, 464] on span "Crear" at bounding box center [887, 461] width 27 height 11
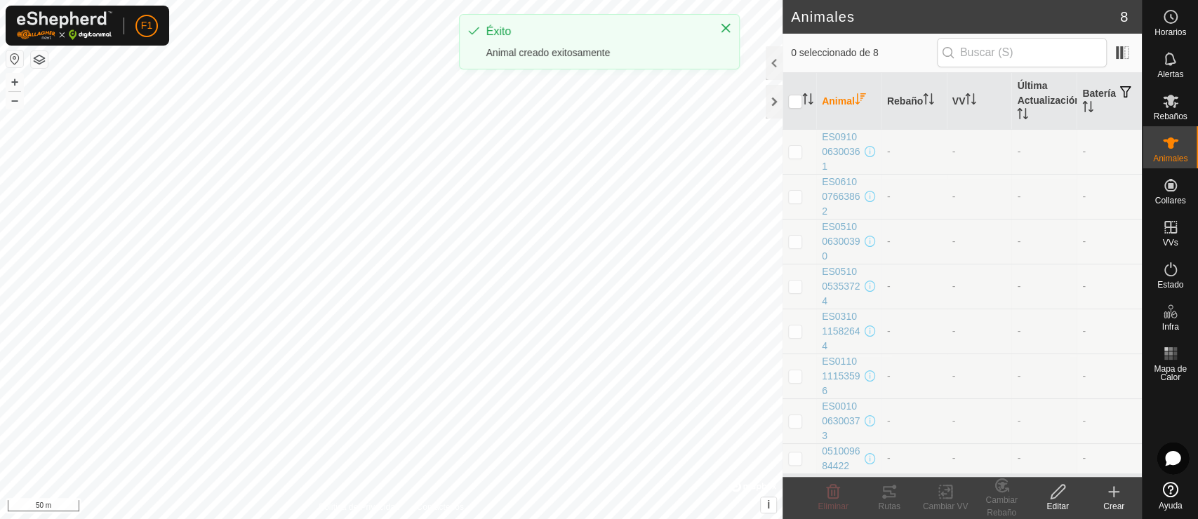
click at [1077, 467] on icon at bounding box center [1113, 492] width 17 height 17
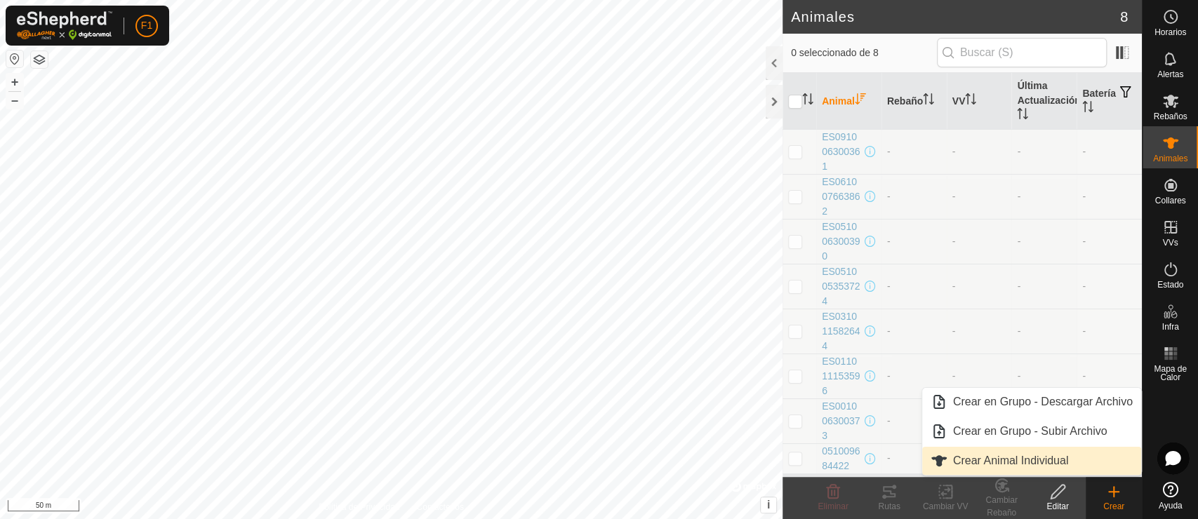
click at [1011, 454] on link "Crear Animal Individual" at bounding box center [1031, 461] width 219 height 28
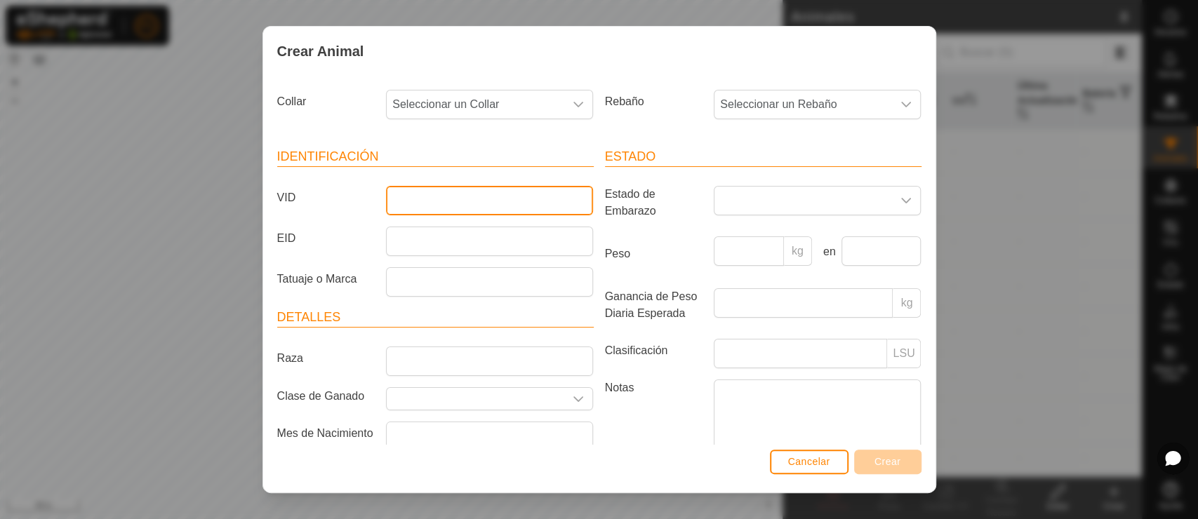
click at [448, 189] on input "VID" at bounding box center [489, 200] width 207 height 29
click at [387, 201] on input "091007615269" at bounding box center [489, 200] width 207 height 29
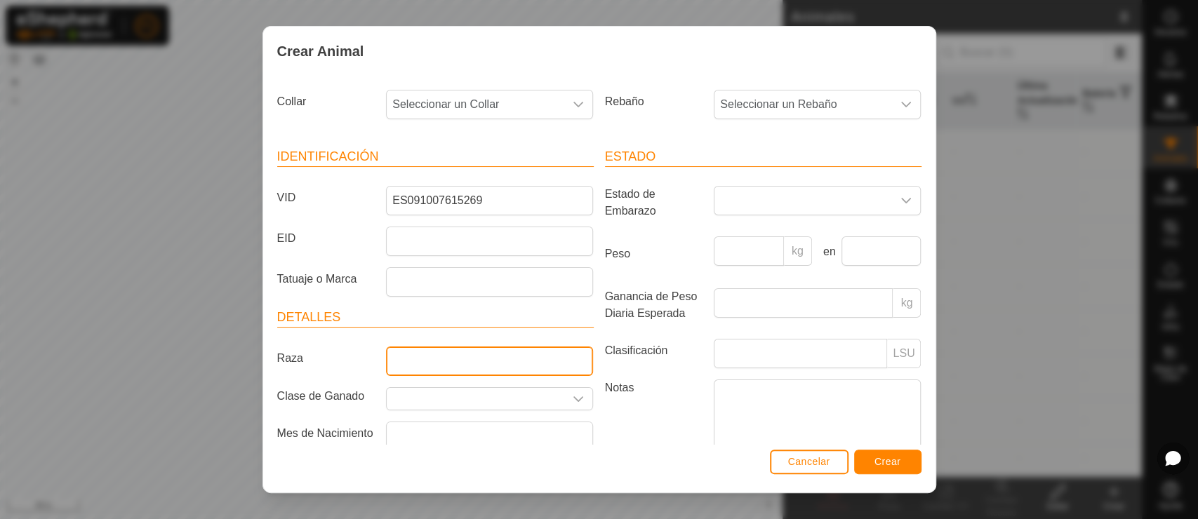
click at [415, 362] on input "Raza" at bounding box center [489, 361] width 207 height 29
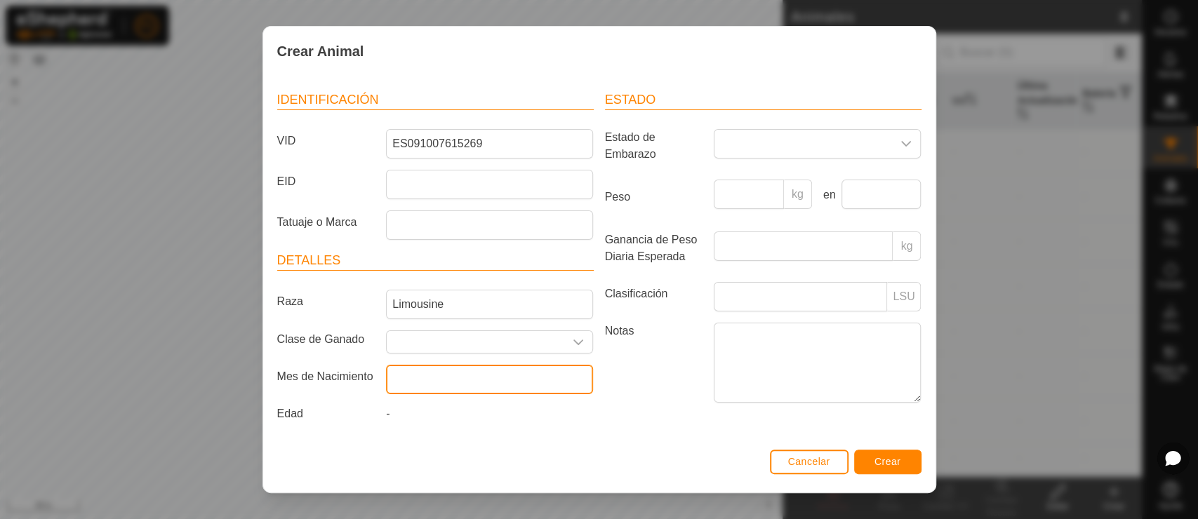
click at [462, 379] on input "text" at bounding box center [489, 379] width 207 height 29
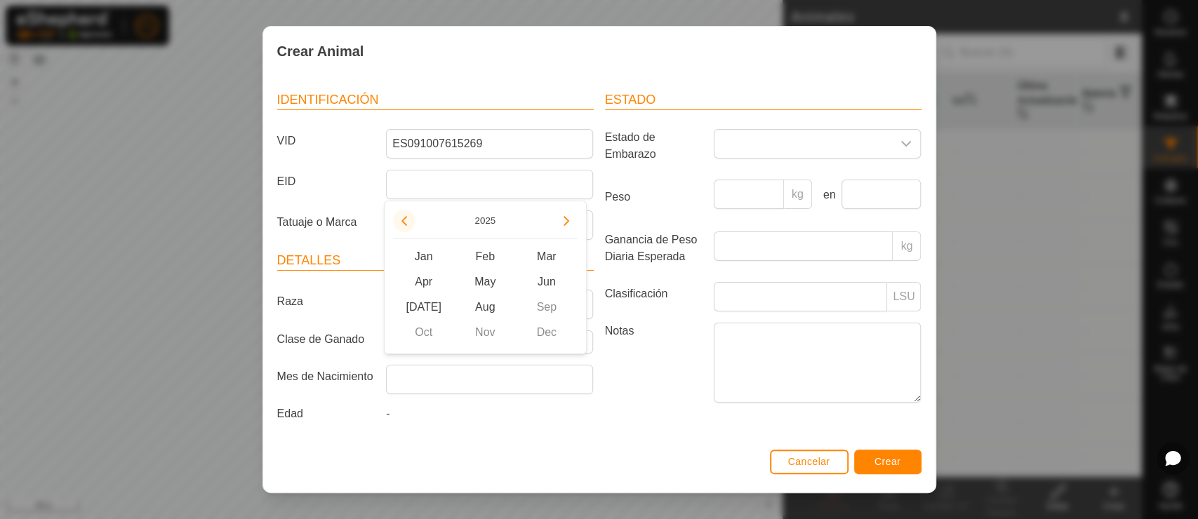
click at [409, 227] on button "Previous Year" at bounding box center [404, 221] width 22 height 22
click at [410, 228] on span "Previous Year" at bounding box center [410, 228] width 0 height 0
click at [409, 227] on button "Previous Year" at bounding box center [404, 221] width 22 height 22
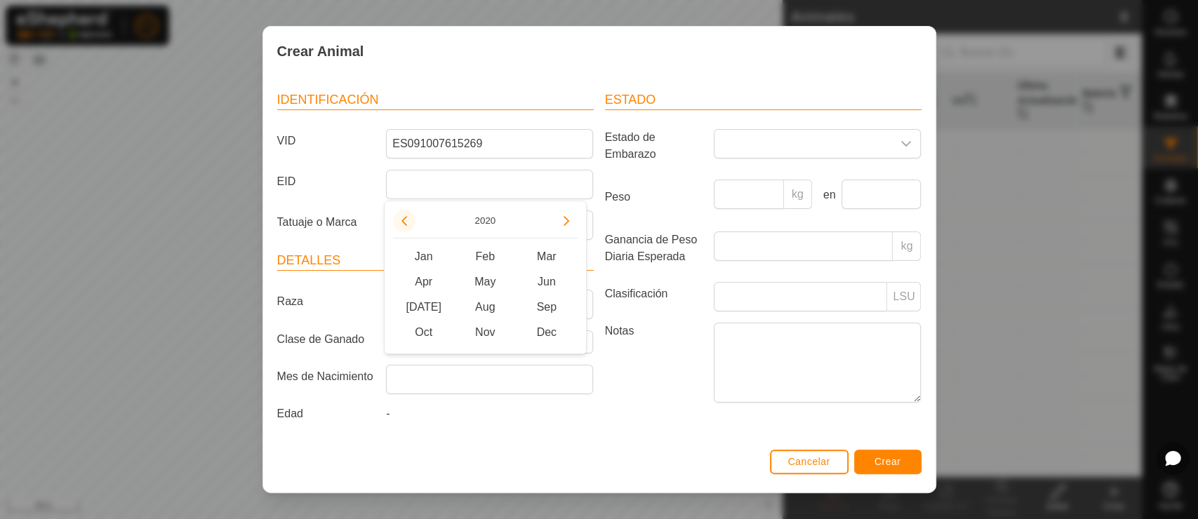
click at [409, 227] on button "Previous Year" at bounding box center [404, 221] width 22 height 22
click at [398, 222] on button "Previous Year" at bounding box center [404, 221] width 22 height 22
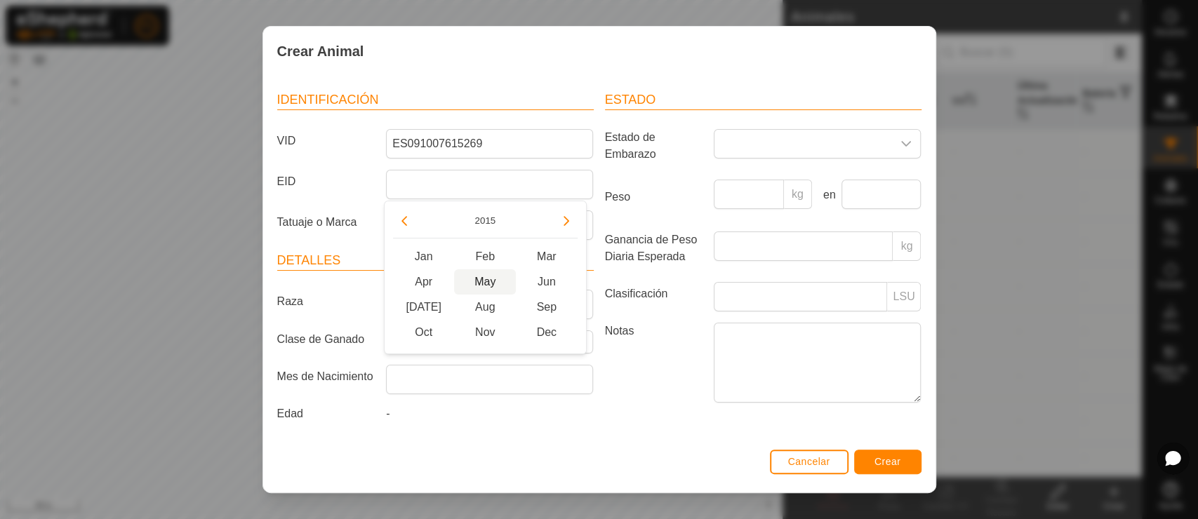
click at [486, 275] on span "May" at bounding box center [485, 281] width 62 height 25
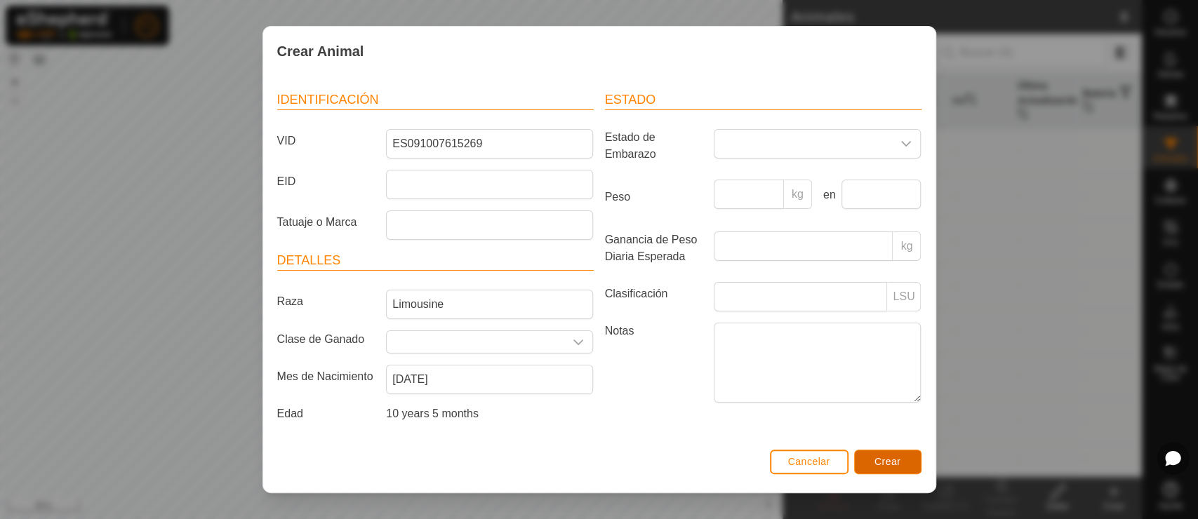
click at [890, 461] on span "Crear" at bounding box center [887, 461] width 27 height 11
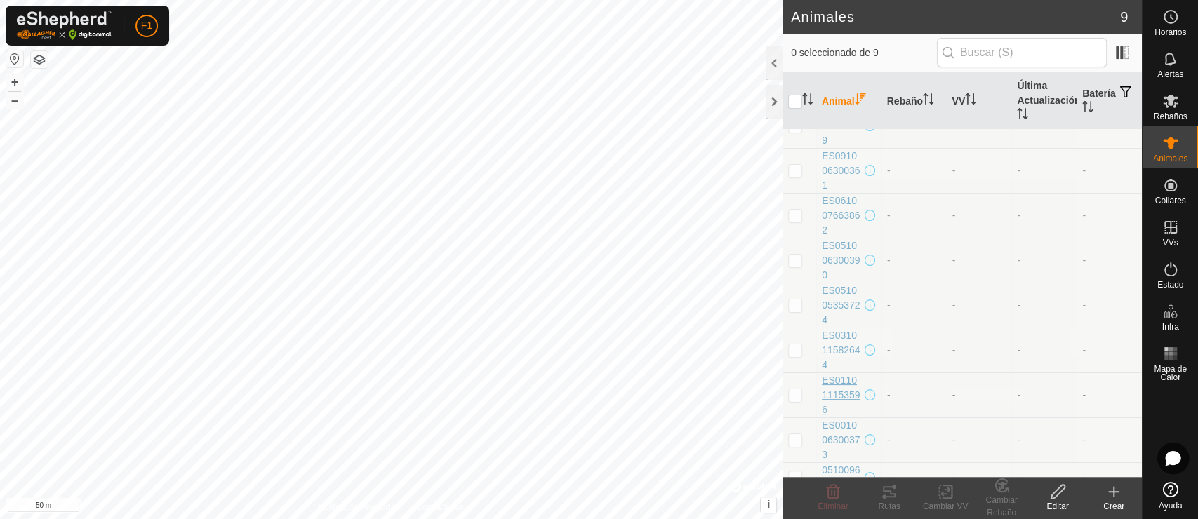
scroll to position [40, 0]
drag, startPoint x: 837, startPoint y: 459, endPoint x: 831, endPoint y: 455, distance: 7.6
click at [831, 455] on span "051009684422" at bounding box center [842, 463] width 40 height 29
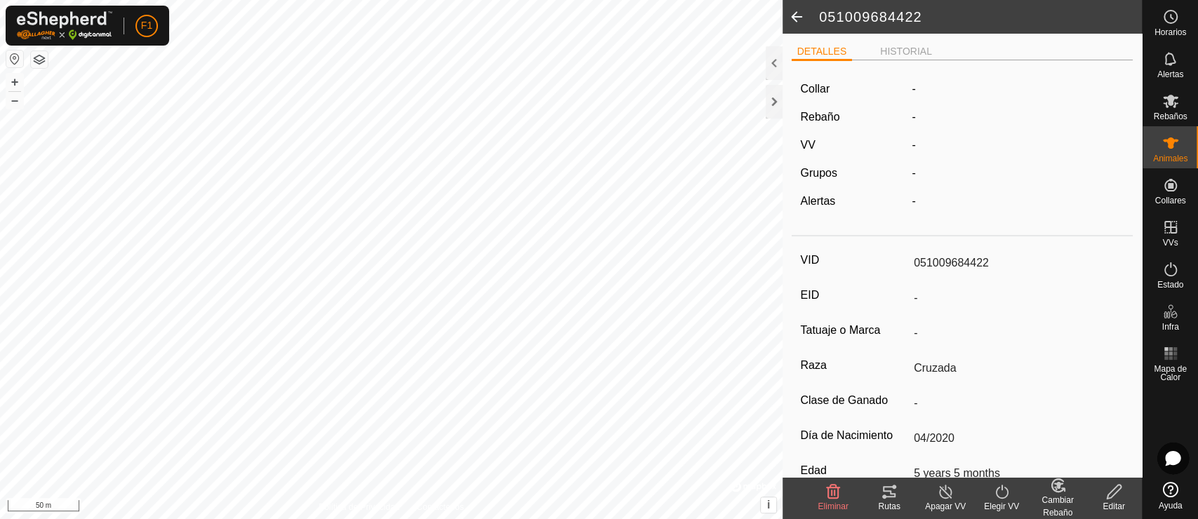
click at [1077, 467] on icon at bounding box center [1114, 492] width 18 height 17
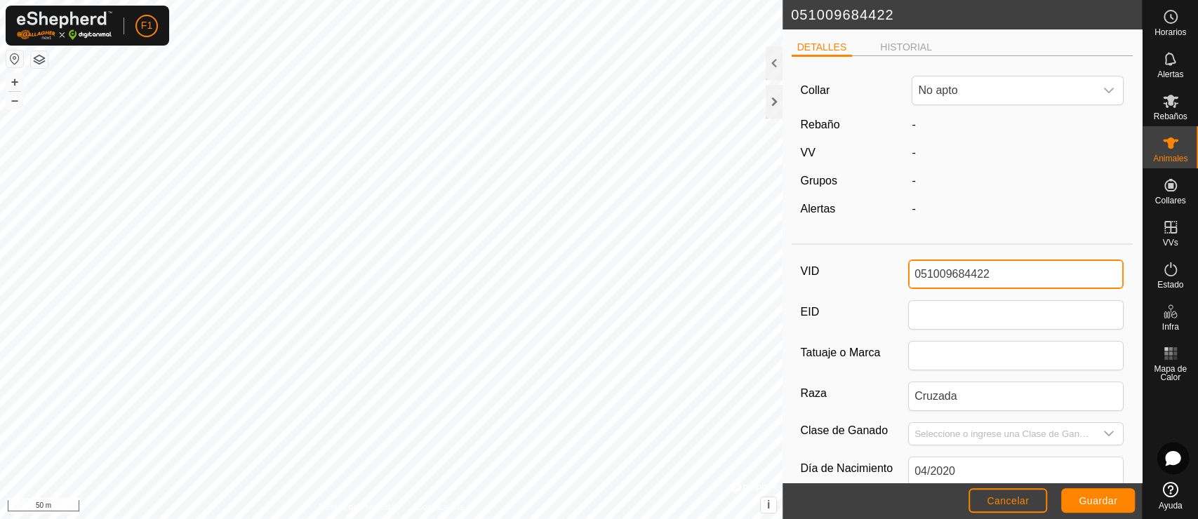
click at [910, 275] on input "051009684422" at bounding box center [1015, 274] width 215 height 29
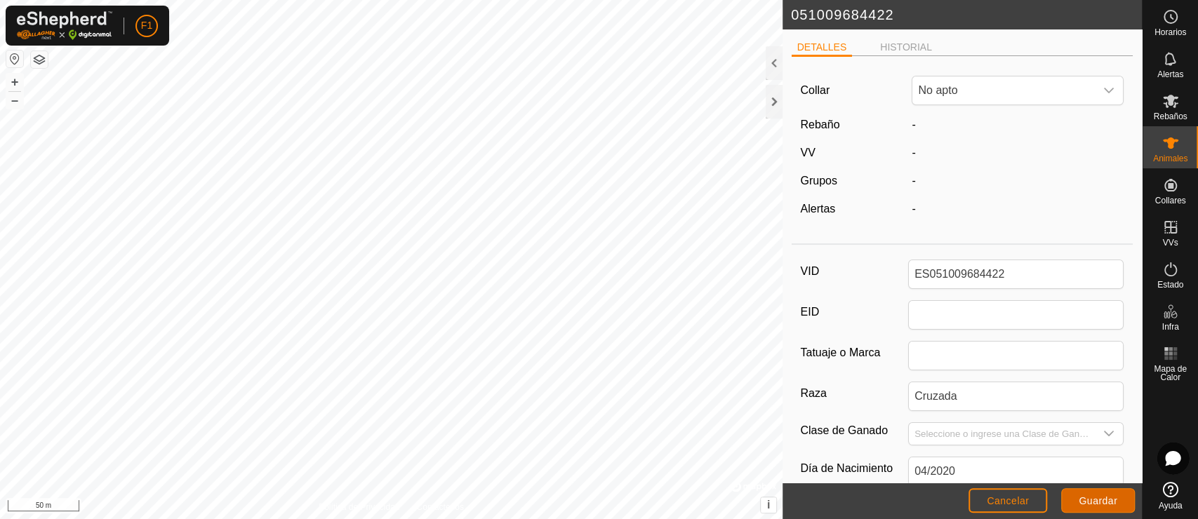
click at [1077, 467] on span "Guardar" at bounding box center [1098, 500] width 39 height 11
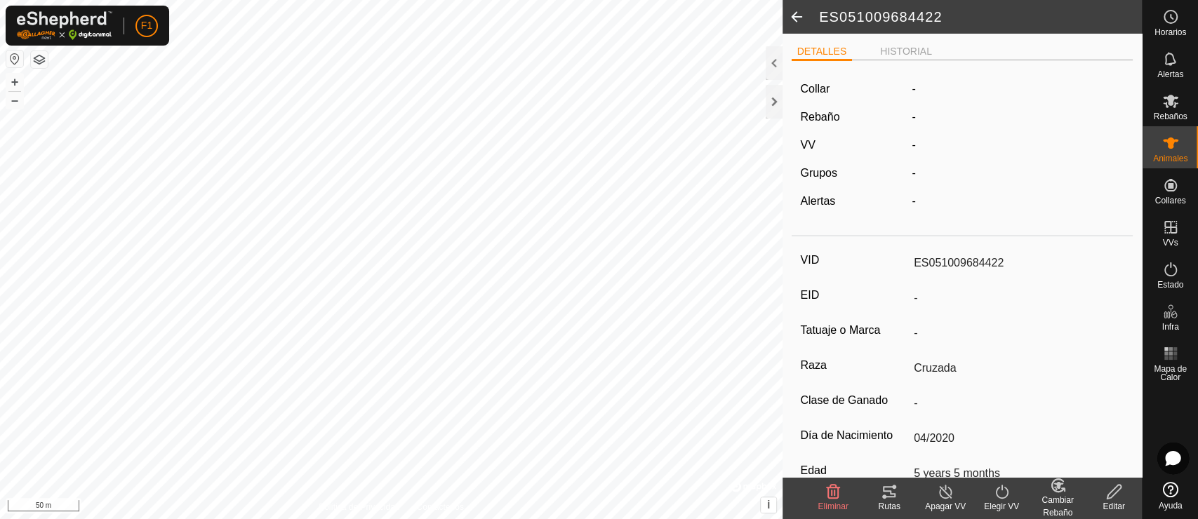
click at [792, 15] on span at bounding box center [797, 17] width 28 height 34
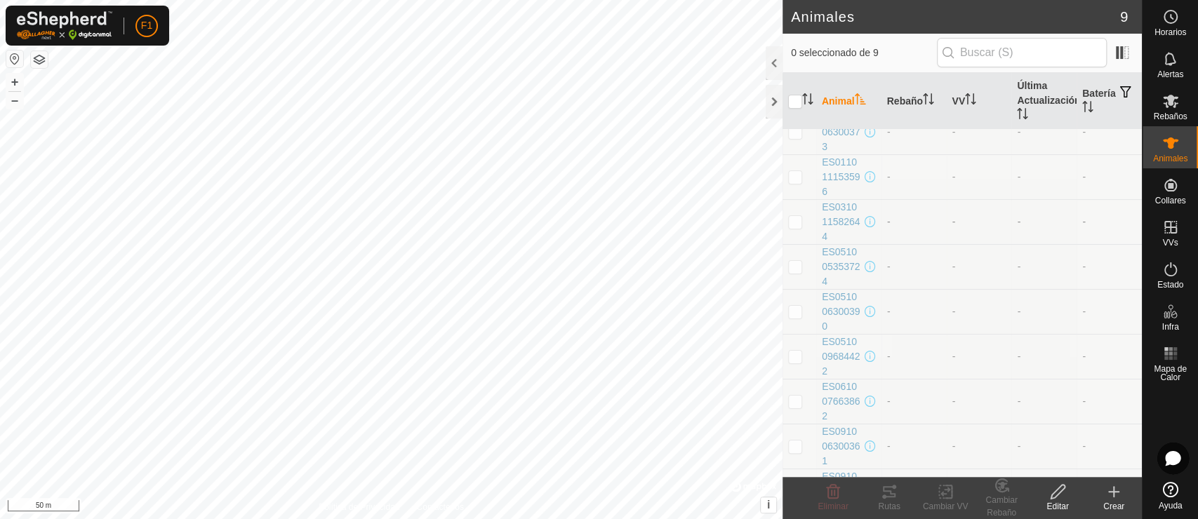
scroll to position [55, 0]
click at [830, 451] on span "ES091007615269" at bounding box center [842, 456] width 40 height 44
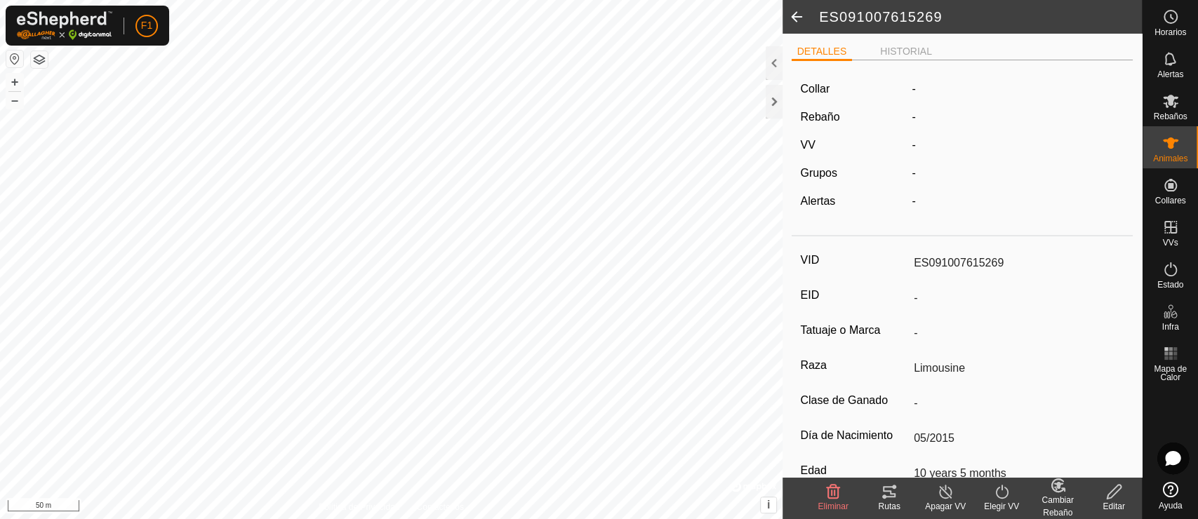
click at [796, 27] on span at bounding box center [797, 17] width 28 height 34
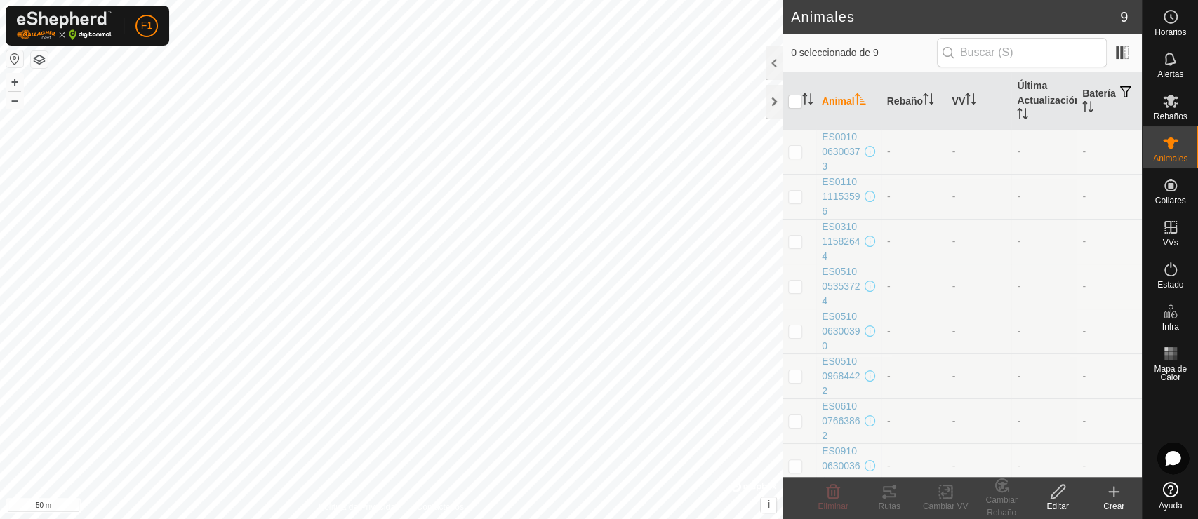
click at [1077, 467] on icon at bounding box center [1113, 492] width 17 height 17
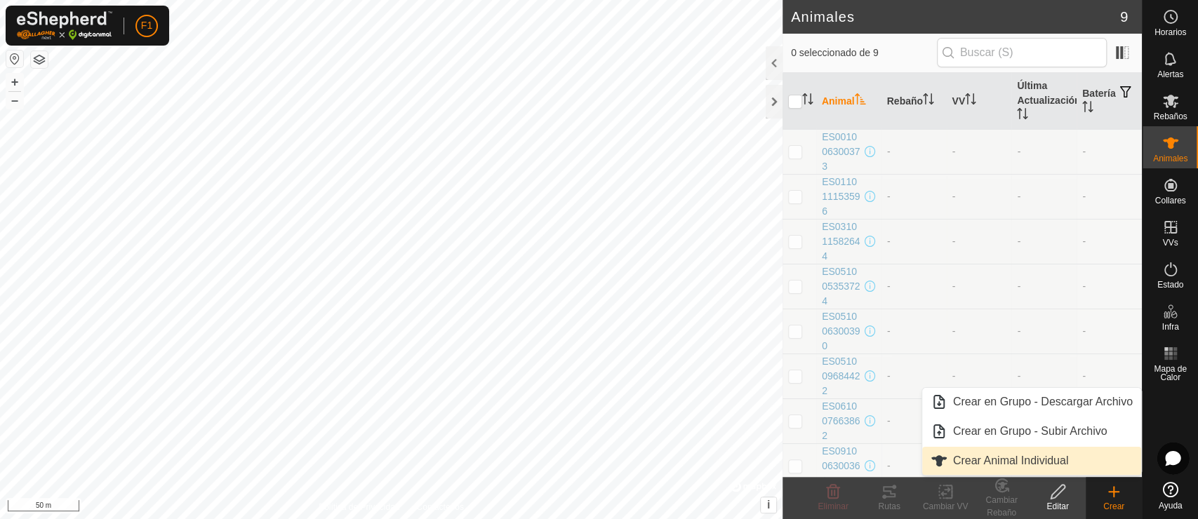
click at [1010, 460] on link "Crear Animal Individual" at bounding box center [1031, 461] width 219 height 28
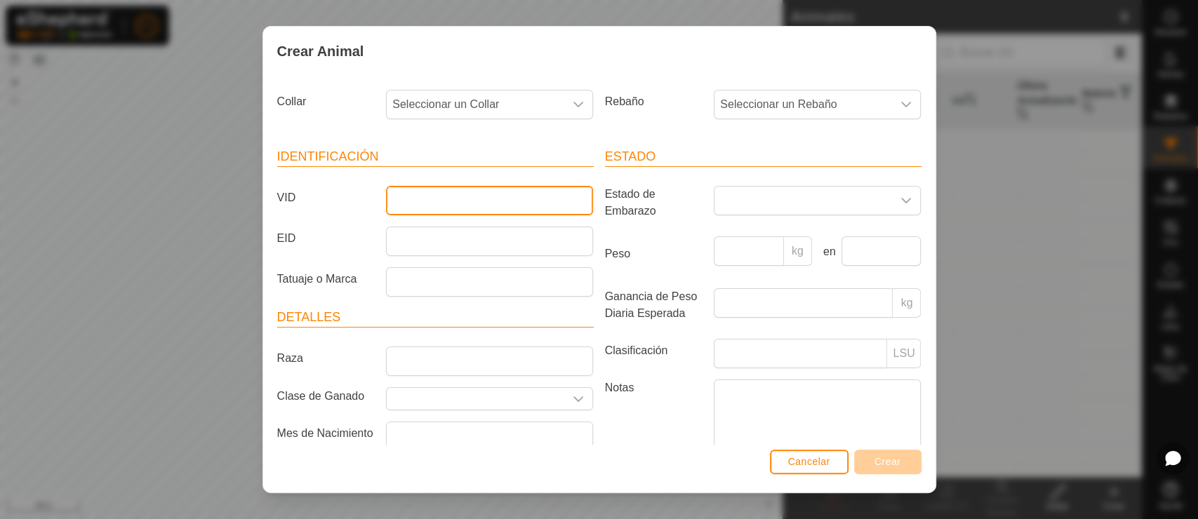
click at [472, 208] on input "VID" at bounding box center [489, 200] width 207 height 29
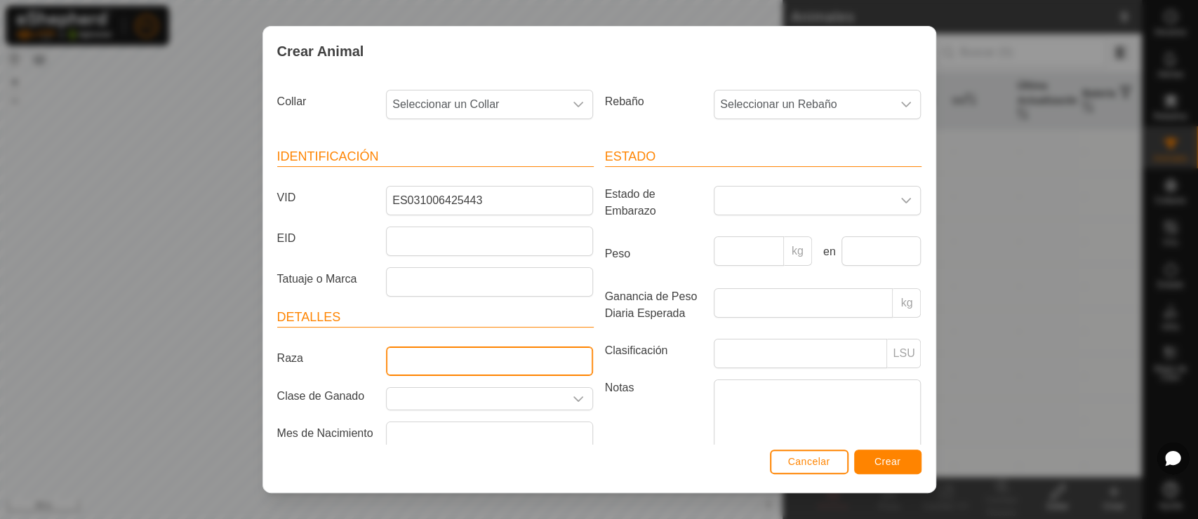
click at [399, 359] on input "Raza" at bounding box center [489, 361] width 207 height 29
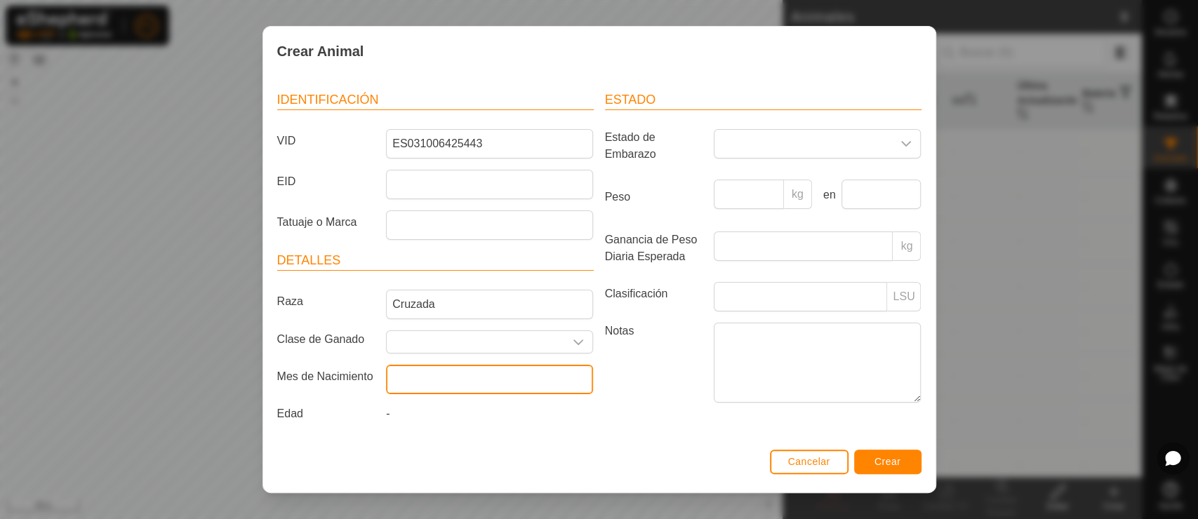
click at [406, 378] on input "text" at bounding box center [489, 379] width 207 height 29
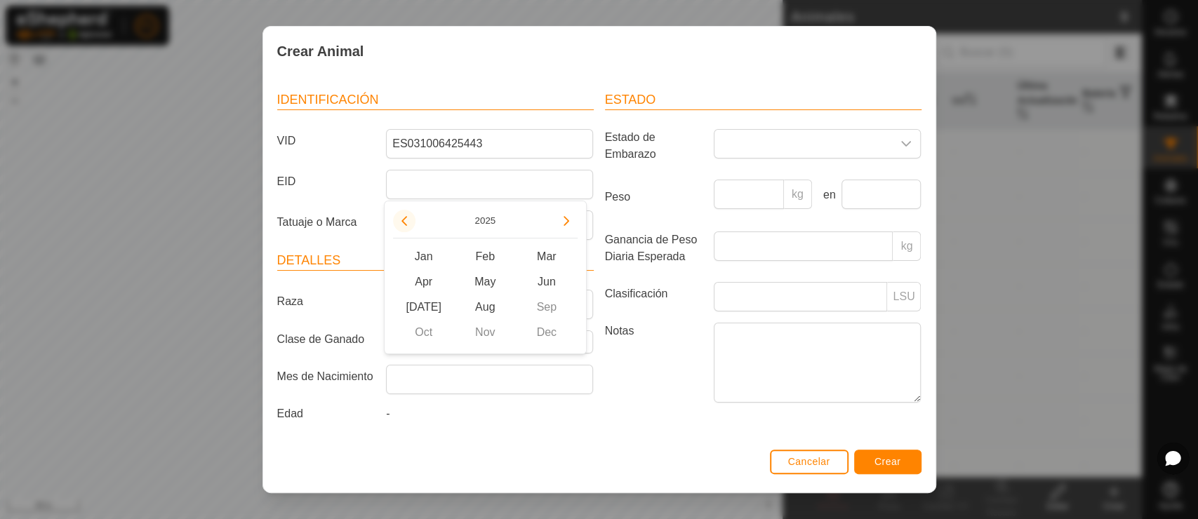
click at [404, 222] on button "Previous Year" at bounding box center [404, 221] width 22 height 22
click at [404, 222] on span "Previous Year" at bounding box center [404, 222] width 0 height 0
click at [404, 222] on button "Previous Year" at bounding box center [404, 221] width 22 height 22
click at [404, 222] on icon "Previous Year" at bounding box center [404, 221] width 6 height 10
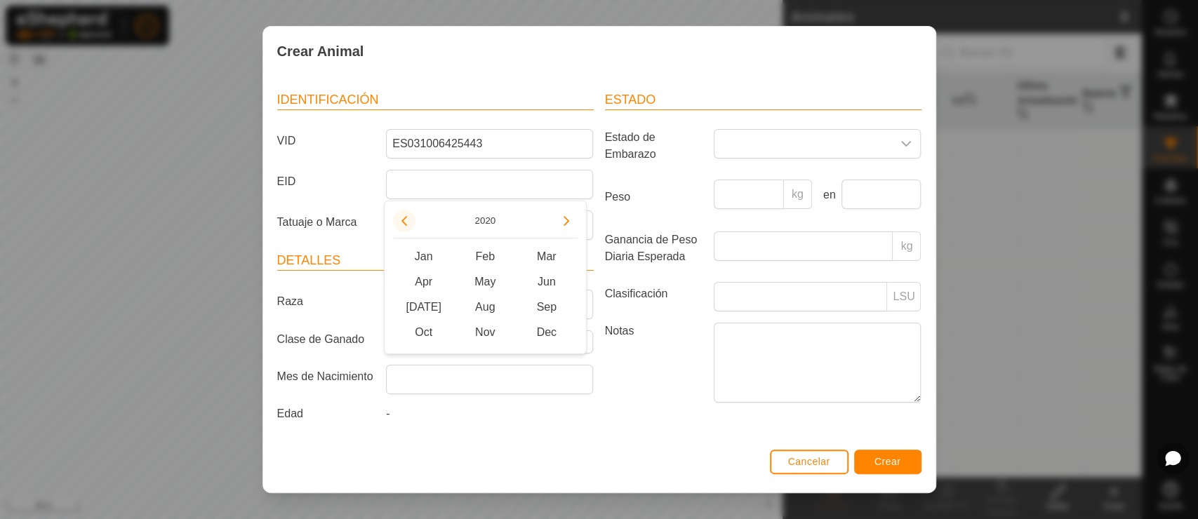
click at [404, 222] on icon "Previous Year" at bounding box center [404, 221] width 6 height 10
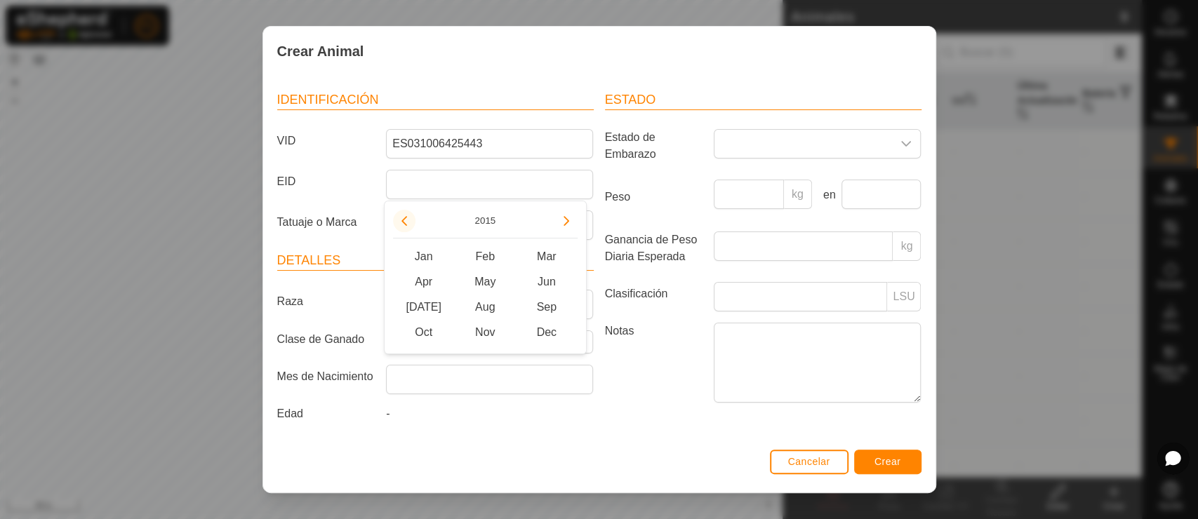
click at [404, 222] on icon "Previous Year" at bounding box center [404, 221] width 6 height 10
click at [404, 222] on button "Previous Year" at bounding box center [404, 221] width 22 height 22
click at [403, 221] on button "Previous Year" at bounding box center [404, 221] width 22 height 22
click at [547, 255] on span "Mar" at bounding box center [547, 256] width 62 height 25
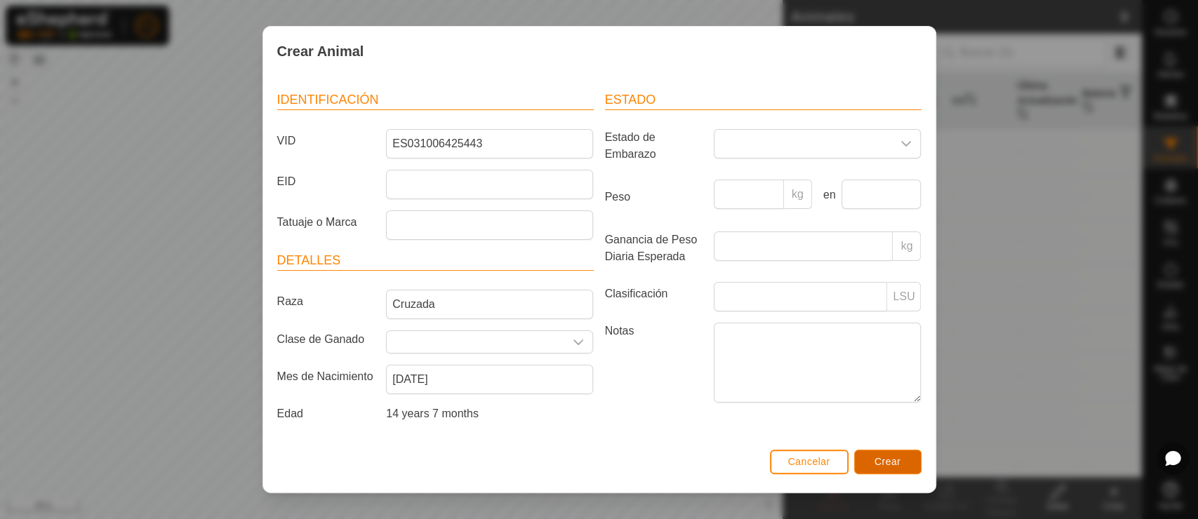
click at [898, 465] on span "Crear" at bounding box center [887, 461] width 27 height 11
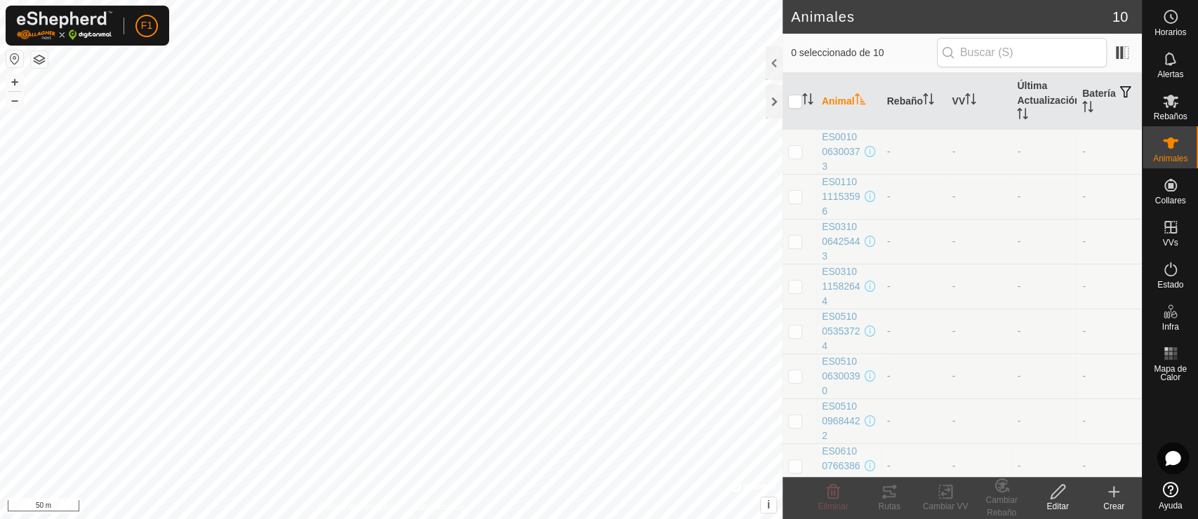
click at [1077, 467] on div "Crear" at bounding box center [1114, 506] width 56 height 13
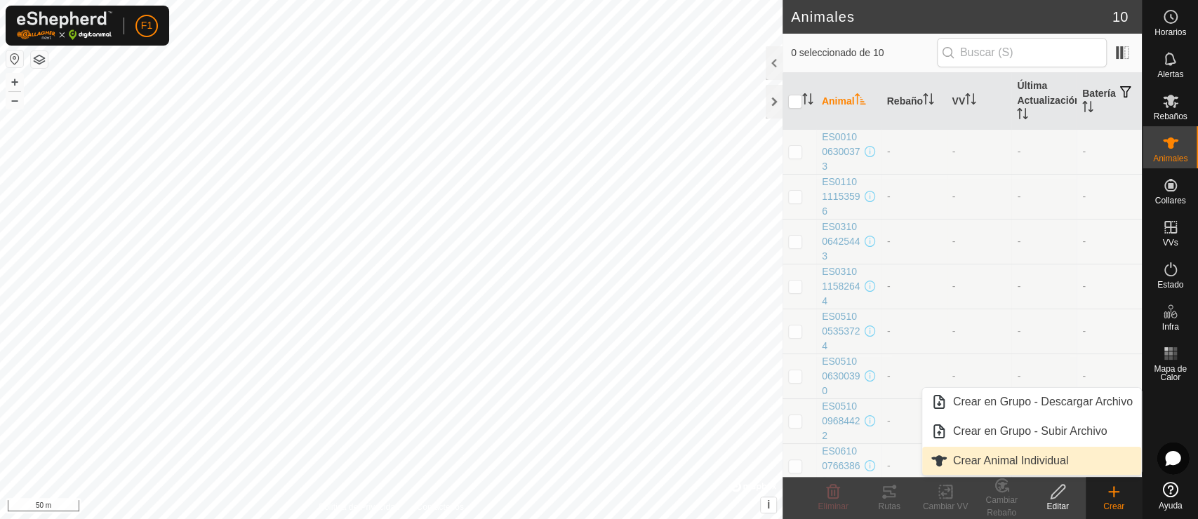
click at [986, 467] on link "Crear Animal Individual" at bounding box center [1031, 461] width 219 height 28
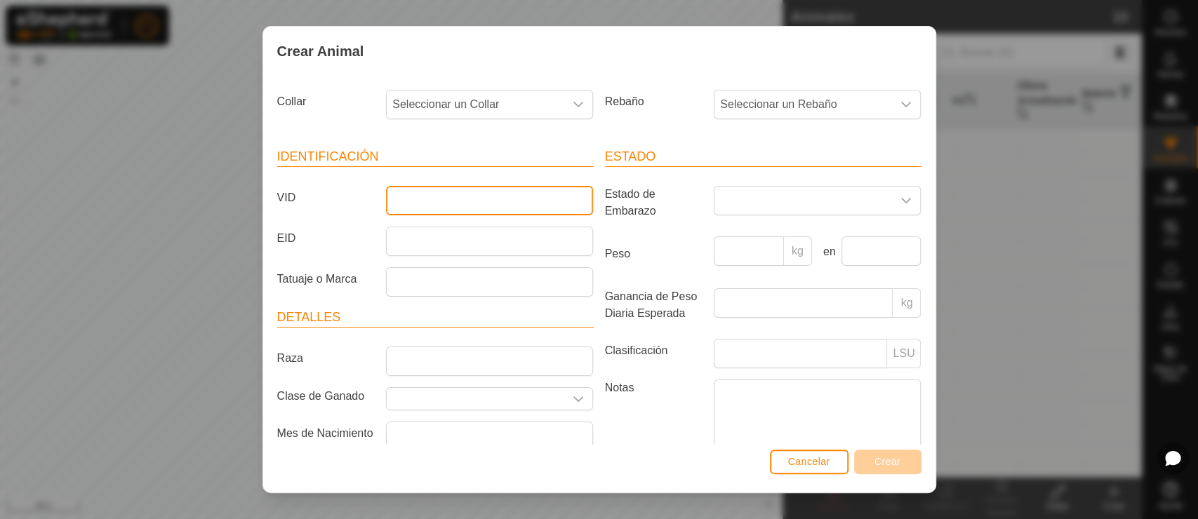
click at [474, 198] on input "VID" at bounding box center [489, 200] width 207 height 29
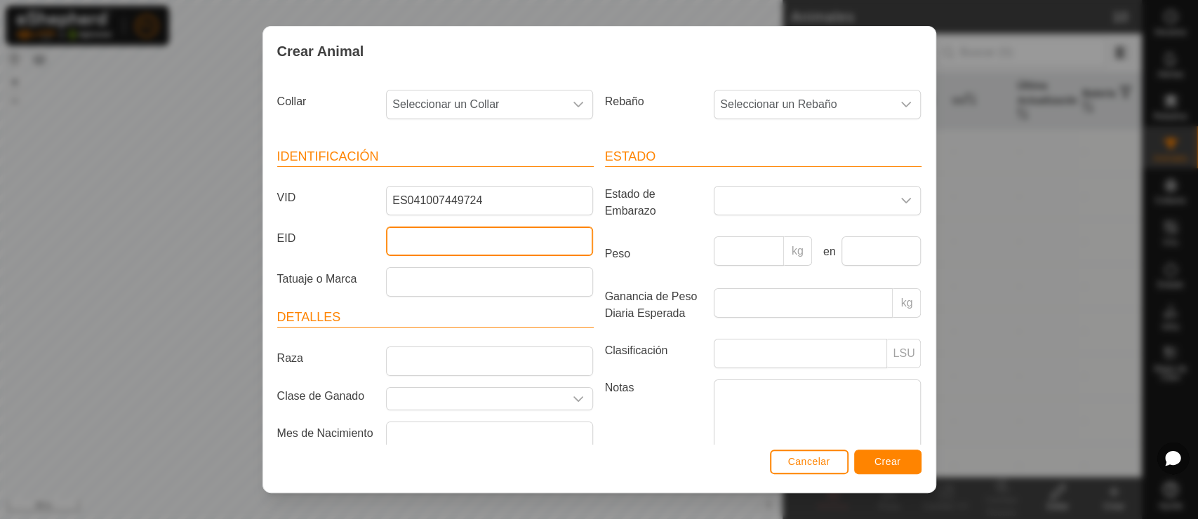
click at [444, 243] on input "EID" at bounding box center [489, 241] width 207 height 29
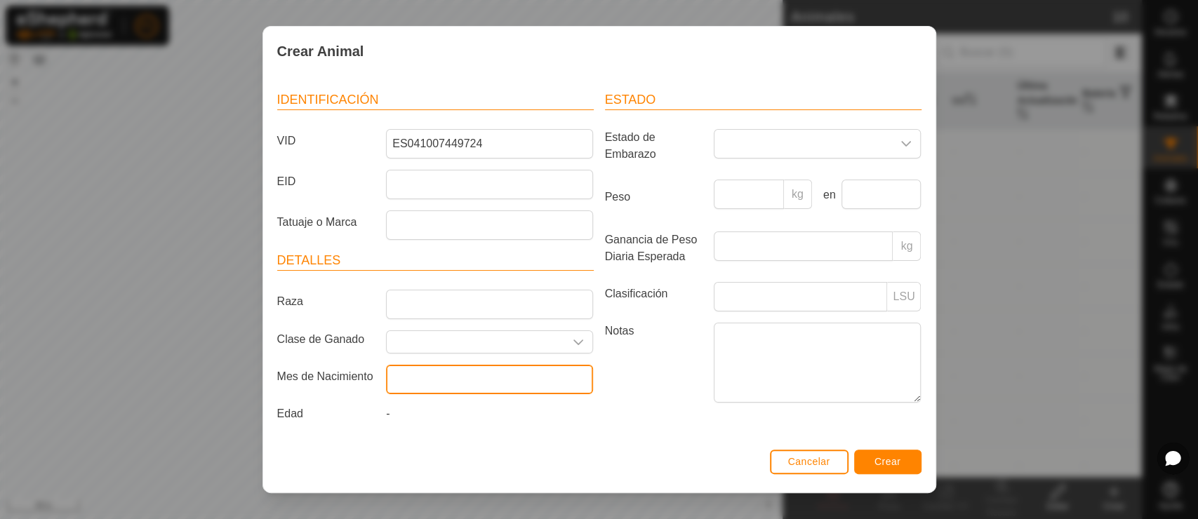
click at [427, 366] on input "text" at bounding box center [489, 379] width 207 height 29
click at [427, 373] on input "text" at bounding box center [489, 379] width 207 height 29
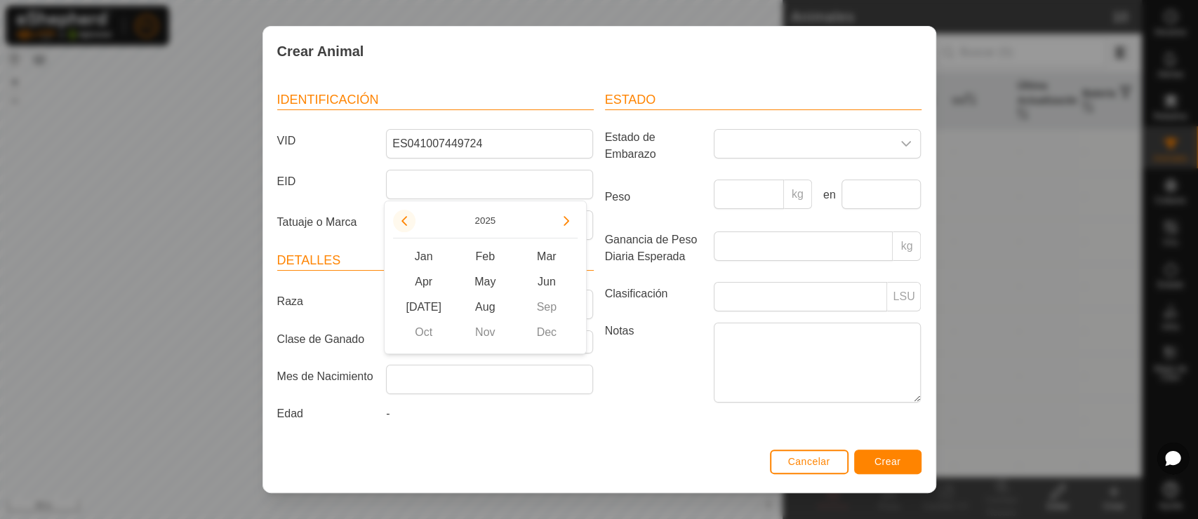
click at [402, 221] on button "Previous Year" at bounding box center [404, 221] width 22 height 22
click at [403, 222] on span "Previous Year" at bounding box center [403, 222] width 0 height 0
click at [402, 221] on button "Previous Year" at bounding box center [404, 221] width 22 height 22
click at [402, 221] on icon "Previous Year" at bounding box center [404, 221] width 6 height 10
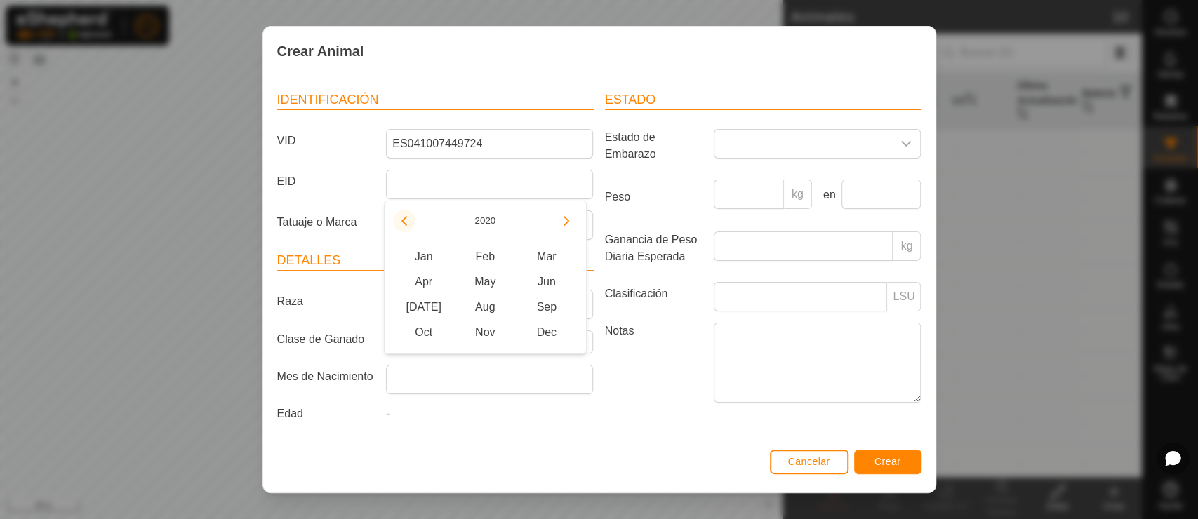
click at [402, 221] on icon "Previous Year" at bounding box center [404, 221] width 6 height 10
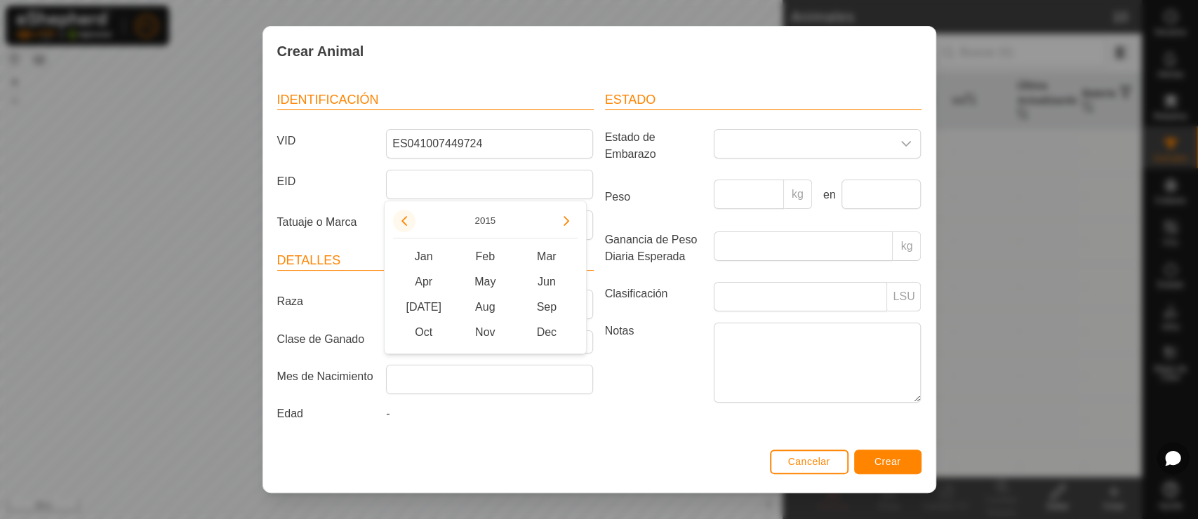
click at [402, 221] on icon "Previous Year" at bounding box center [404, 221] width 6 height 10
click at [402, 221] on button "Previous Year" at bounding box center [404, 221] width 22 height 22
click at [562, 222] on button "Next Year" at bounding box center [566, 221] width 22 height 22
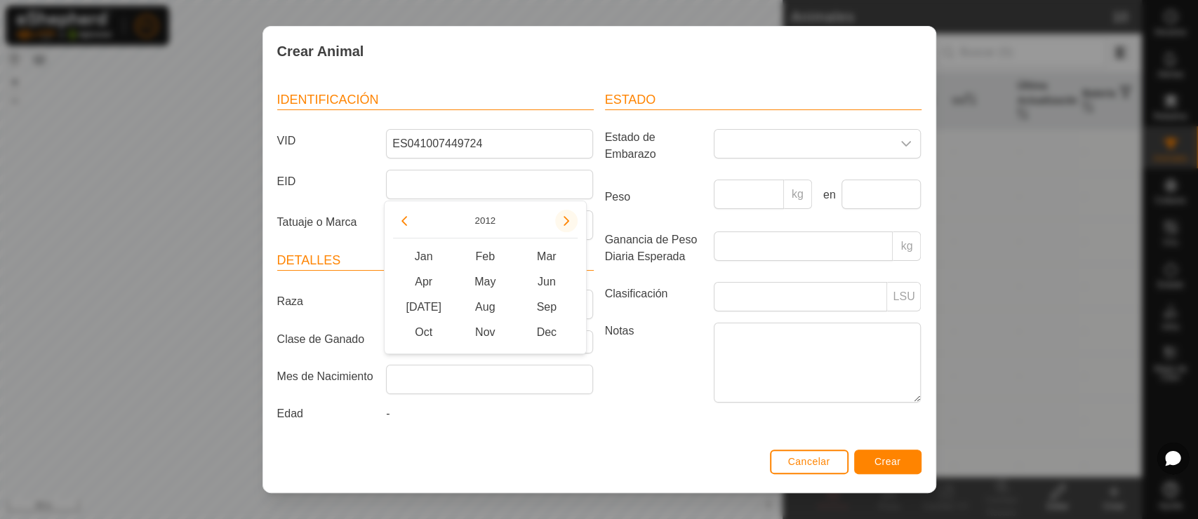
click at [563, 222] on span "Next Year" at bounding box center [563, 222] width 0 height 0
click at [554, 253] on span "Mar" at bounding box center [547, 256] width 62 height 25
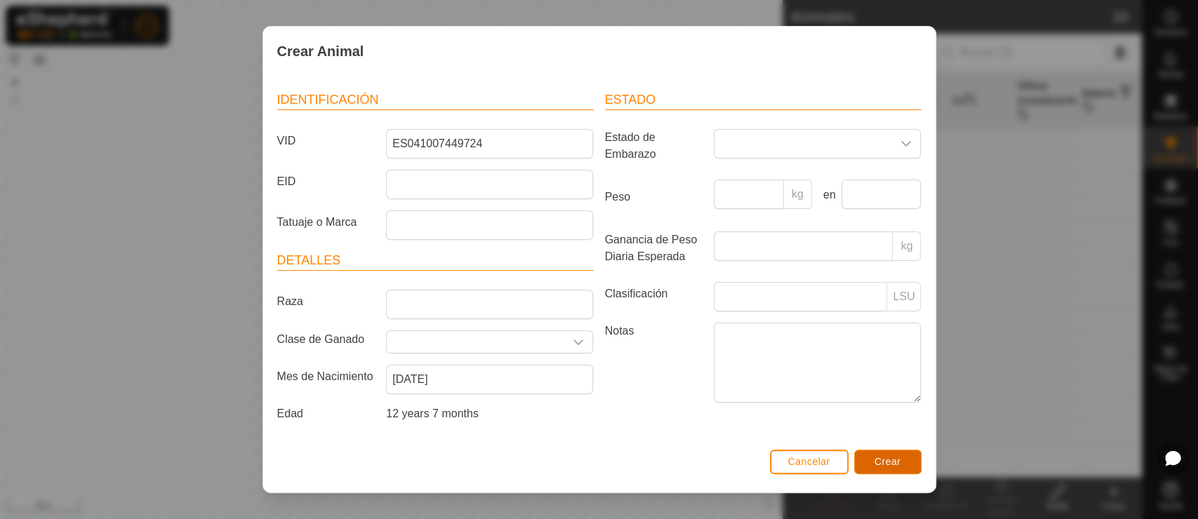
click at [887, 458] on span "Crear" at bounding box center [887, 461] width 27 height 11
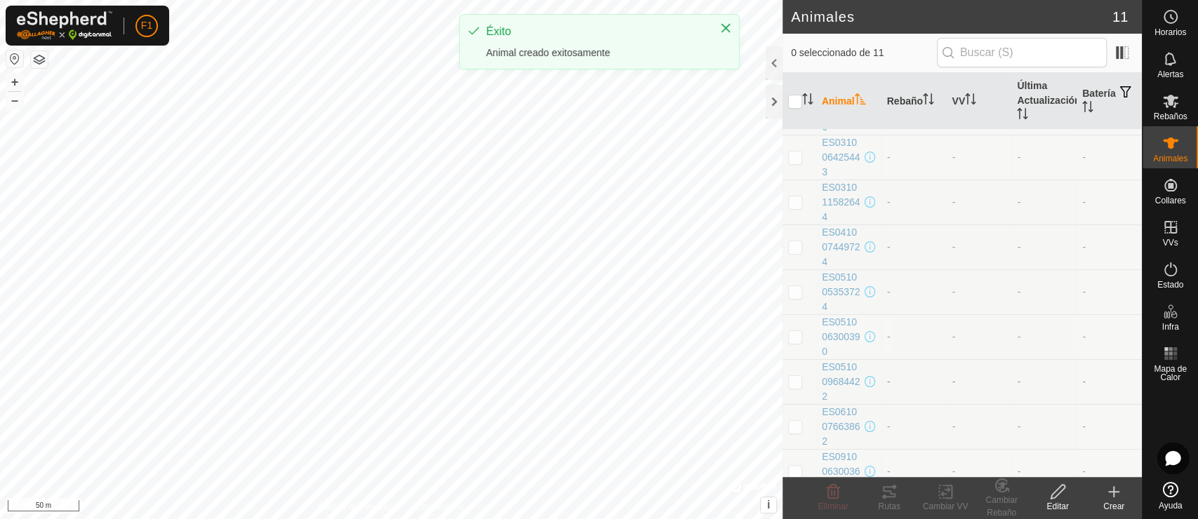
scroll to position [145, 0]
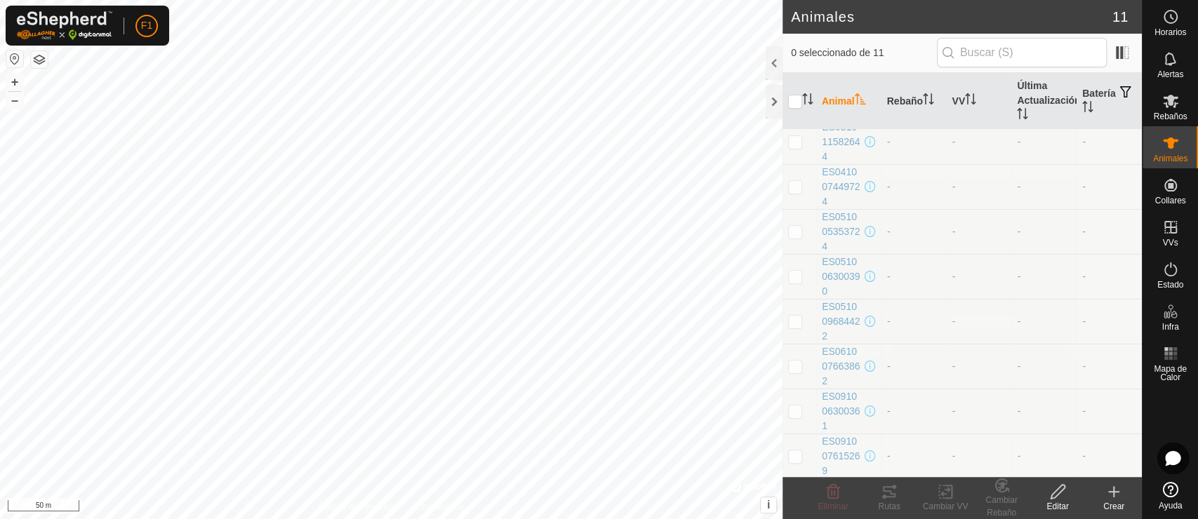
click at [1070, 467] on edit-svg-icon at bounding box center [1058, 492] width 56 height 17
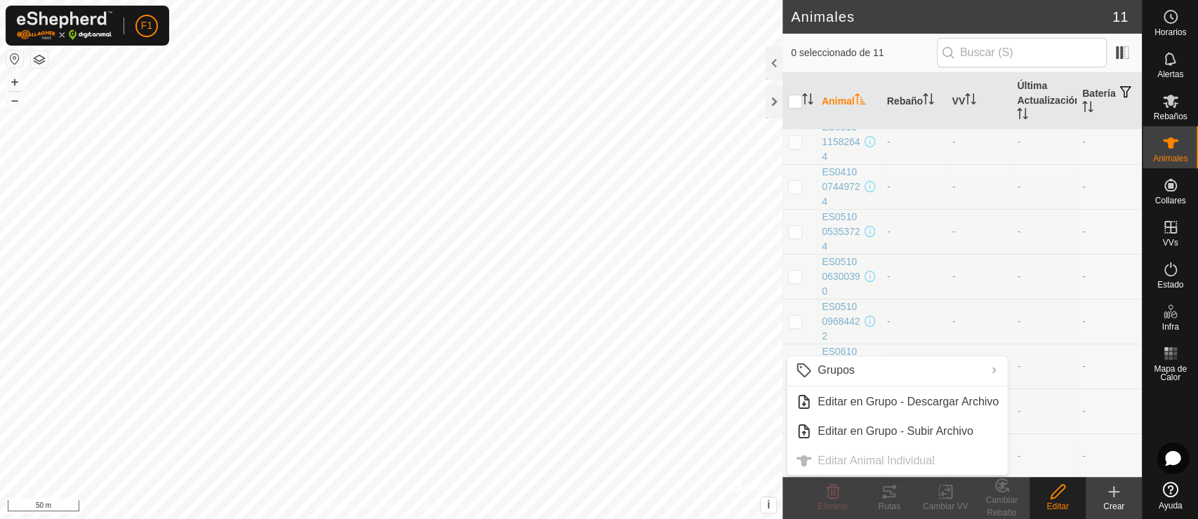
click at [1077, 467] on create-svg-icon at bounding box center [1114, 492] width 56 height 17
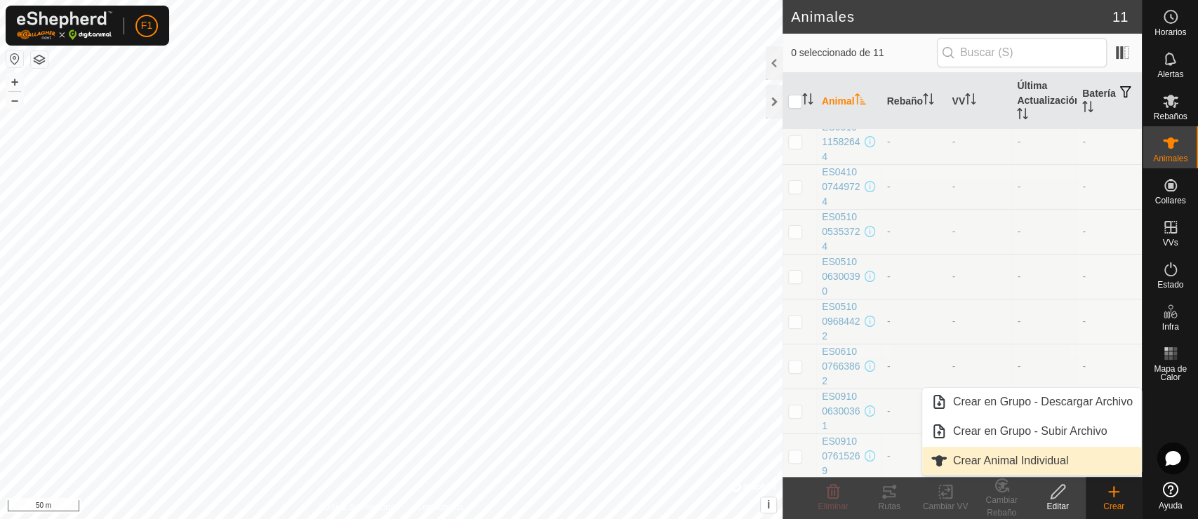
click at [1021, 467] on link "Crear Animal Individual" at bounding box center [1031, 461] width 219 height 28
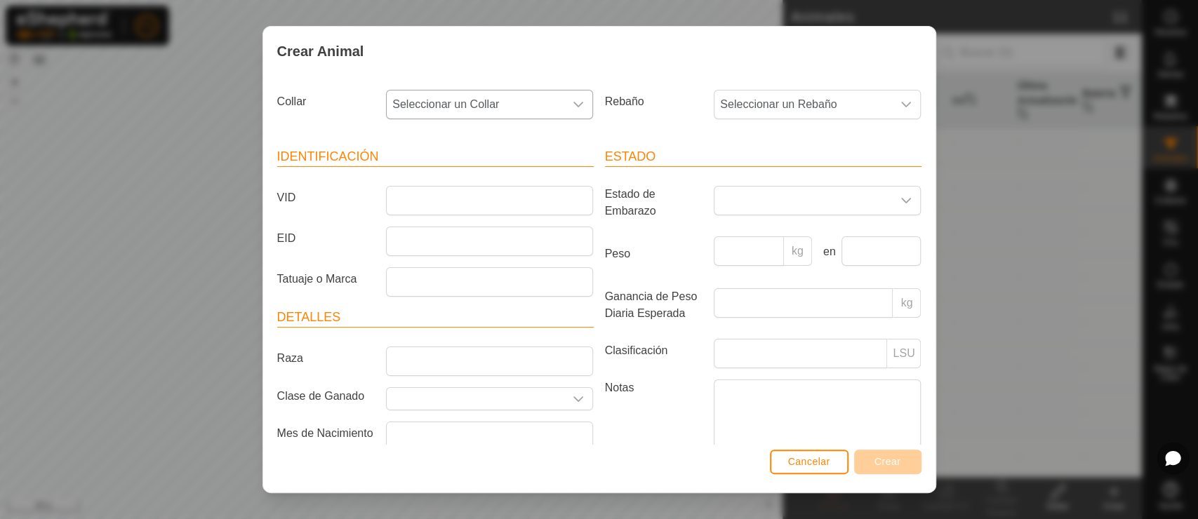
click at [473, 101] on span "Seleccionar un Collar" at bounding box center [476, 105] width 178 height 28
click at [474, 114] on span "Seleccionar un Collar" at bounding box center [476, 105] width 178 height 28
click at [462, 192] on input "VID" at bounding box center [489, 200] width 207 height 29
click at [786, 107] on span "Seleccionar un Rebaño" at bounding box center [803, 105] width 178 height 28
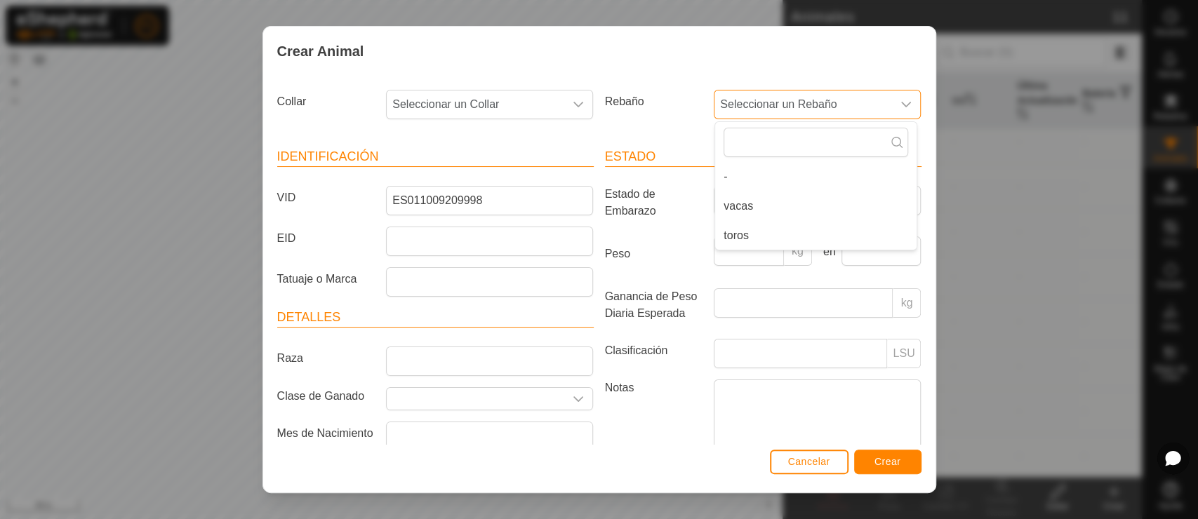
click at [791, 109] on span "Seleccionar un Rebaño" at bounding box center [803, 105] width 178 height 28
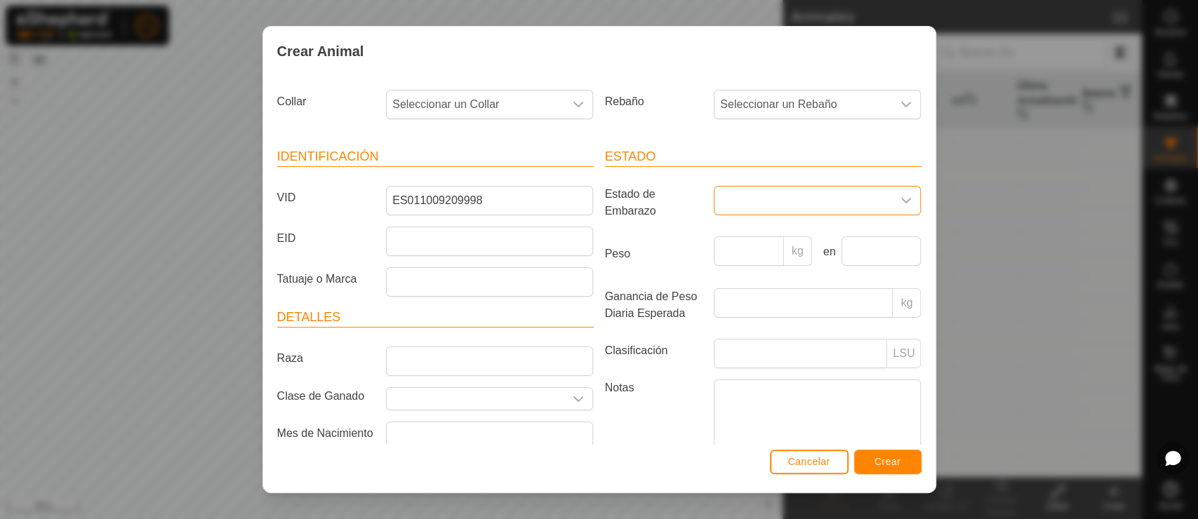
click at [778, 204] on span at bounding box center [803, 201] width 178 height 28
click at [778, 202] on span at bounding box center [803, 201] width 178 height 28
click at [486, 347] on input "Raza" at bounding box center [489, 361] width 207 height 29
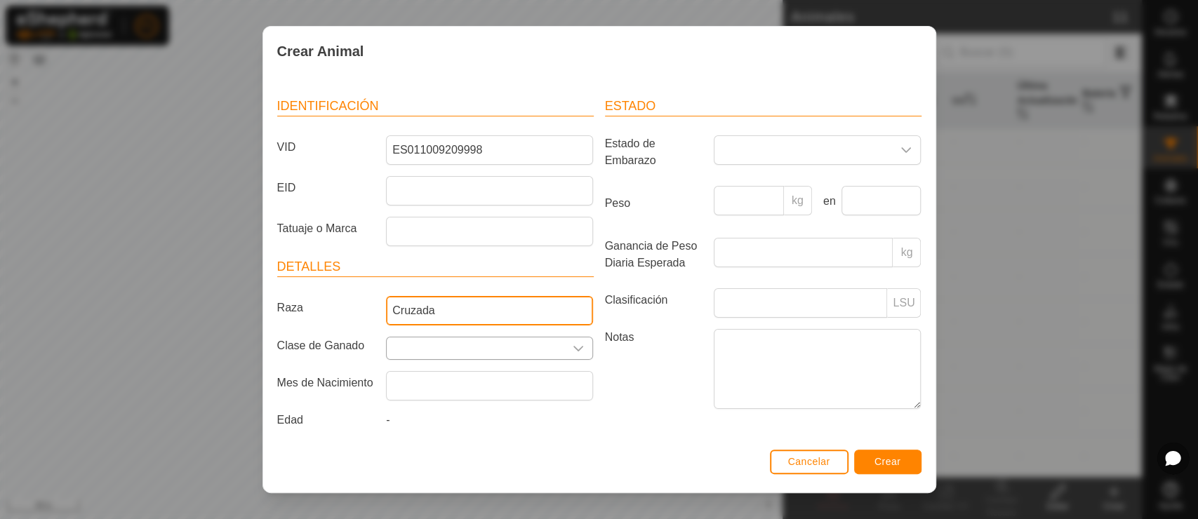
scroll to position [65, 0]
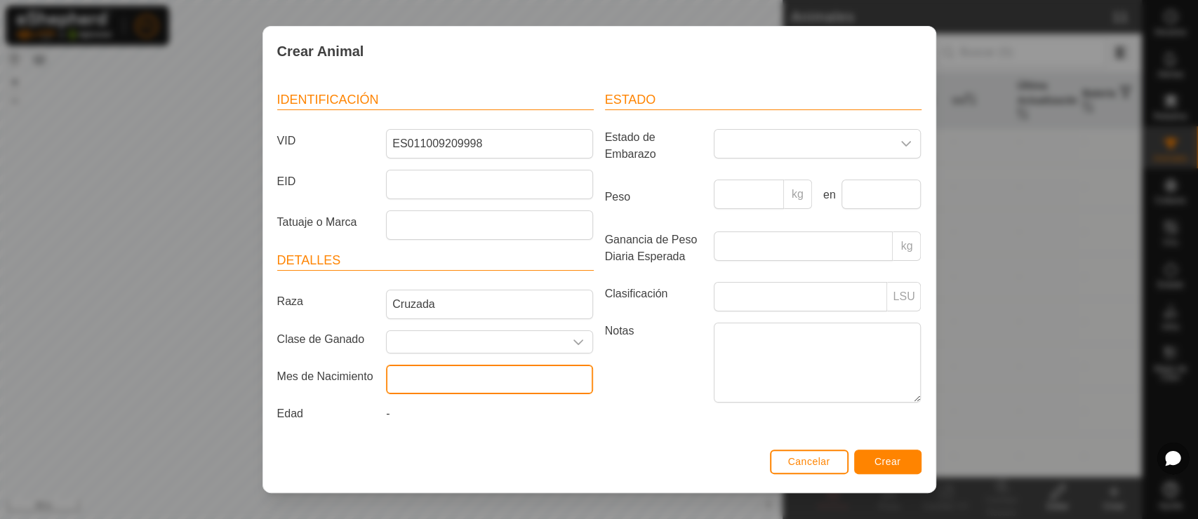
click at [427, 365] on input "text" at bounding box center [489, 379] width 207 height 29
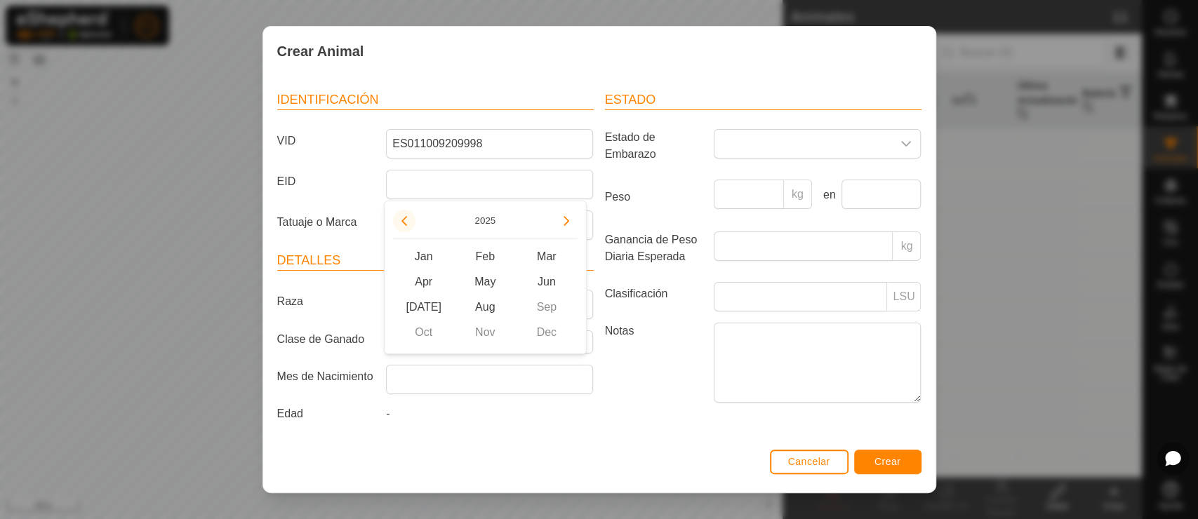
click at [404, 216] on button "Previous Year" at bounding box center [404, 221] width 22 height 22
click at [405, 217] on span "Previous Year" at bounding box center [405, 217] width 0 height 0
click at [404, 216] on button "Previous Year" at bounding box center [404, 221] width 22 height 22
click at [404, 216] on icon "Previous Year" at bounding box center [404, 220] width 11 height 11
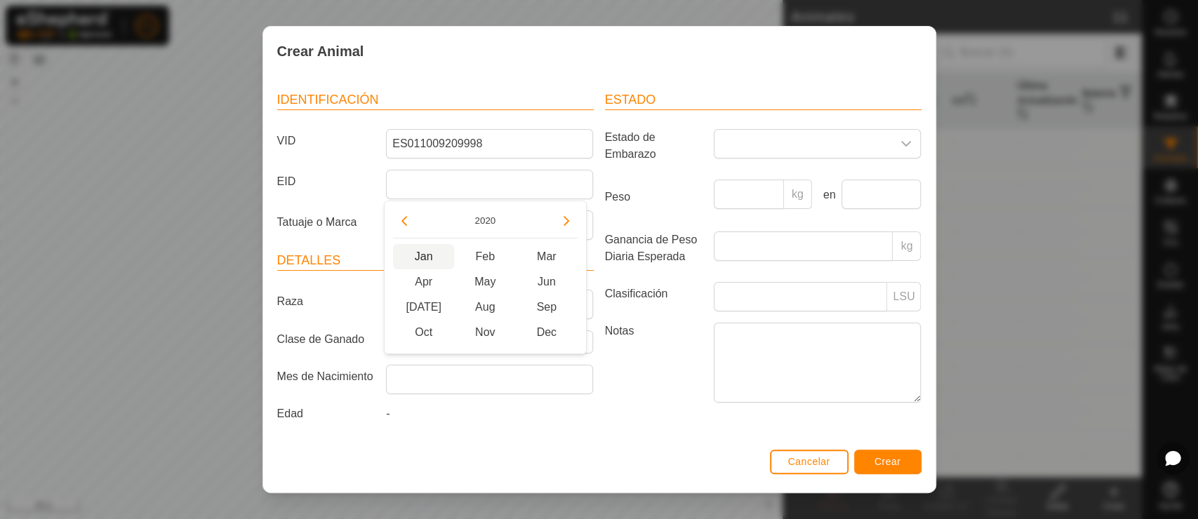
click at [415, 252] on span "Jan" at bounding box center [424, 256] width 62 height 25
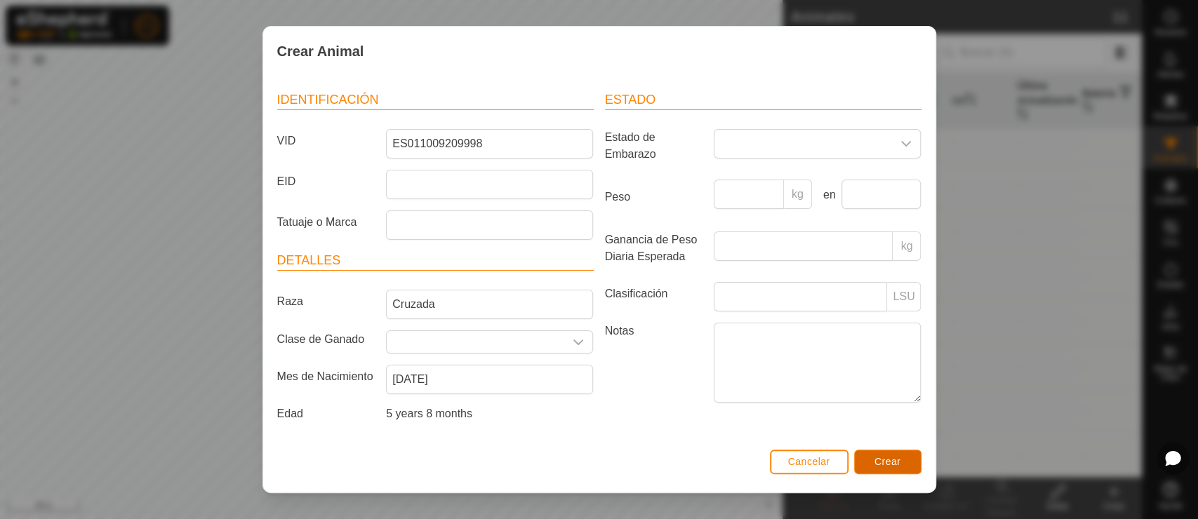
click at [900, 464] on button "Crear" at bounding box center [887, 462] width 67 height 25
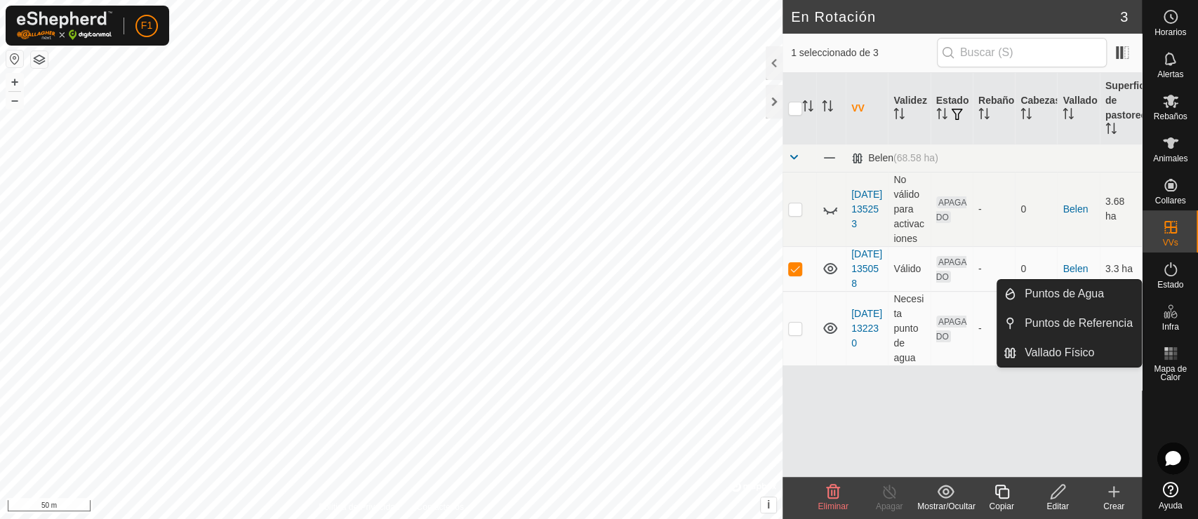
click at [1077, 314] on icon at bounding box center [1166, 315] width 7 height 7
click at [1072, 339] on link "Vallado Físico" at bounding box center [1078, 353] width 125 height 28
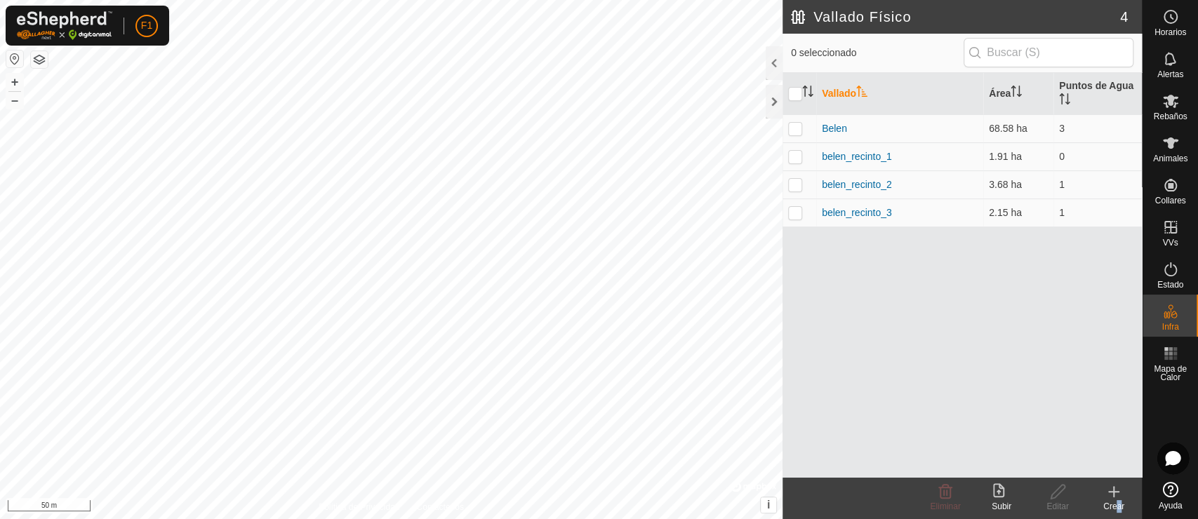
click at [1077, 467] on div "Crear" at bounding box center [1114, 506] width 56 height 13
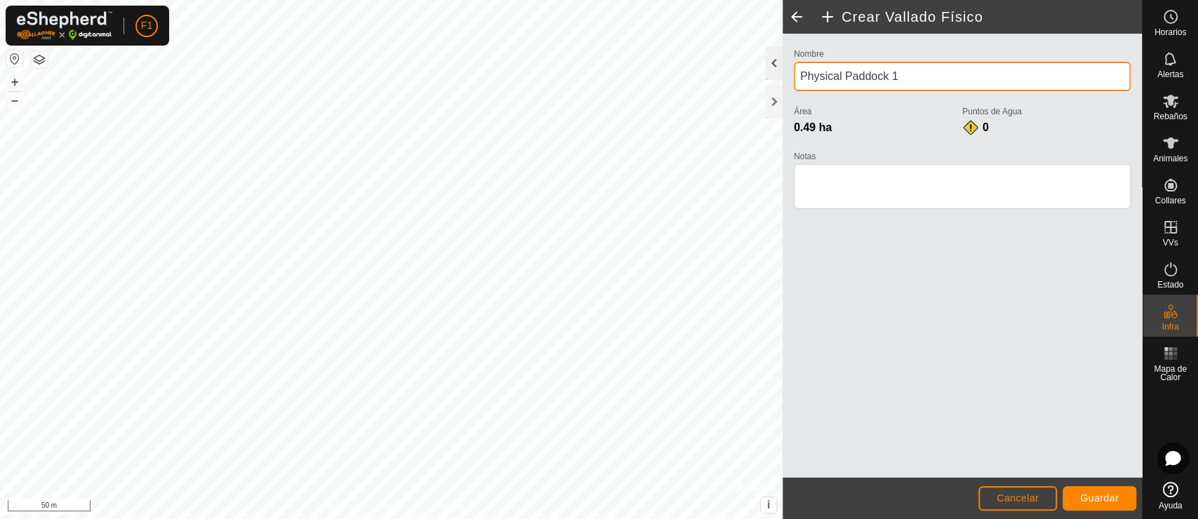
click at [752, 79] on div "Política de Privacidad Contáctenos + – ⇧ i © Mapbox , © OpenStreetMap , Improve…" at bounding box center [571, 259] width 1142 height 519
drag, startPoint x: 912, startPoint y: 76, endPoint x: 787, endPoint y: 66, distance: 125.3
click at [787, 66] on div "Nombre Physical Paddock 1 Área 0.49 ha Puntos de Agua 0 Notas" at bounding box center [962, 256] width 359 height 444
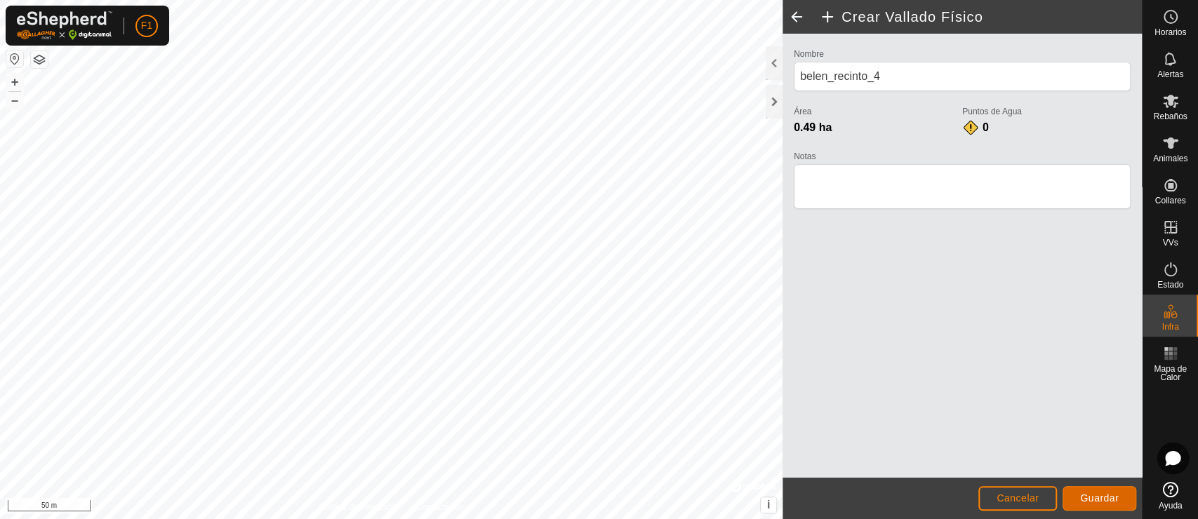
click at [1077, 467] on button "Guardar" at bounding box center [1100, 498] width 74 height 25
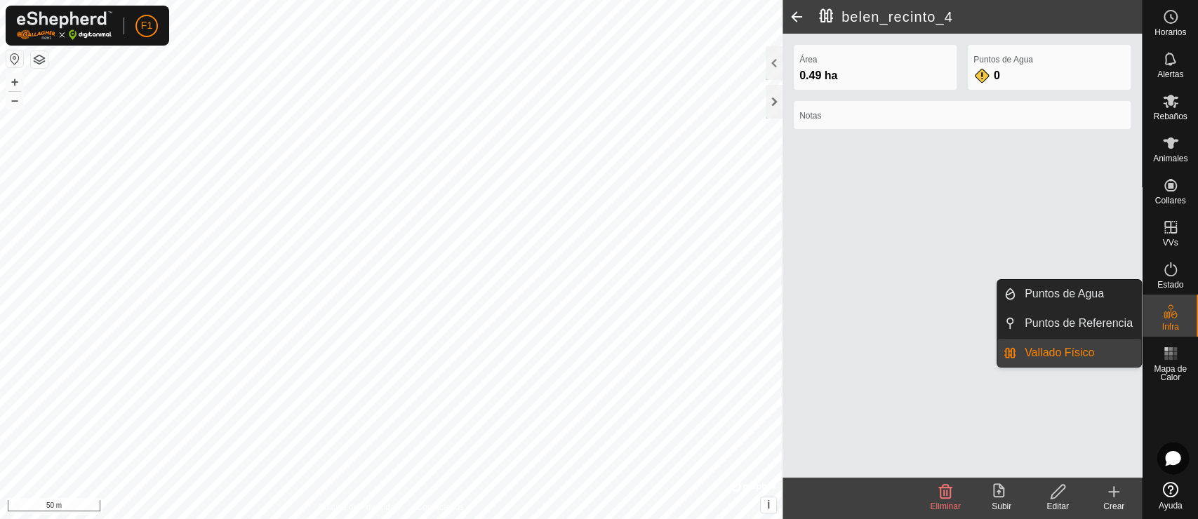
click at [1077, 316] on icon at bounding box center [1170, 311] width 17 height 17
click at [1077, 327] on link "Puntos de Referencia" at bounding box center [1078, 323] width 125 height 28
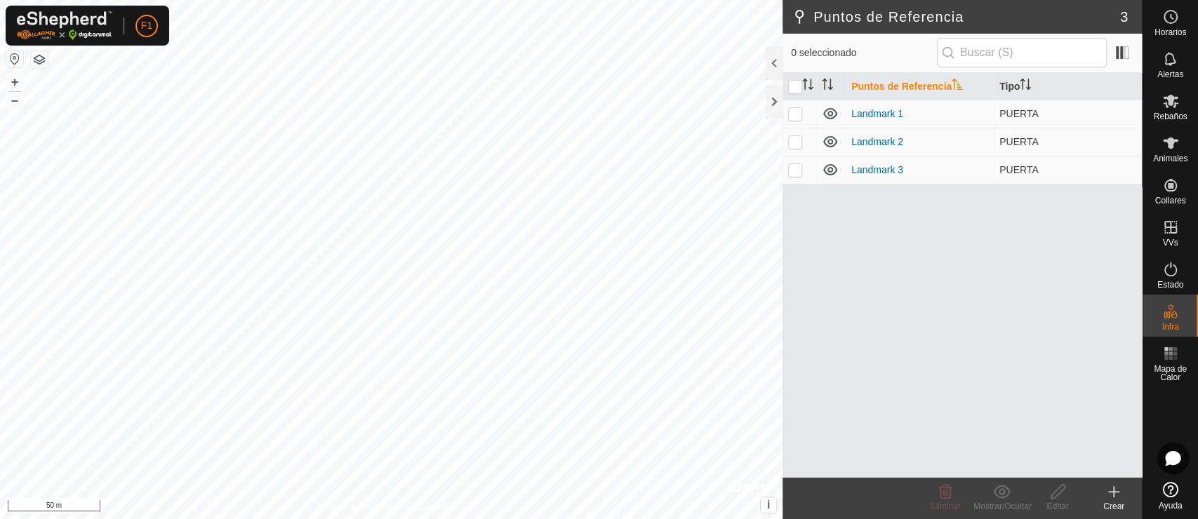
click at [1077, 467] on div "Crear" at bounding box center [1114, 506] width 56 height 13
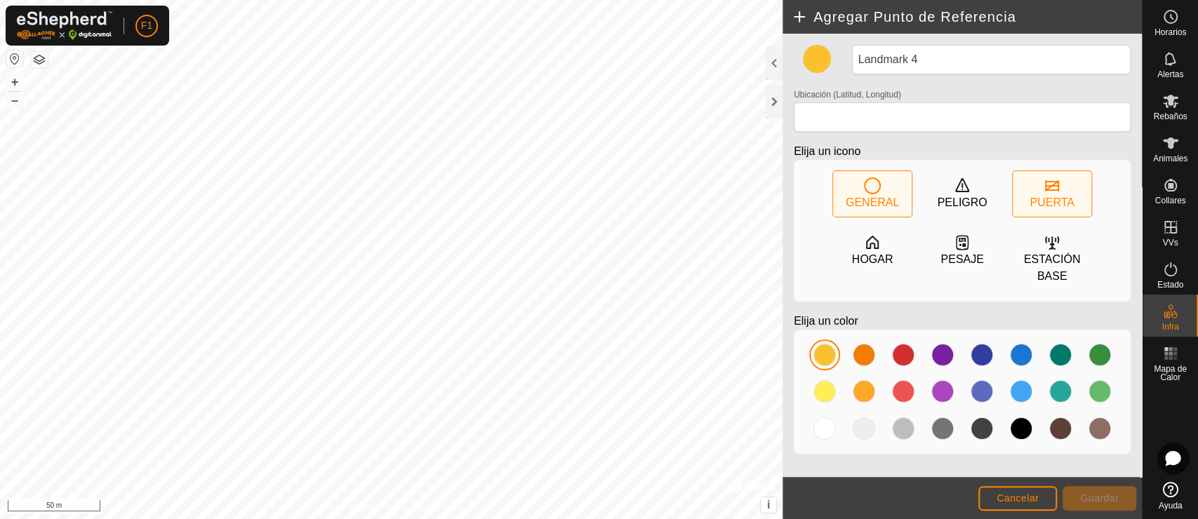
click at [1024, 192] on div "PUERTA" at bounding box center [1052, 194] width 79 height 46
click at [869, 352] on div at bounding box center [864, 355] width 22 height 22
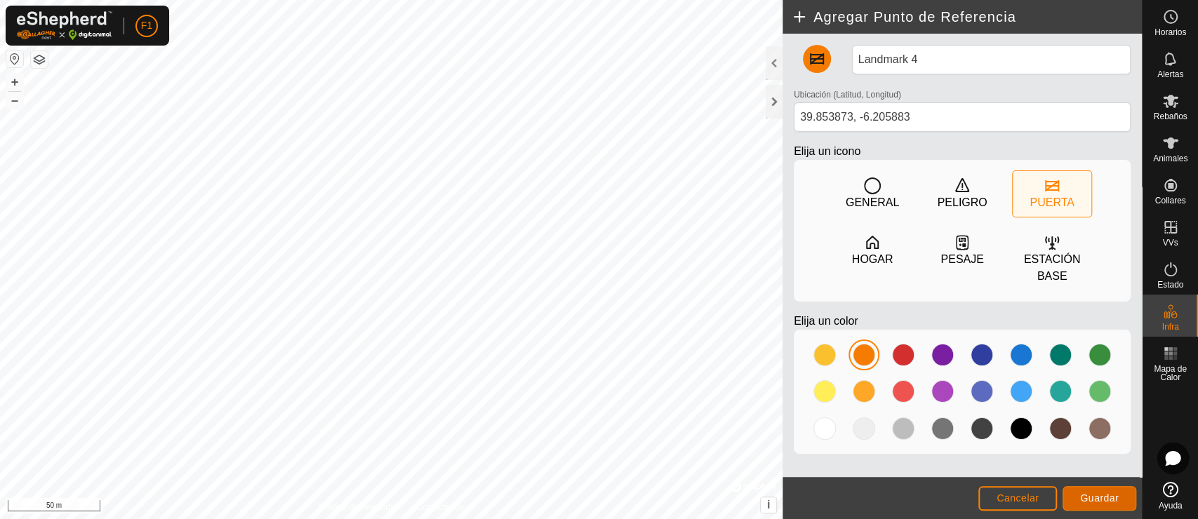
click at [1077, 467] on span "Guardar" at bounding box center [1099, 498] width 39 height 11
